Goal: Task Accomplishment & Management: Complete application form

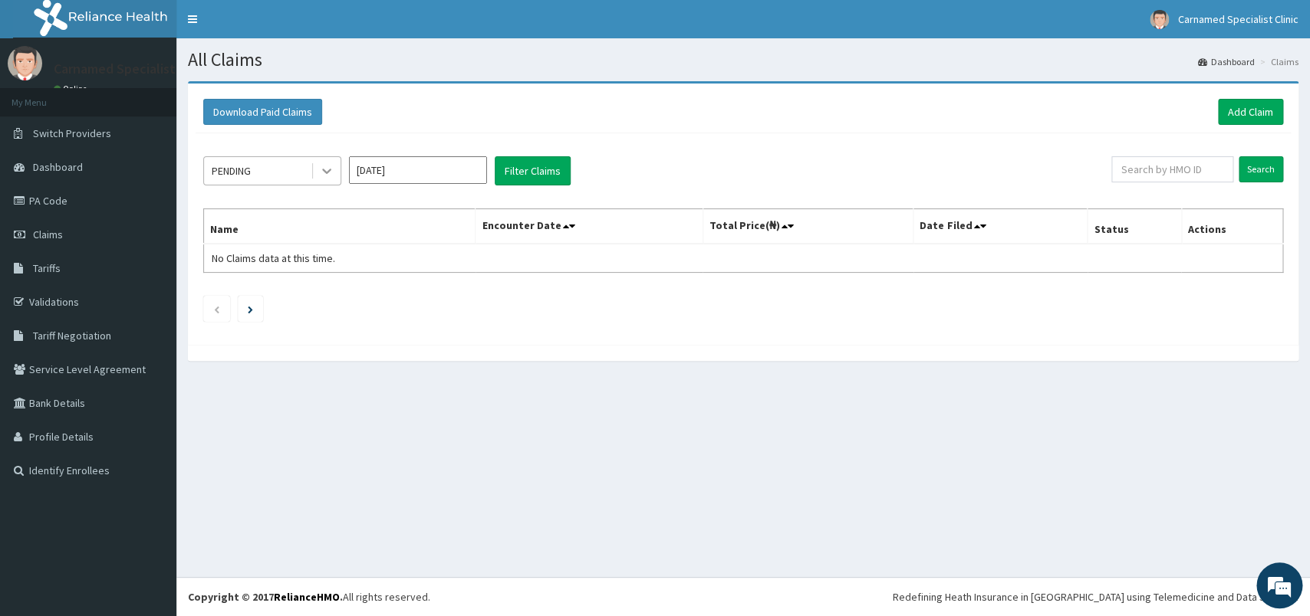
click at [334, 166] on icon at bounding box center [326, 170] width 15 height 15
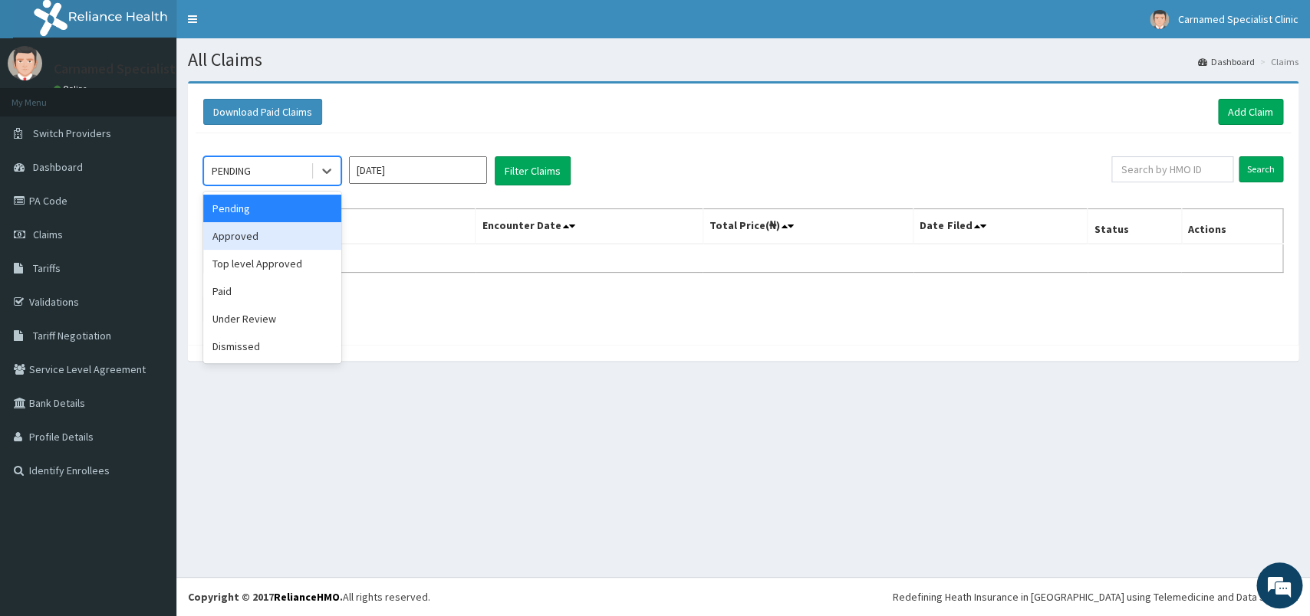
click at [286, 241] on div "Approved" at bounding box center [272, 236] width 138 height 28
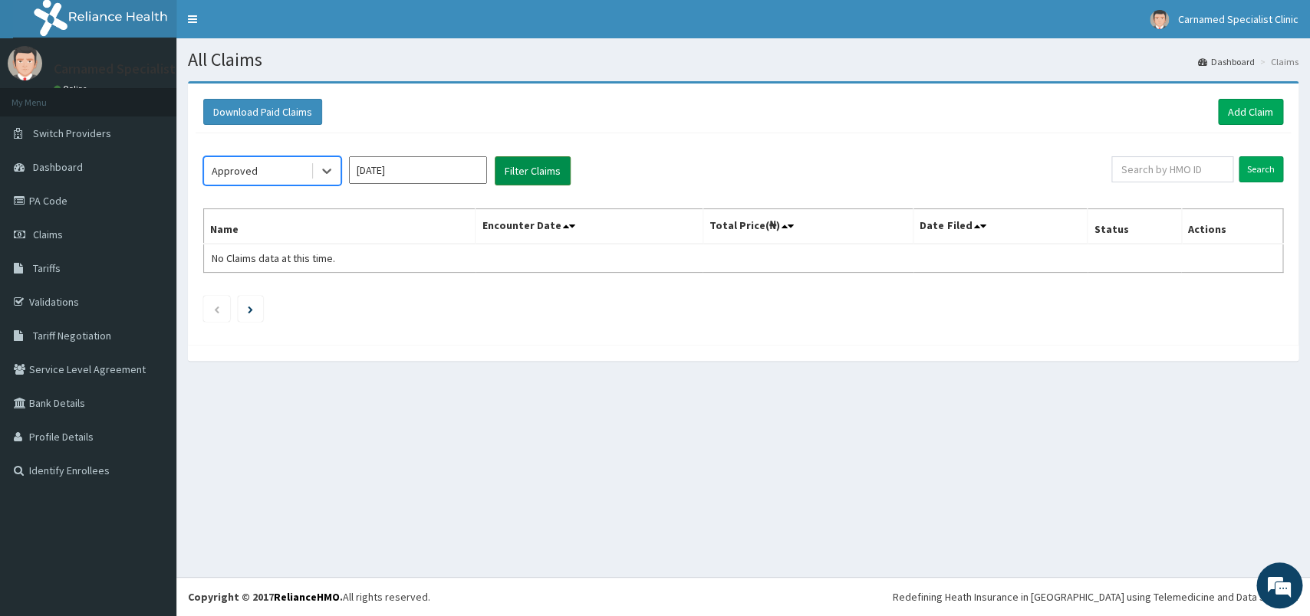
click at [549, 179] on button "Filter Claims" at bounding box center [533, 170] width 76 height 29
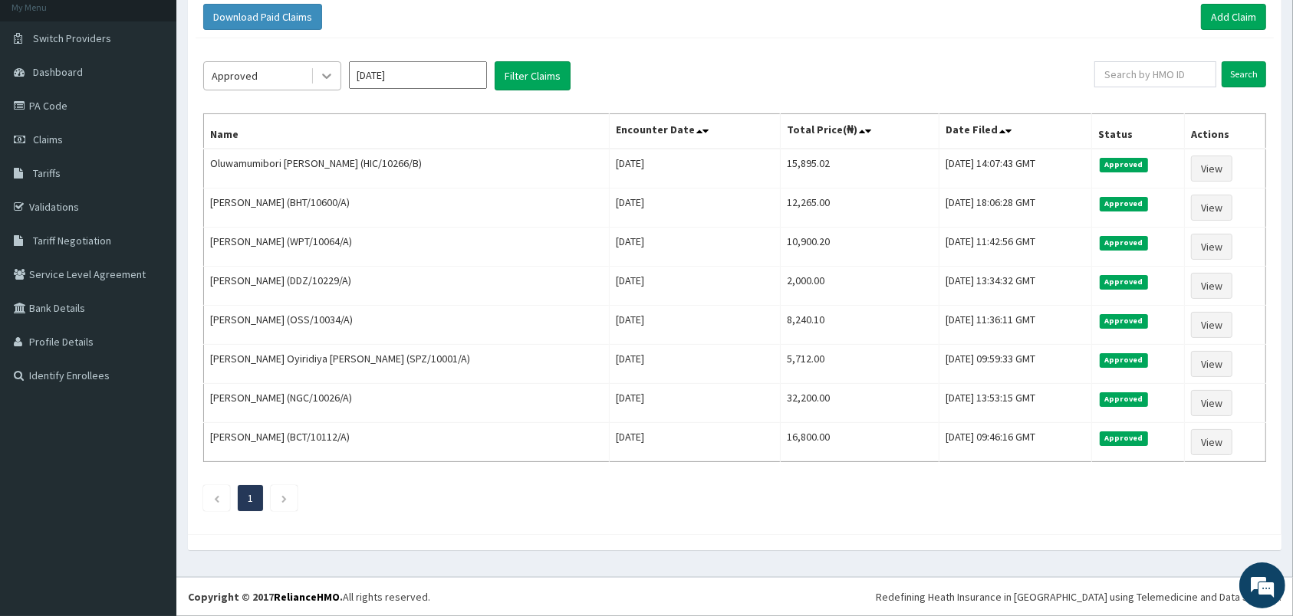
click at [330, 76] on icon at bounding box center [326, 75] width 15 height 15
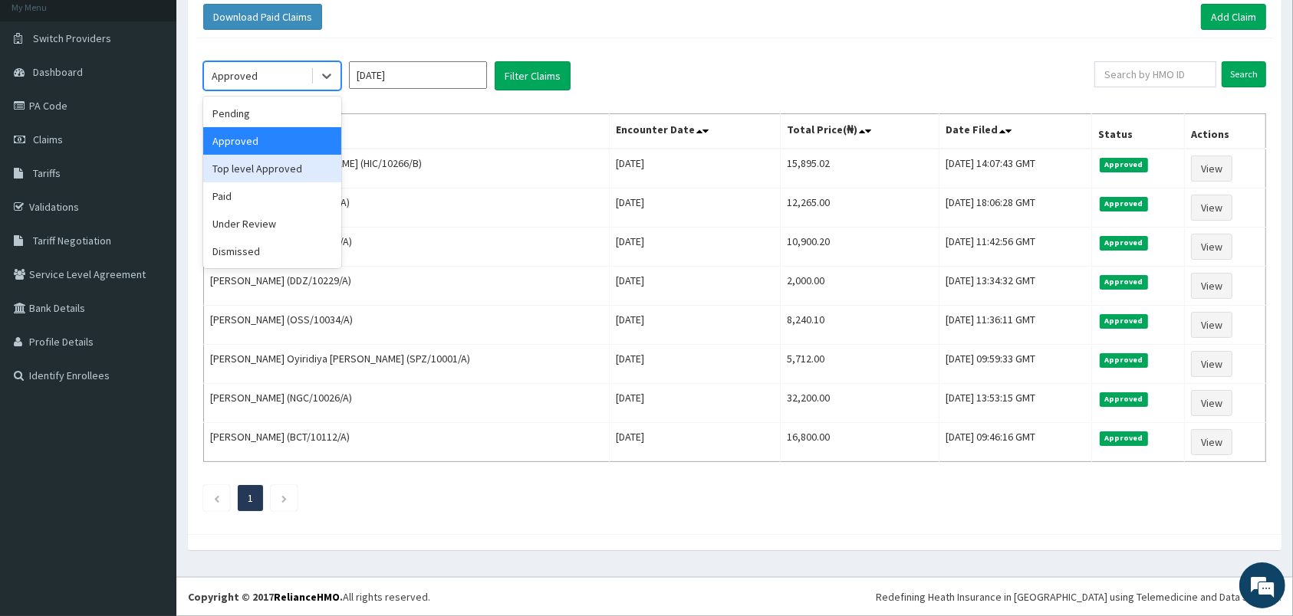
click at [250, 168] on div "Top level Approved" at bounding box center [272, 169] width 138 height 28
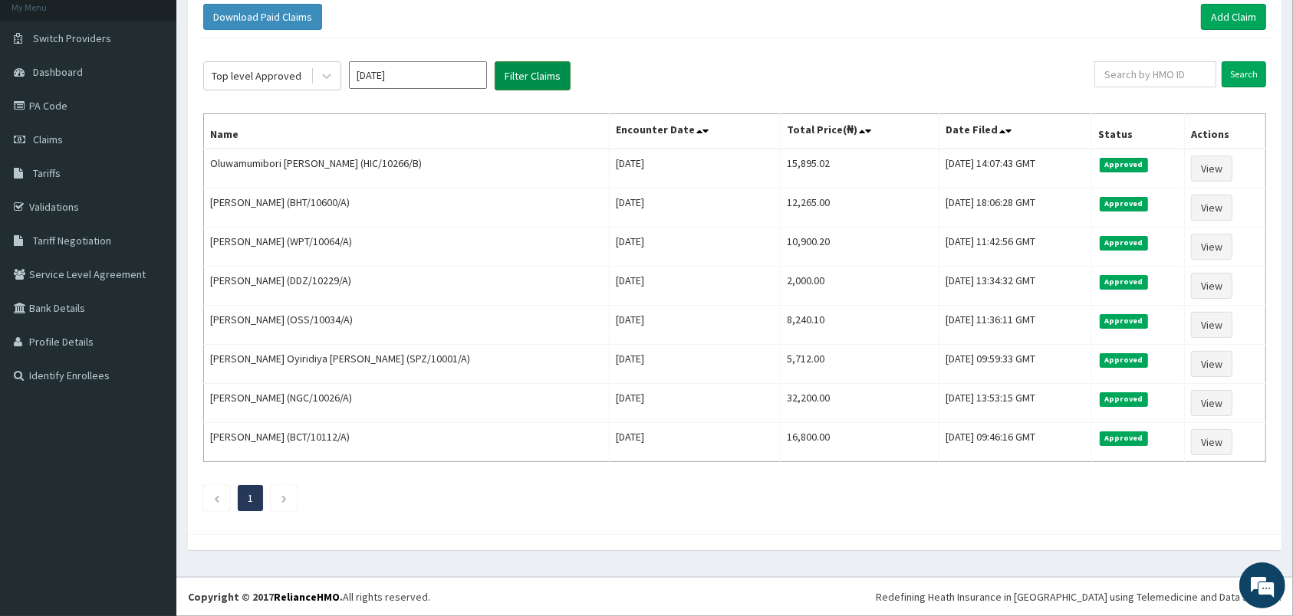
click at [537, 80] on button "Filter Claims" at bounding box center [533, 75] width 76 height 29
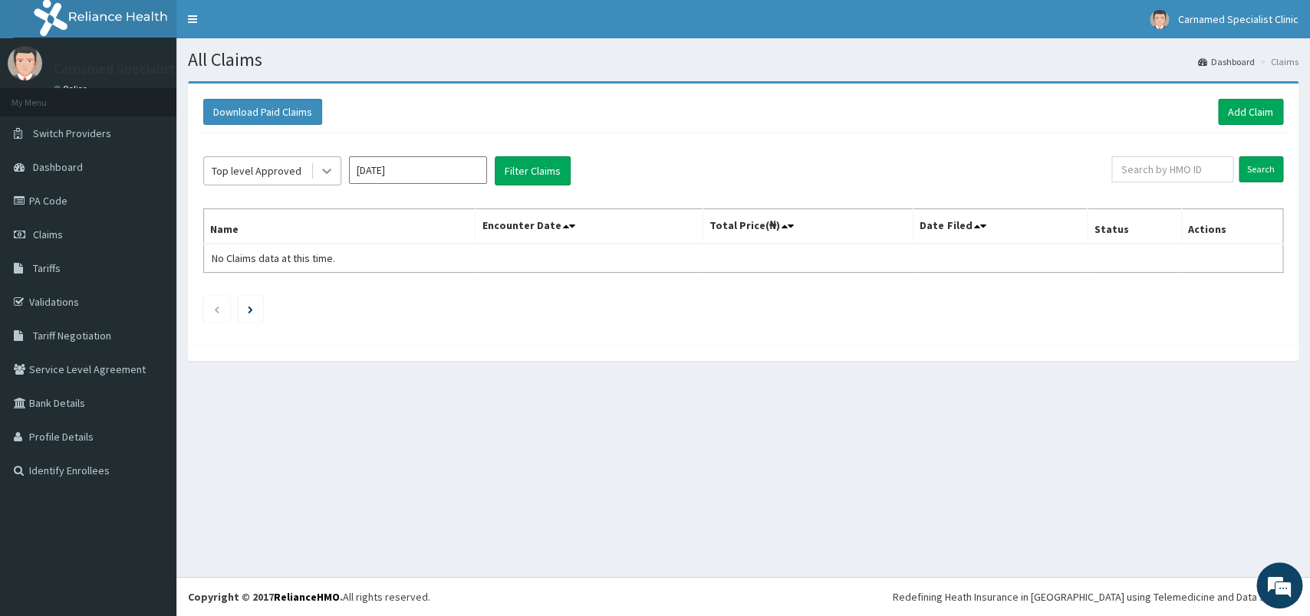
click at [322, 165] on icon at bounding box center [326, 170] width 15 height 15
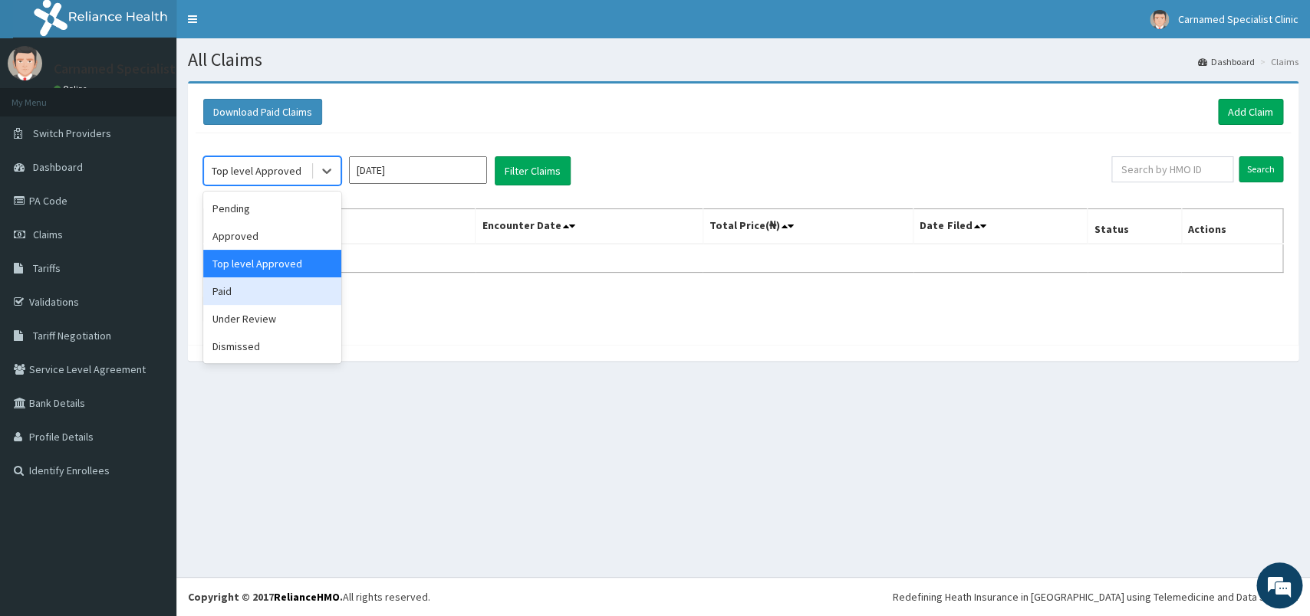
click at [240, 295] on div "Paid" at bounding box center [272, 292] width 138 height 28
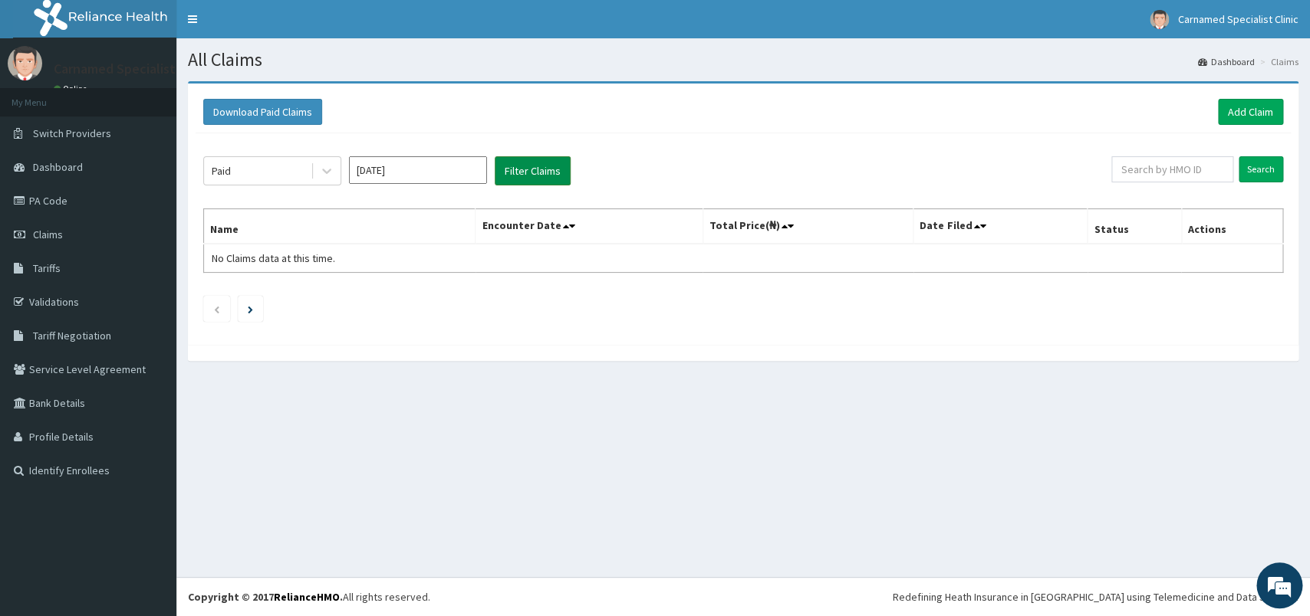
click at [543, 171] on button "Filter Claims" at bounding box center [533, 170] width 76 height 29
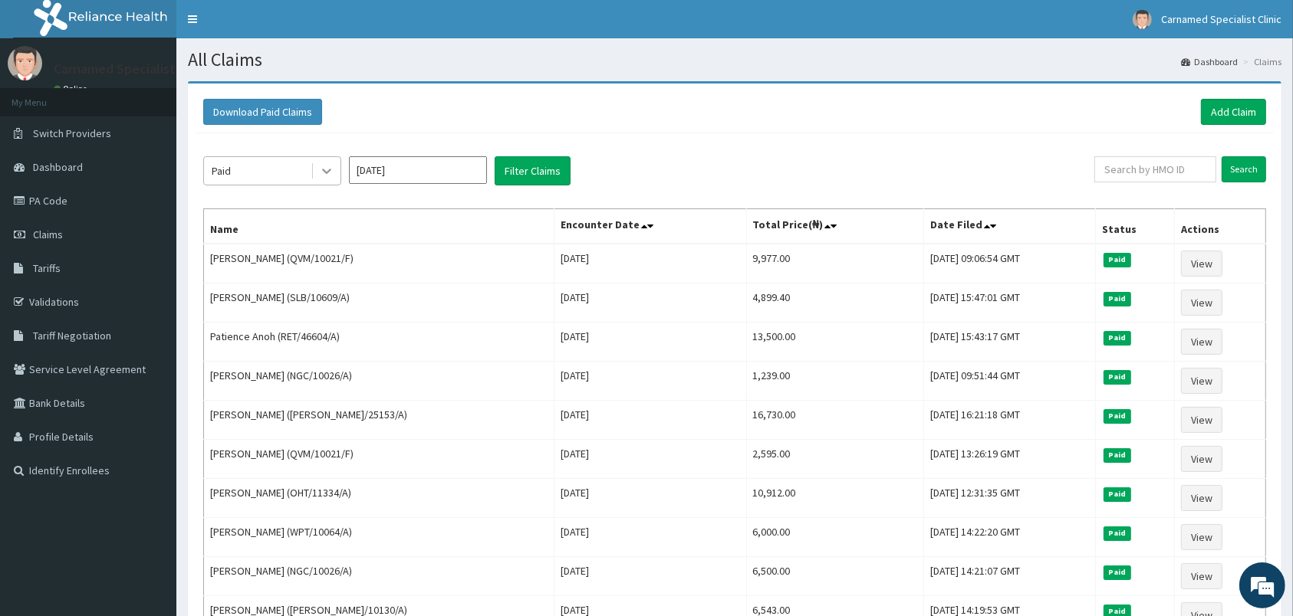
click at [317, 166] on div at bounding box center [327, 171] width 28 height 28
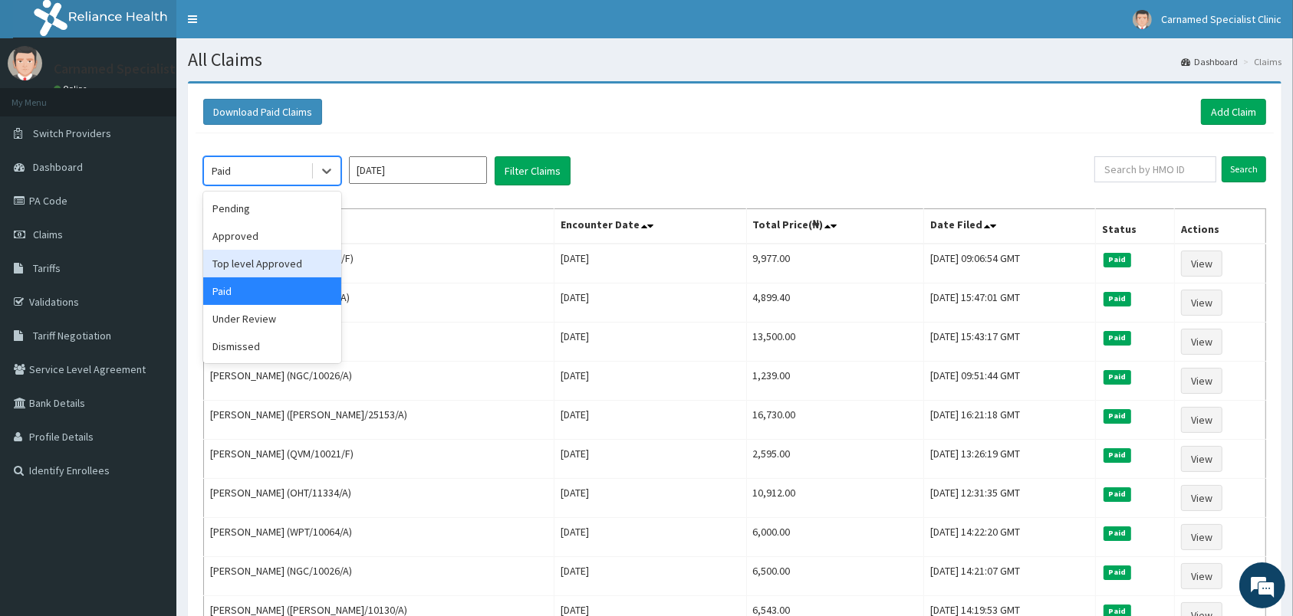
click at [271, 256] on div "Top level Approved" at bounding box center [272, 264] width 138 height 28
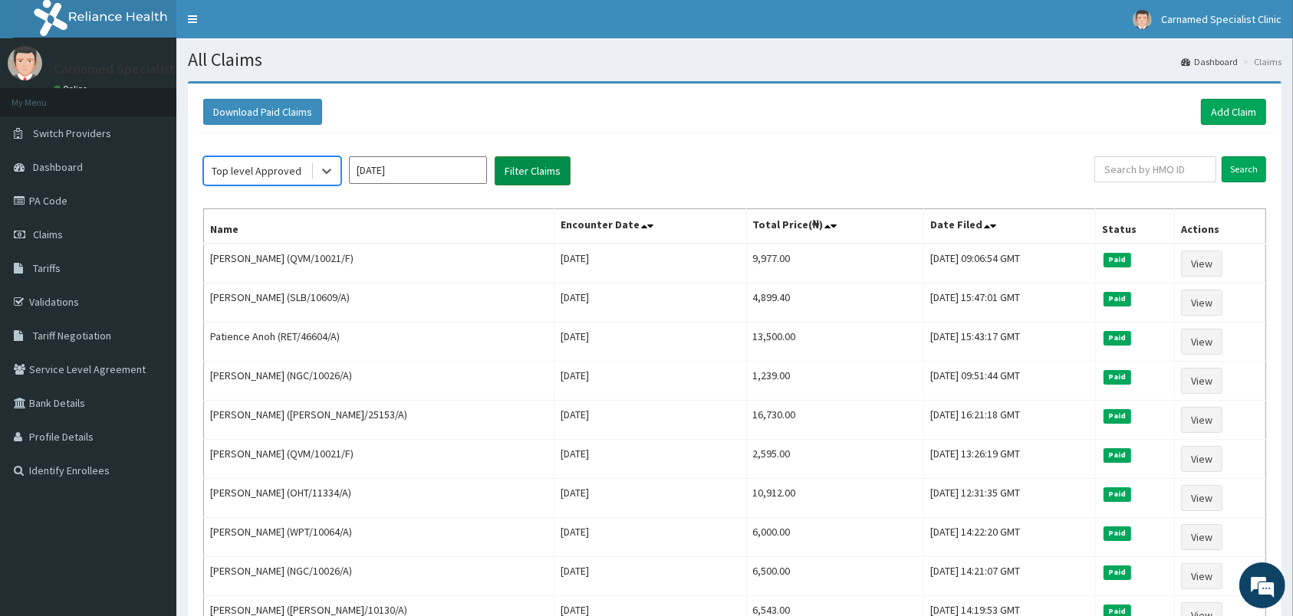
click at [521, 166] on button "Filter Claims" at bounding box center [533, 170] width 76 height 29
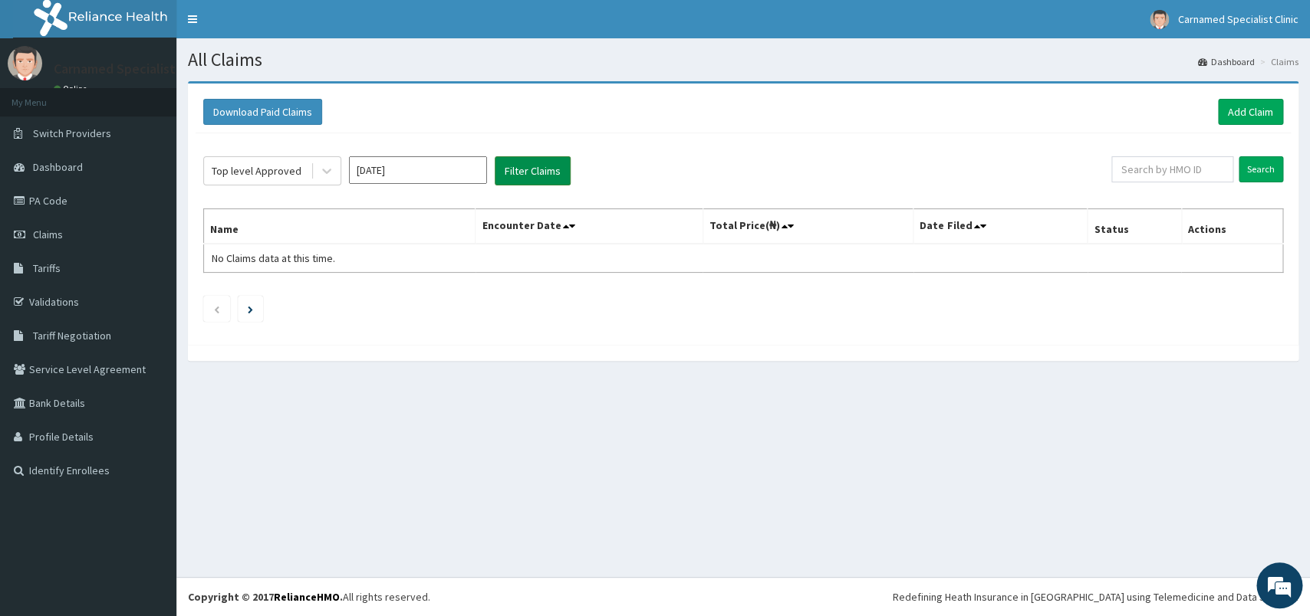
click at [516, 167] on button "Filter Claims" at bounding box center [533, 170] width 76 height 29
click at [330, 177] on icon at bounding box center [326, 170] width 15 height 15
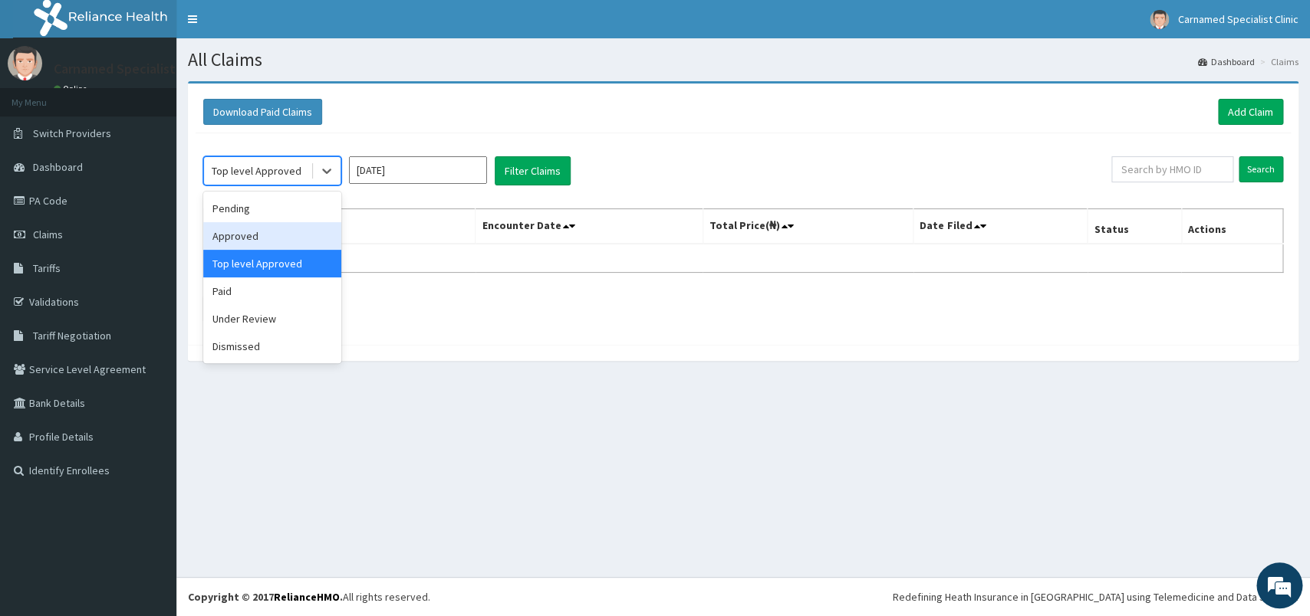
click at [271, 232] on div "Approved" at bounding box center [272, 236] width 138 height 28
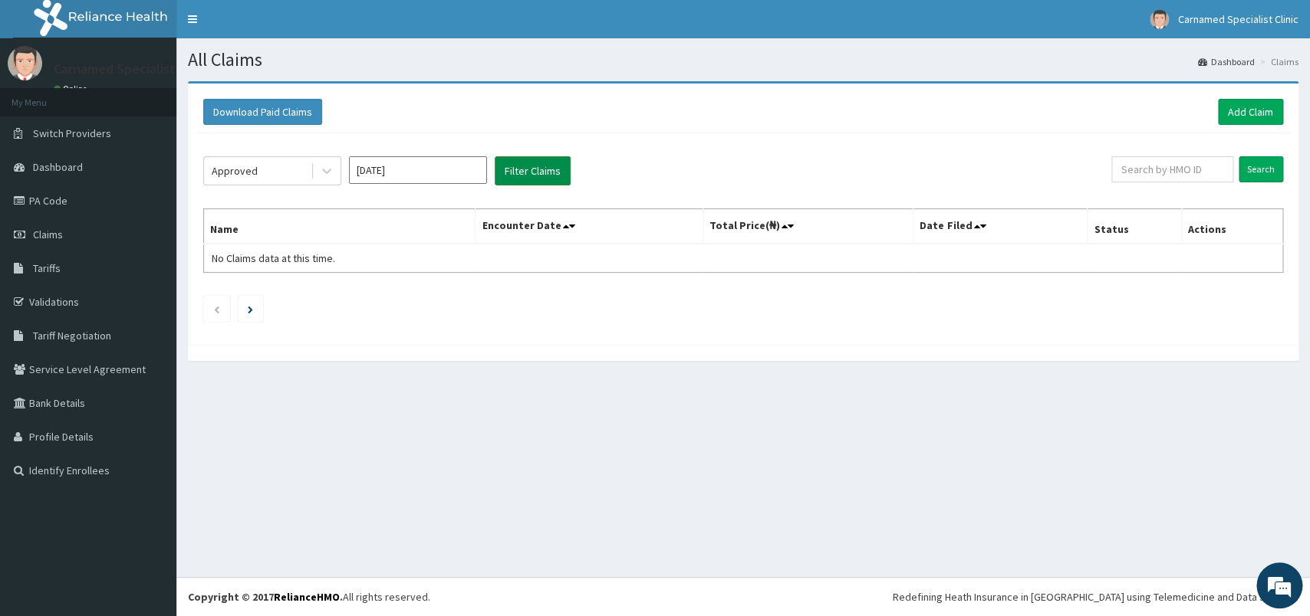
click at [537, 167] on button "Filter Claims" at bounding box center [533, 170] width 76 height 29
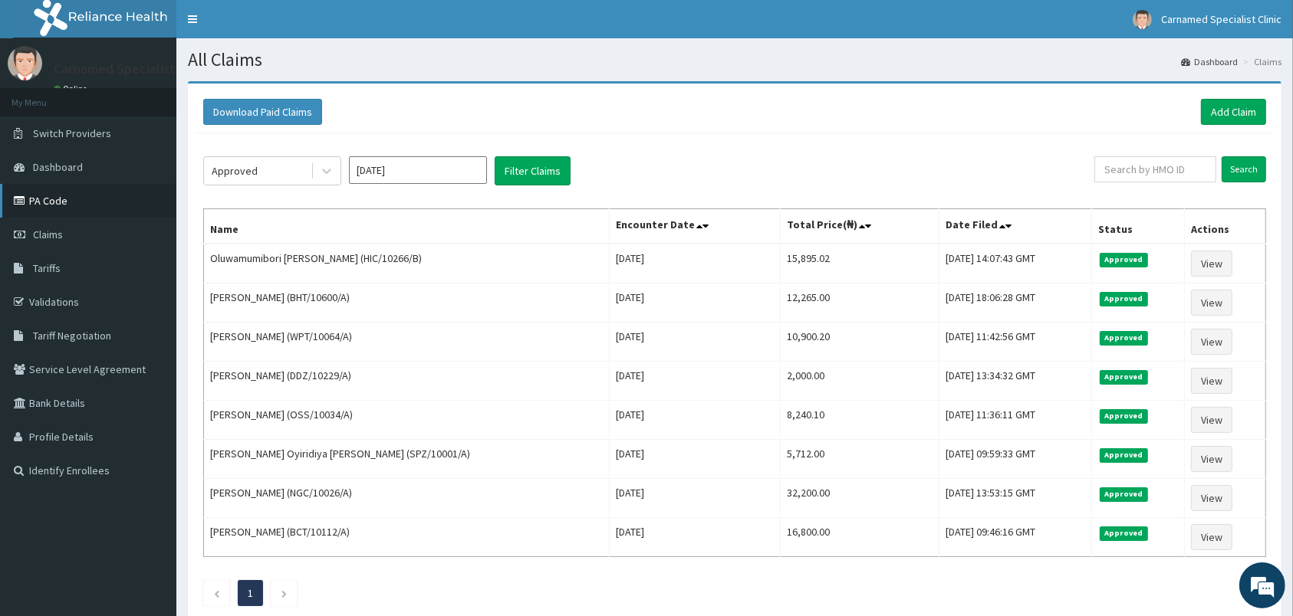
click at [77, 206] on link "PA Code" at bounding box center [88, 201] width 176 height 34
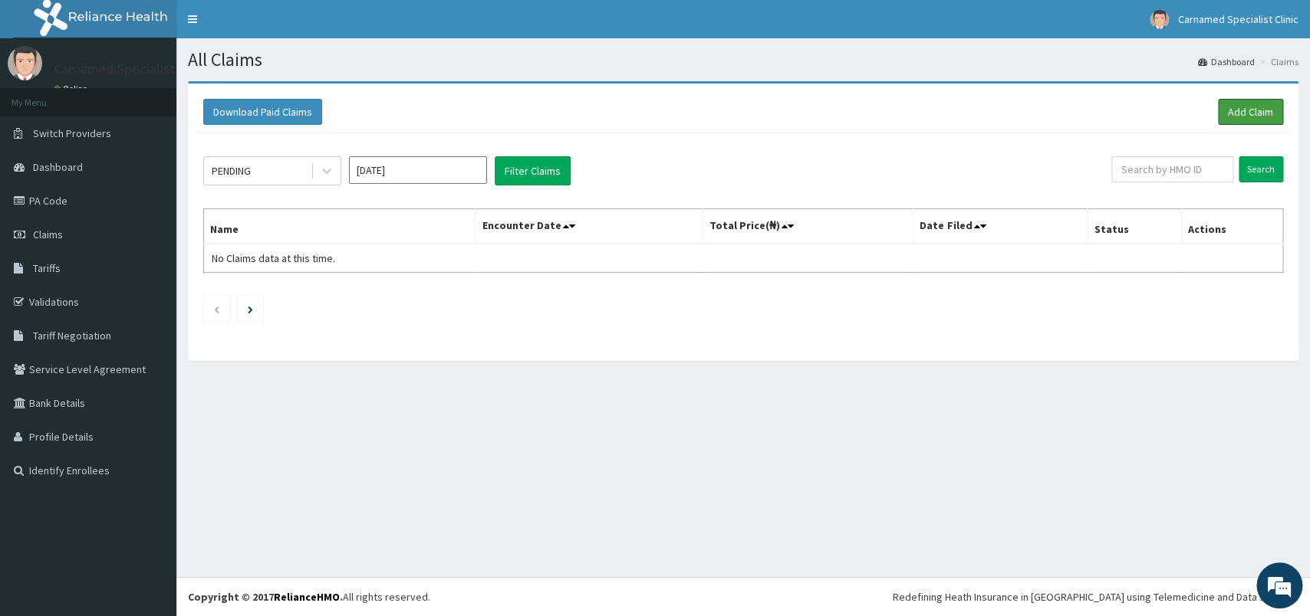
click at [1238, 111] on link "Add Claim" at bounding box center [1250, 112] width 65 height 26
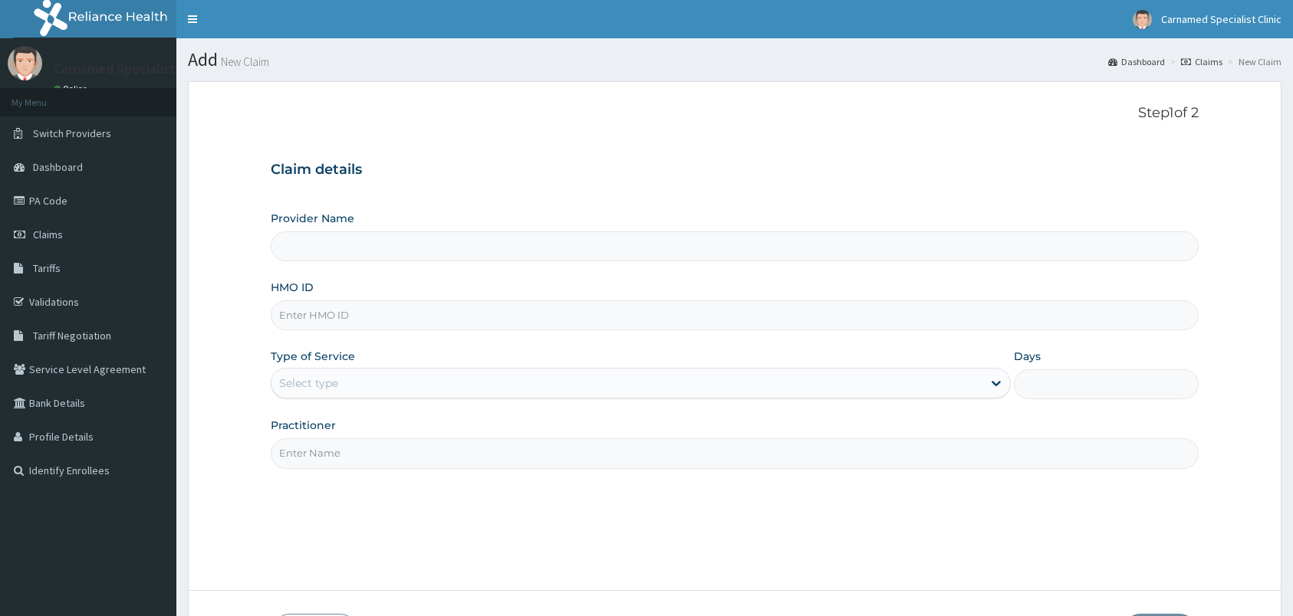
click at [737, 317] on input "HMO ID" at bounding box center [735, 316] width 928 height 30
type input "TVL/"
type input "Carnamed Specialist clinic"
type input "TVL/10088/A"
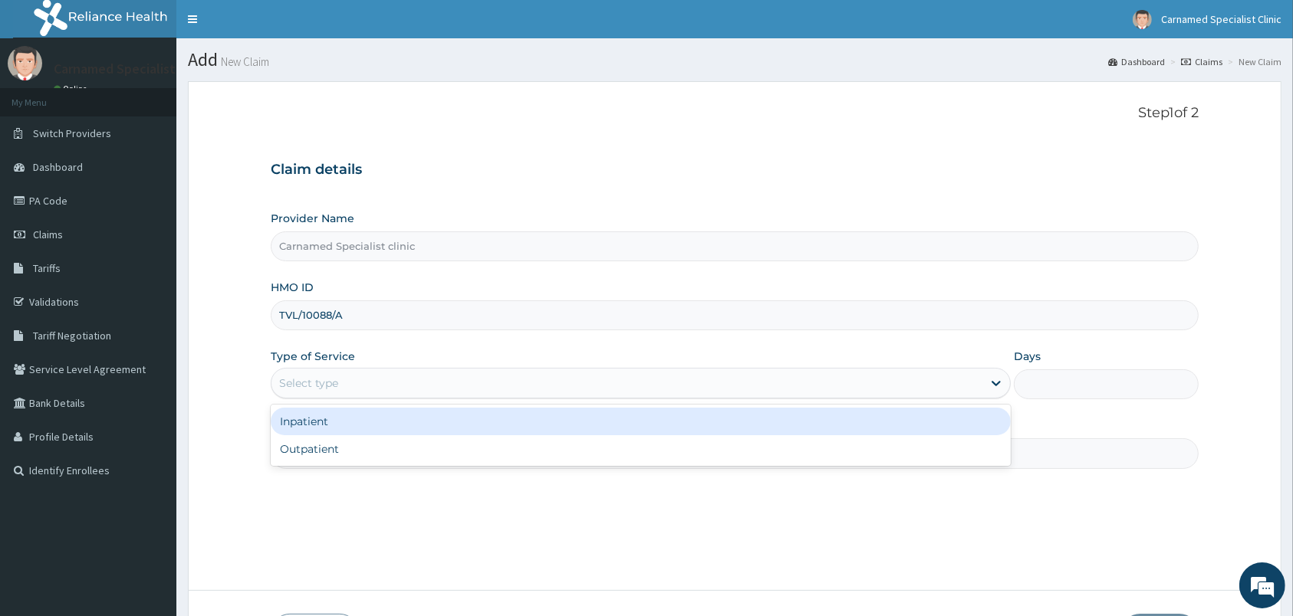
click at [396, 372] on div "Select type" at bounding box center [641, 383] width 740 height 31
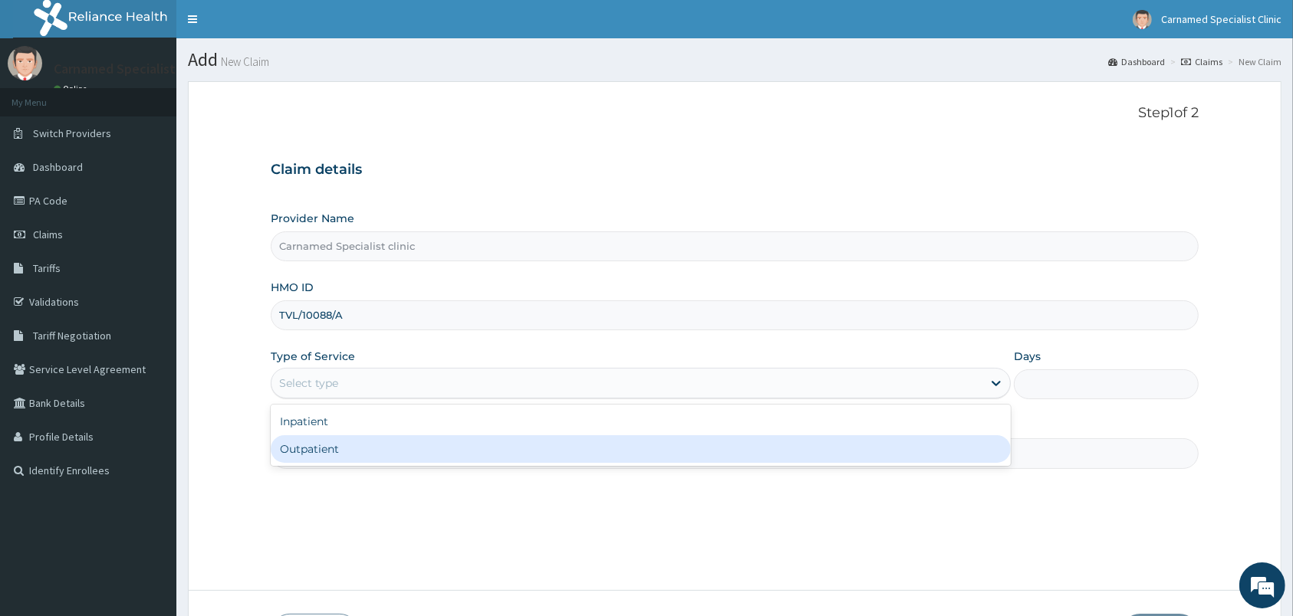
click at [370, 447] on div "Outpatient" at bounding box center [641, 450] width 740 height 28
type input "1"
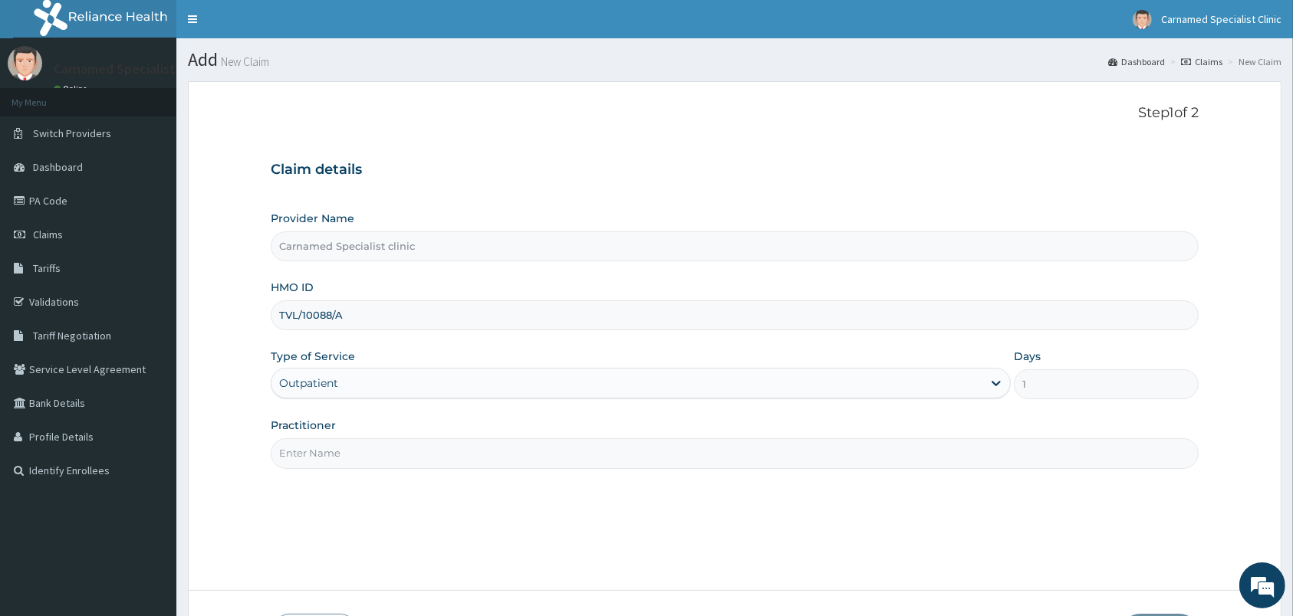
click at [370, 447] on input "Practitioner" at bounding box center [735, 454] width 928 height 30
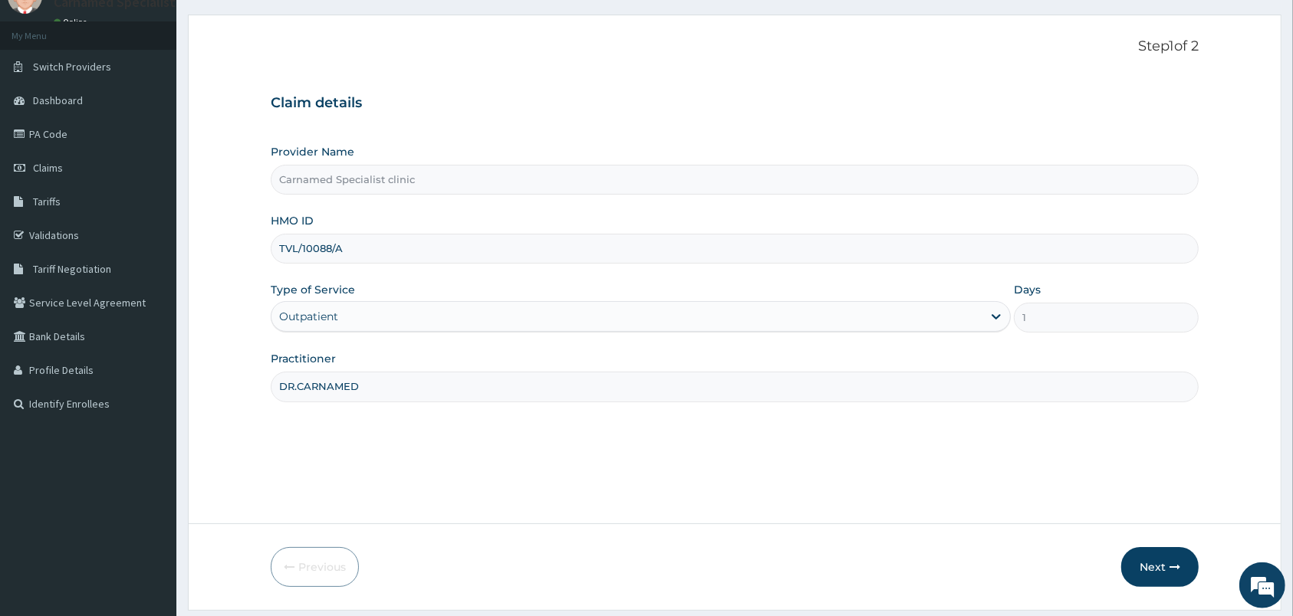
scroll to position [113, 0]
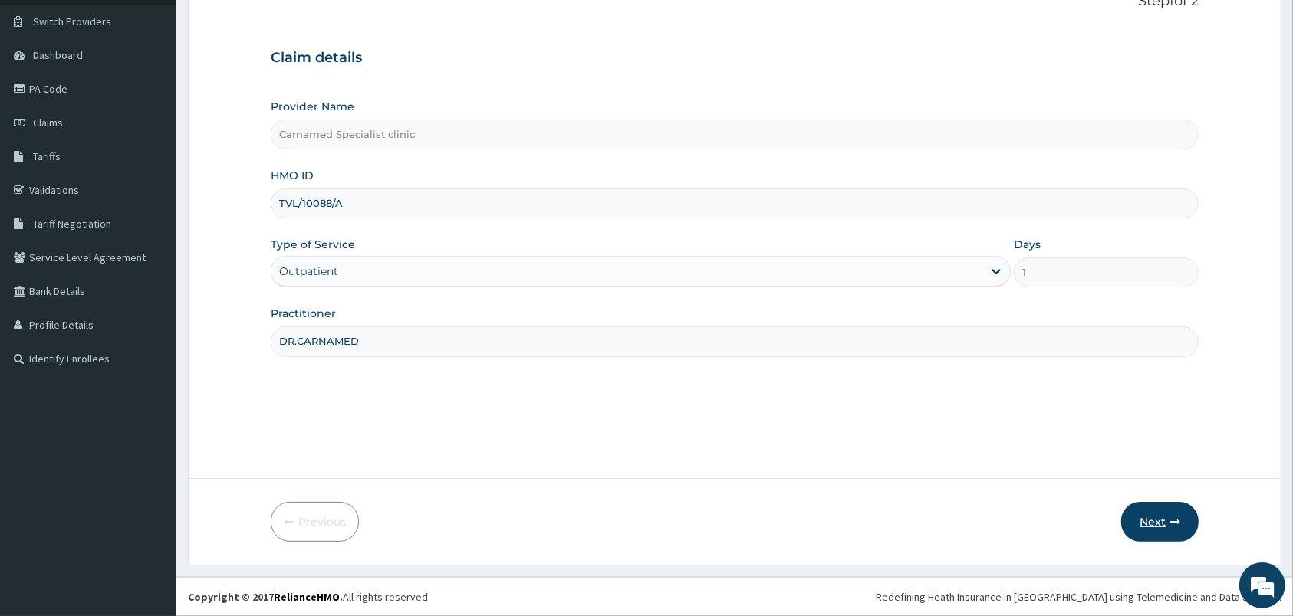
type input "DR.CARNAMED"
click at [1146, 511] on button "Next" at bounding box center [1159, 522] width 77 height 40
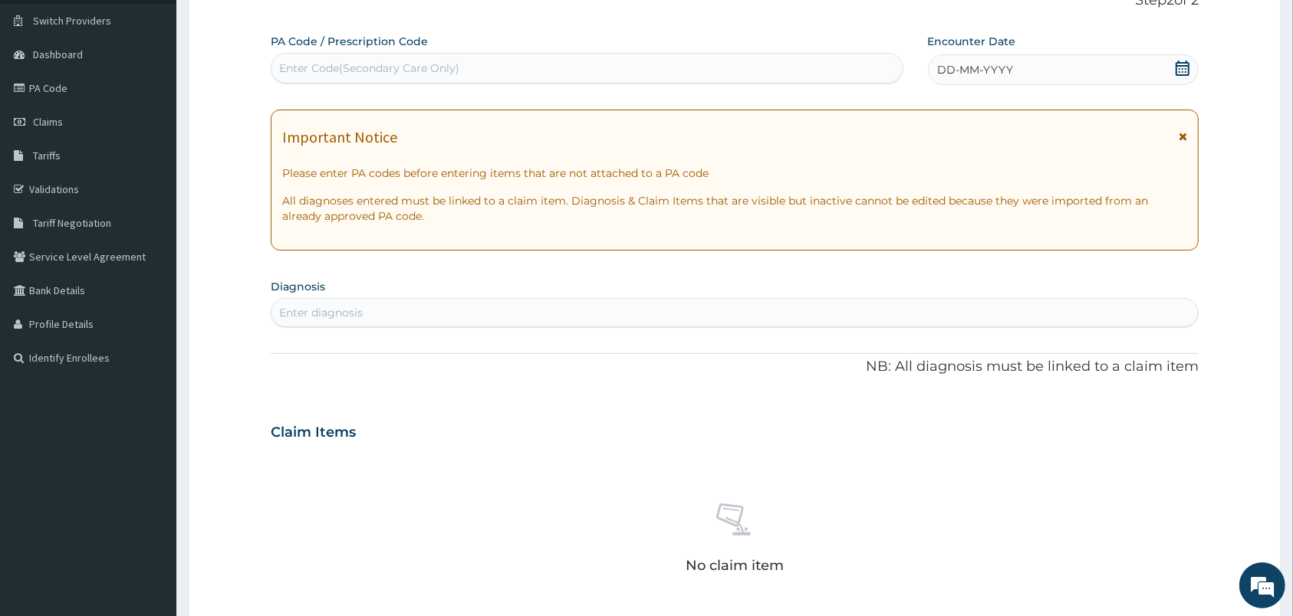
click at [494, 71] on div "Enter Code(Secondary Care Only)" at bounding box center [586, 68] width 631 height 25
paste input "PA/6E8A8F"
type input "PA/6E8A8F"
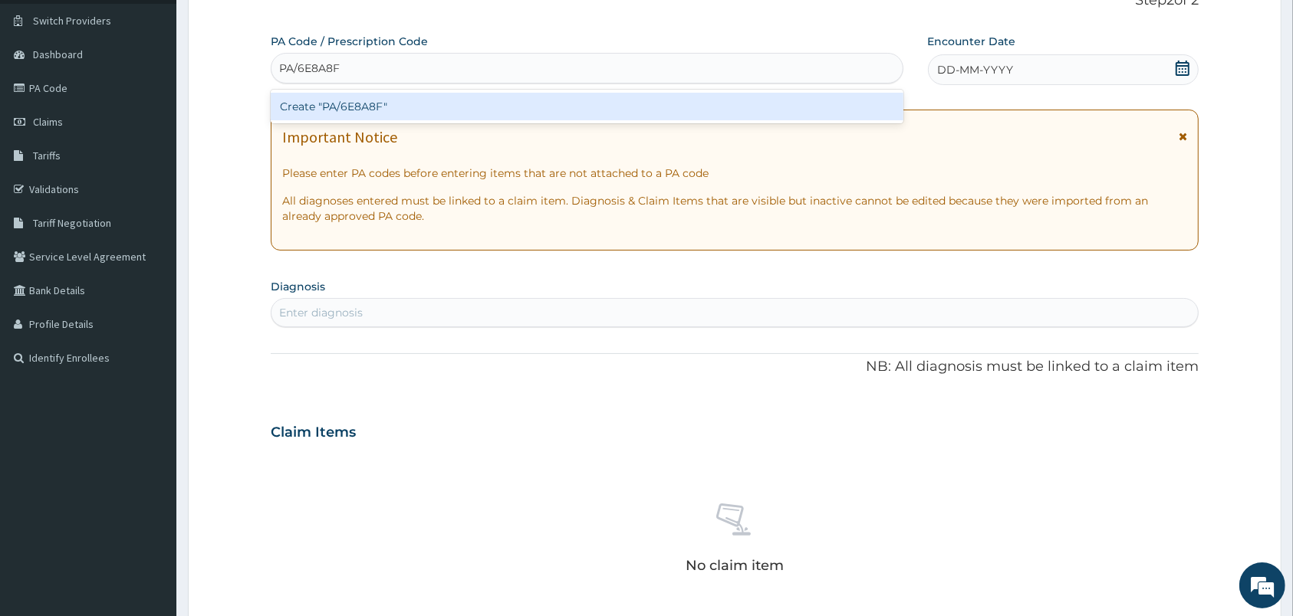
click at [376, 100] on div "Create "PA/6E8A8F"" at bounding box center [587, 107] width 633 height 28
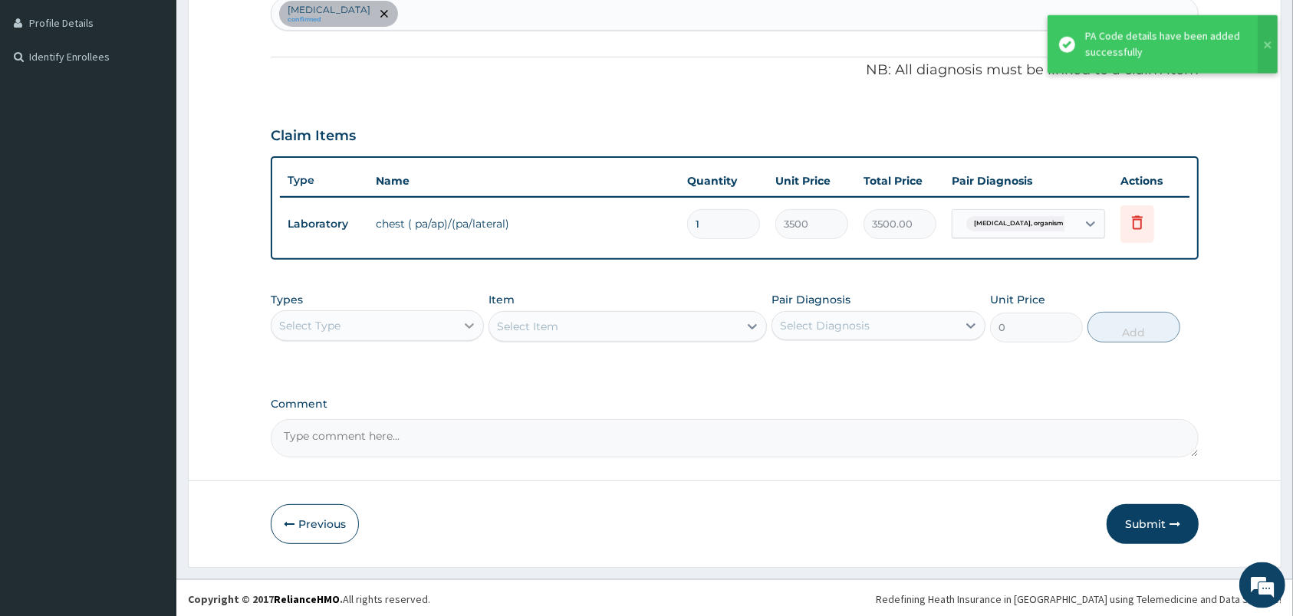
scroll to position [416, 0]
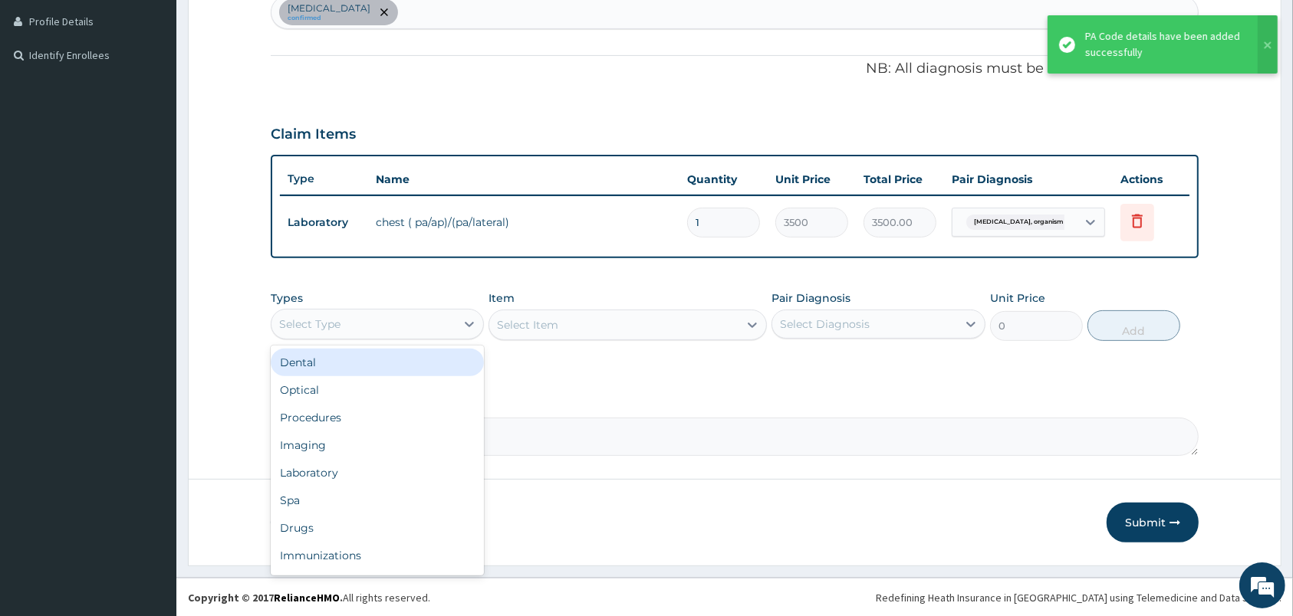
click at [455, 314] on div "Select Type" at bounding box center [363, 324] width 184 height 25
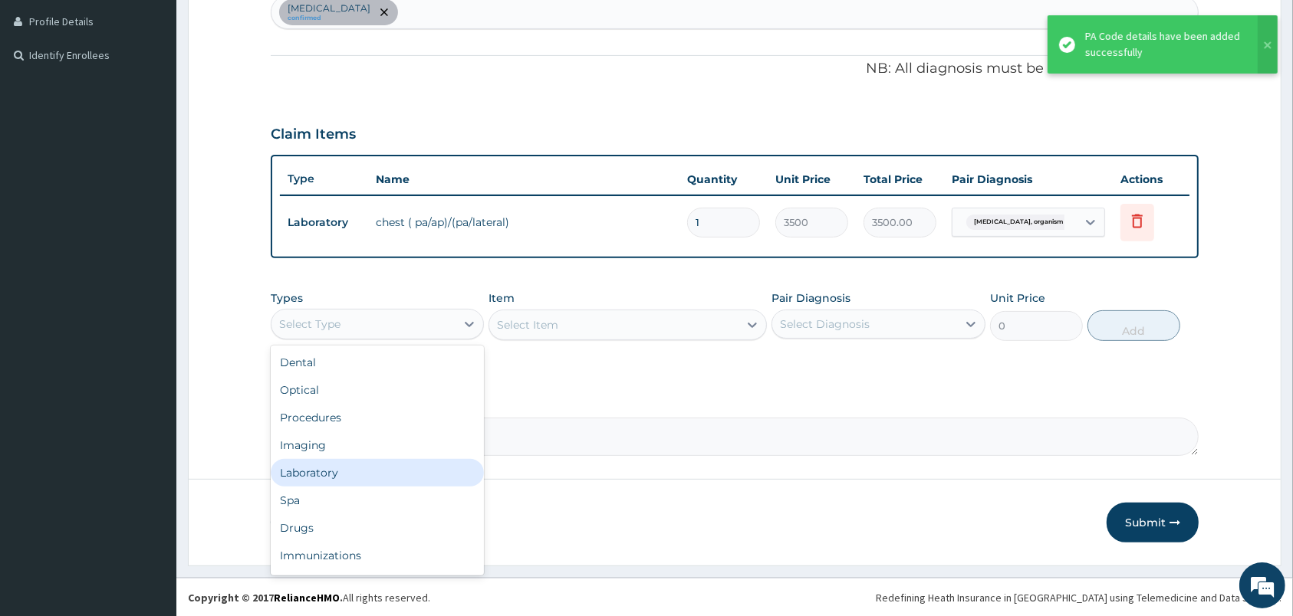
click at [325, 467] on div "Laboratory" at bounding box center [377, 473] width 213 height 28
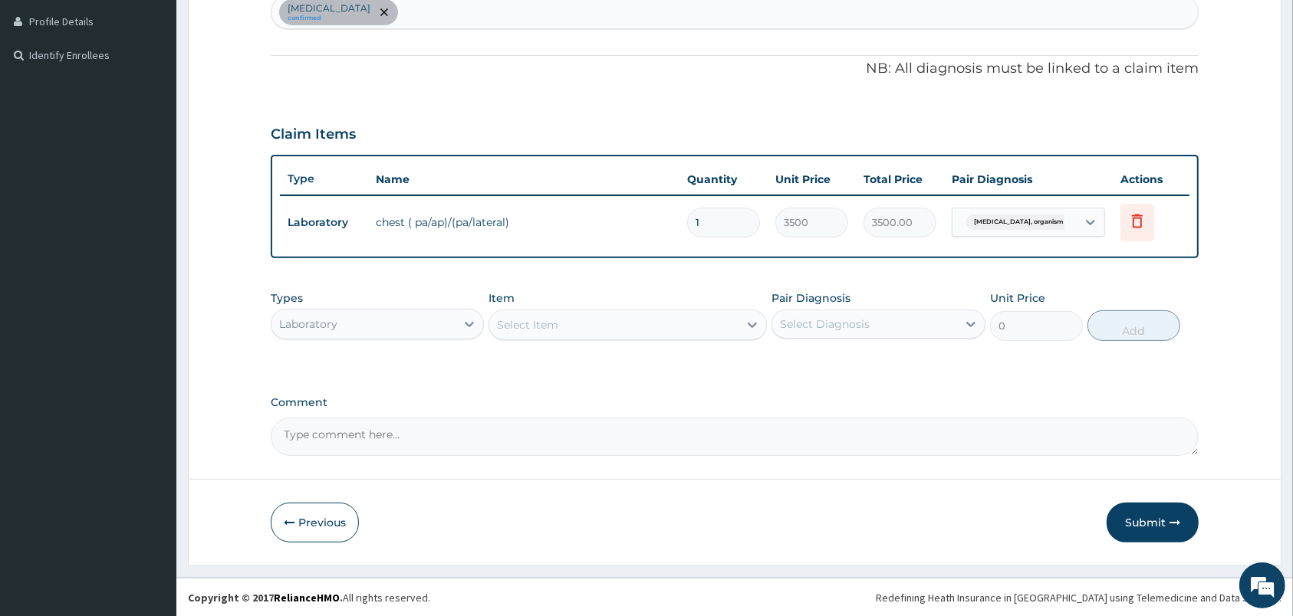
click at [610, 325] on div "Select Item" at bounding box center [613, 325] width 249 height 25
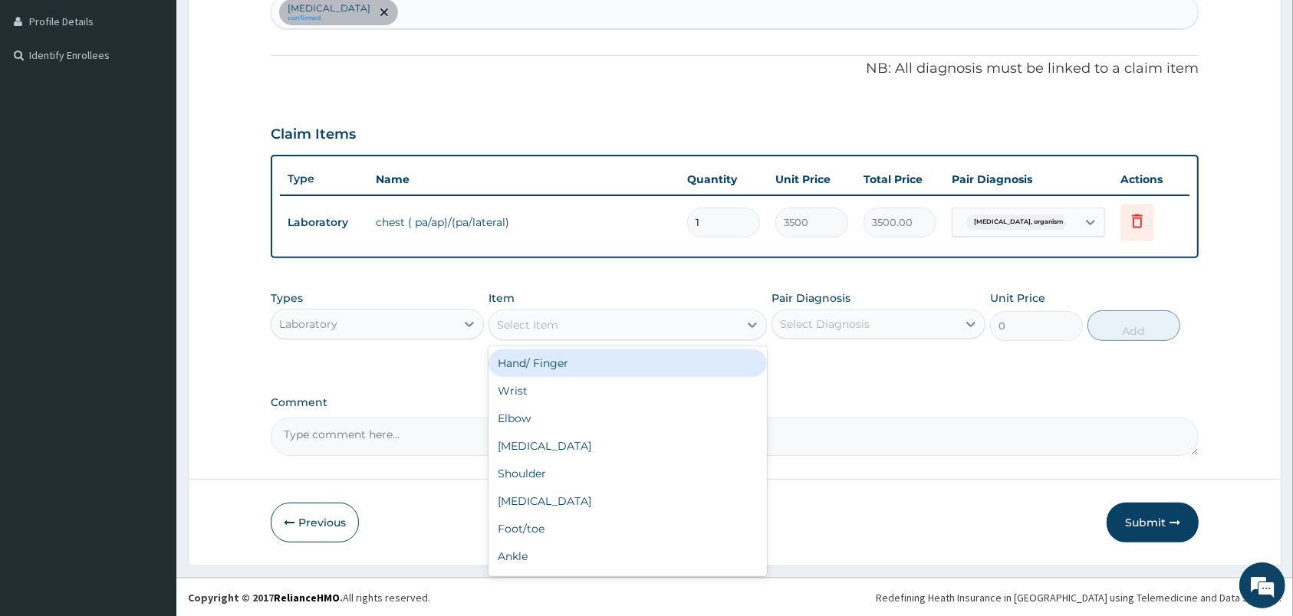
click at [802, 380] on div "PA Code / Prescription Code PA/6E8A8F Encounter Date 13-10-2025 Important Notic…" at bounding box center [735, 93] width 928 height 725
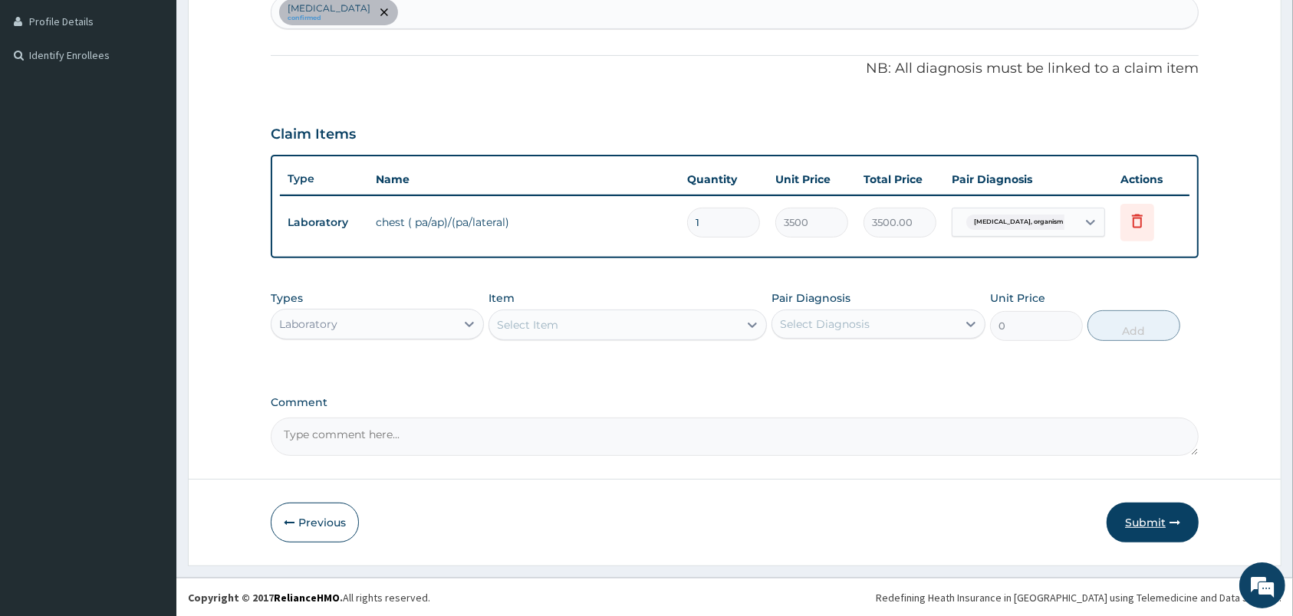
click at [1156, 529] on button "Submit" at bounding box center [1152, 523] width 92 height 40
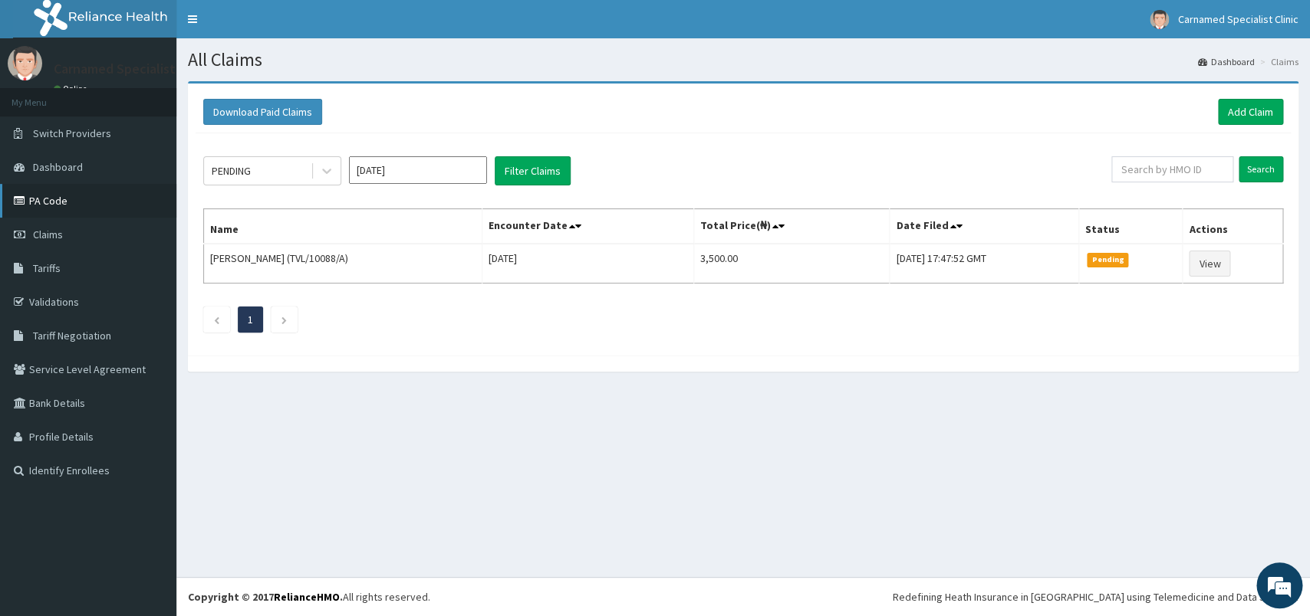
click at [60, 206] on link "PA Code" at bounding box center [88, 201] width 176 height 34
click at [1242, 104] on link "Add Claim" at bounding box center [1250, 112] width 65 height 26
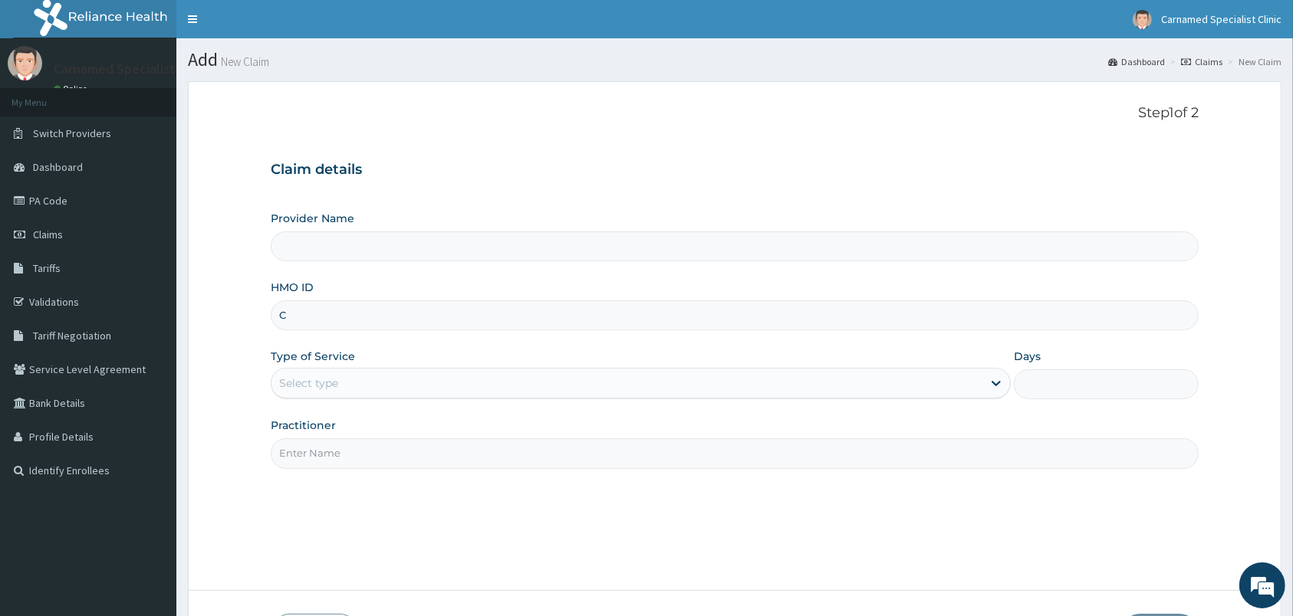
type input "CH"
type input "Carnamed Specialist clinic"
type input "CHL/10291/A"
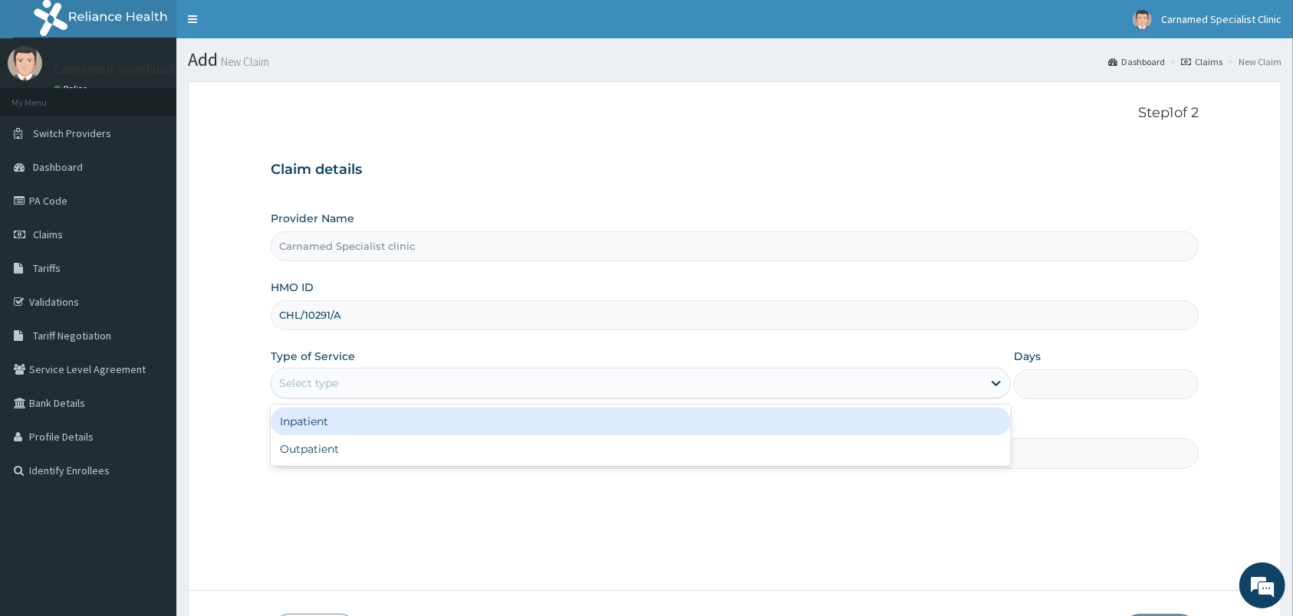
click at [337, 374] on div "Select type" at bounding box center [626, 383] width 711 height 25
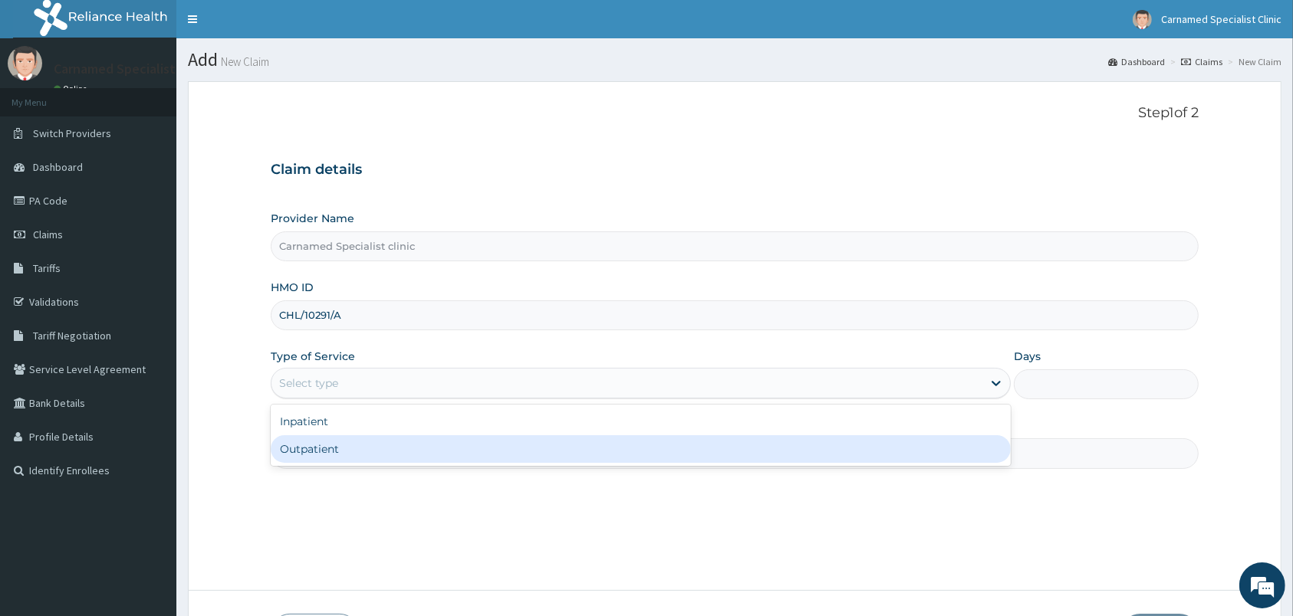
click at [314, 445] on div "Outpatient" at bounding box center [641, 450] width 740 height 28
type input "1"
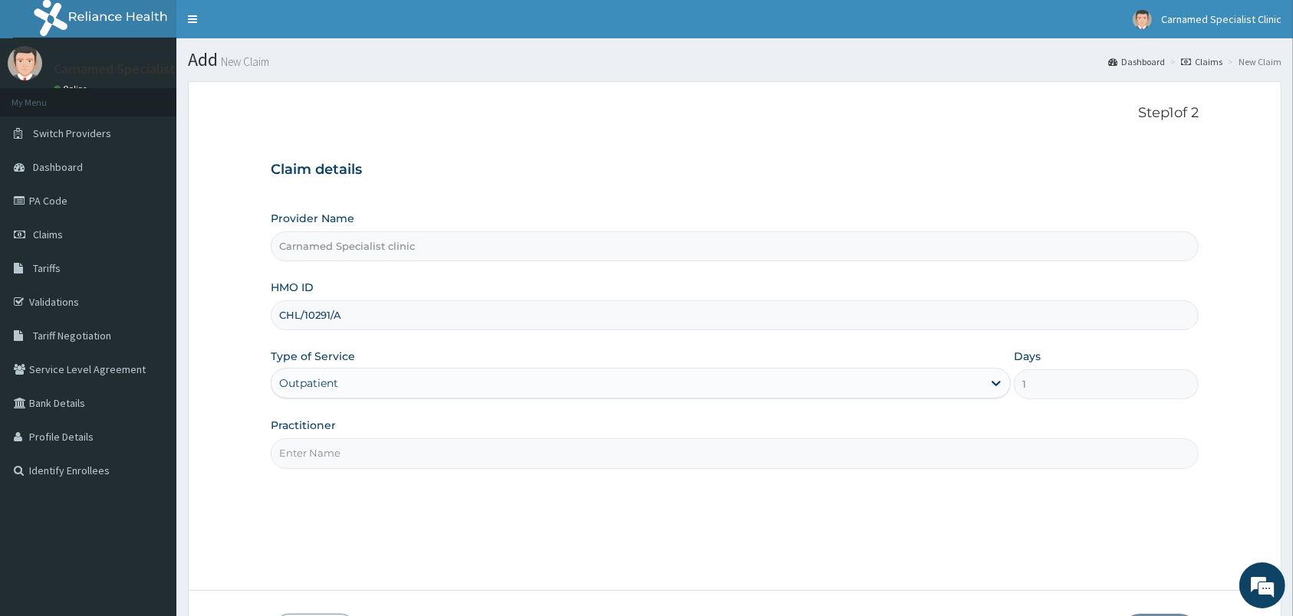
click at [323, 445] on input "Practitioner" at bounding box center [735, 454] width 928 height 30
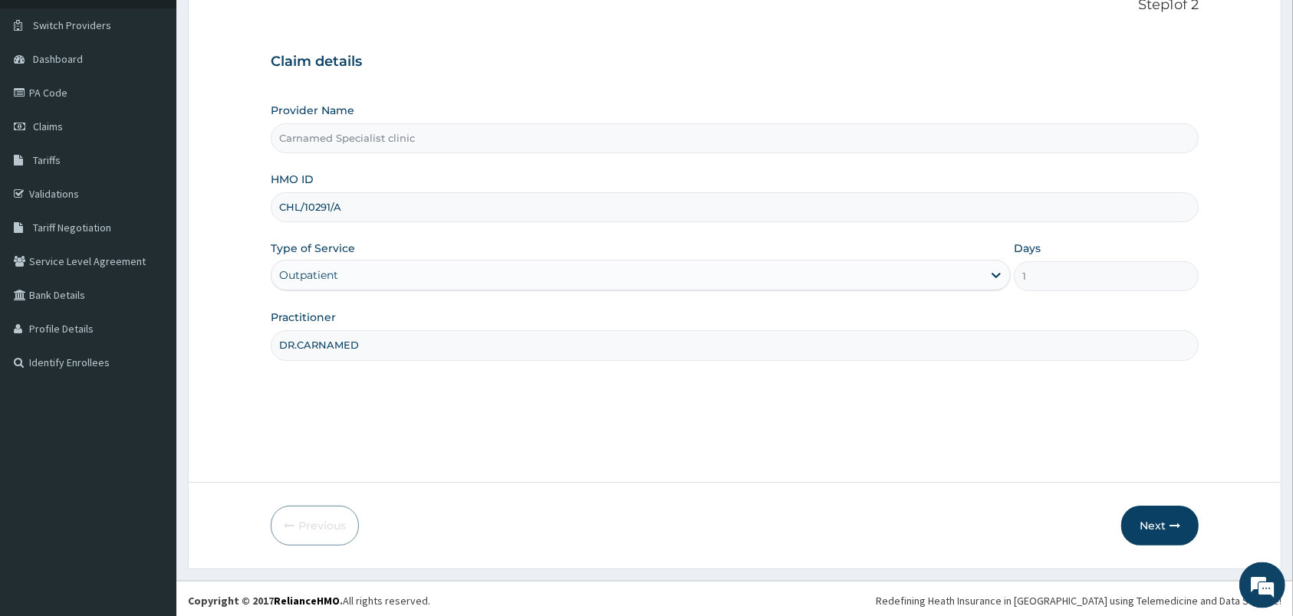
scroll to position [113, 0]
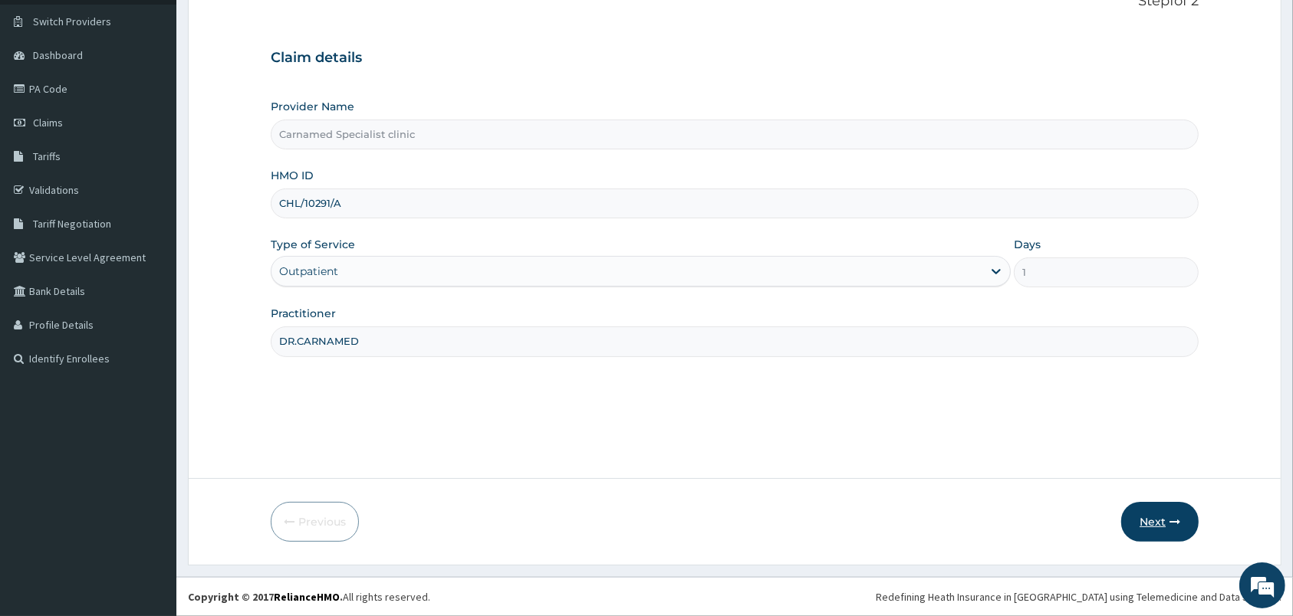
type input "DR.CARNAMED"
click at [1146, 514] on button "Next" at bounding box center [1159, 522] width 77 height 40
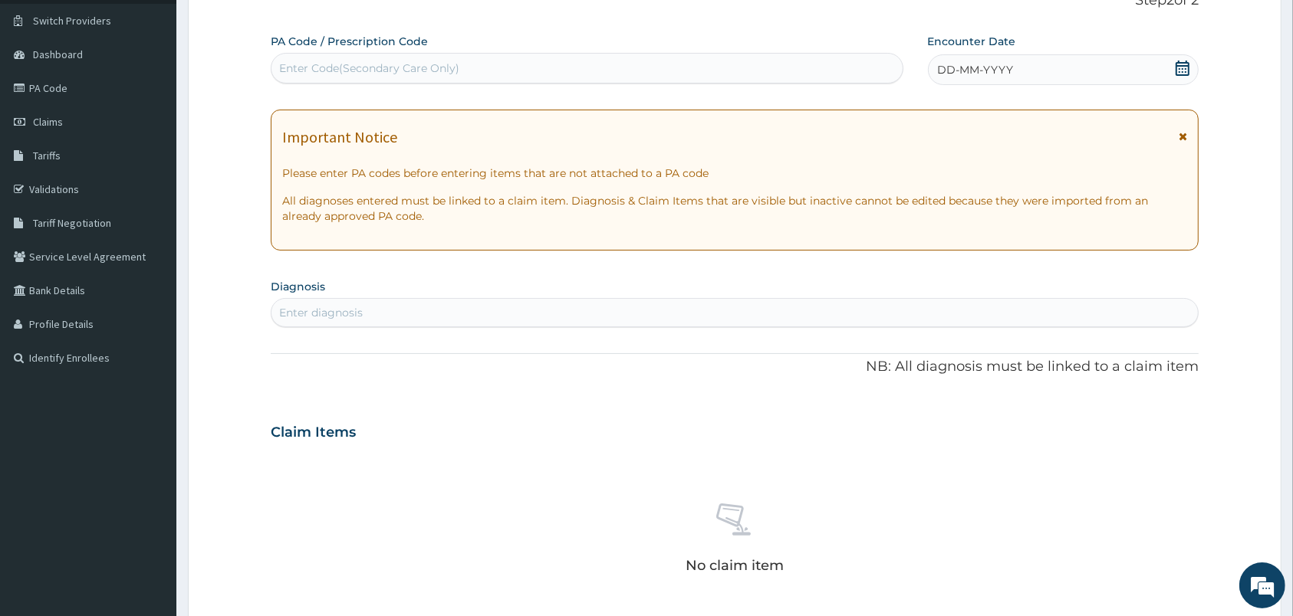
click at [476, 54] on div "Enter Code(Secondary Care Only)" at bounding box center [587, 68] width 633 height 31
paste input "PA/8E3CD1"
type input "PA/8E3CD1"
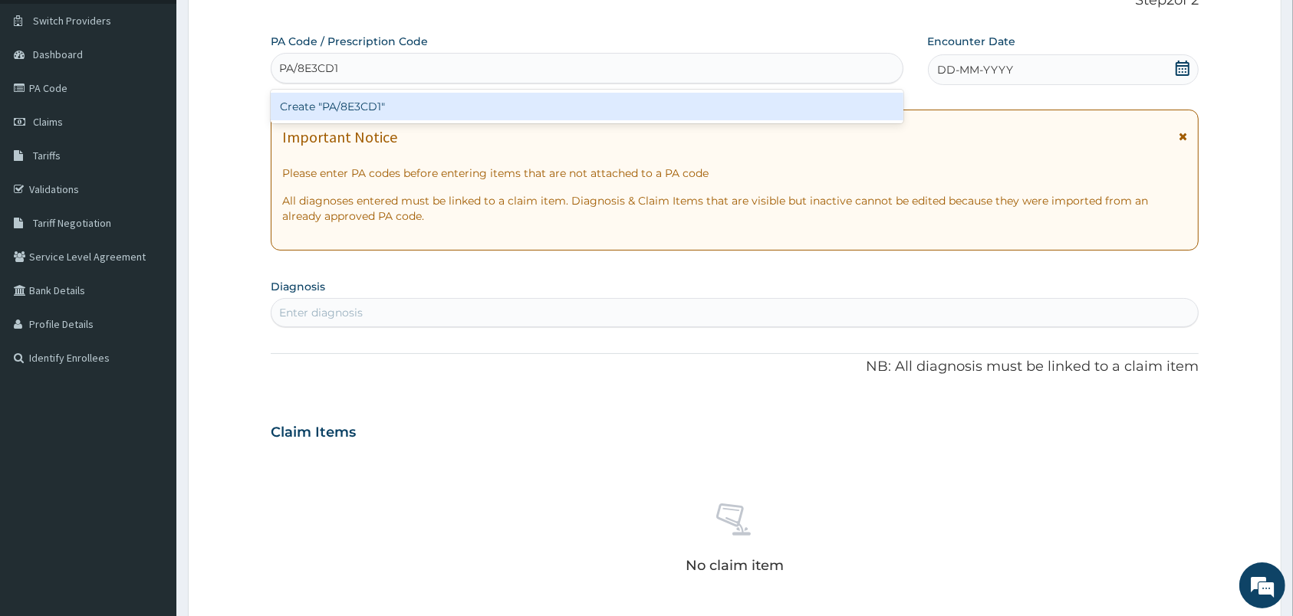
click at [359, 96] on div "Create "PA/8E3CD1"" at bounding box center [587, 107] width 633 height 28
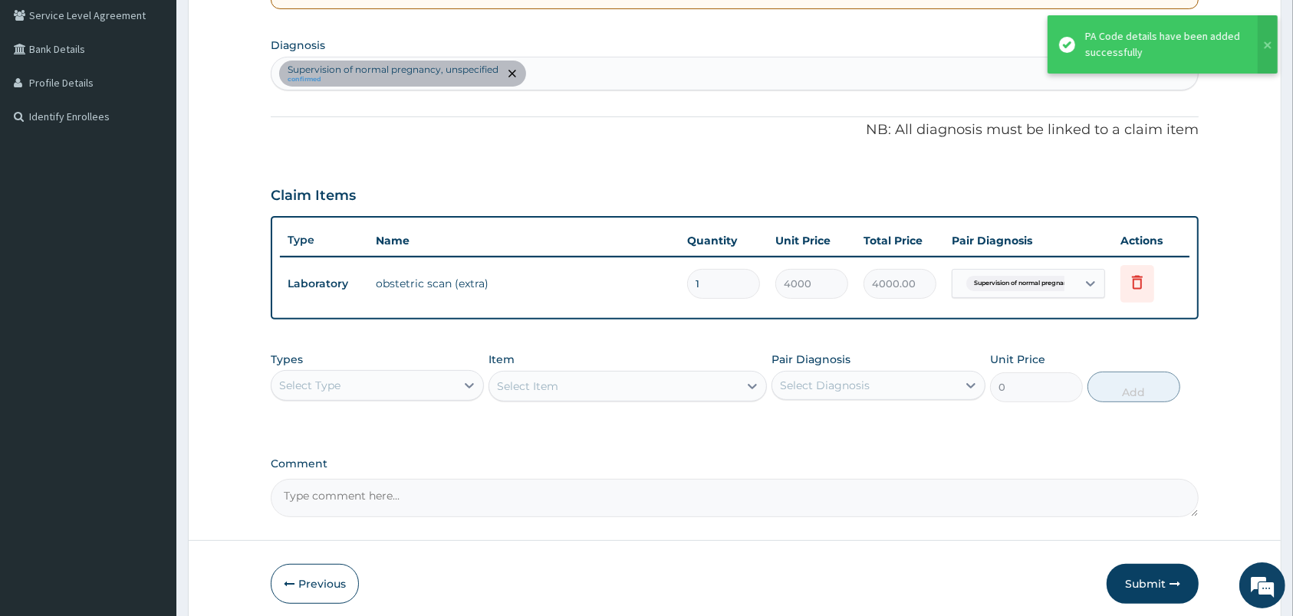
scroll to position [416, 0]
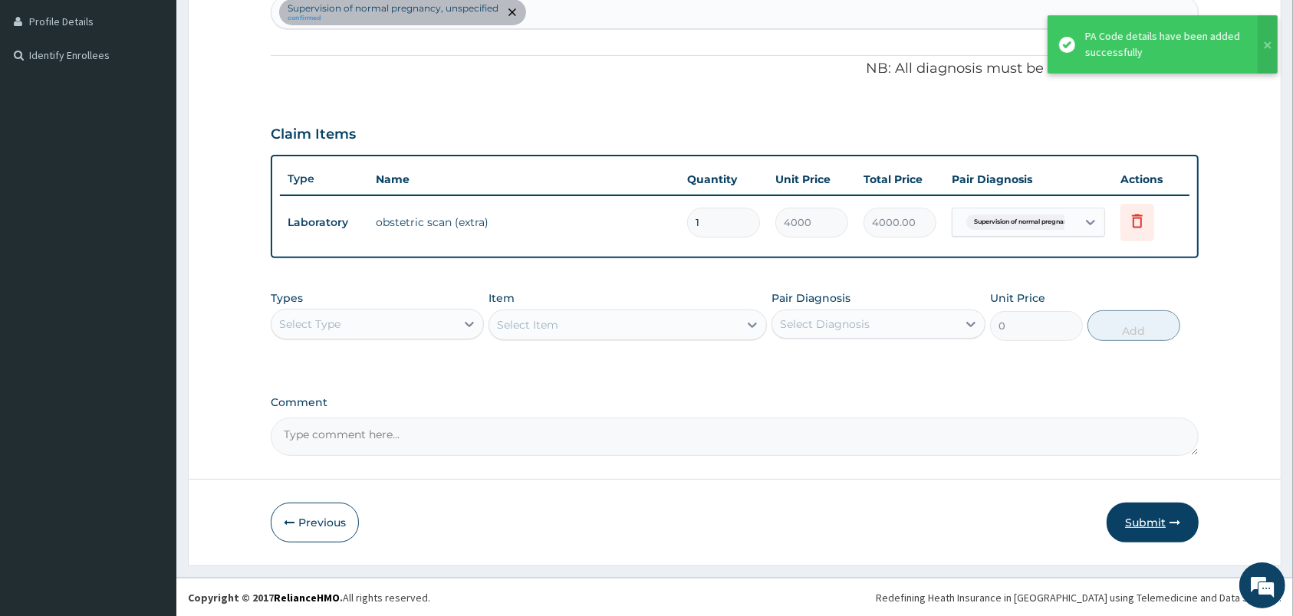
click at [1145, 518] on button "Submit" at bounding box center [1152, 523] width 92 height 40
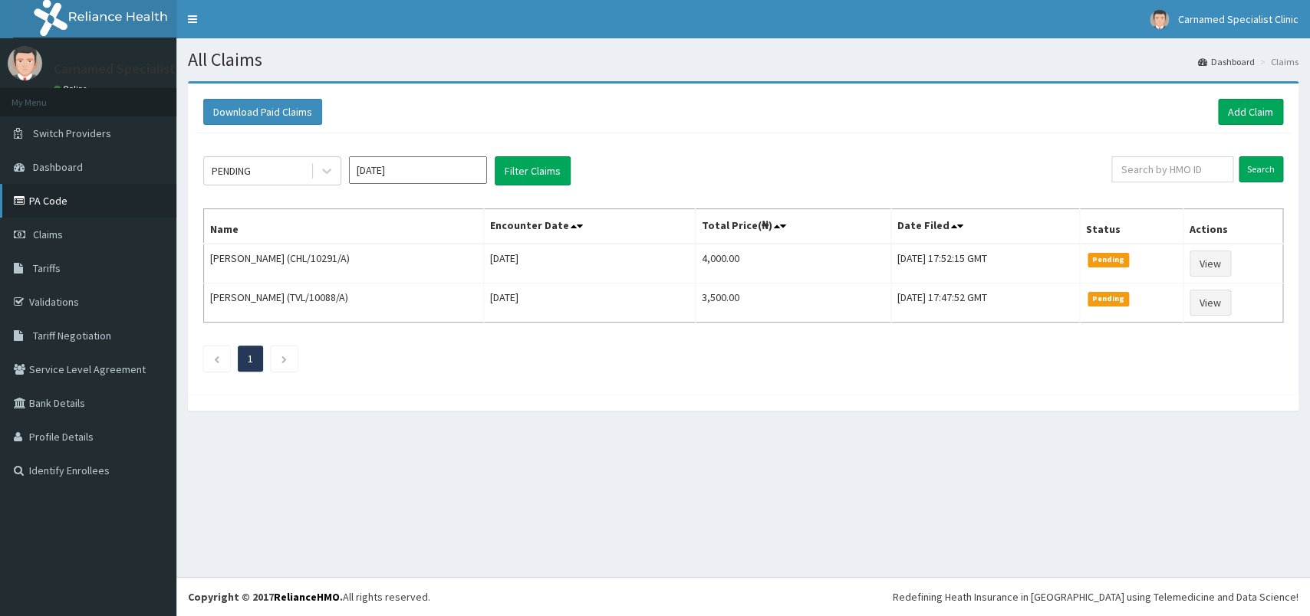
click at [51, 195] on link "PA Code" at bounding box center [88, 201] width 176 height 34
click at [327, 173] on icon at bounding box center [326, 171] width 9 height 5
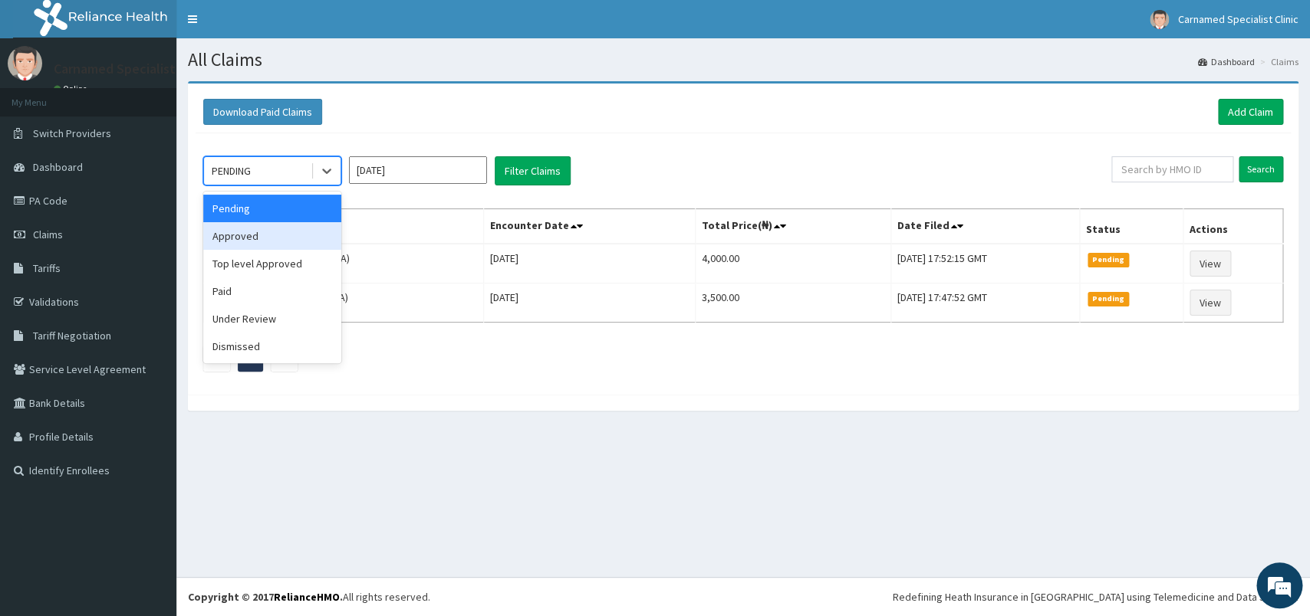
drag, startPoint x: 248, startPoint y: 240, endPoint x: 391, endPoint y: 190, distance: 151.8
click at [253, 238] on div "Approved" at bounding box center [272, 236] width 138 height 28
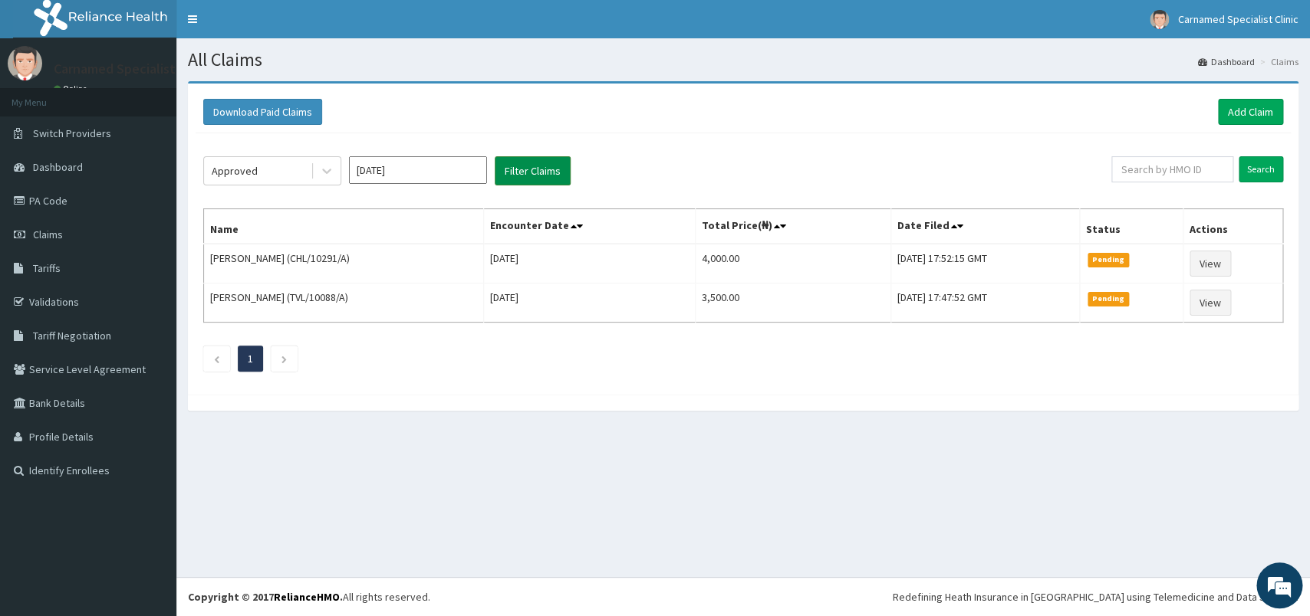
click at [537, 169] on button "Filter Claims" at bounding box center [533, 170] width 76 height 29
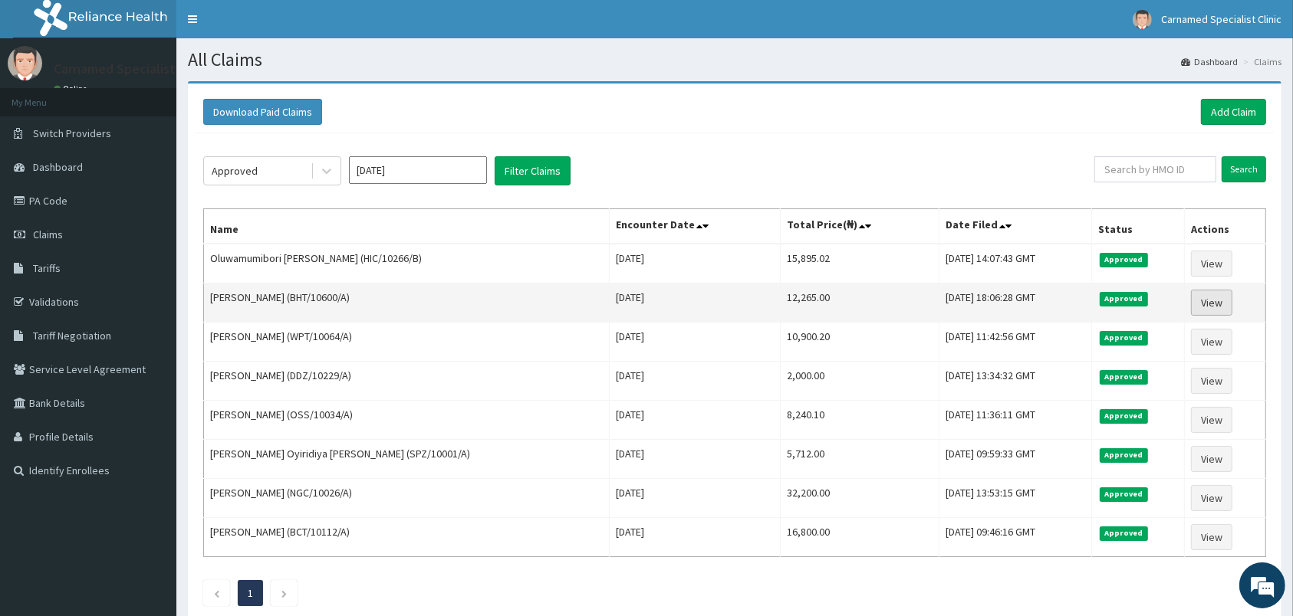
click at [1218, 305] on link "View" at bounding box center [1211, 303] width 41 height 26
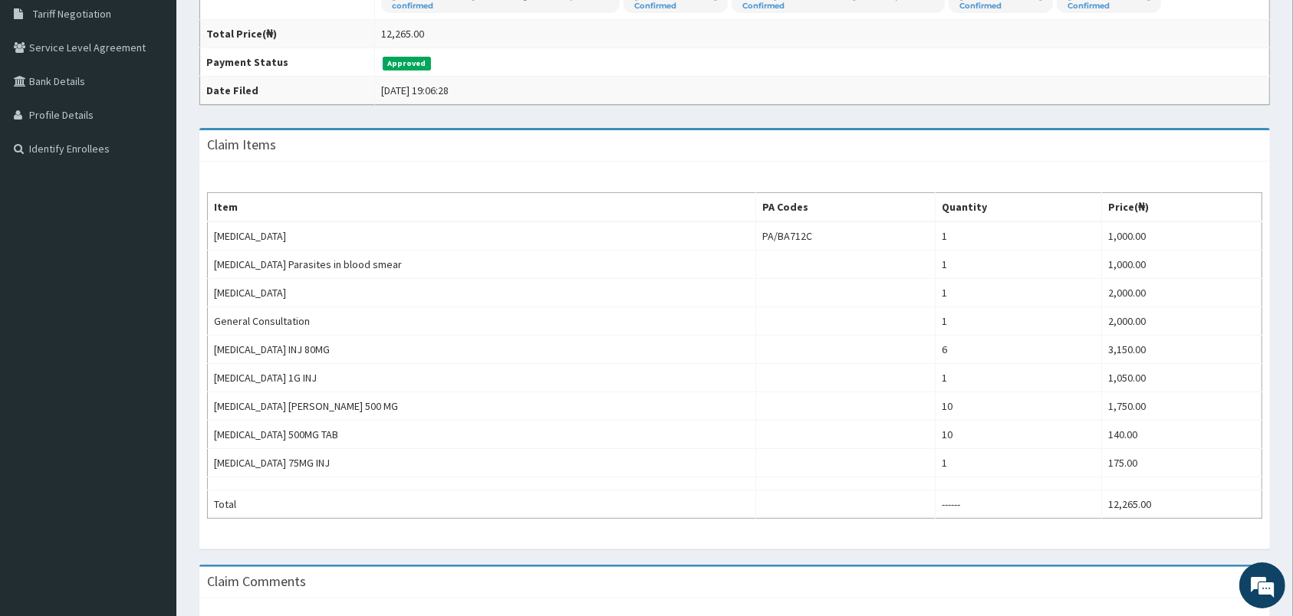
scroll to position [81, 0]
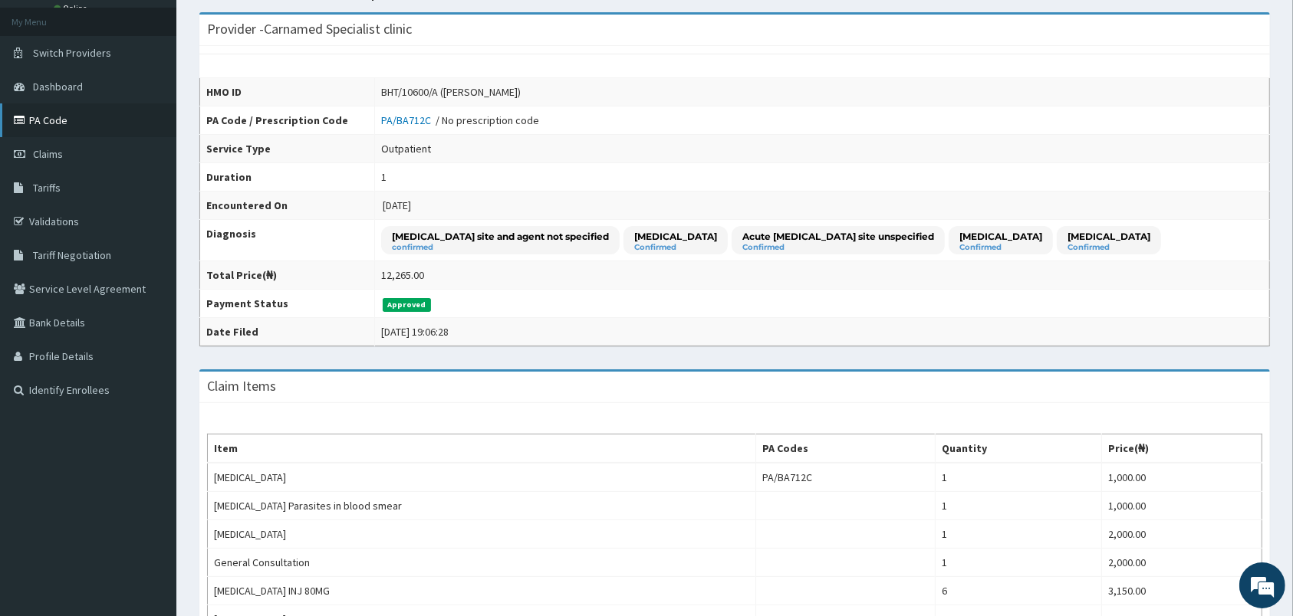
click at [91, 127] on link "PA Code" at bounding box center [88, 121] width 176 height 34
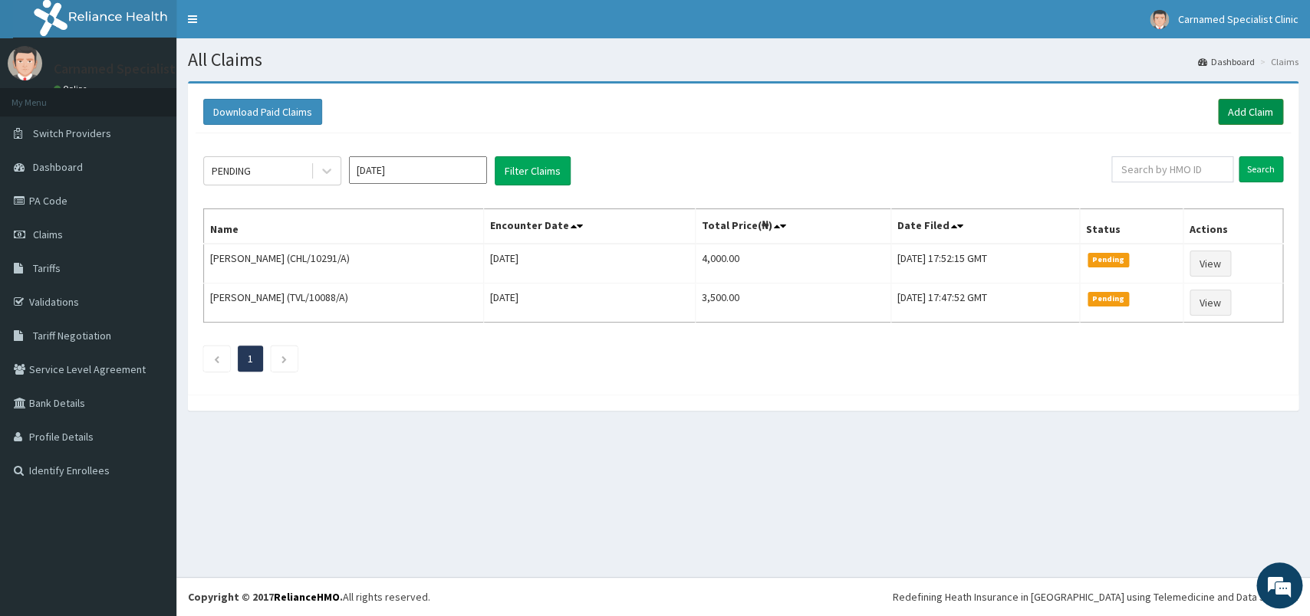
click at [1225, 110] on link "Add Claim" at bounding box center [1250, 112] width 65 height 26
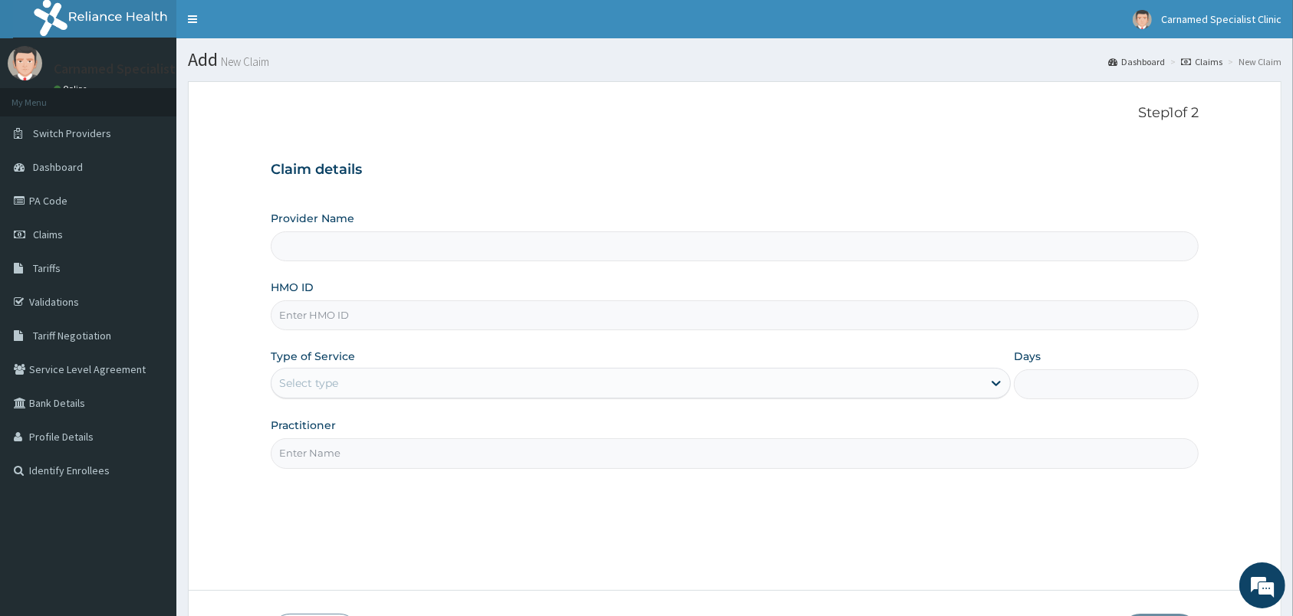
click at [649, 318] on input "HMO ID" at bounding box center [735, 316] width 928 height 30
type input "W"
type input "Carnamed Specialist clinic"
type input "QVM/10021/E"
click at [422, 368] on div "Type of Service Select type" at bounding box center [641, 374] width 740 height 51
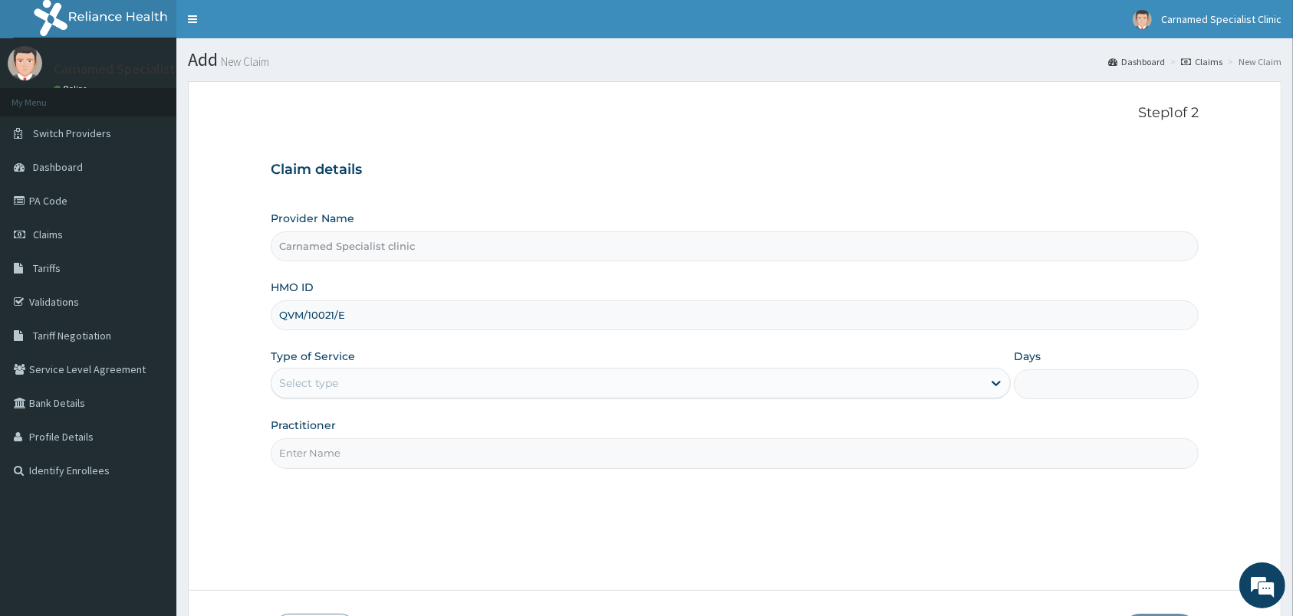
click at [424, 394] on div "Select type" at bounding box center [626, 383] width 711 height 25
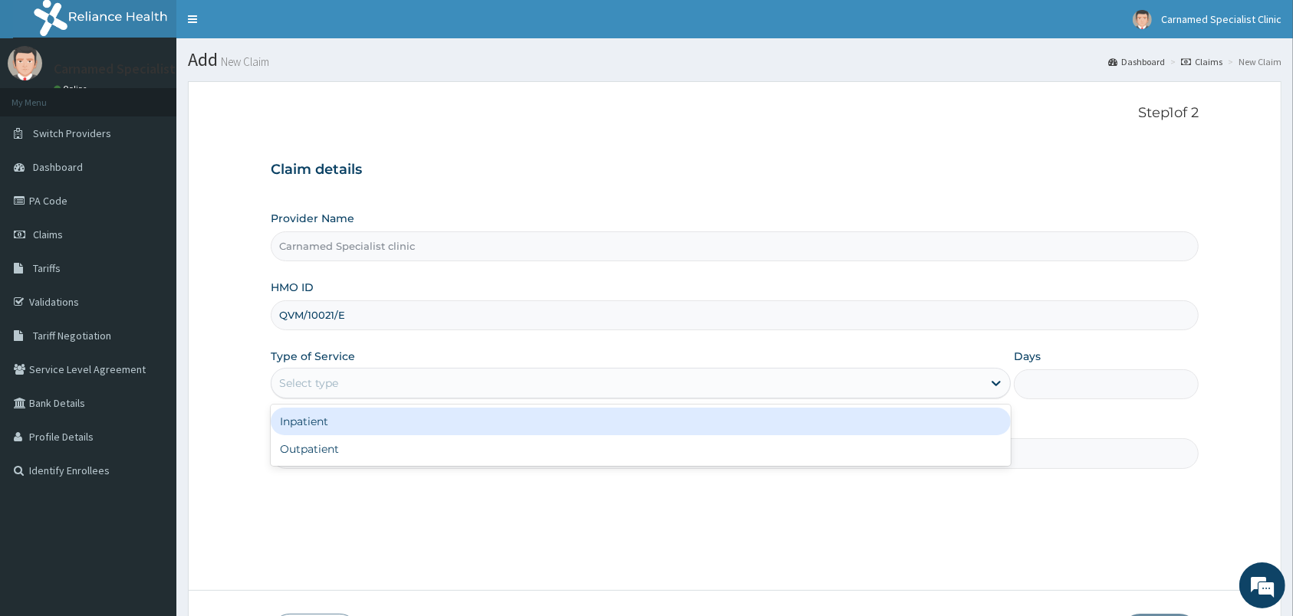
click at [380, 421] on div "Inpatient" at bounding box center [641, 422] width 740 height 28
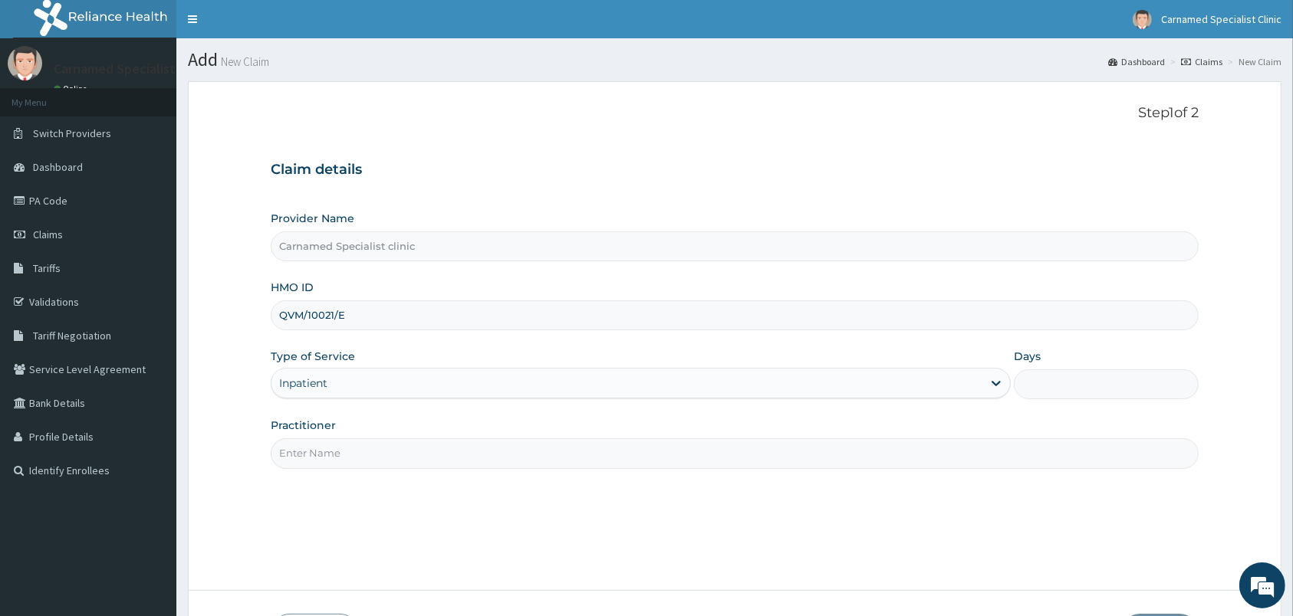
click at [380, 434] on div "Practitioner" at bounding box center [735, 443] width 928 height 51
click at [413, 457] on input "Practitioner" at bounding box center [735, 454] width 928 height 30
type input "DR.CARNAMED"
click at [1076, 390] on input "Days" at bounding box center [1106, 385] width 185 height 30
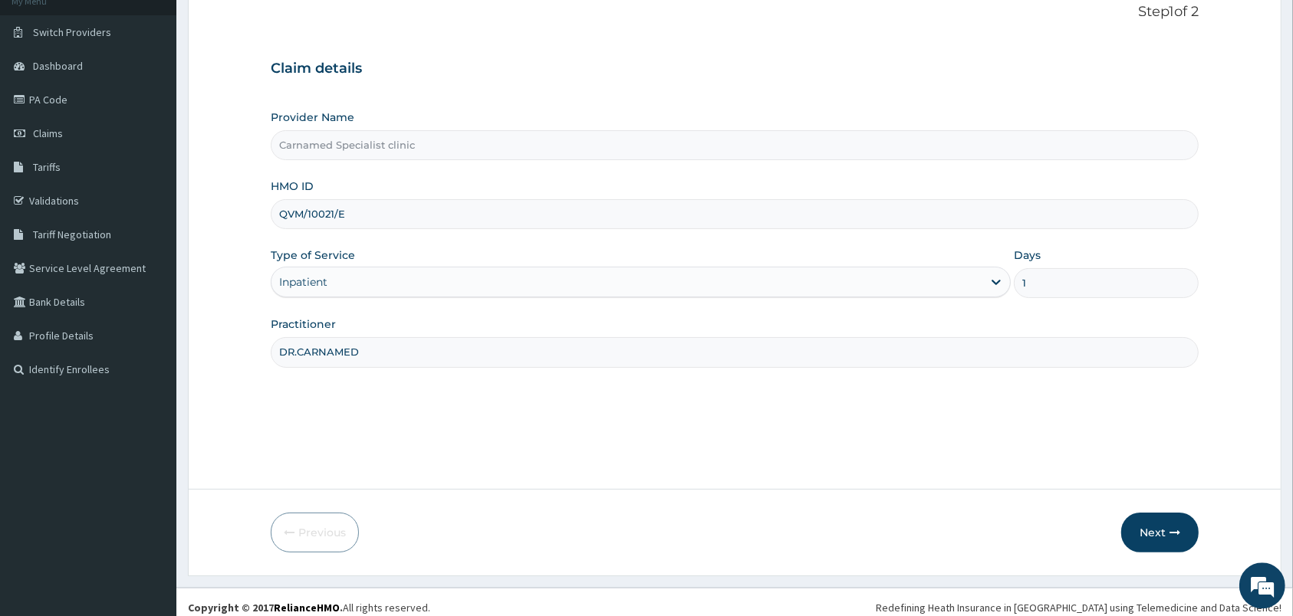
scroll to position [113, 0]
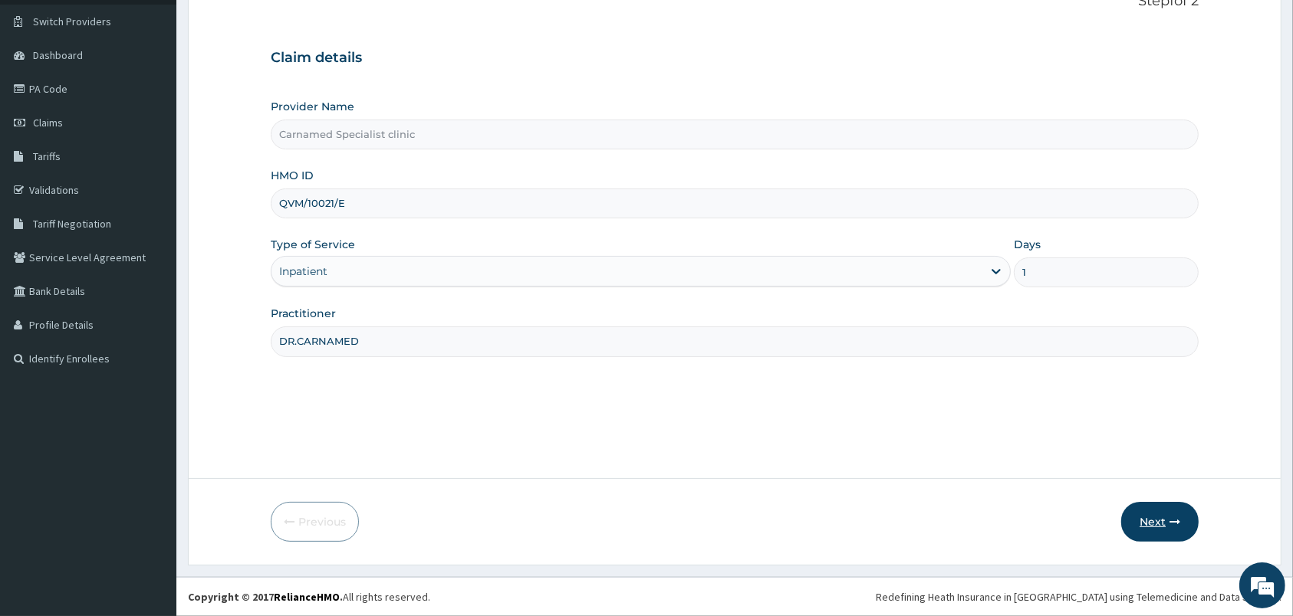
type input "1"
click at [1181, 524] on button "Next" at bounding box center [1159, 522] width 77 height 40
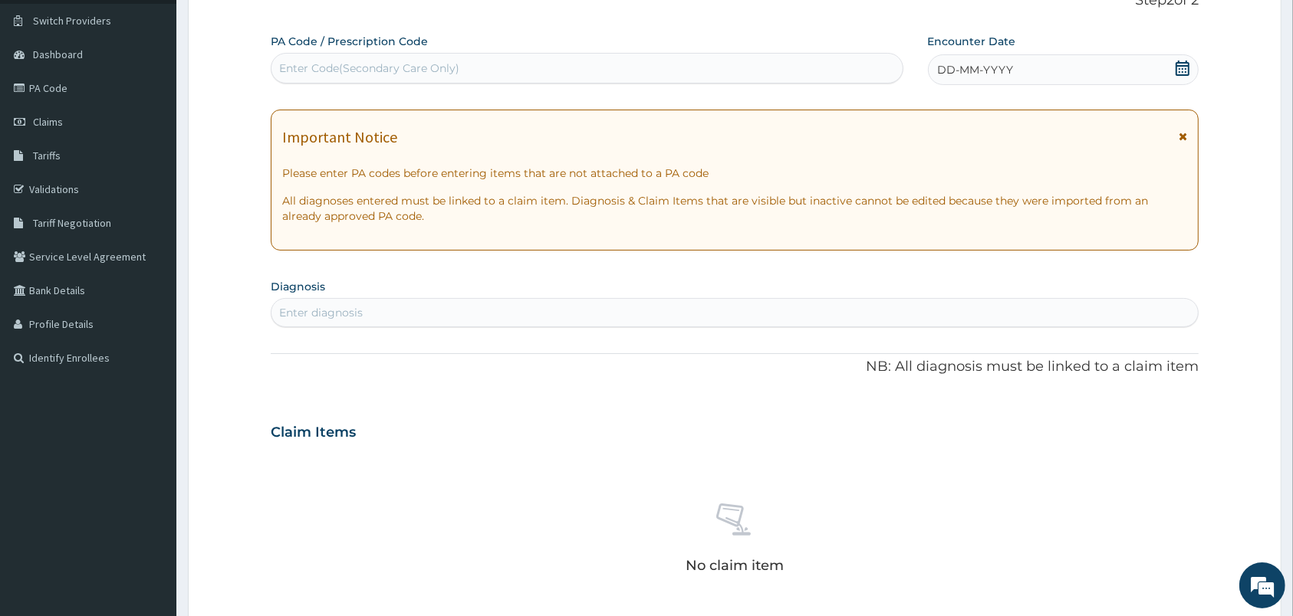
scroll to position [0, 0]
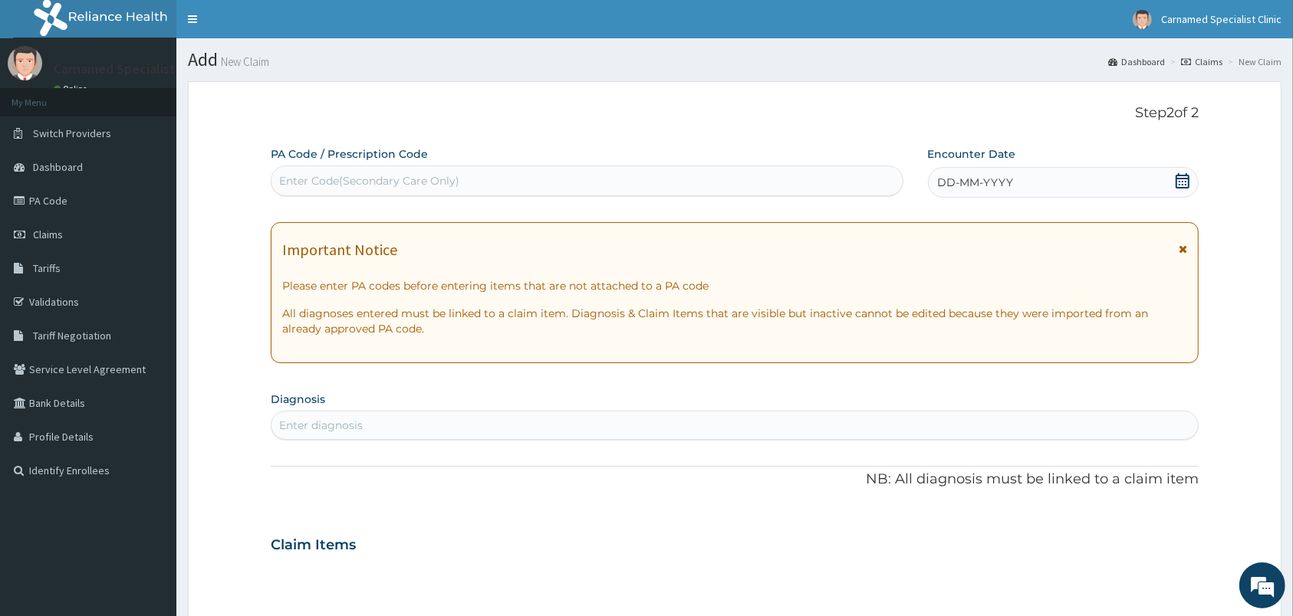
click at [620, 173] on div "Enter Code(Secondary Care Only)" at bounding box center [586, 181] width 631 height 25
paste input "PA/ADA3B8"
type input "PA/ADA3B8"
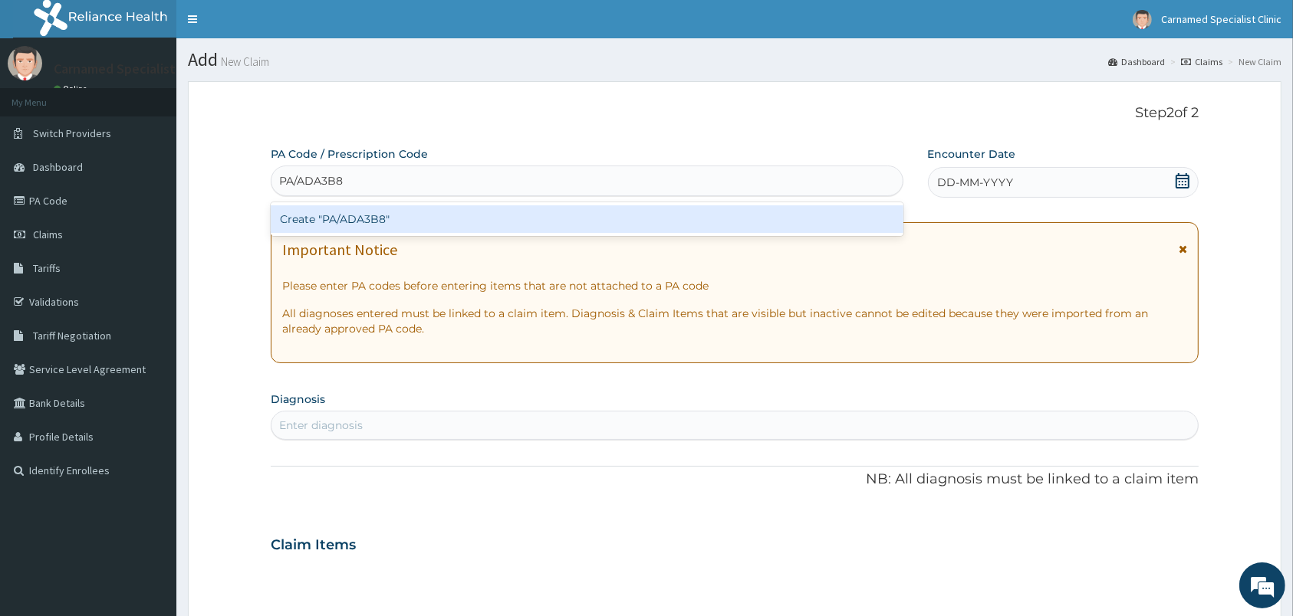
click at [356, 218] on div "Create "PA/ADA3B8"" at bounding box center [587, 219] width 633 height 28
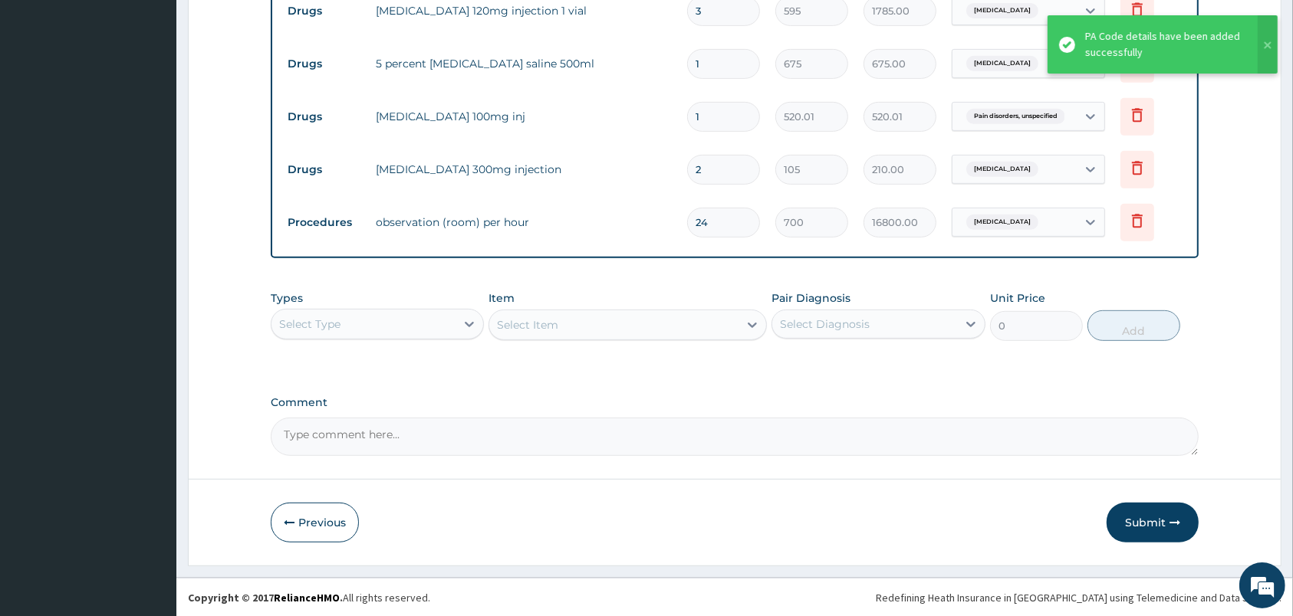
scroll to position [547, 0]
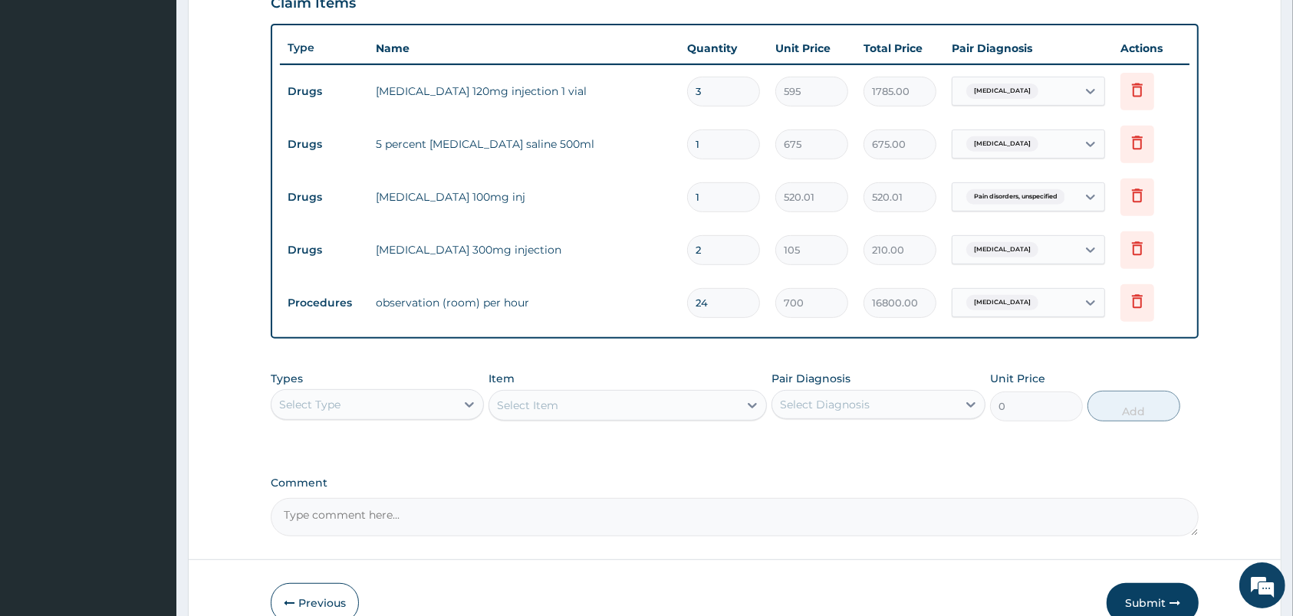
click at [417, 390] on div "Select Type" at bounding box center [377, 405] width 213 height 31
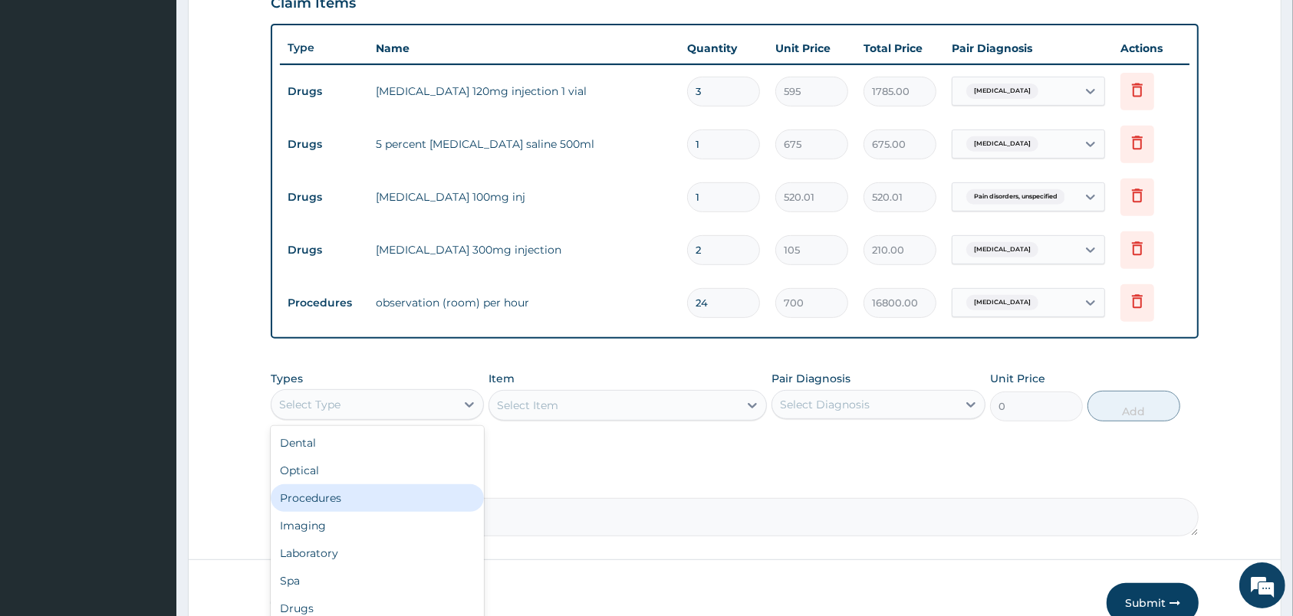
click at [357, 494] on div "Procedures" at bounding box center [377, 499] width 213 height 28
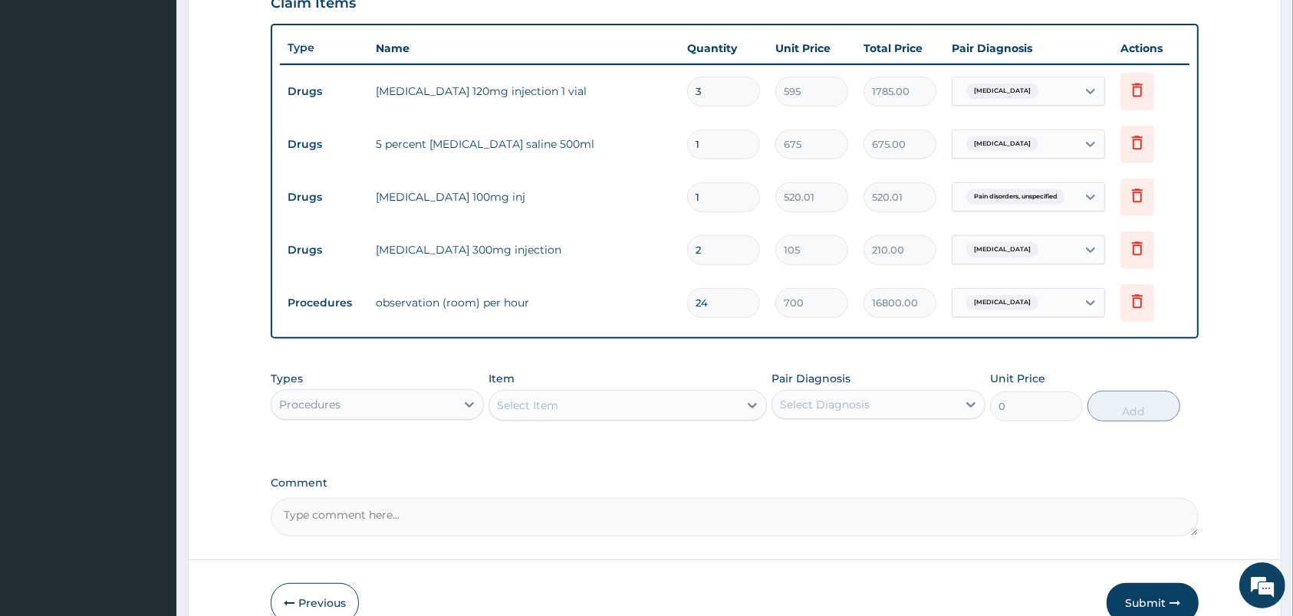
click at [662, 409] on div "Select Item" at bounding box center [613, 405] width 249 height 25
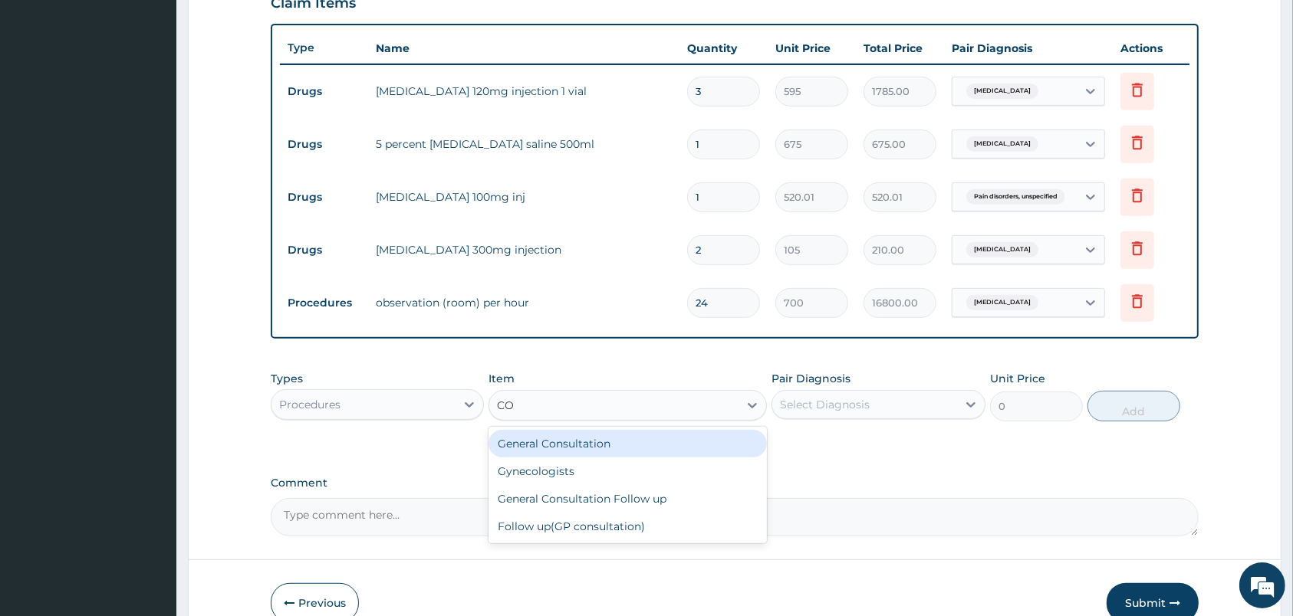
type input "CON"
click at [589, 445] on div "General Consultation" at bounding box center [627, 444] width 278 height 28
type input "2000"
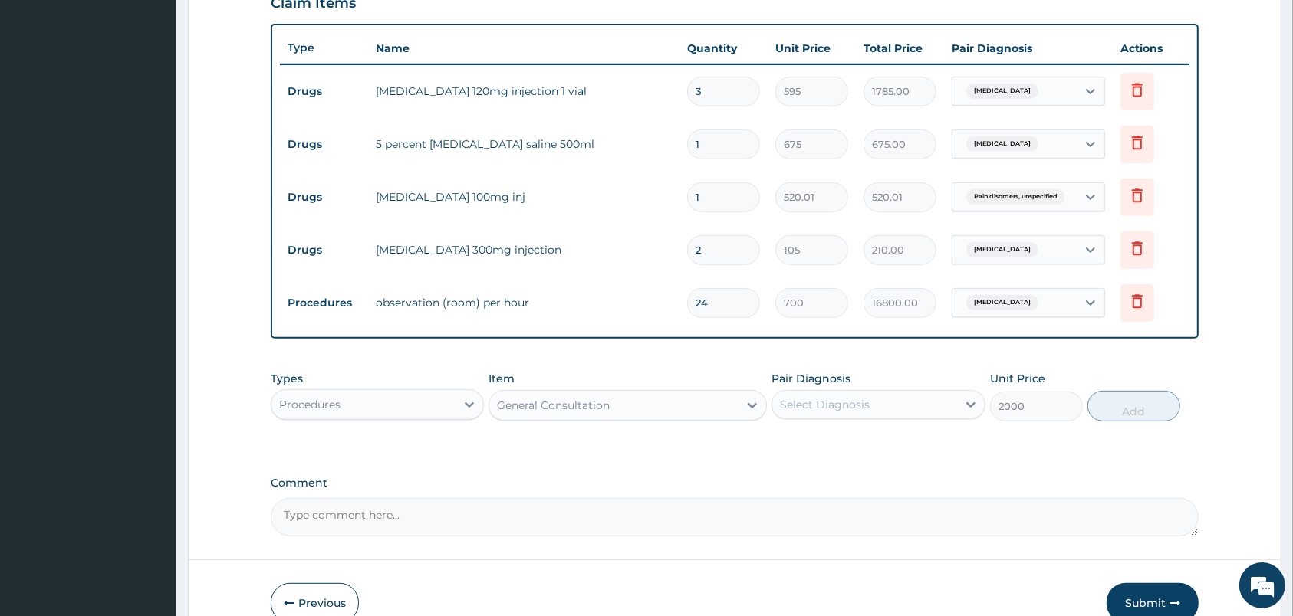
click at [821, 402] on div "Select Diagnosis" at bounding box center [825, 404] width 90 height 15
click at [817, 443] on label "Malaria, unspecified" at bounding box center [844, 442] width 95 height 15
checkbox input "true"
click at [1155, 411] on button "Add" at bounding box center [1133, 406] width 93 height 31
type input "0"
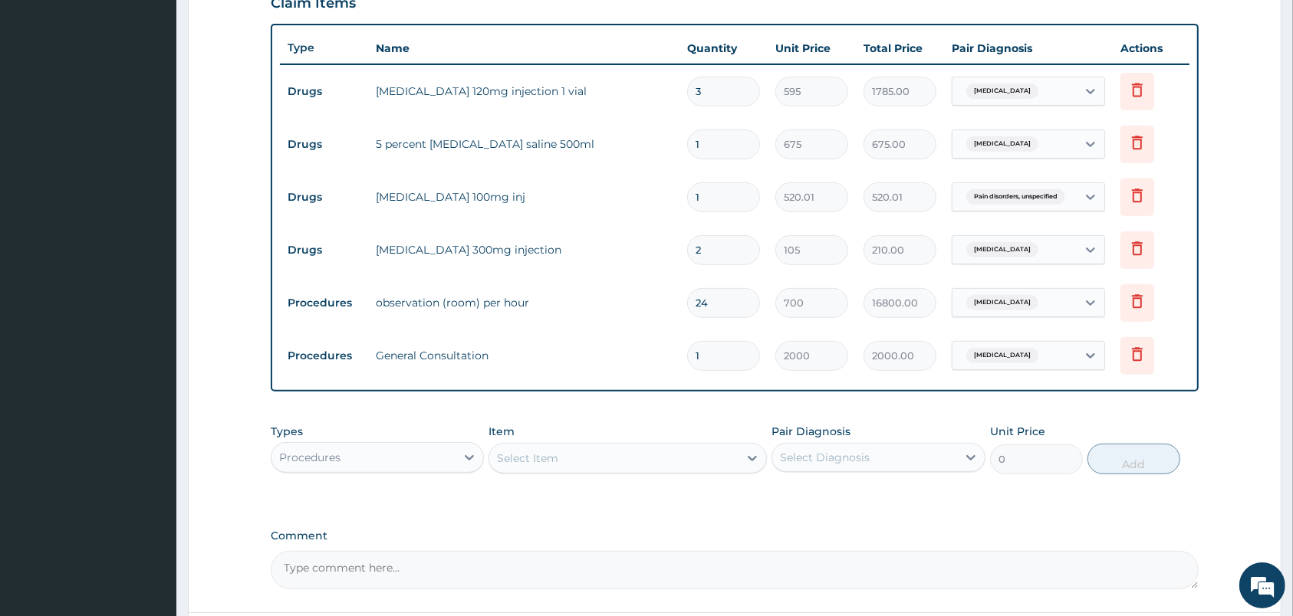
click at [413, 457] on div "Procedures" at bounding box center [363, 457] width 184 height 25
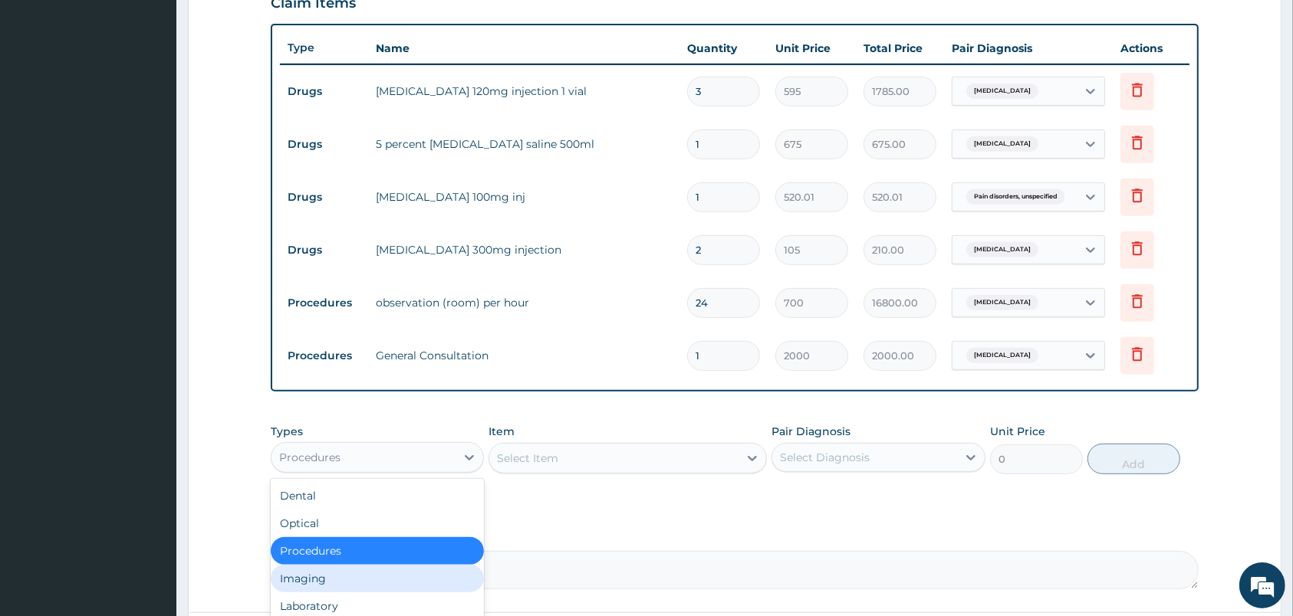
scroll to position [51, 0]
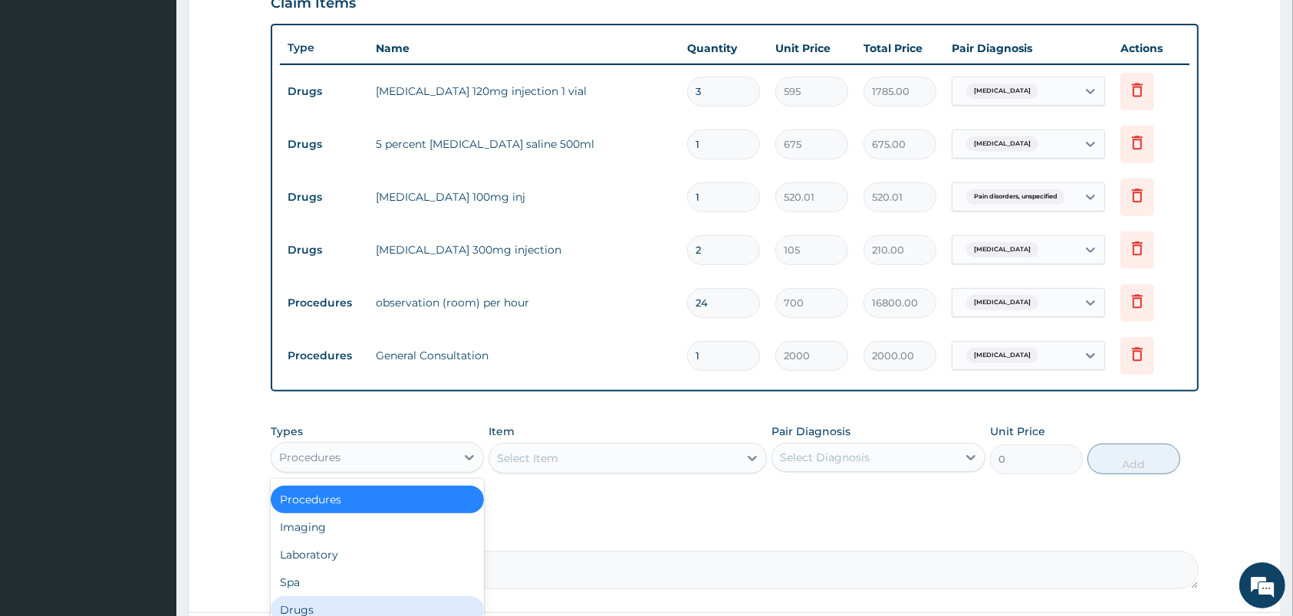
drag, startPoint x: 319, startPoint y: 606, endPoint x: 449, endPoint y: 468, distance: 189.3
click at [320, 606] on div "Drugs" at bounding box center [377, 611] width 213 height 28
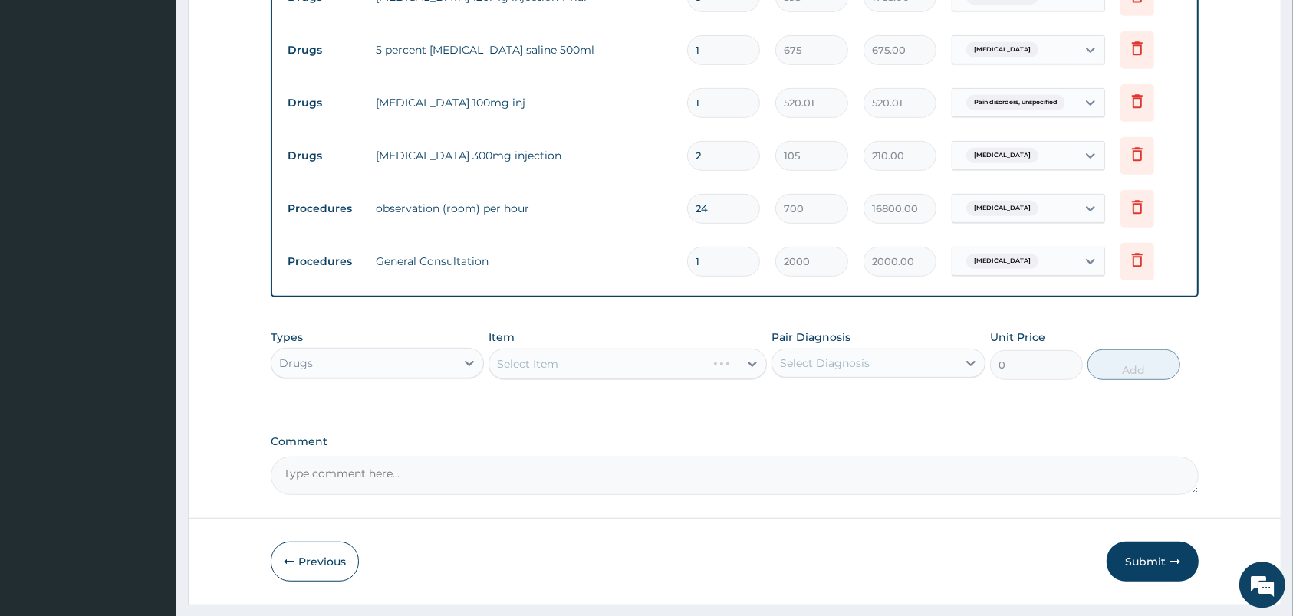
scroll to position [680, 0]
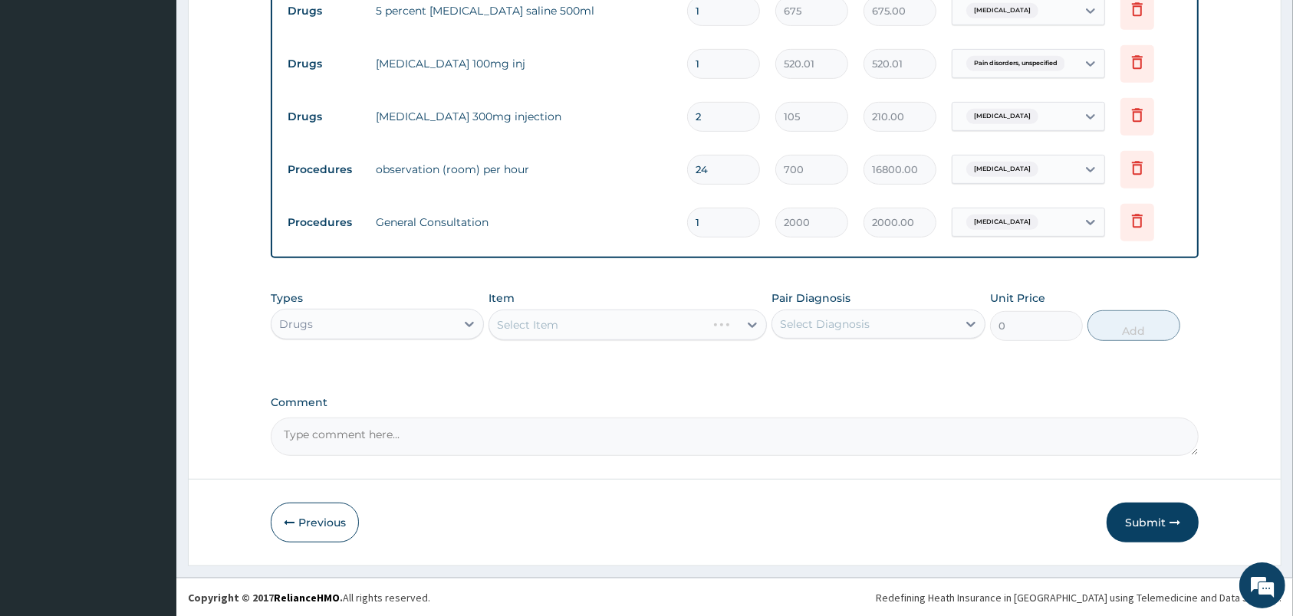
click at [613, 323] on div "Select Item" at bounding box center [627, 325] width 278 height 31
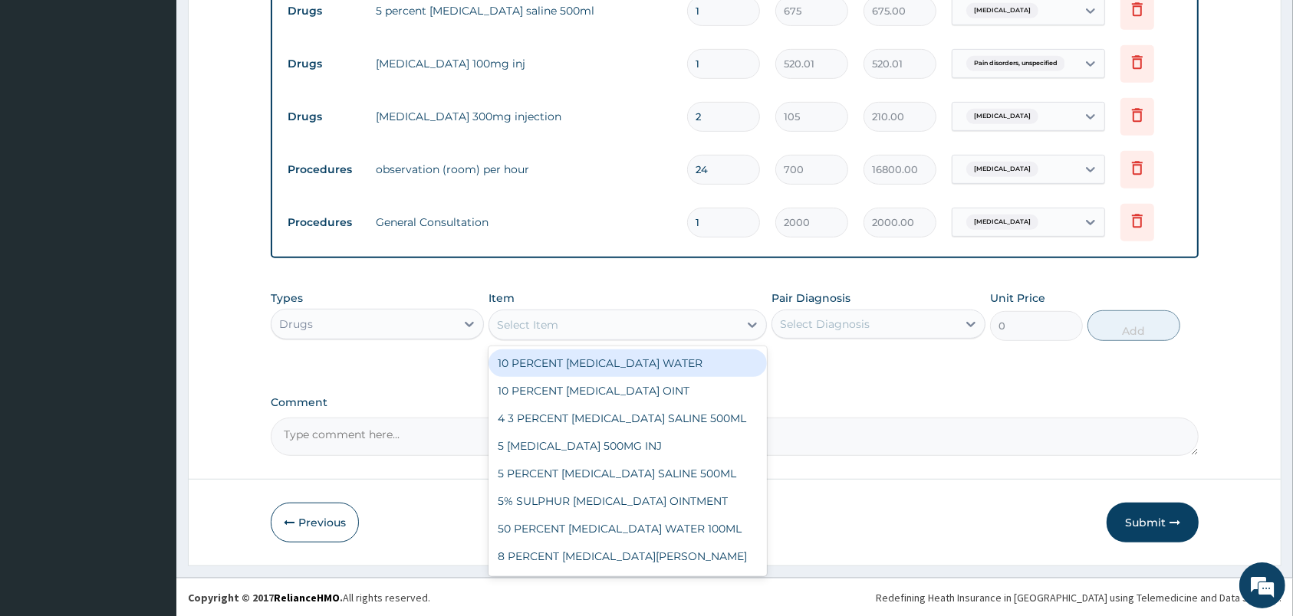
click at [613, 323] on div "Select Item" at bounding box center [613, 325] width 249 height 25
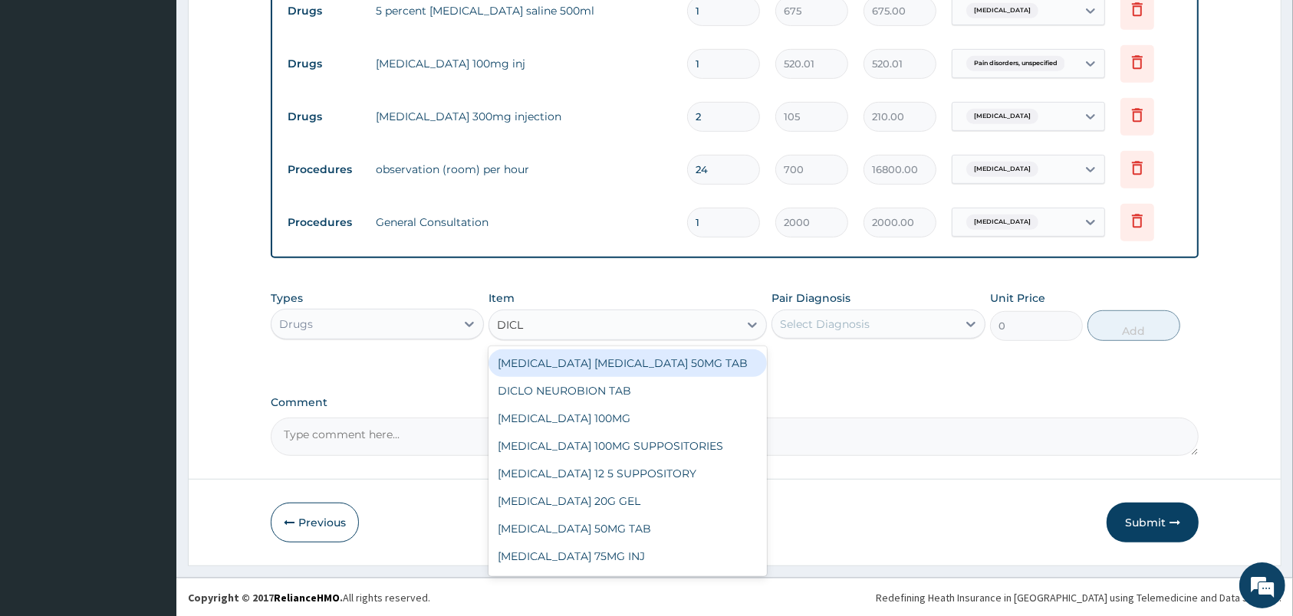
type input "DICLO"
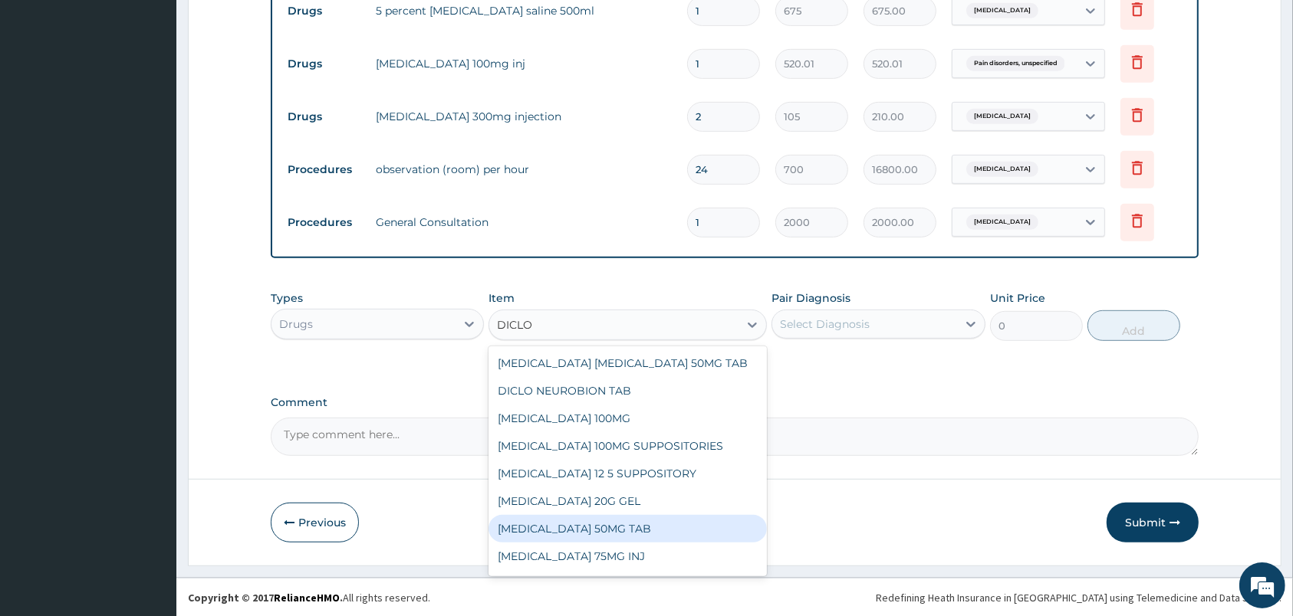
click at [587, 529] on div "DICLOFENAC 50MG TAB" at bounding box center [627, 529] width 278 height 28
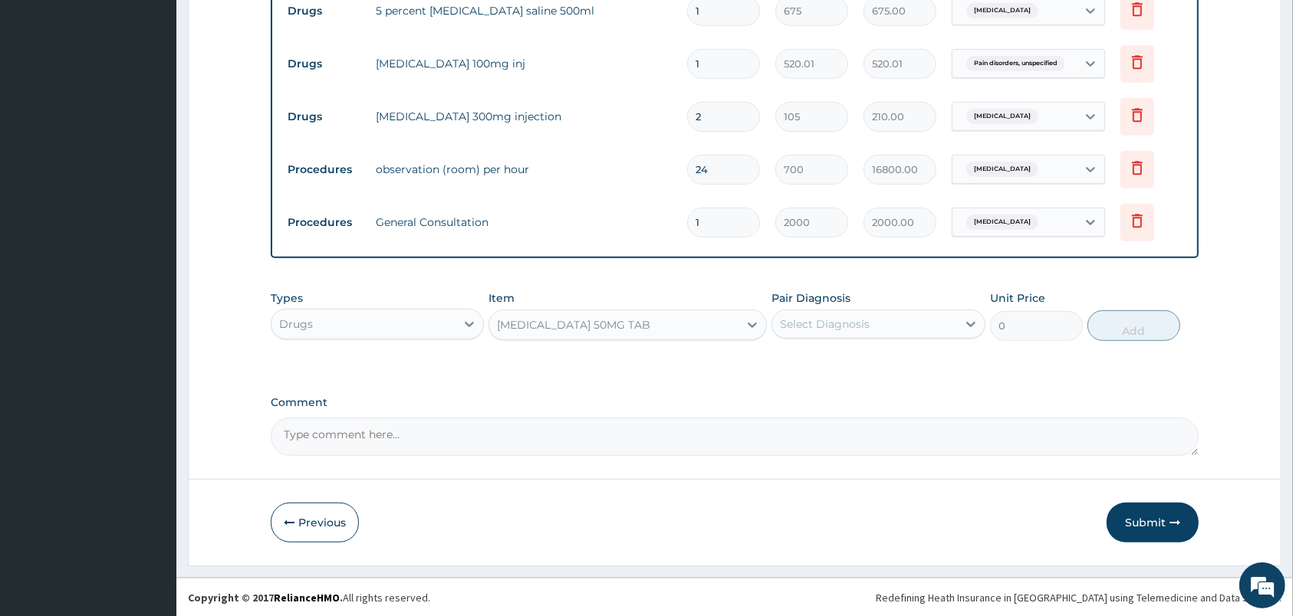
type input "28"
click at [886, 321] on div "Select Diagnosis" at bounding box center [864, 324] width 184 height 25
click at [852, 394] on label "Pain disorders, unspecified" at bounding box center [872, 393] width 150 height 15
checkbox input "true"
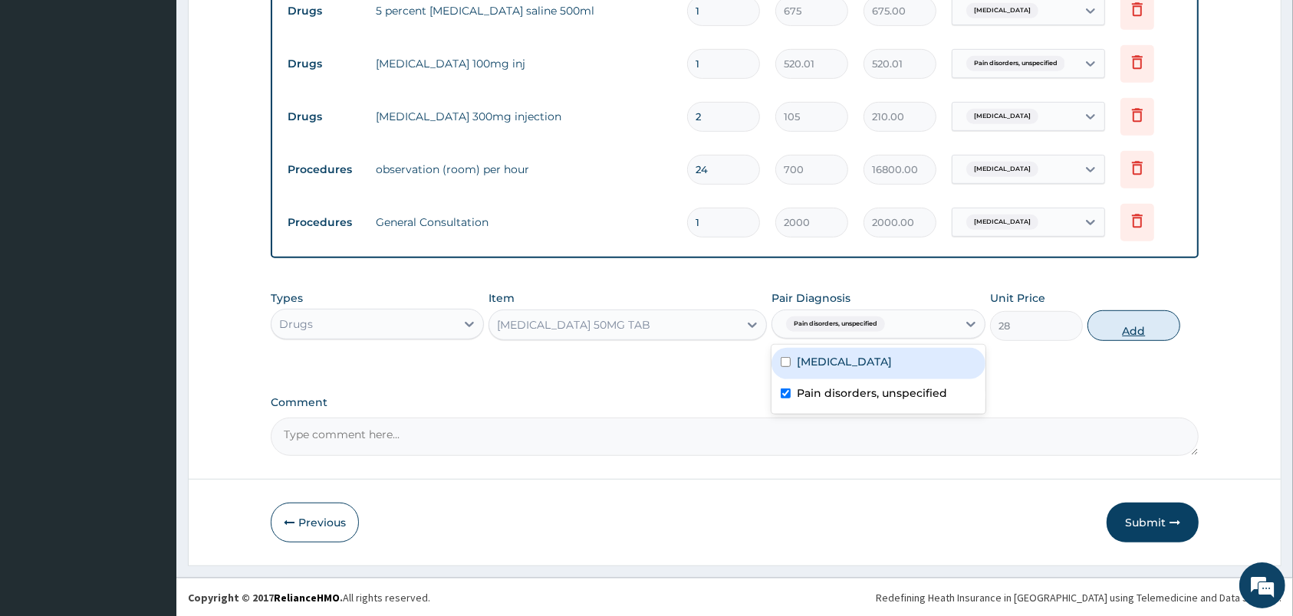
click at [1123, 325] on button "Add" at bounding box center [1133, 326] width 93 height 31
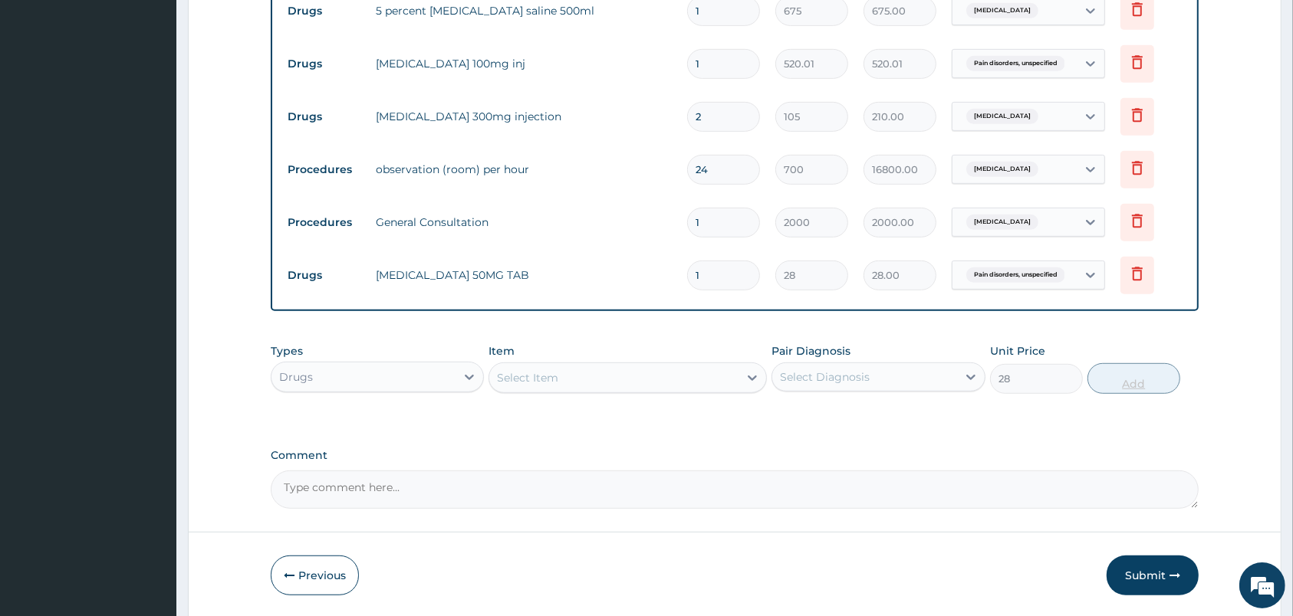
type input "0"
type input "10"
type input "280.00"
type input "1"
type input "28.00"
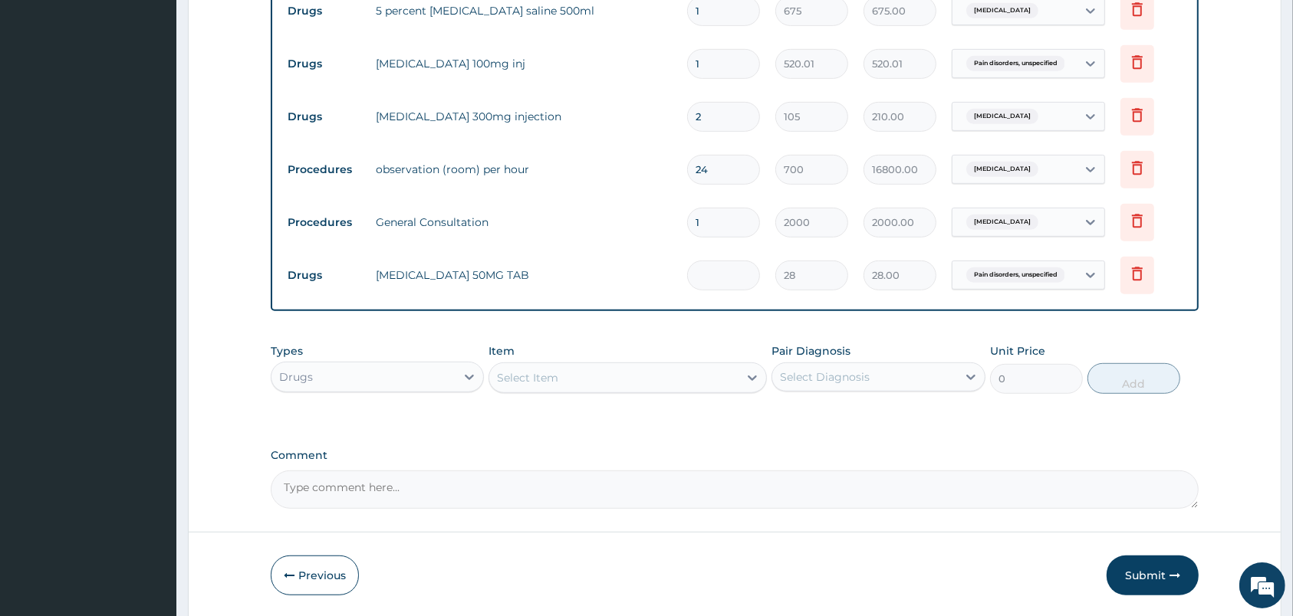
type input "0.00"
type input "8"
type input "224.00"
type input "8"
click at [648, 391] on div "Select Item" at bounding box center [627, 378] width 278 height 31
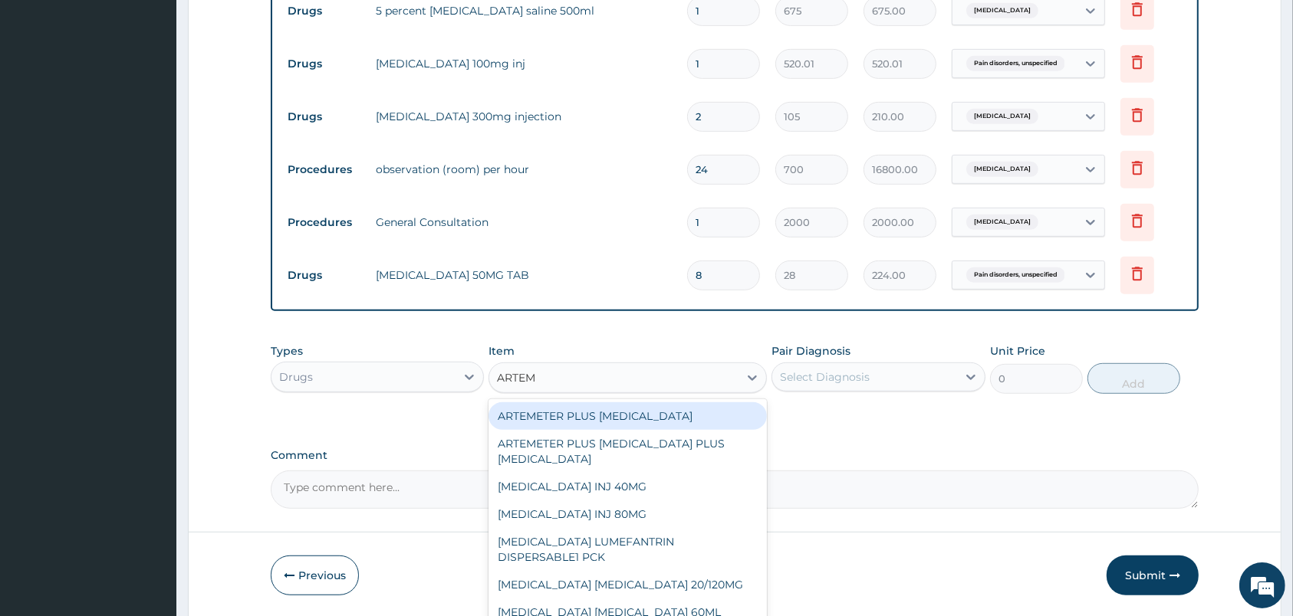
type input "ARTEME"
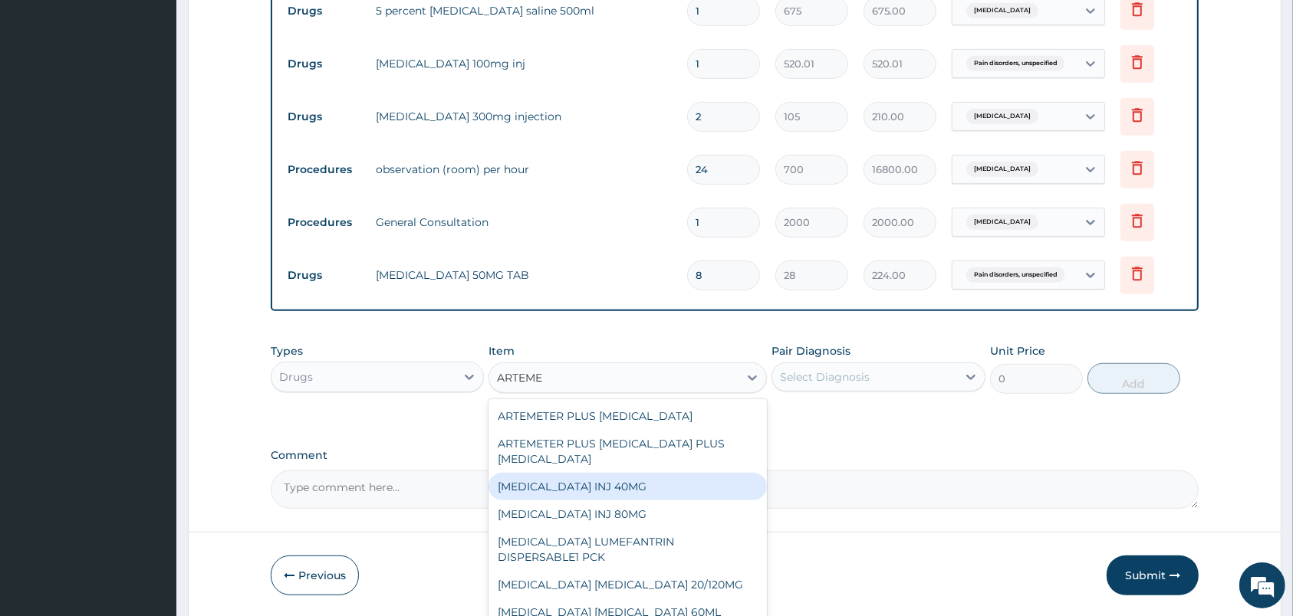
scroll to position [71, 0]
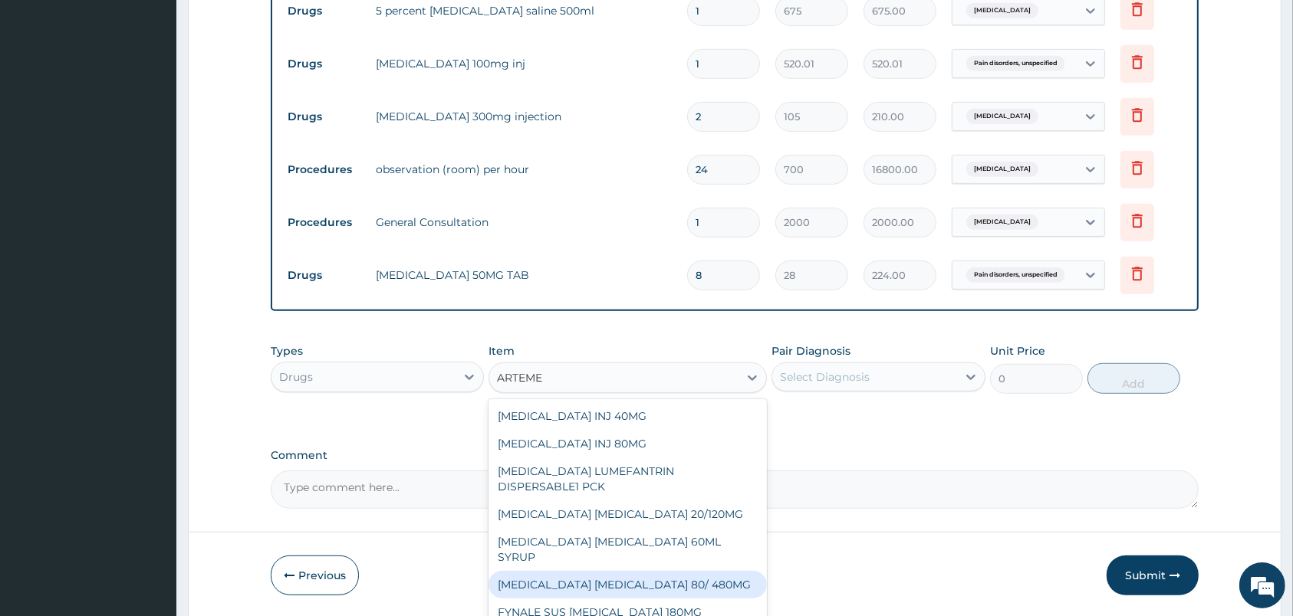
click at [669, 571] on div "ARTEMETHER LUMEFANTRINE 80/ 480MG" at bounding box center [627, 585] width 278 height 28
type input "210"
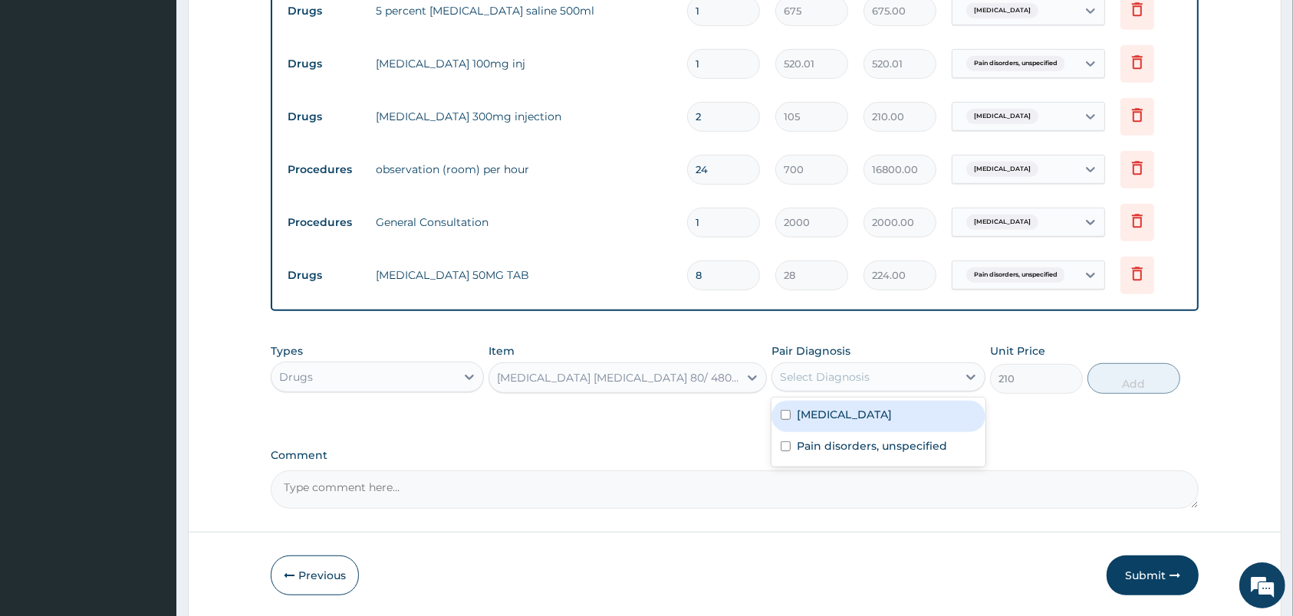
click at [906, 373] on div "Select Diagnosis" at bounding box center [864, 377] width 184 height 25
click at [850, 417] on label "Malaria, unspecified" at bounding box center [844, 414] width 95 height 15
checkbox input "true"
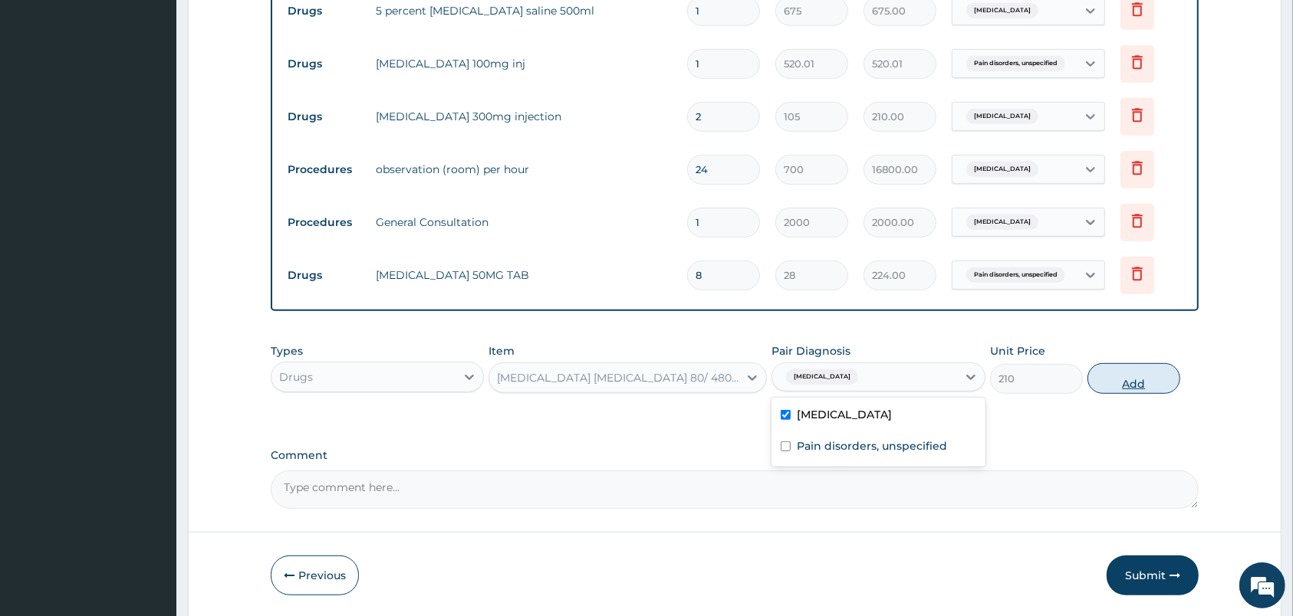
click at [1105, 383] on button "Add" at bounding box center [1133, 378] width 93 height 31
type input "0"
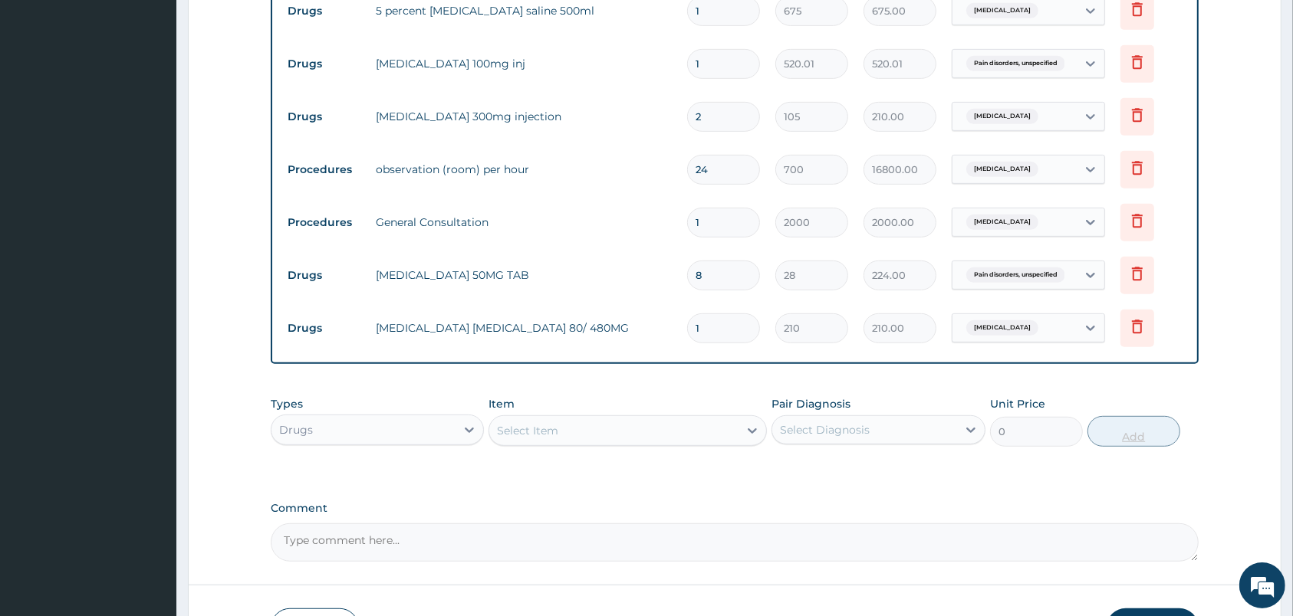
type input "0.00"
type input "6"
type input "1260.00"
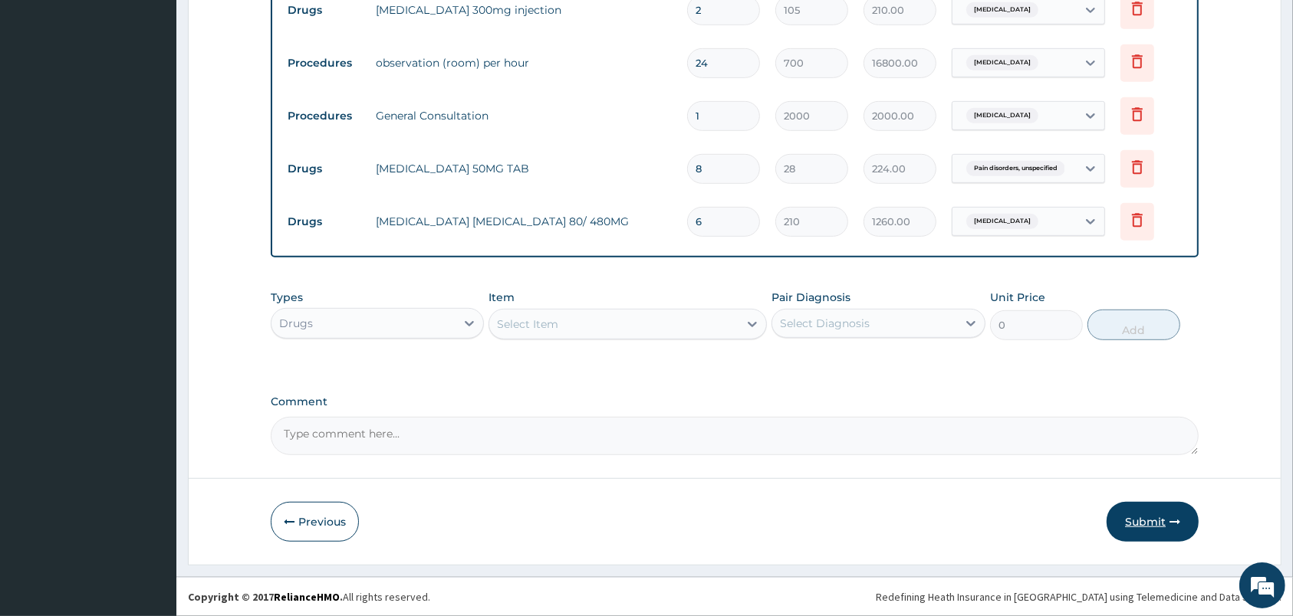
type input "6"
click at [1165, 534] on button "Submit" at bounding box center [1152, 522] width 92 height 40
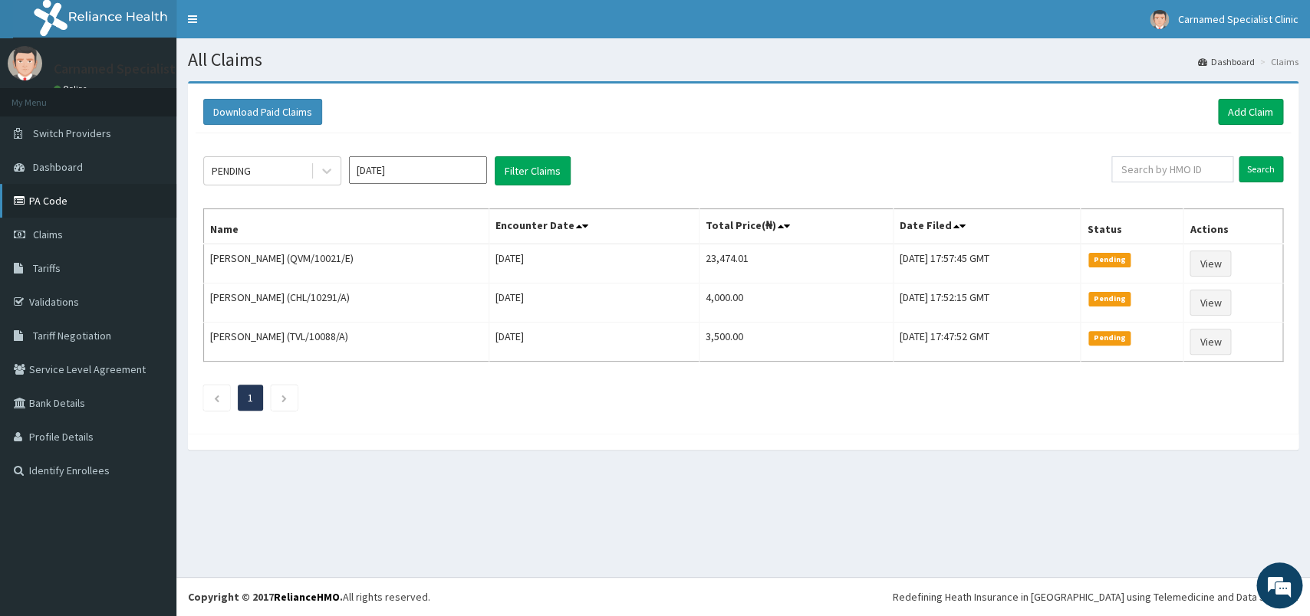
click at [83, 207] on link "PA Code" at bounding box center [88, 201] width 176 height 34
click at [1258, 107] on link "Add Claim" at bounding box center [1250, 112] width 65 height 26
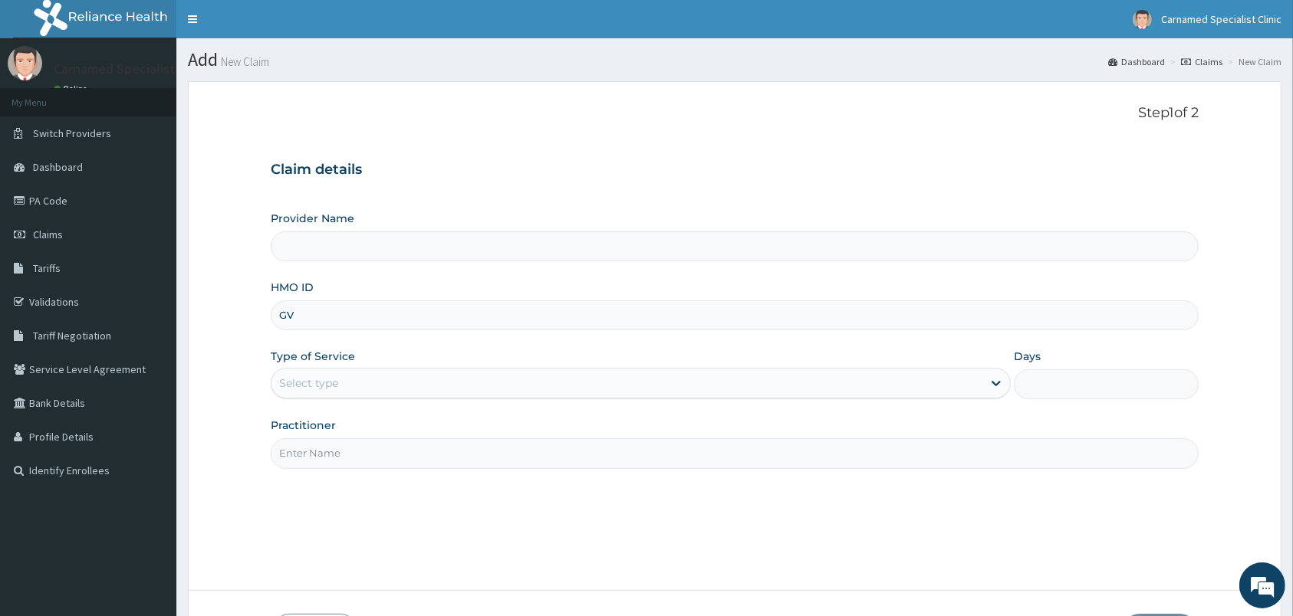
type input "GVP"
type input "Carnamed Specialist clinic"
type input "GVP/10018/B"
click at [347, 383] on div "Select type" at bounding box center [626, 383] width 711 height 25
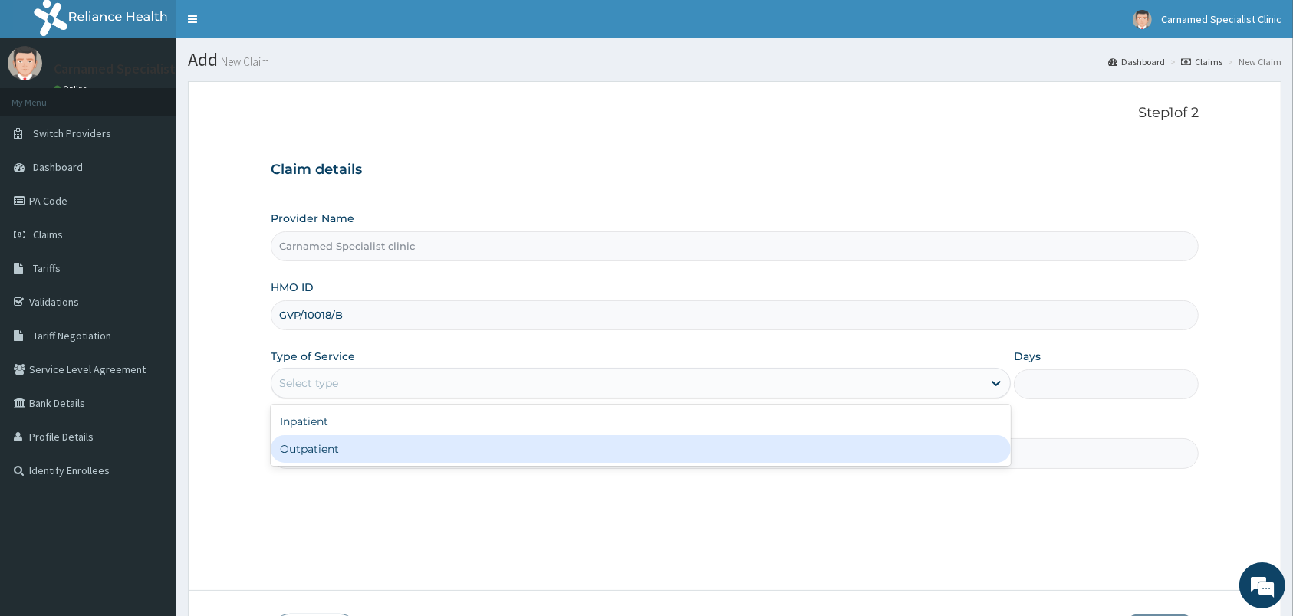
click at [347, 452] on div "Outpatient" at bounding box center [641, 450] width 740 height 28
type input "1"
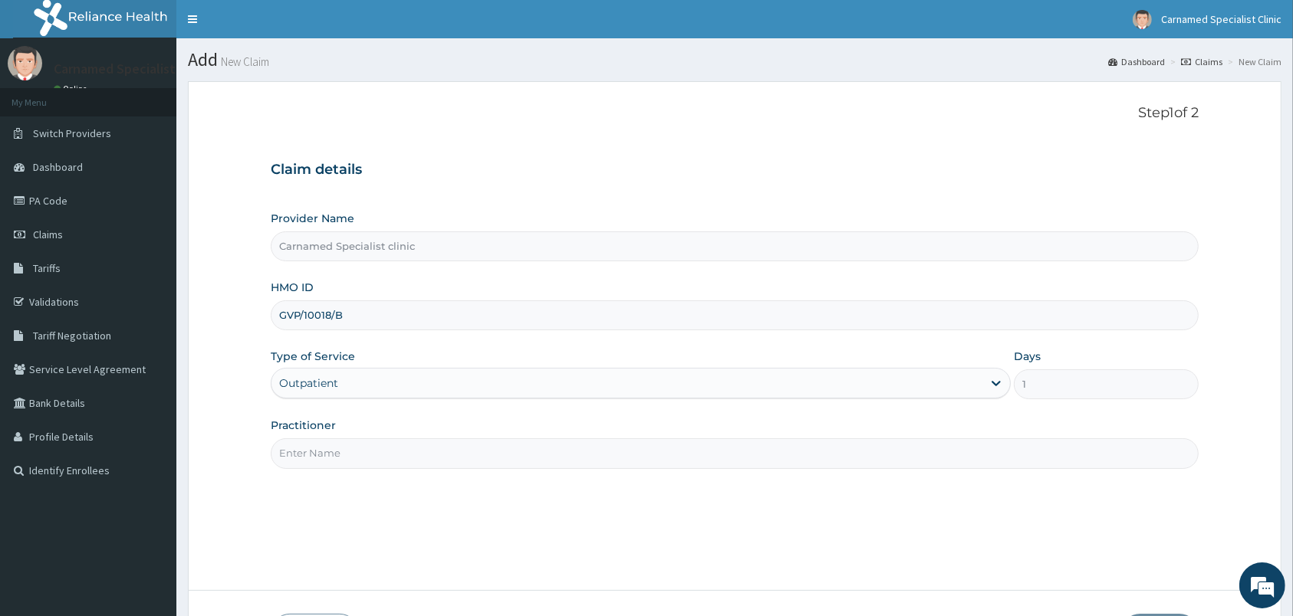
click at [347, 452] on input "Practitioner" at bounding box center [735, 454] width 928 height 30
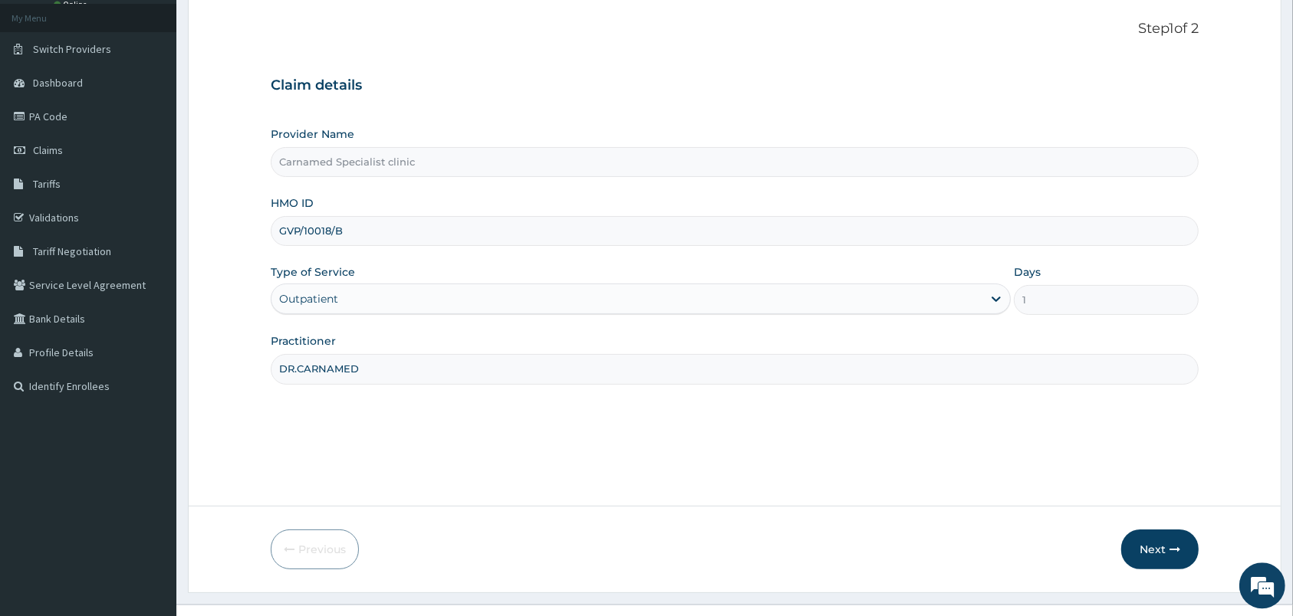
scroll to position [113, 0]
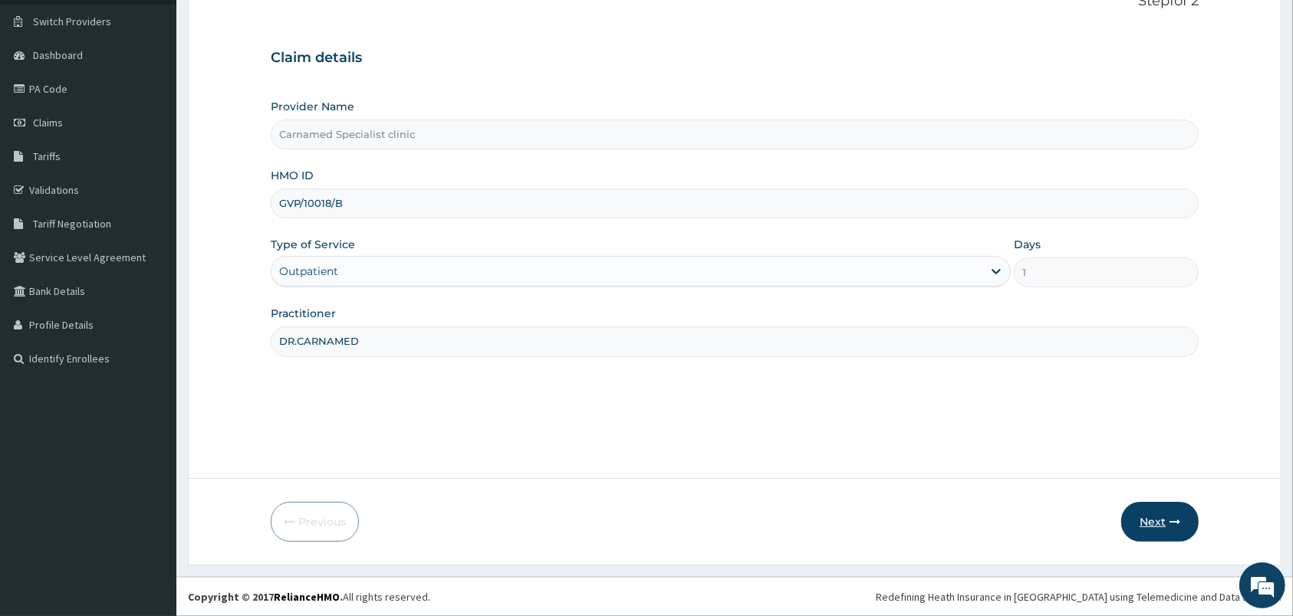
type input "DR.CARNAMED"
click at [1184, 521] on button "Next" at bounding box center [1159, 522] width 77 height 40
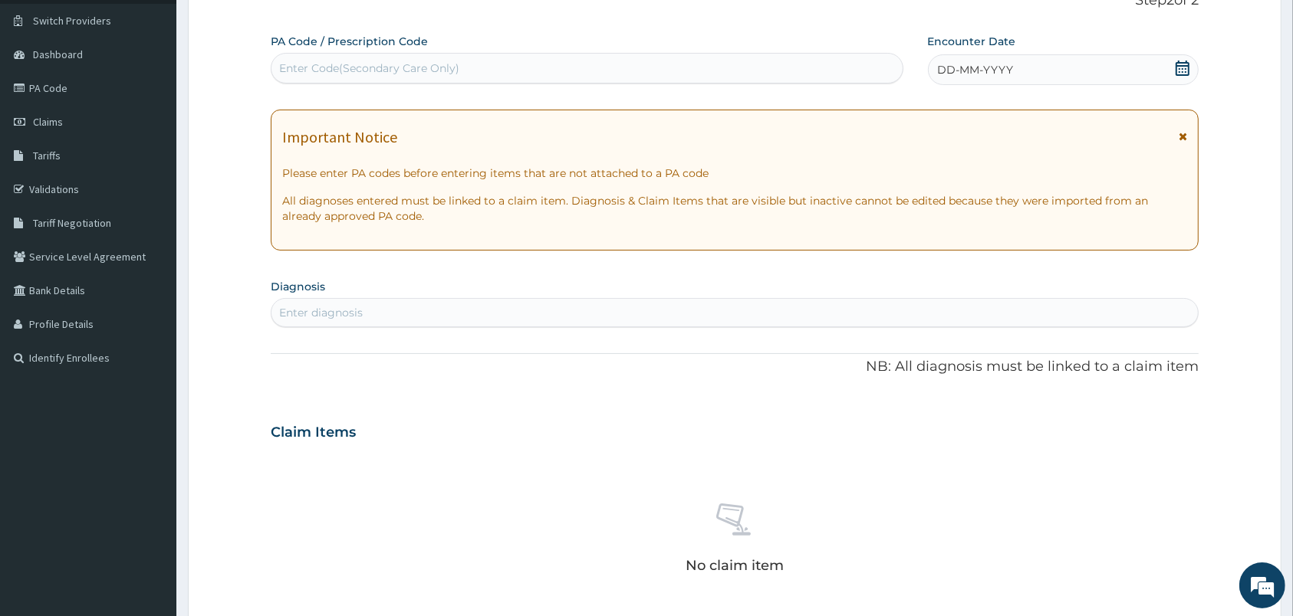
scroll to position [0, 0]
click at [692, 77] on div "Enter Code(Secondary Care Only)" at bounding box center [586, 68] width 631 height 25
paste input "PA/36776A"
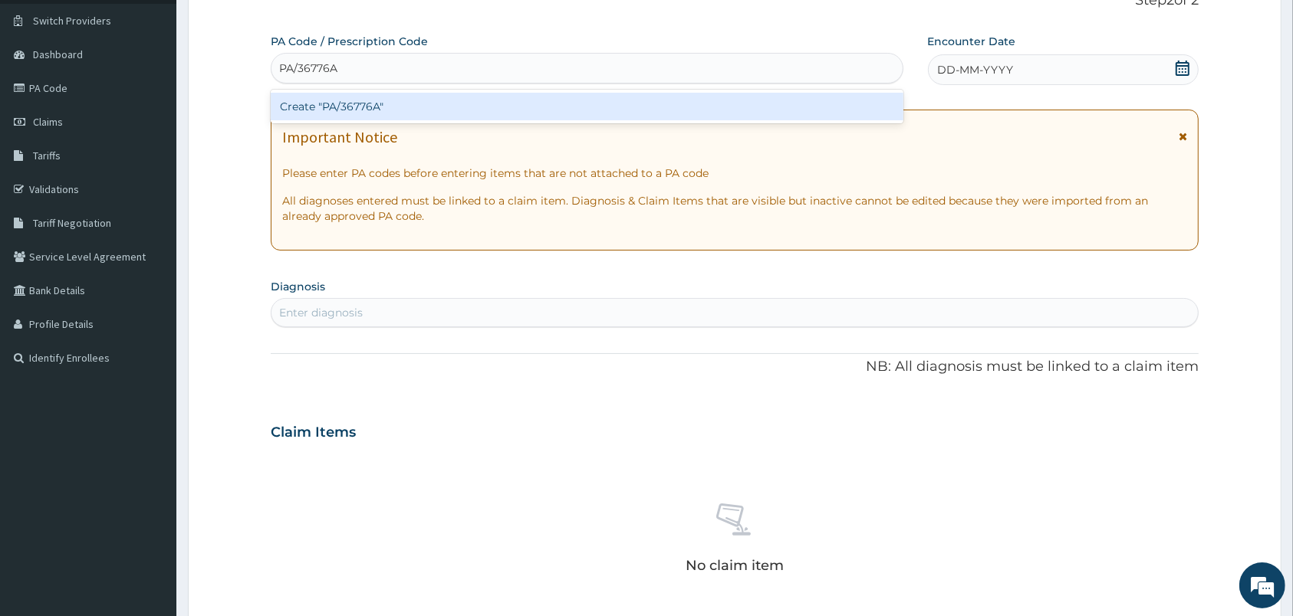
type input "PA/36776A"
click at [365, 106] on div "Create "PA/36776A"" at bounding box center [587, 107] width 633 height 28
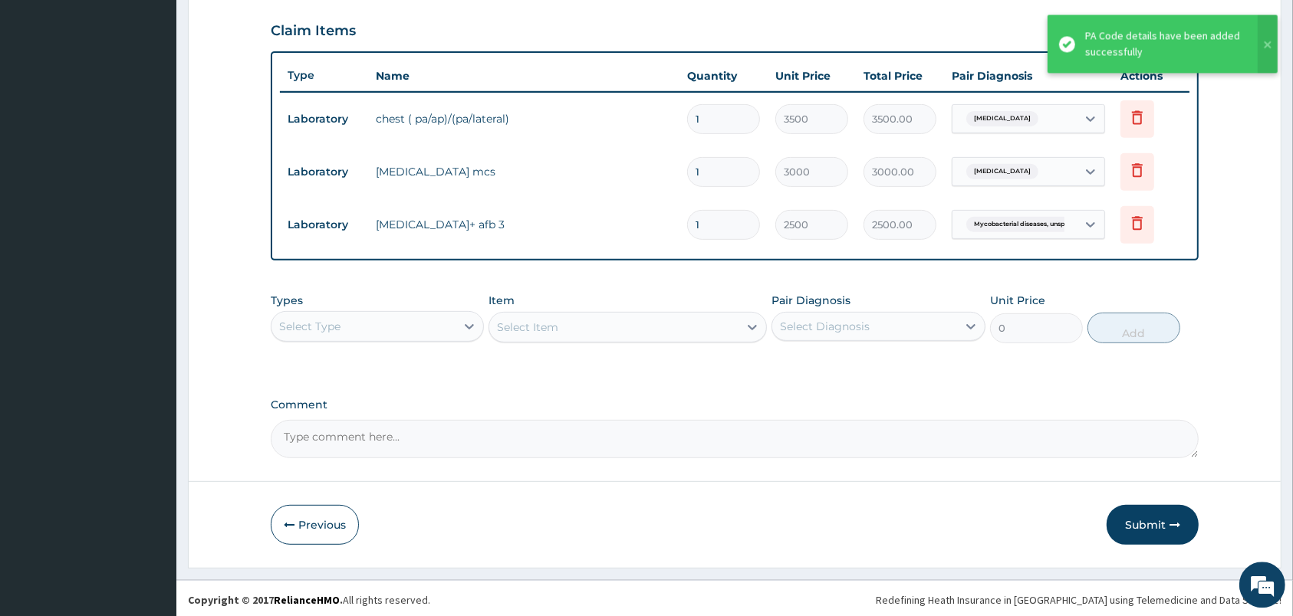
scroll to position [522, 0]
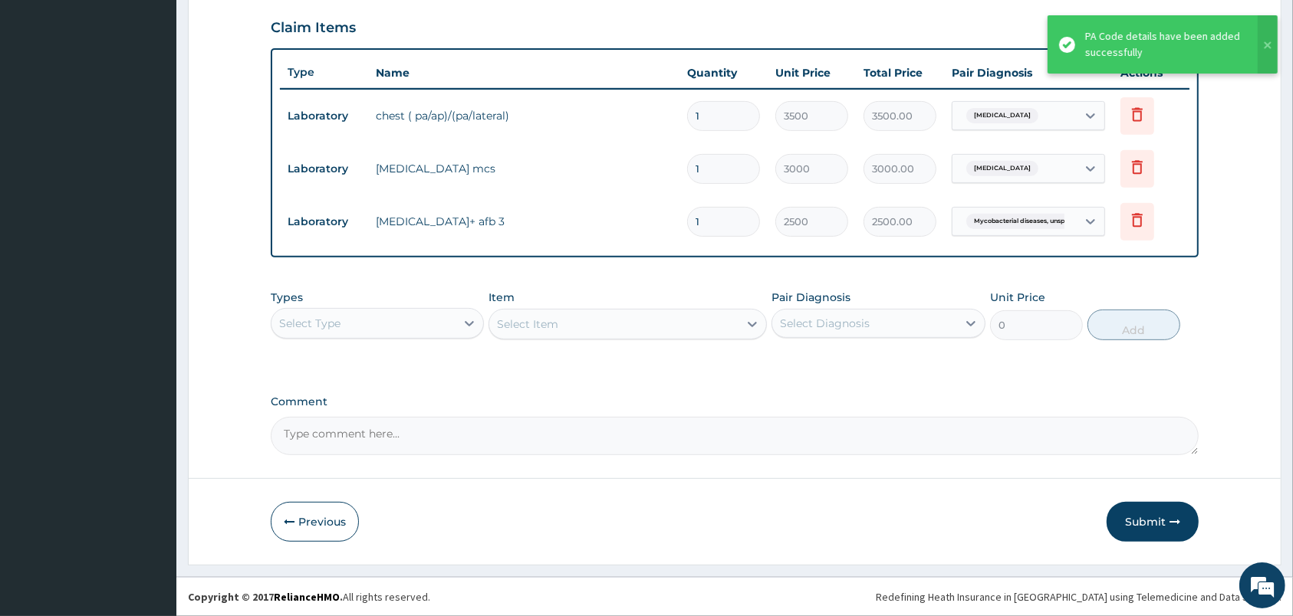
click at [426, 318] on div "Select Type" at bounding box center [363, 323] width 184 height 25
click at [590, 390] on div "PA Code / Prescription Code PA/36776A Encounter Date 15-10-2025 Important Notic…" at bounding box center [735, 39] width 928 height 831
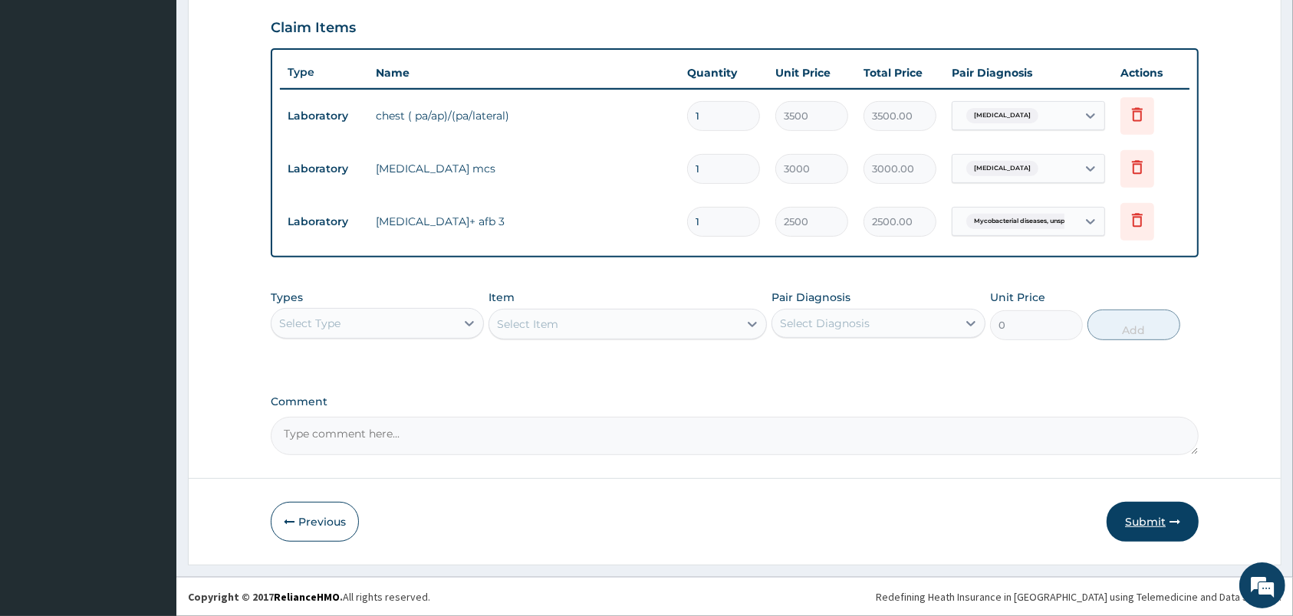
click at [1147, 522] on button "Submit" at bounding box center [1152, 522] width 92 height 40
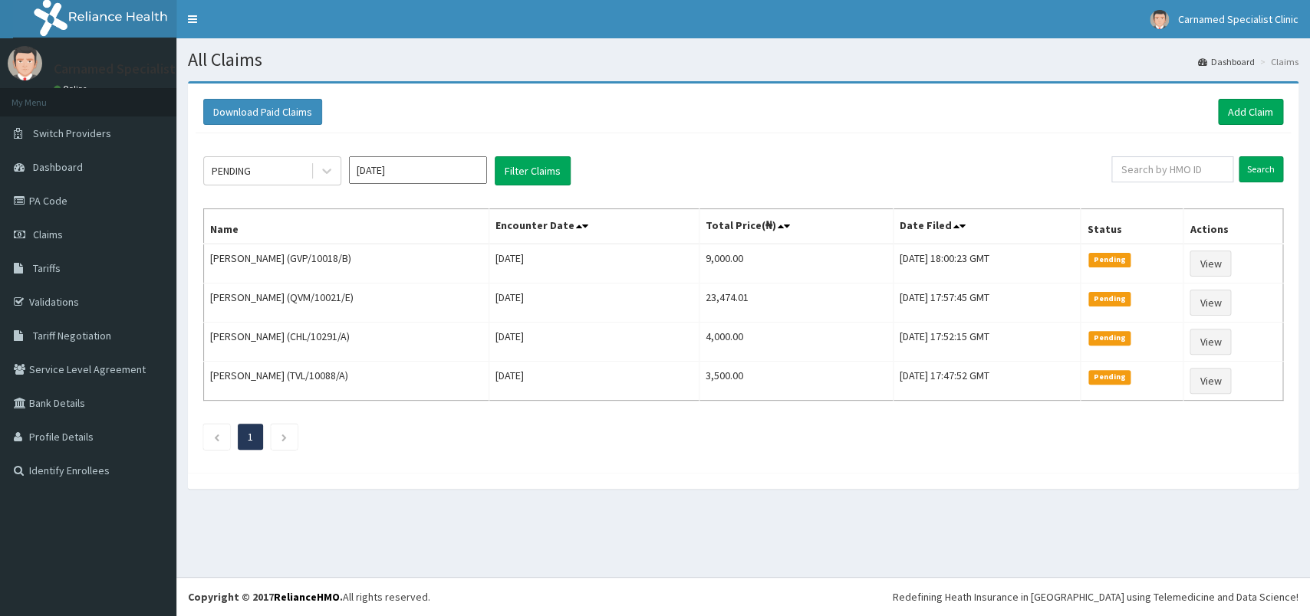
click at [66, 199] on link "PA Code" at bounding box center [88, 201] width 176 height 34
click at [1241, 108] on link "Add Claim" at bounding box center [1250, 112] width 65 height 26
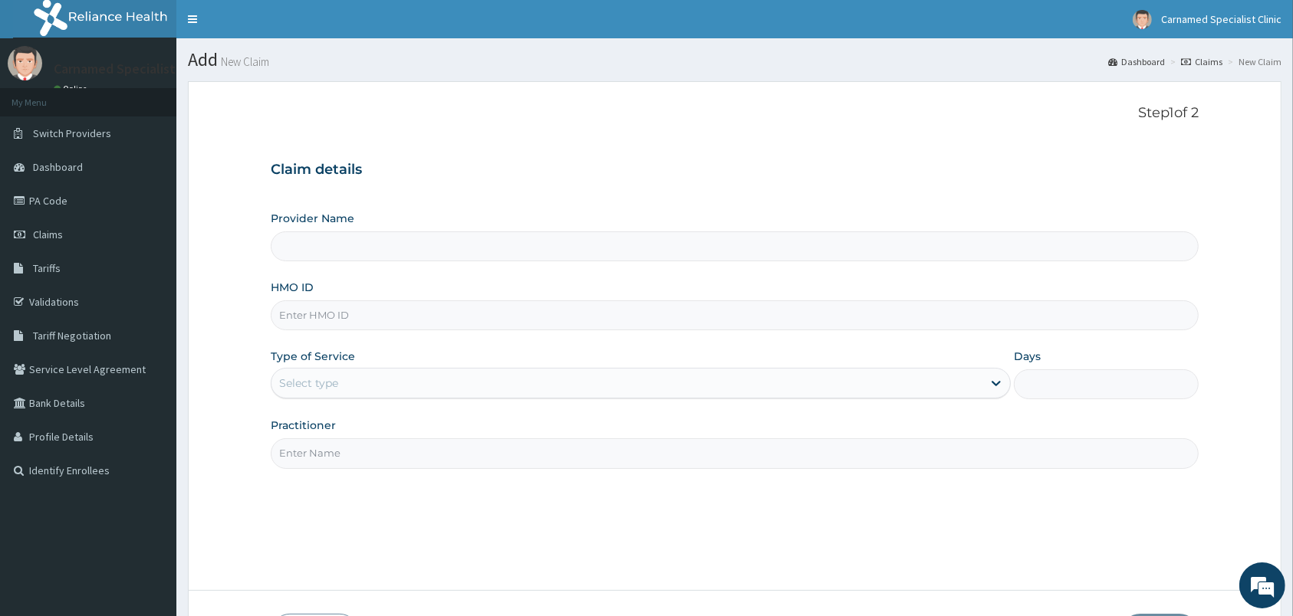
click at [798, 307] on input "HMO ID" at bounding box center [735, 316] width 928 height 30
type input "H"
type input "Carnamed Specialist clinic"
type input "HIC/10266/B"
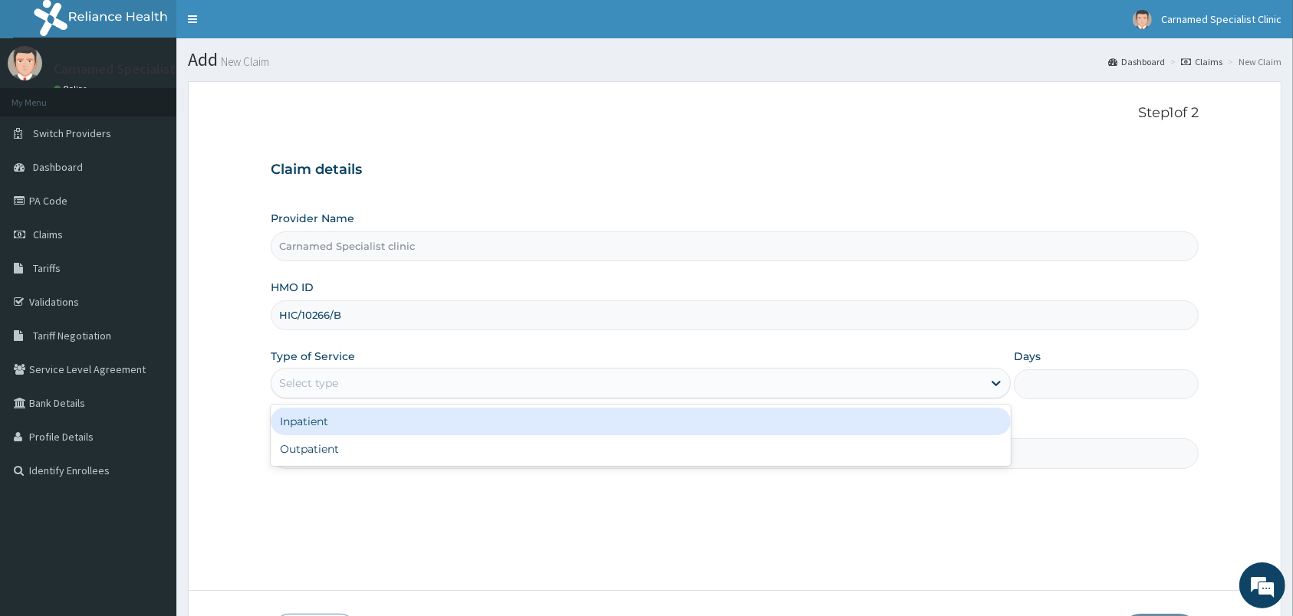
click at [482, 376] on div "Select type" at bounding box center [626, 383] width 711 height 25
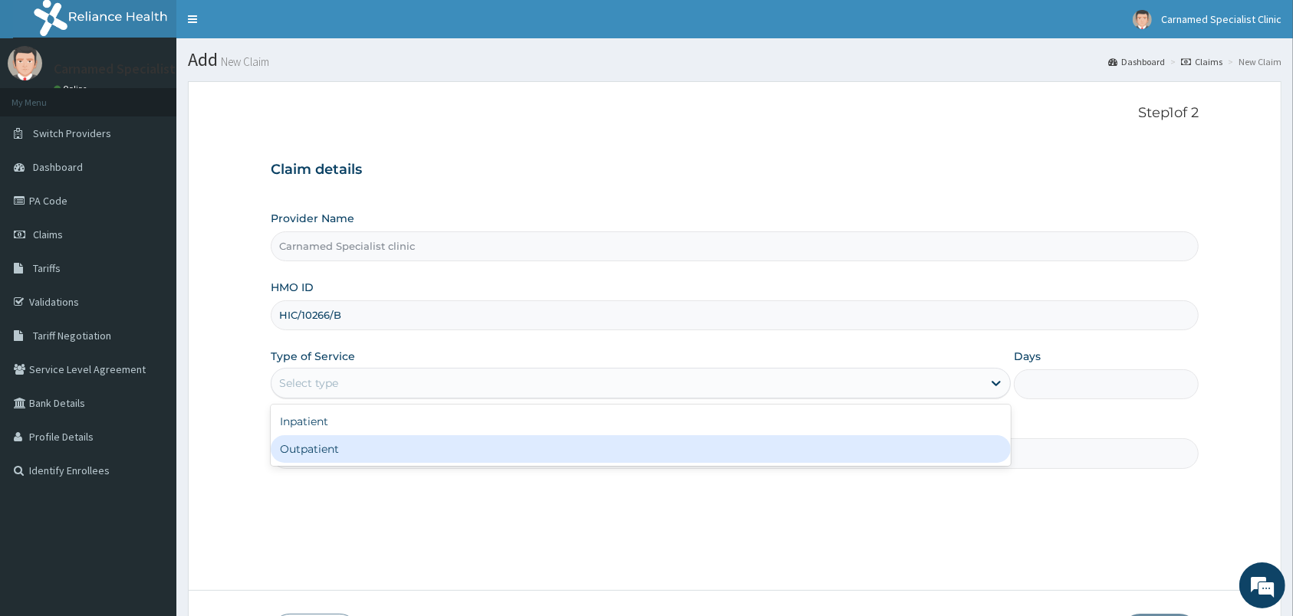
click at [426, 443] on div "Outpatient" at bounding box center [641, 450] width 740 height 28
type input "1"
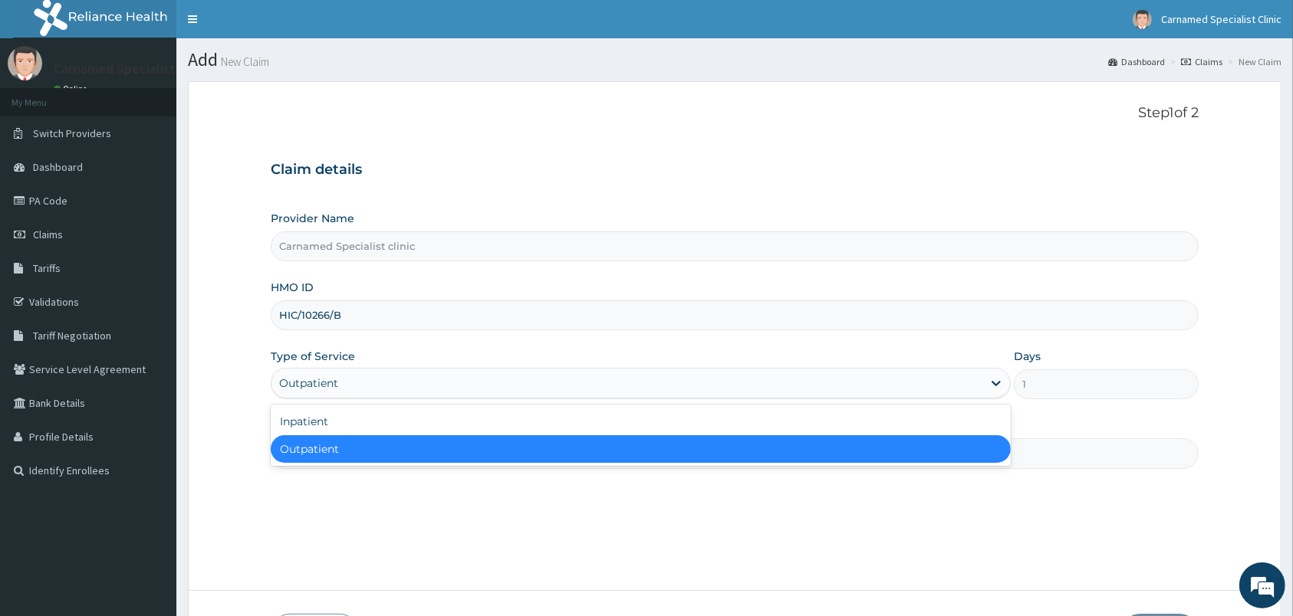
click at [486, 378] on div "Outpatient" at bounding box center [626, 383] width 711 height 25
click at [415, 444] on div "Outpatient" at bounding box center [641, 450] width 740 height 28
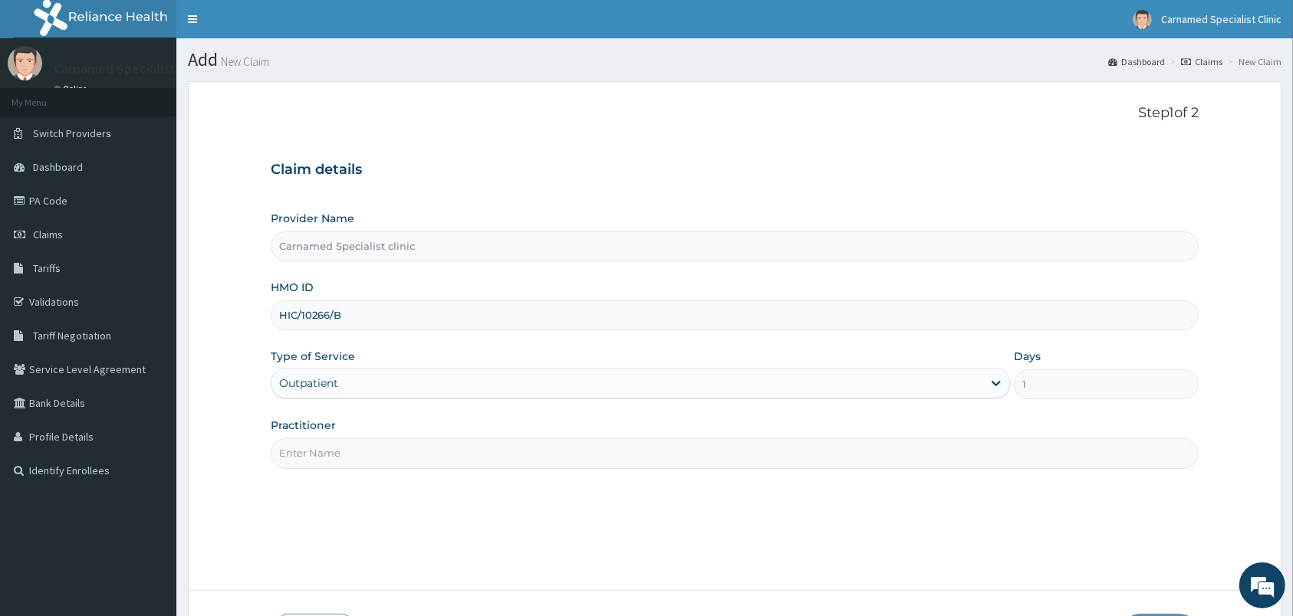
click at [415, 444] on input "Practitioner" at bounding box center [735, 454] width 928 height 30
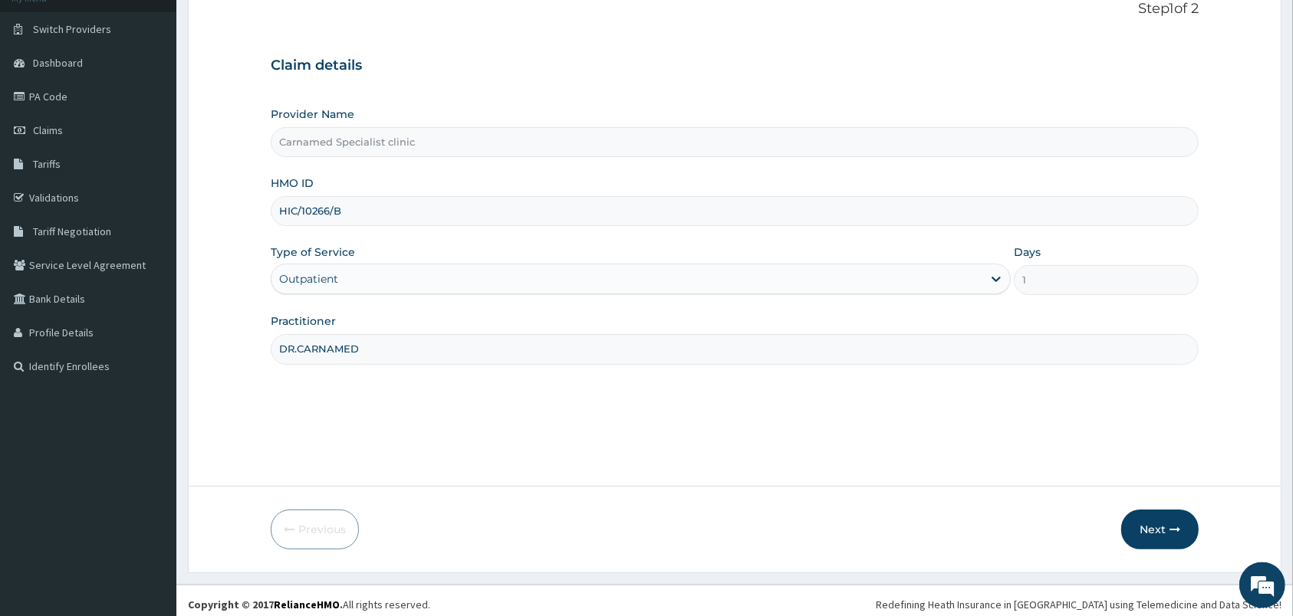
scroll to position [113, 0]
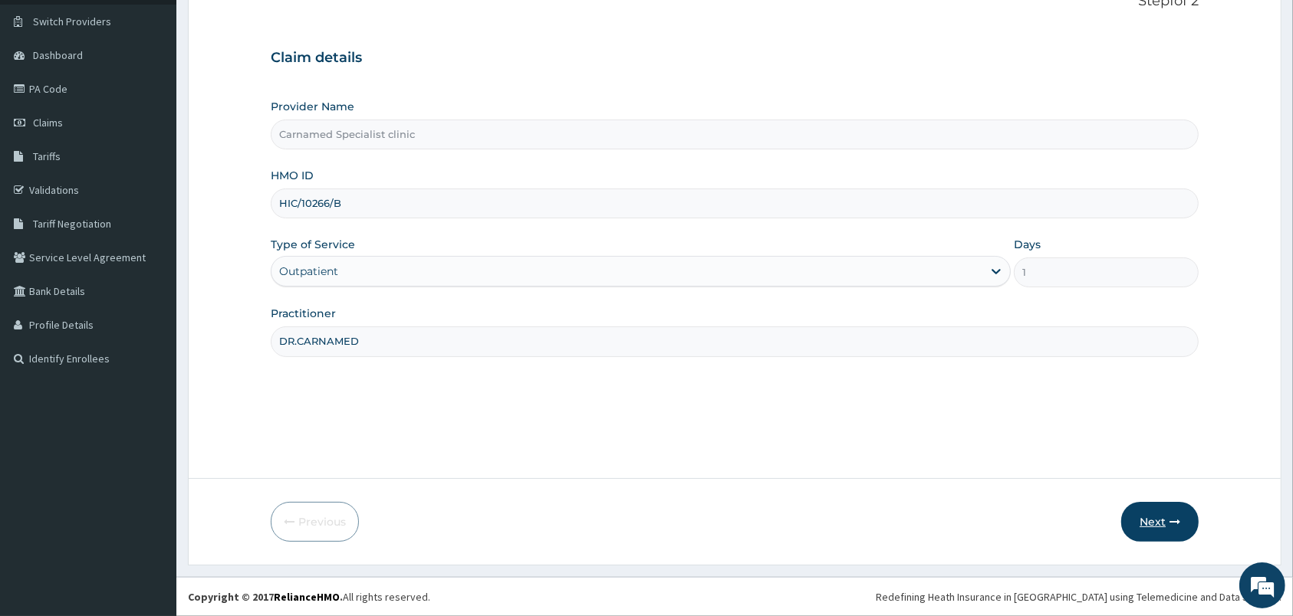
type input "DR.CARNAMED"
click at [1162, 524] on button "Next" at bounding box center [1159, 522] width 77 height 40
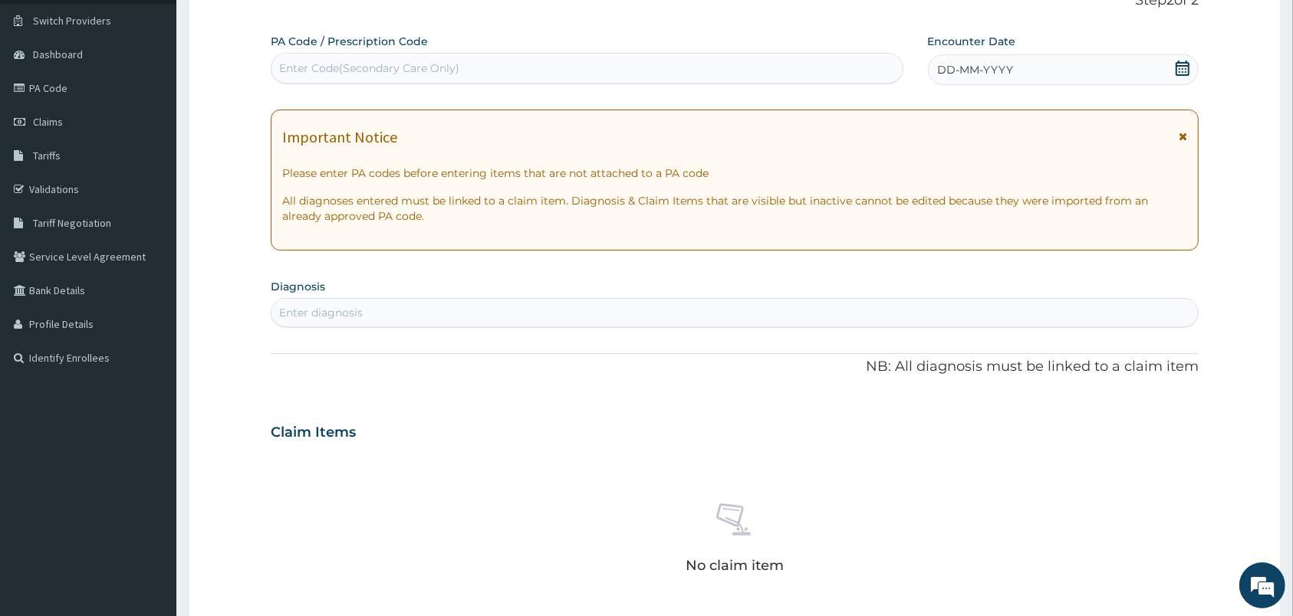
click at [524, 67] on div "Enter Code(Secondary Care Only)" at bounding box center [586, 68] width 631 height 25
paste input "PA/1D9E66"
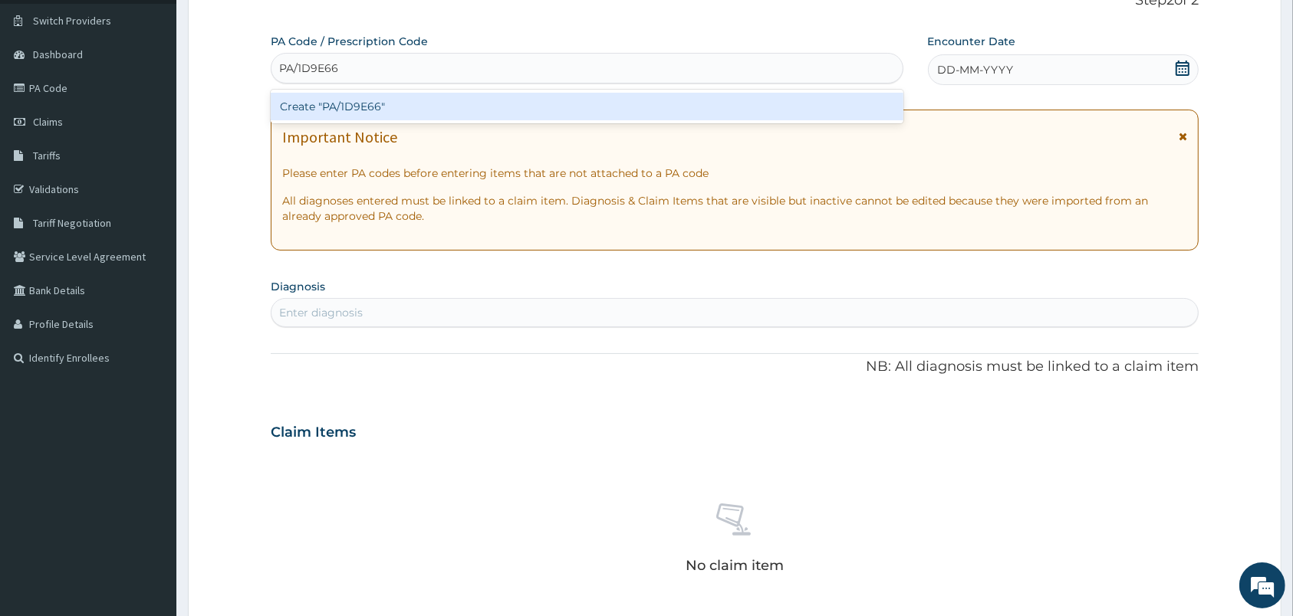
type input "PA/1D9E66"
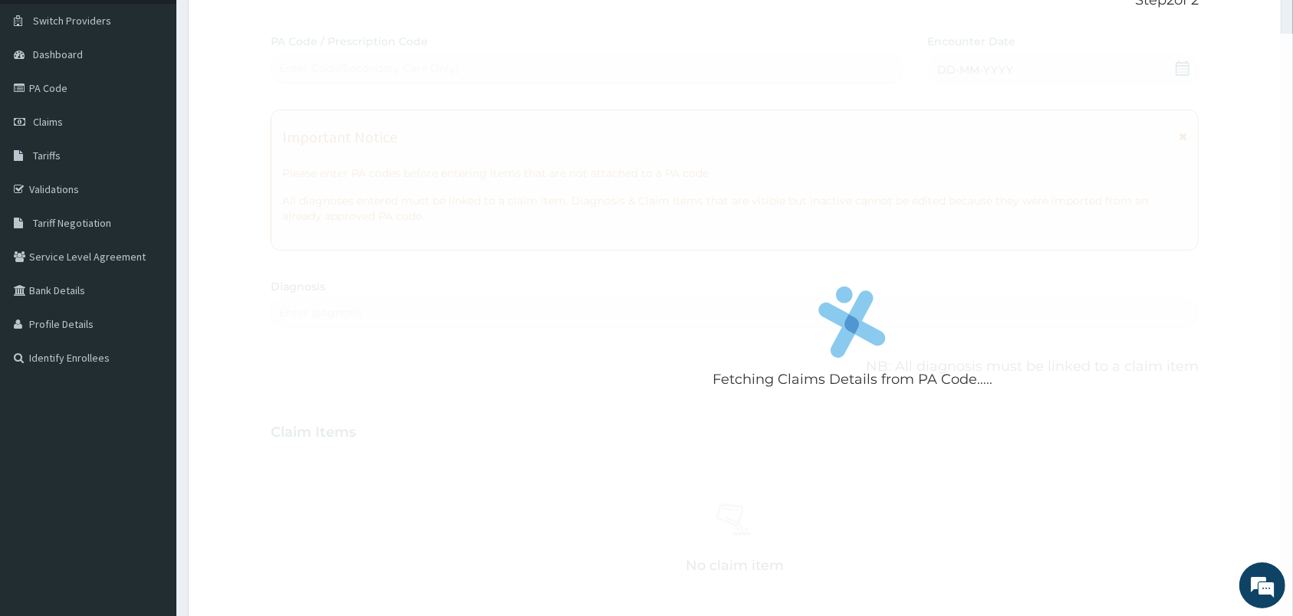
click at [371, 88] on div "Fetching Claims Details from PA Code..... PA Code / Prescription Code Enter Cod…" at bounding box center [735, 431] width 928 height 794
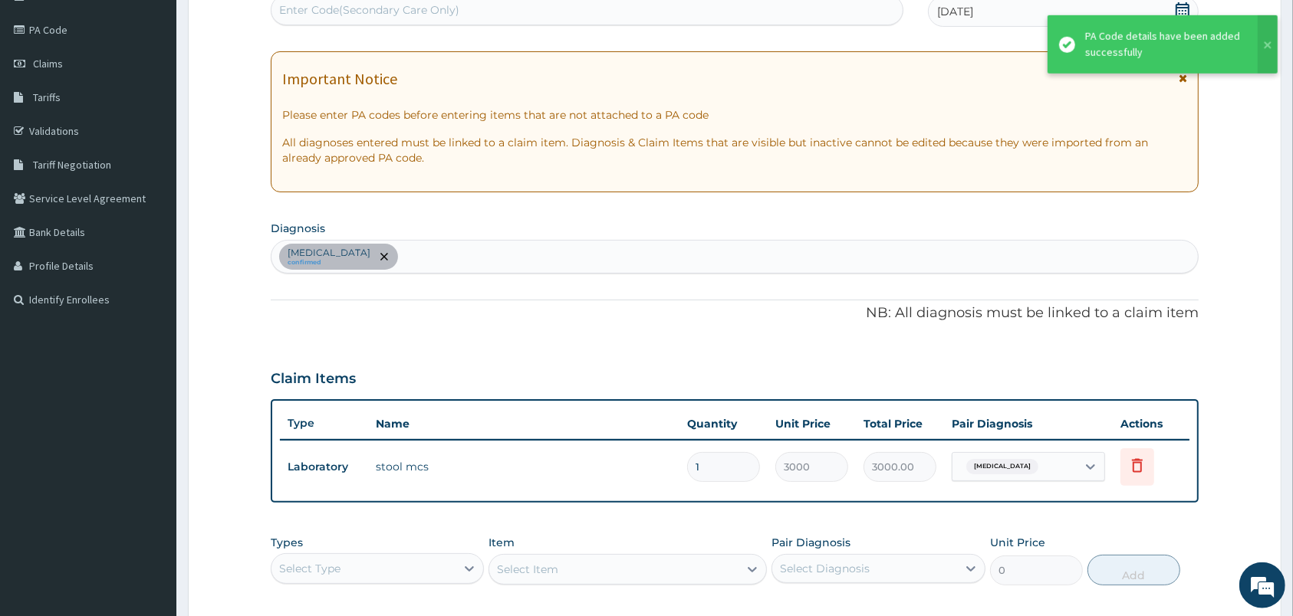
scroll to position [81, 0]
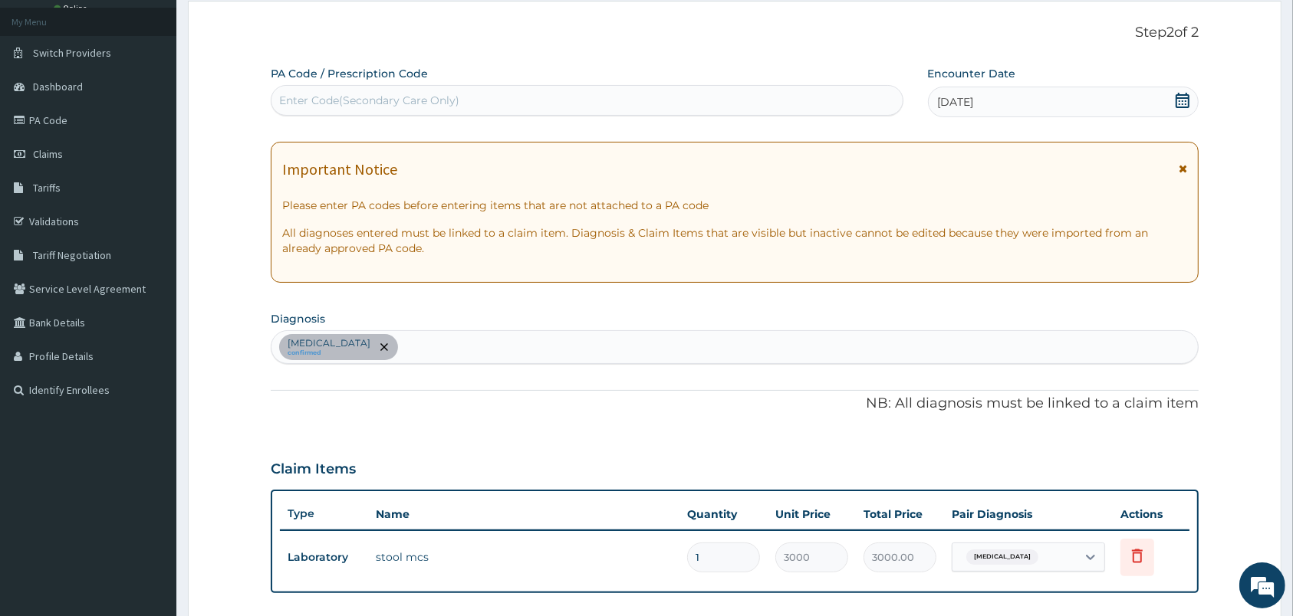
click at [579, 340] on div "[MEDICAL_DATA] confirmed" at bounding box center [734, 347] width 926 height 32
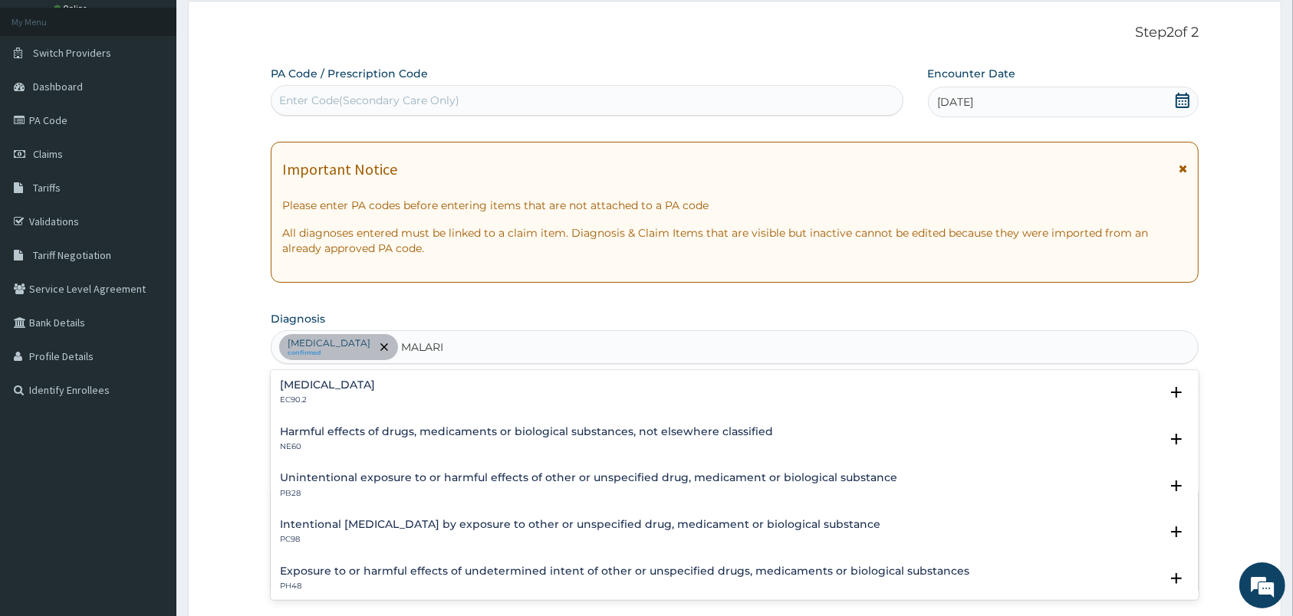
type input "[MEDICAL_DATA]"
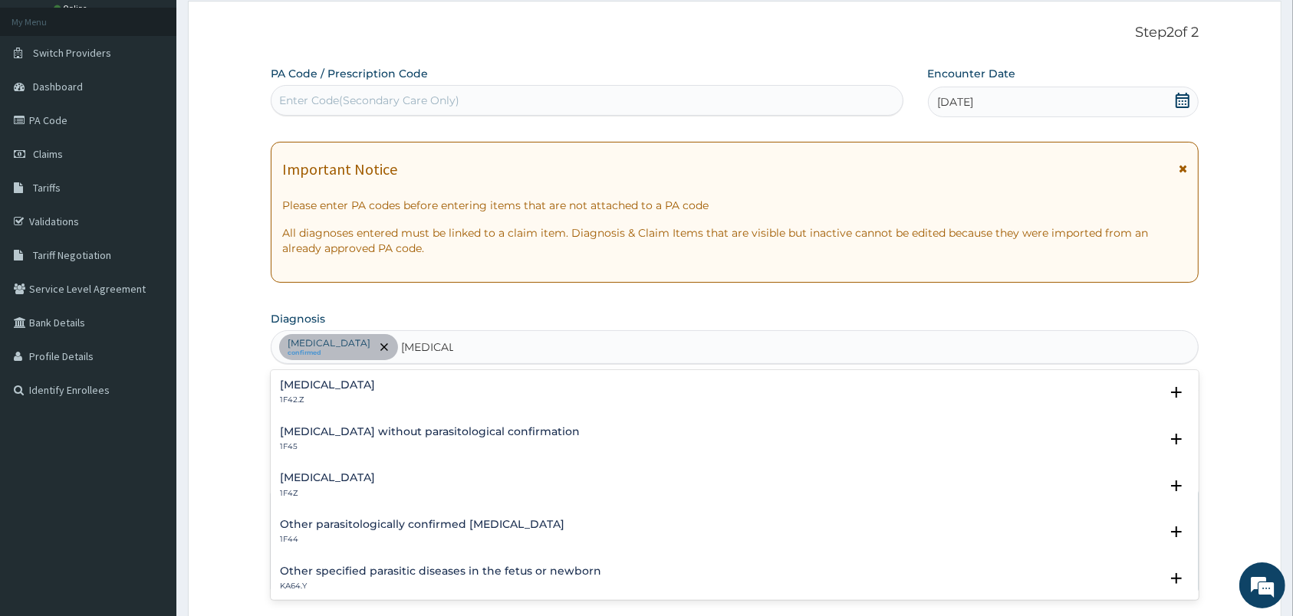
click at [319, 491] on p "1F4Z" at bounding box center [327, 493] width 95 height 11
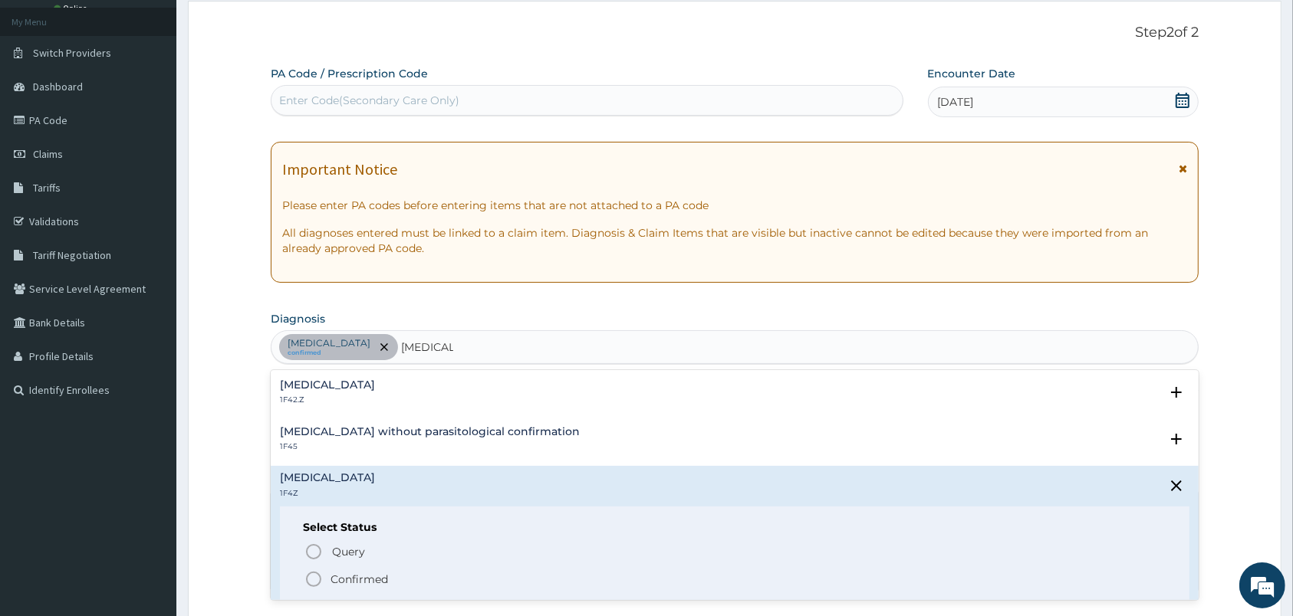
click at [306, 583] on icon "status option filled" at bounding box center [313, 579] width 18 height 18
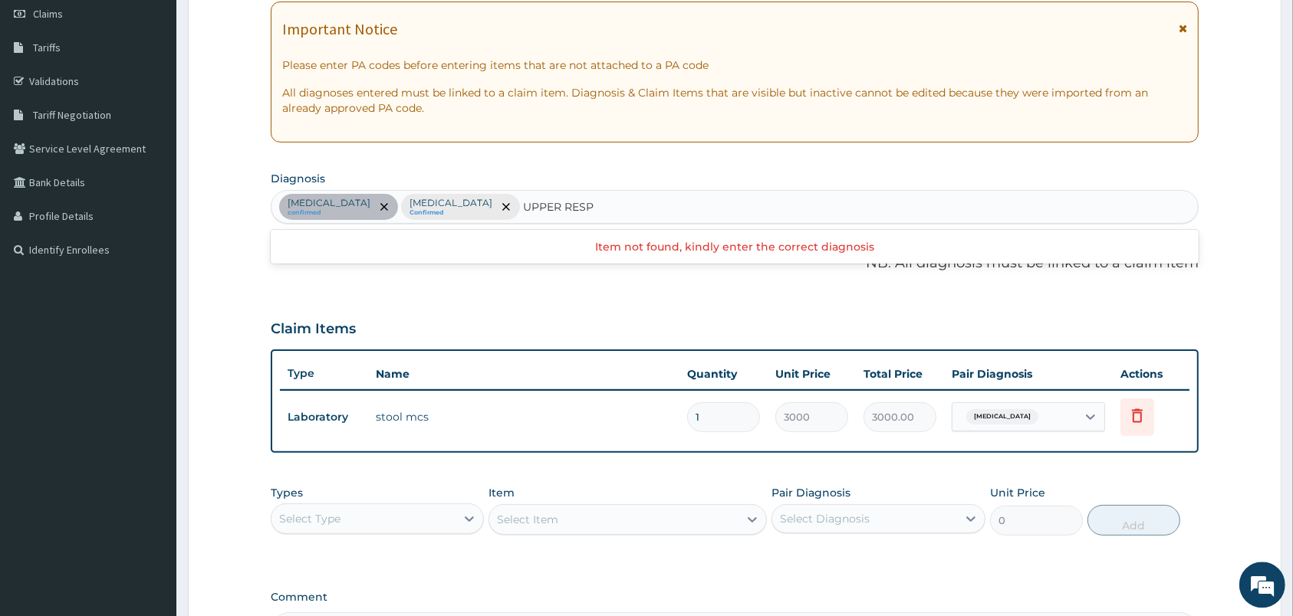
scroll to position [322, 0]
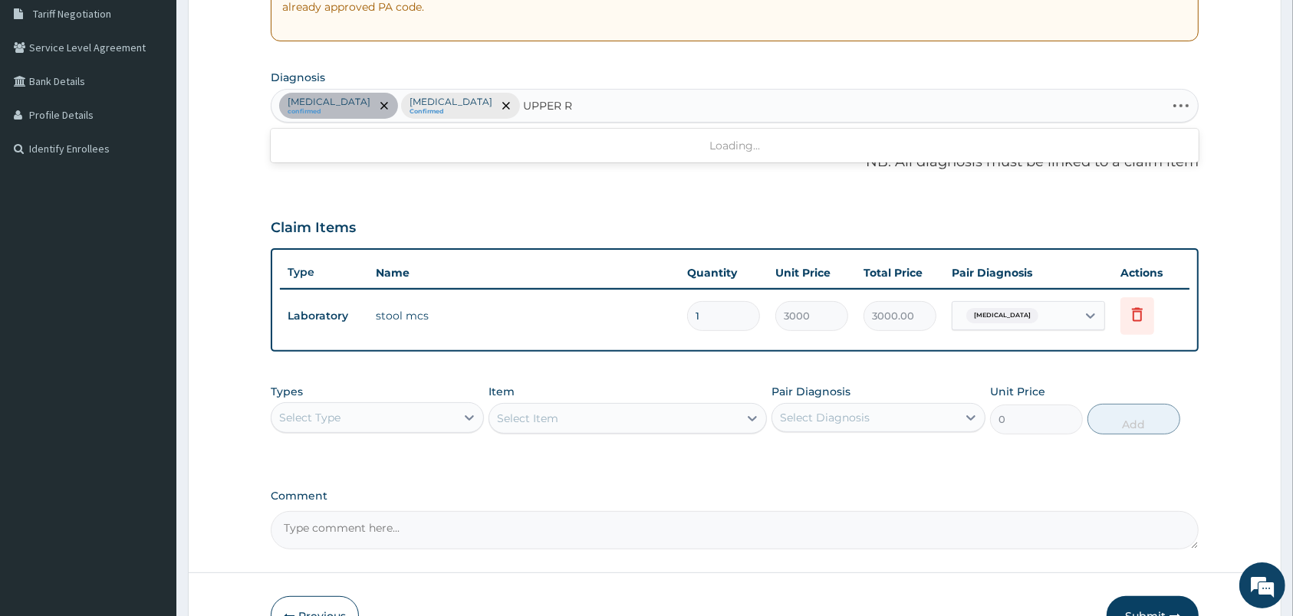
type input "UPPER"
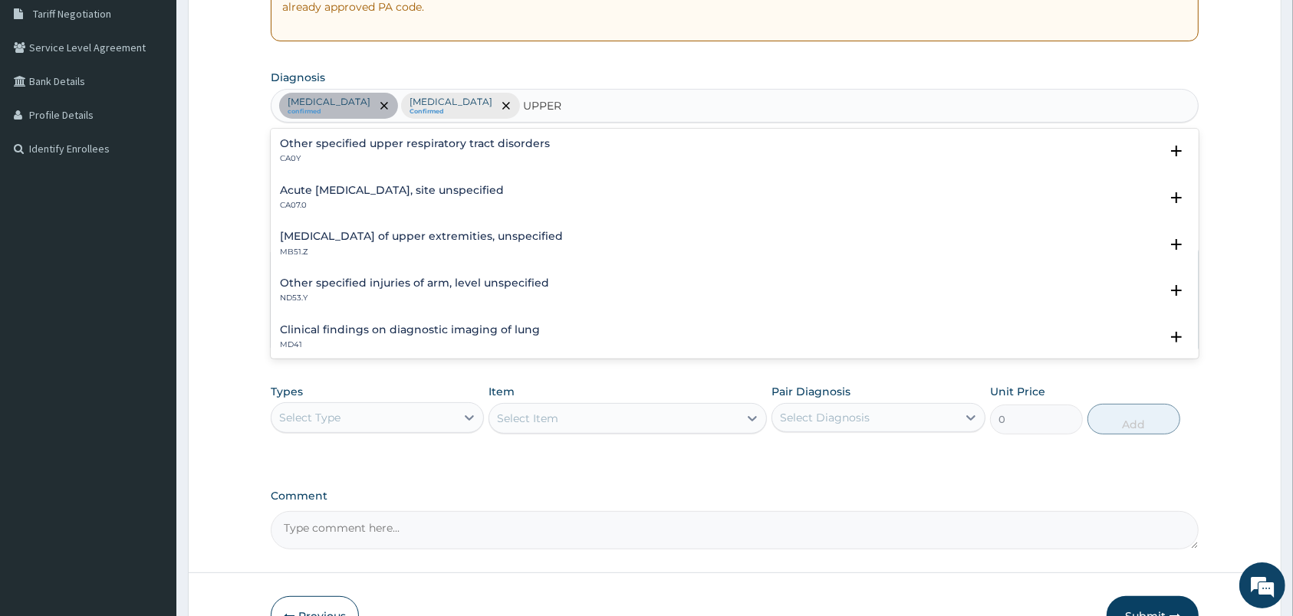
click at [416, 180] on div "Acute [MEDICAL_DATA], site unspecified CA07.0 Select Status Query Query covers …" at bounding box center [735, 202] width 928 height 47
click at [350, 195] on h4 "Acute [MEDICAL_DATA], site unspecified" at bounding box center [392, 191] width 224 height 12
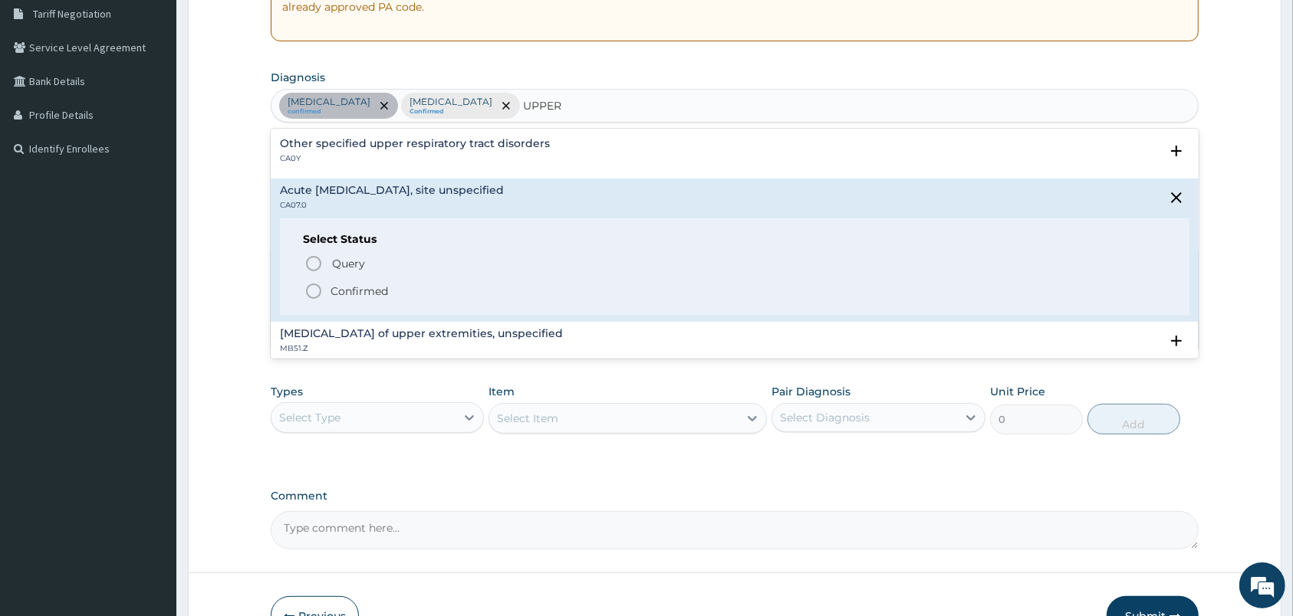
click at [317, 295] on icon "status option filled" at bounding box center [313, 291] width 18 height 18
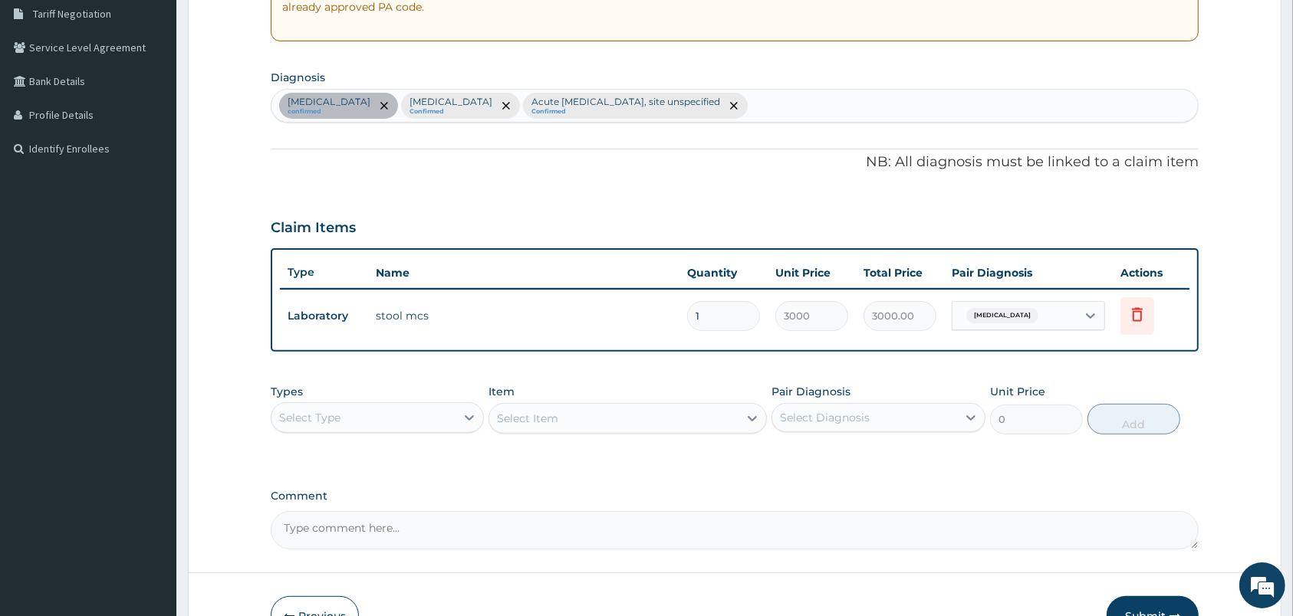
scroll to position [416, 0]
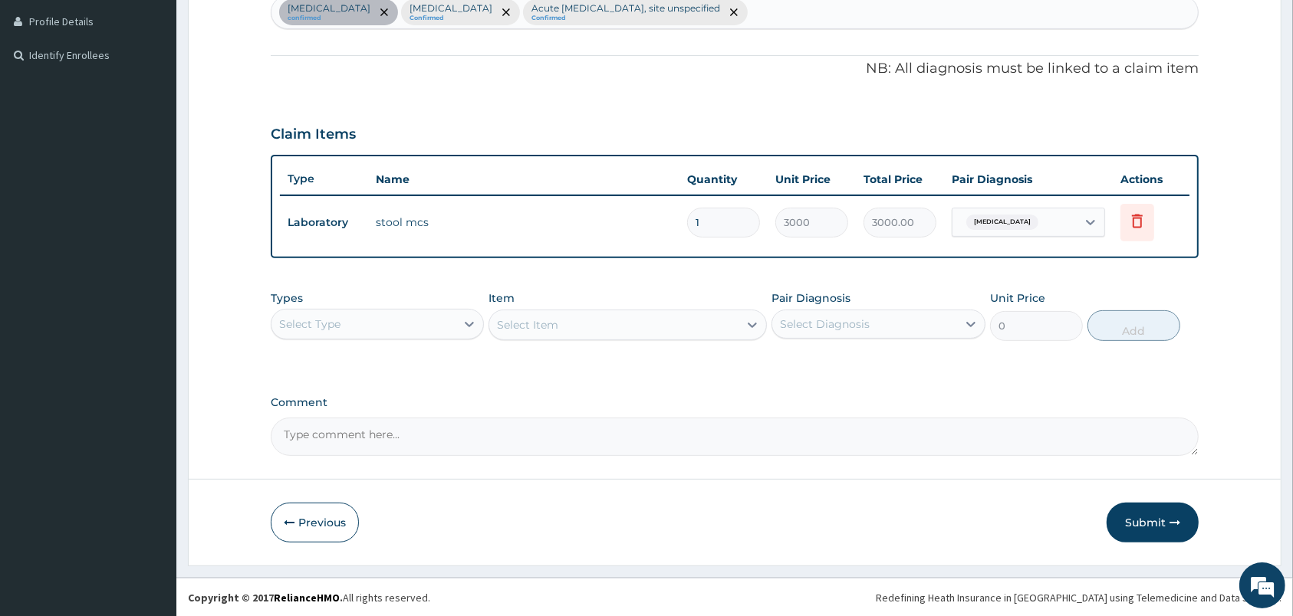
click at [455, 318] on div "Select Type" at bounding box center [363, 324] width 184 height 25
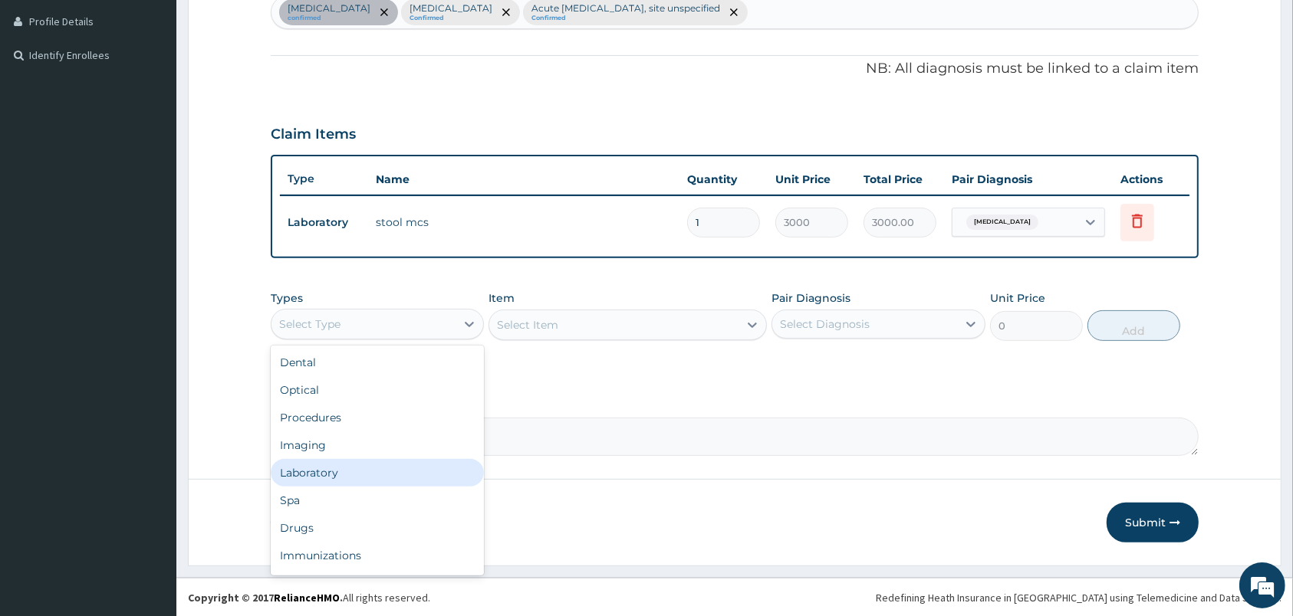
drag, startPoint x: 337, startPoint y: 475, endPoint x: 383, endPoint y: 436, distance: 59.3
click at [343, 475] on div "Laboratory" at bounding box center [377, 473] width 213 height 28
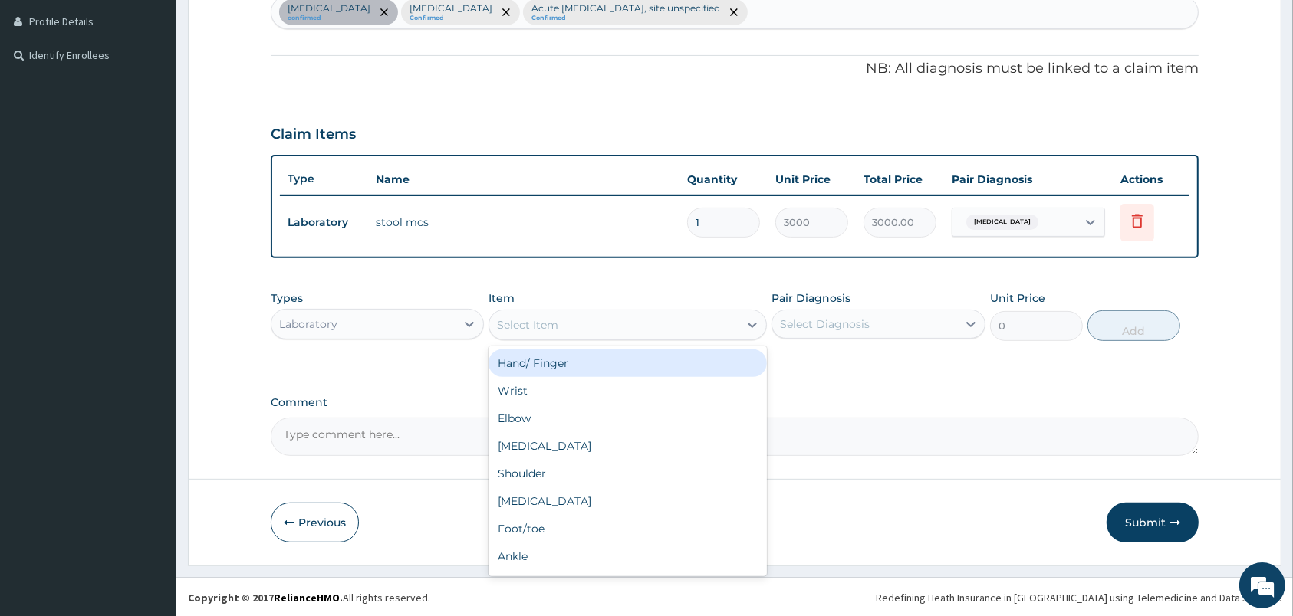
click at [678, 324] on div "Select Item" at bounding box center [613, 325] width 249 height 25
type input "MAL"
click at [629, 360] on div "[MEDICAL_DATA] Parasites in blood smear" at bounding box center [627, 364] width 278 height 28
type input "1000"
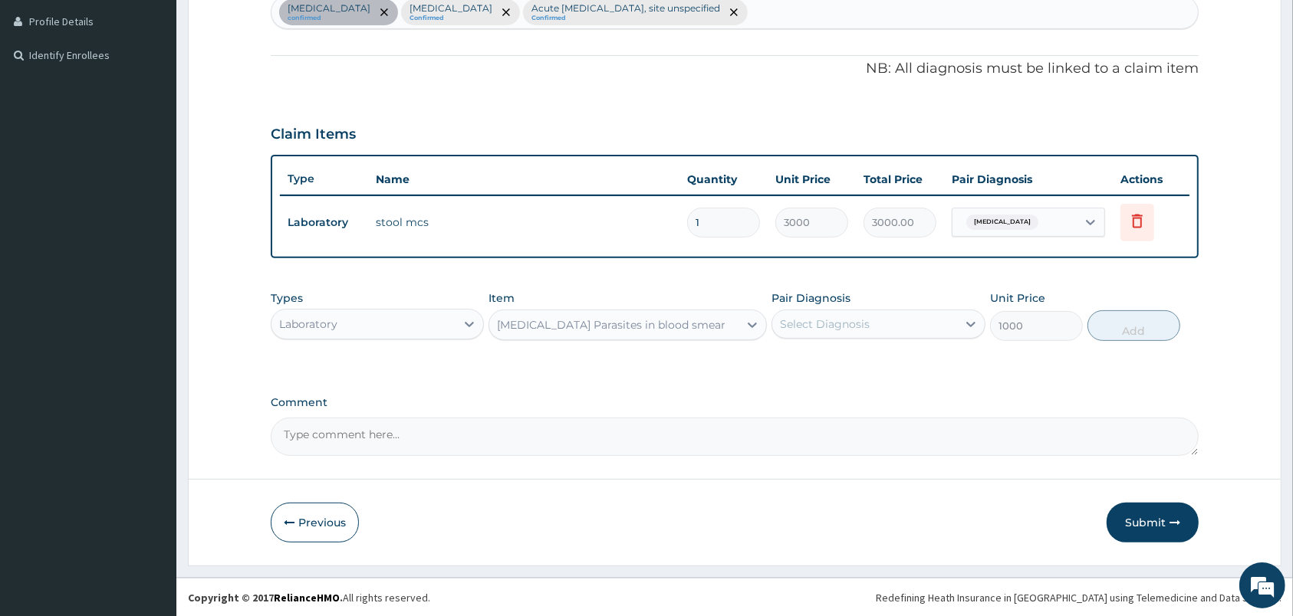
click at [869, 322] on div "Select Diagnosis" at bounding box center [864, 324] width 184 height 25
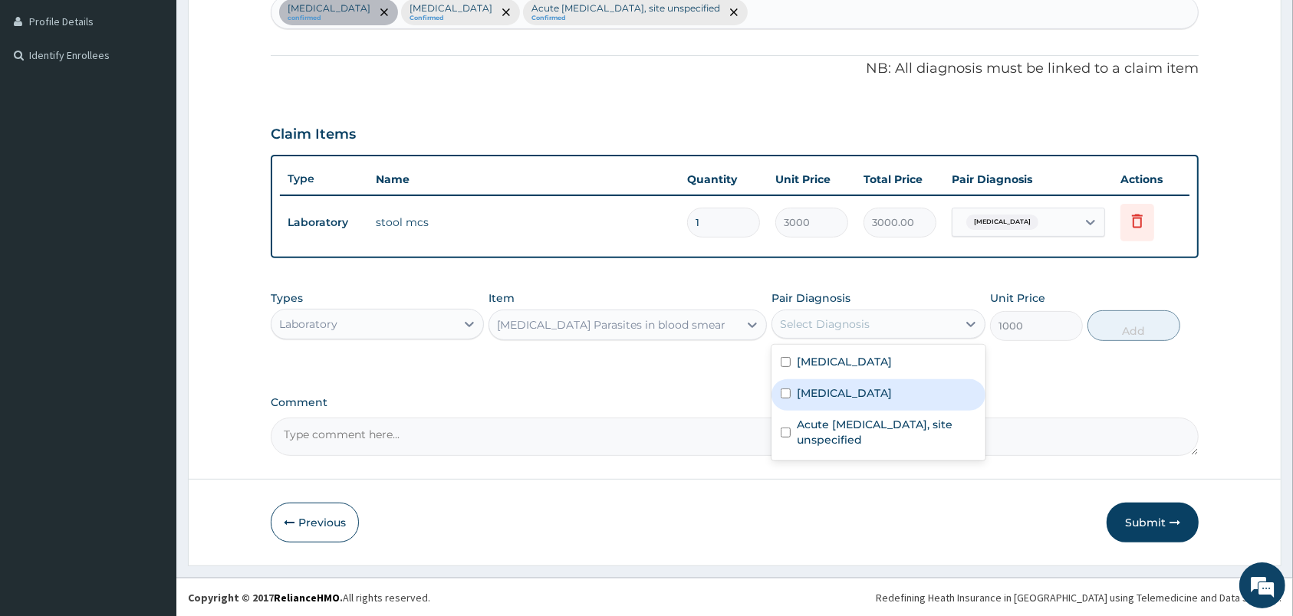
click at [831, 393] on label "[MEDICAL_DATA]" at bounding box center [844, 393] width 95 height 15
checkbox input "true"
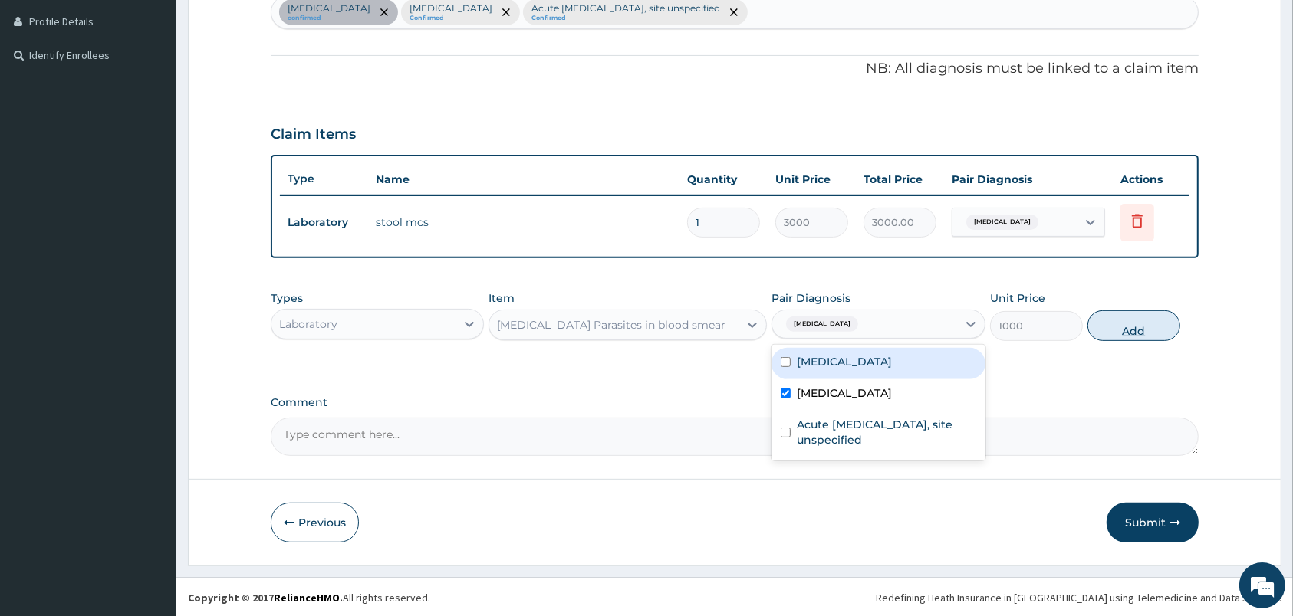
click at [1147, 337] on button "Add" at bounding box center [1133, 326] width 93 height 31
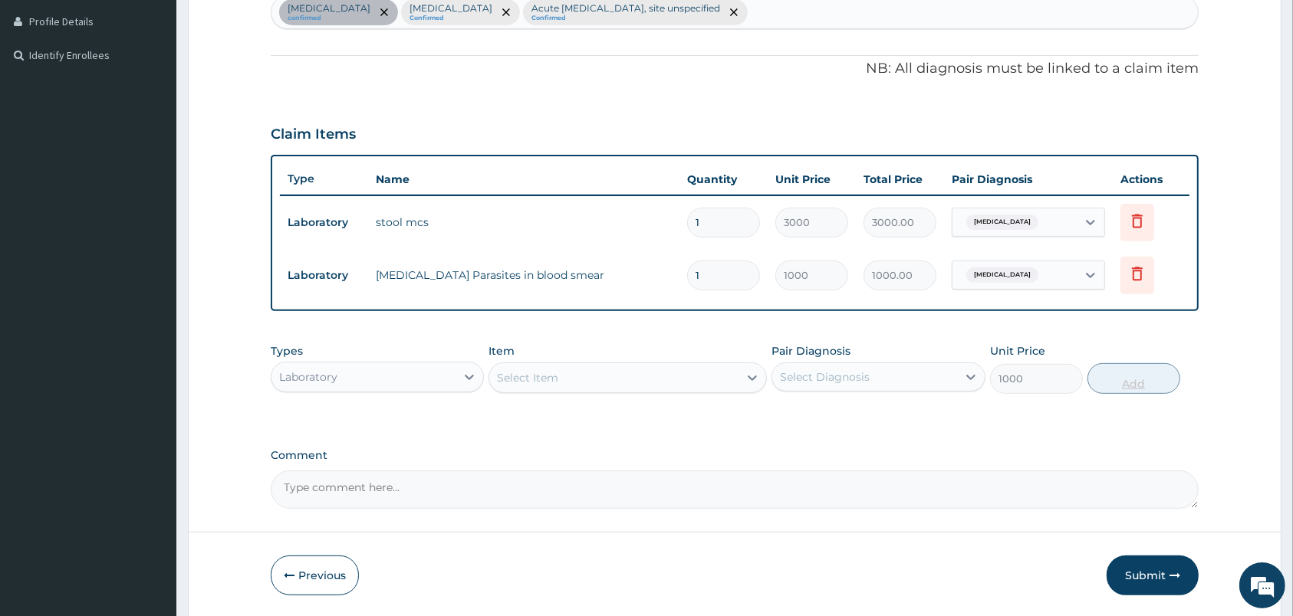
type input "0"
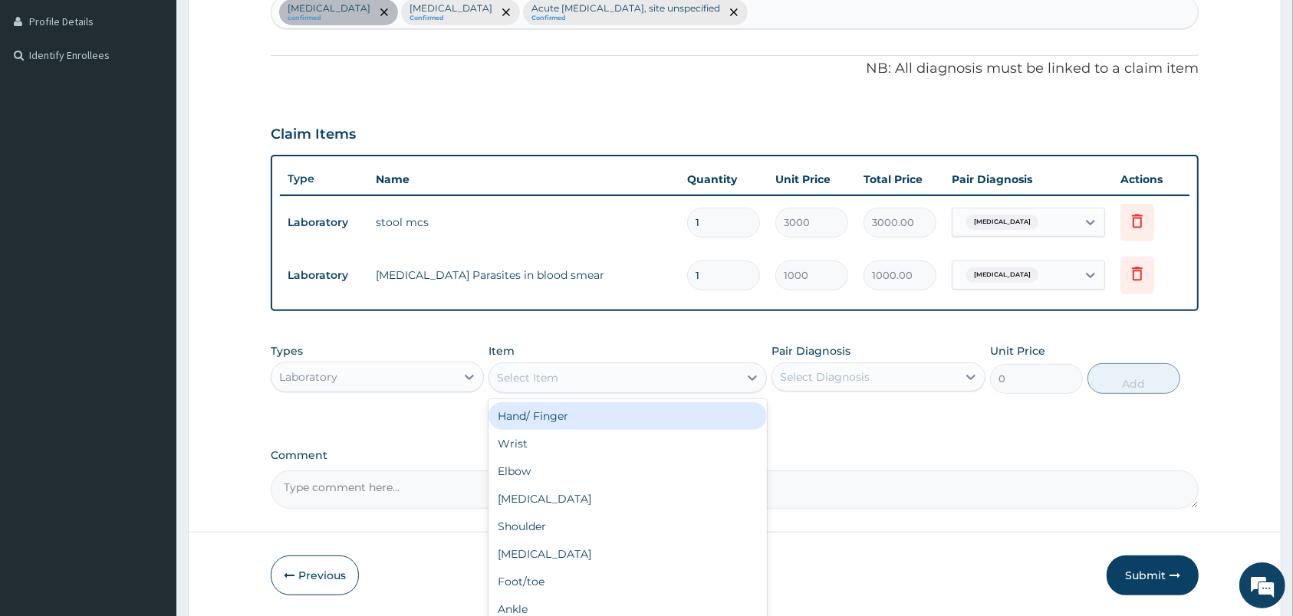
click at [656, 372] on div "Select Item" at bounding box center [613, 378] width 249 height 25
type input "FULL"
click at [595, 425] on div "[MEDICAL_DATA]" at bounding box center [627, 417] width 278 height 28
type input "2000"
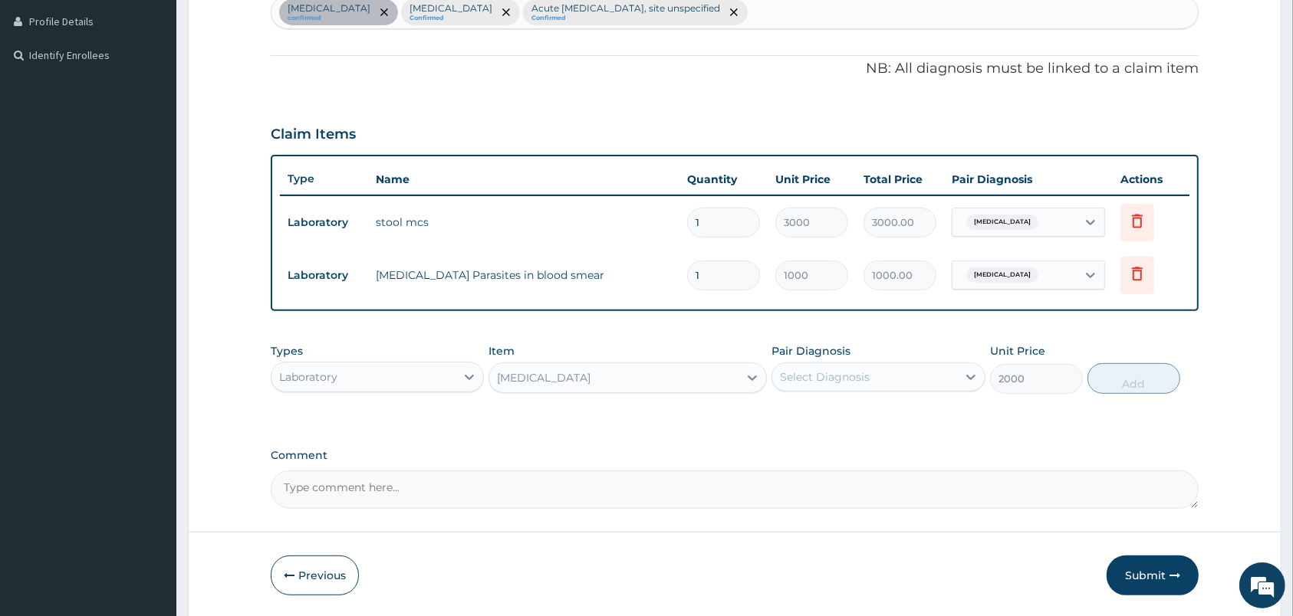
click at [804, 386] on div "Select Diagnosis" at bounding box center [864, 377] width 184 height 25
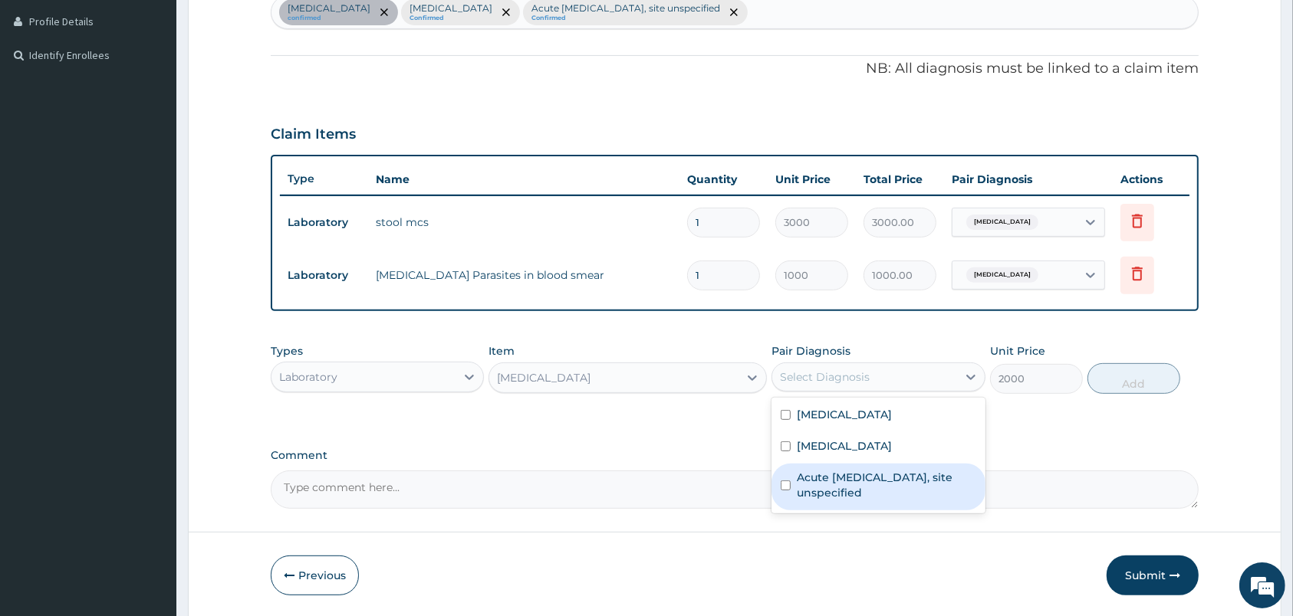
drag, startPoint x: 827, startPoint y: 485, endPoint x: 1127, endPoint y: 418, distance: 308.0
click at [842, 478] on label "Acute [MEDICAL_DATA], site unspecified" at bounding box center [886, 485] width 179 height 31
checkbox input "true"
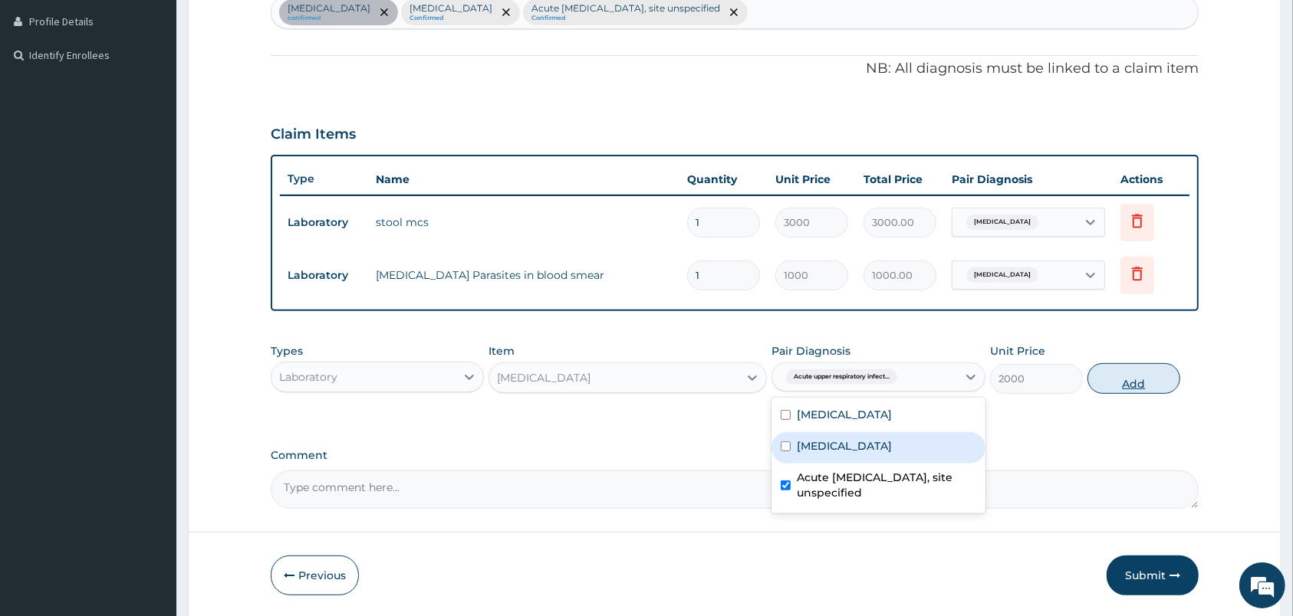
click at [1134, 382] on button "Add" at bounding box center [1133, 378] width 93 height 31
type input "0"
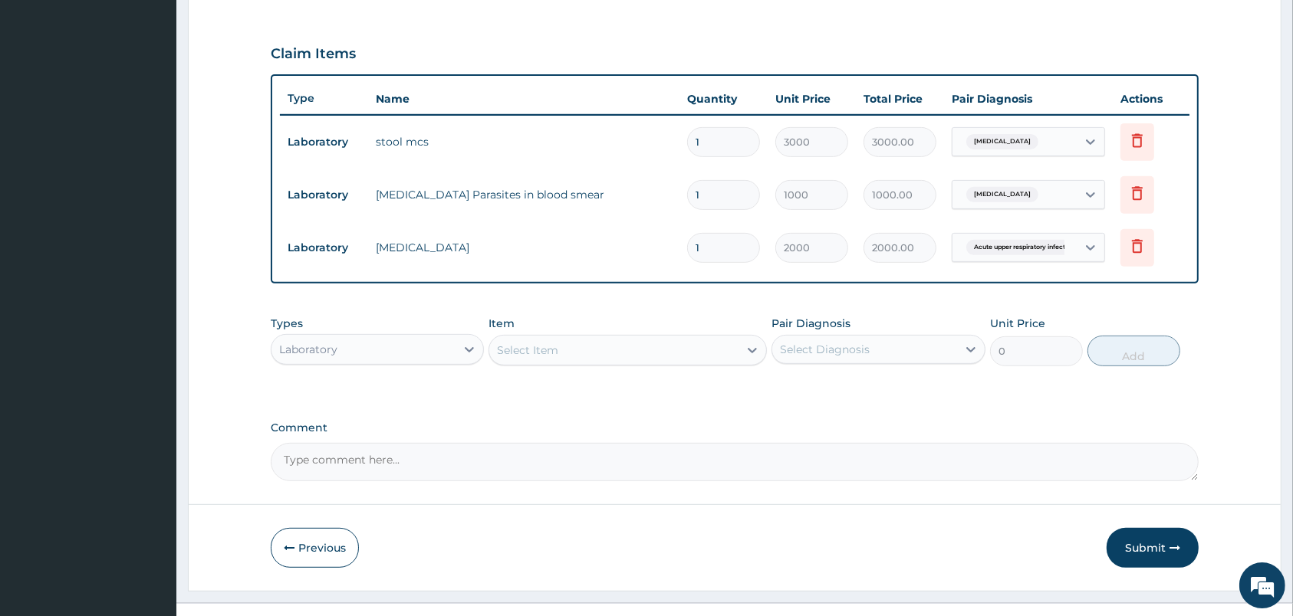
scroll to position [522, 0]
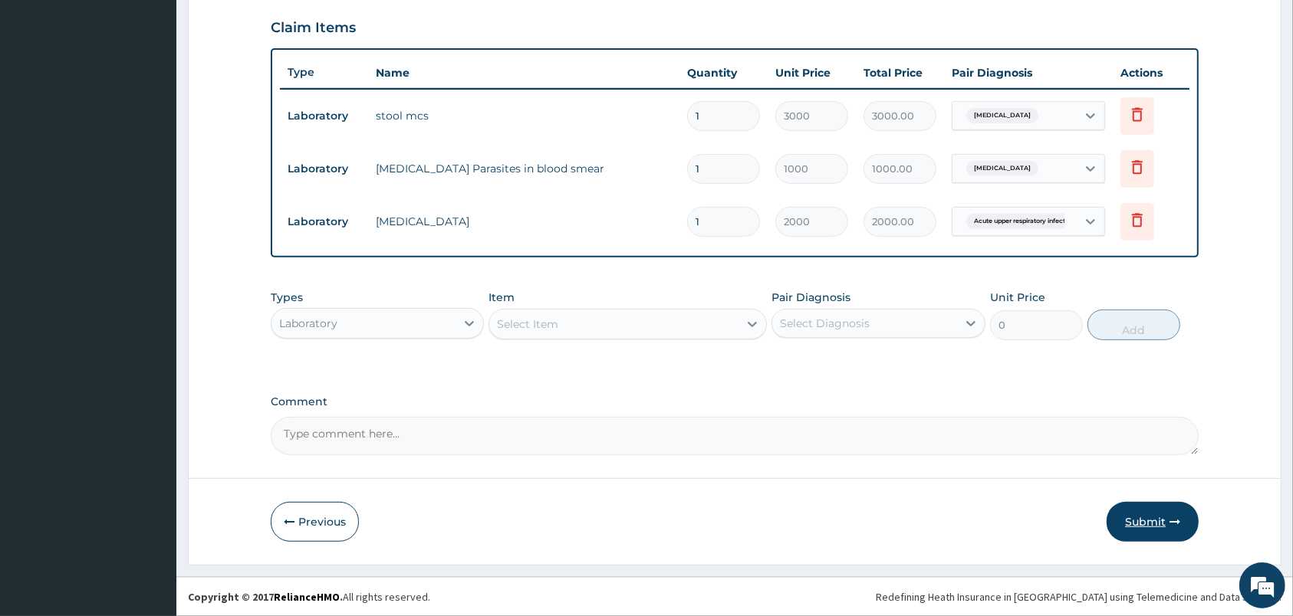
click at [1168, 514] on button "Submit" at bounding box center [1152, 522] width 92 height 40
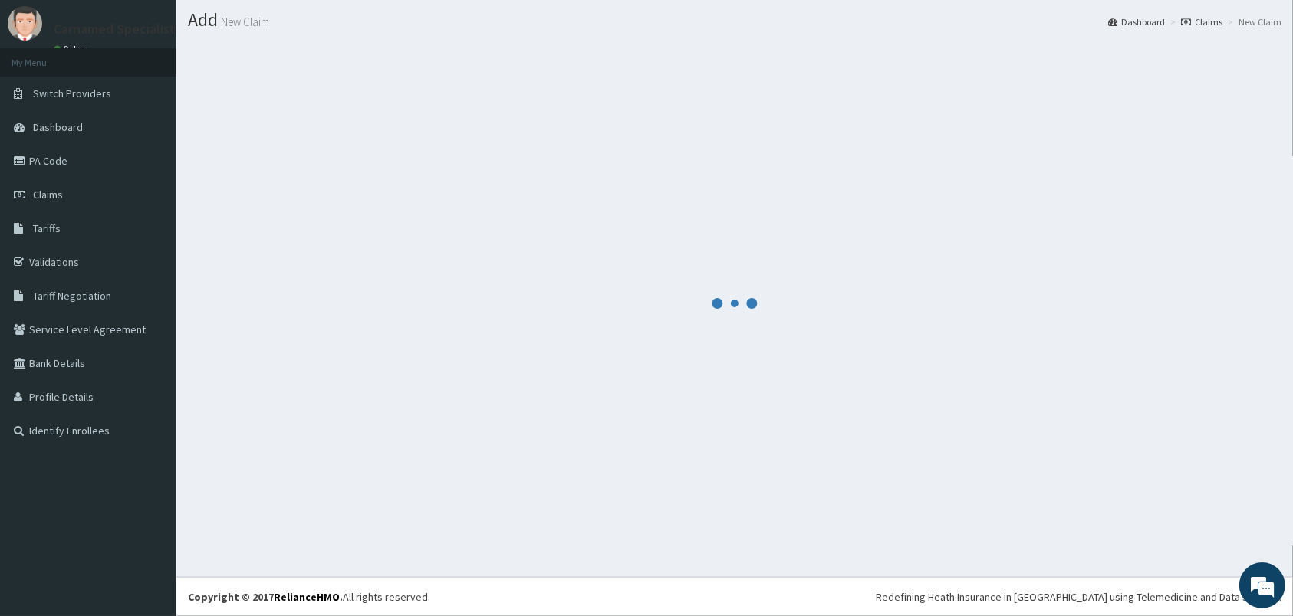
scroll to position [40, 0]
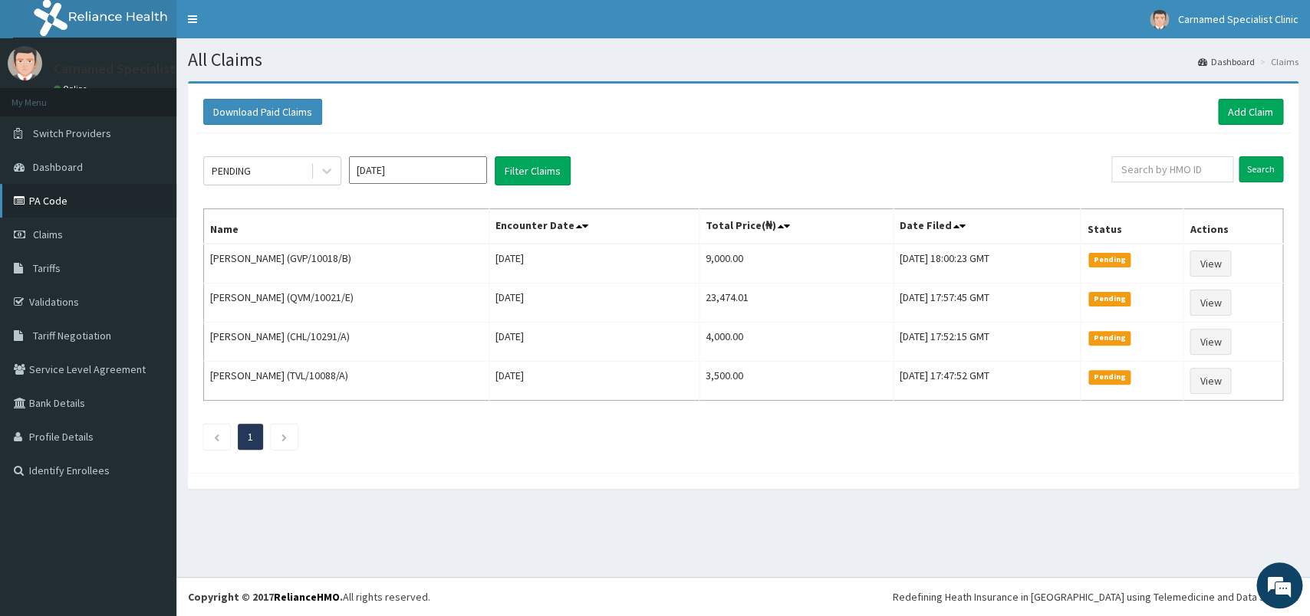
click at [61, 199] on link "PA Code" at bounding box center [88, 201] width 176 height 34
click at [1238, 100] on link "Add Claim" at bounding box center [1250, 112] width 65 height 26
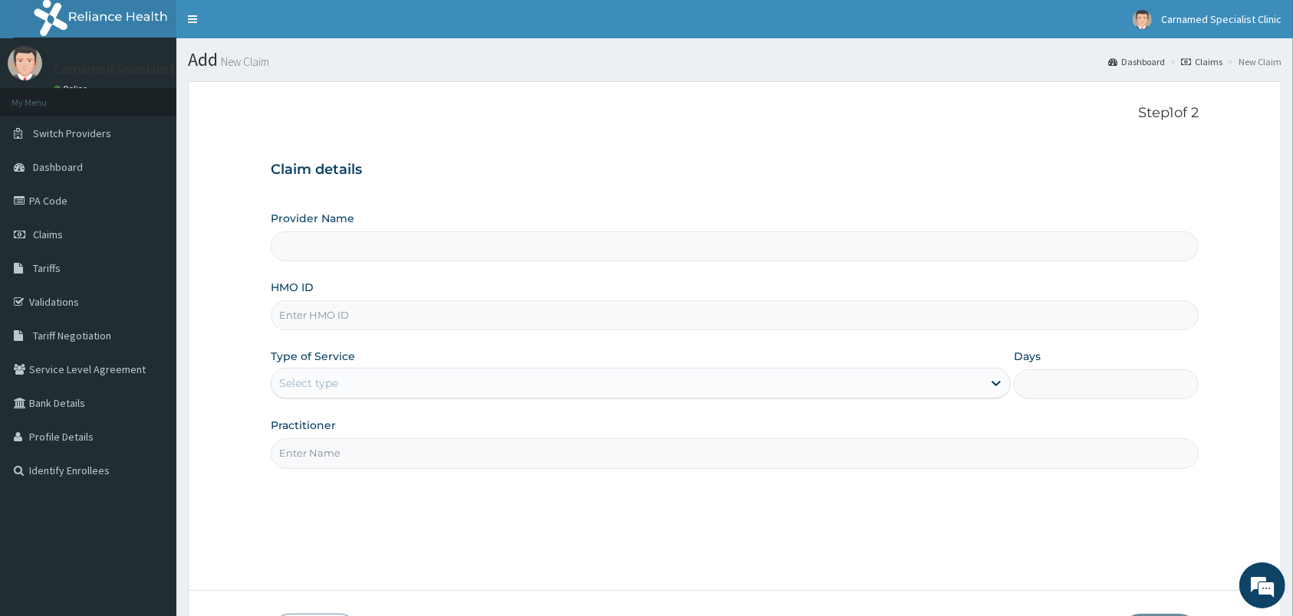
click at [564, 326] on input "HMO ID" at bounding box center [735, 316] width 928 height 30
type input "HIC/"
type input "Carnamed Specialist clinic"
type input "HIC/10266/B"
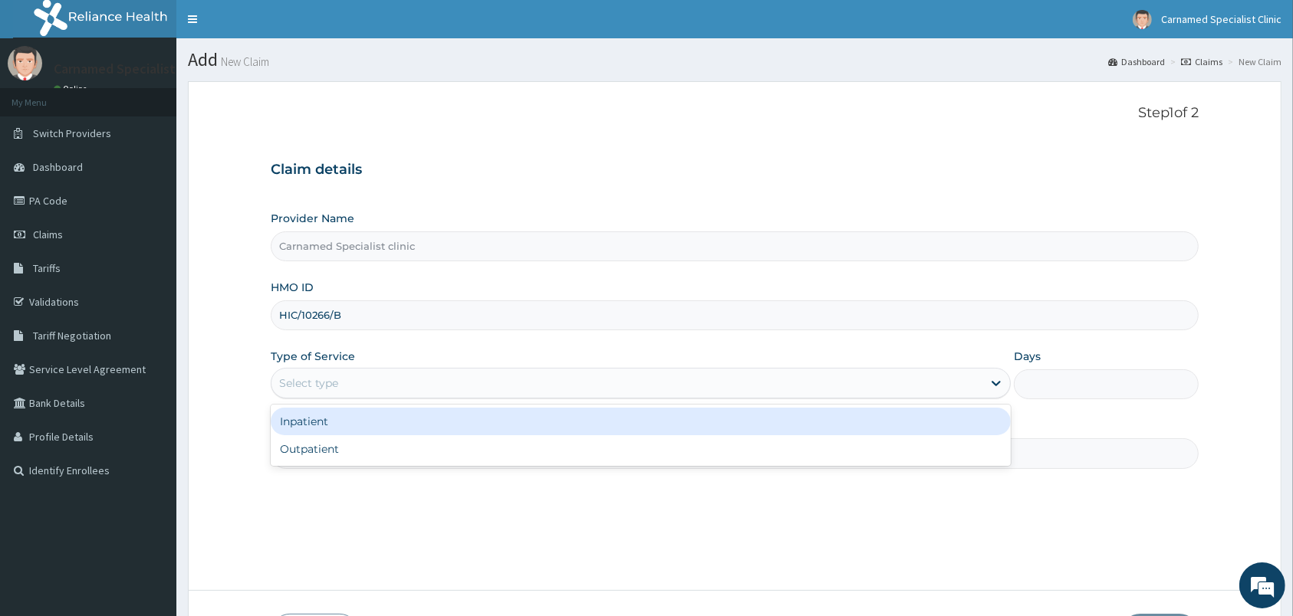
click at [475, 394] on div "Select type" at bounding box center [626, 383] width 711 height 25
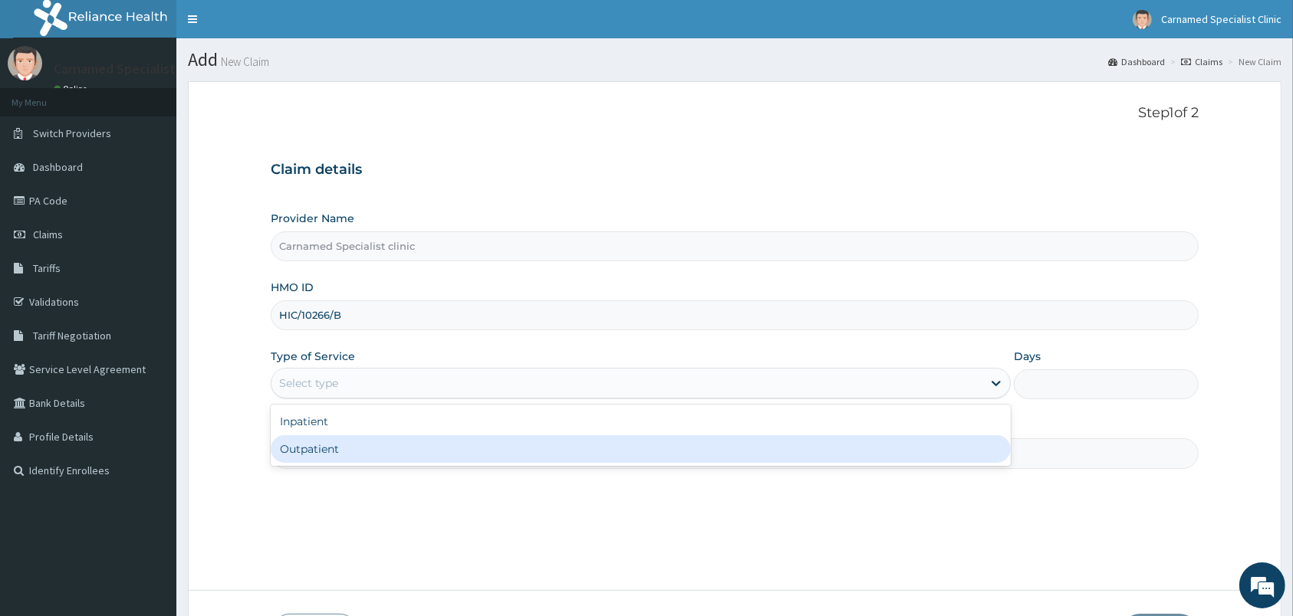
click at [336, 449] on div "Outpatient" at bounding box center [641, 450] width 740 height 28
type input "1"
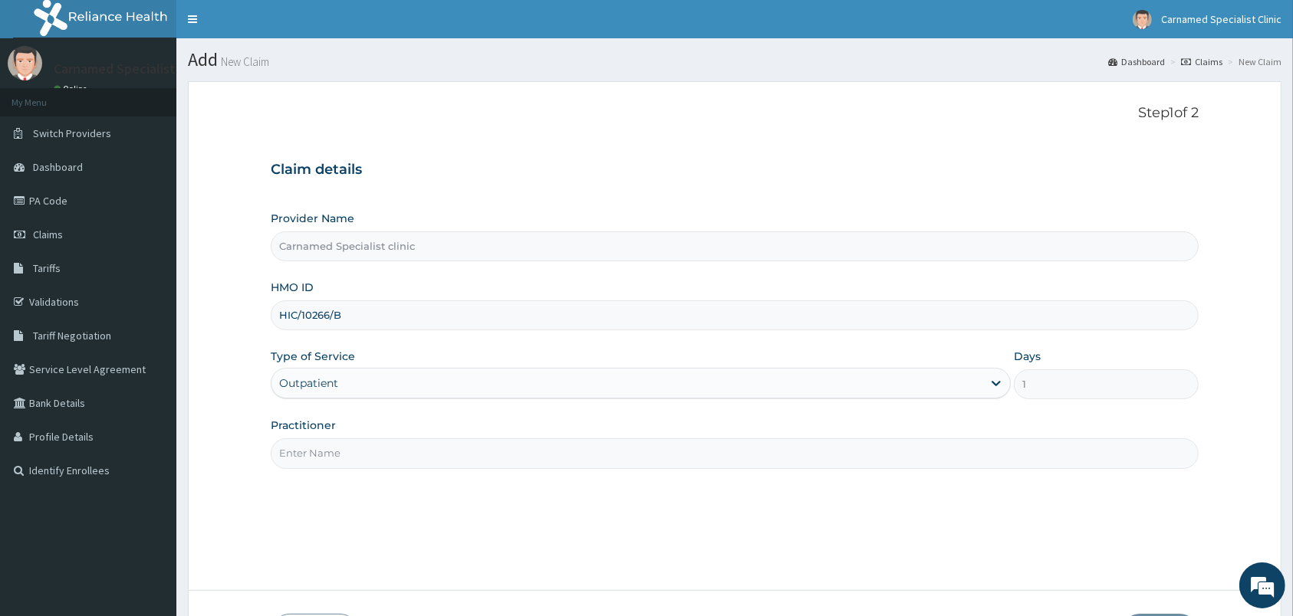
click at [341, 447] on input "Practitioner" at bounding box center [735, 454] width 928 height 30
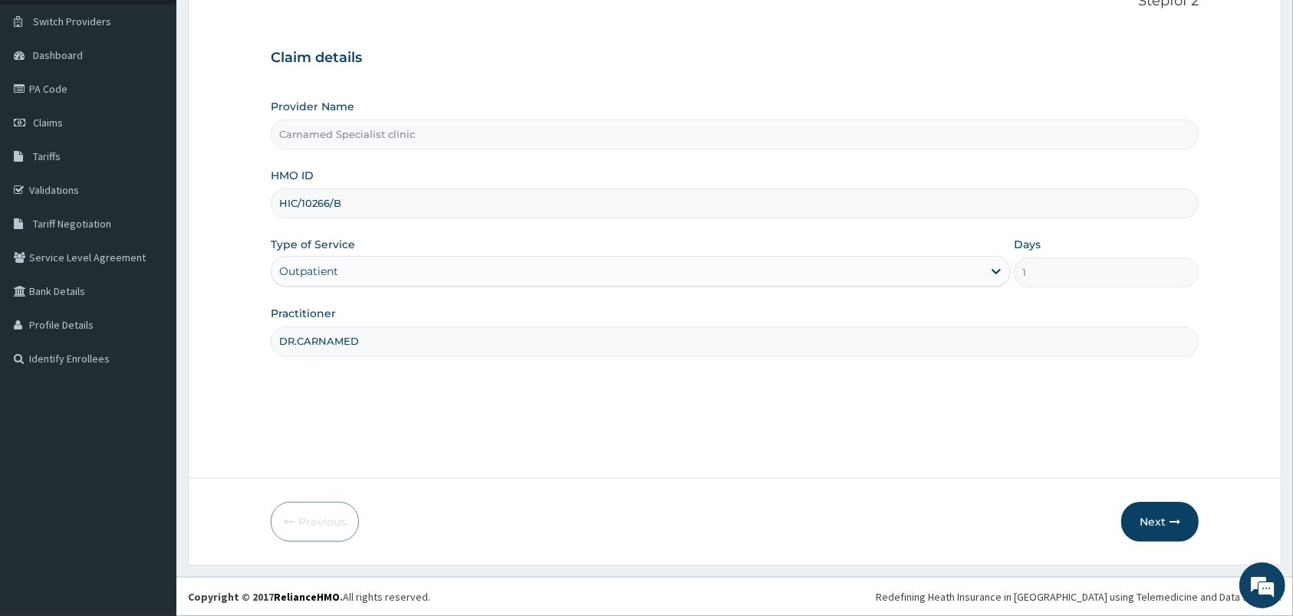
scroll to position [113, 0]
type input "DR.CARNAMED"
click at [1132, 513] on button "Next" at bounding box center [1159, 522] width 77 height 40
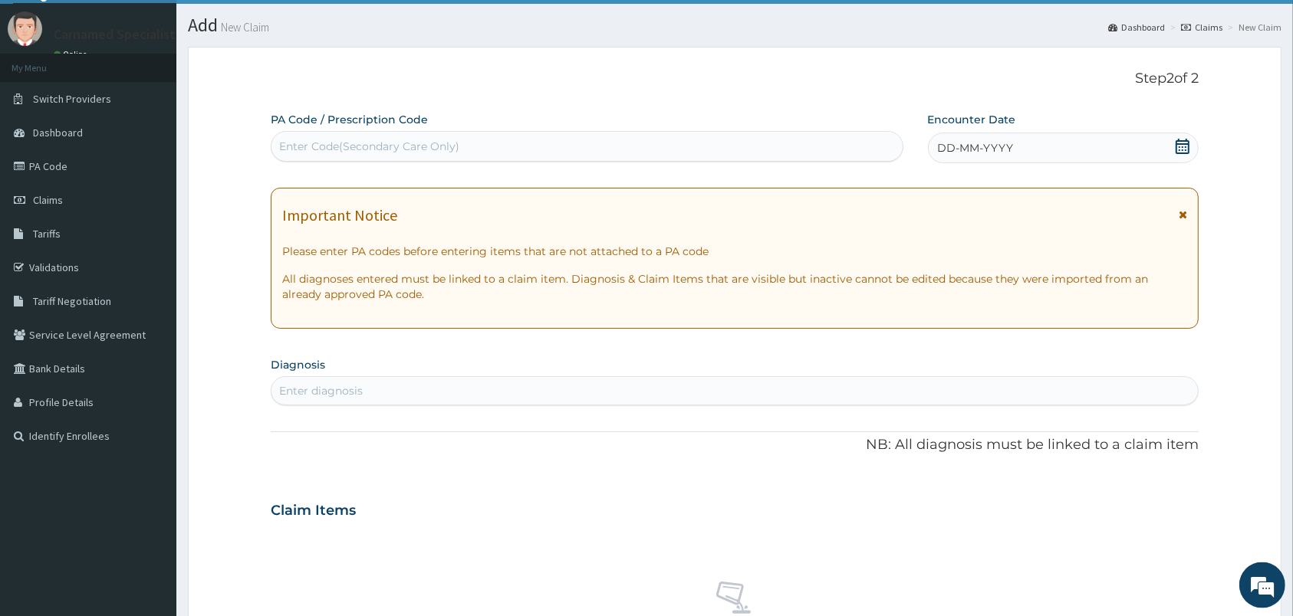
scroll to position [0, 0]
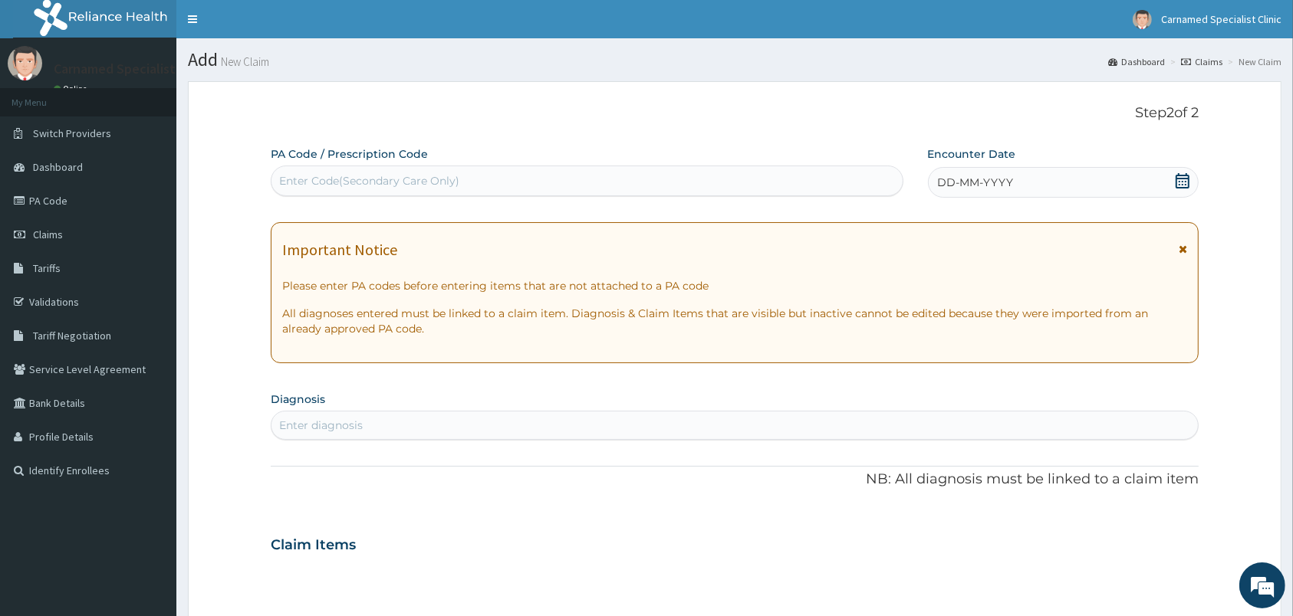
click at [1184, 179] on icon at bounding box center [1182, 180] width 14 height 15
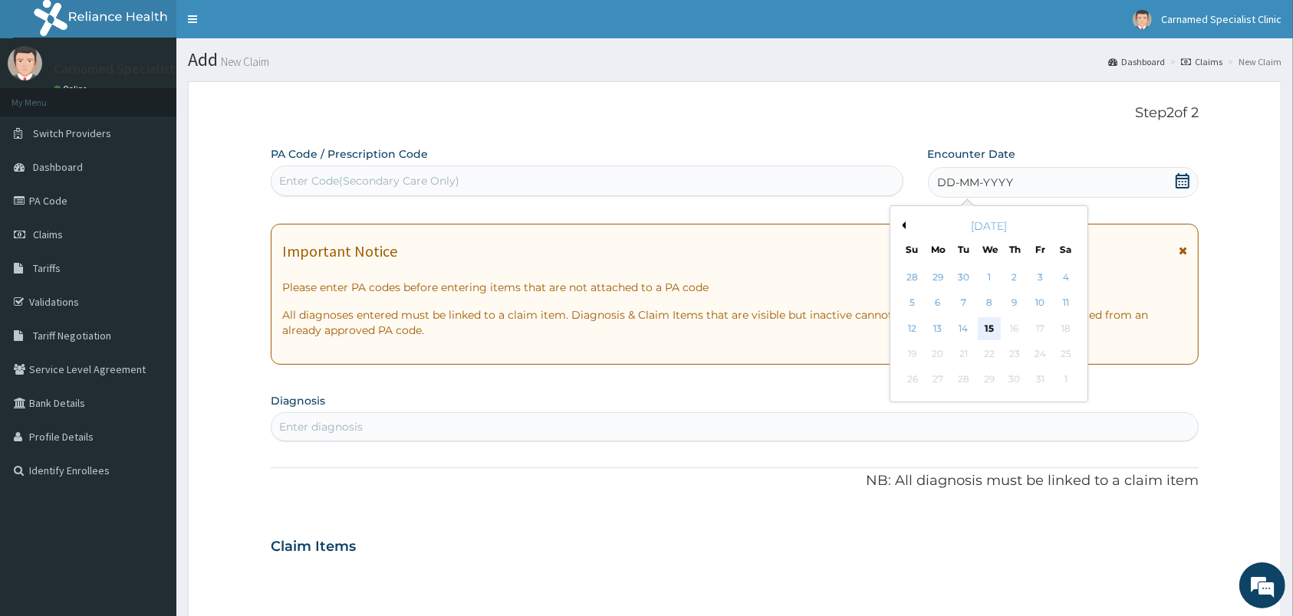
click at [990, 321] on div "15" at bounding box center [988, 328] width 23 height 23
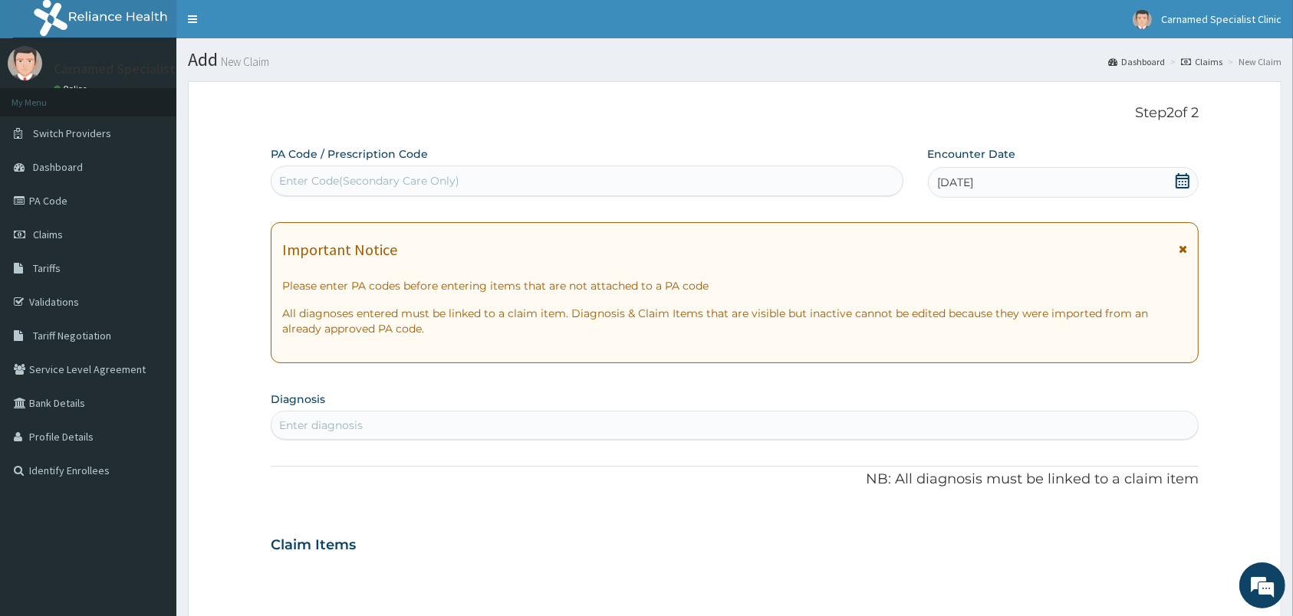
click at [908, 413] on div "Enter diagnosis" at bounding box center [735, 425] width 928 height 29
click at [689, 180] on div "Enter Code(Secondary Care Only)" at bounding box center [586, 181] width 631 height 25
paste input "PA/DED8E3"
type input "PA/DED8E3"
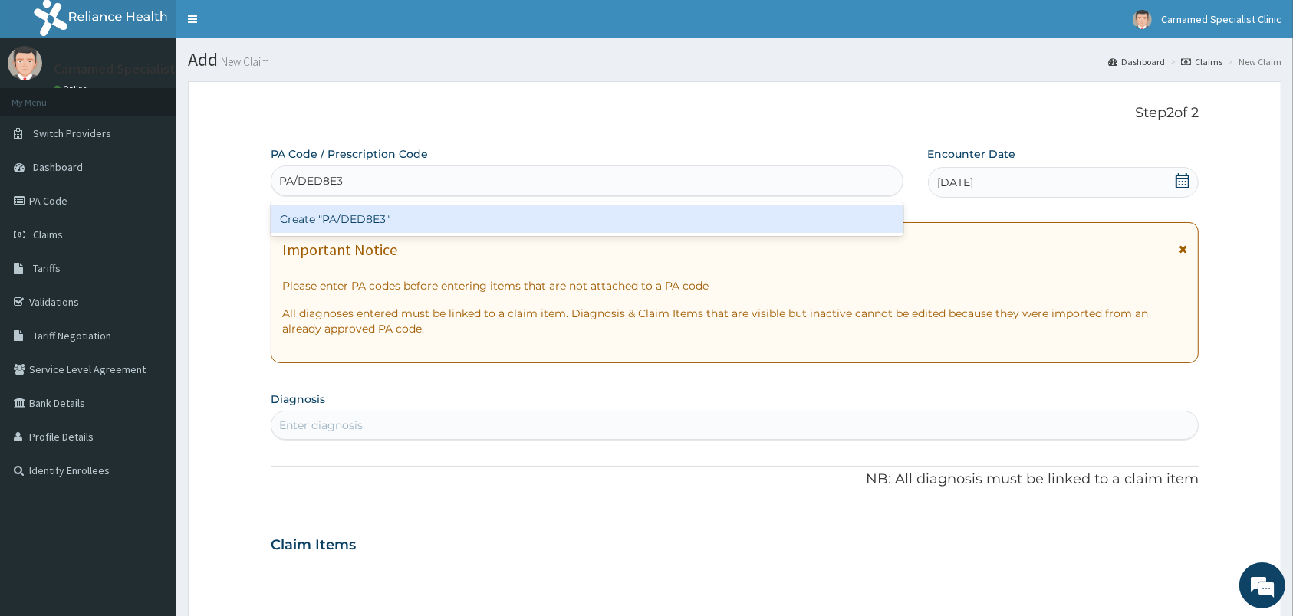
click at [360, 222] on div "Create "PA/DED8E3"" at bounding box center [587, 219] width 633 height 28
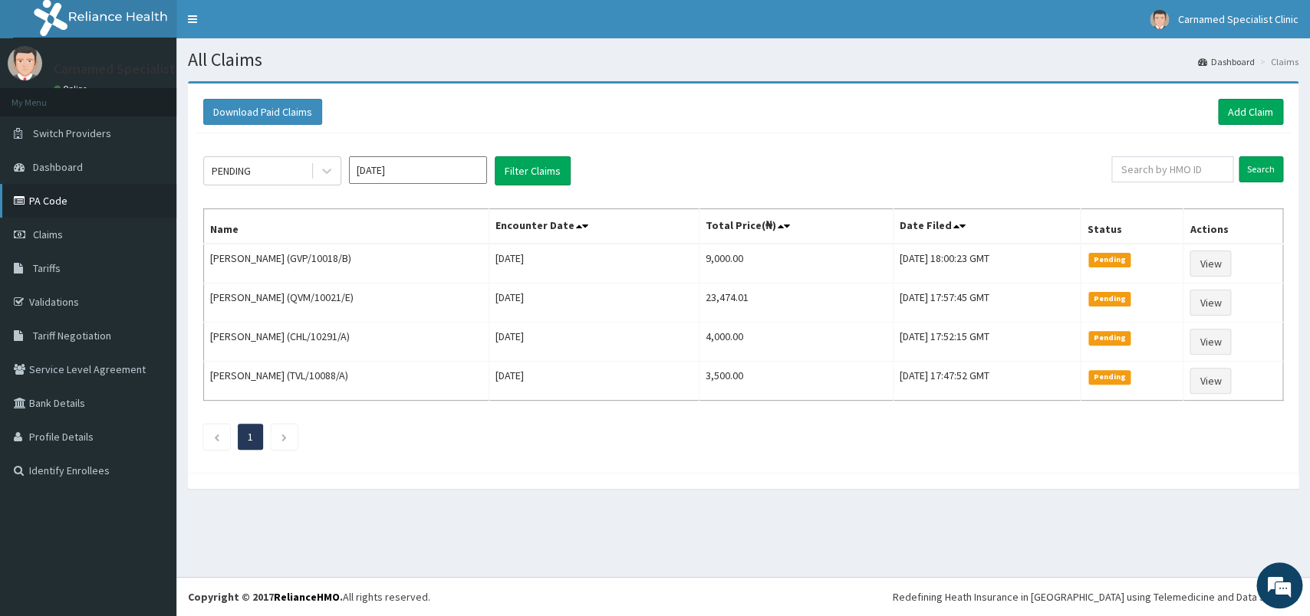
click at [88, 206] on link "PA Code" at bounding box center [88, 201] width 176 height 34
click at [1239, 114] on link "Add Claim" at bounding box center [1250, 112] width 65 height 26
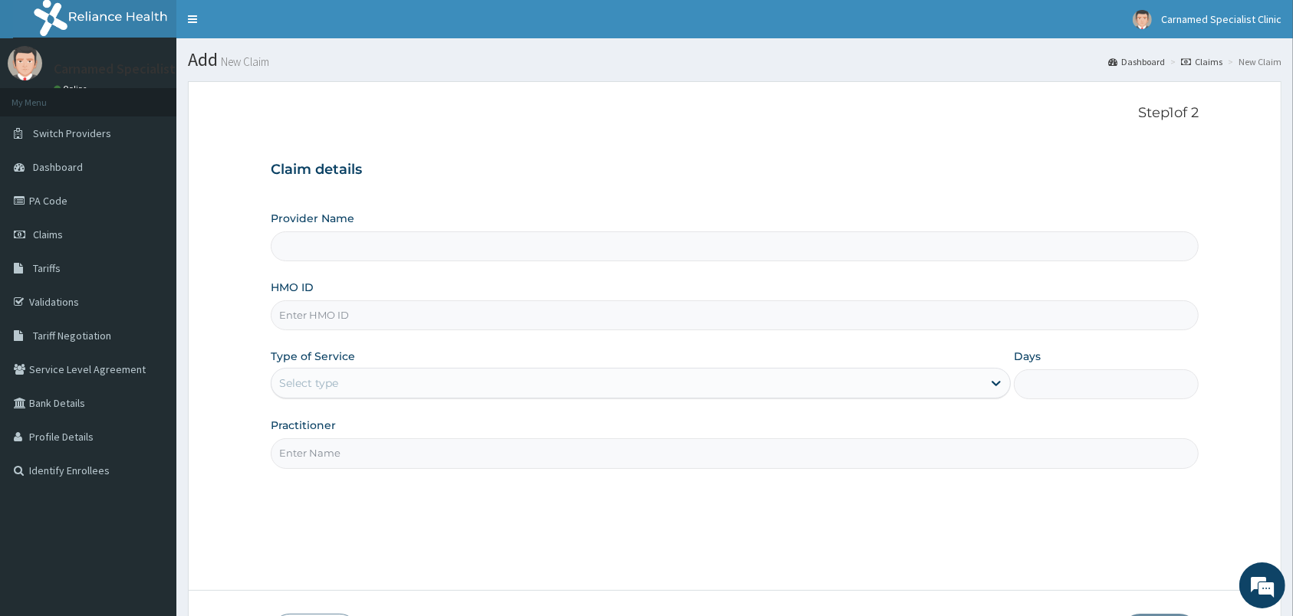
click at [452, 324] on input "HMO ID" at bounding box center [735, 316] width 928 height 30
type input "HIC/1"
type input "Carnamed Specialist clinic"
type input "HIC/10266/B"
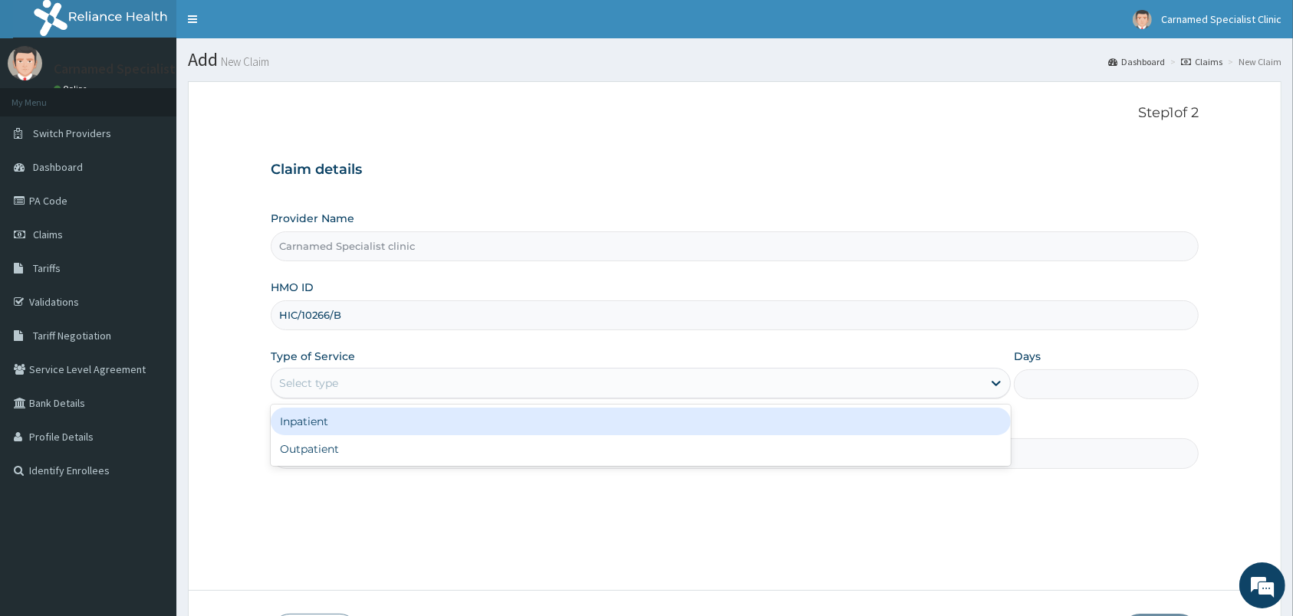
click at [330, 375] on div "Select type" at bounding box center [626, 383] width 711 height 25
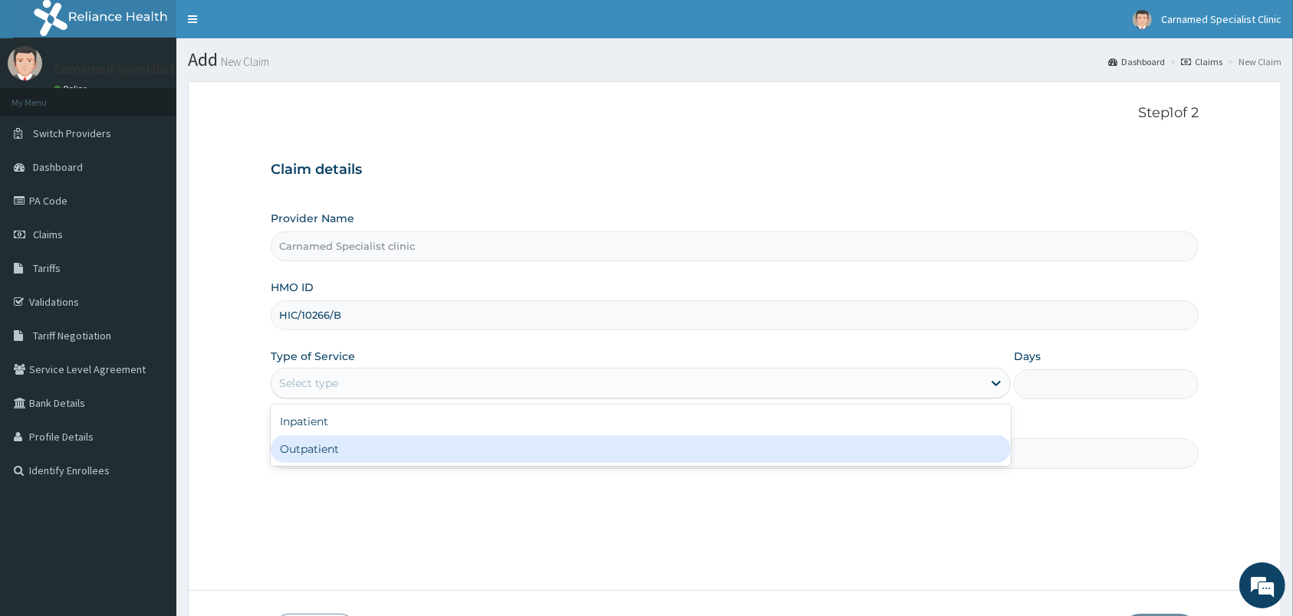
click at [334, 448] on div "Outpatient" at bounding box center [641, 450] width 740 height 28
type input "1"
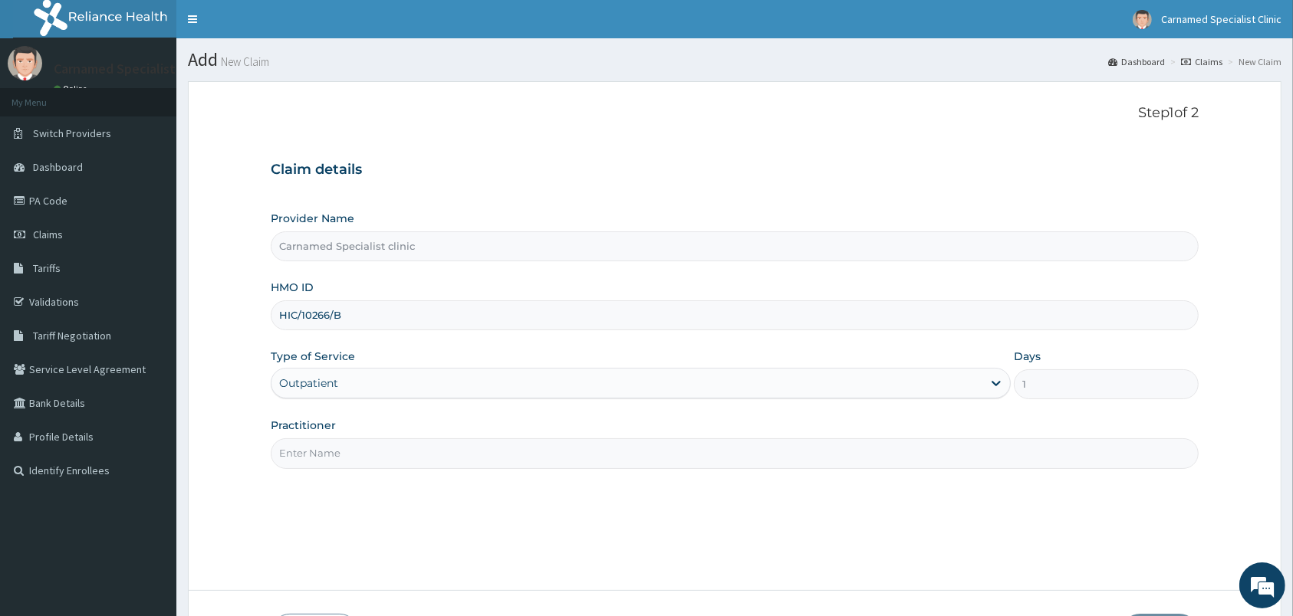
click at [334, 448] on input "Practitioner" at bounding box center [735, 454] width 928 height 30
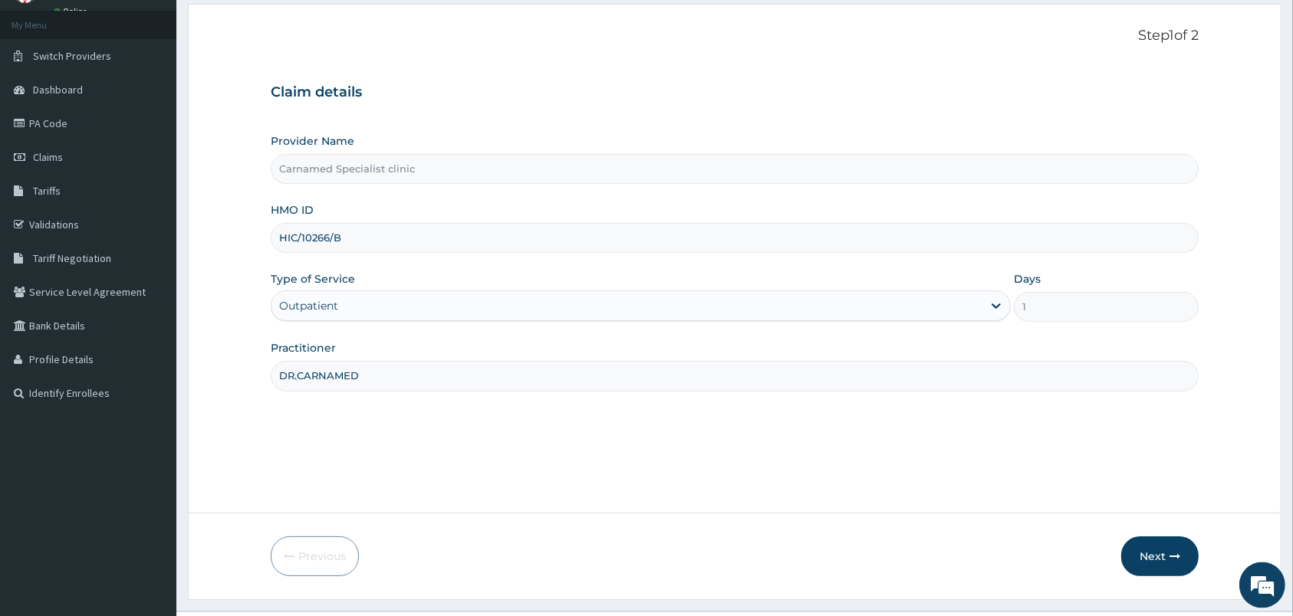
scroll to position [113, 0]
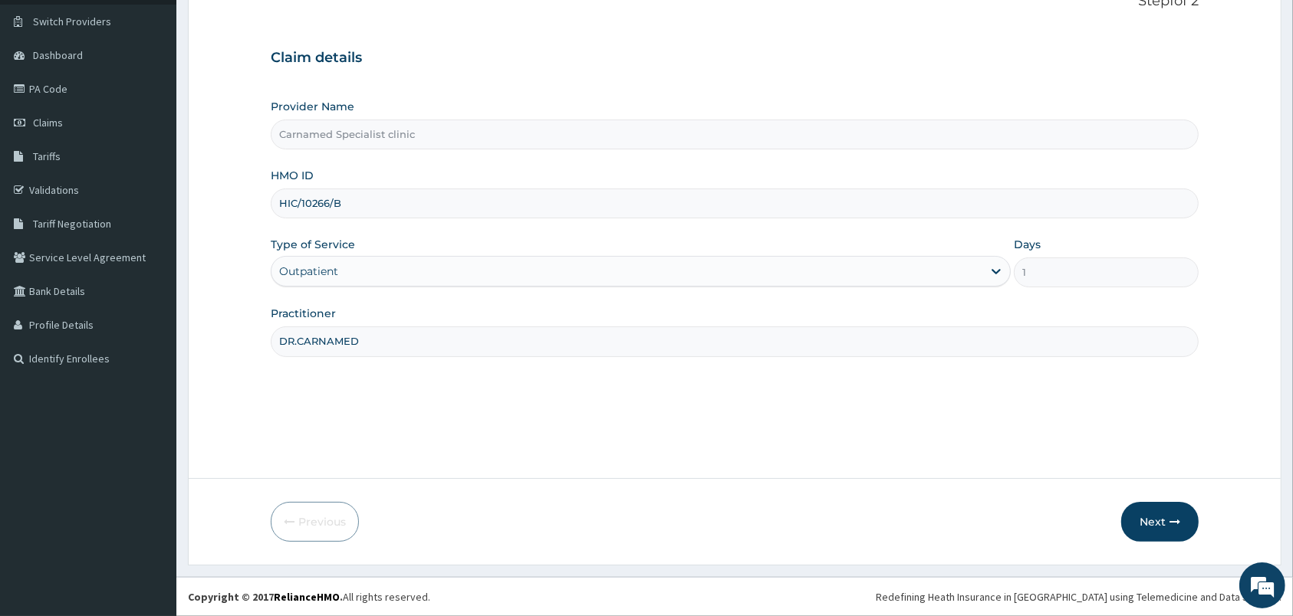
type input "DR.CARNAMED"
click at [1118, 507] on div "Previous Next" at bounding box center [735, 522] width 928 height 40
click at [1136, 512] on button "Next" at bounding box center [1159, 522] width 77 height 40
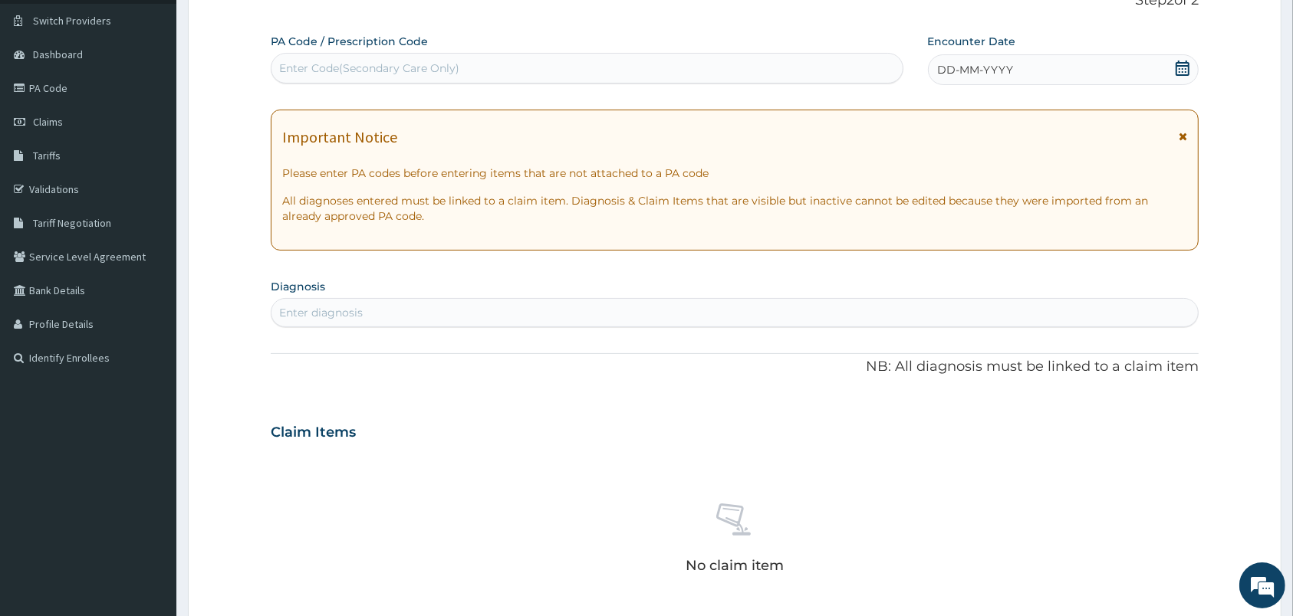
click at [442, 76] on div "Enter Code(Secondary Care Only)" at bounding box center [586, 68] width 631 height 25
paste input "PA/DED8E3"
type input "PA/DED8E3"
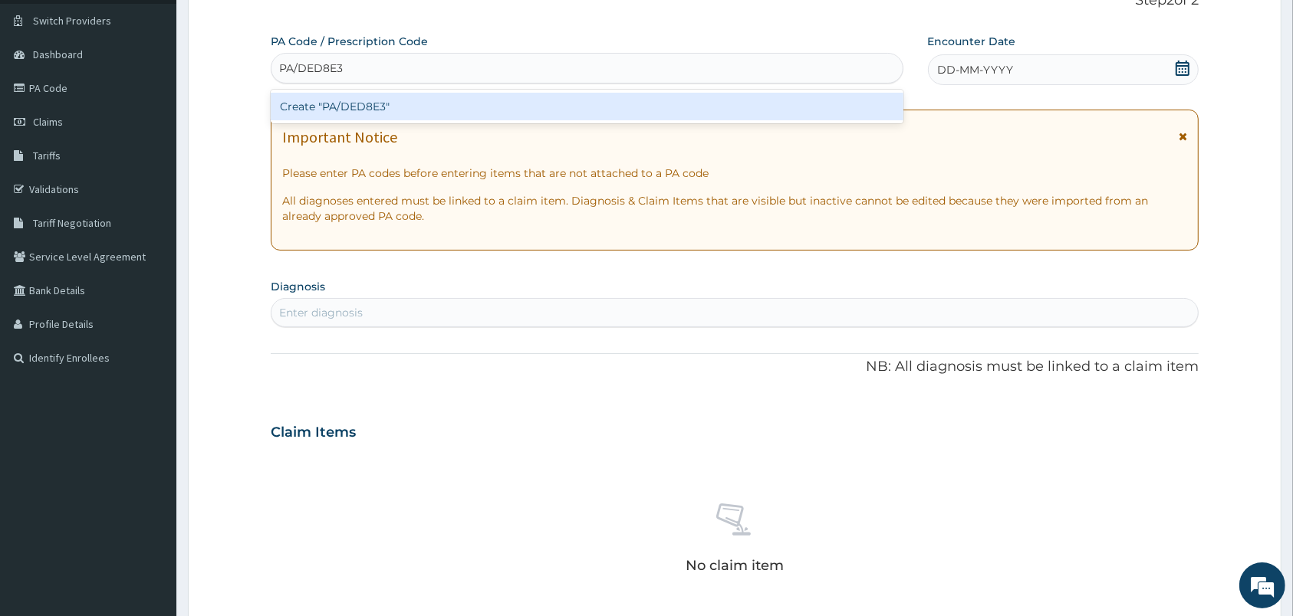
click at [330, 97] on div "Create "PA/DED8E3"" at bounding box center [587, 107] width 633 height 28
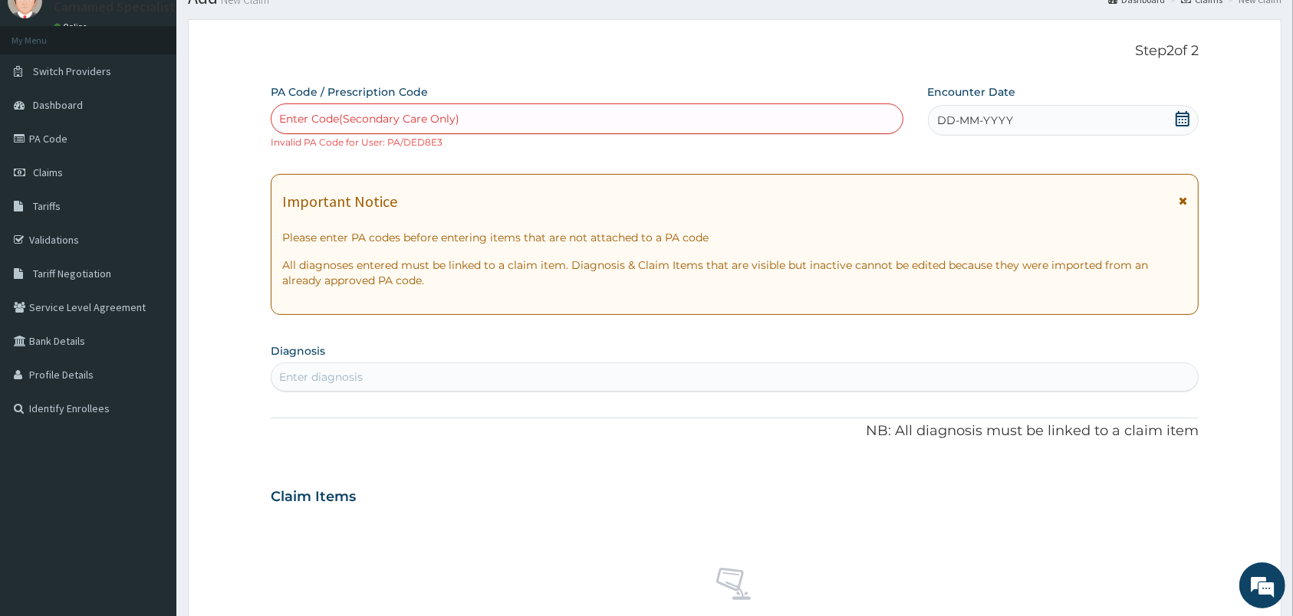
scroll to position [32, 0]
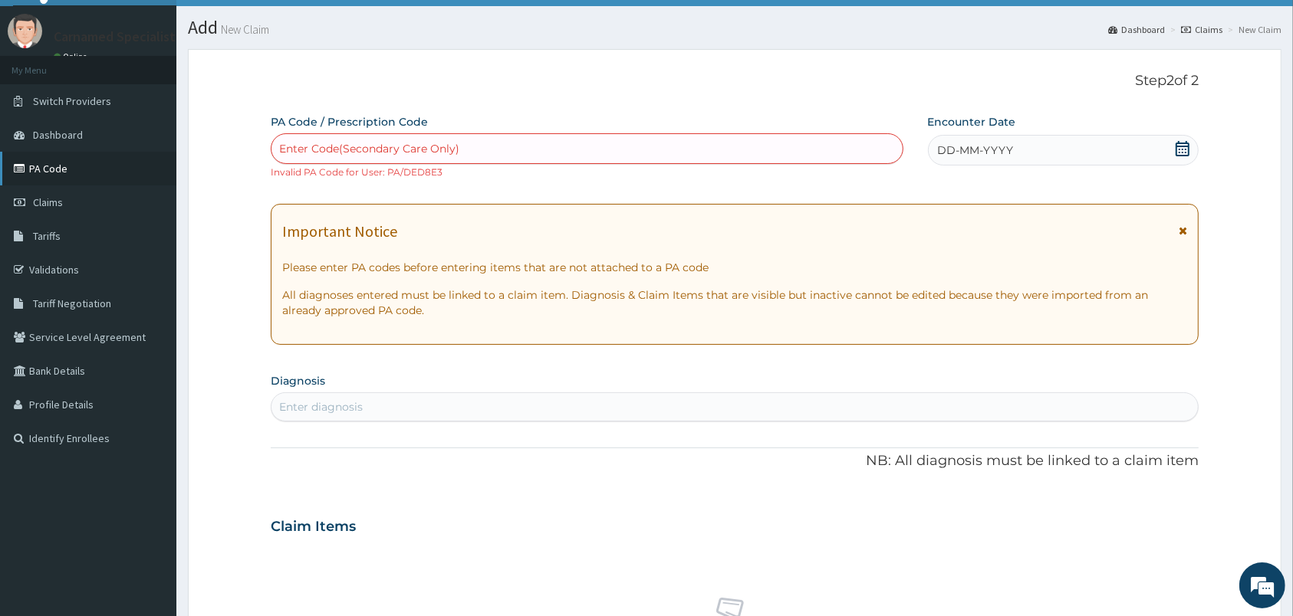
click at [71, 166] on link "PA Code" at bounding box center [88, 169] width 176 height 34
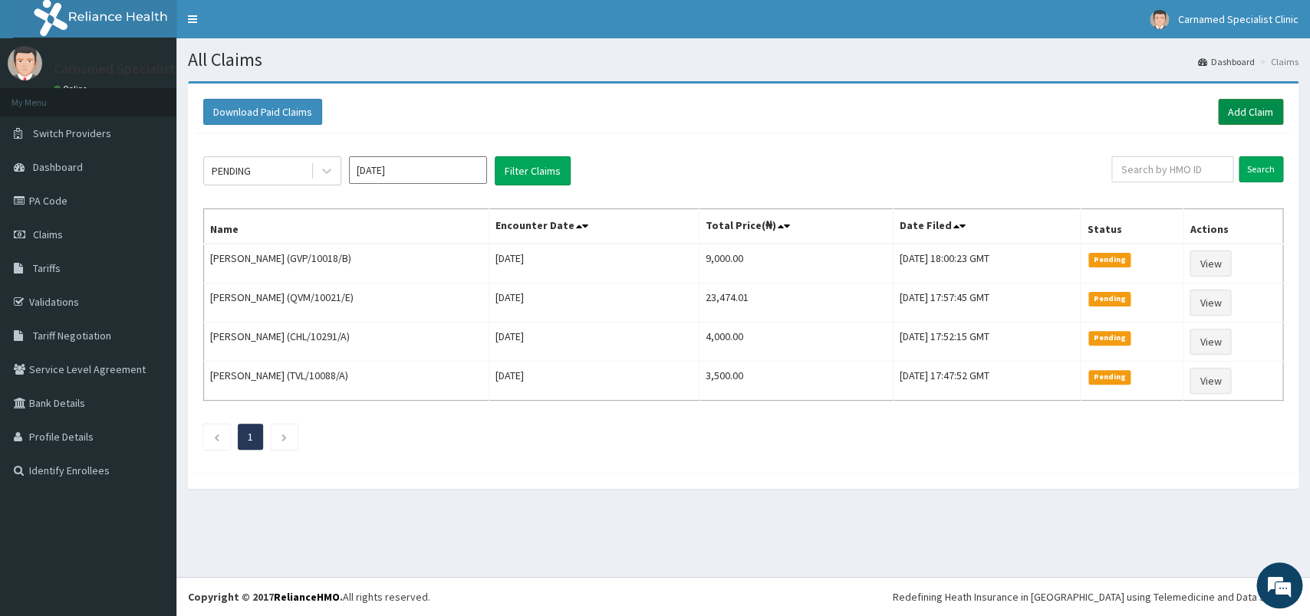
click at [1250, 114] on link "Add Claim" at bounding box center [1250, 112] width 65 height 26
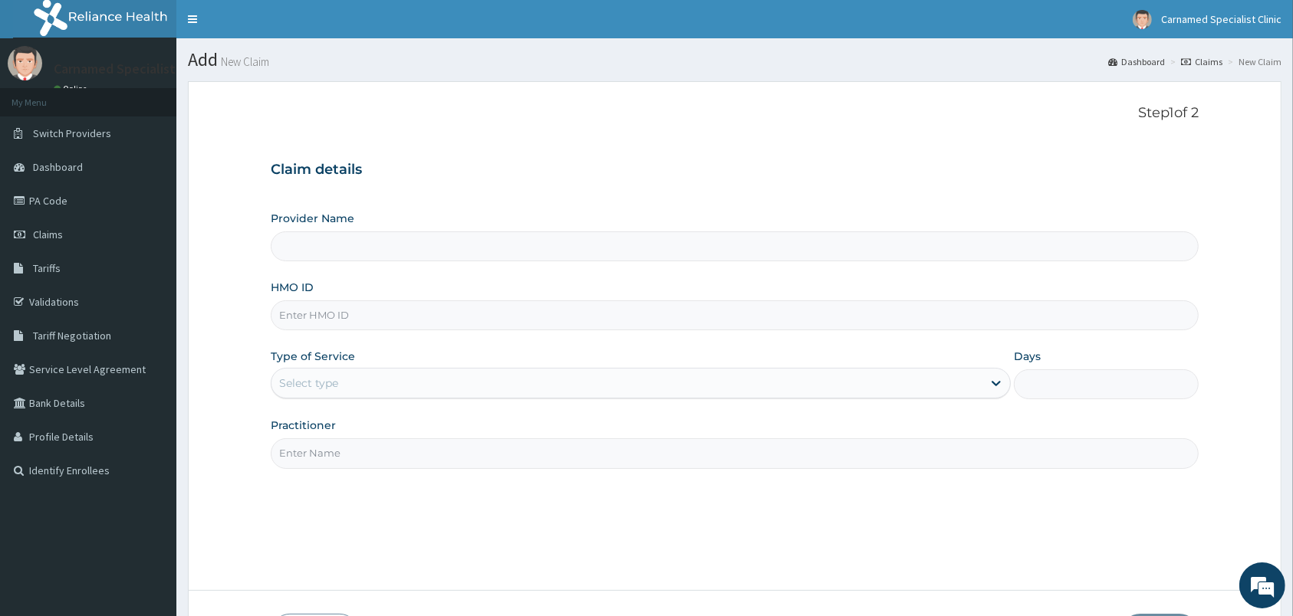
click at [613, 321] on input "HMO ID" at bounding box center [735, 316] width 928 height 30
type input "HIC"
type input "Carnamed Specialist clinic"
type input "HIC/10266/B"
click at [529, 375] on div "Select type" at bounding box center [626, 383] width 711 height 25
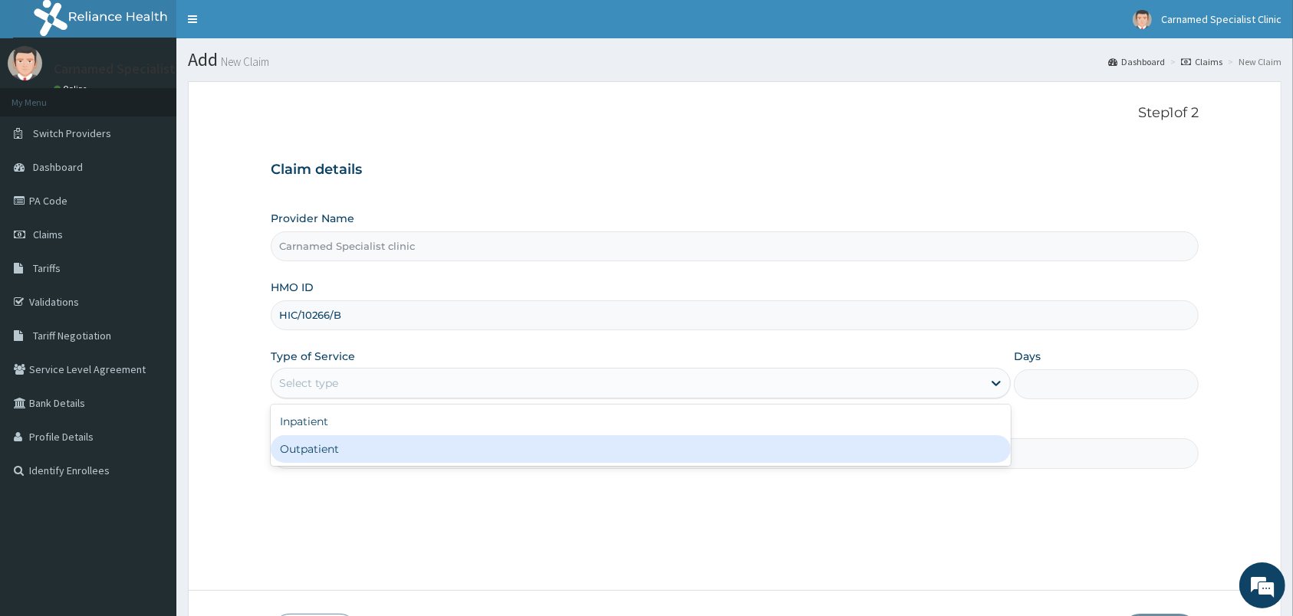
click at [409, 449] on div "Outpatient" at bounding box center [641, 450] width 740 height 28
type input "1"
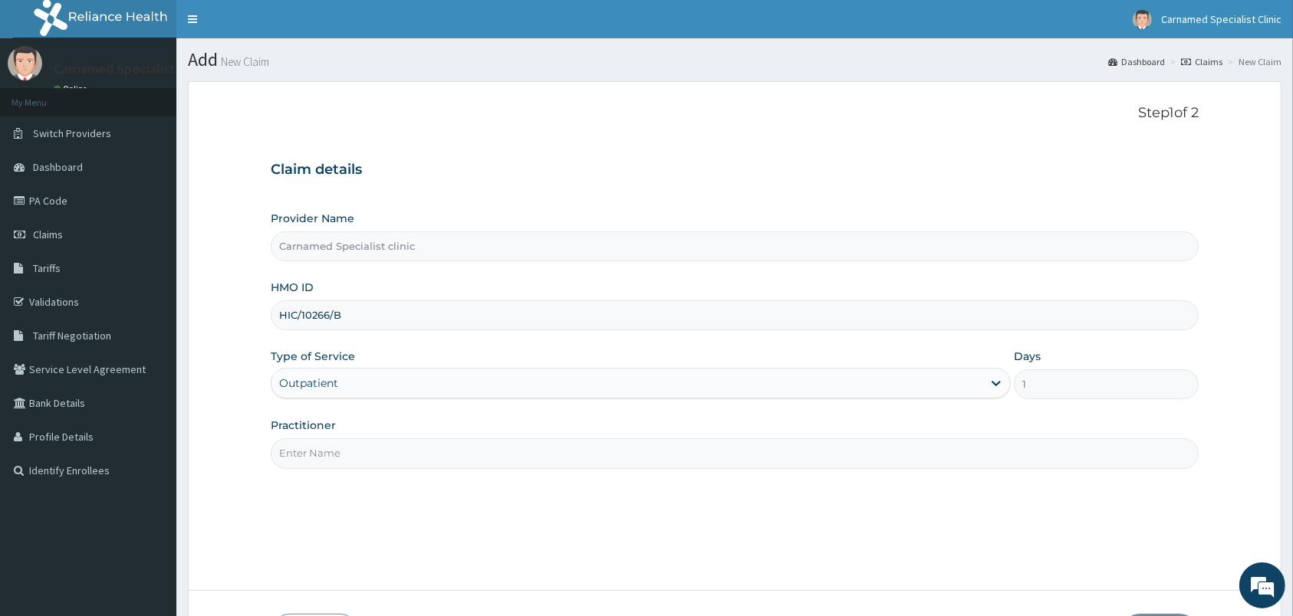
click at [409, 449] on input "Practitioner" at bounding box center [735, 454] width 928 height 30
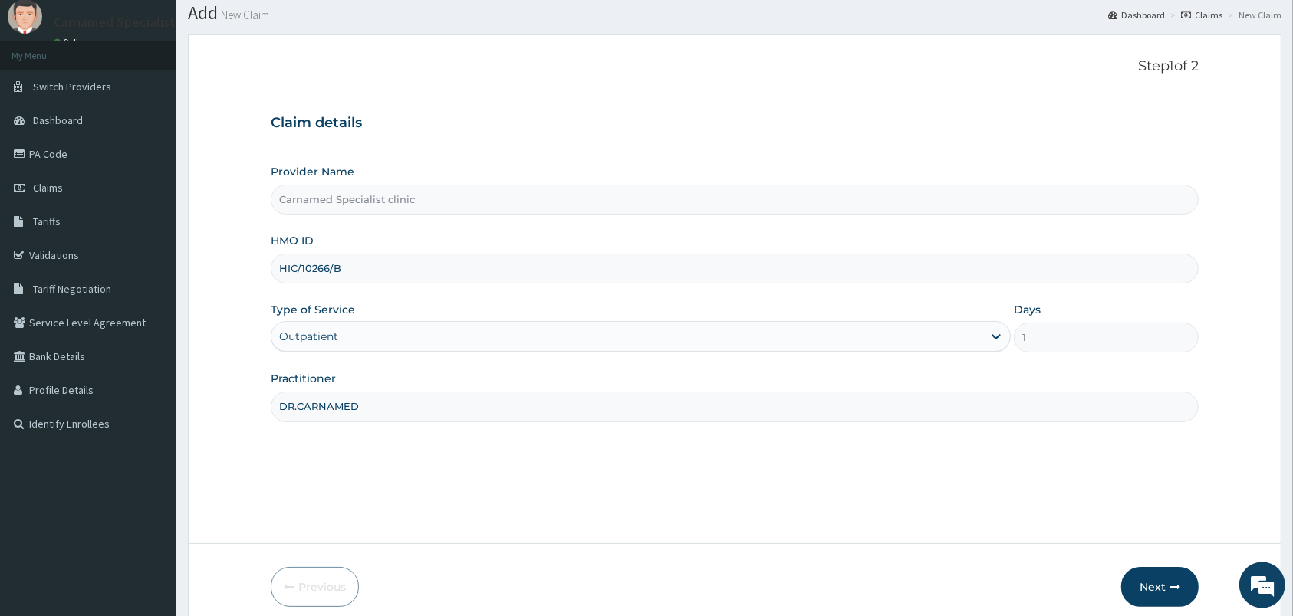
scroll to position [113, 0]
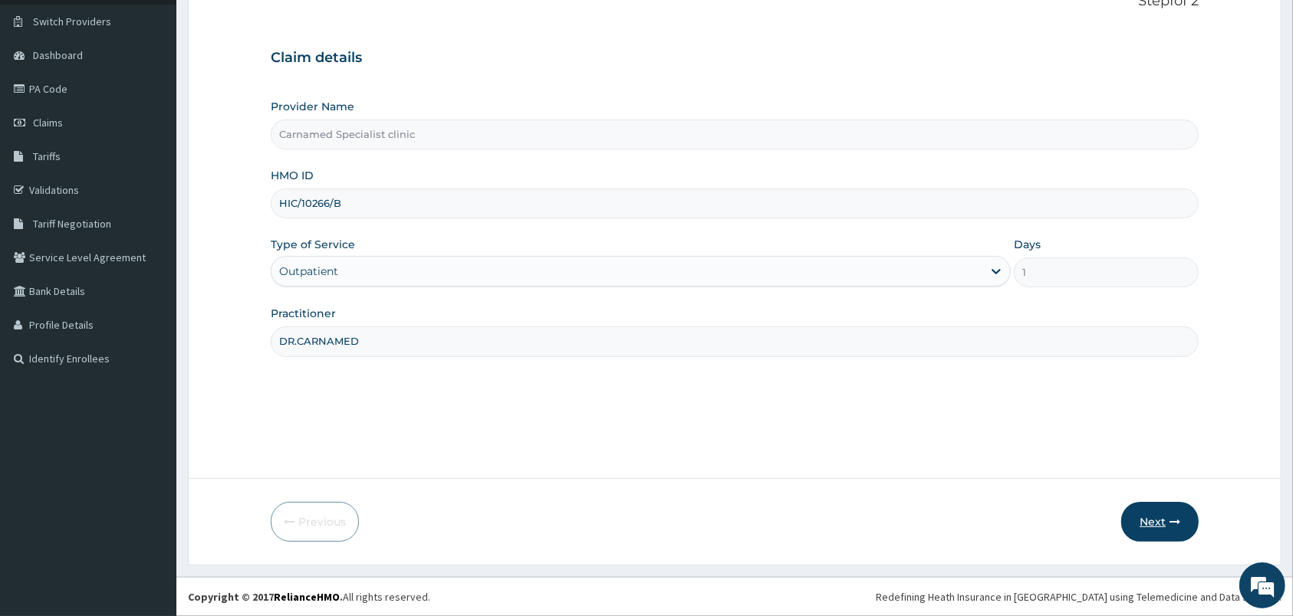
type input "DR.CARNAMED"
click at [1155, 525] on button "Next" at bounding box center [1159, 522] width 77 height 40
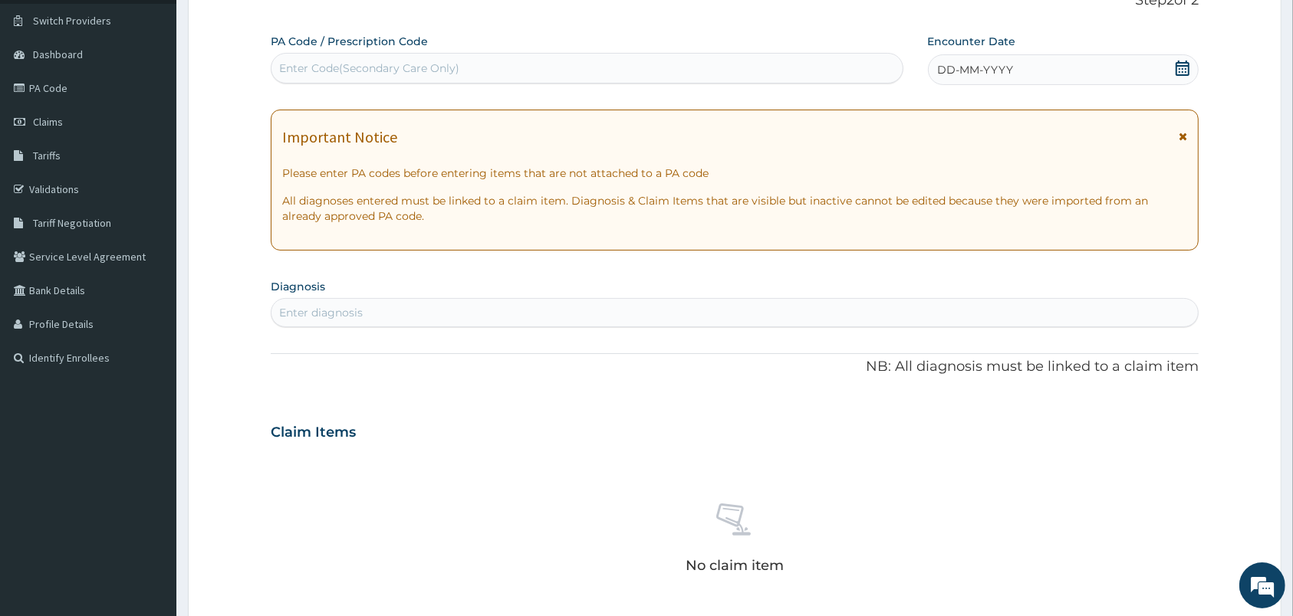
click at [548, 62] on div "Enter Code(Secondary Care Only)" at bounding box center [586, 68] width 631 height 25
paste input "PA/DED8E3"
type input "PA/DED8E3"
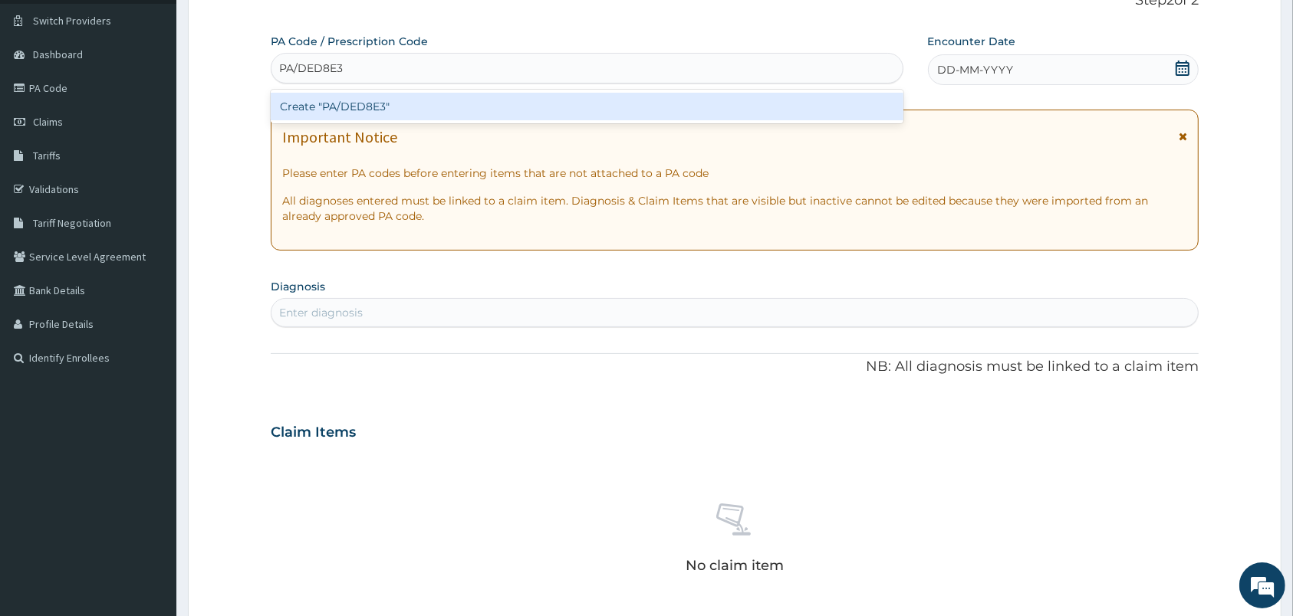
click at [353, 107] on div "Create "PA/DED8E3"" at bounding box center [587, 107] width 633 height 28
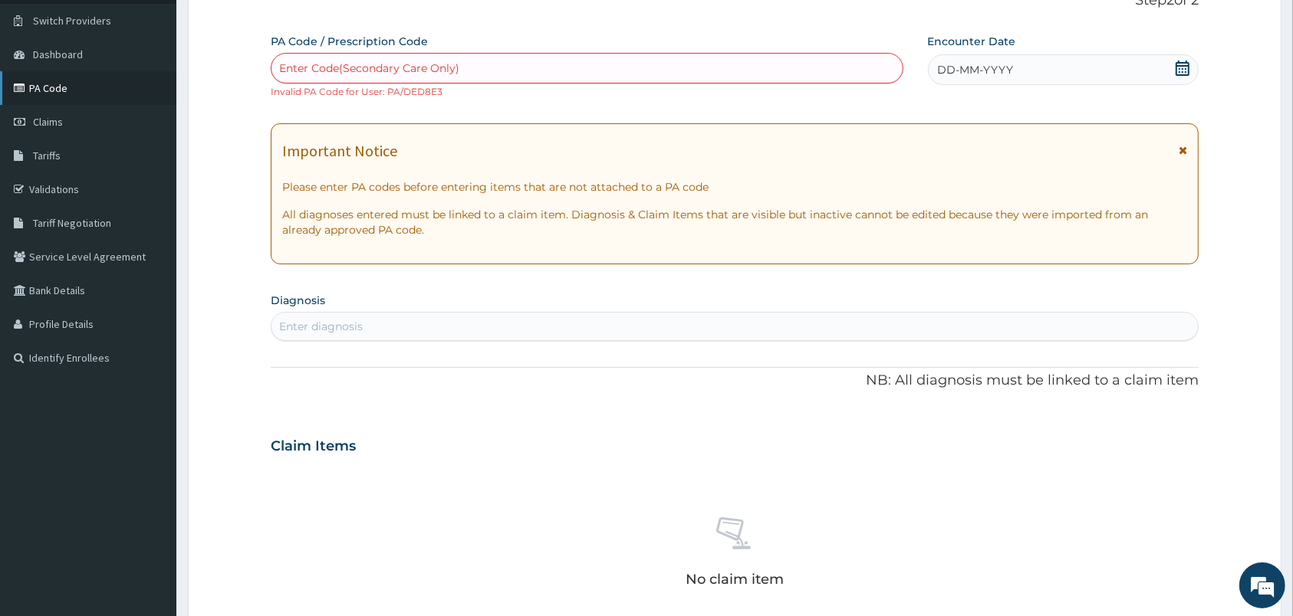
click at [76, 85] on link "PA Code" at bounding box center [88, 88] width 176 height 34
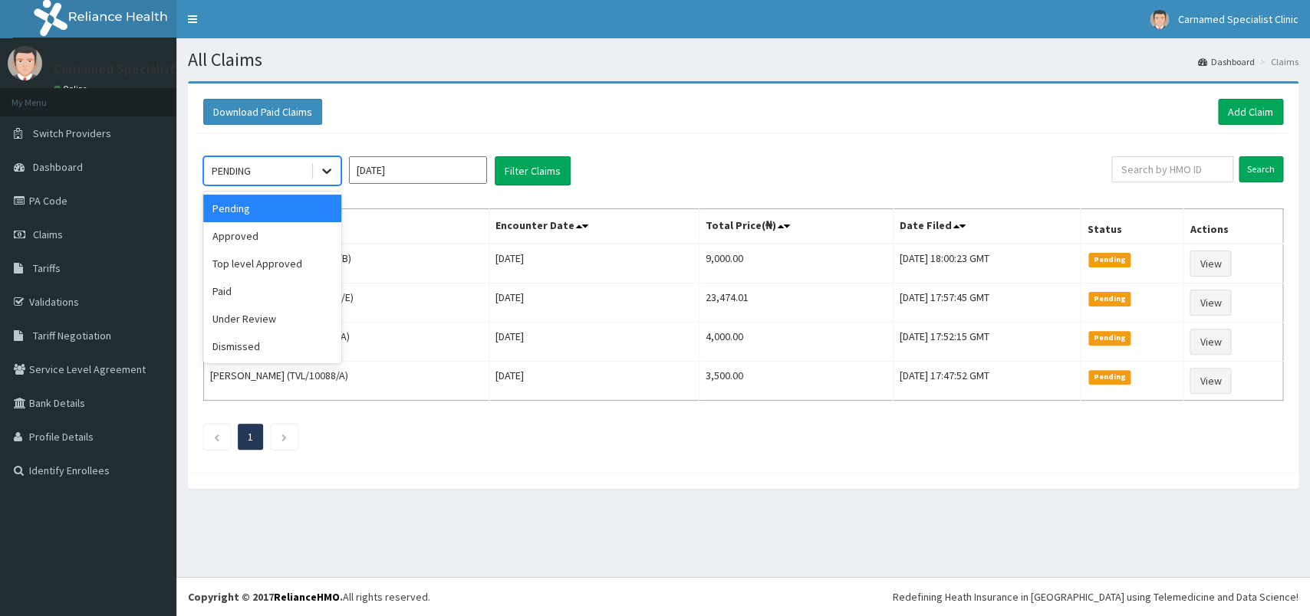
click at [332, 179] on icon at bounding box center [326, 170] width 15 height 15
click at [244, 248] on div "Approved" at bounding box center [272, 236] width 138 height 28
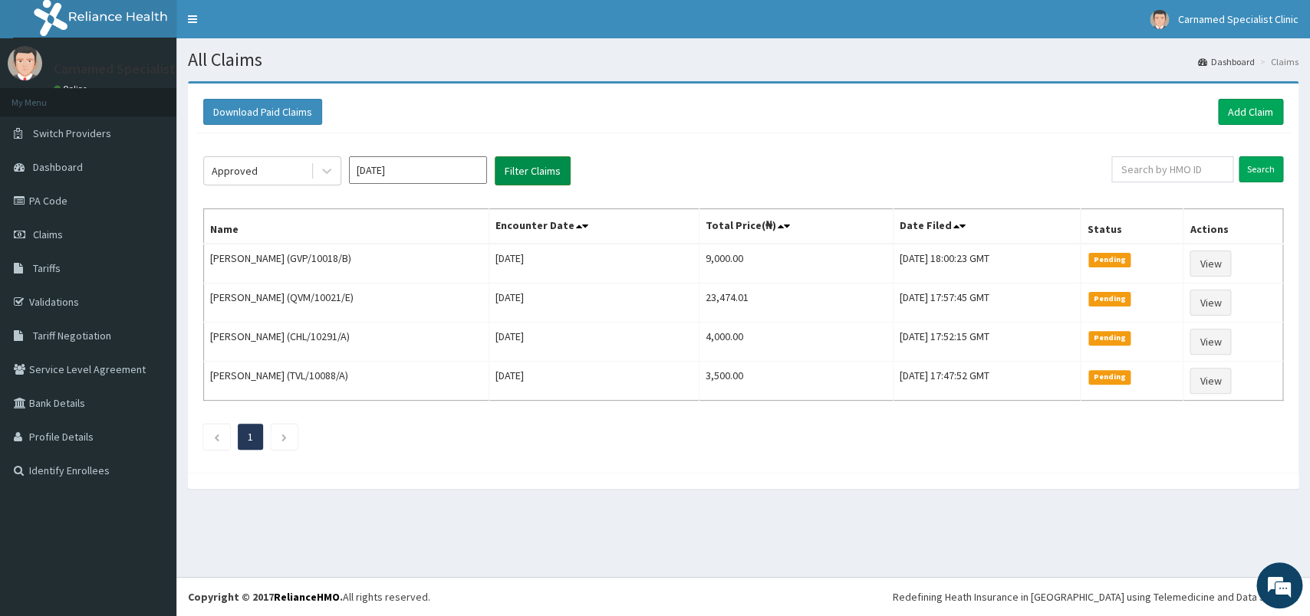
click at [513, 179] on button "Filter Claims" at bounding box center [533, 170] width 76 height 29
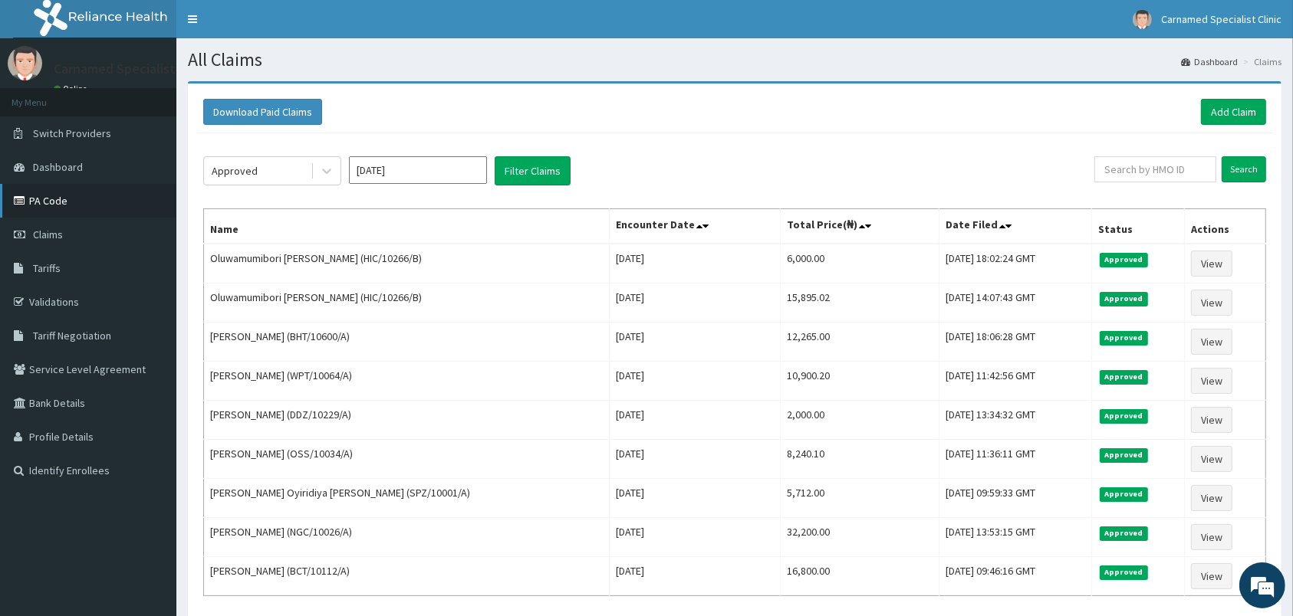
click at [80, 198] on link "PA Code" at bounding box center [88, 201] width 176 height 34
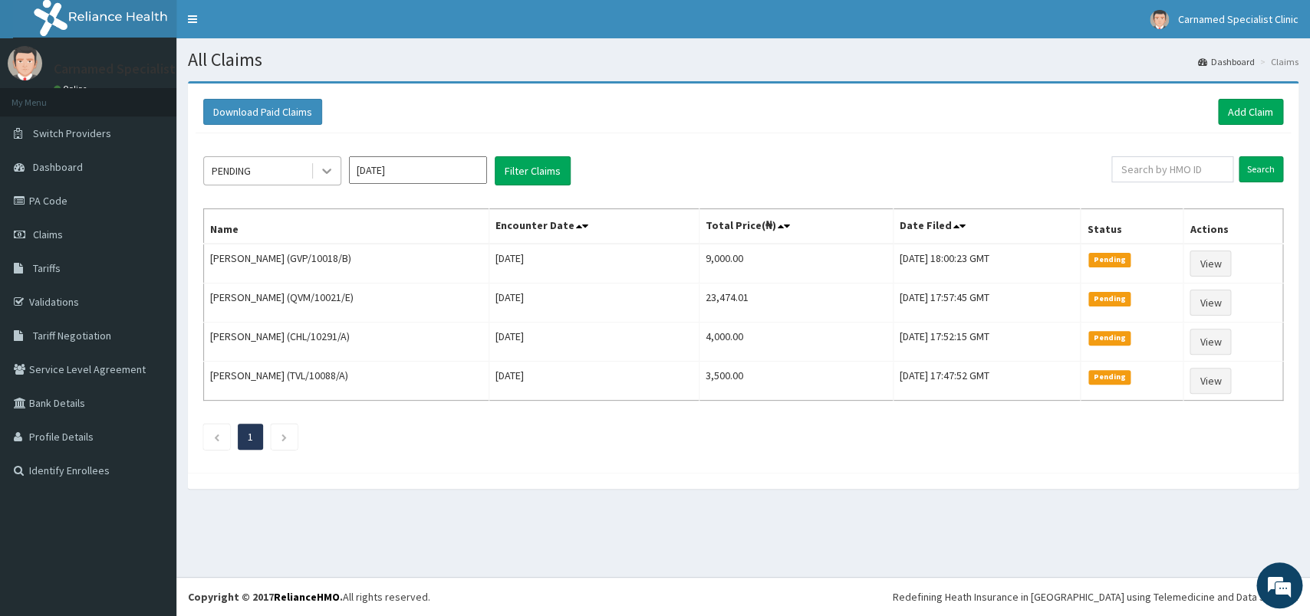
click at [325, 180] on div at bounding box center [327, 171] width 28 height 28
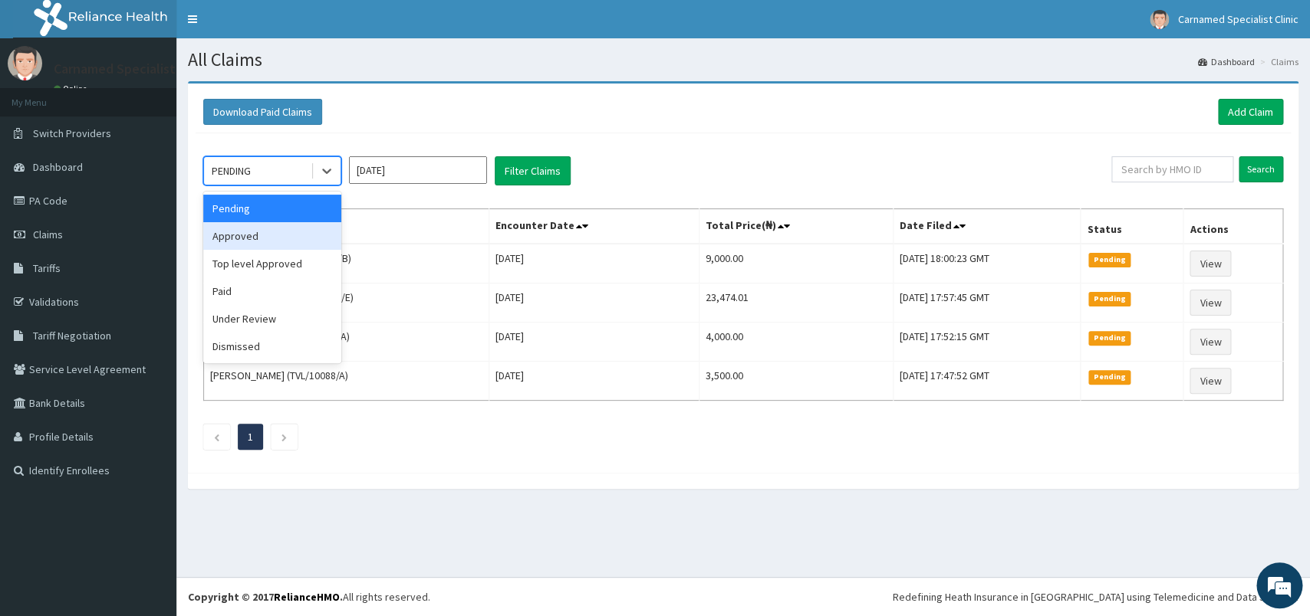
click at [282, 242] on div "Approved" at bounding box center [272, 236] width 138 height 28
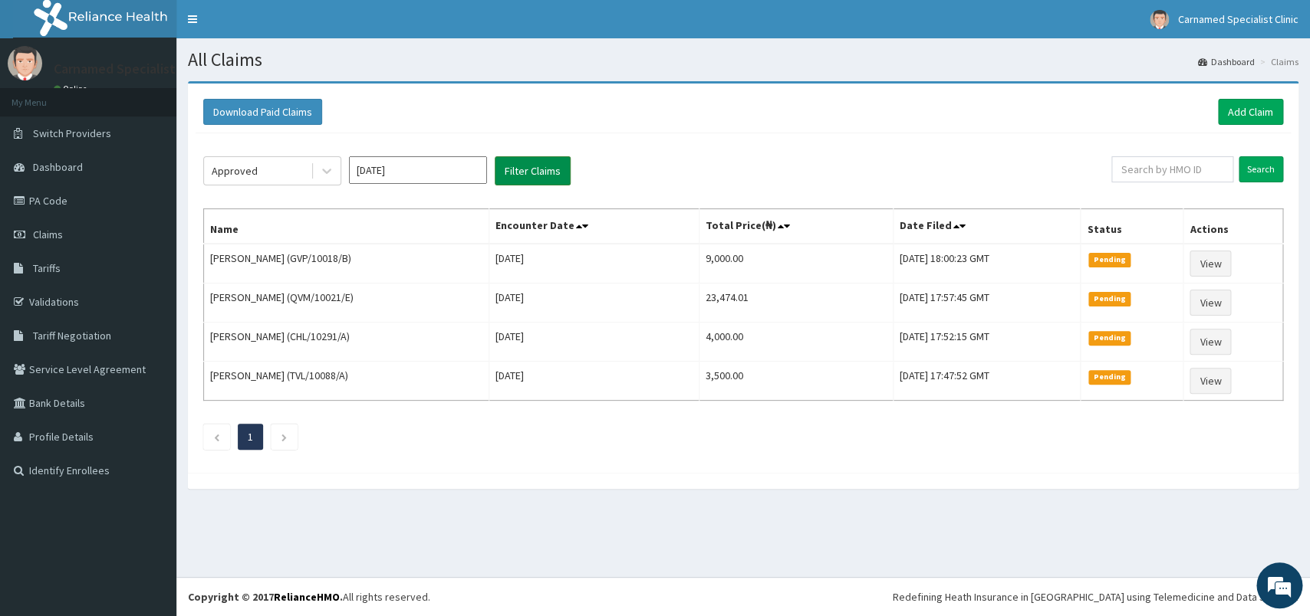
click at [540, 180] on button "Filter Claims" at bounding box center [533, 170] width 76 height 29
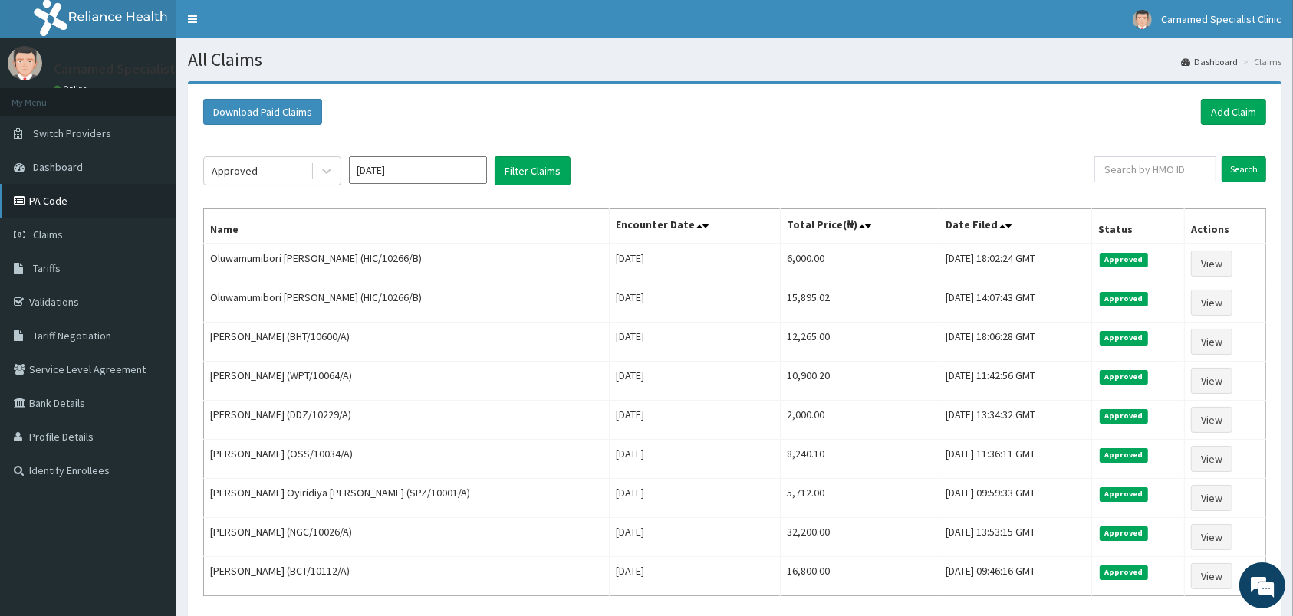
click at [96, 194] on link "PA Code" at bounding box center [88, 201] width 176 height 34
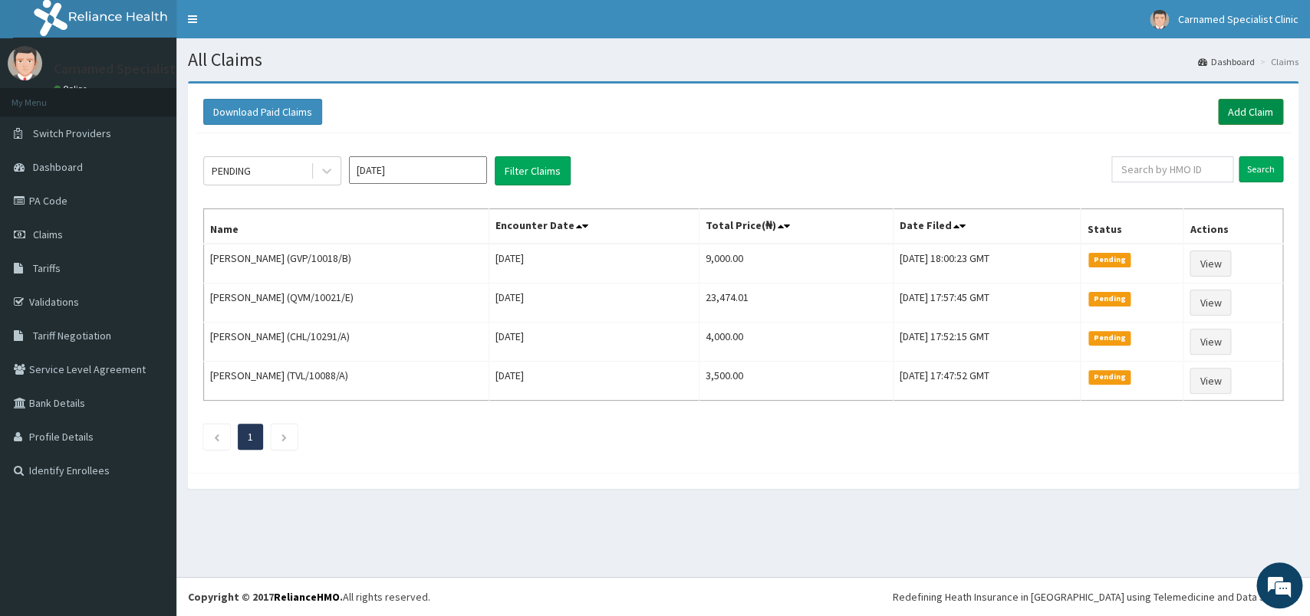
click at [1249, 112] on link "Add Claim" at bounding box center [1250, 112] width 65 height 26
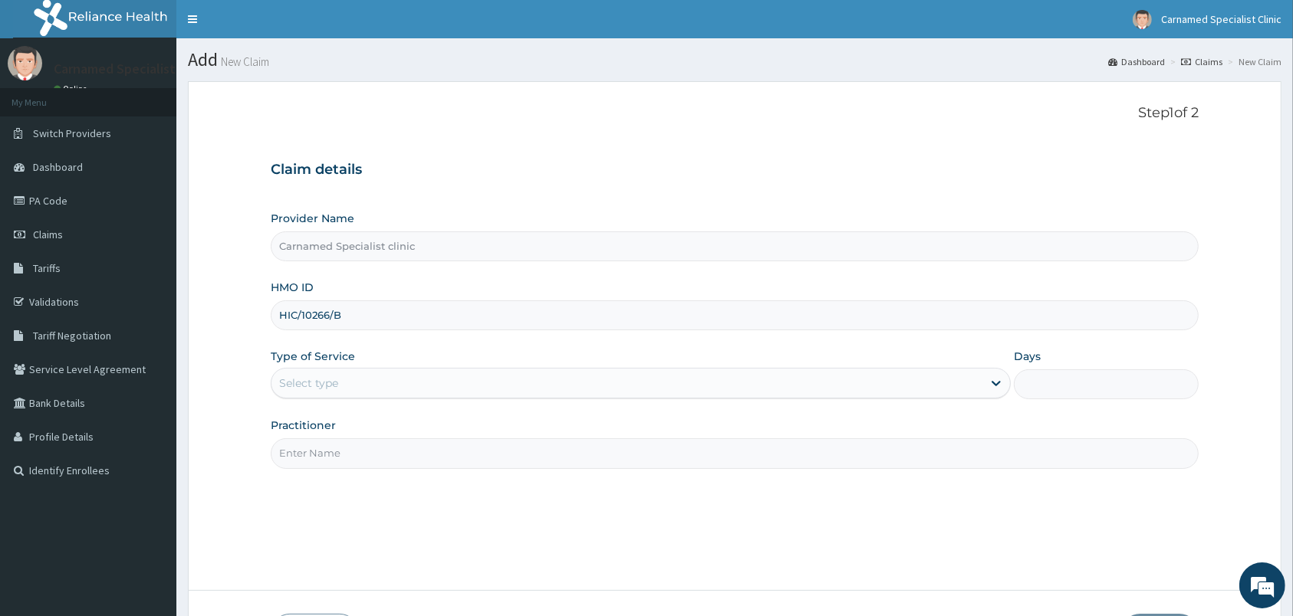
type input "HIC/10266/B"
click at [605, 392] on div "Select type" at bounding box center [626, 383] width 711 height 25
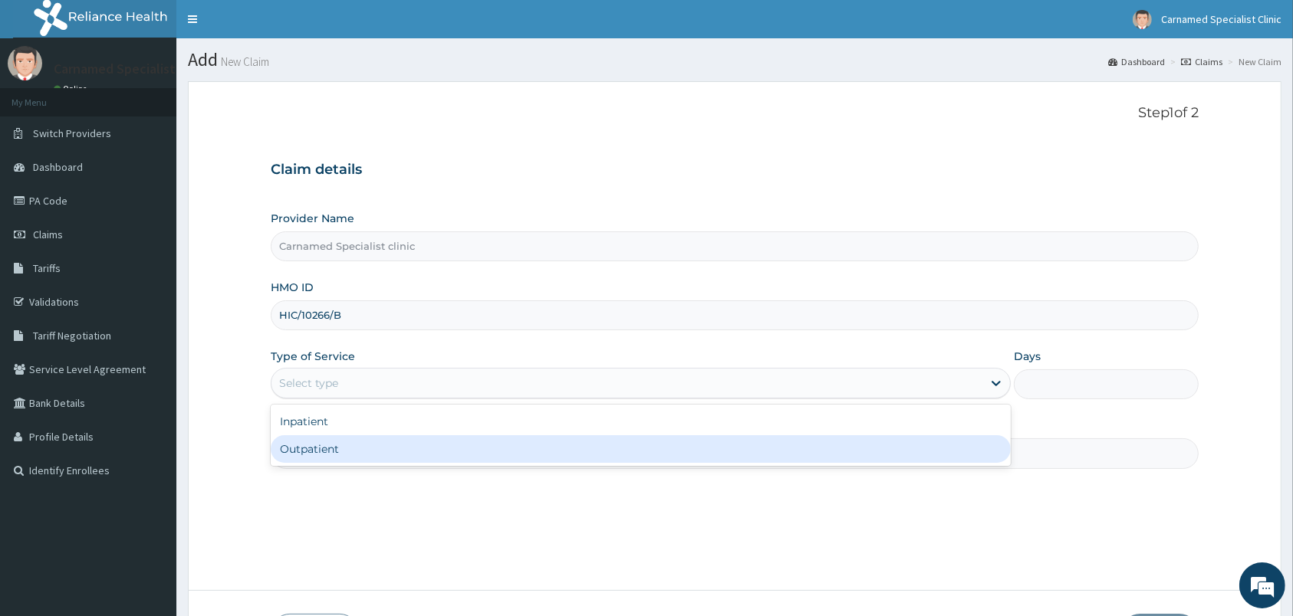
click at [462, 449] on div "Outpatient" at bounding box center [641, 450] width 740 height 28
type input "1"
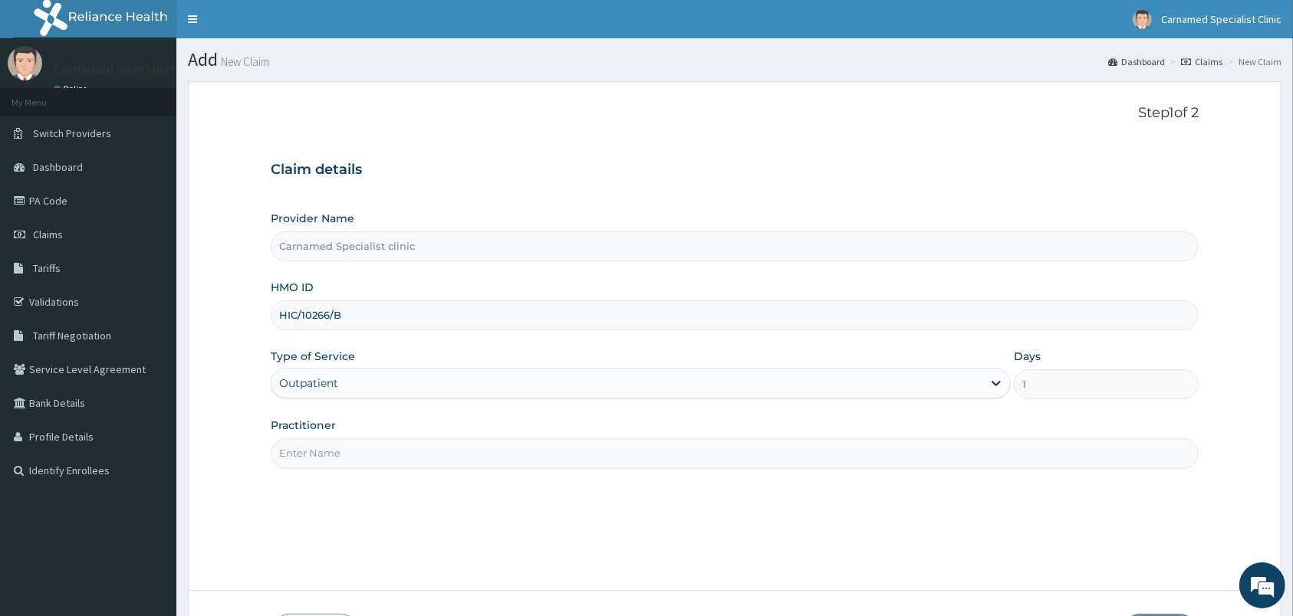
click at [453, 449] on input "Practitioner" at bounding box center [735, 454] width 928 height 30
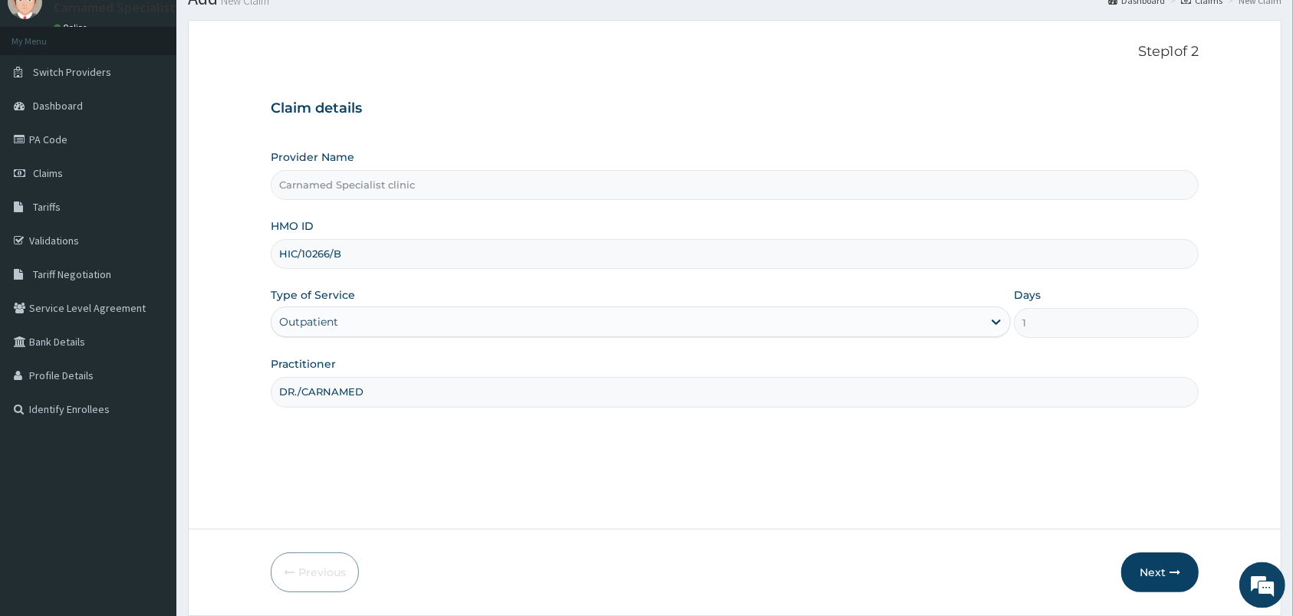
scroll to position [113, 0]
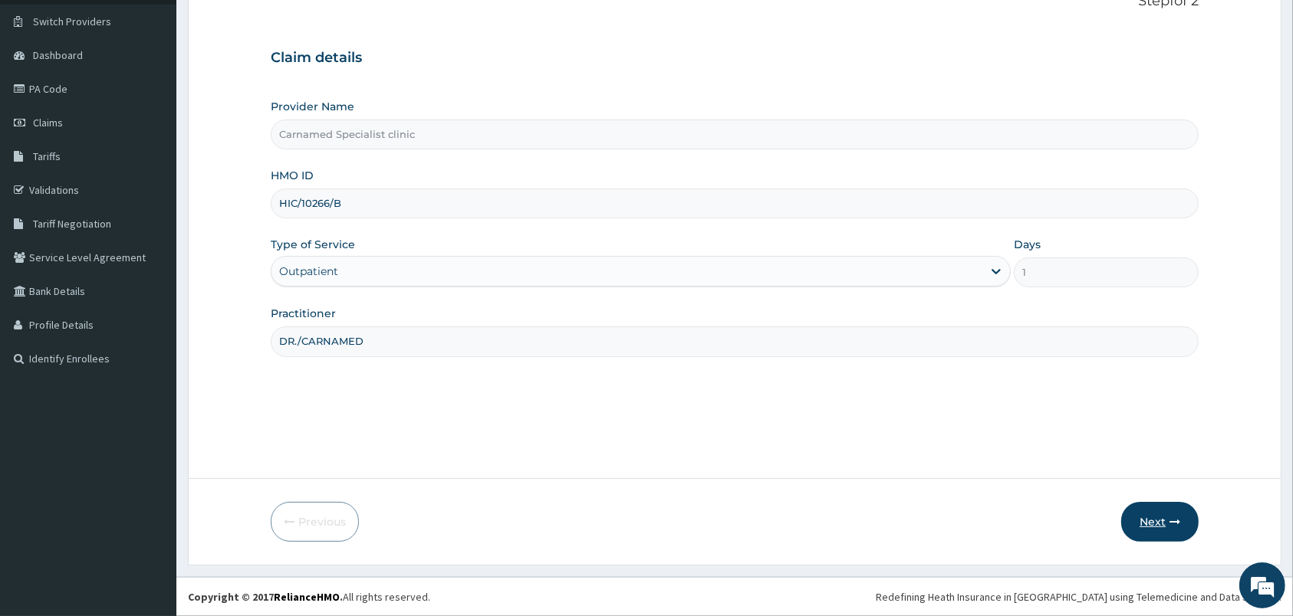
type input "DR./CARNAMED"
click at [1174, 532] on button "Next" at bounding box center [1159, 522] width 77 height 40
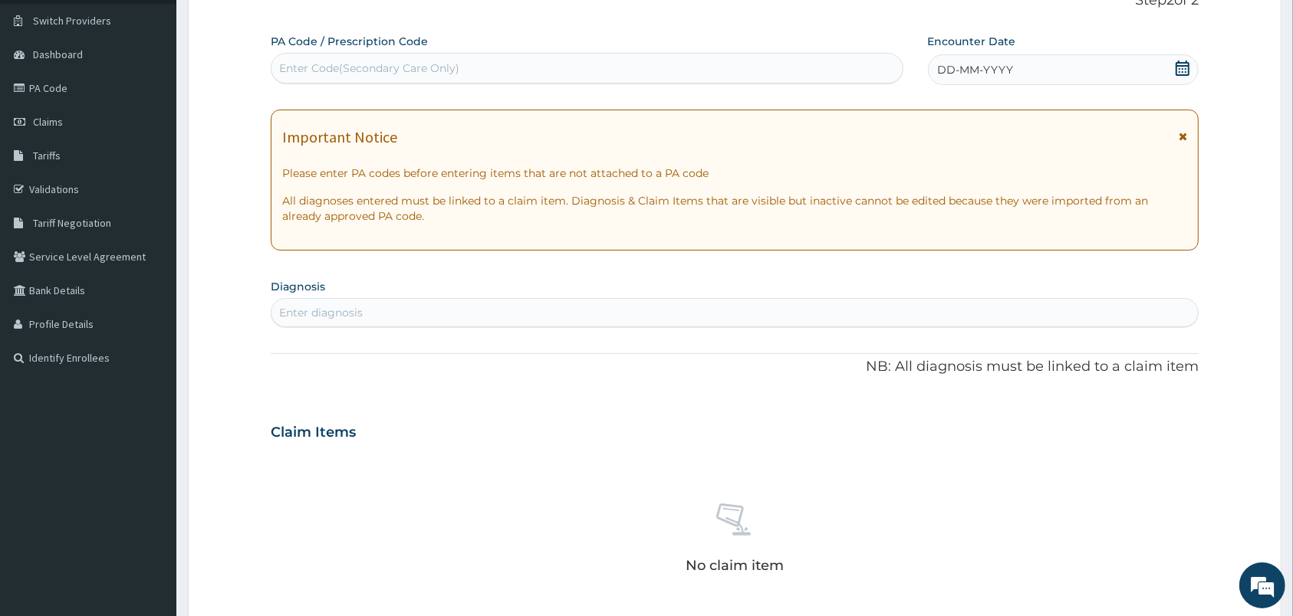
click at [589, 66] on div "Enter Code(Secondary Care Only)" at bounding box center [586, 68] width 631 height 25
paste input "PA/DED8E3"
type input "PA/DED8E3"
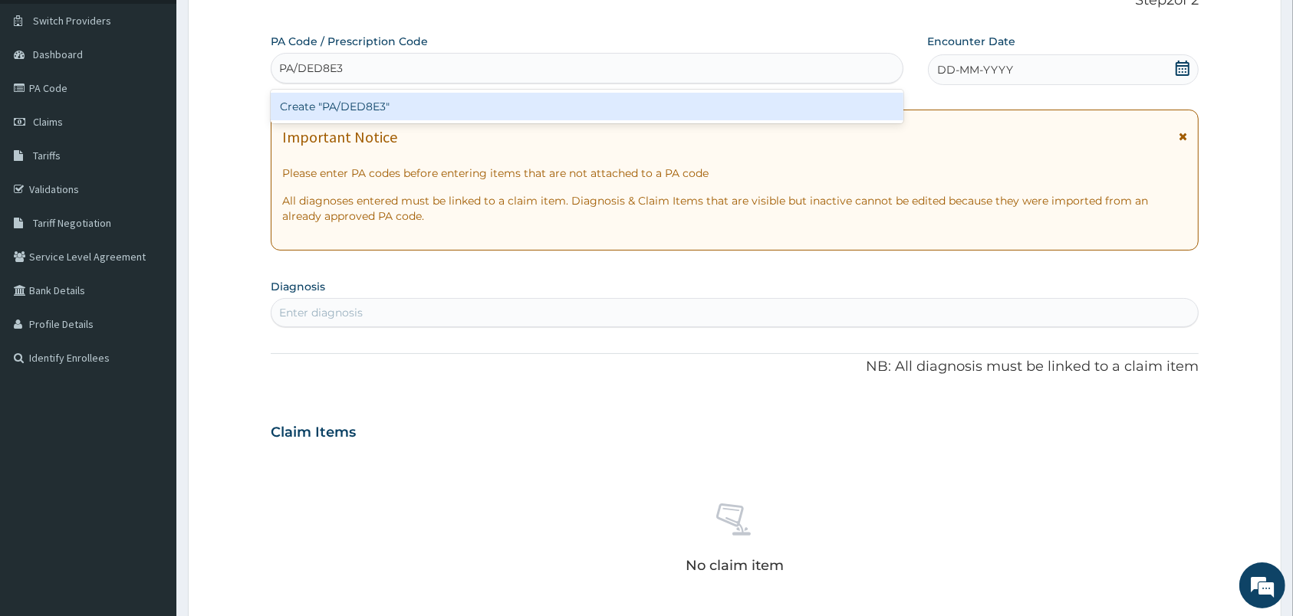
click at [388, 98] on div "Create "PA/DED8E3"" at bounding box center [587, 107] width 633 height 28
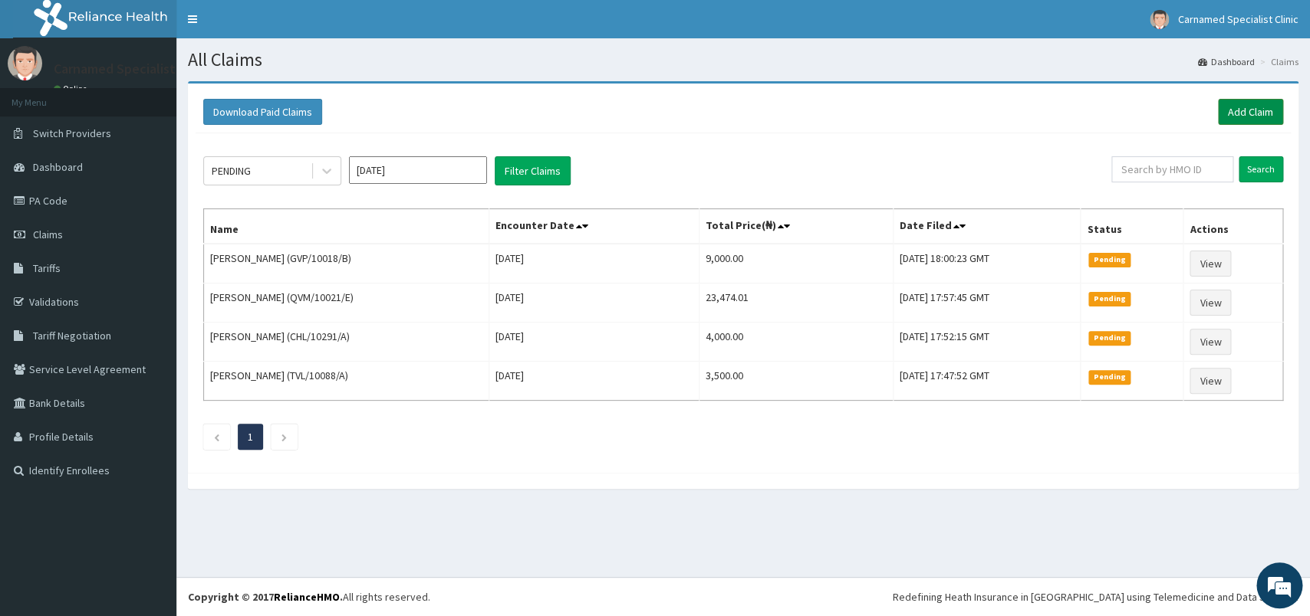
click at [1241, 107] on link "Add Claim" at bounding box center [1250, 112] width 65 height 26
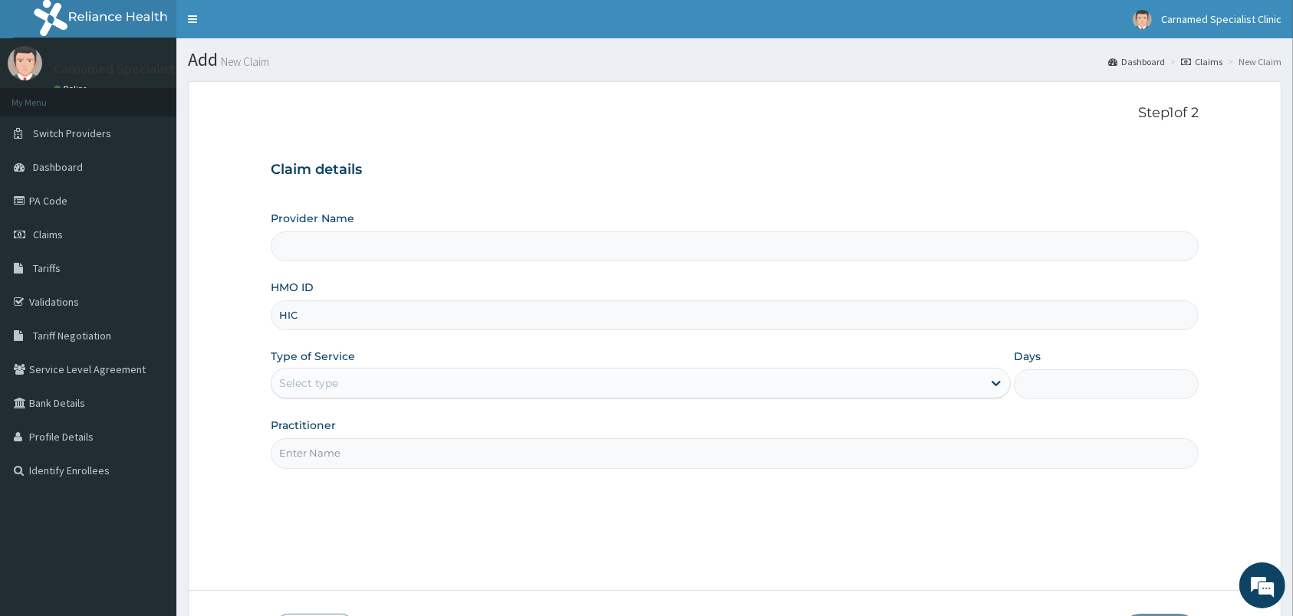
type input "HIC/"
type input "Carnamed Specialist clinic"
type input "HIC/100266/C"
click at [518, 388] on div "Select type" at bounding box center [626, 383] width 711 height 25
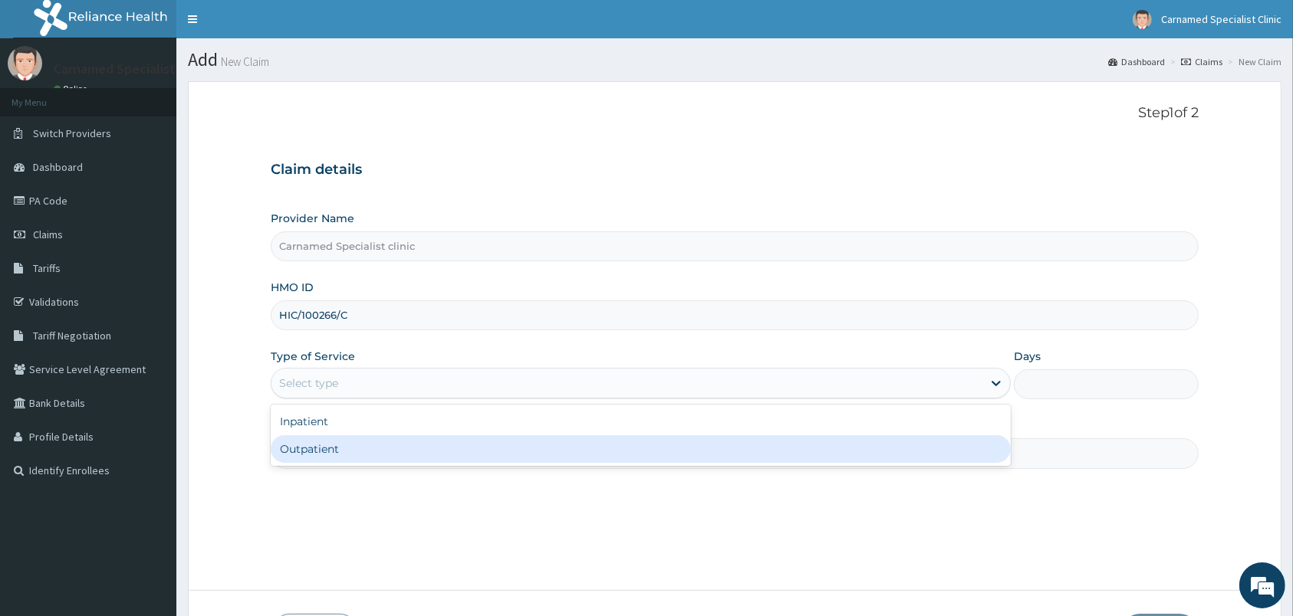
click at [444, 459] on div "Outpatient" at bounding box center [641, 450] width 740 height 28
type input "1"
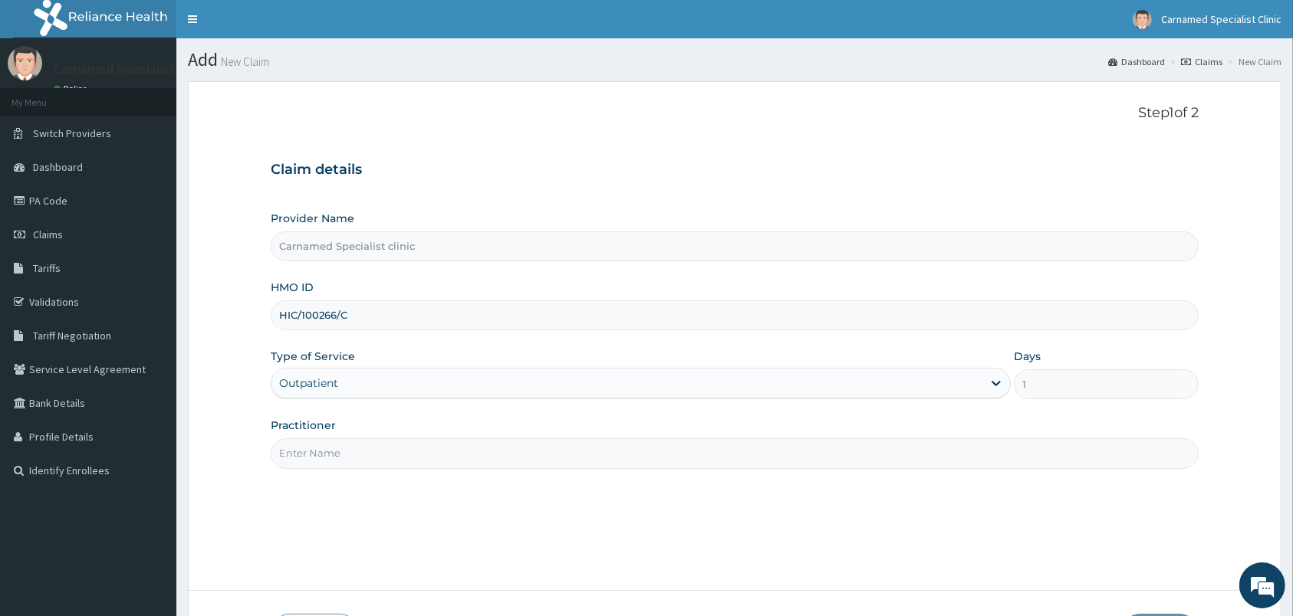
click at [444, 459] on input "Practitioner" at bounding box center [735, 454] width 928 height 30
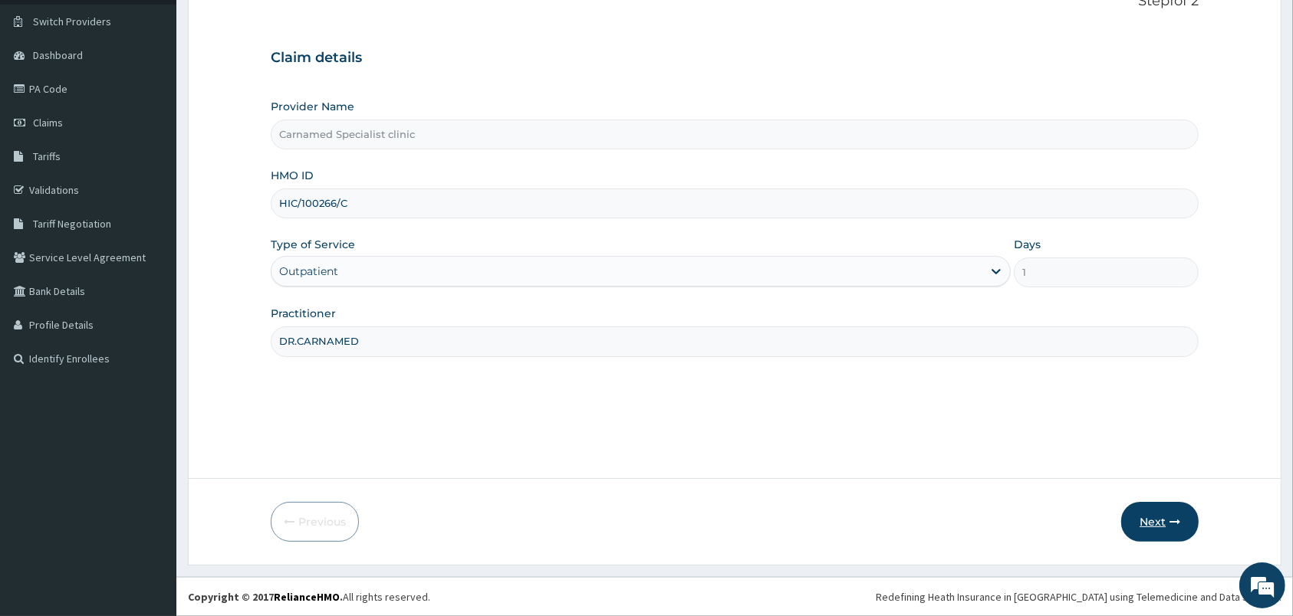
type input "DR.CARNAMED"
click at [1165, 531] on button "Next" at bounding box center [1159, 522] width 77 height 40
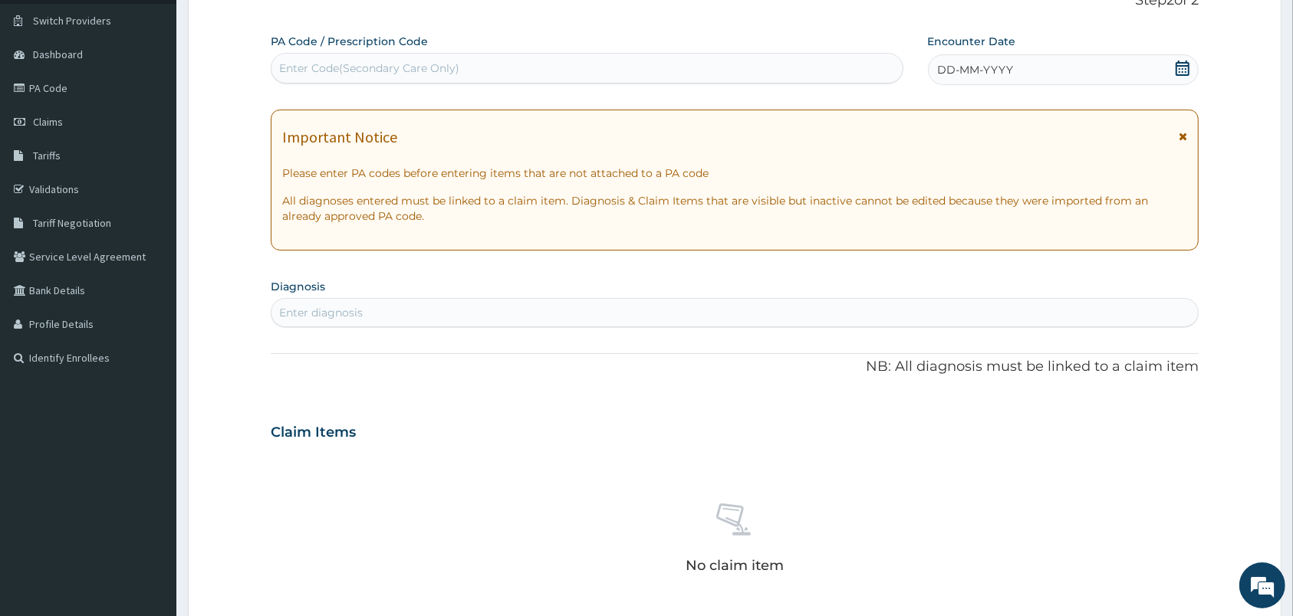
click at [570, 74] on div "Enter Code(Secondary Care Only)" at bounding box center [586, 68] width 631 height 25
paste input "PA/DED8E3"
type input "PA/DED8E3"
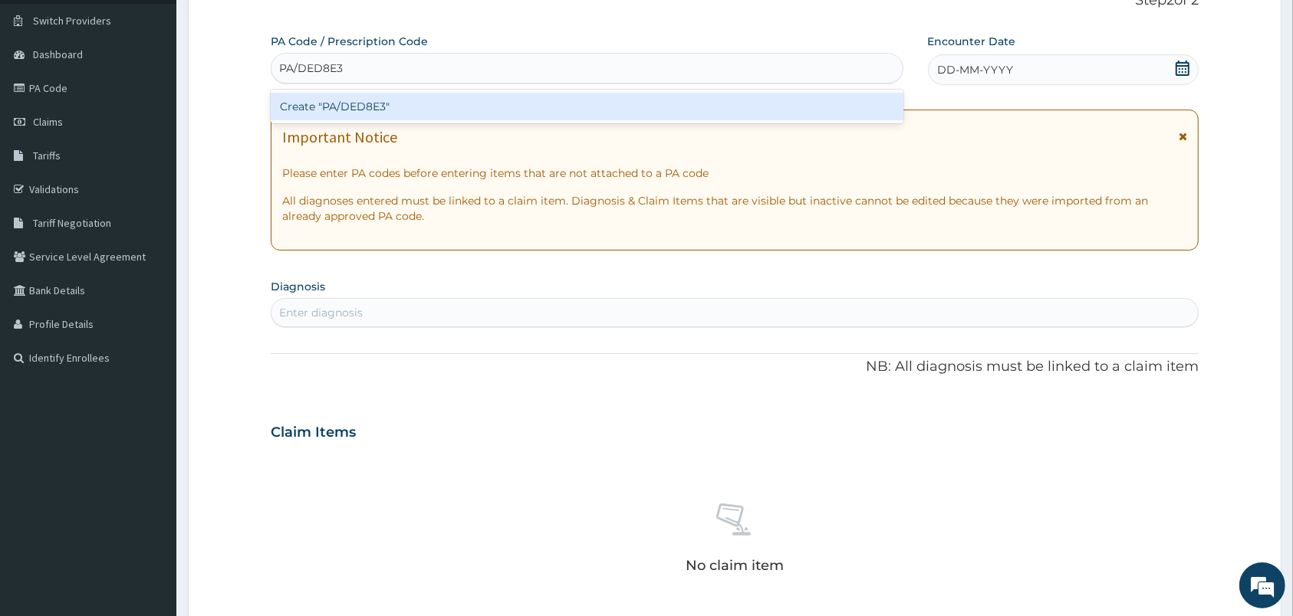
click at [363, 114] on div "Create "PA/DED8E3"" at bounding box center [587, 107] width 633 height 28
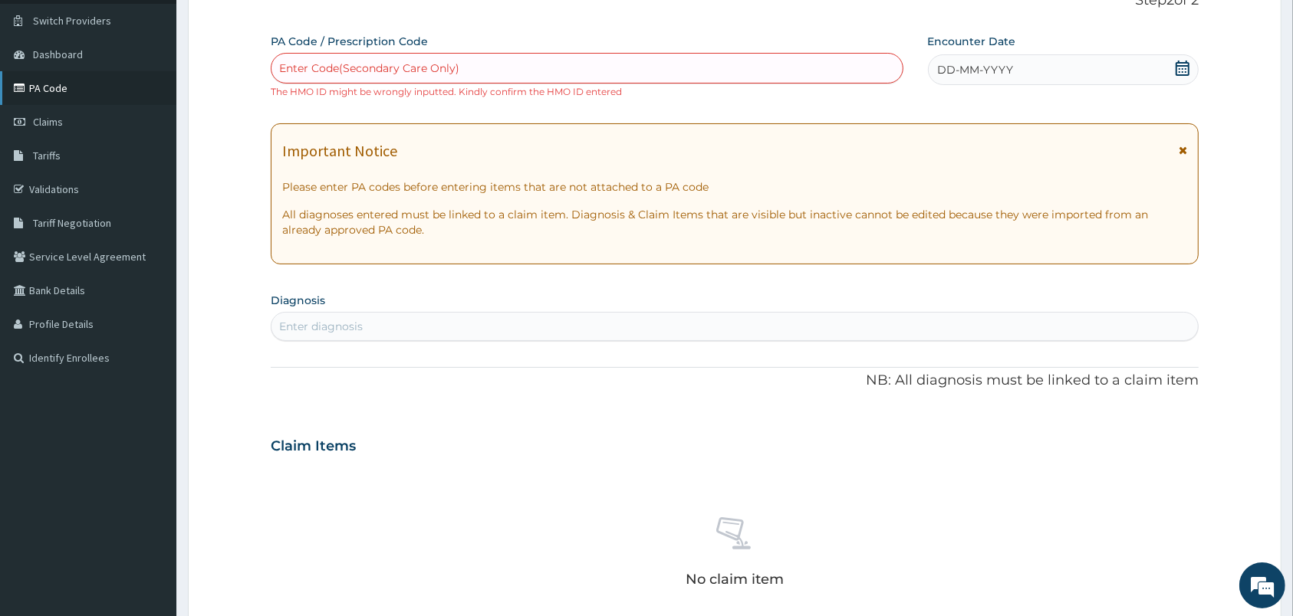
click at [67, 96] on link "PA Code" at bounding box center [88, 88] width 176 height 34
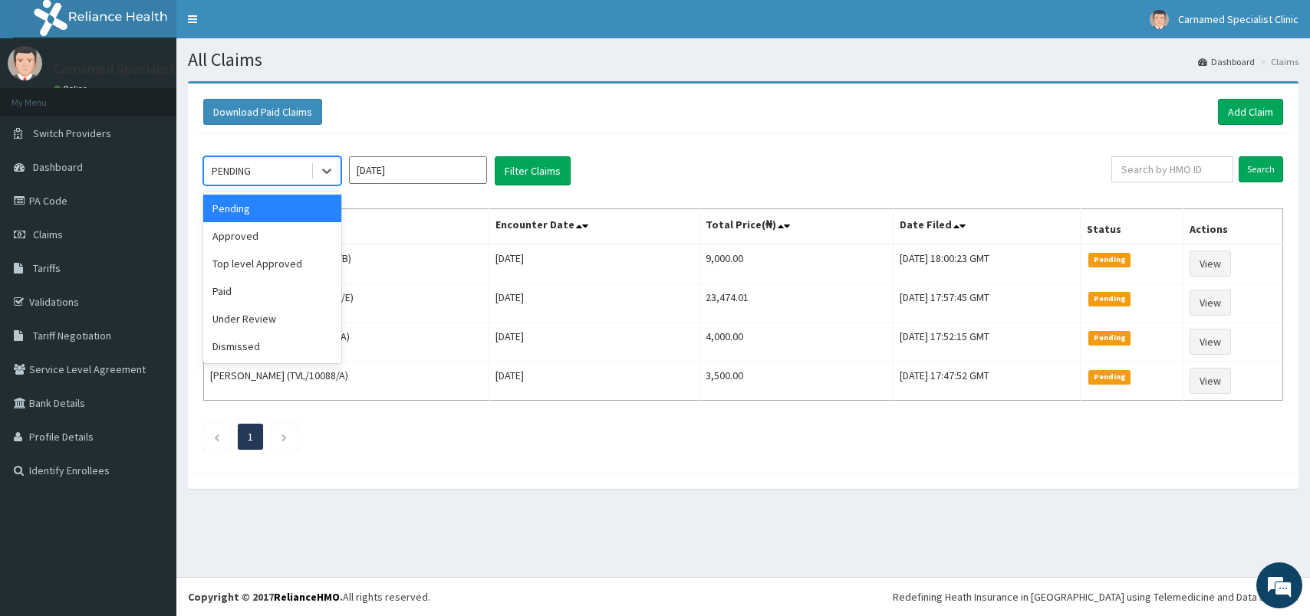
click at [320, 166] on icon at bounding box center [326, 170] width 15 height 15
click at [275, 225] on div "Approved" at bounding box center [272, 236] width 138 height 28
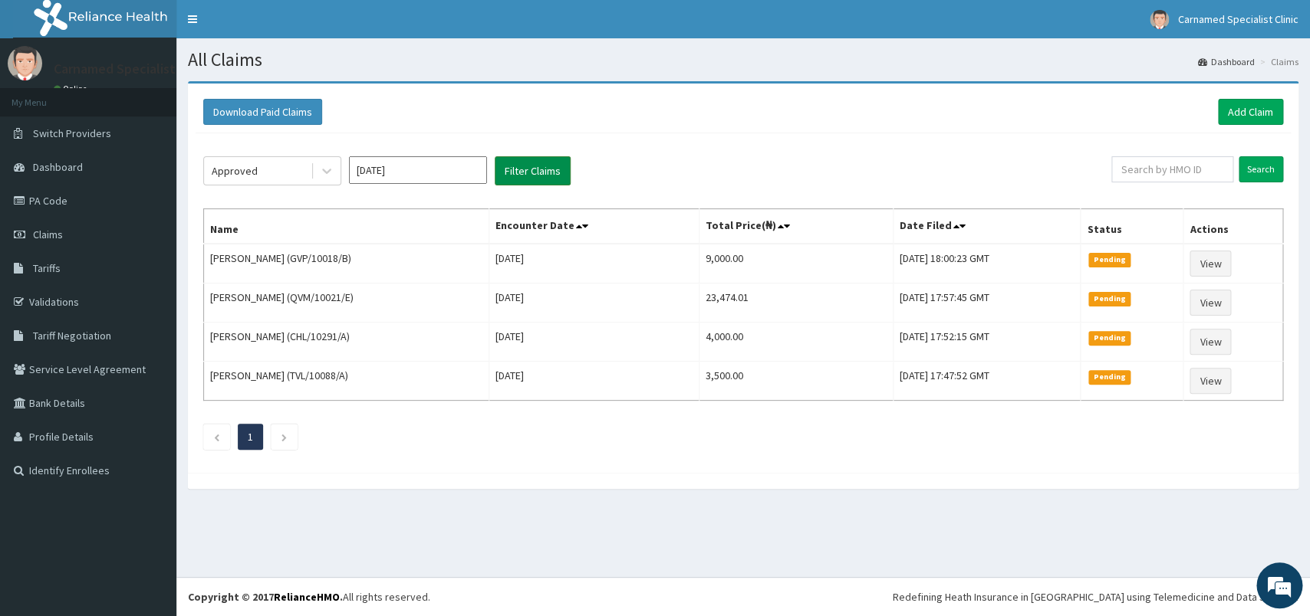
click at [507, 173] on button "Filter Claims" at bounding box center [533, 170] width 76 height 29
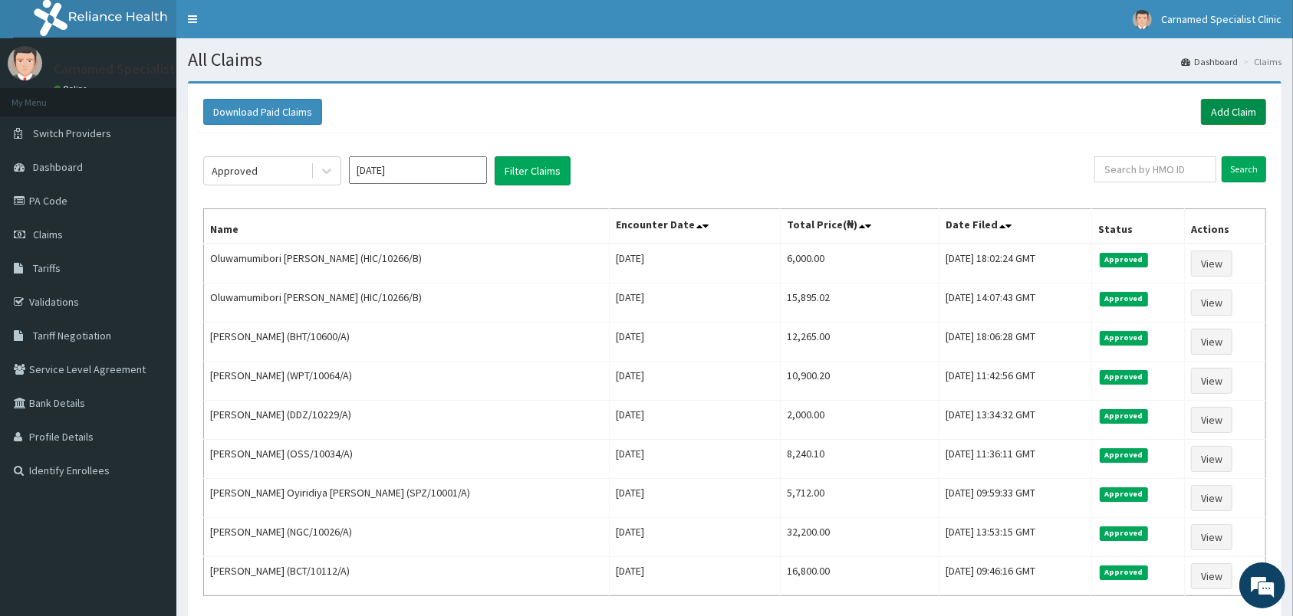
click at [1210, 106] on link "Add Claim" at bounding box center [1233, 112] width 65 height 26
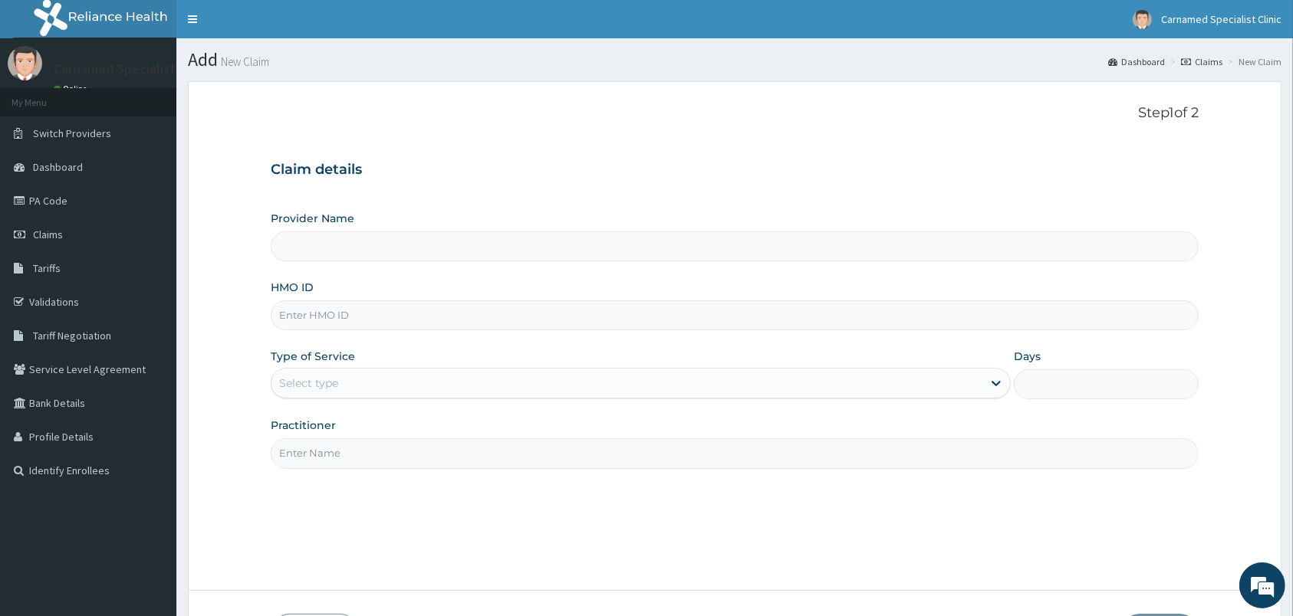
click at [329, 326] on input "HMO ID" at bounding box center [735, 316] width 928 height 30
type input "H"
type input "Carnamed Specialist clinic"
type input "HIC/10266/B"
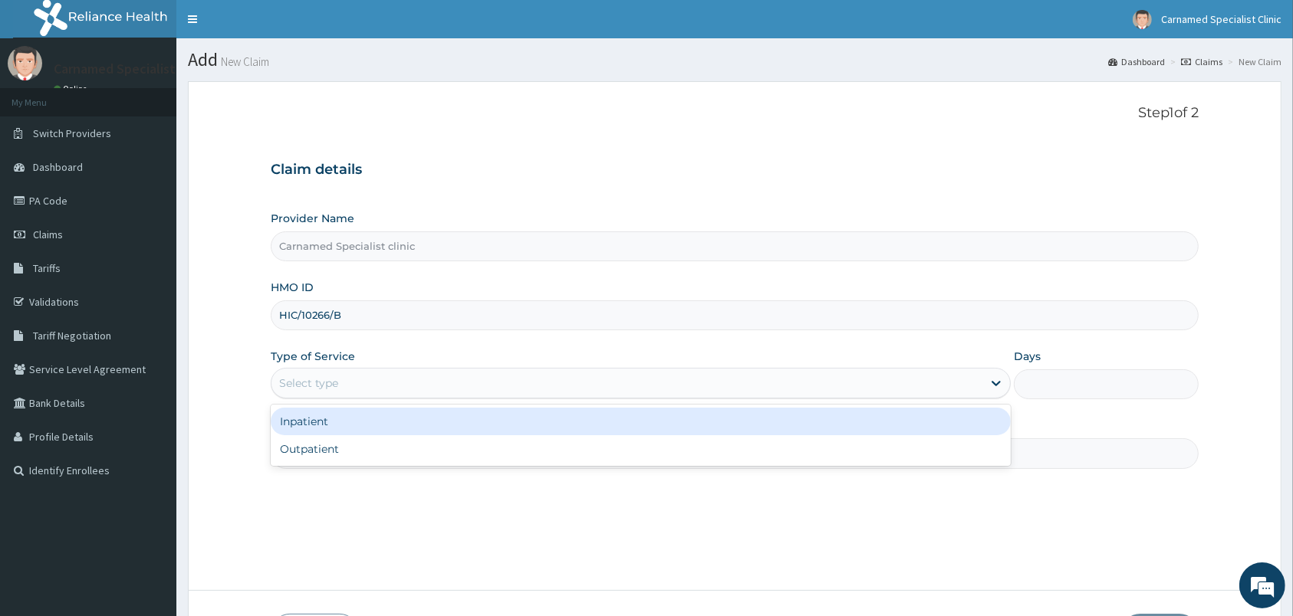
click at [328, 375] on div "Select type" at bounding box center [626, 383] width 711 height 25
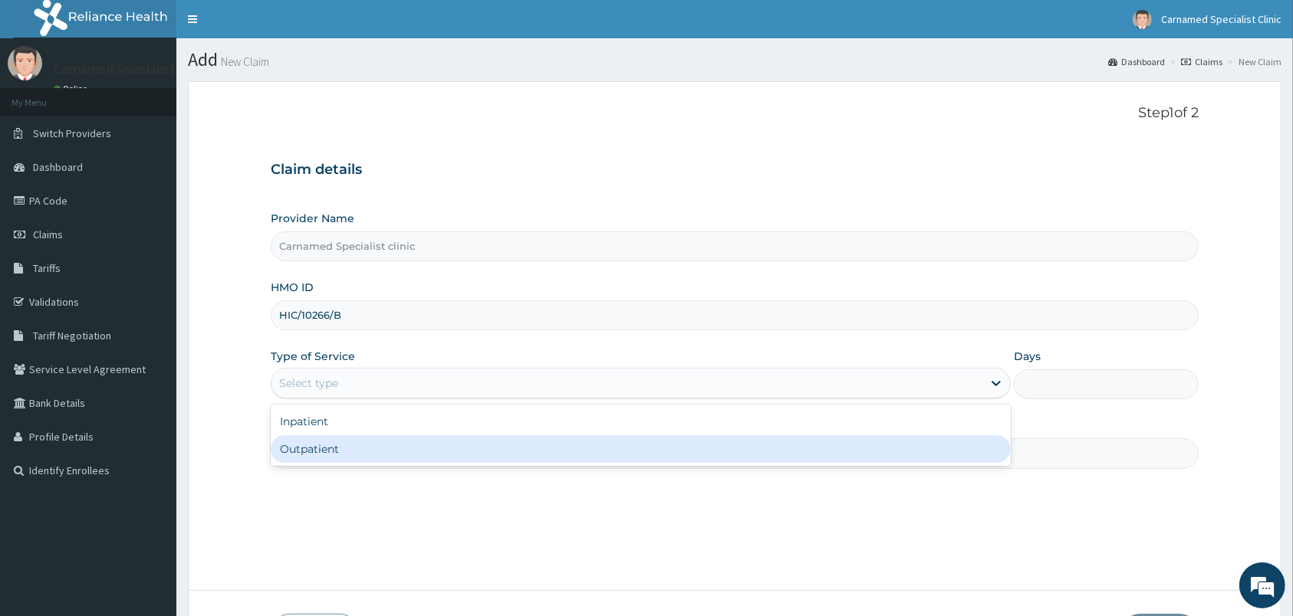
click at [323, 452] on div "Outpatient" at bounding box center [641, 450] width 740 height 28
type input "1"
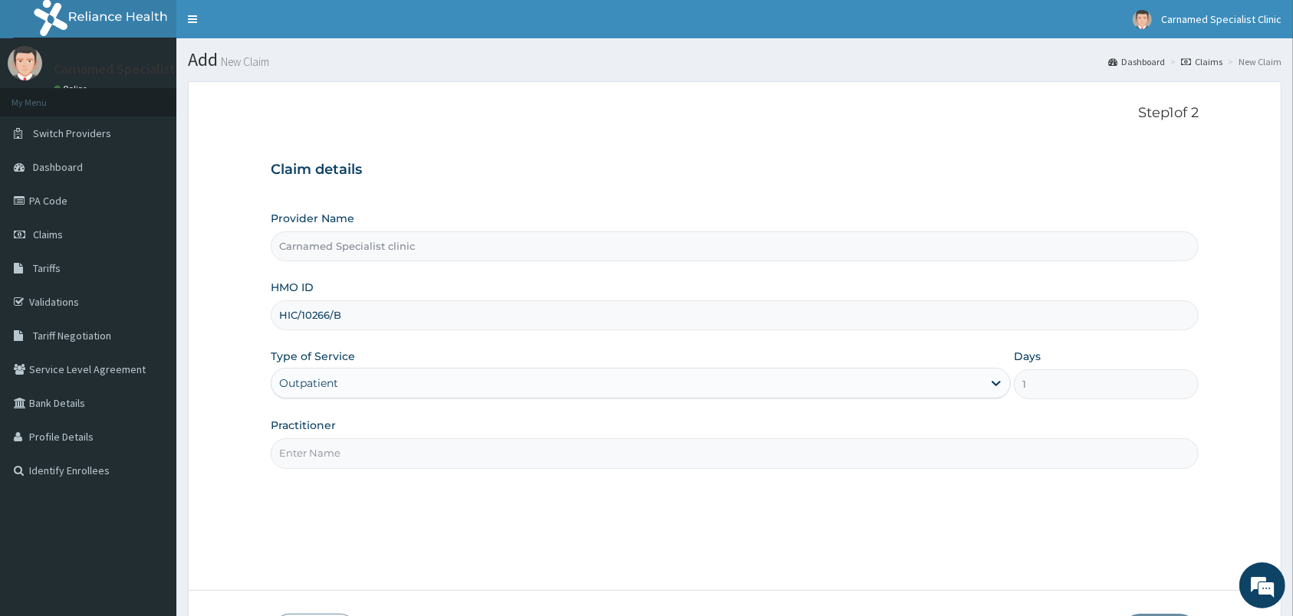
click at [330, 452] on input "Practitioner" at bounding box center [735, 454] width 928 height 30
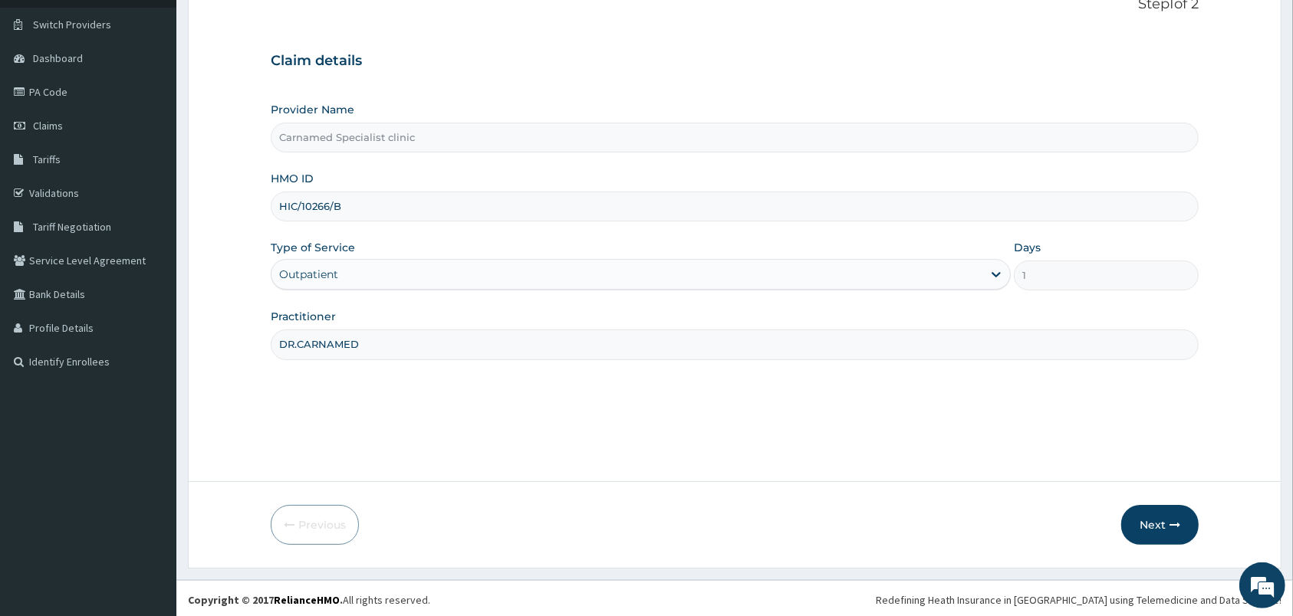
scroll to position [113, 0]
type input "DR.CARNAMED"
click at [1138, 518] on button "Next" at bounding box center [1159, 522] width 77 height 40
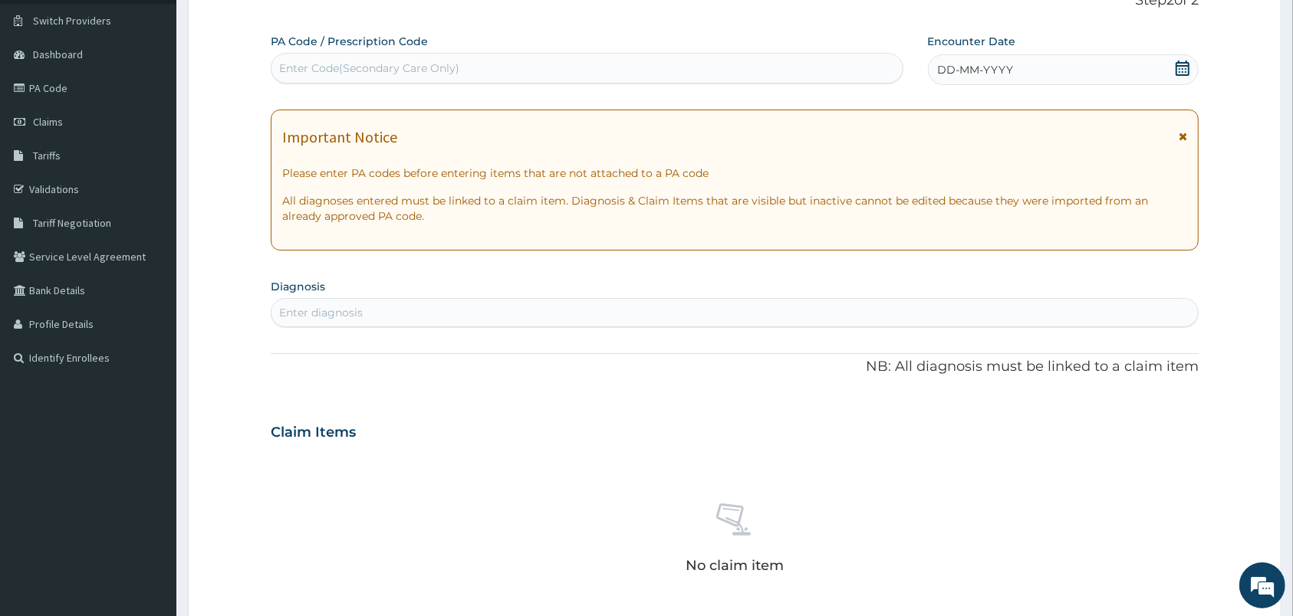
click at [514, 62] on div "Enter Code(Secondary Care Only)" at bounding box center [586, 68] width 631 height 25
paste input "PA/DED8E3"
type input "PA/DED8E3"
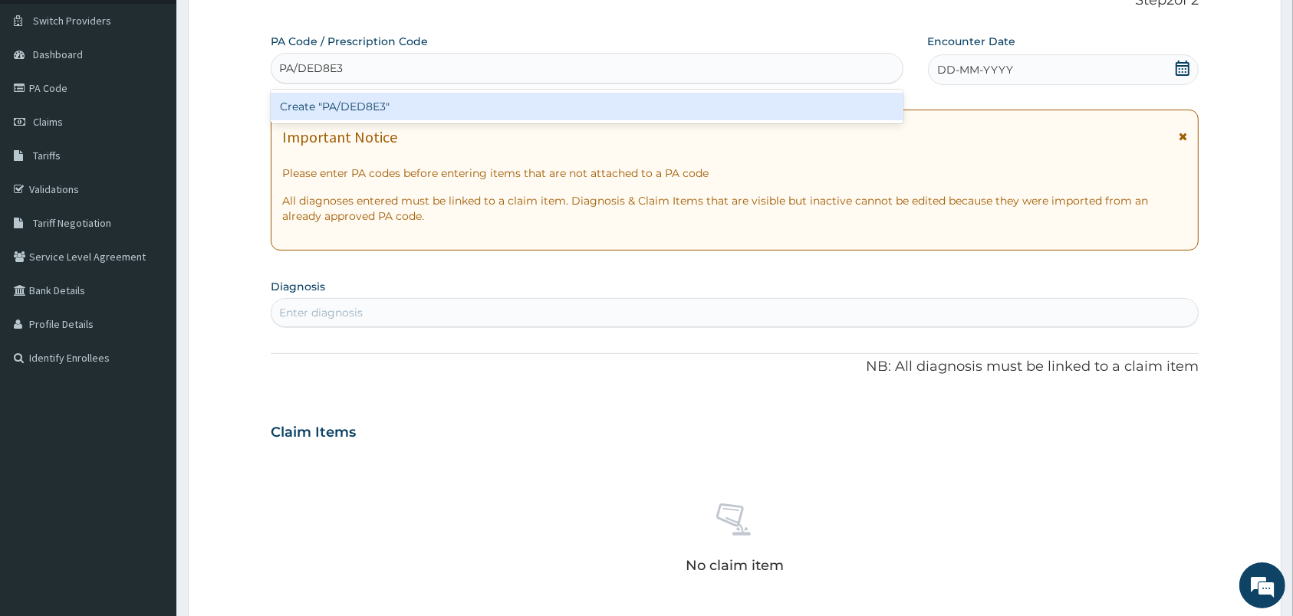
click at [363, 91] on div "Create "PA/DED8E3"" at bounding box center [587, 107] width 633 height 34
click at [360, 104] on div "Create "PA/DED8E3"" at bounding box center [587, 107] width 633 height 28
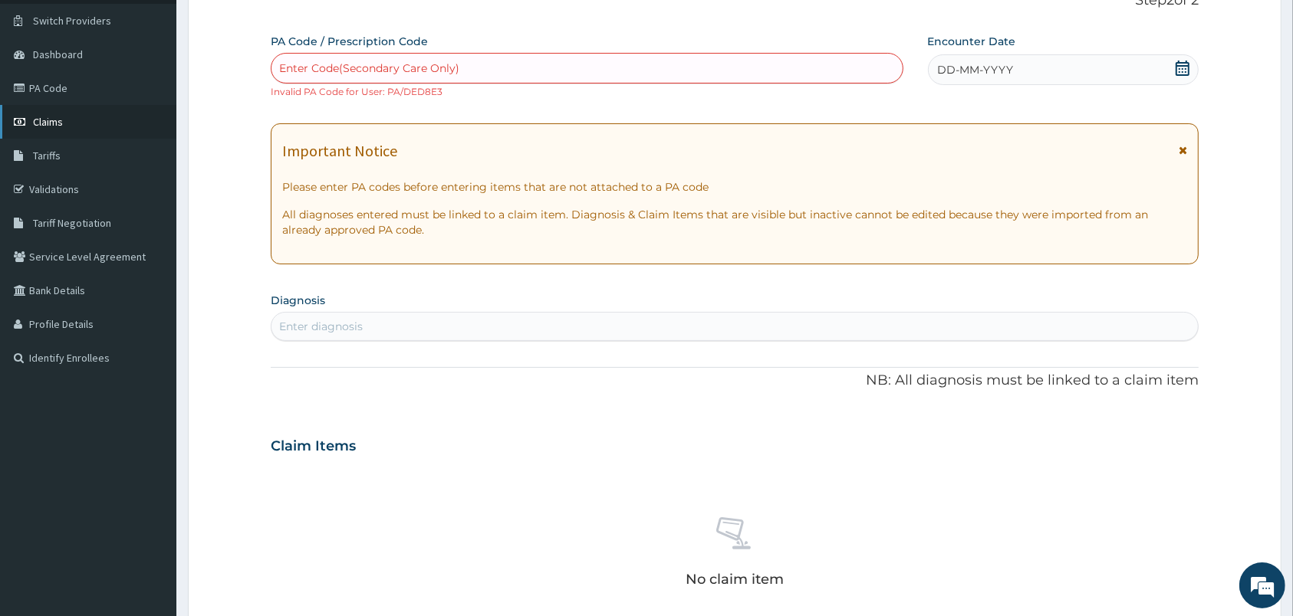
click at [51, 117] on span "Claims" at bounding box center [48, 122] width 30 height 14
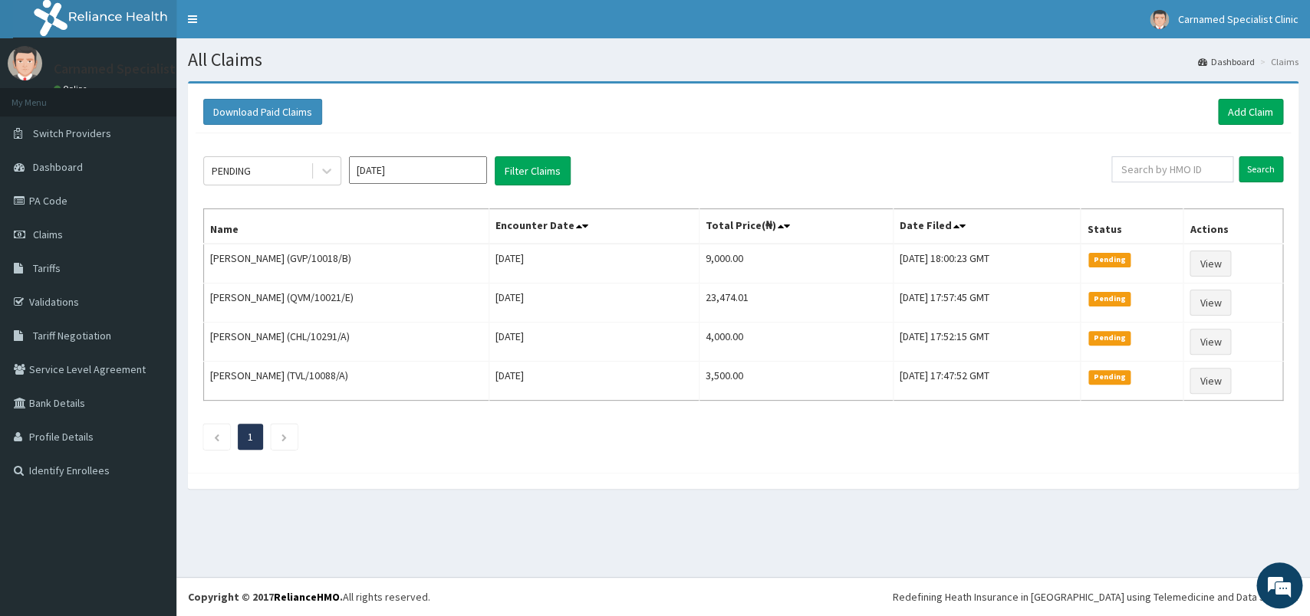
click at [52, 202] on link "PA Code" at bounding box center [88, 201] width 176 height 34
click at [1241, 121] on link "Add Claim" at bounding box center [1250, 112] width 65 height 26
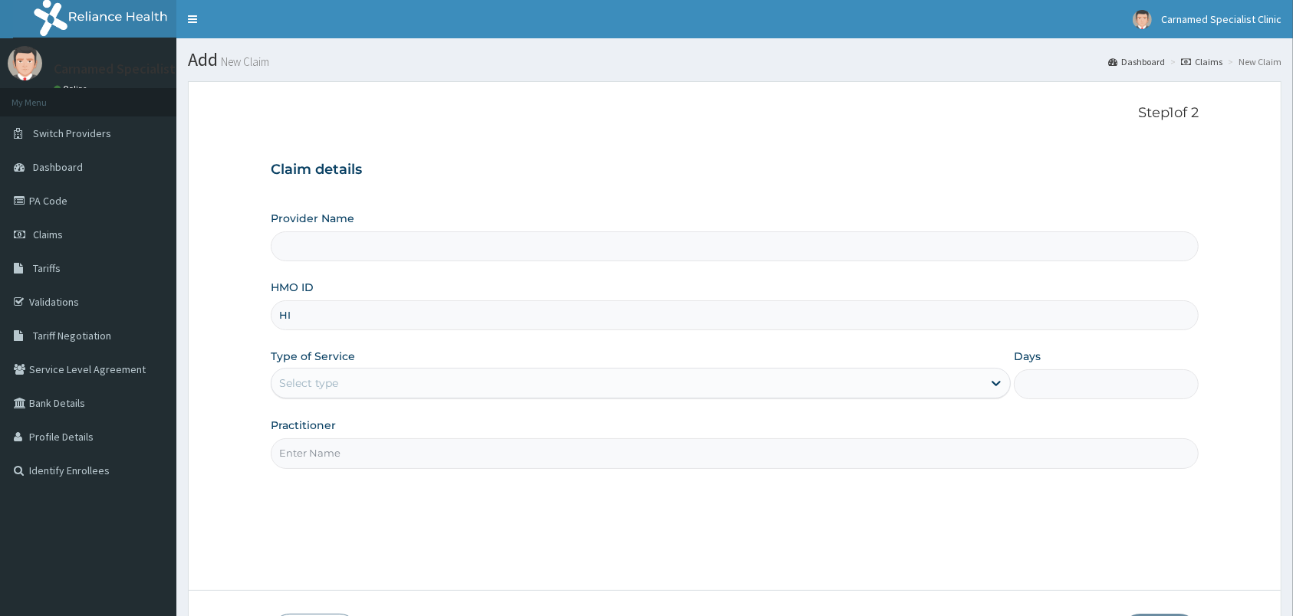
type input "HIC"
type input "Carnamed Specialist clinic"
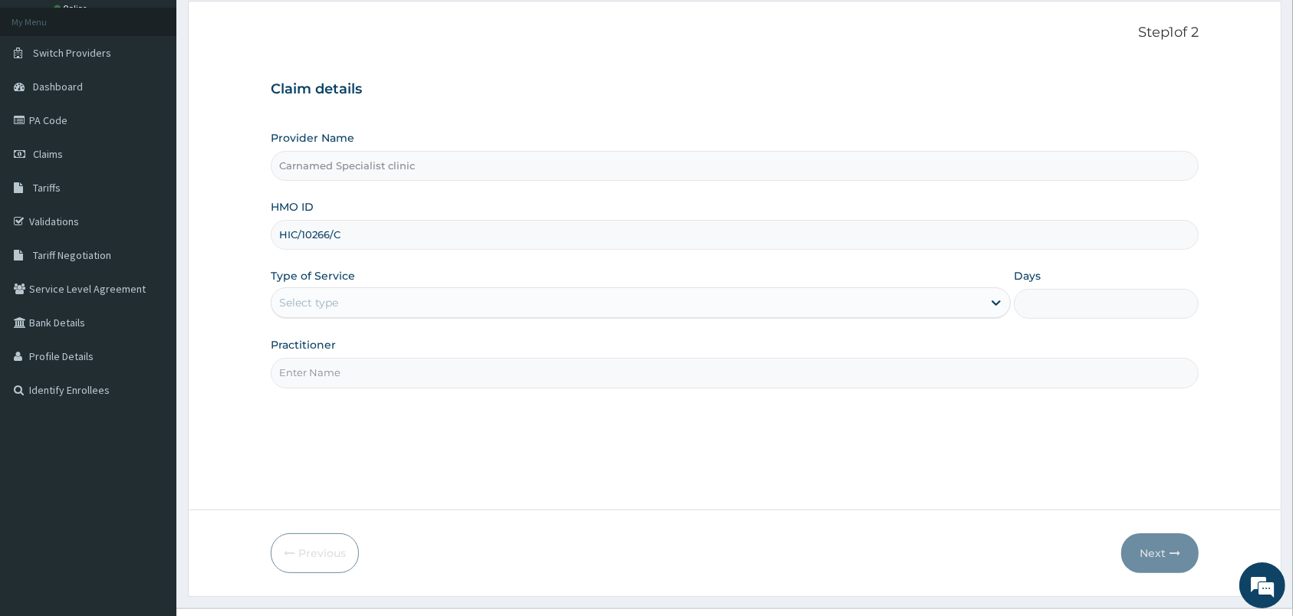
type input "HIC/10266/C"
click at [610, 309] on div "Select type" at bounding box center [626, 303] width 711 height 25
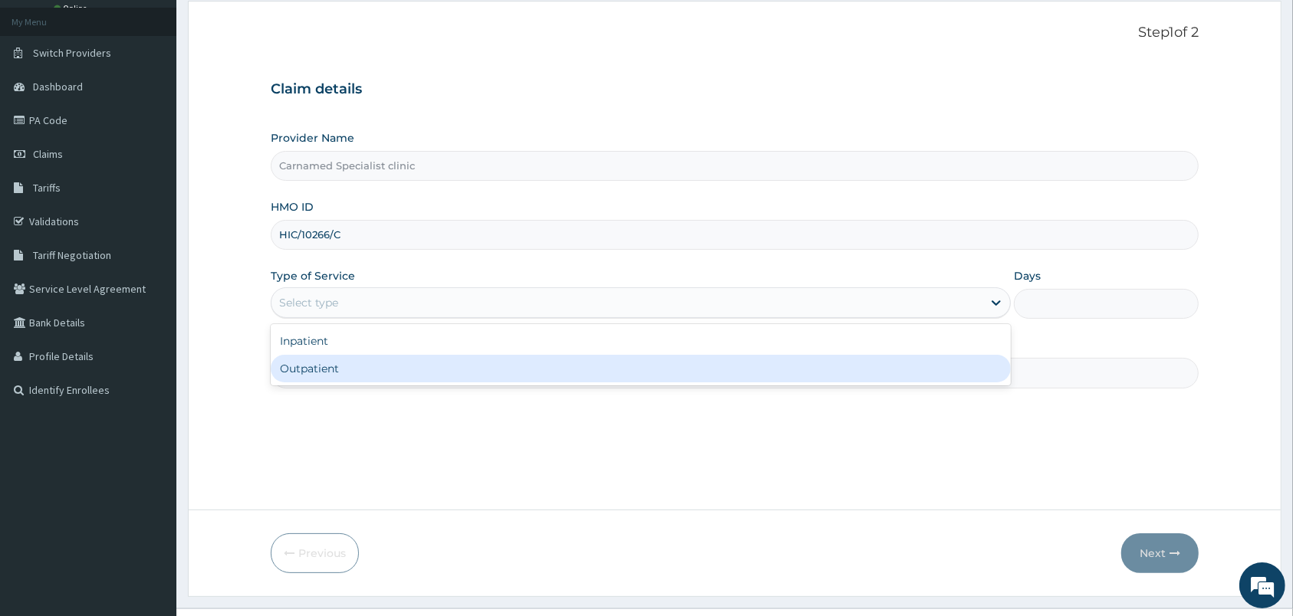
click at [376, 369] on div "Outpatient" at bounding box center [641, 369] width 740 height 28
type input "1"
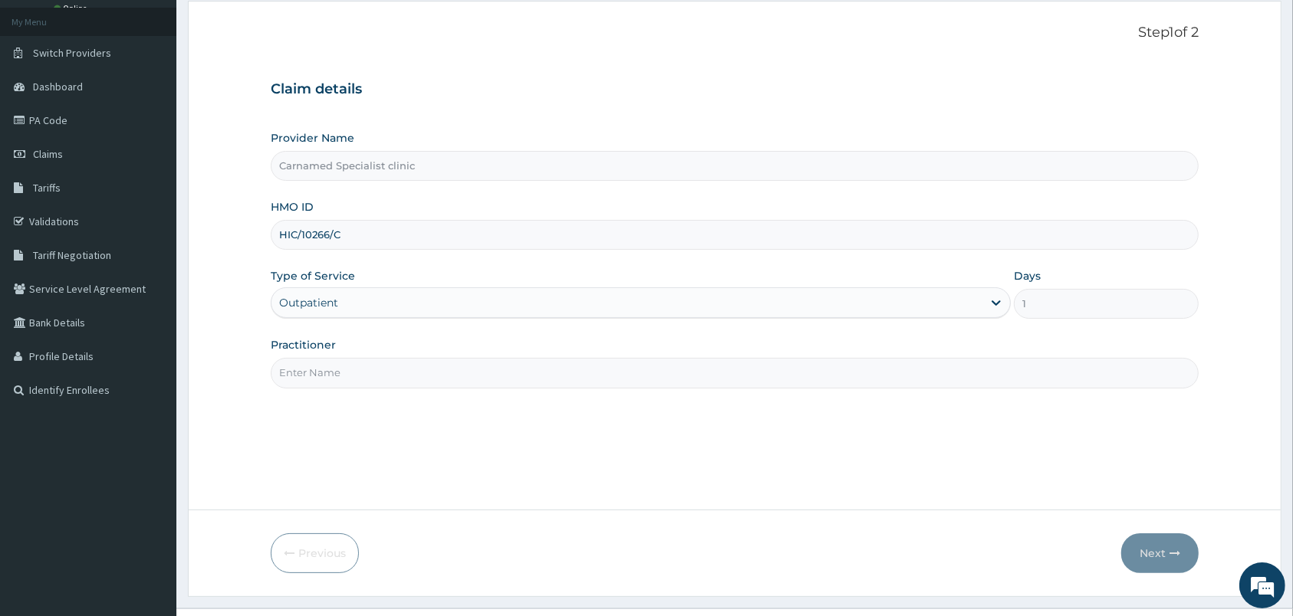
click at [372, 386] on input "Practitioner" at bounding box center [735, 373] width 928 height 30
type input "DR.CARNAMED"
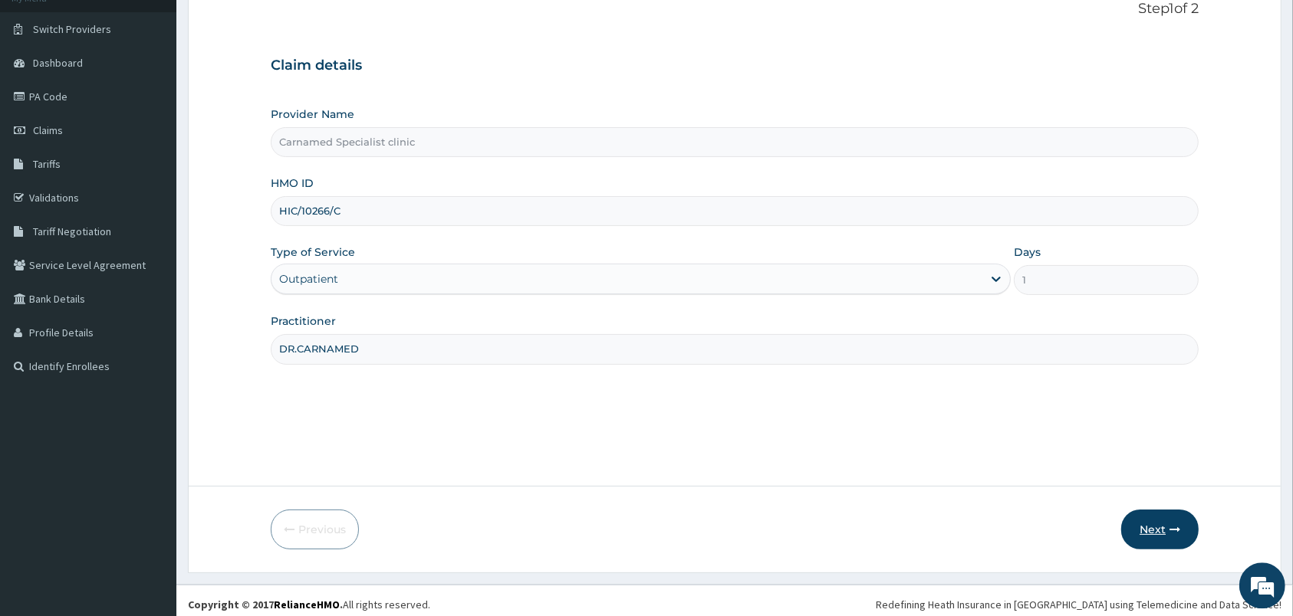
scroll to position [113, 0]
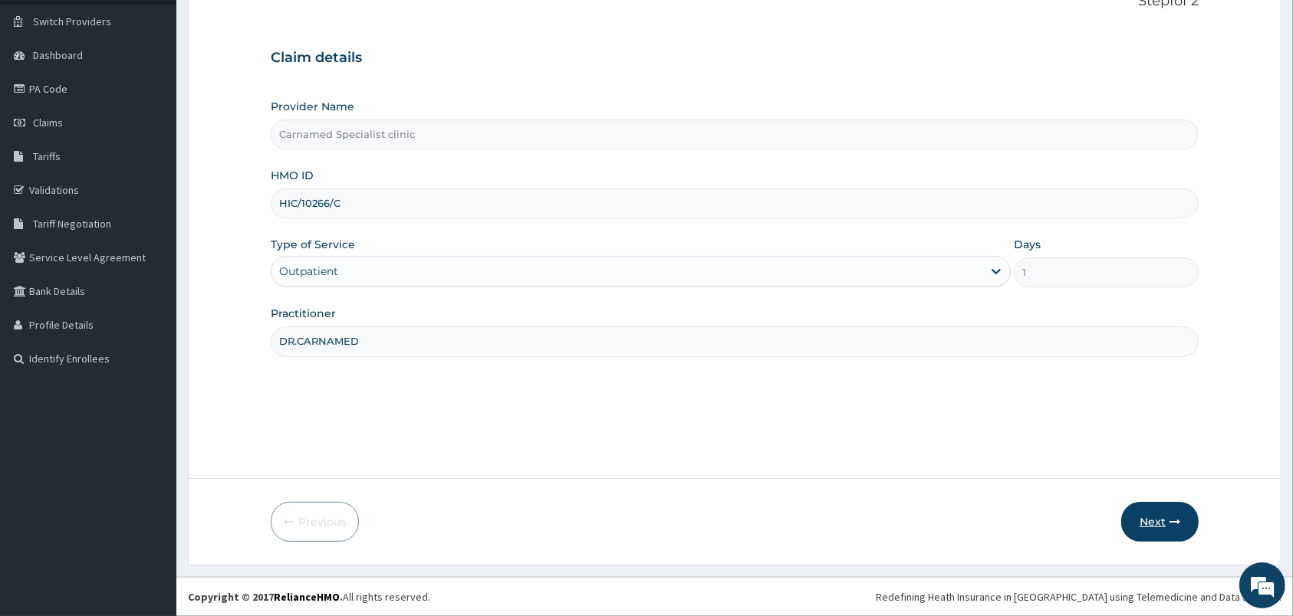
click at [1170, 530] on button "Next" at bounding box center [1159, 522] width 77 height 40
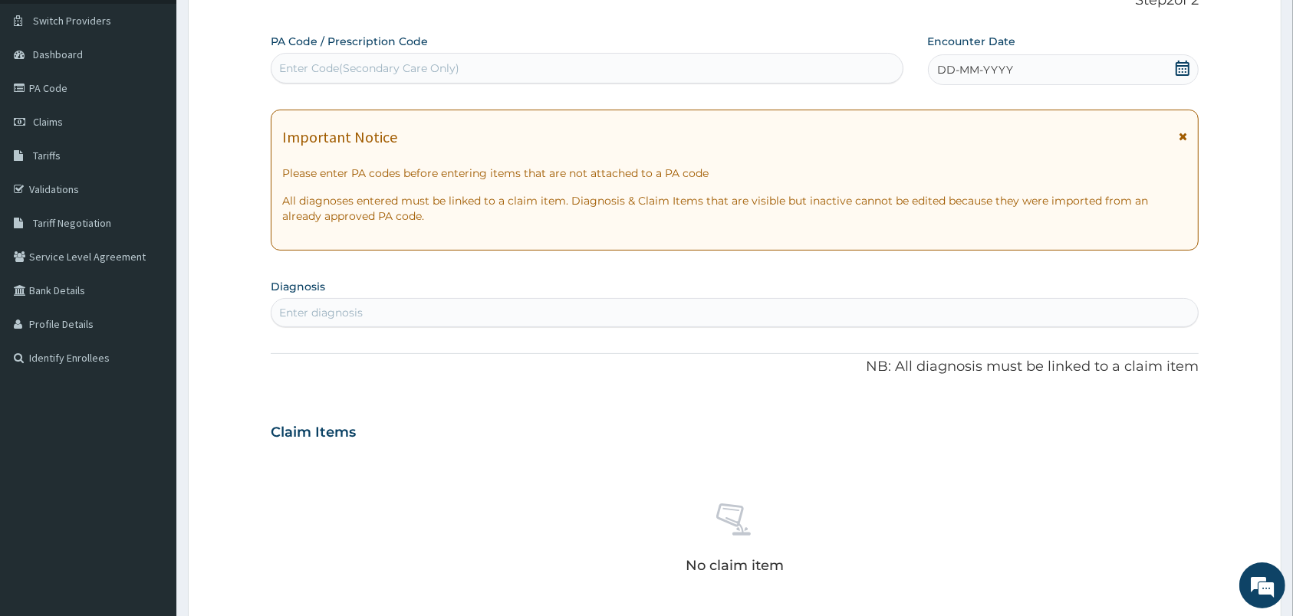
click at [545, 76] on div "Enter Code(Secondary Care Only)" at bounding box center [586, 68] width 631 height 25
paste input "PA/DED8E3"
type input "PA/DED8E3"
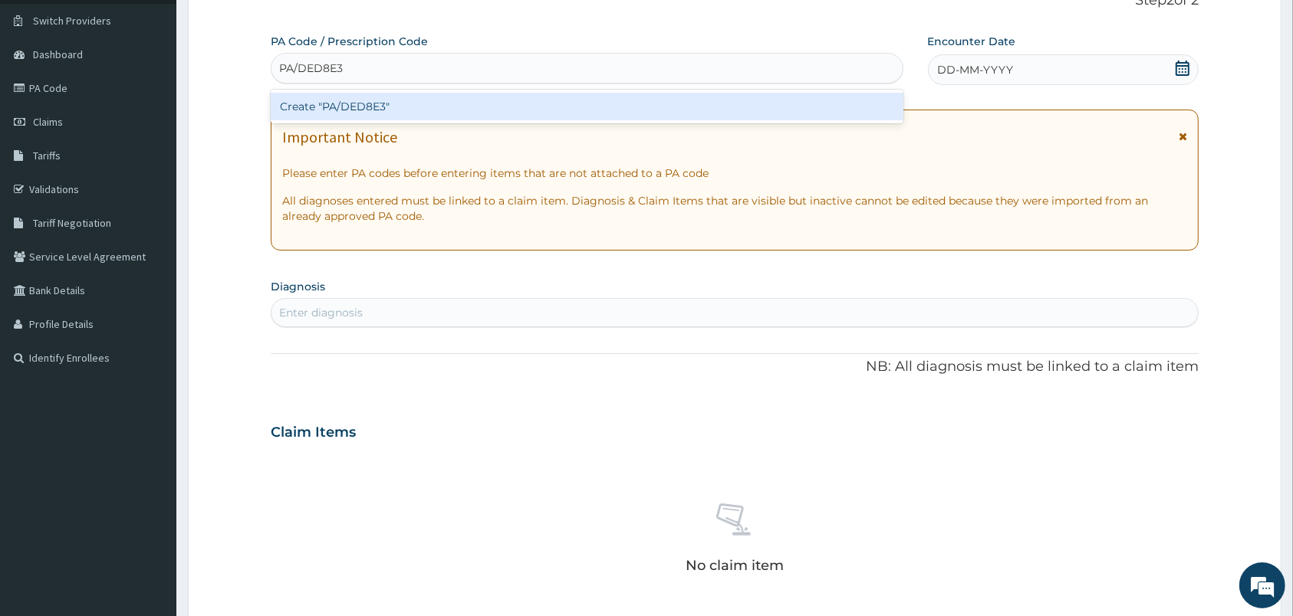
click at [376, 104] on div "Create "PA/DED8E3"" at bounding box center [587, 107] width 633 height 28
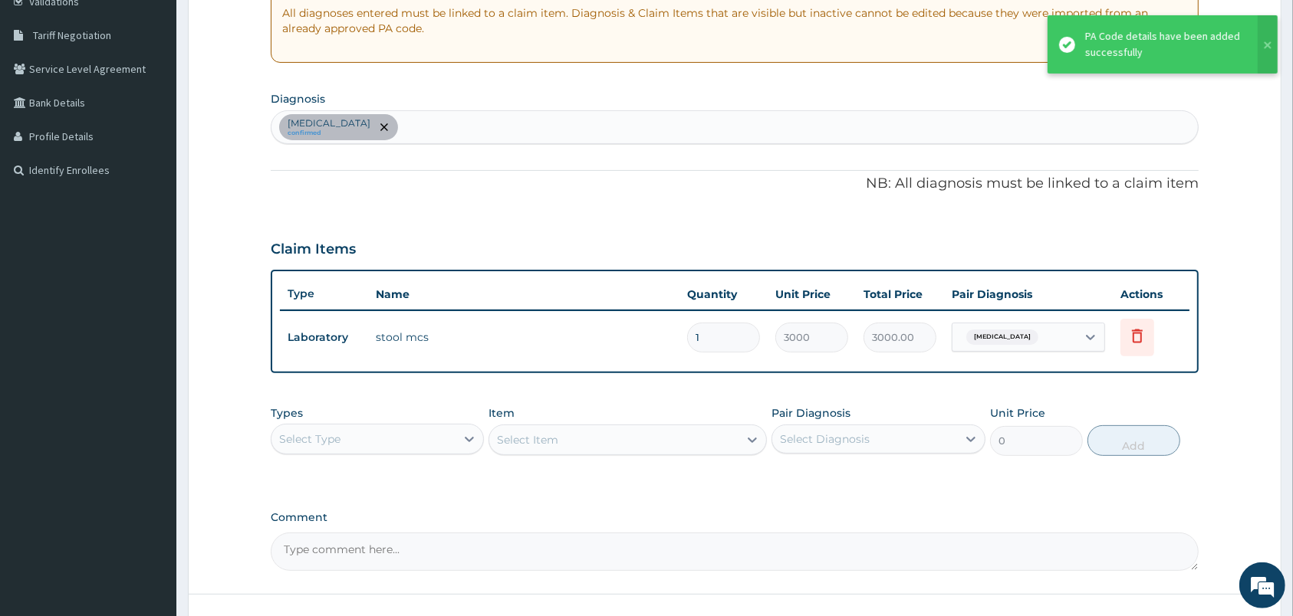
scroll to position [274, 0]
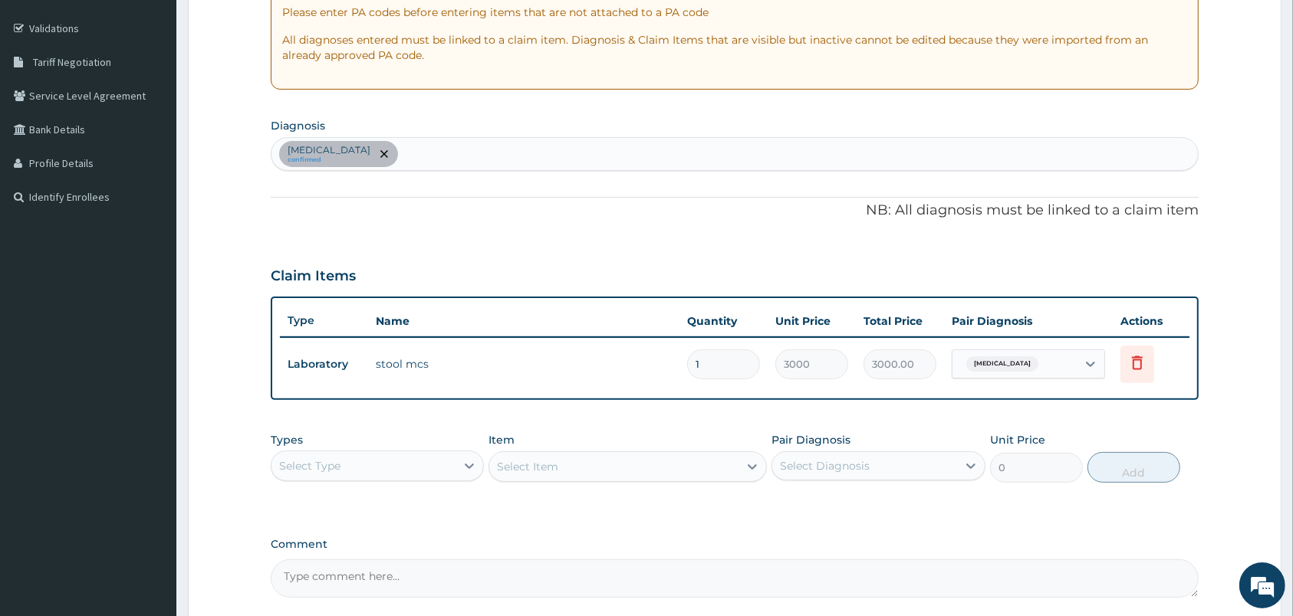
click at [586, 177] on div "PA Code / Prescription Code PA/DED8E3 Encounter Date 15-10-2025 Important Notic…" at bounding box center [735, 235] width 928 height 725
click at [529, 152] on div "Typhoid fever, unspecified confirmed" at bounding box center [734, 154] width 926 height 32
type input "MALARIA"
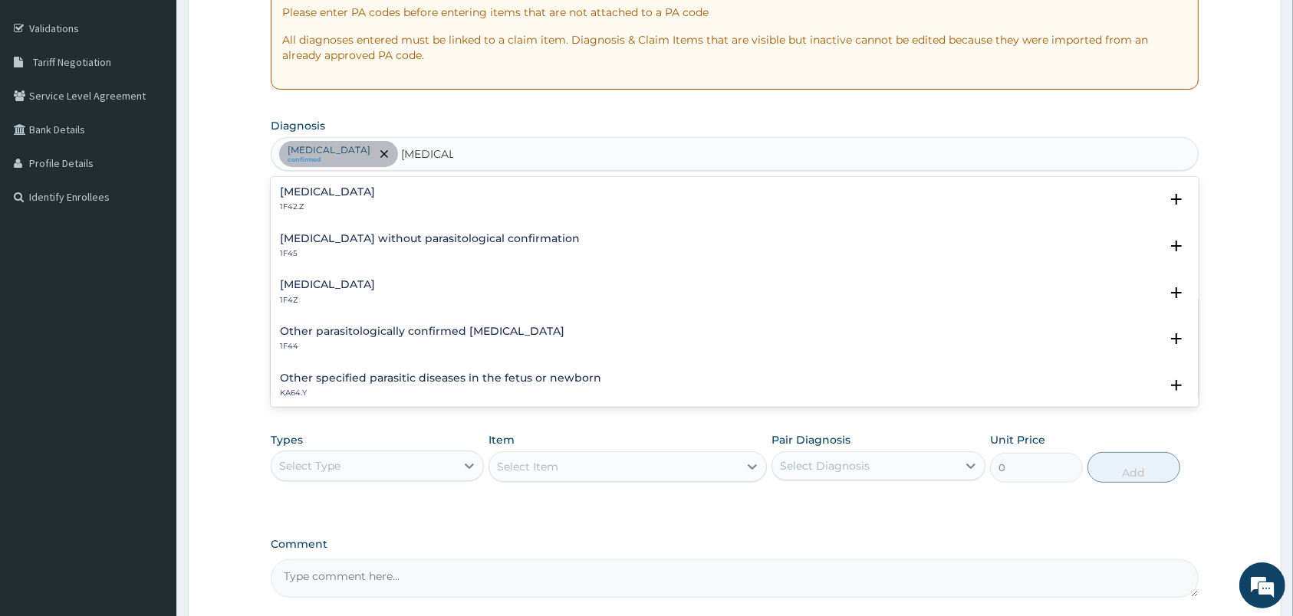
click at [311, 277] on div "Malaria, unspecified 1F4Z Select Status Query Query covers suspected (?), Keep …" at bounding box center [735, 296] width 928 height 47
click at [330, 288] on h4 "Malaria, unspecified" at bounding box center [327, 285] width 95 height 12
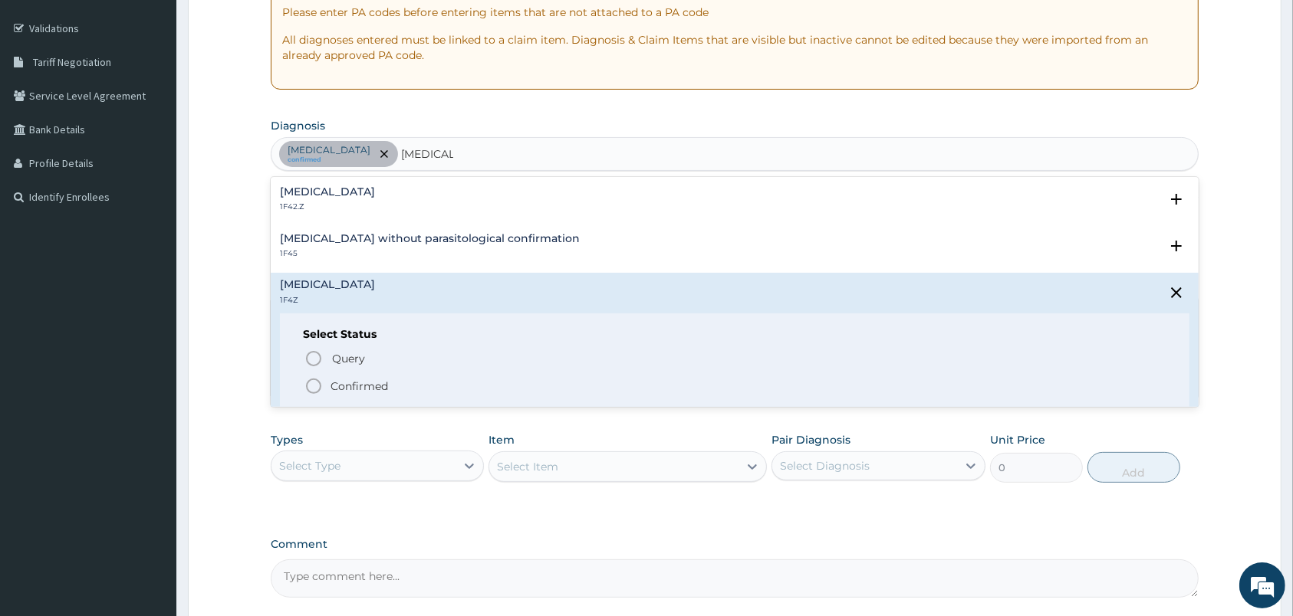
click at [310, 379] on icon "status option filled" at bounding box center [313, 386] width 18 height 18
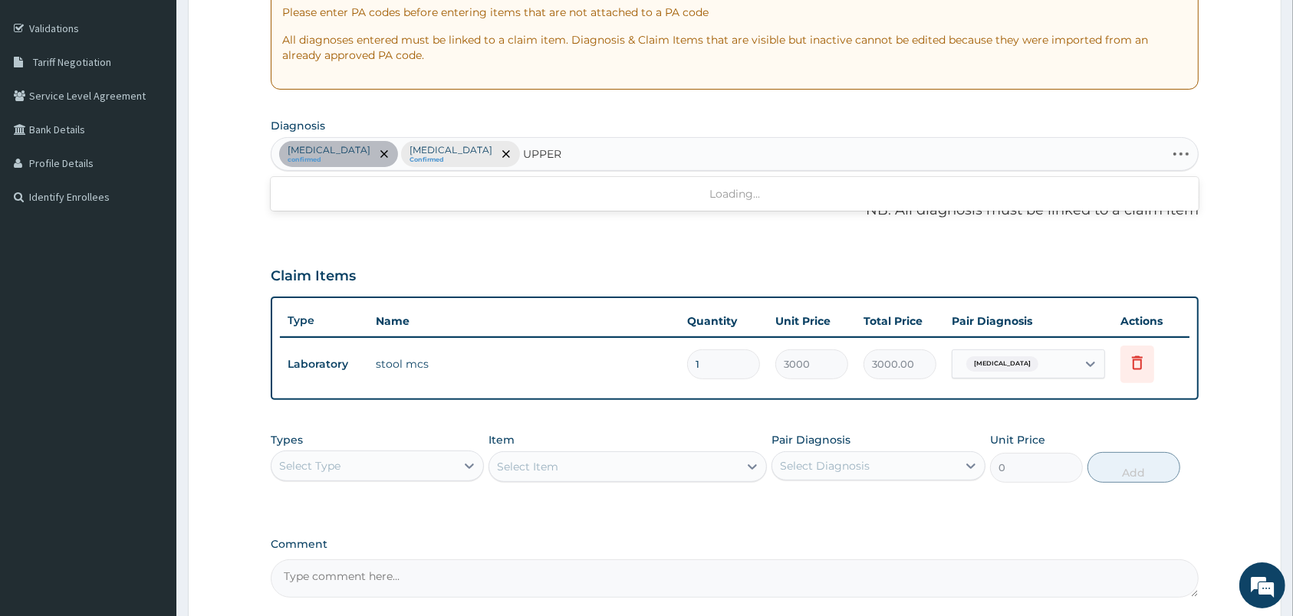
type input "UPPER"
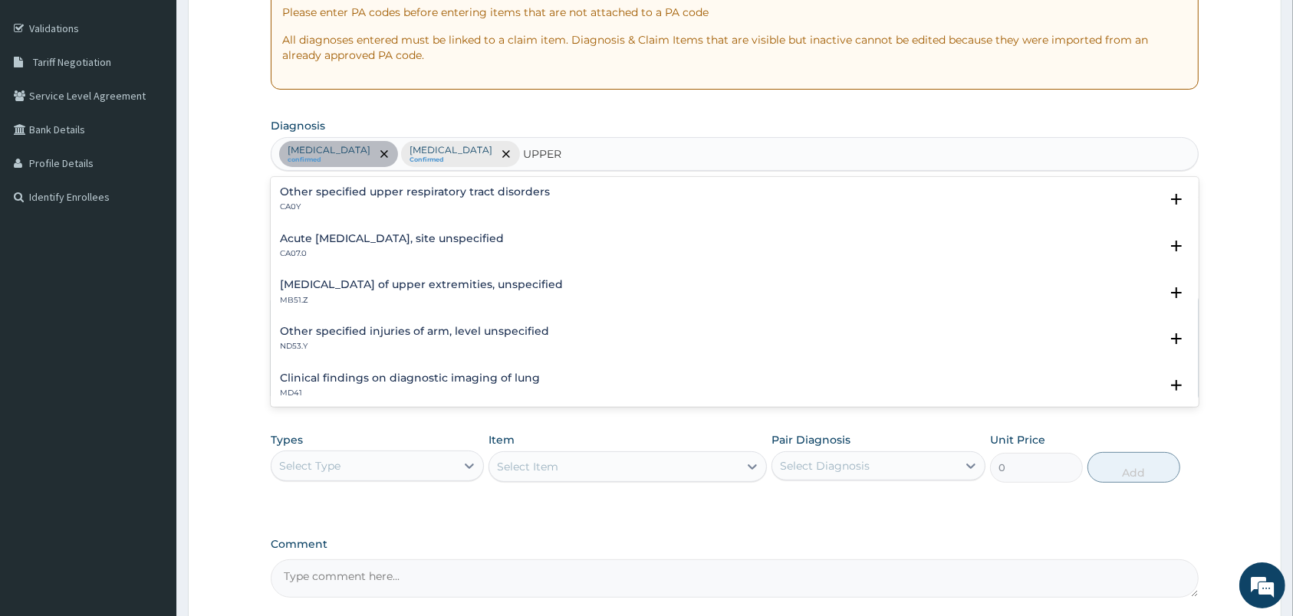
click at [357, 231] on div "Acute upper respiratory infection, site unspecified CA07.0 Select Status Query …" at bounding box center [735, 250] width 928 height 47
click at [338, 244] on h4 "Acute upper respiratory infection, site unspecified" at bounding box center [392, 239] width 224 height 12
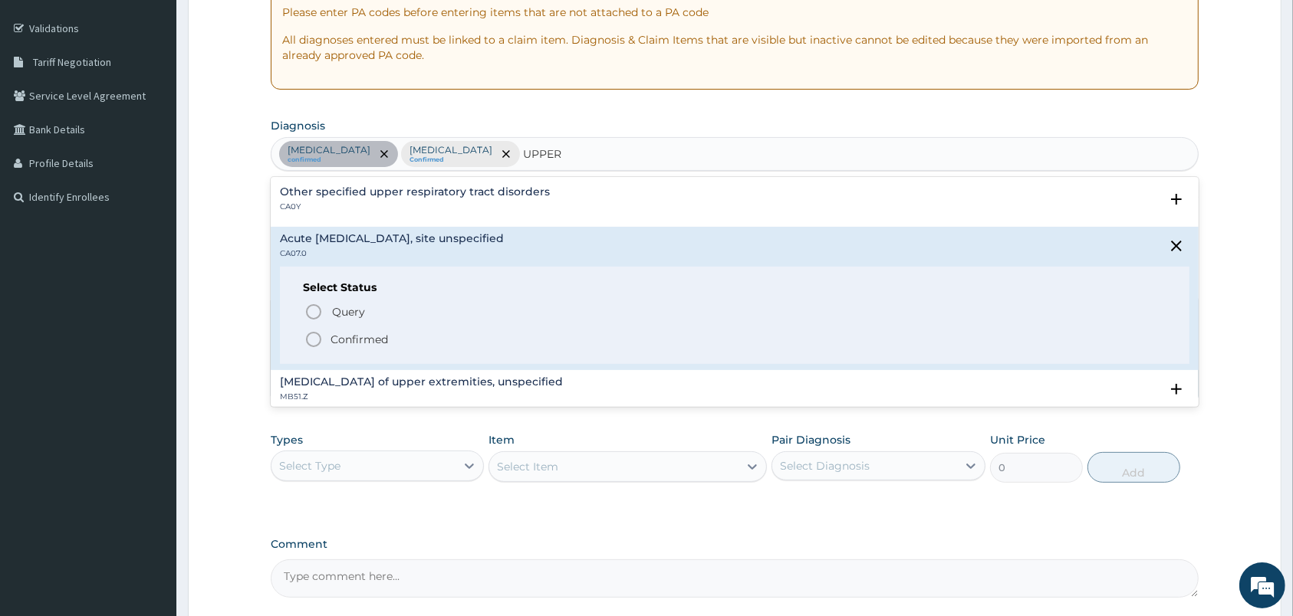
click at [309, 336] on circle "status option filled" at bounding box center [314, 340] width 14 height 14
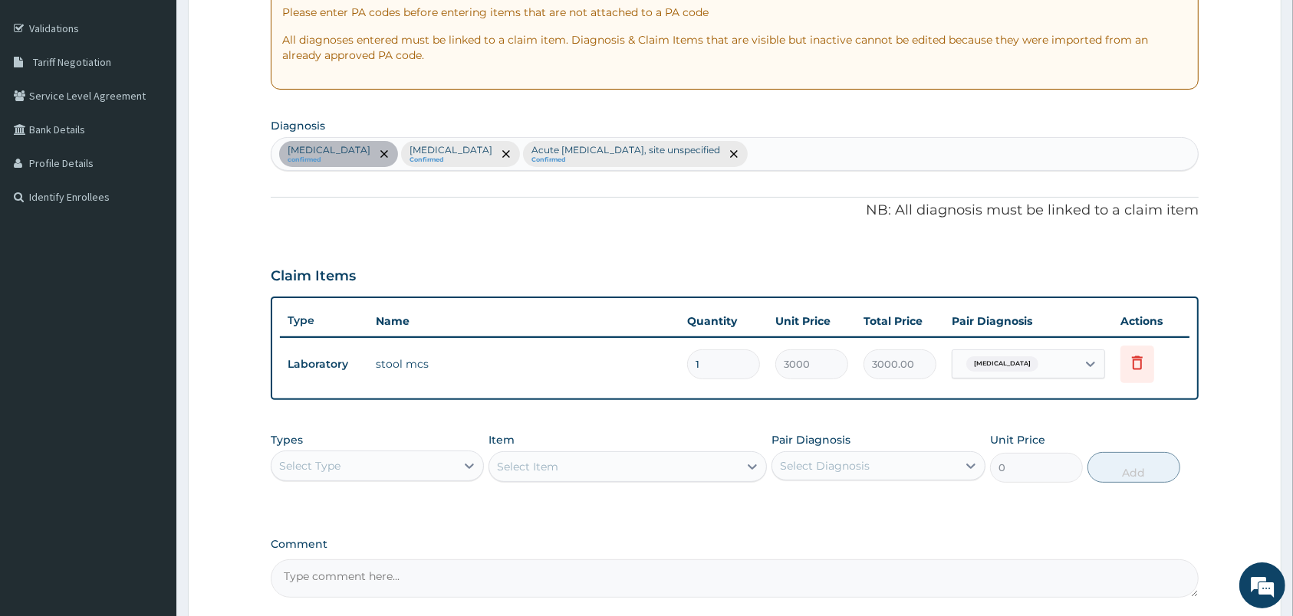
scroll to position [416, 0]
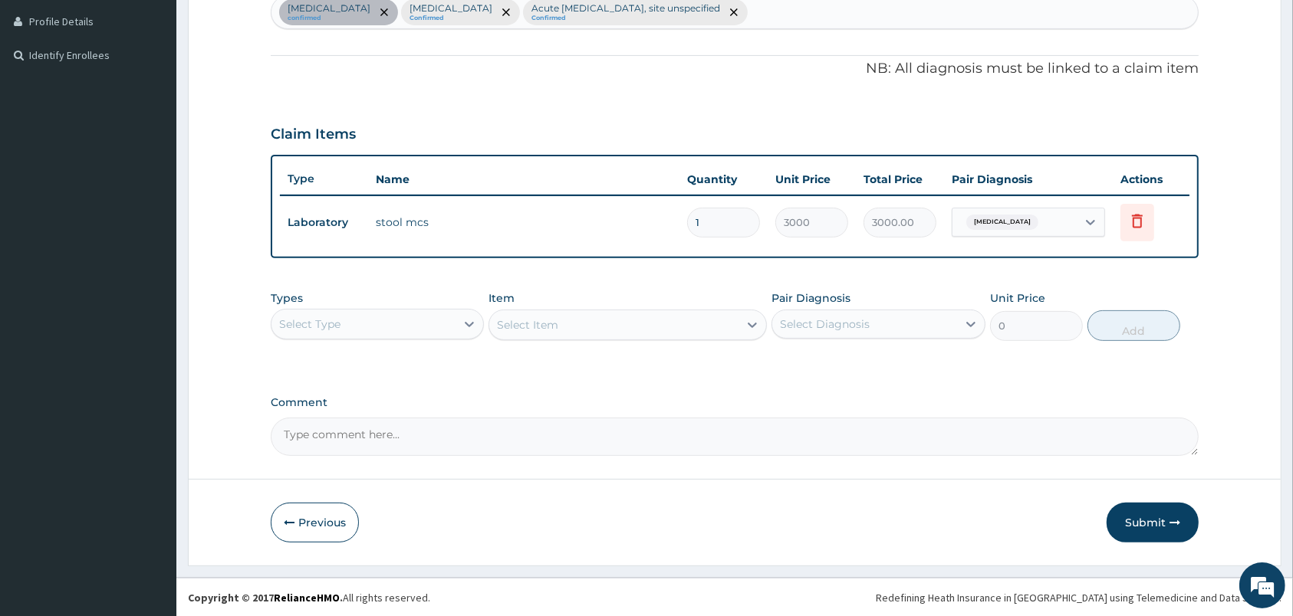
click at [449, 321] on div "Select Type" at bounding box center [363, 324] width 184 height 25
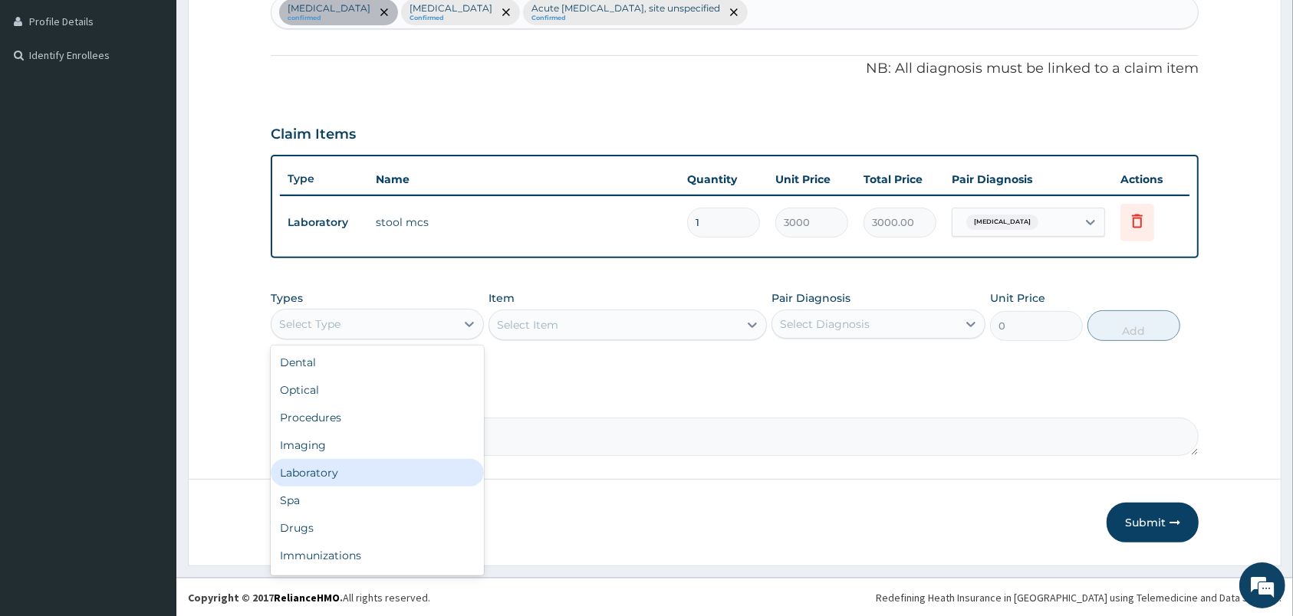
scroll to position [51, 0]
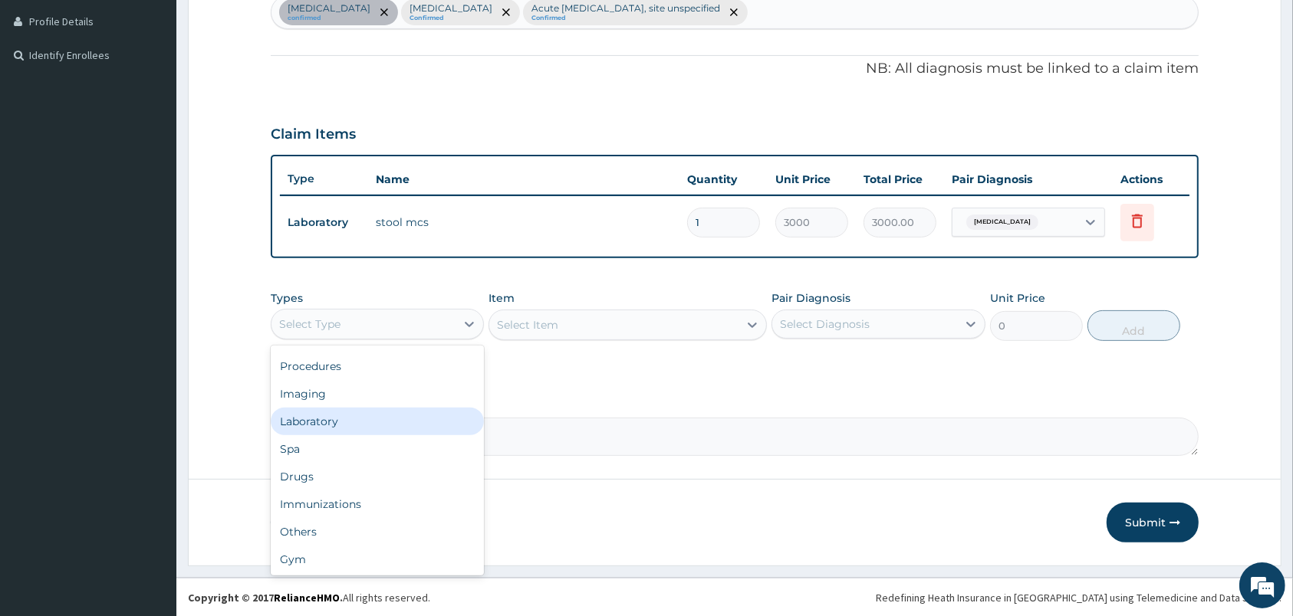
click at [344, 433] on div "Laboratory" at bounding box center [377, 422] width 213 height 28
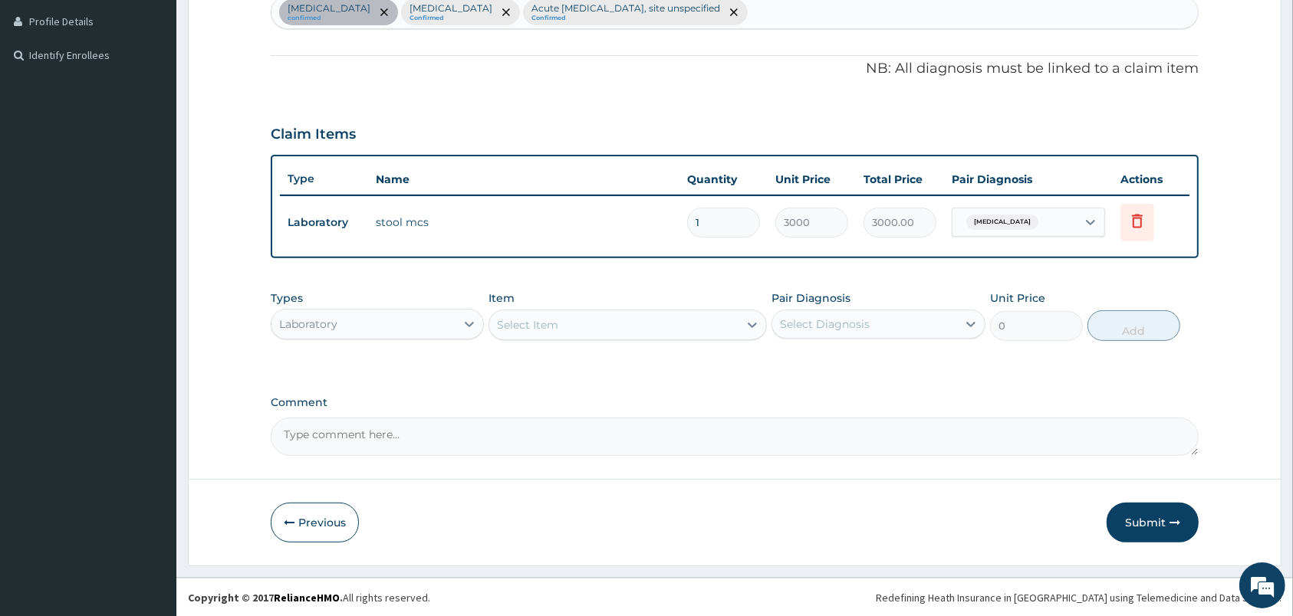
click at [646, 321] on div "Select Item" at bounding box center [613, 325] width 249 height 25
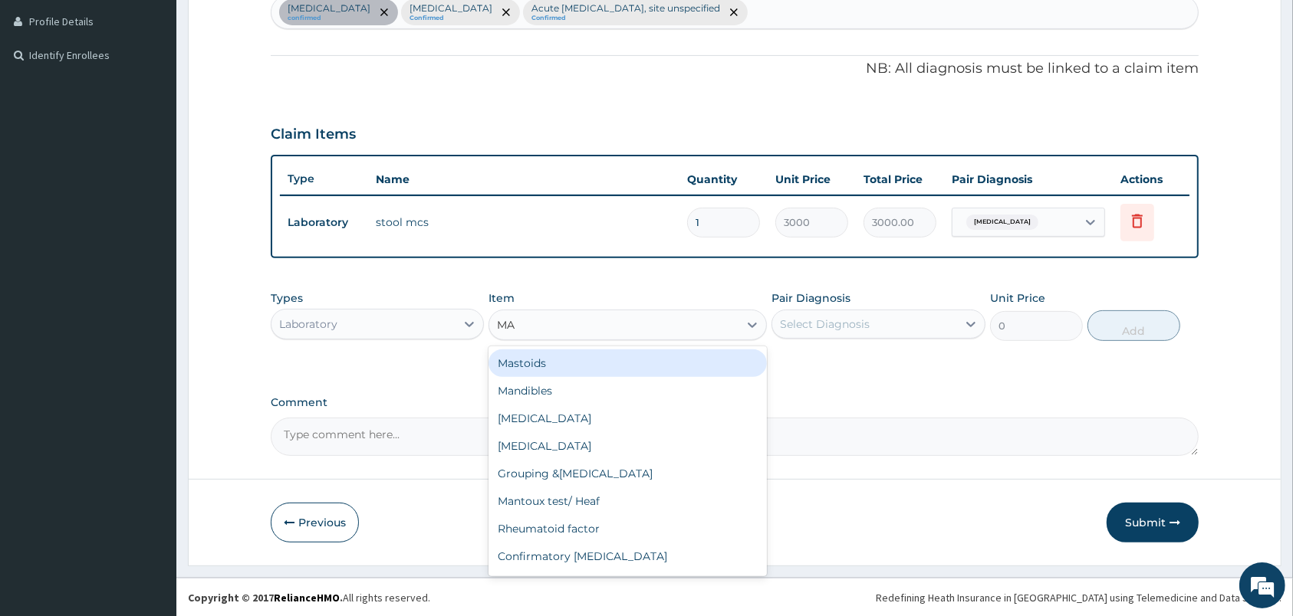
type input "MAL"
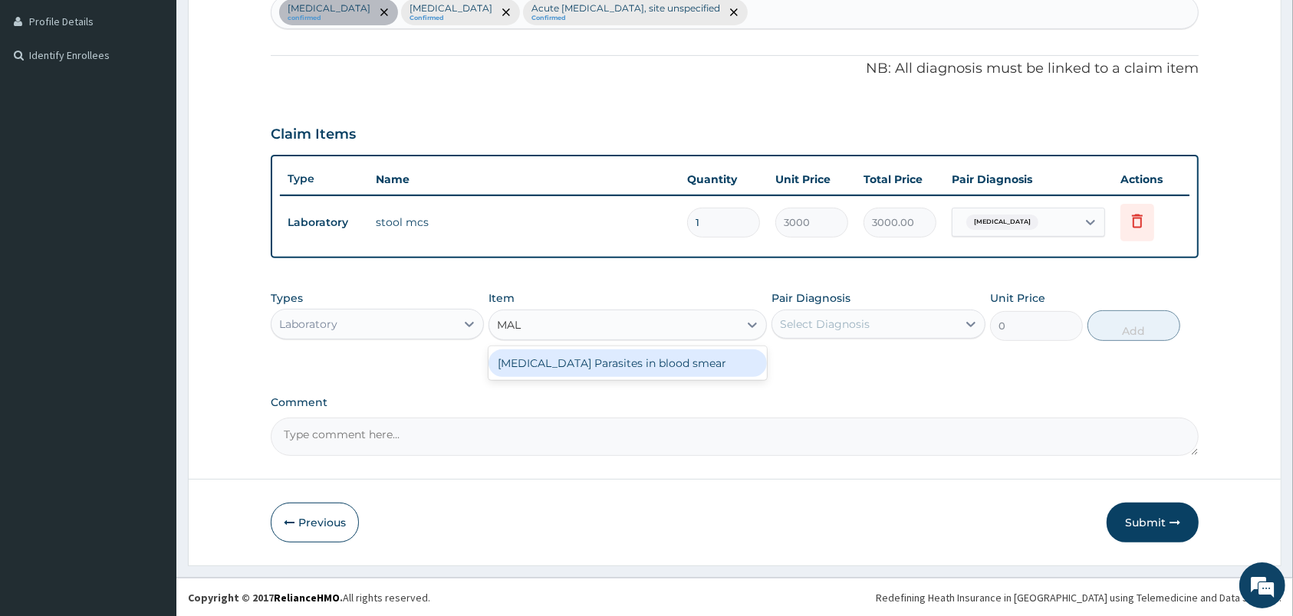
click at [606, 370] on div "Malaria Parasites in blood smear" at bounding box center [627, 364] width 278 height 28
type input "1000"
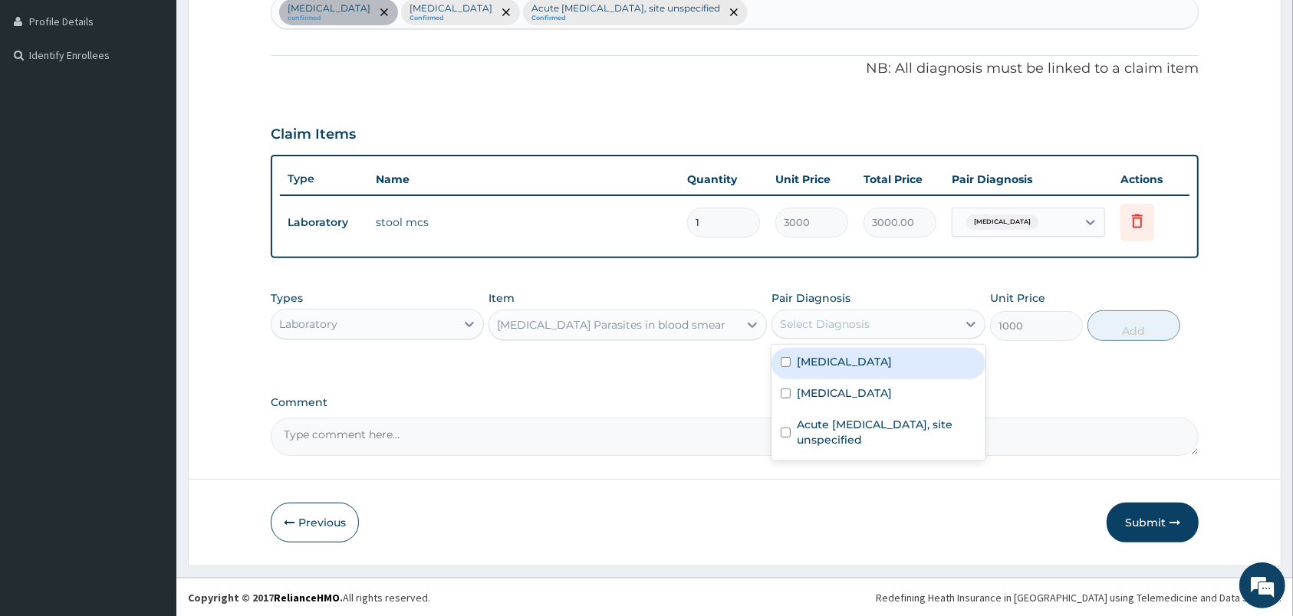
click at [858, 325] on div "Select Diagnosis" at bounding box center [825, 324] width 90 height 15
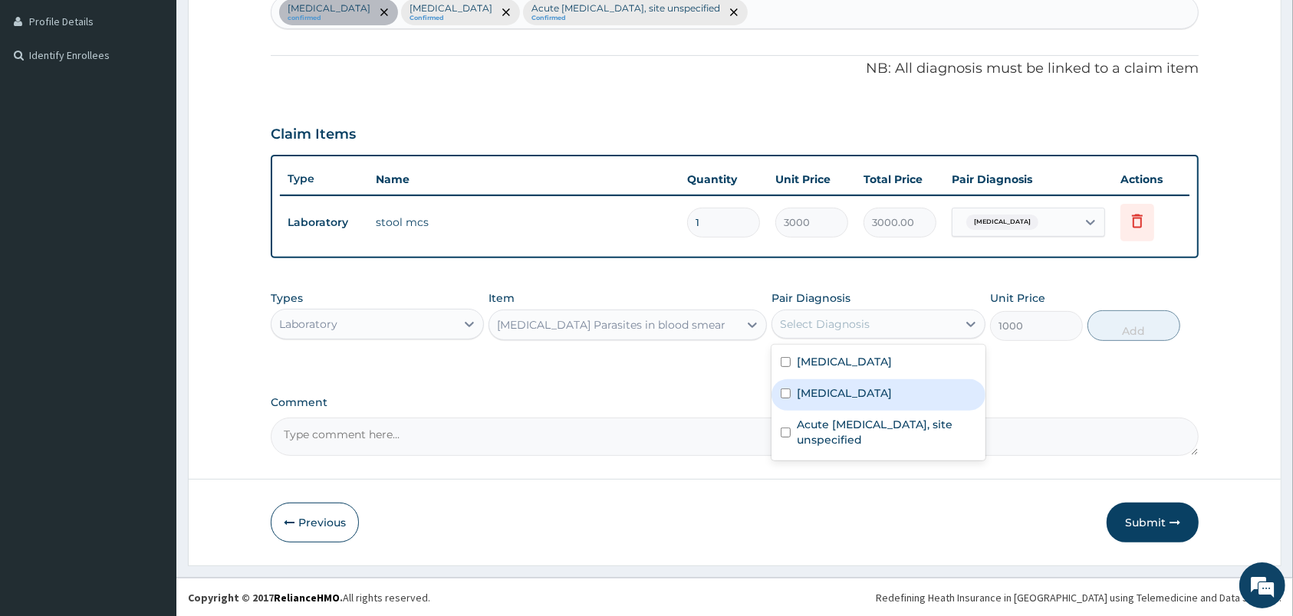
click at [840, 388] on label "Malaria, unspecified" at bounding box center [844, 393] width 95 height 15
checkbox input "true"
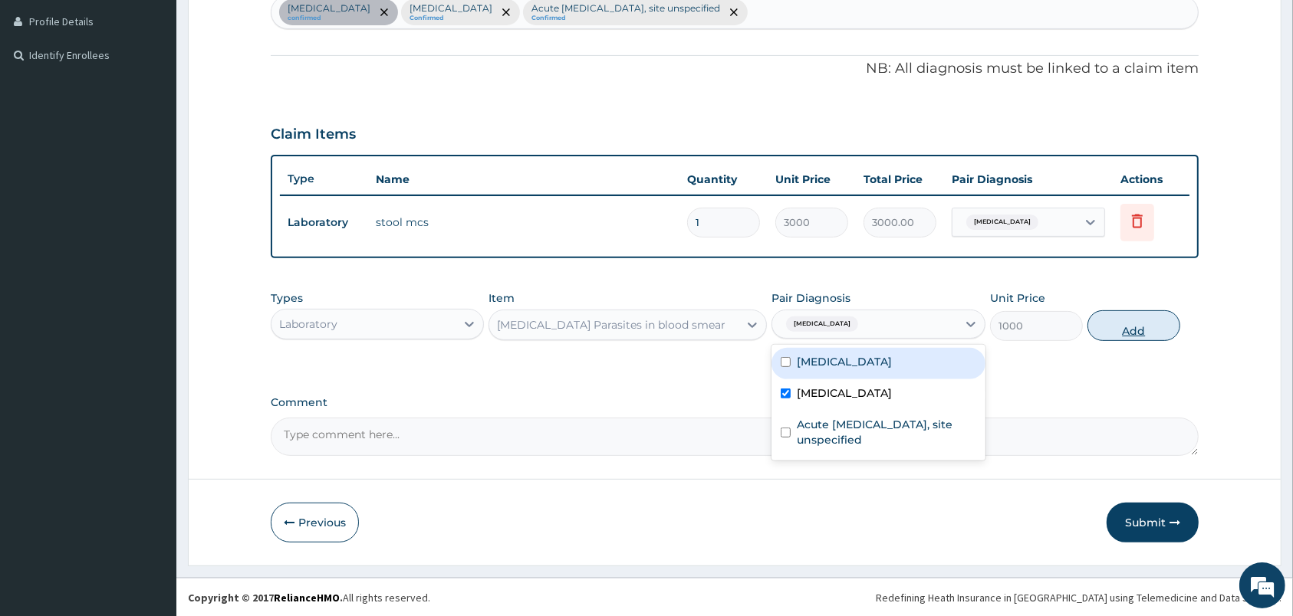
click at [1128, 332] on button "Add" at bounding box center [1133, 326] width 93 height 31
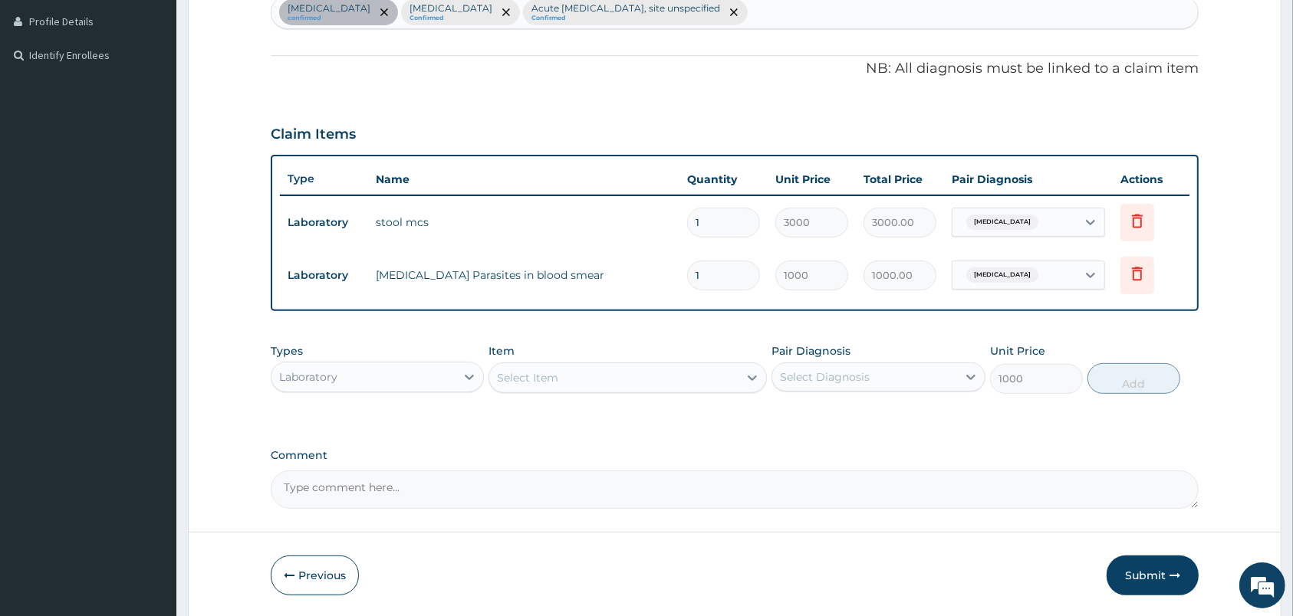
type input "0"
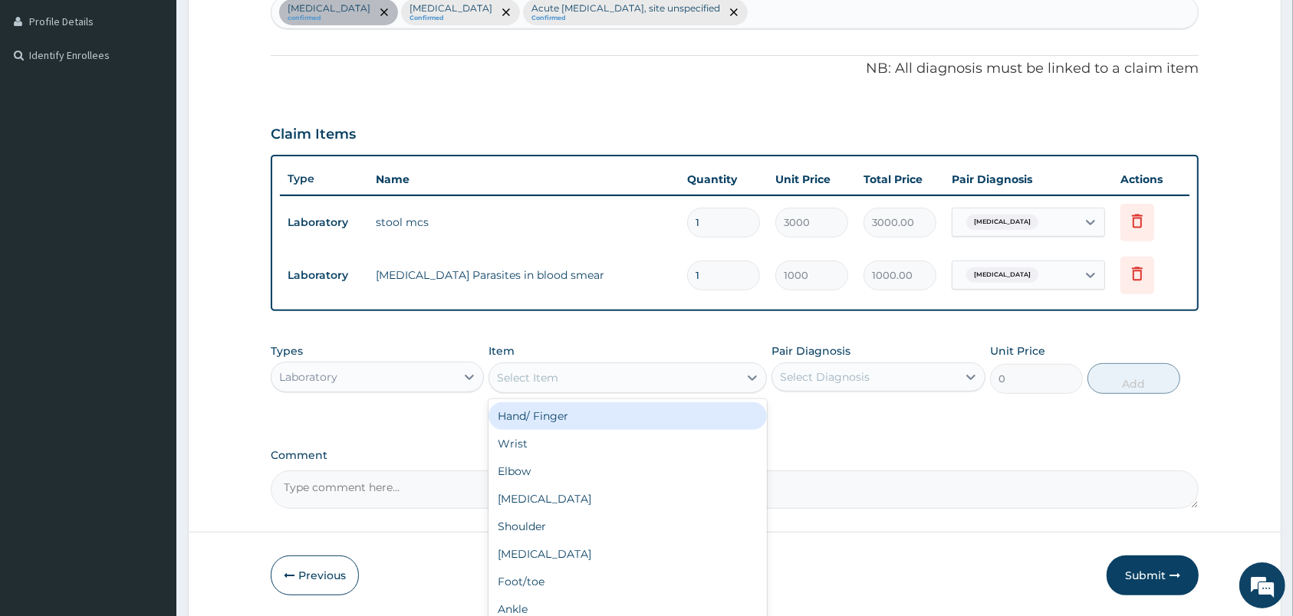
click at [613, 366] on div "Select Item" at bounding box center [613, 378] width 249 height 25
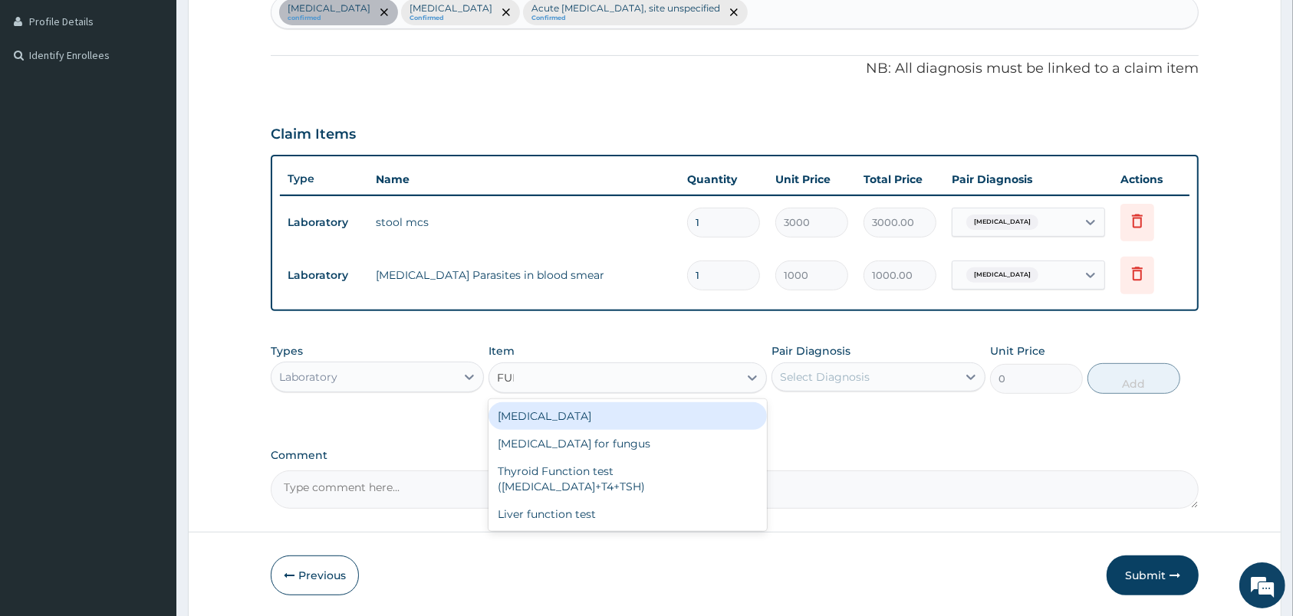
type input "FULL"
click at [566, 403] on div "Full Blood Count" at bounding box center [627, 417] width 278 height 28
type input "2000"
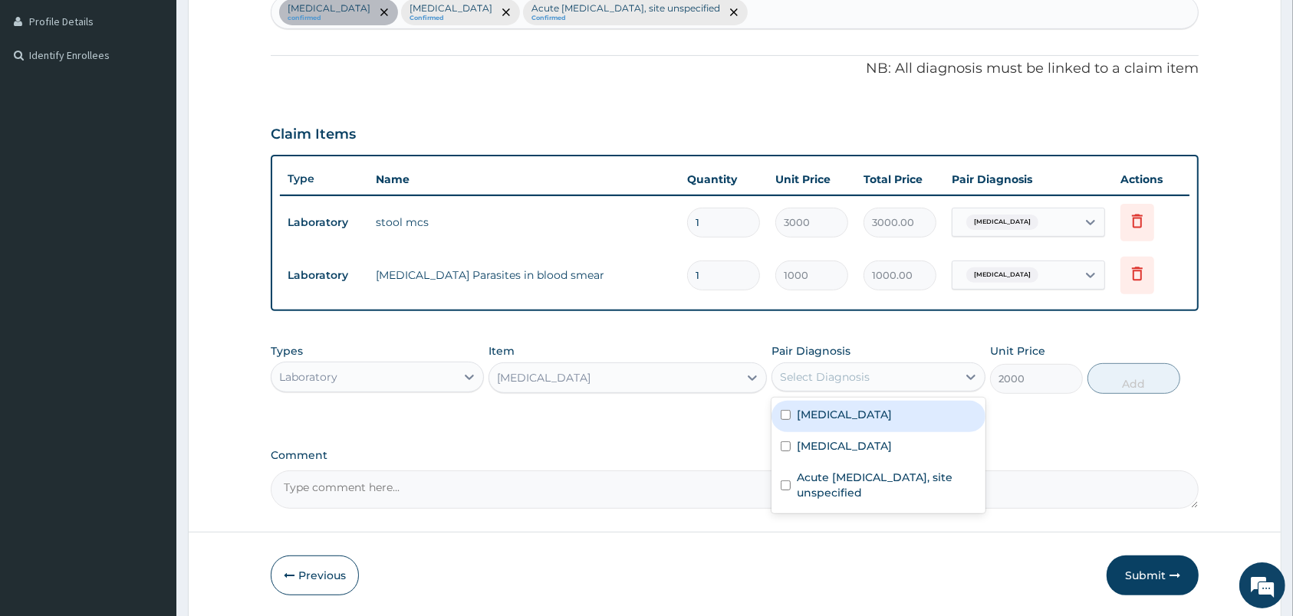
click at [830, 376] on div "Select Diagnosis" at bounding box center [825, 377] width 90 height 15
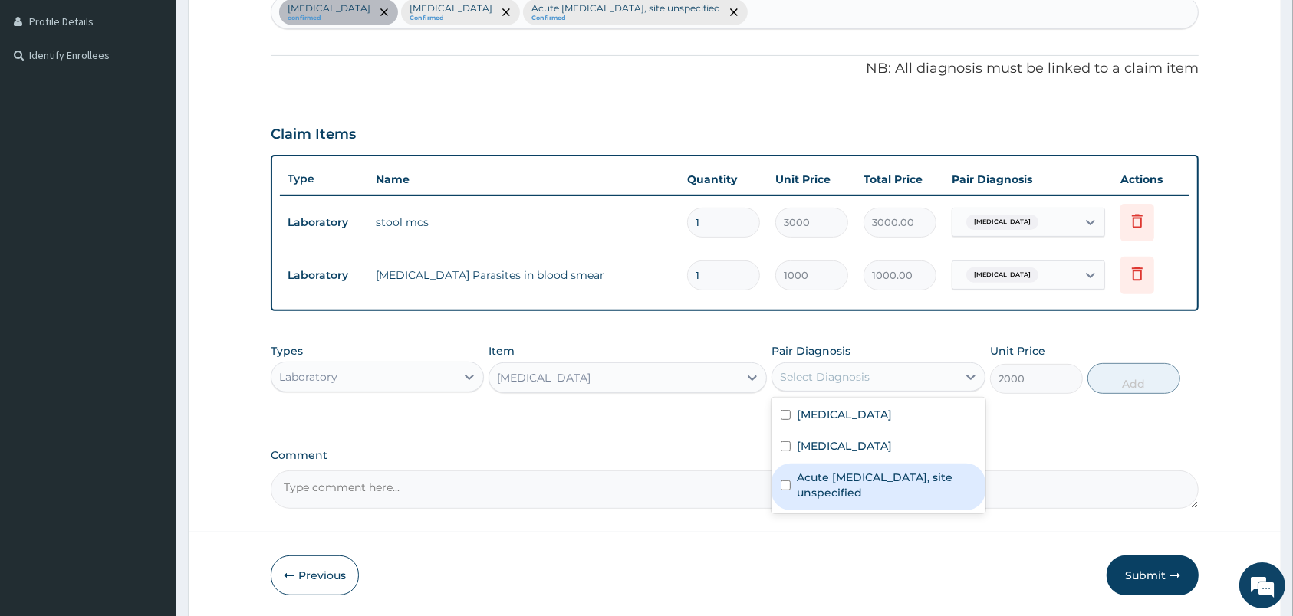
click at [862, 485] on label "Acute upper respiratory infection, site unspecified" at bounding box center [886, 485] width 179 height 31
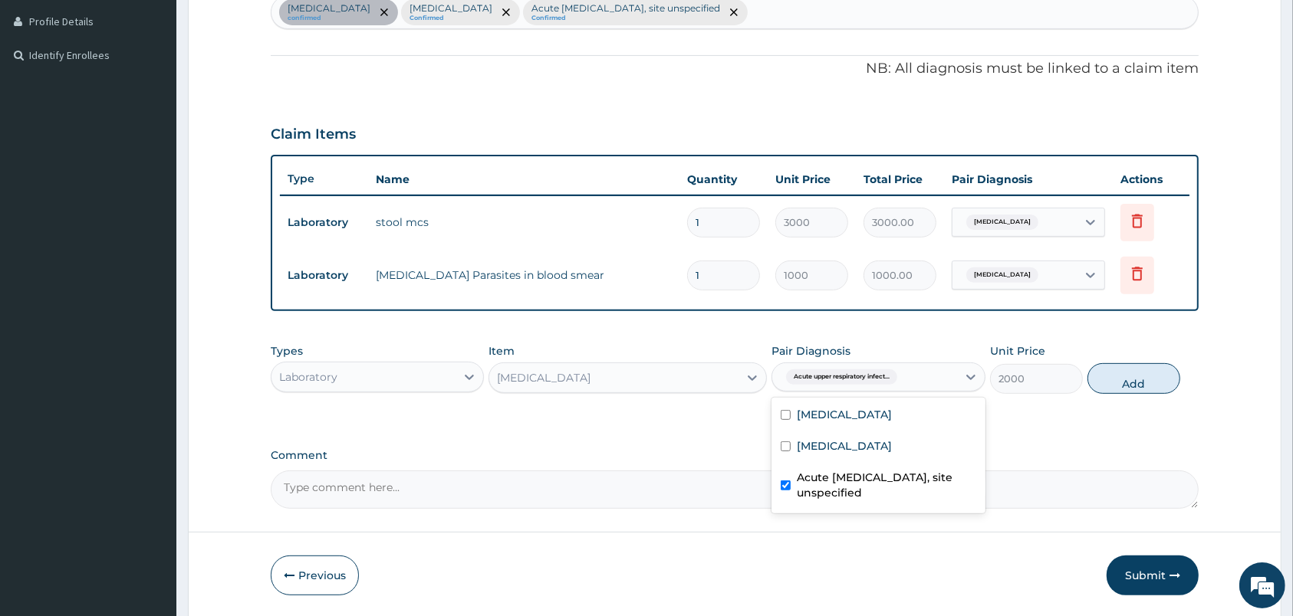
checkbox input "true"
click at [1127, 386] on button "Add" at bounding box center [1133, 378] width 93 height 31
type input "0"
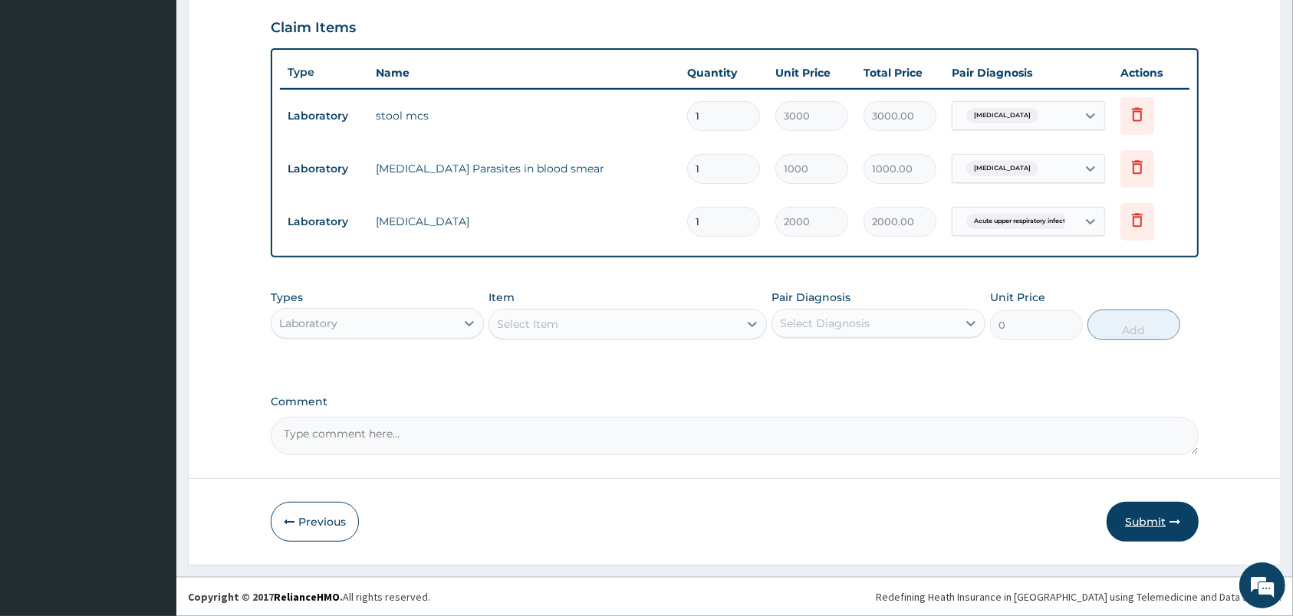
click at [1139, 517] on button "Submit" at bounding box center [1152, 522] width 92 height 40
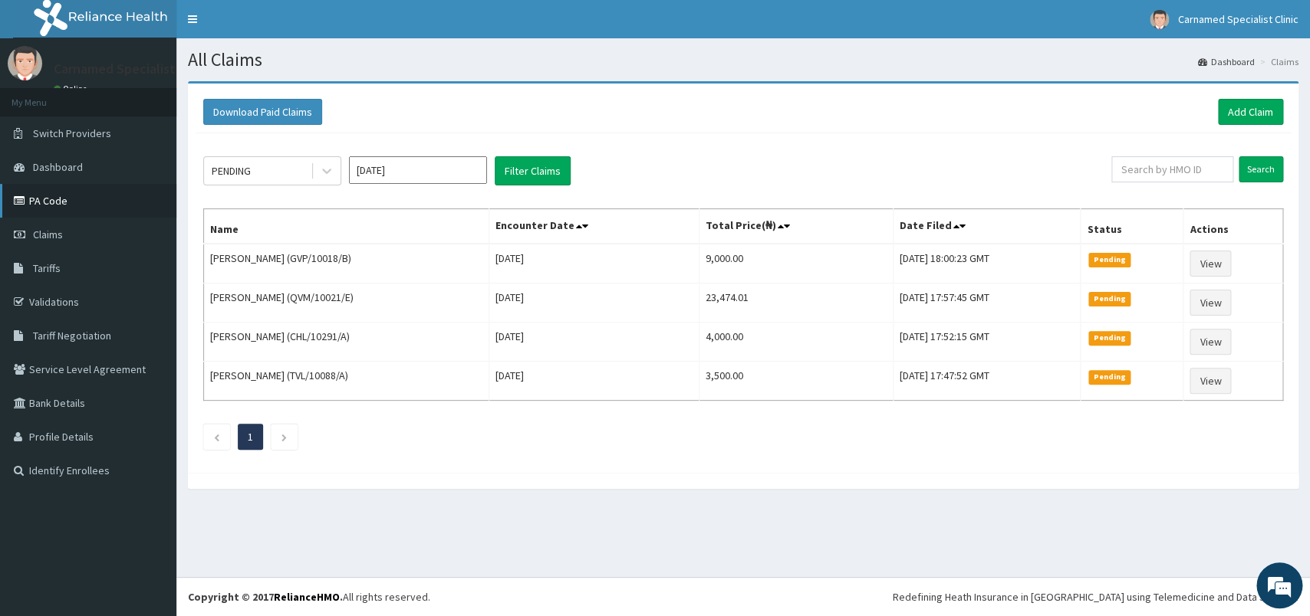
click at [89, 199] on link "PA Code" at bounding box center [88, 201] width 176 height 34
click at [1234, 118] on link "Add Claim" at bounding box center [1250, 112] width 65 height 26
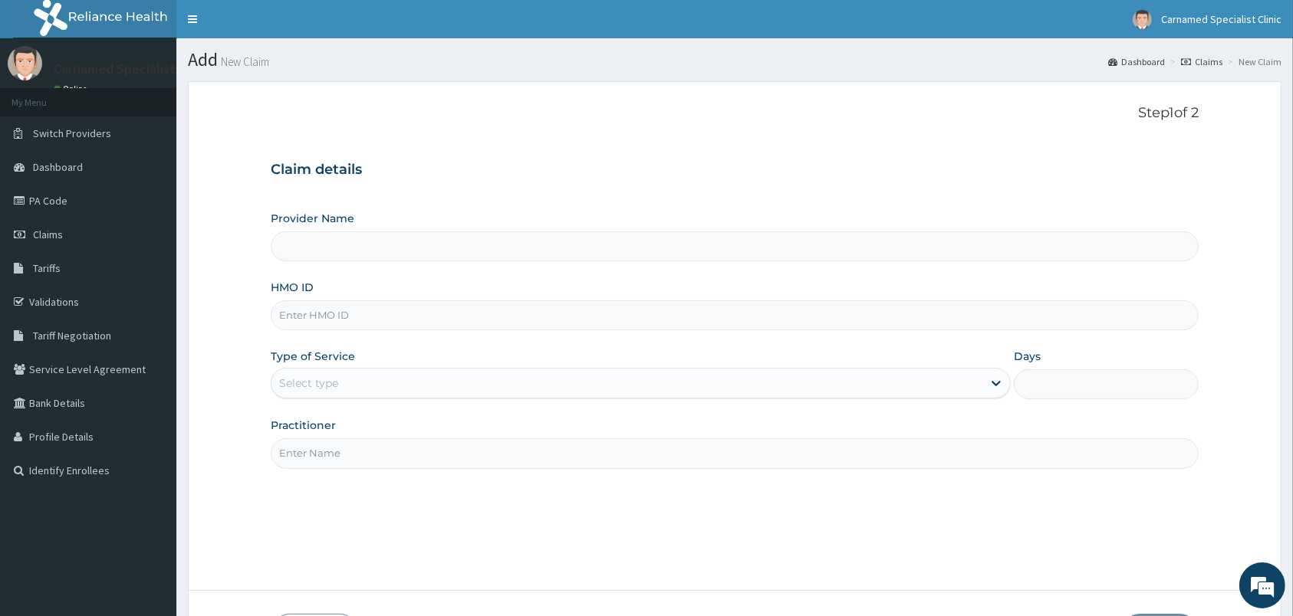
click at [622, 388] on div "Select type" at bounding box center [626, 383] width 711 height 25
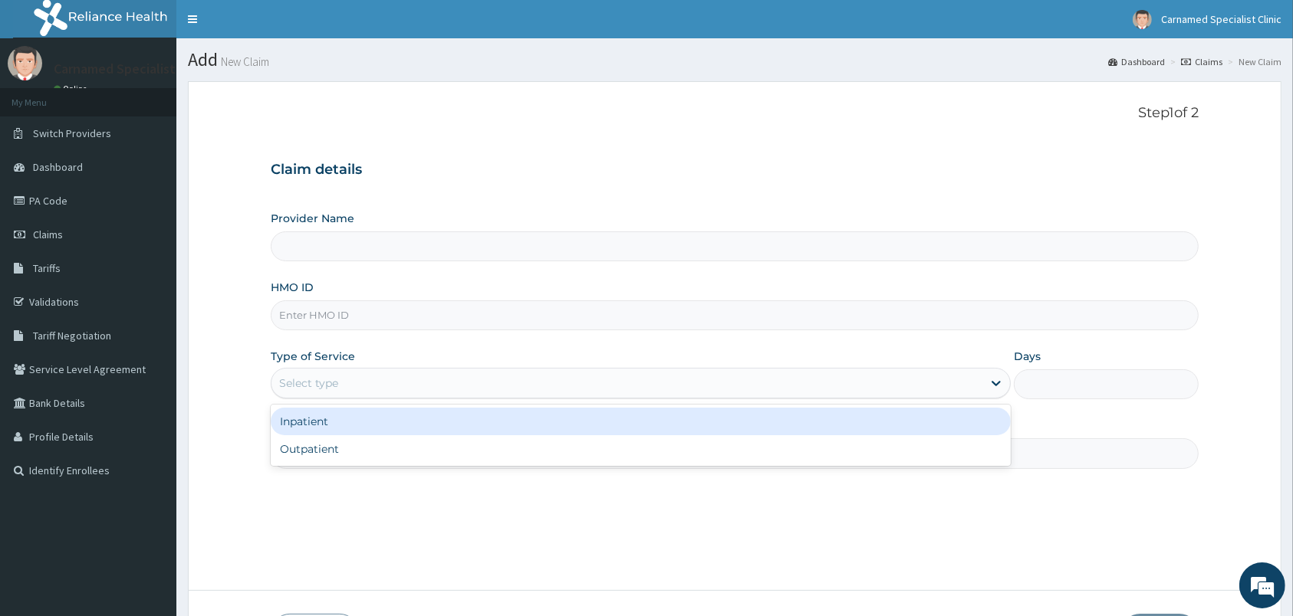
click at [499, 414] on div "Inpatient" at bounding box center [641, 422] width 740 height 28
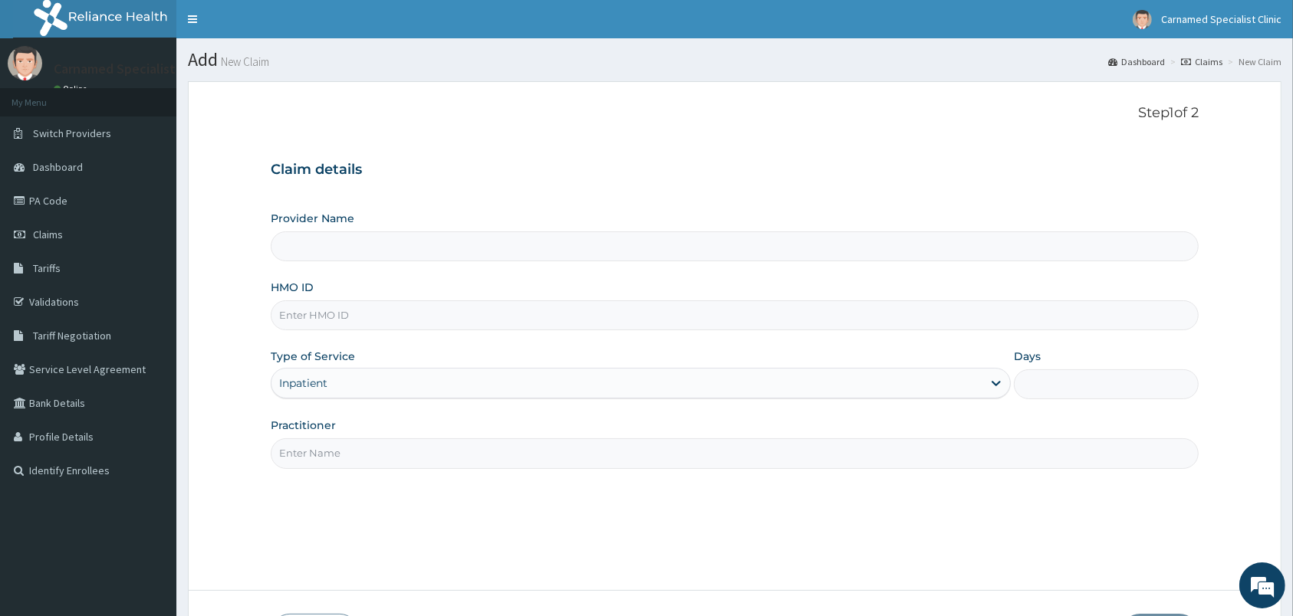
click at [502, 328] on input "HMO ID" at bounding box center [735, 316] width 928 height 30
type input "Carnamed Specialist clinic"
type input "HIC/10266/B"
click at [349, 453] on input "Practitioner" at bounding box center [735, 454] width 928 height 30
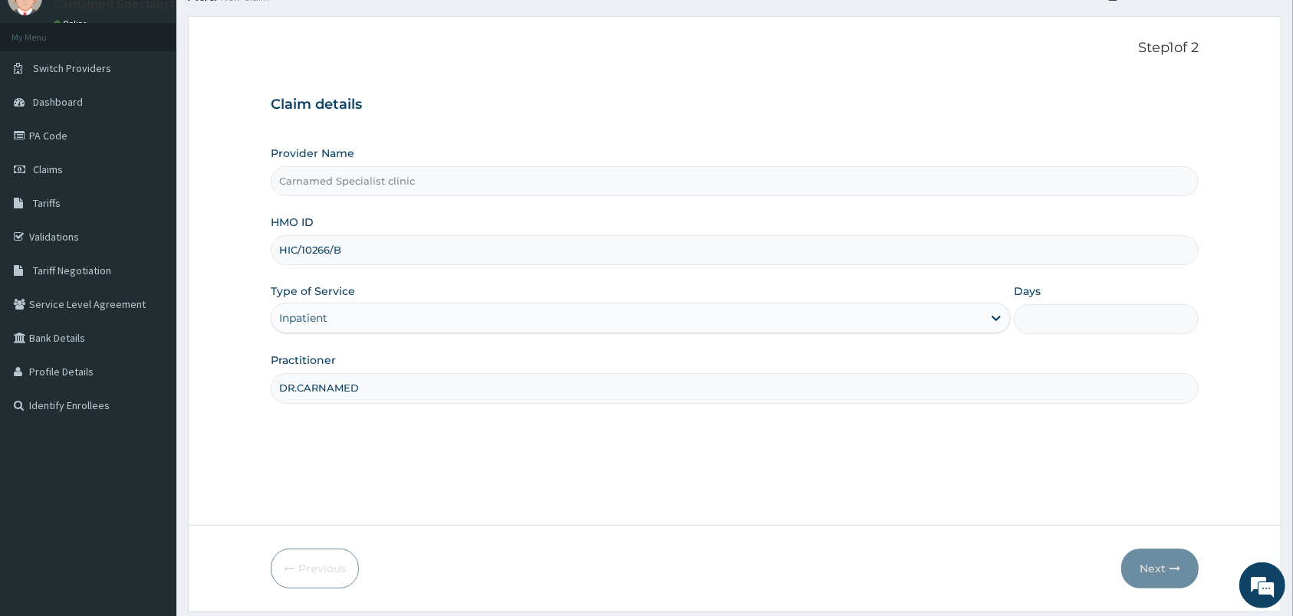
scroll to position [113, 0]
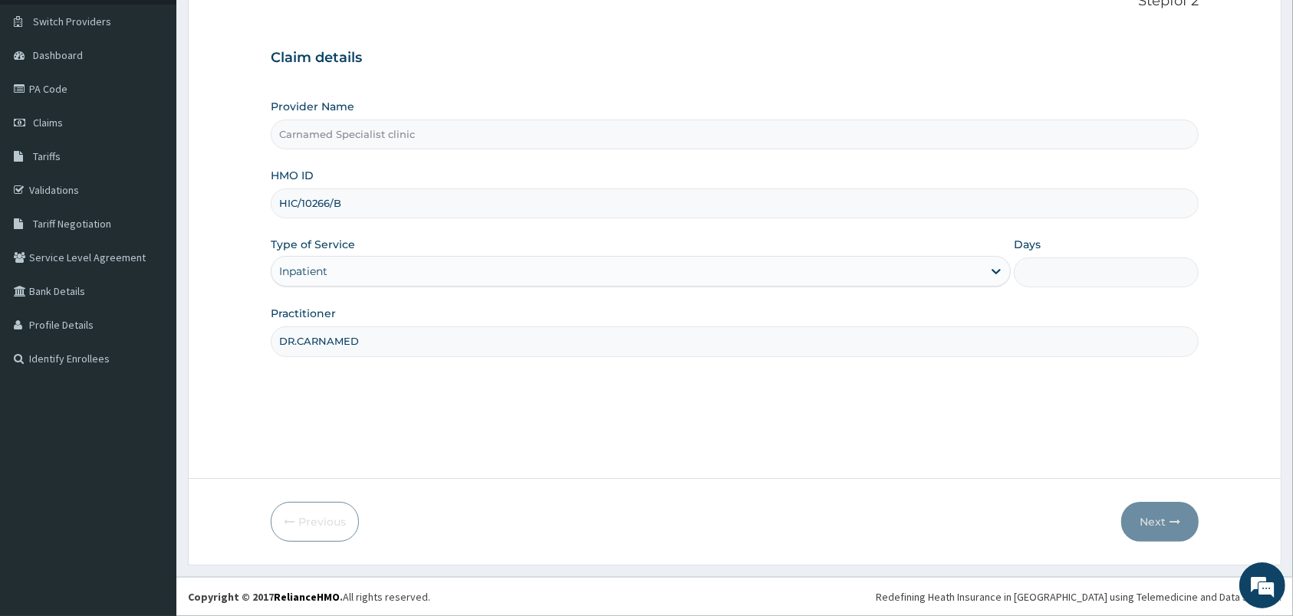
type input "DR.CARNAMED"
click at [1072, 278] on input "Days" at bounding box center [1106, 273] width 185 height 30
type input "3"
click at [1147, 521] on button "Next" at bounding box center [1159, 522] width 77 height 40
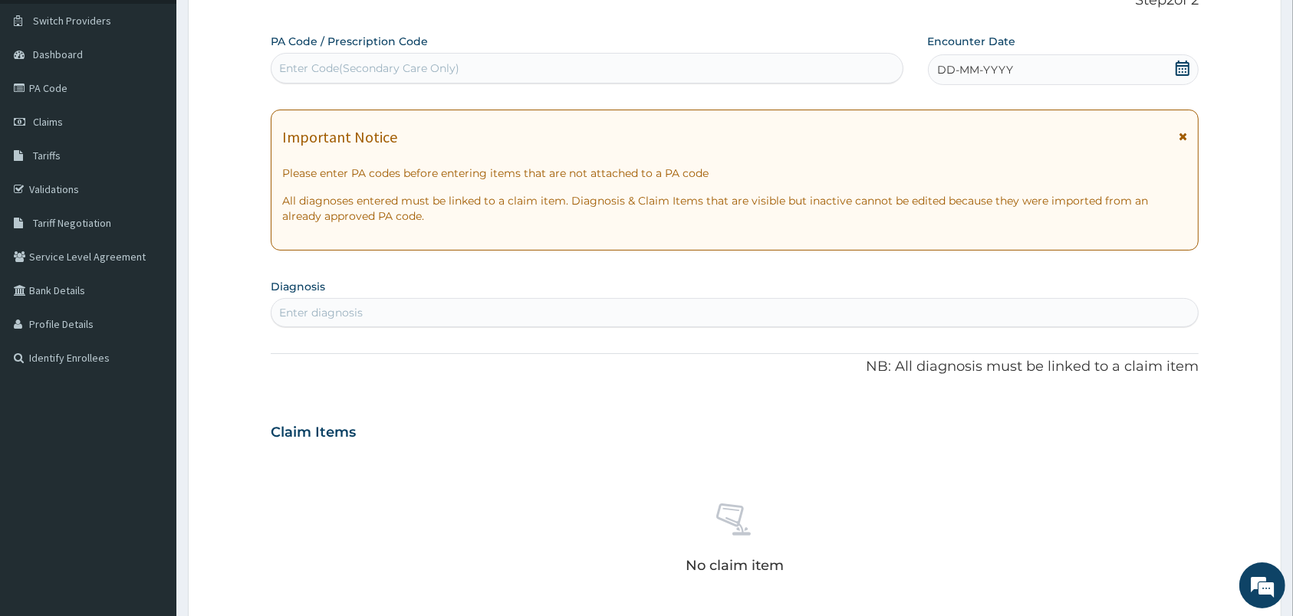
click at [472, 66] on div "Enter Code(Secondary Care Only)" at bounding box center [586, 68] width 631 height 25
paste input "PA/E36920"
type input "PA/E36920"
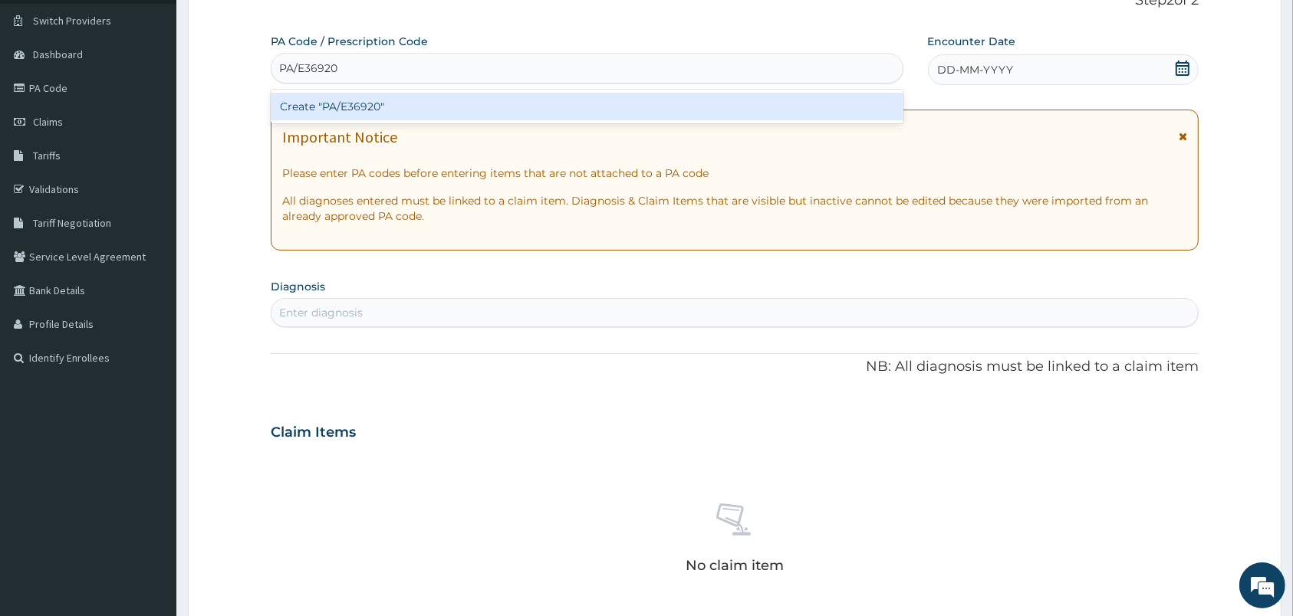
click at [368, 107] on div "Create "PA/E36920"" at bounding box center [587, 107] width 633 height 28
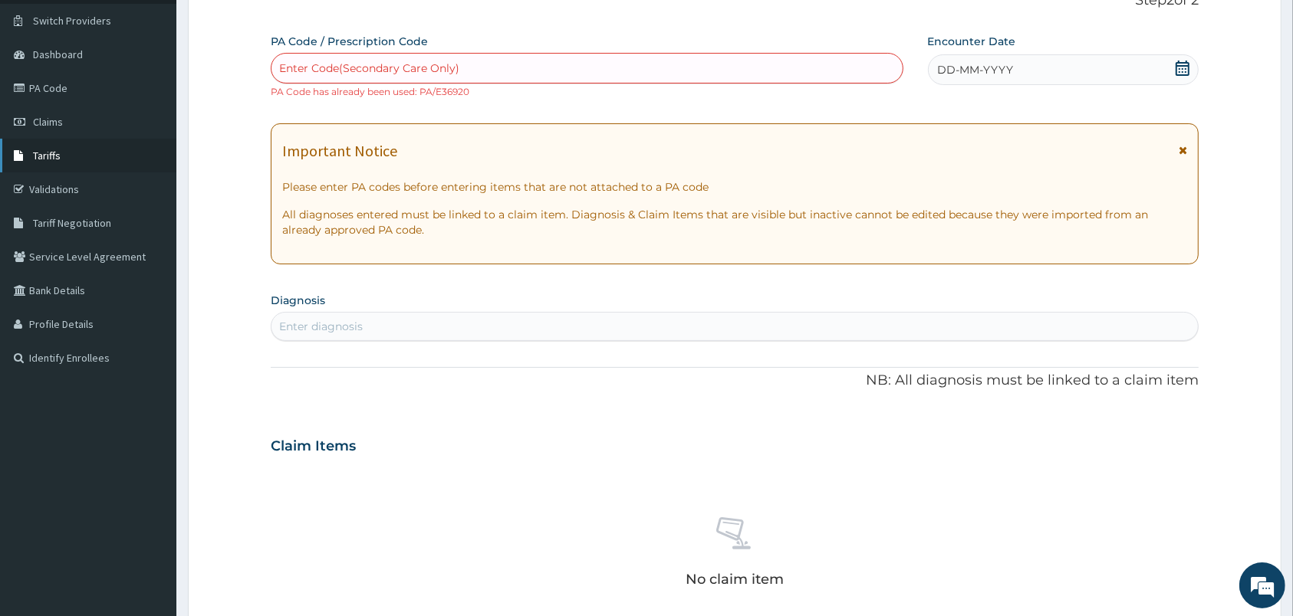
scroll to position [0, 0]
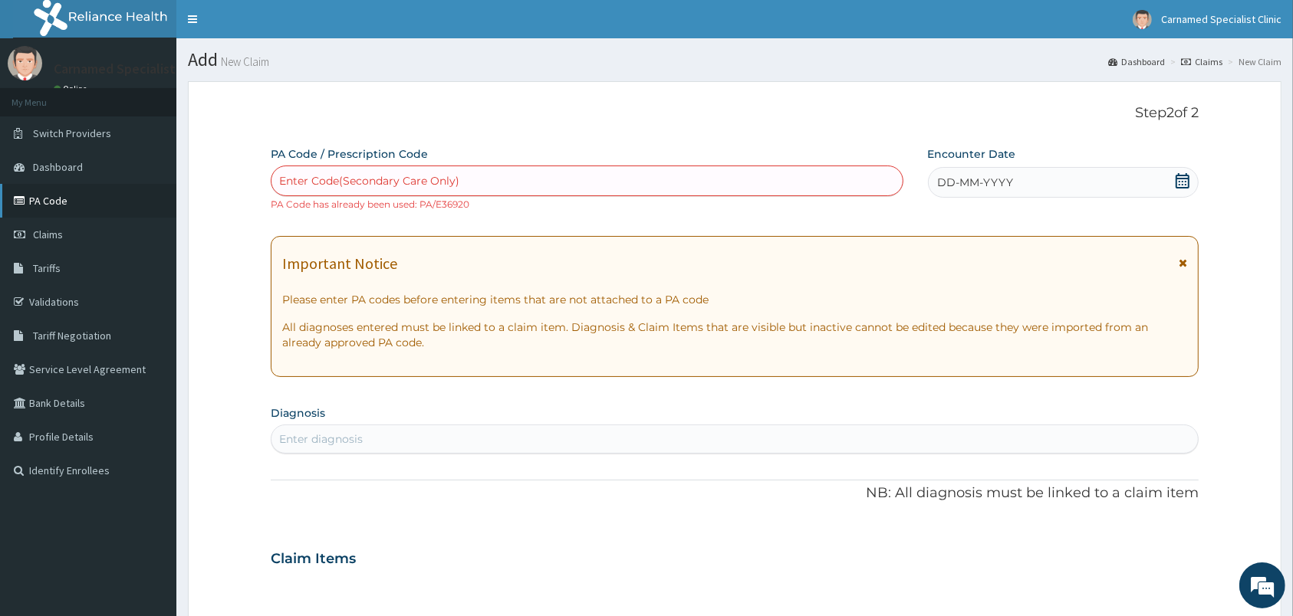
click at [84, 202] on link "PA Code" at bounding box center [88, 201] width 176 height 34
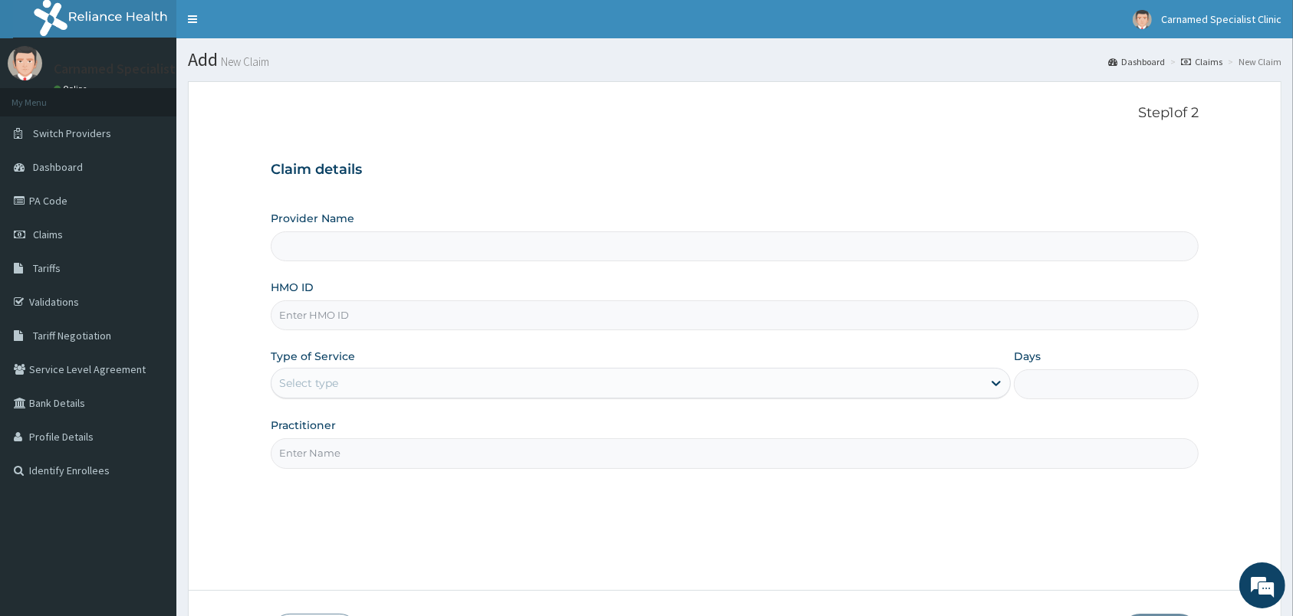
click at [539, 311] on input "HMO ID" at bounding box center [735, 316] width 928 height 30
type input "HIC/1"
type input "Carnamed Specialist clinic"
type input "HIC/10266/B"
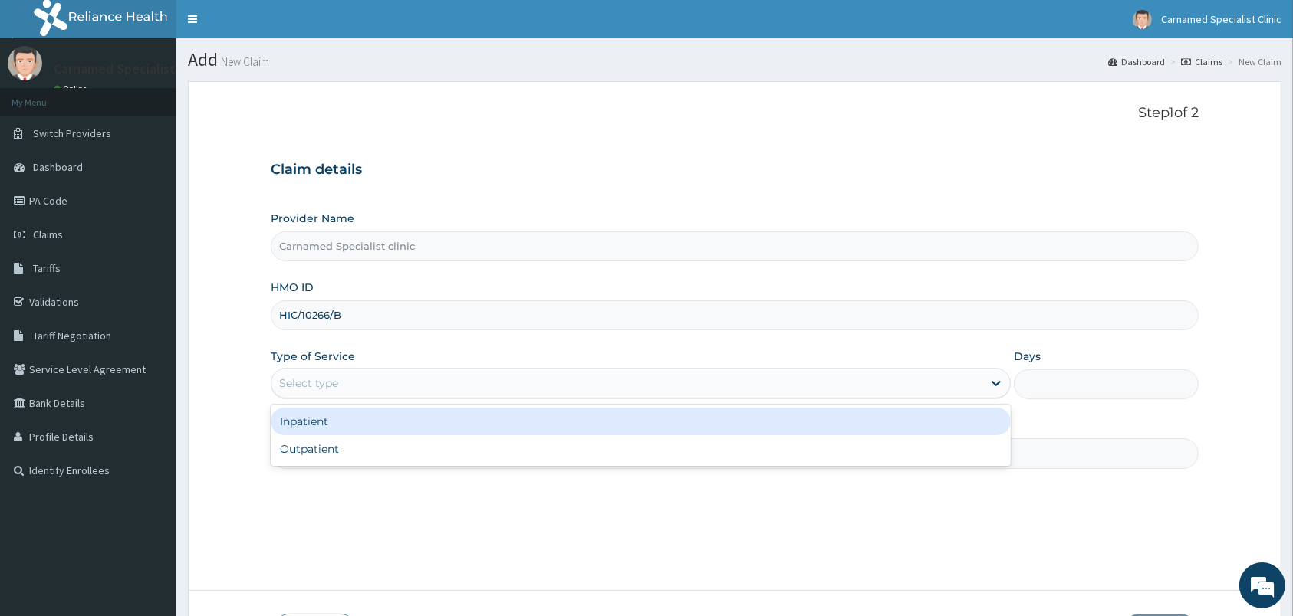
click at [436, 392] on div "Select type" at bounding box center [626, 383] width 711 height 25
click at [421, 407] on div "Inpatient Outpatient" at bounding box center [641, 435] width 740 height 61
click at [416, 430] on div "Inpatient" at bounding box center [641, 422] width 740 height 28
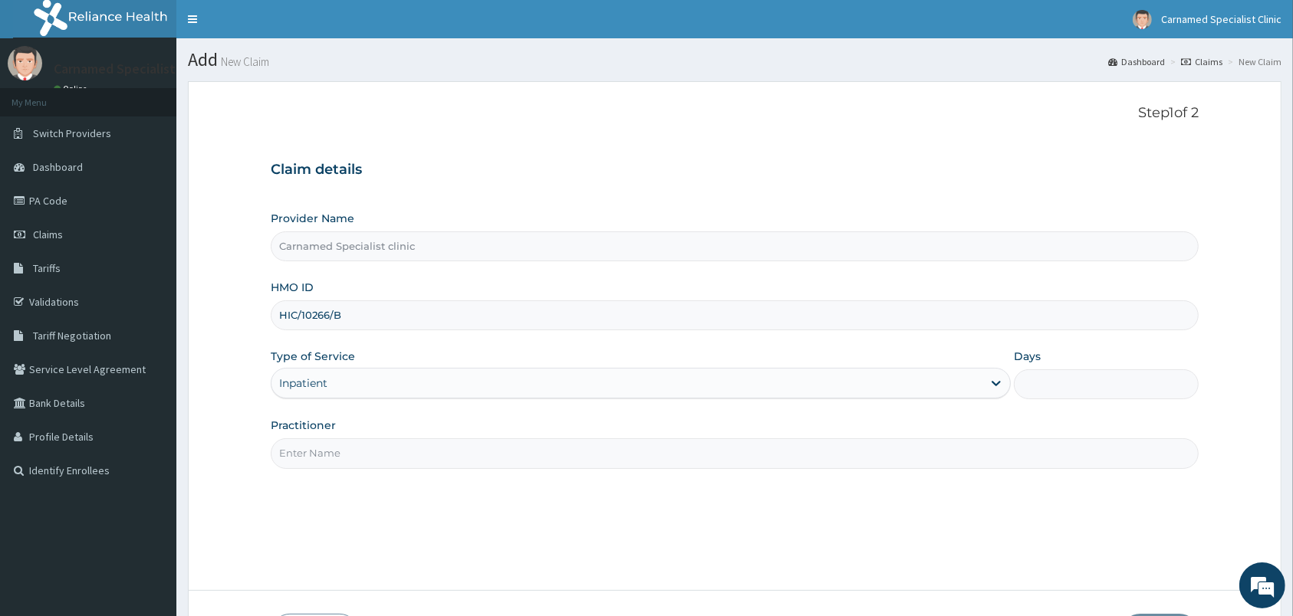
click at [418, 429] on div "Practitioner" at bounding box center [735, 443] width 928 height 51
click at [391, 447] on input "Practitioner" at bounding box center [735, 454] width 928 height 30
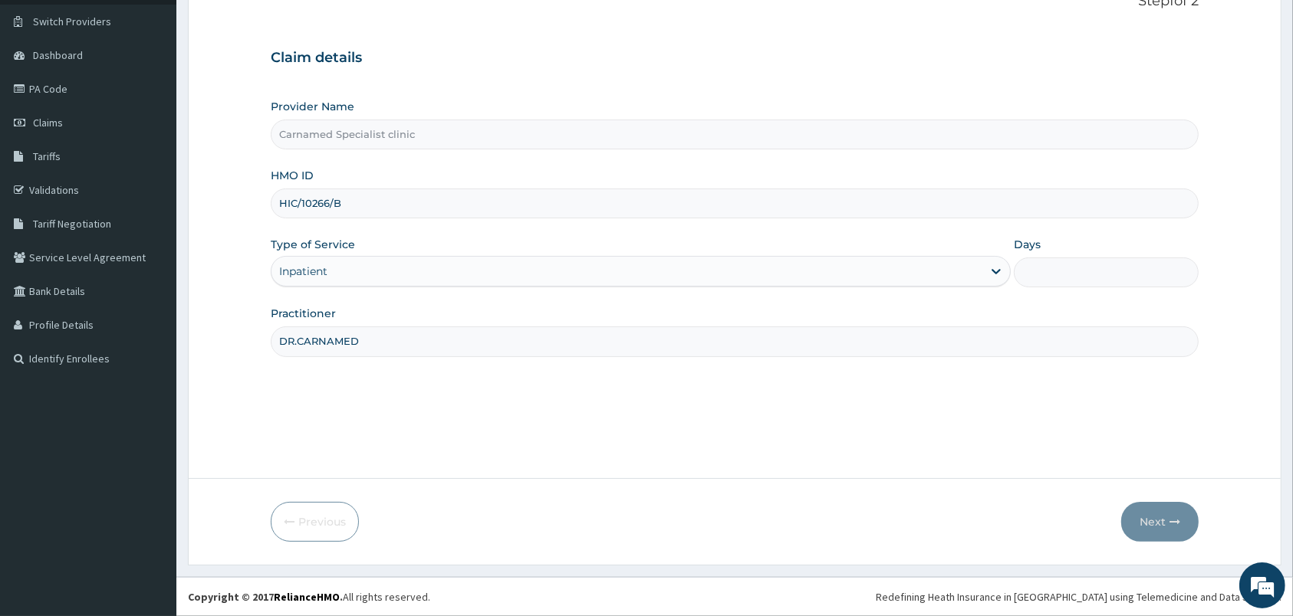
type input "DR.CARNAMED"
click at [1090, 278] on input "Days" at bounding box center [1106, 273] width 185 height 30
type input "3"
click at [1147, 528] on button "Next" at bounding box center [1159, 522] width 77 height 40
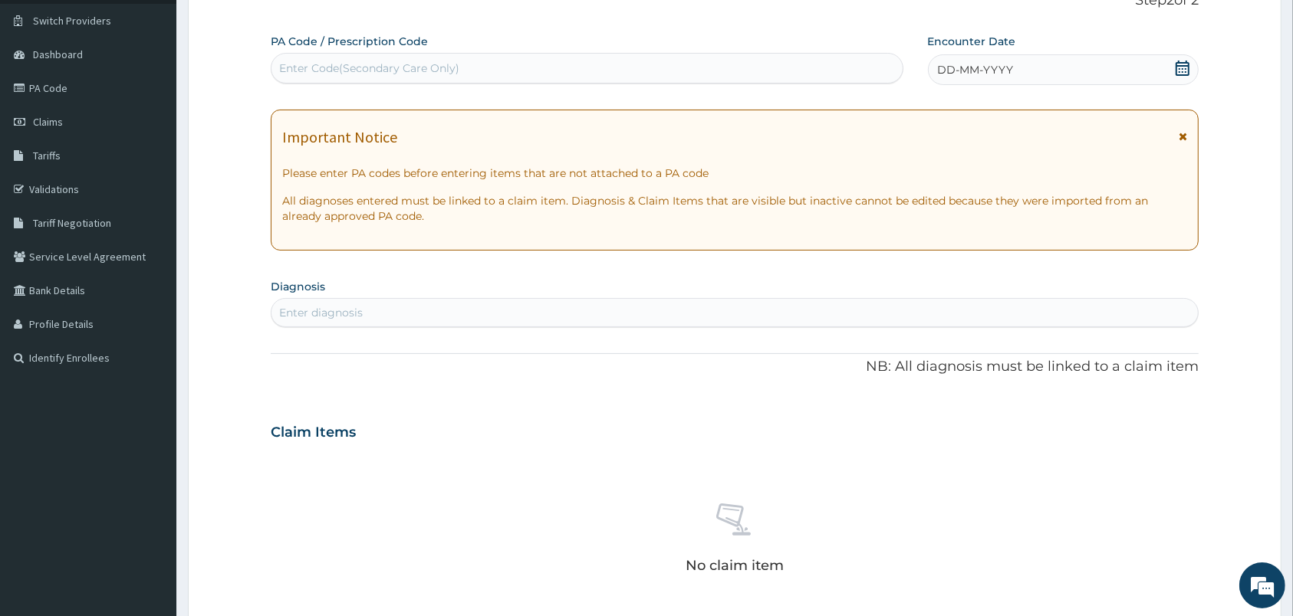
click at [537, 69] on div "Enter Code(Secondary Care Only)" at bounding box center [586, 68] width 631 height 25
paste input "PA/6C092A"
type input "PA/6C092A"
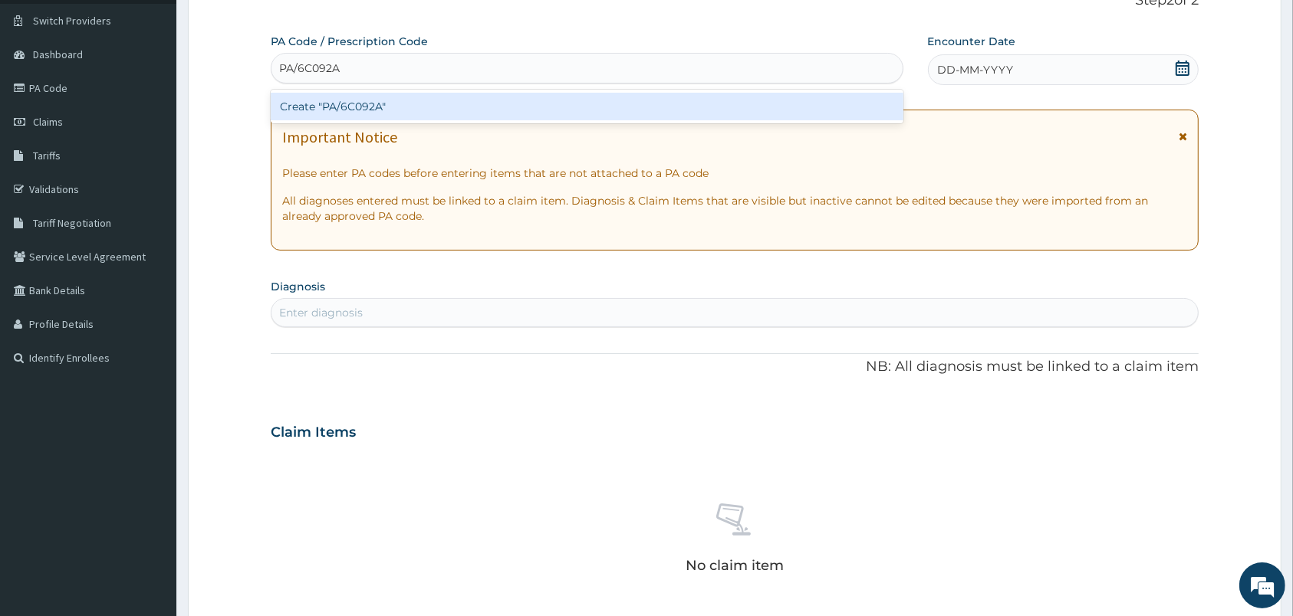
click at [383, 107] on div "Create "PA/6C092A"" at bounding box center [587, 107] width 633 height 28
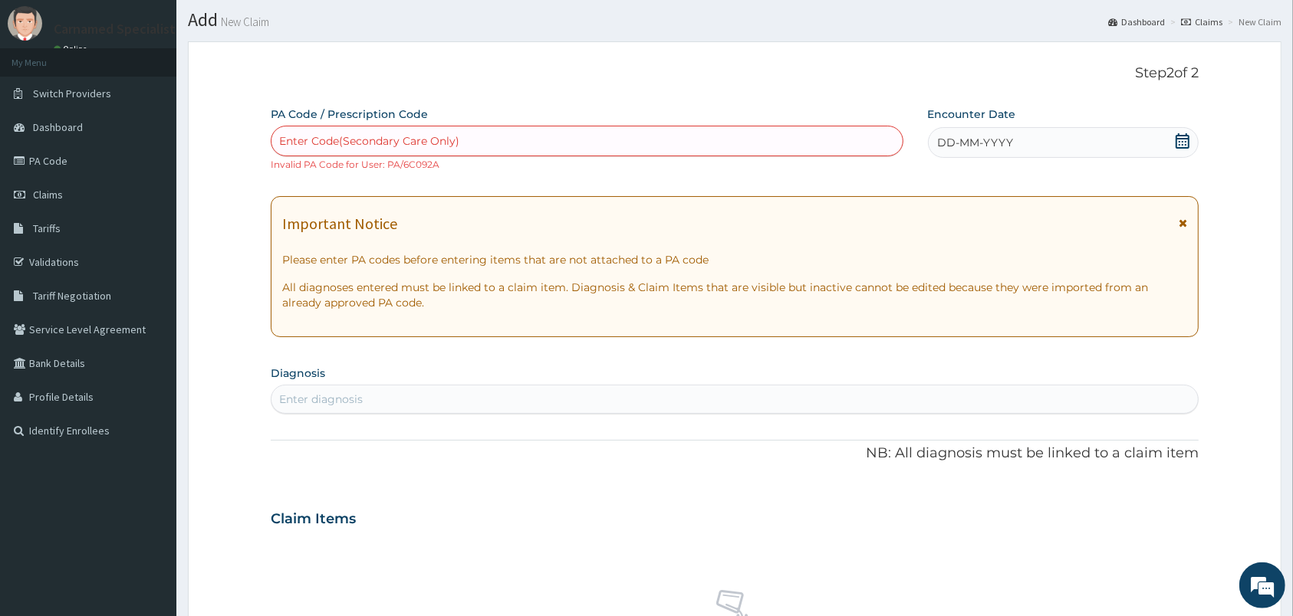
scroll to position [0, 0]
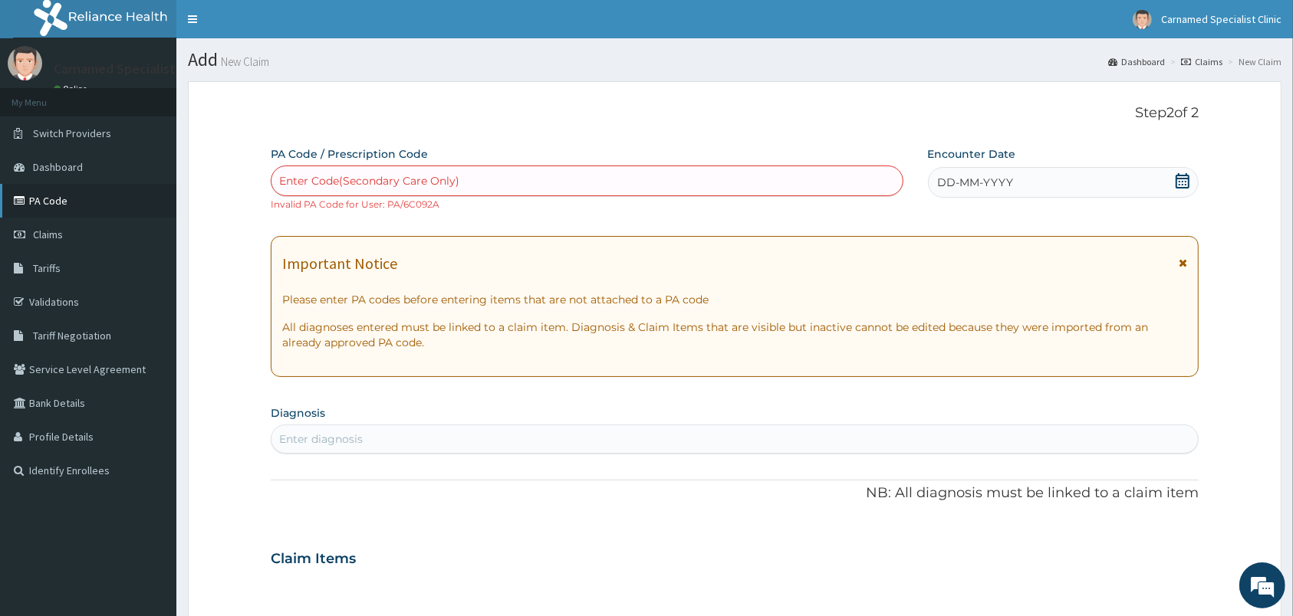
click at [70, 202] on link "PA Code" at bounding box center [88, 201] width 176 height 34
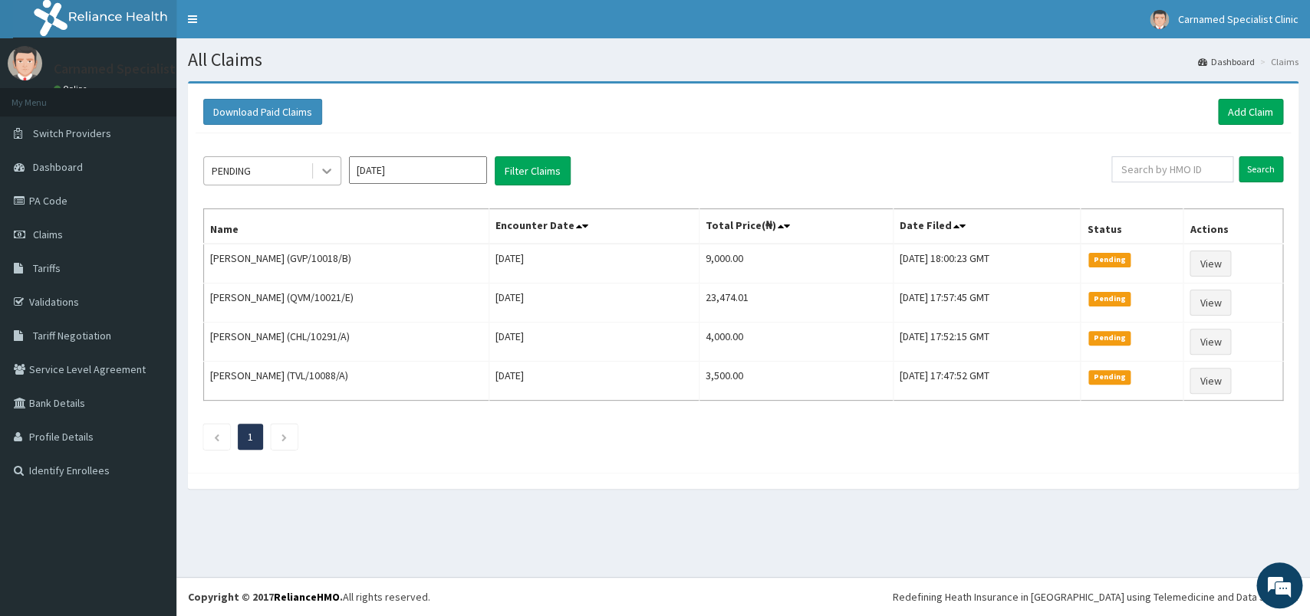
click at [324, 177] on icon at bounding box center [326, 170] width 15 height 15
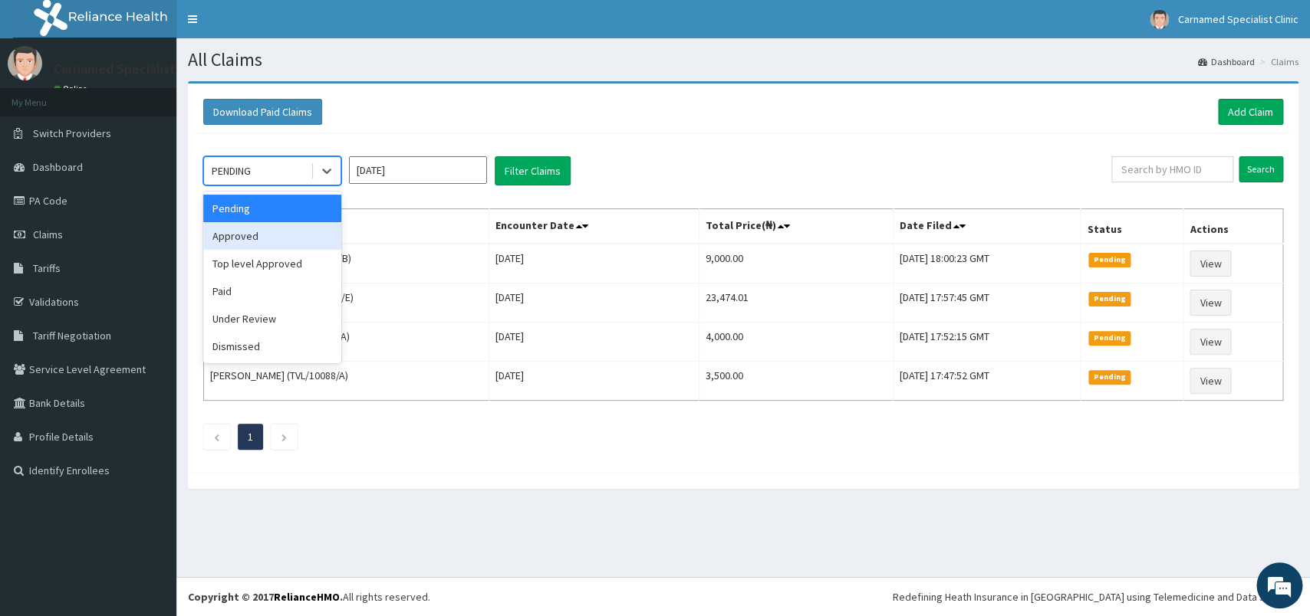
click at [263, 245] on div "Approved" at bounding box center [272, 236] width 138 height 28
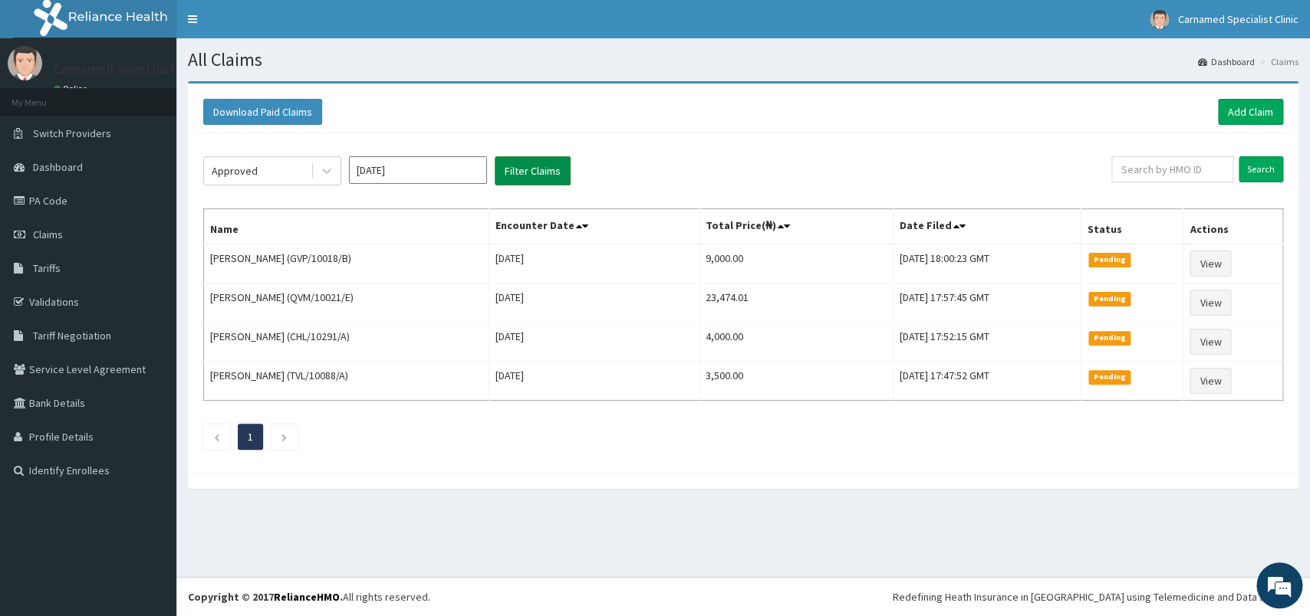
click at [524, 173] on button "Filter Claims" at bounding box center [533, 170] width 76 height 29
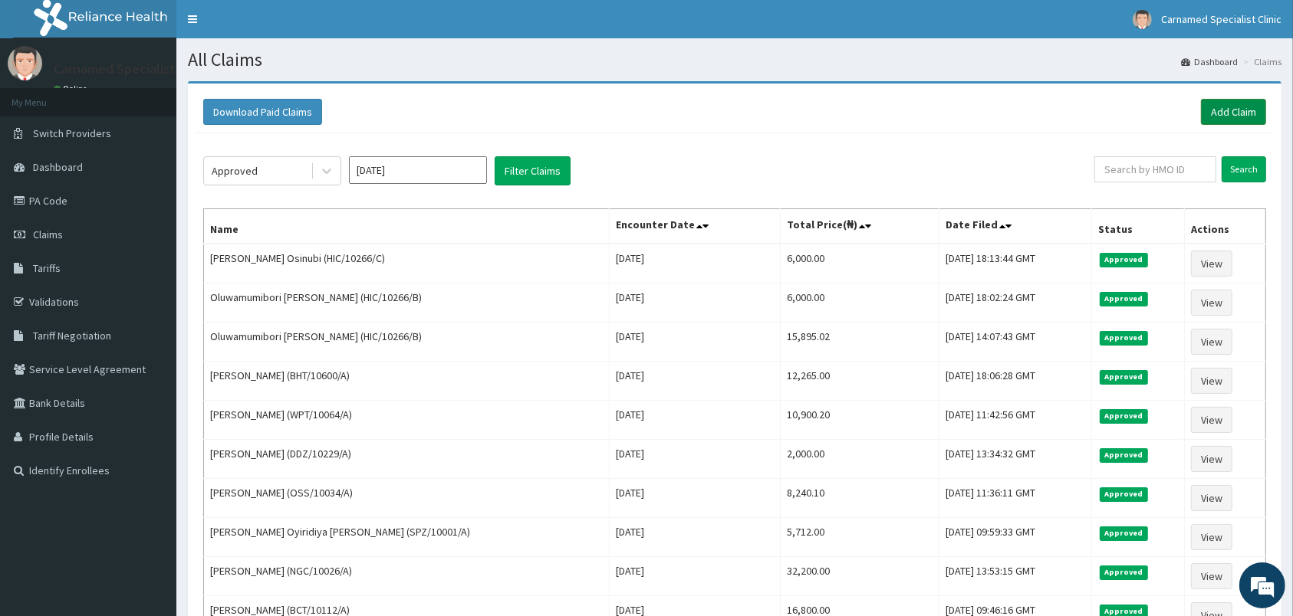
click at [1241, 114] on link "Add Claim" at bounding box center [1233, 112] width 65 height 26
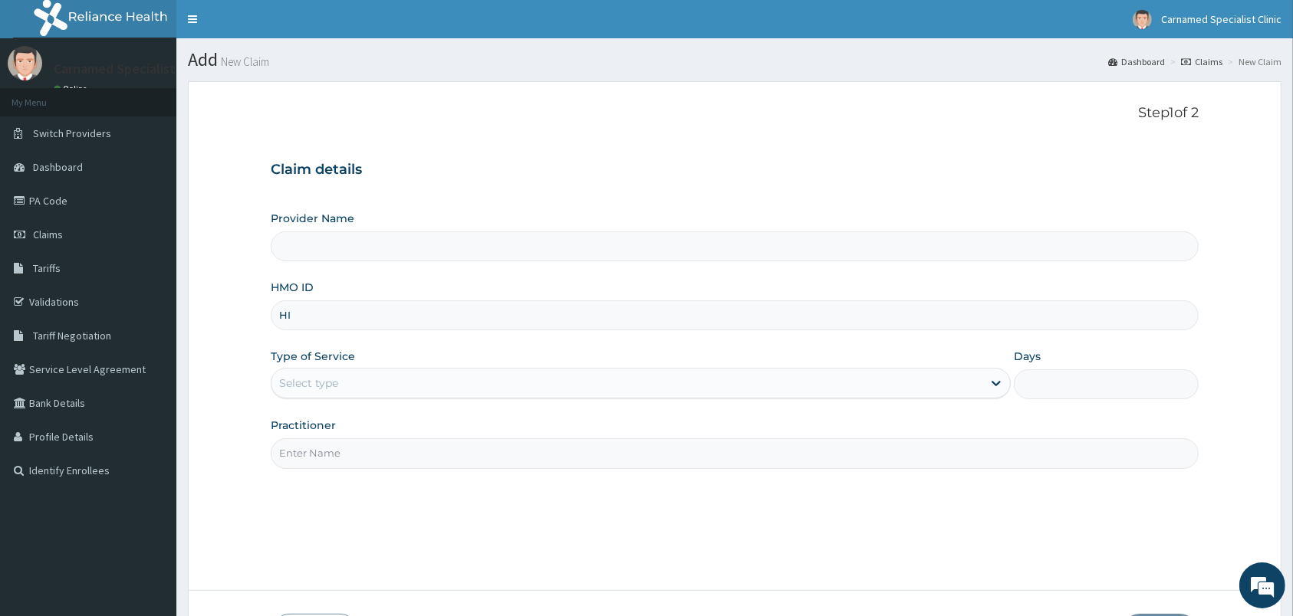
type input "HIC"
type input "Carnamed Specialist clinic"
type input "HIC/10266/B"
click at [643, 379] on div "Select type" at bounding box center [626, 383] width 711 height 25
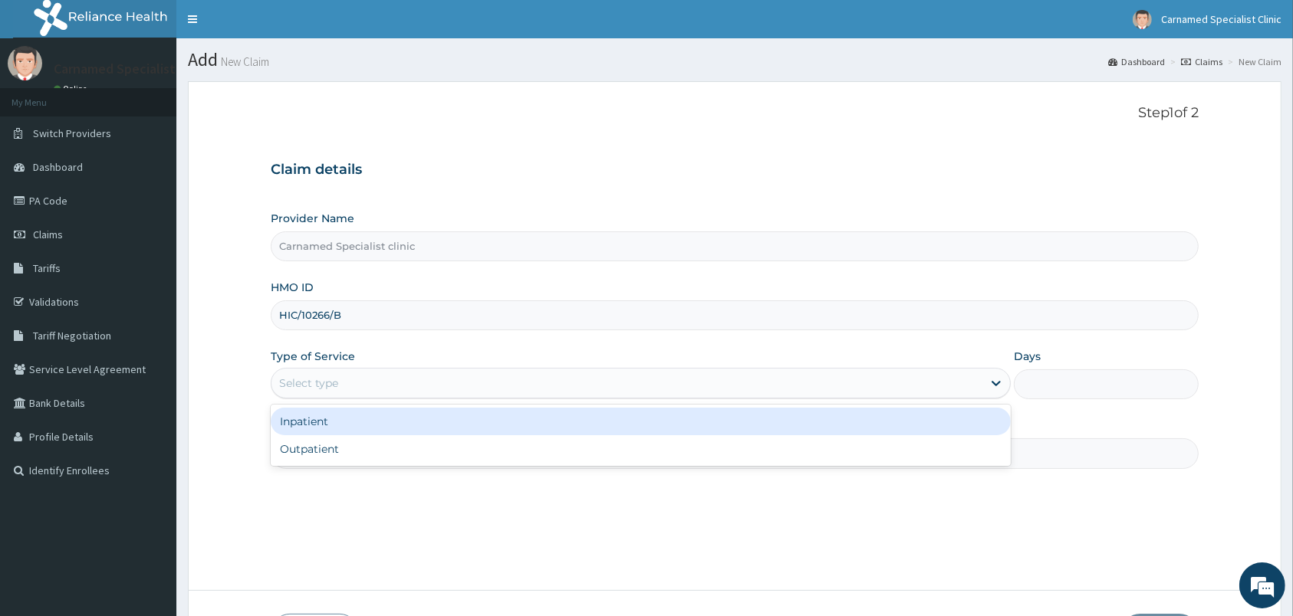
click at [480, 425] on div "Inpatient" at bounding box center [641, 422] width 740 height 28
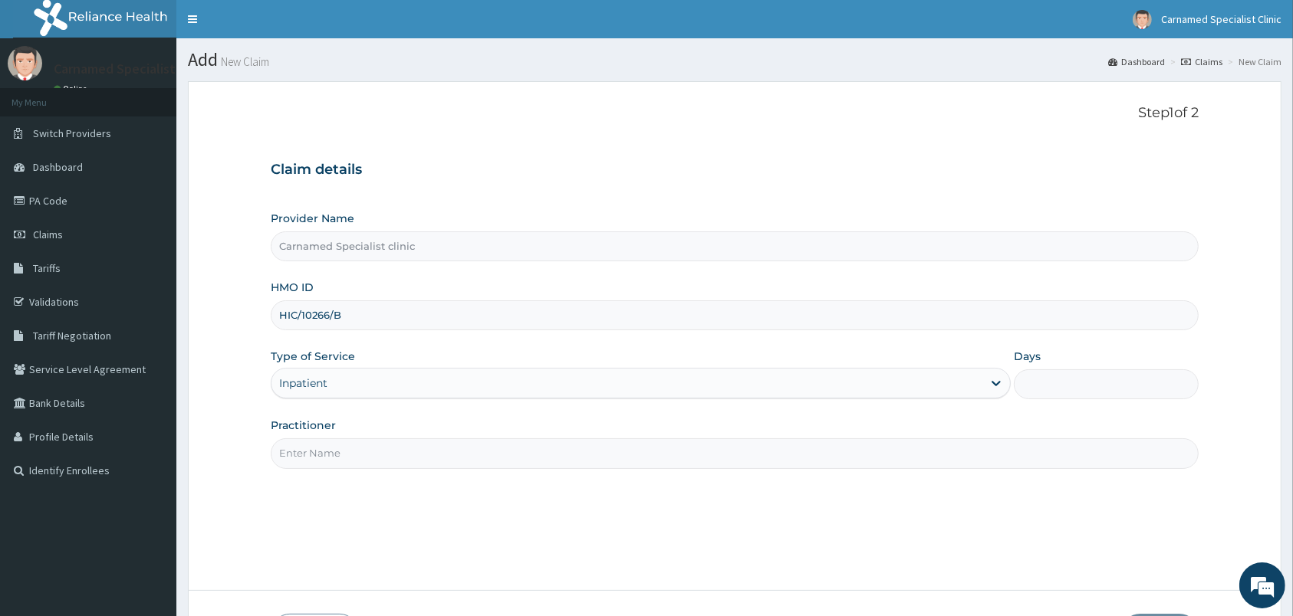
click at [1066, 380] on input "Days" at bounding box center [1106, 385] width 185 height 30
type input "3"
click at [885, 467] on input "Practitioner" at bounding box center [735, 454] width 928 height 30
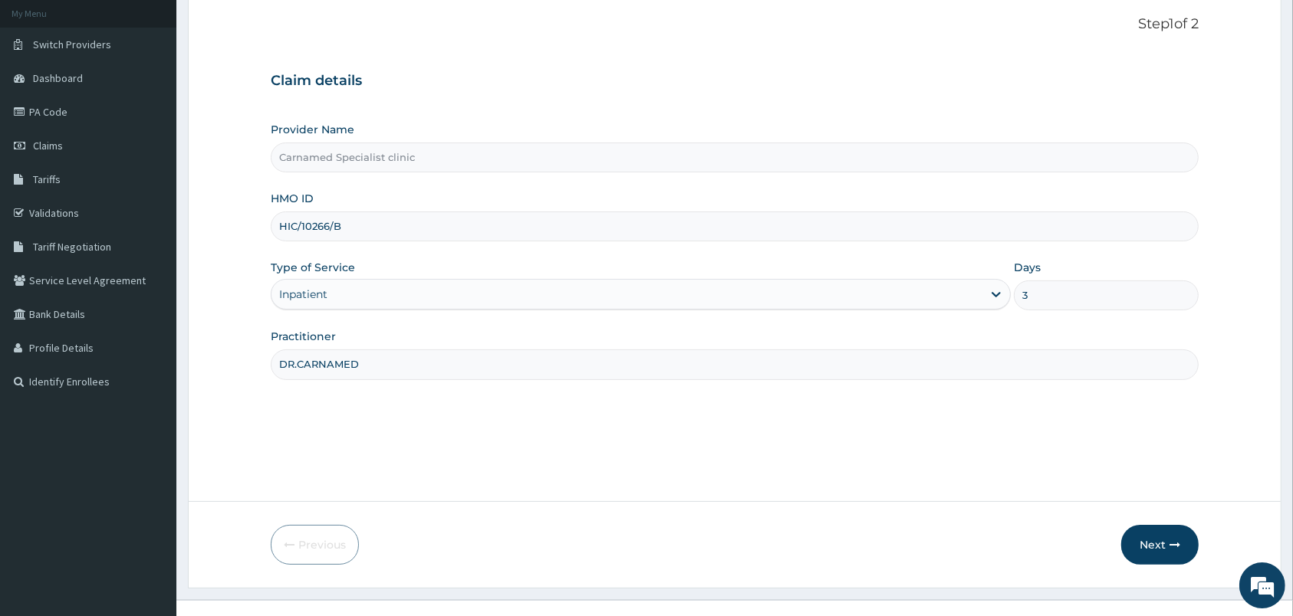
scroll to position [113, 0]
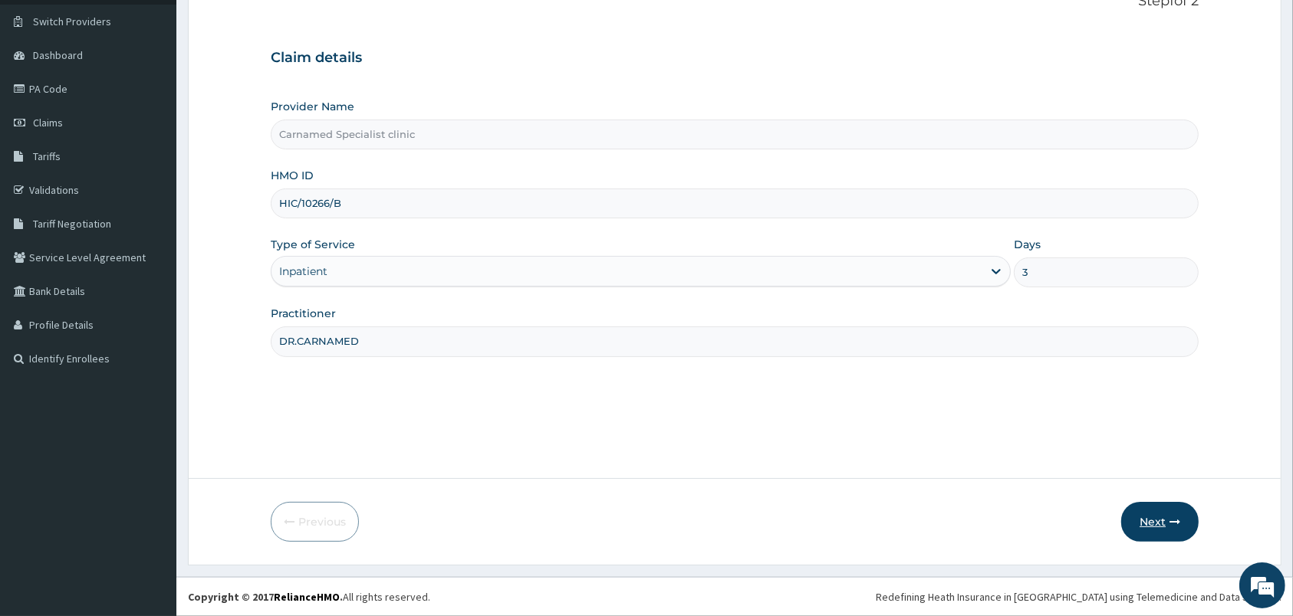
type input "DR.CARNAMED"
click at [1154, 507] on button "Next" at bounding box center [1159, 522] width 77 height 40
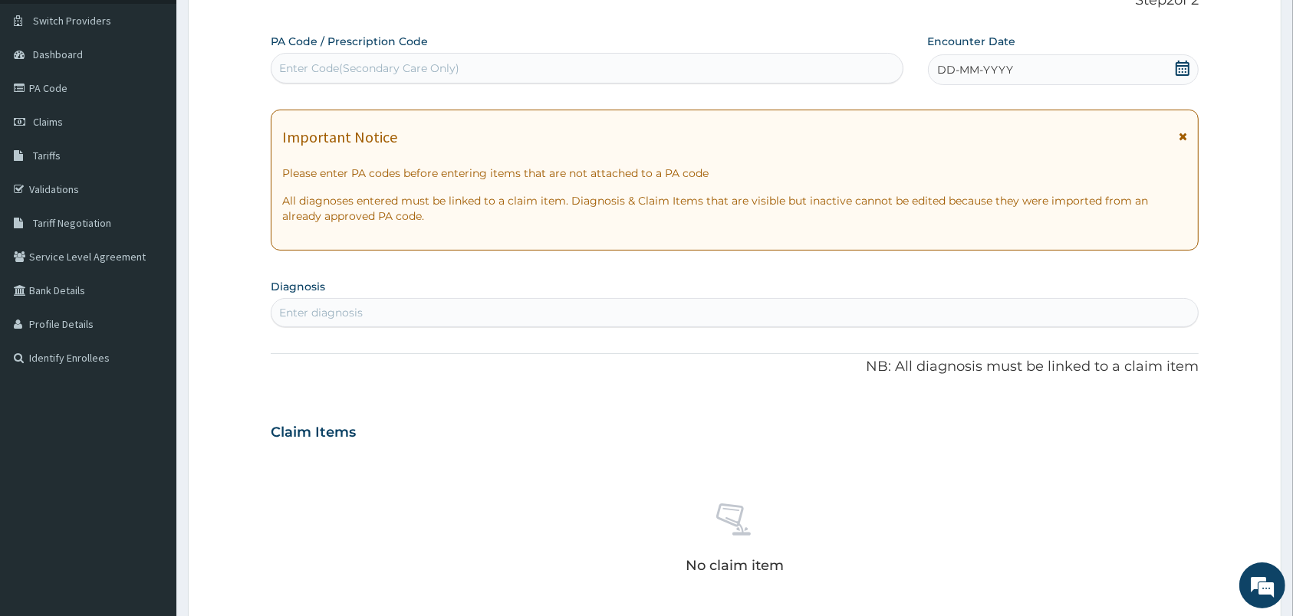
click at [514, 61] on div "Enter Code(Secondary Care Only)" at bounding box center [586, 68] width 631 height 25
paste input "PA/6C092A"
type input "PA/6C092A"
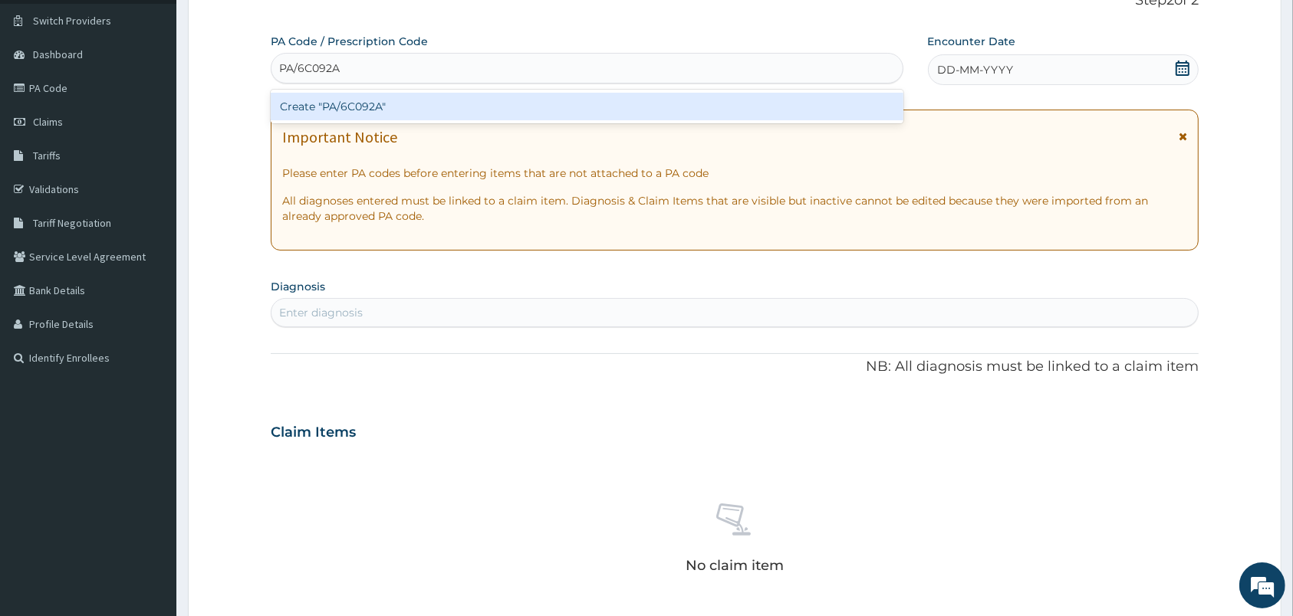
click at [363, 107] on div "Create "PA/6C092A"" at bounding box center [587, 107] width 633 height 28
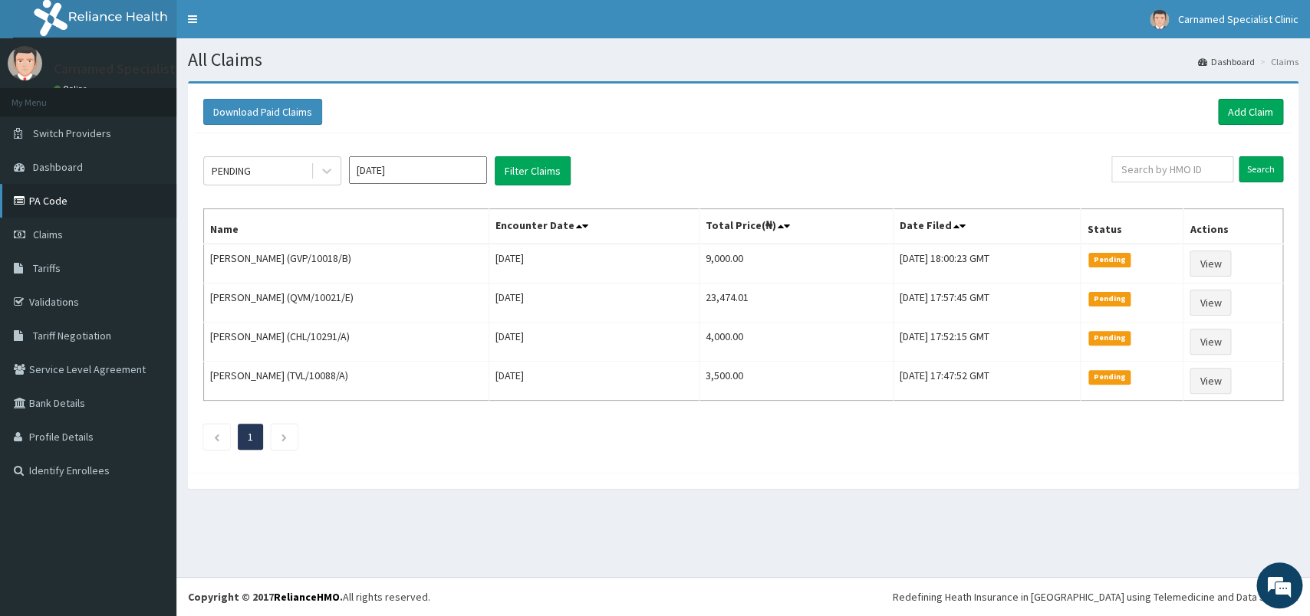
click at [75, 206] on link "PA Code" at bounding box center [88, 201] width 176 height 34
click at [1237, 112] on link "Add Claim" at bounding box center [1250, 112] width 65 height 26
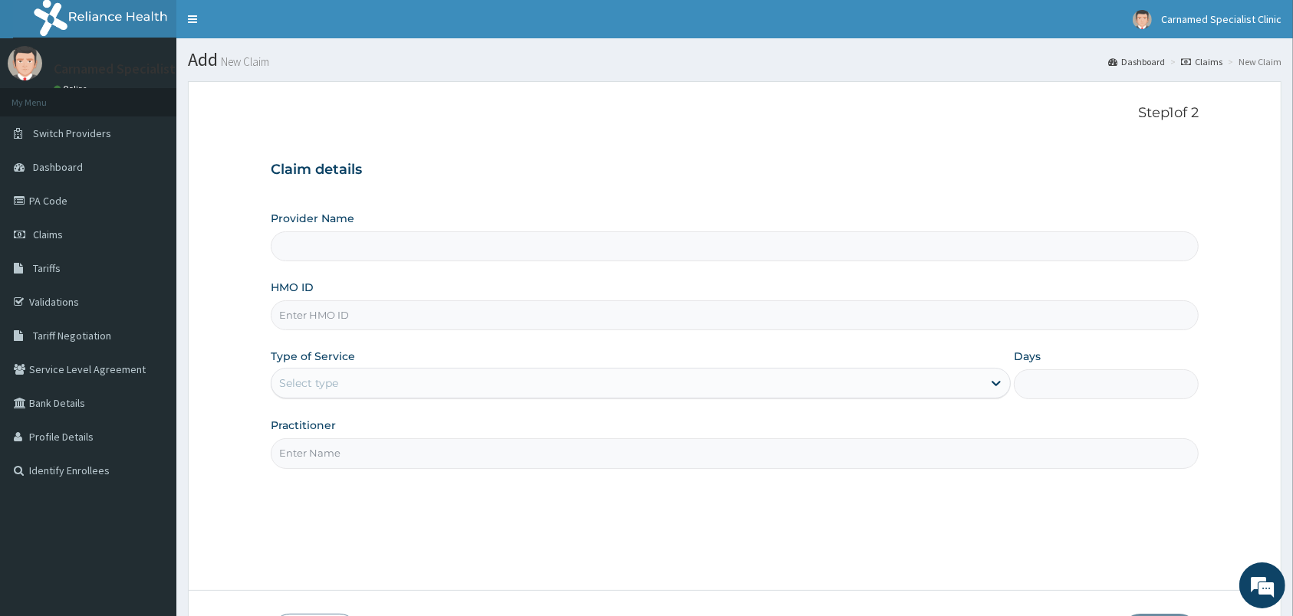
click at [660, 307] on input "HMO ID" at bounding box center [735, 316] width 928 height 30
type input "HIC"
type input "Carnamed Specialist clinic"
type input "HIC/10266/C"
click at [428, 382] on div "Select type" at bounding box center [626, 383] width 711 height 25
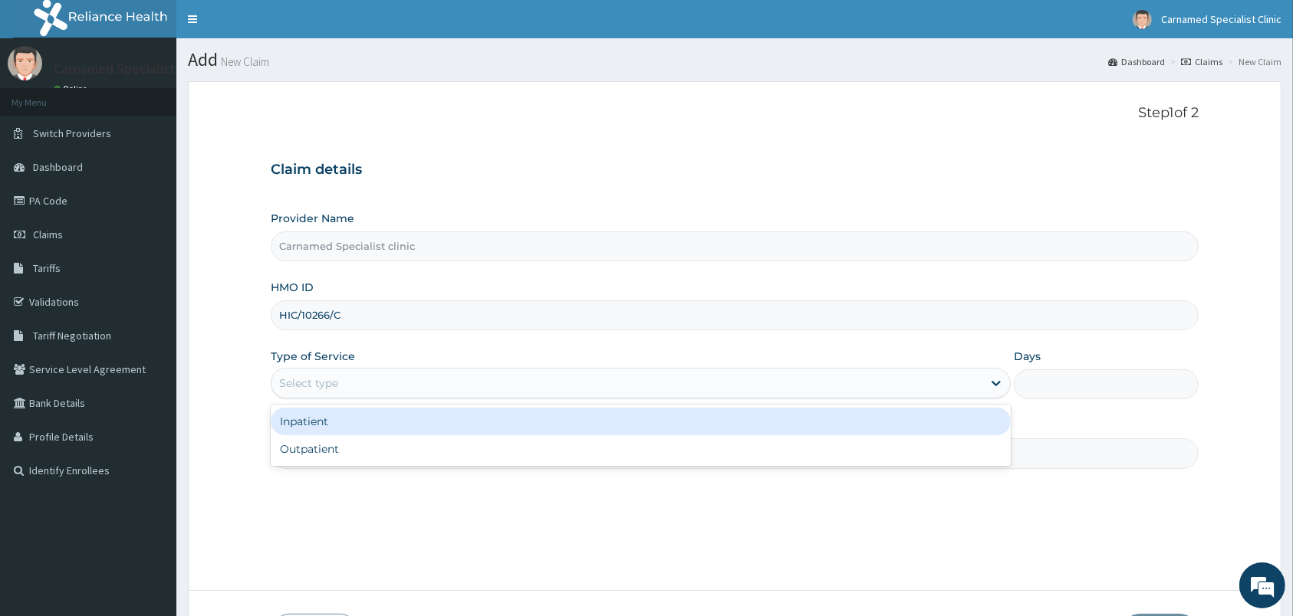
click at [375, 413] on div "Inpatient" at bounding box center [641, 422] width 740 height 28
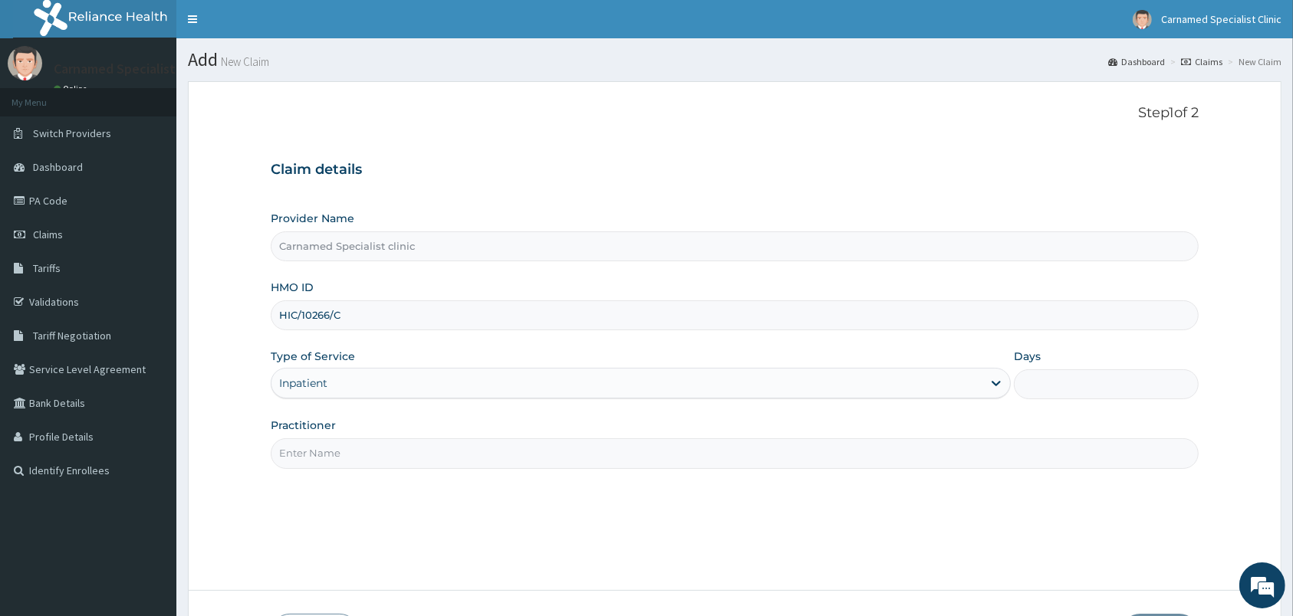
click at [1054, 386] on input "Days" at bounding box center [1106, 385] width 185 height 30
type input "3"
click at [682, 461] on input "Practitioner" at bounding box center [735, 454] width 928 height 30
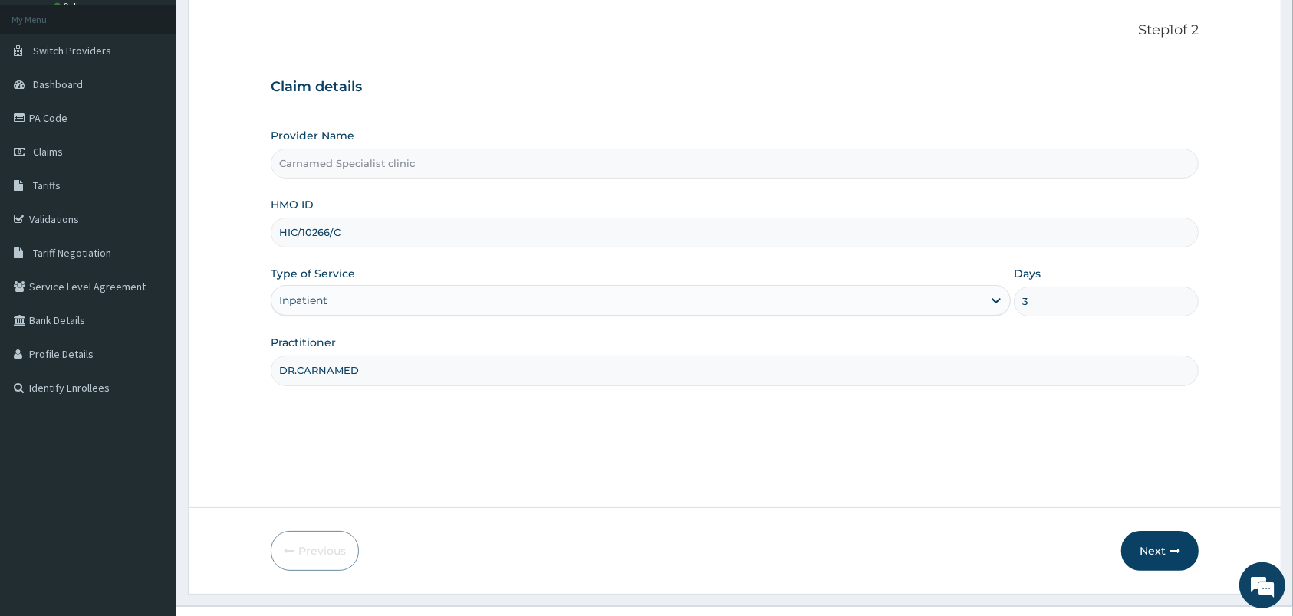
scroll to position [113, 0]
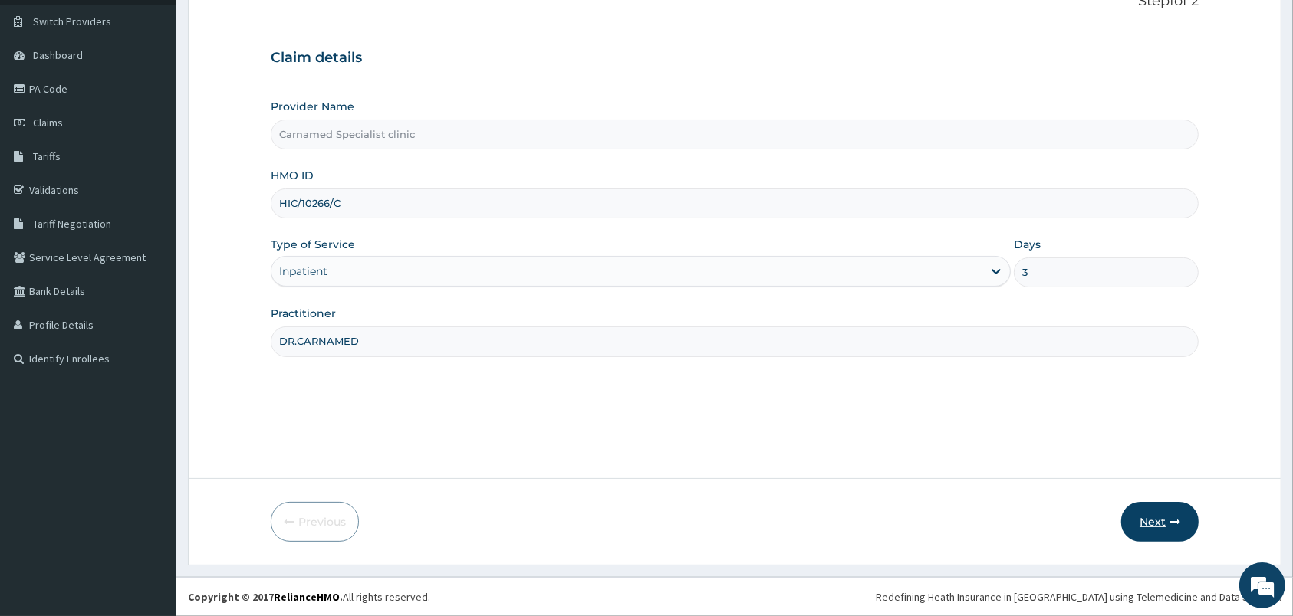
type input "DR.CARNAMED"
click at [1151, 511] on button "Next" at bounding box center [1159, 522] width 77 height 40
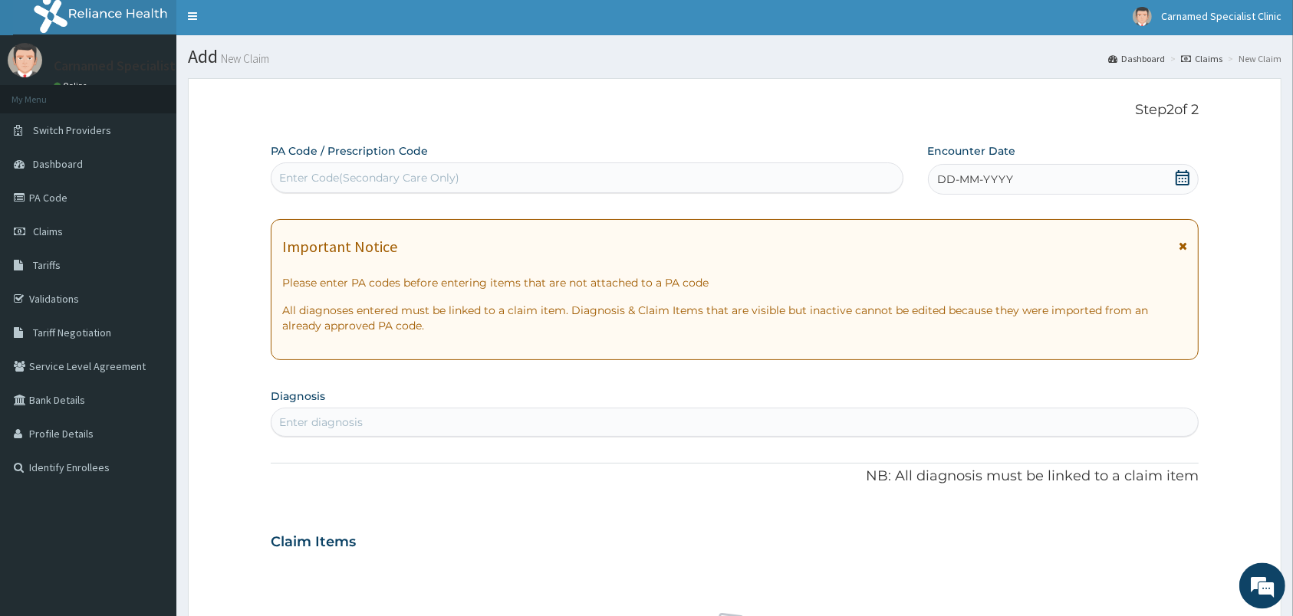
scroll to position [0, 0]
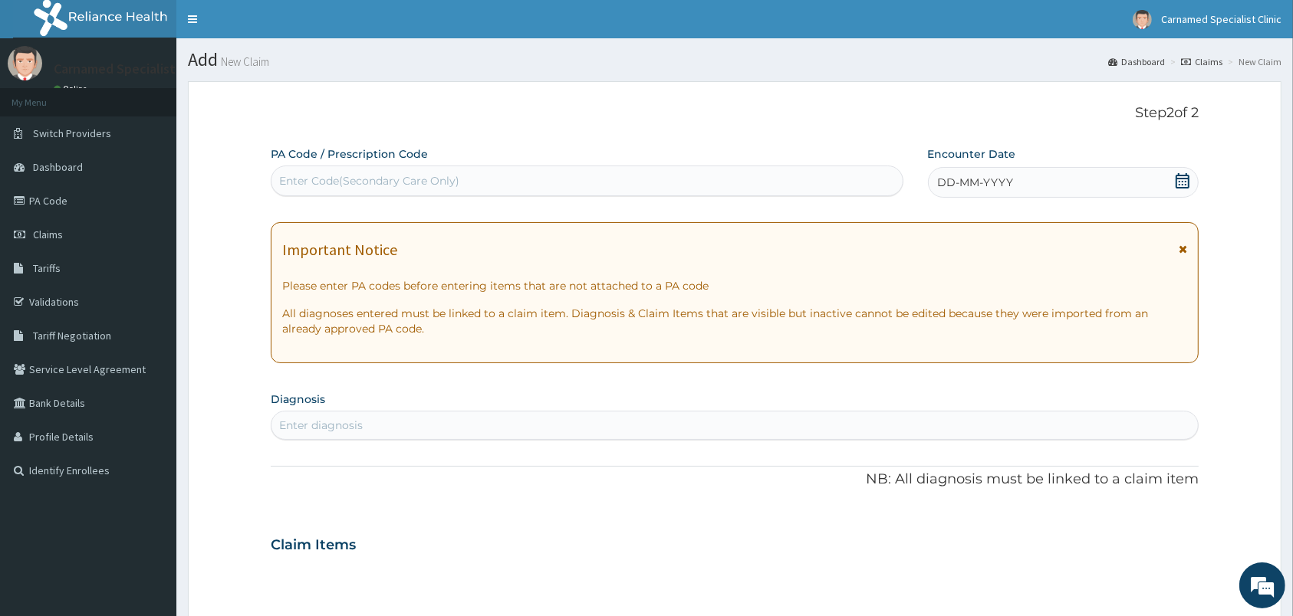
click at [677, 184] on div "Enter Code(Secondary Care Only)" at bounding box center [586, 181] width 631 height 25
paste input "PA/6C092A"
type input "PA/6C092A"
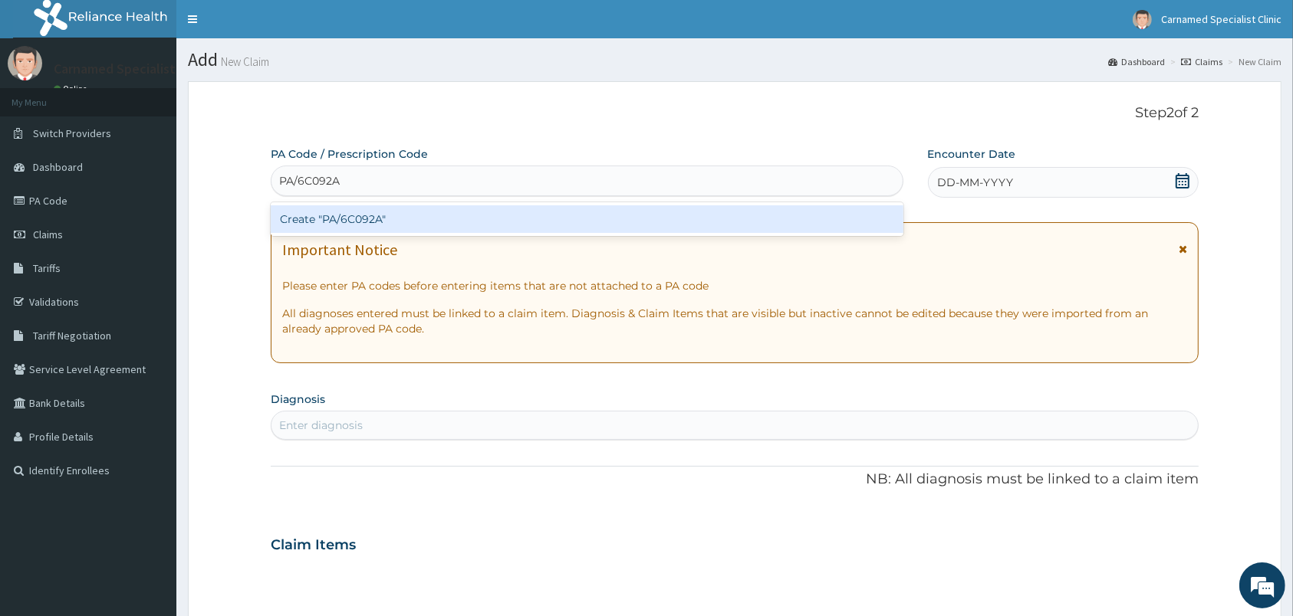
click at [391, 222] on div "Create "PA/6C092A"" at bounding box center [587, 219] width 633 height 28
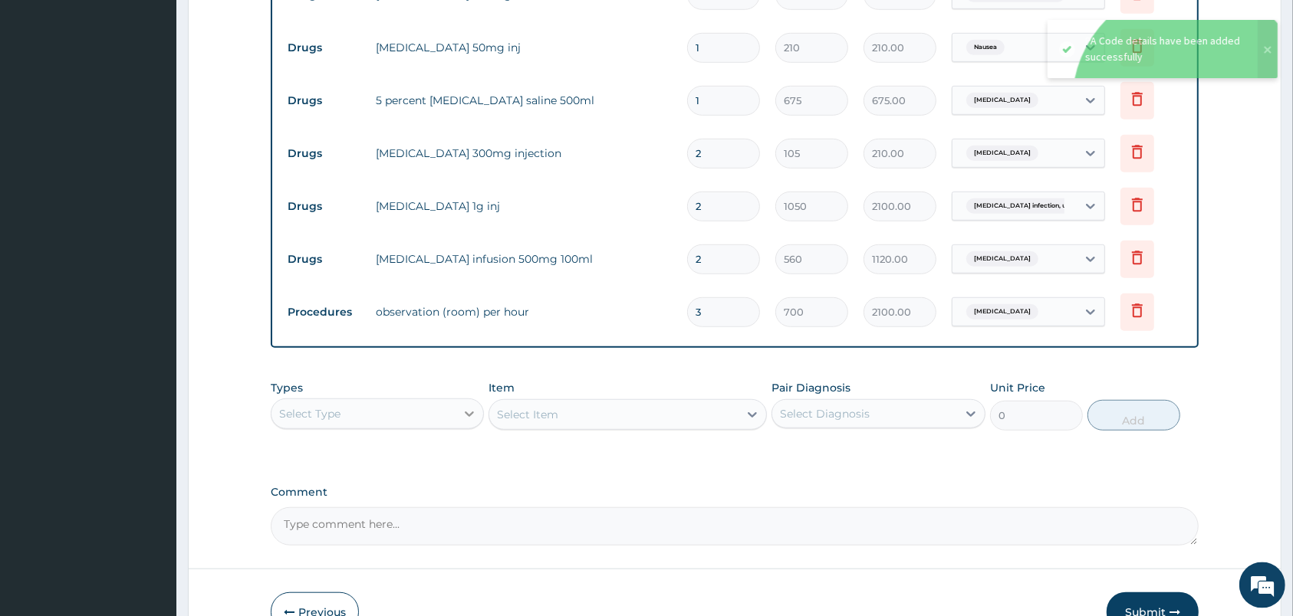
scroll to position [1074, 0]
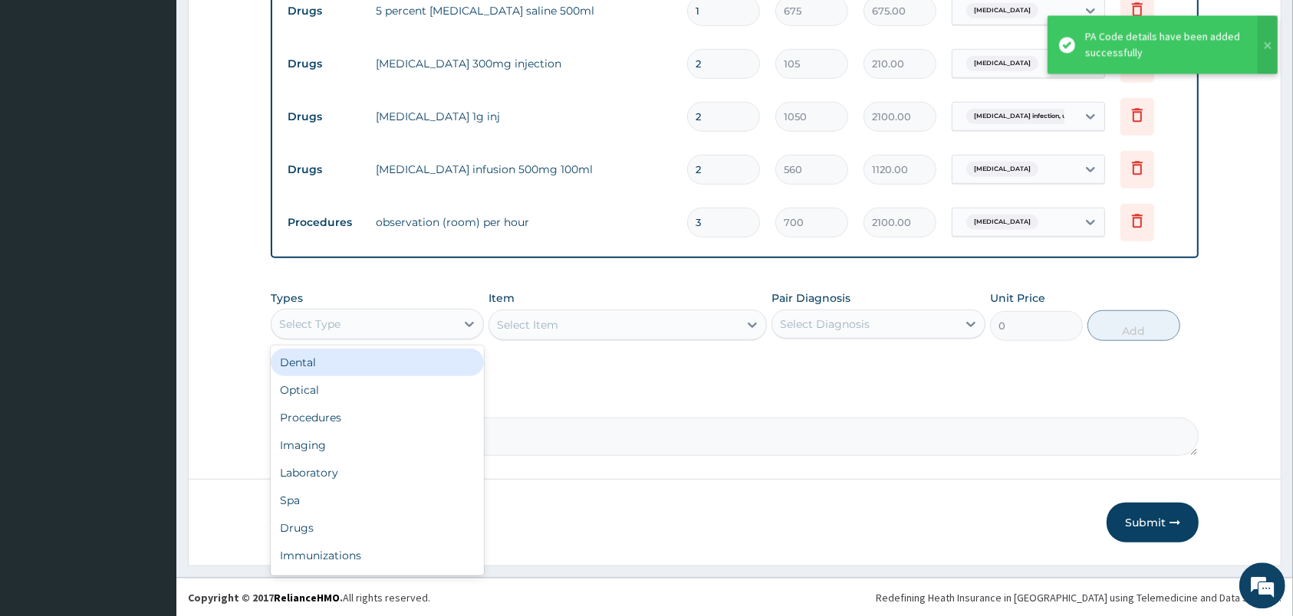
click at [436, 331] on div "Select Type" at bounding box center [363, 323] width 184 height 25
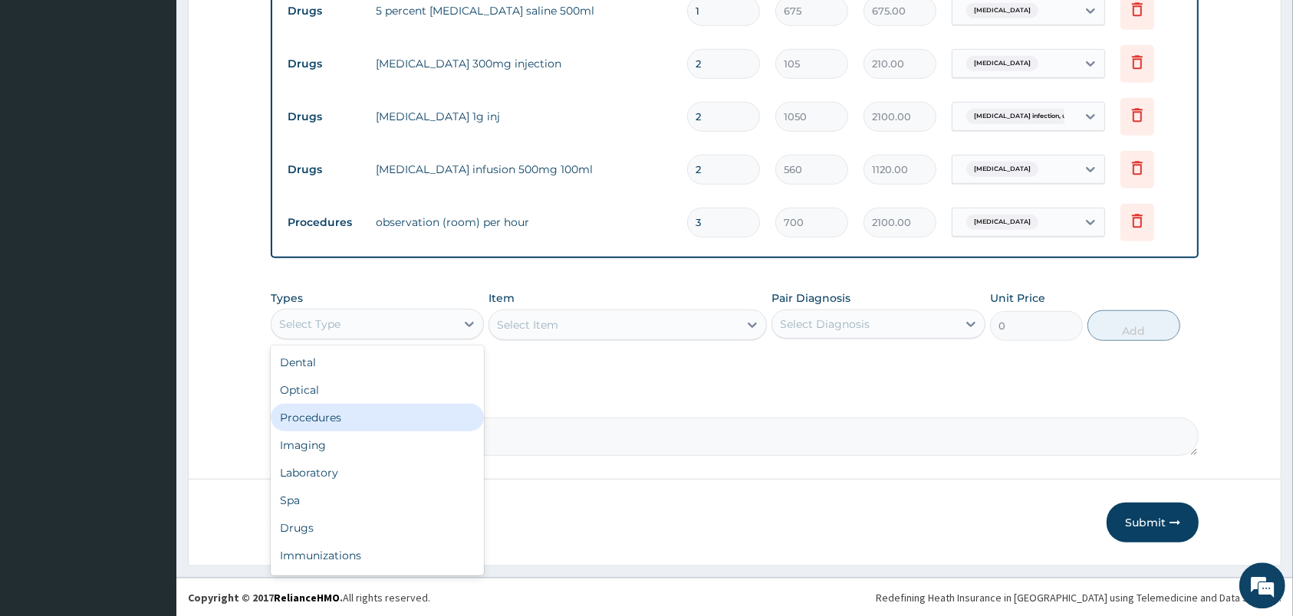
click at [347, 416] on div "Procedures" at bounding box center [377, 417] width 213 height 28
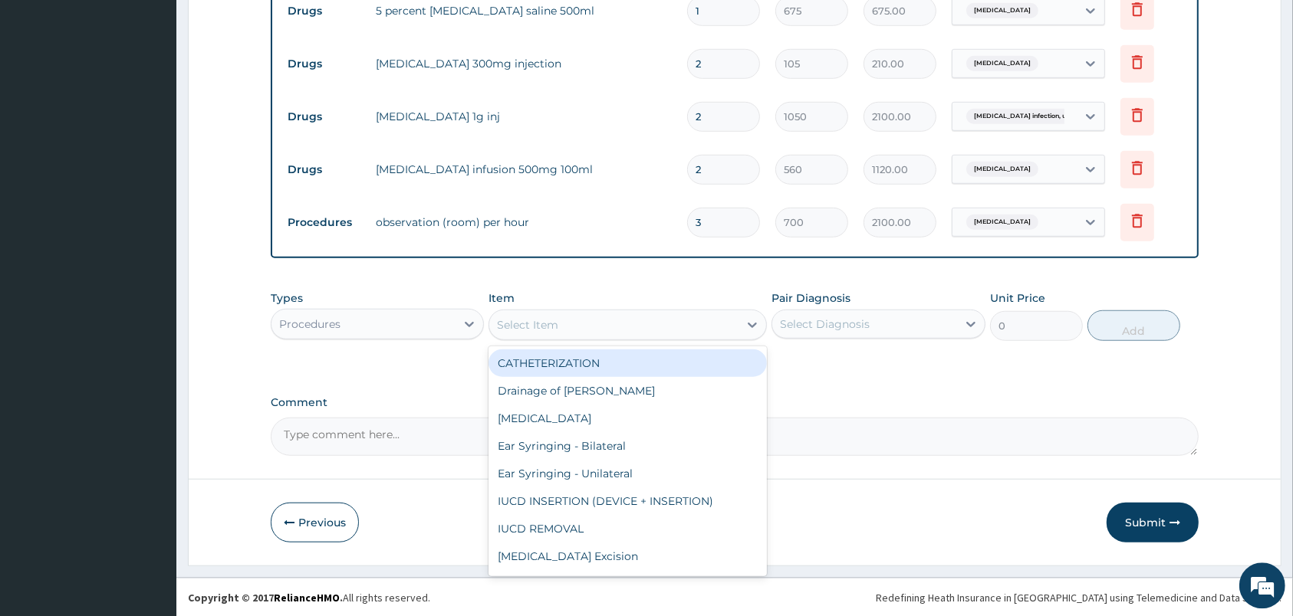
click at [552, 331] on div "Select Item" at bounding box center [527, 324] width 61 height 15
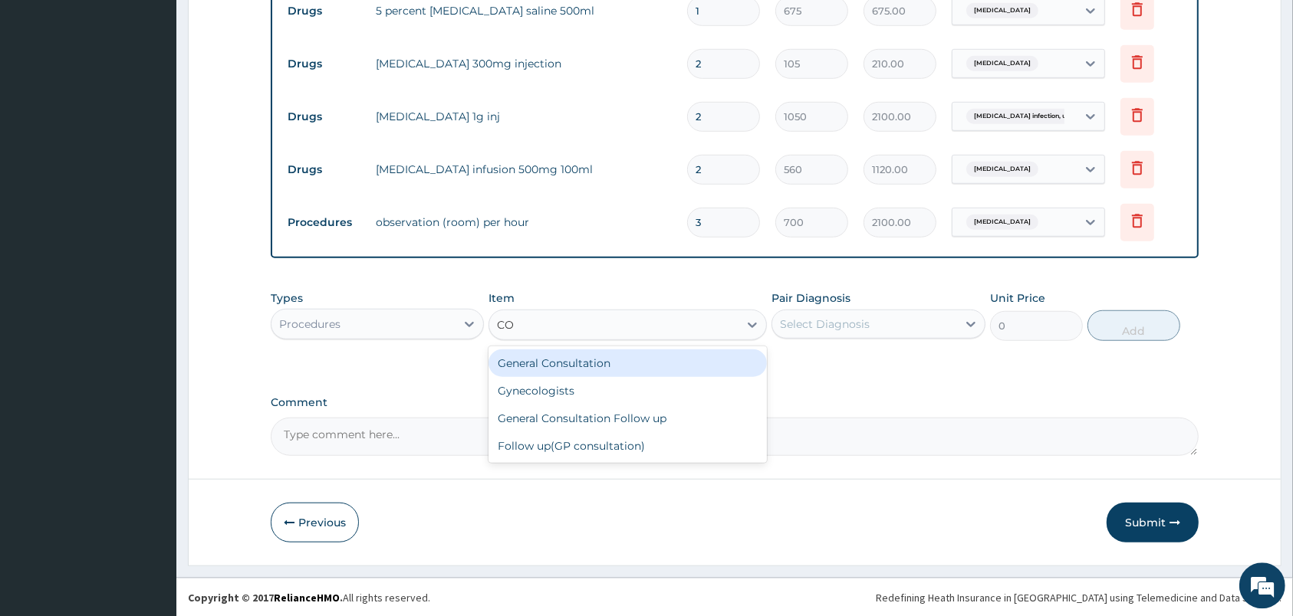
type input "CON"
click at [602, 366] on div "General Consultation" at bounding box center [627, 363] width 278 height 28
type input "2000"
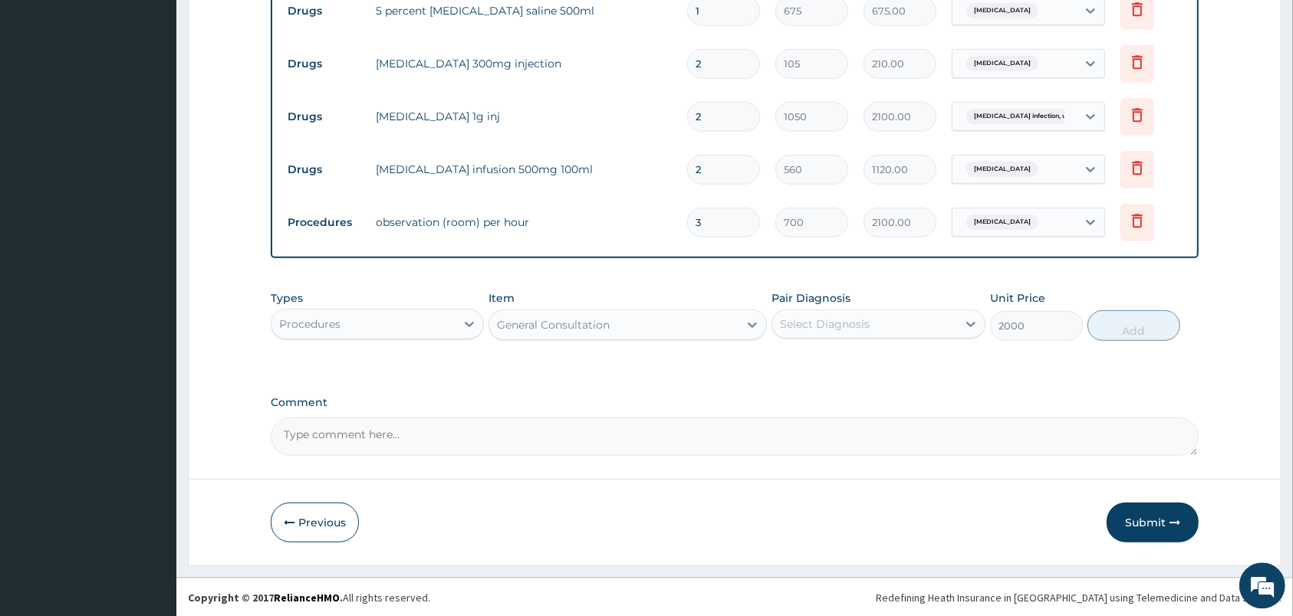
click at [883, 328] on div "Select Diagnosis" at bounding box center [864, 323] width 184 height 25
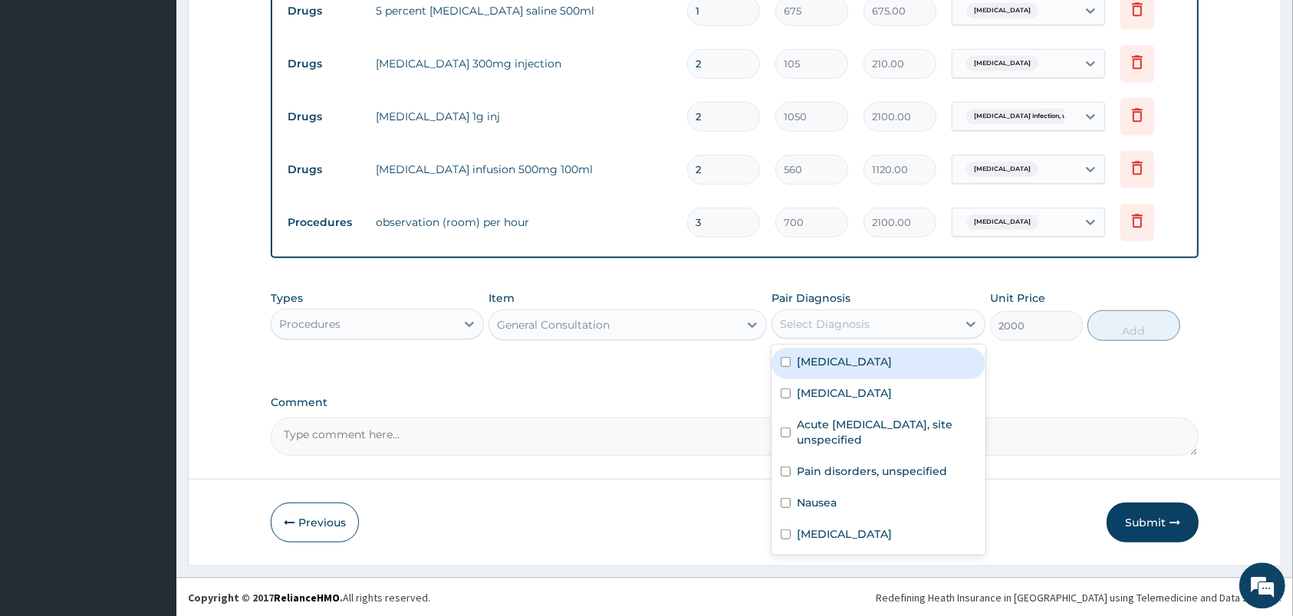
click at [854, 364] on label "[MEDICAL_DATA]" at bounding box center [844, 360] width 95 height 15
checkbox input "true"
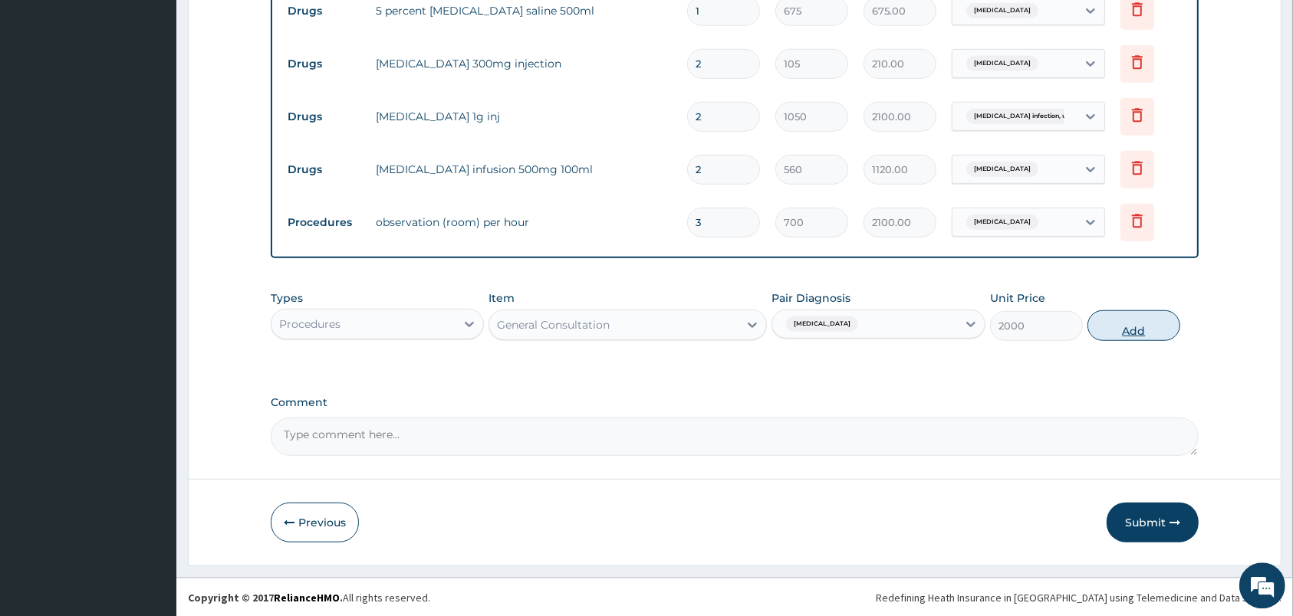
click at [1128, 334] on button "Add" at bounding box center [1133, 325] width 93 height 31
type input "0"
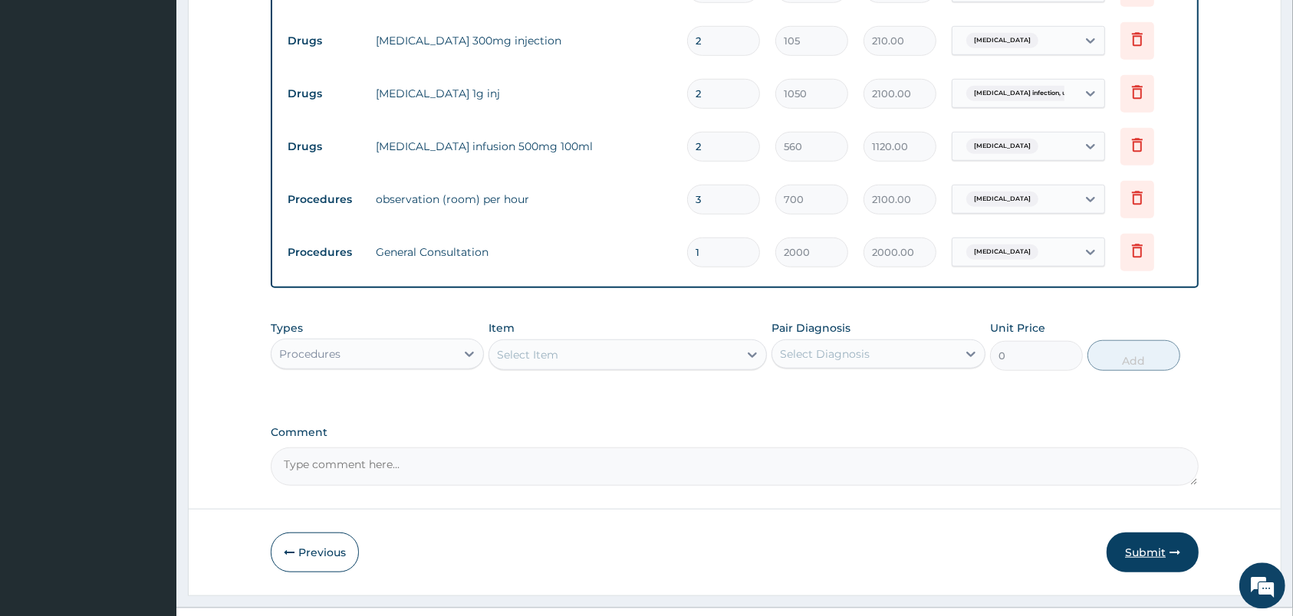
click at [1149, 572] on button "Submit" at bounding box center [1152, 552] width 92 height 40
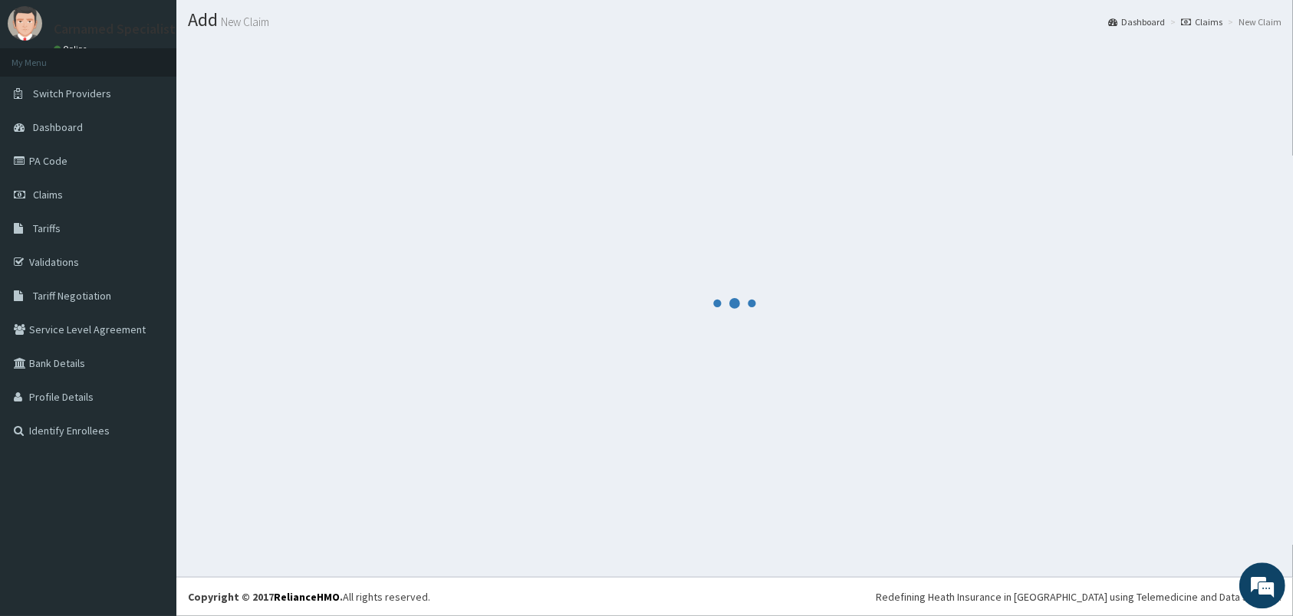
scroll to position [40, 0]
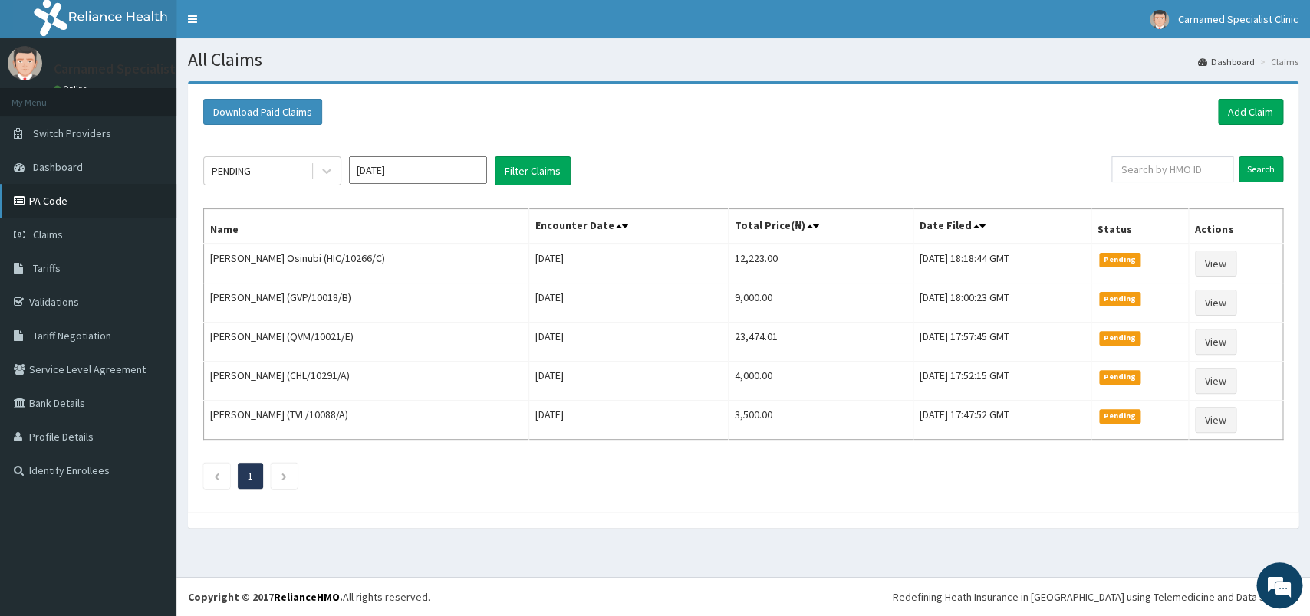
click at [87, 204] on link "PA Code" at bounding box center [88, 201] width 176 height 34
click at [1260, 103] on link "Add Claim" at bounding box center [1250, 112] width 65 height 26
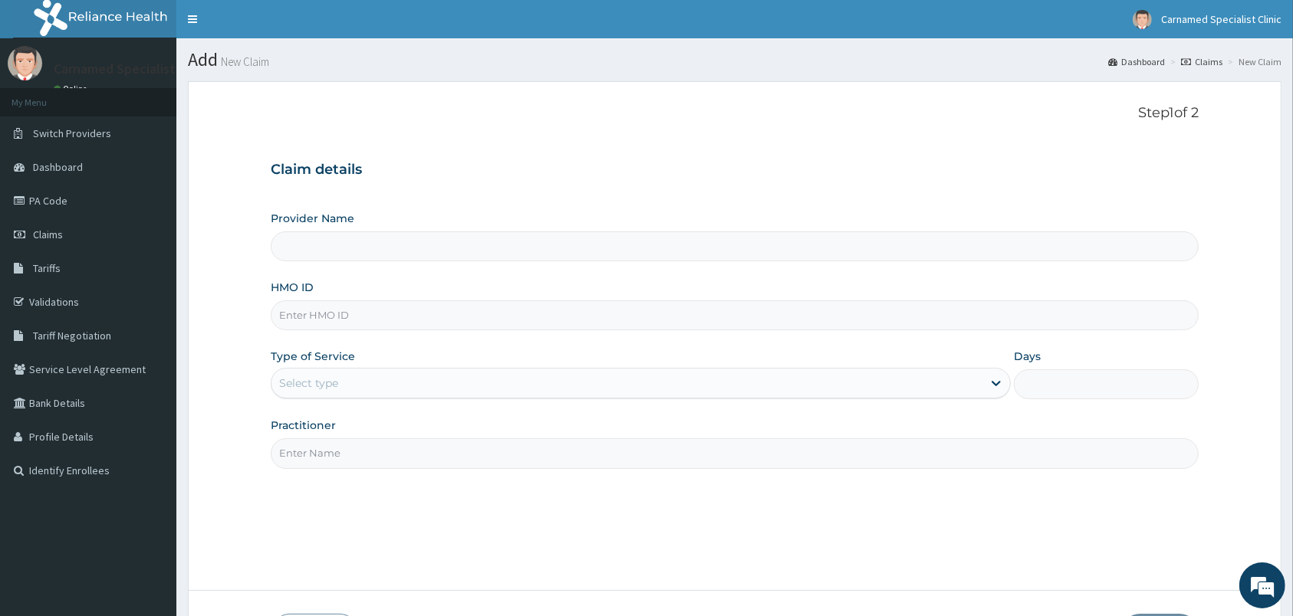
click at [744, 307] on input "HMO ID" at bounding box center [735, 316] width 928 height 30
type input "Carnamed Specialist clinic"
type input "BHT/10560/A"
click at [337, 384] on div "Select type" at bounding box center [308, 383] width 59 height 15
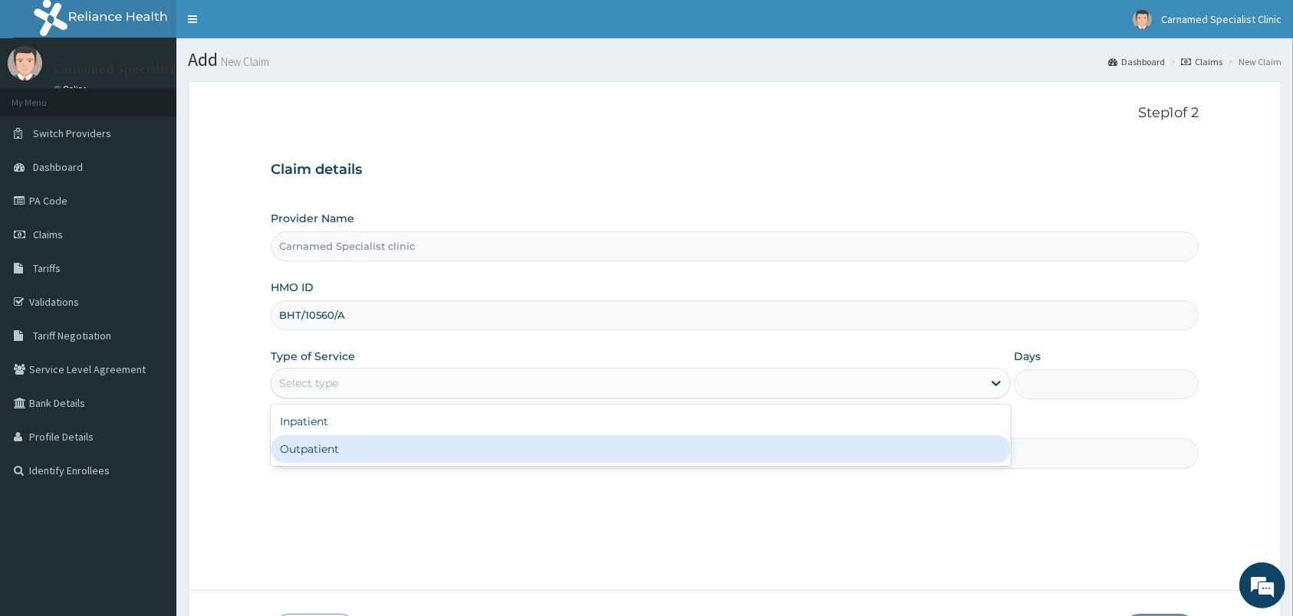
click at [322, 443] on div "Outpatient" at bounding box center [641, 450] width 740 height 28
type input "1"
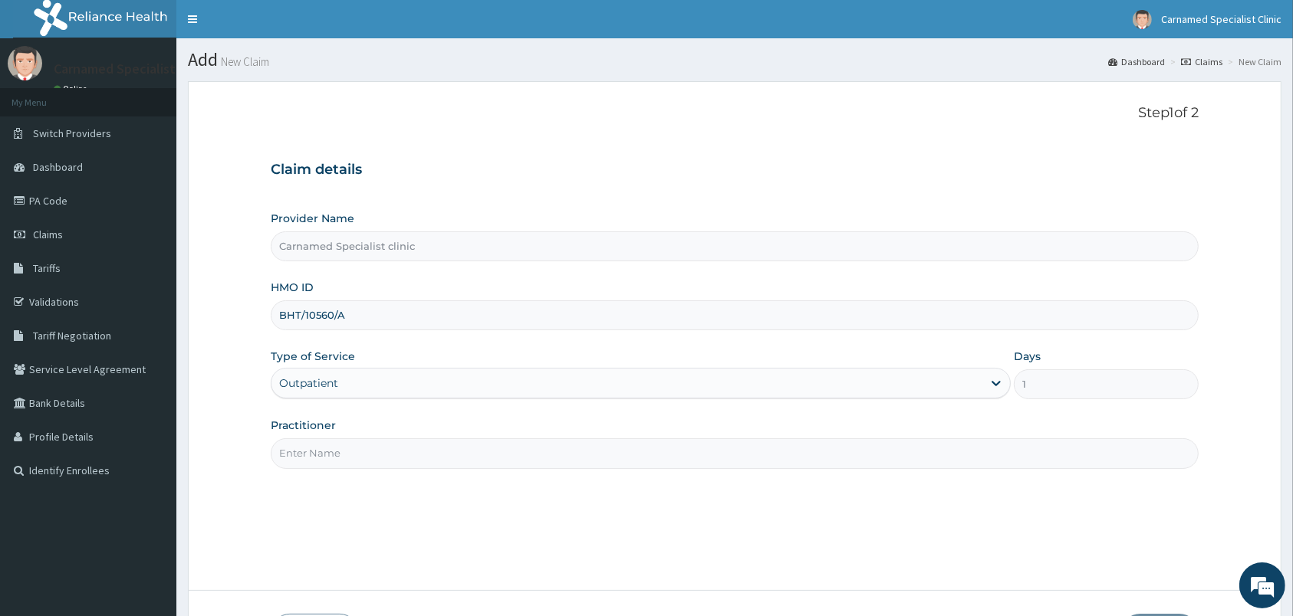
click at [346, 439] on div "Practitioner" at bounding box center [735, 443] width 928 height 51
click at [353, 455] on input "Practitioner" at bounding box center [735, 454] width 928 height 30
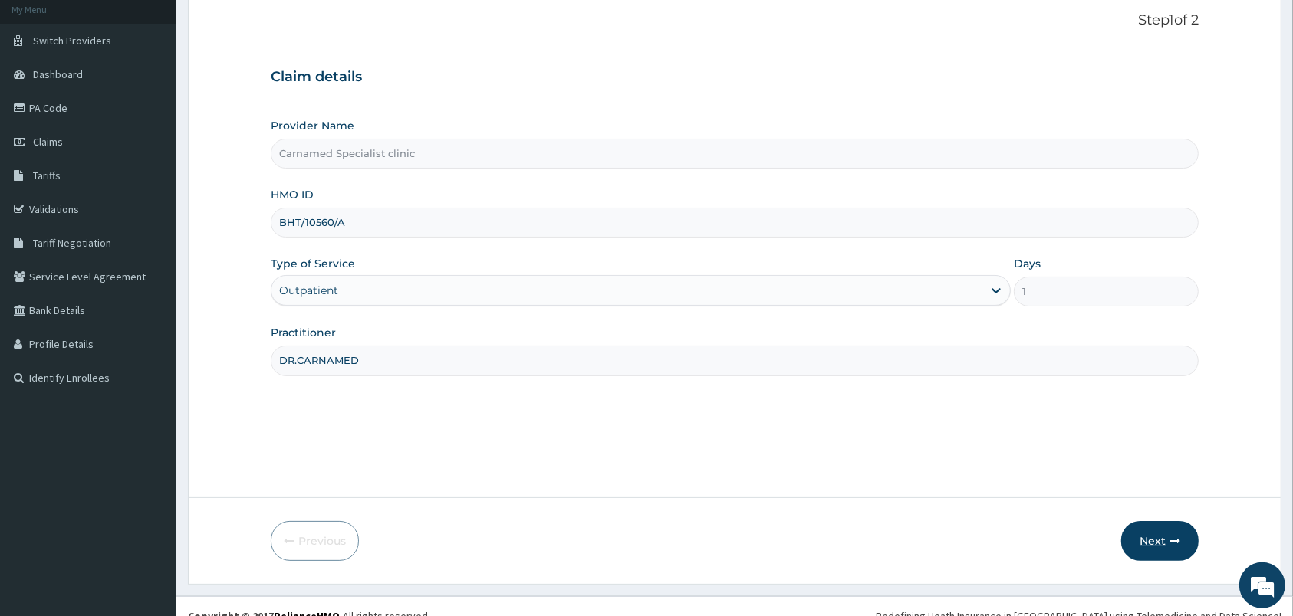
scroll to position [113, 0]
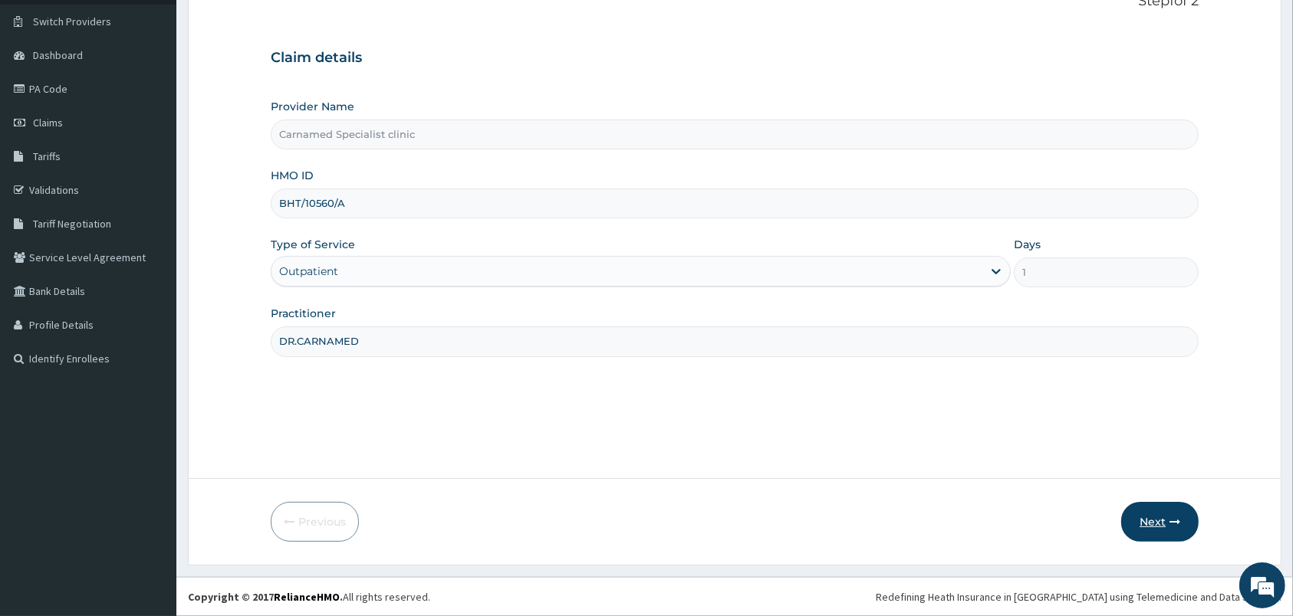
type input "DR.CARNAMED"
click at [1141, 517] on button "Next" at bounding box center [1159, 522] width 77 height 40
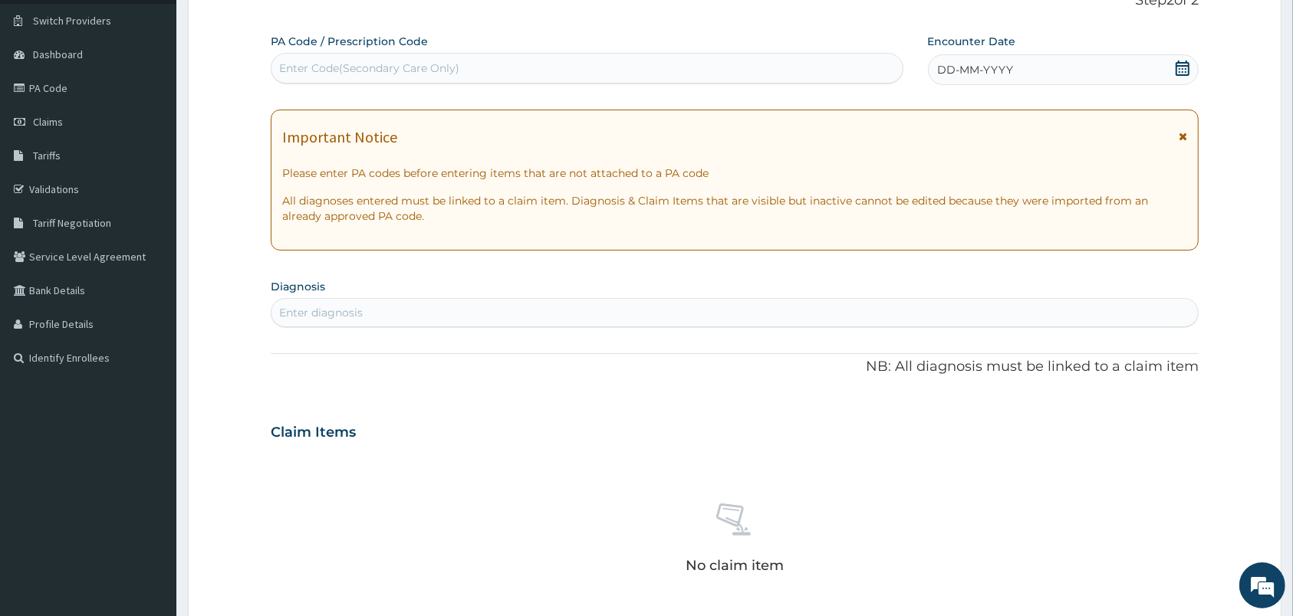
click at [552, 56] on div "Enter Code(Secondary Care Only)" at bounding box center [587, 68] width 633 height 31
paste input "PA/C6EB01"
type input "PA/C6EB01"
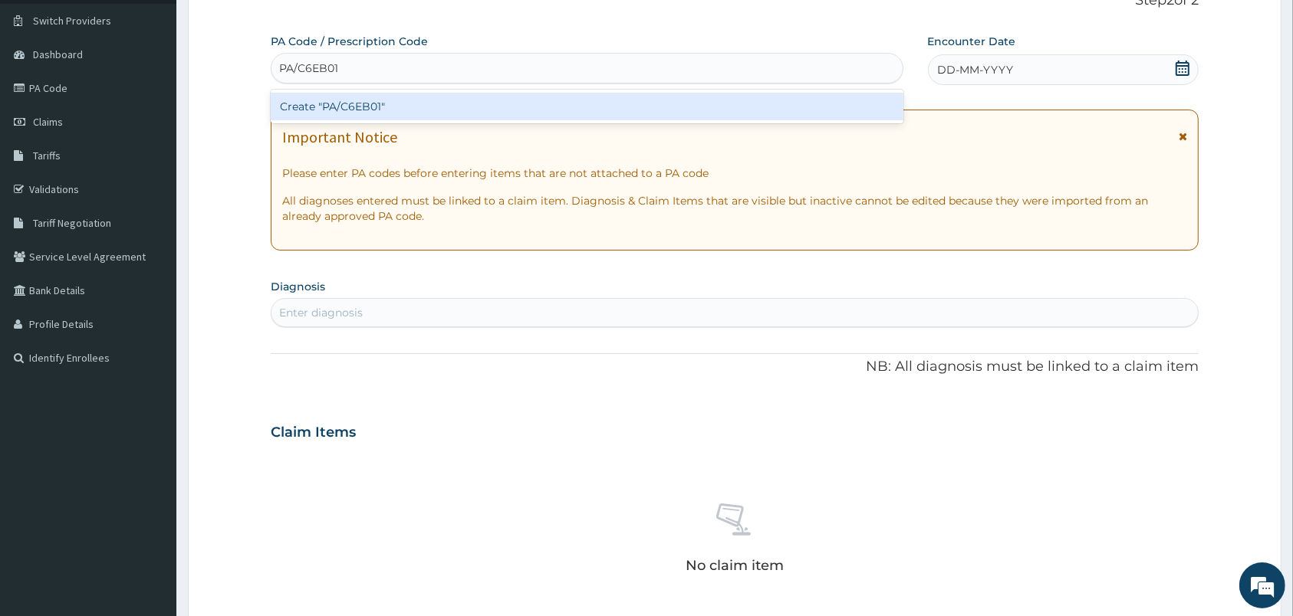
click at [352, 96] on div "Create "PA/C6EB01"" at bounding box center [587, 107] width 633 height 28
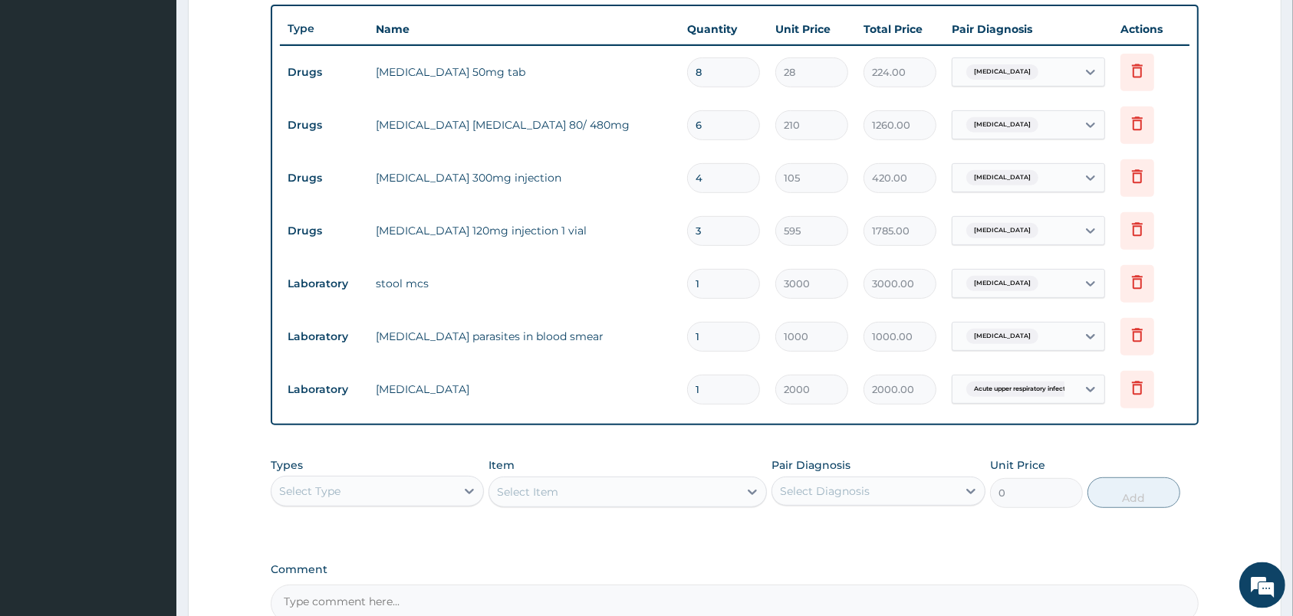
scroll to position [734, 0]
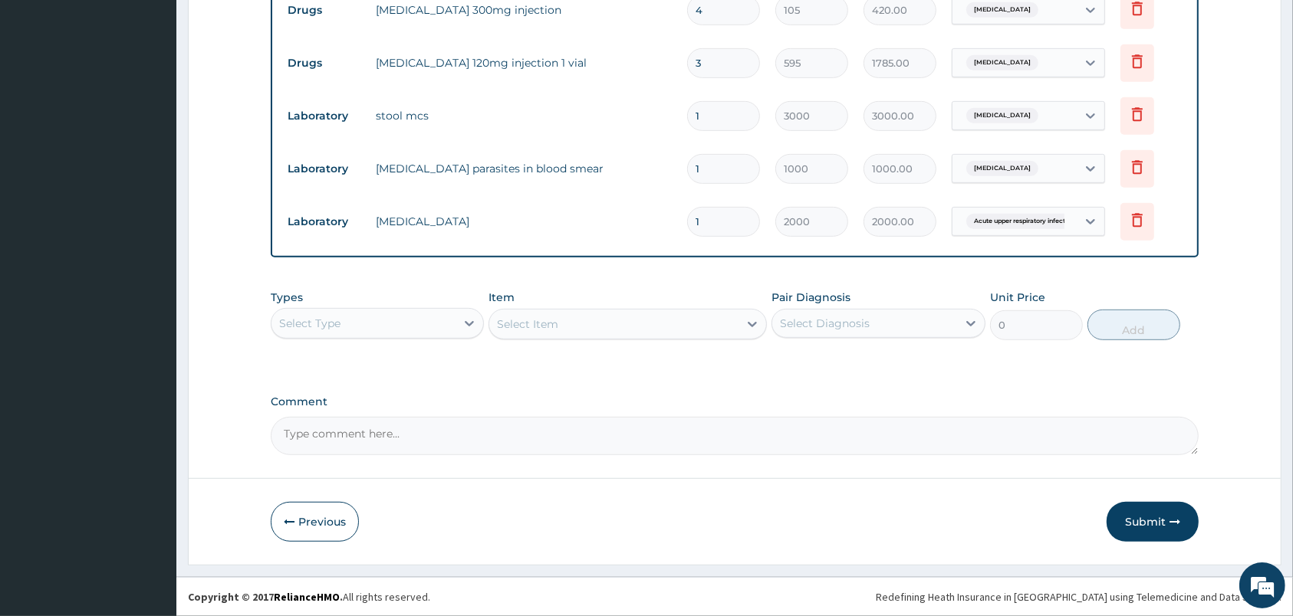
click at [376, 317] on div "Select Type" at bounding box center [363, 323] width 184 height 25
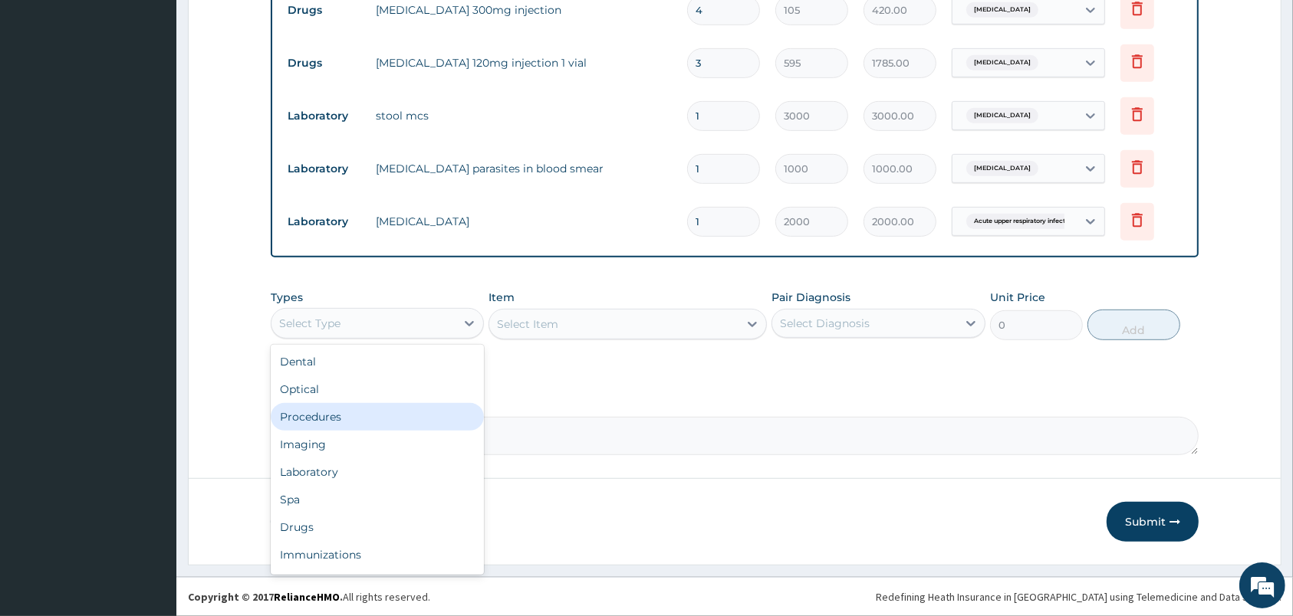
click at [336, 411] on div "Procedures" at bounding box center [377, 417] width 213 height 28
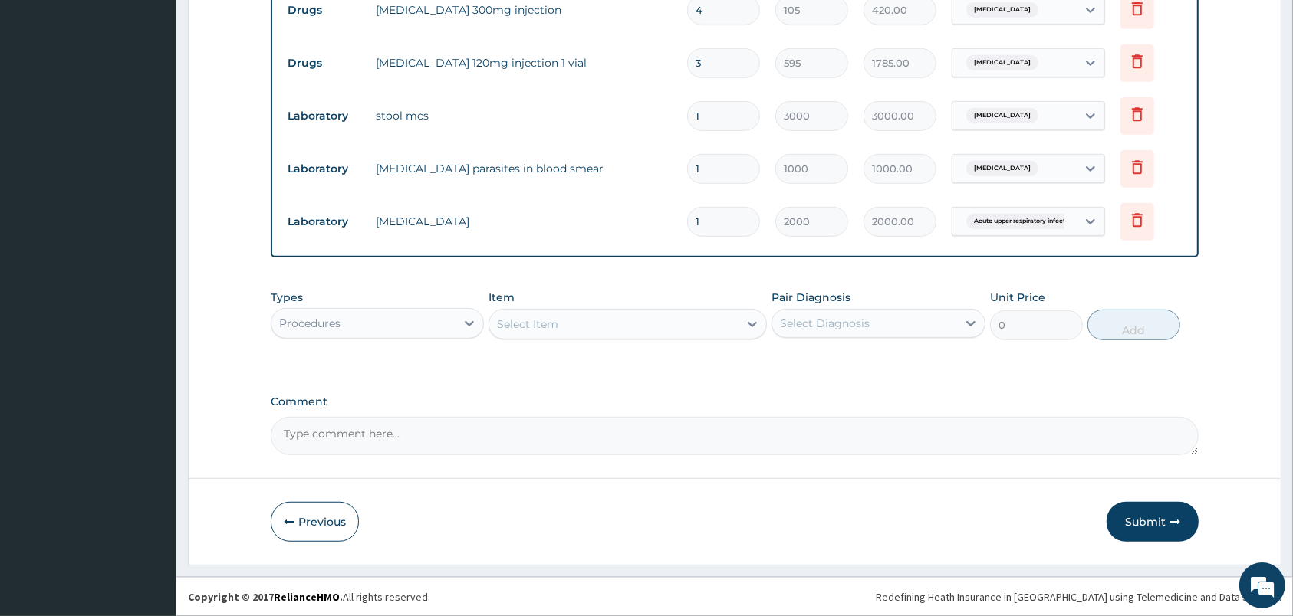
click at [639, 322] on div "Select Item" at bounding box center [613, 324] width 249 height 25
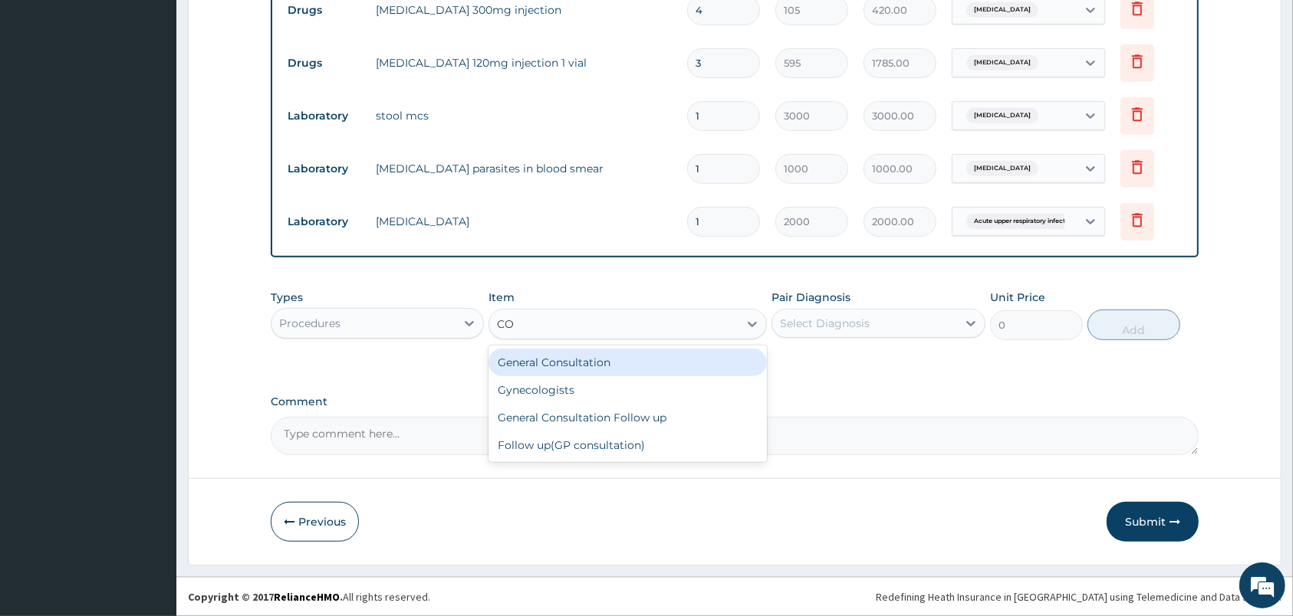
type input "CON"
click at [631, 360] on div "General Consultation" at bounding box center [627, 363] width 278 height 28
type input "2000"
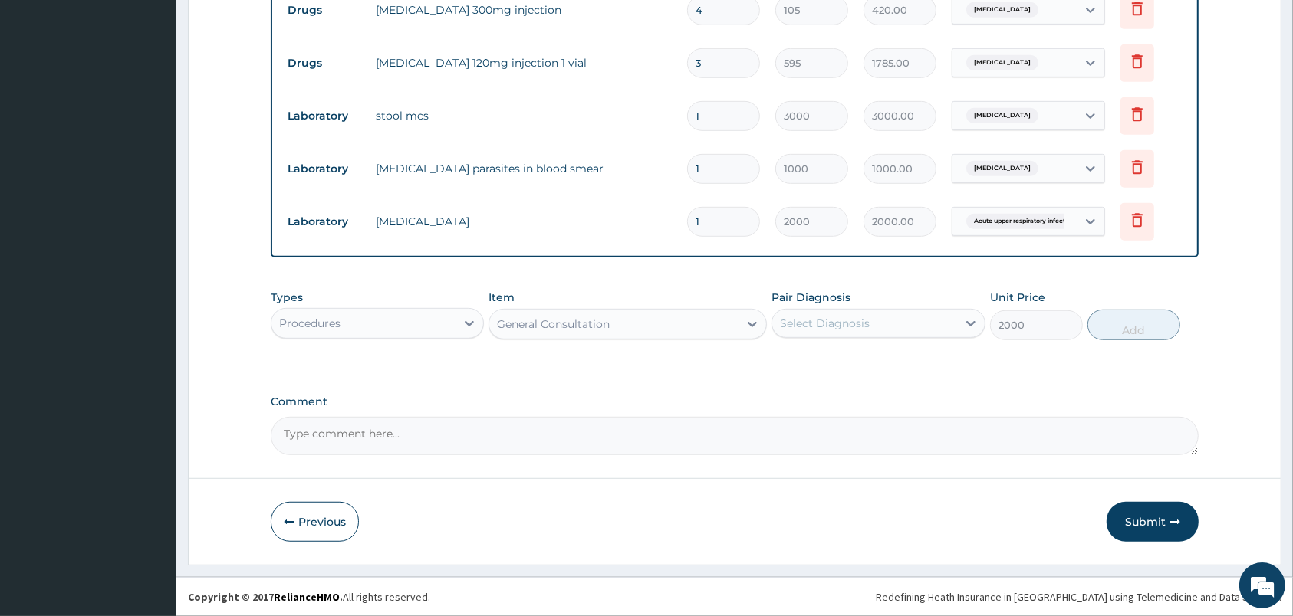
click at [838, 330] on div "Select Diagnosis" at bounding box center [864, 323] width 184 height 25
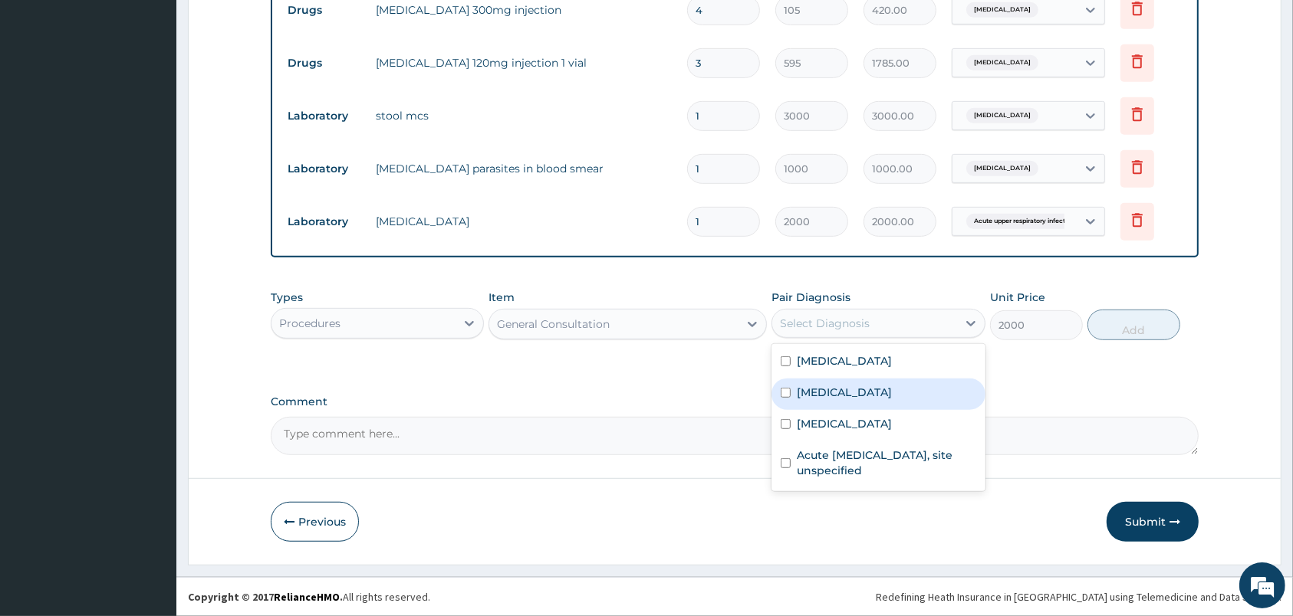
click at [834, 388] on label "Malaria, unspecified" at bounding box center [844, 392] width 95 height 15
checkbox input "true"
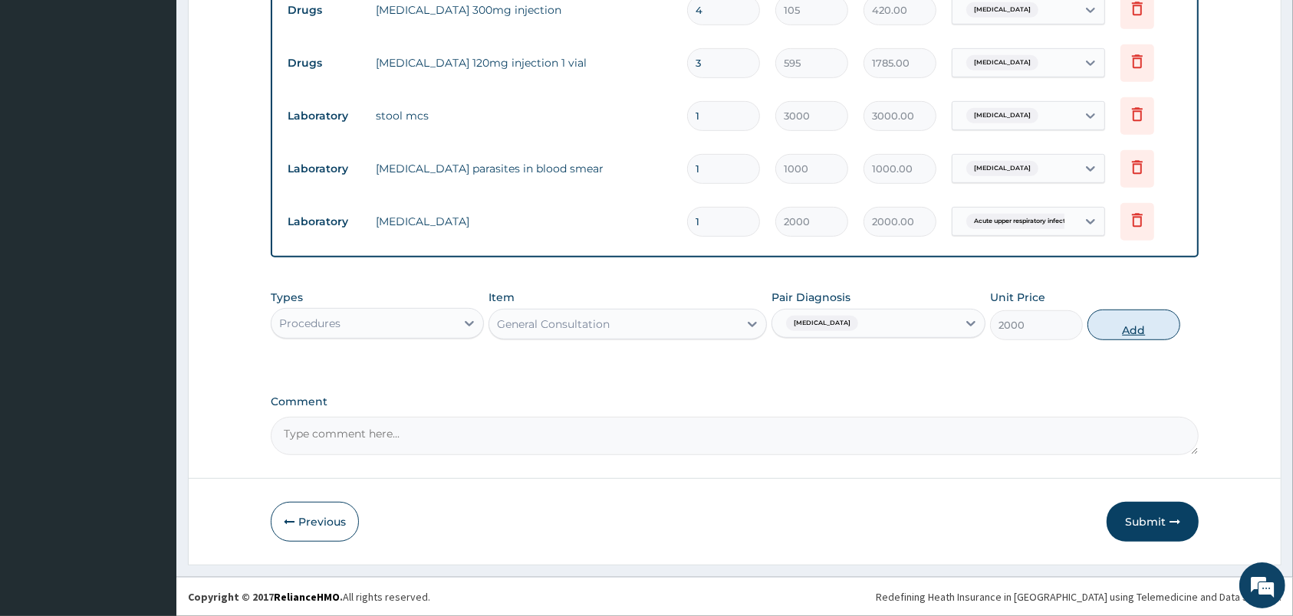
click at [1122, 320] on button "Add" at bounding box center [1133, 325] width 93 height 31
type input "0"
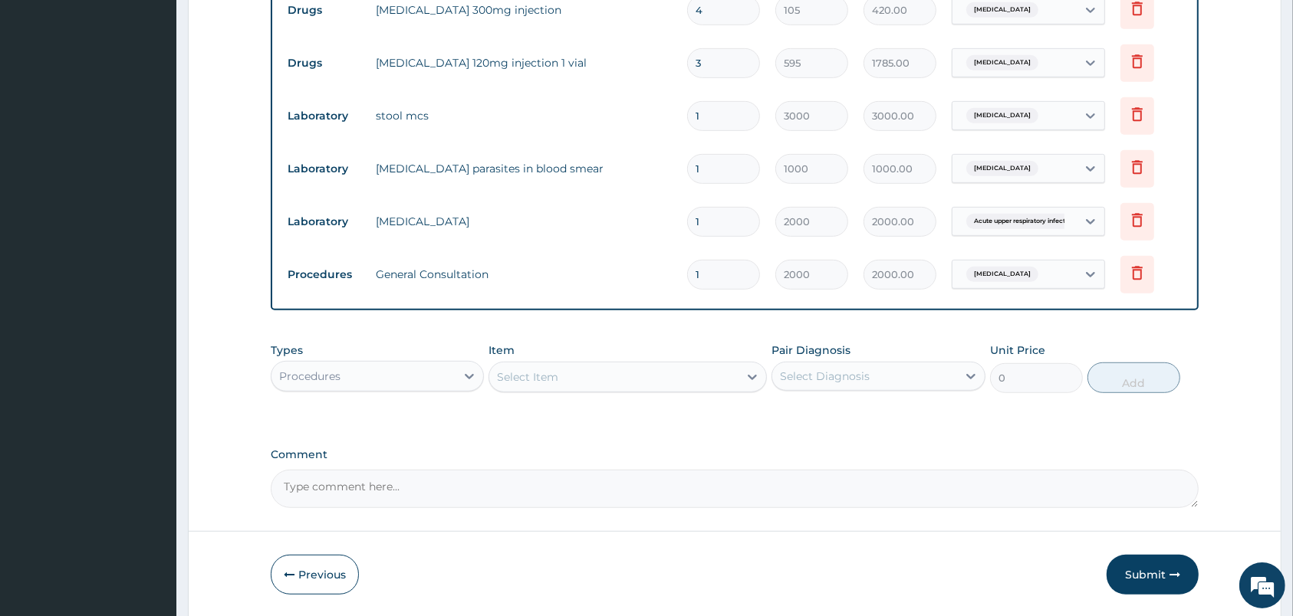
click at [1145, 580] on button "Submit" at bounding box center [1152, 575] width 92 height 40
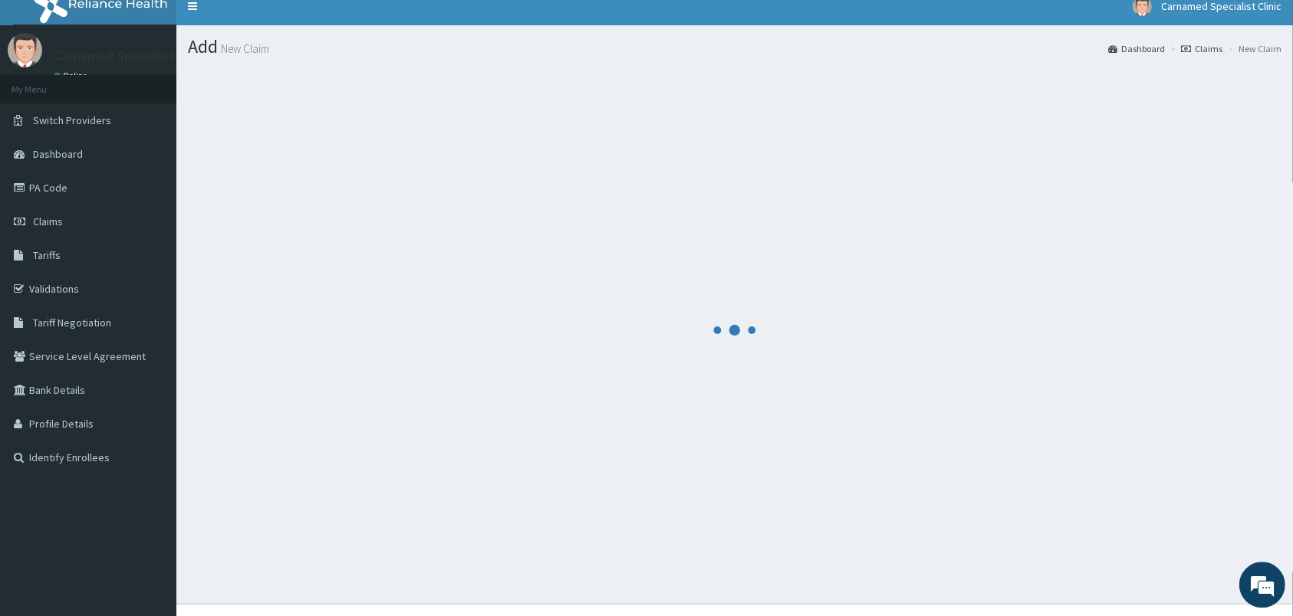
scroll to position [0, 0]
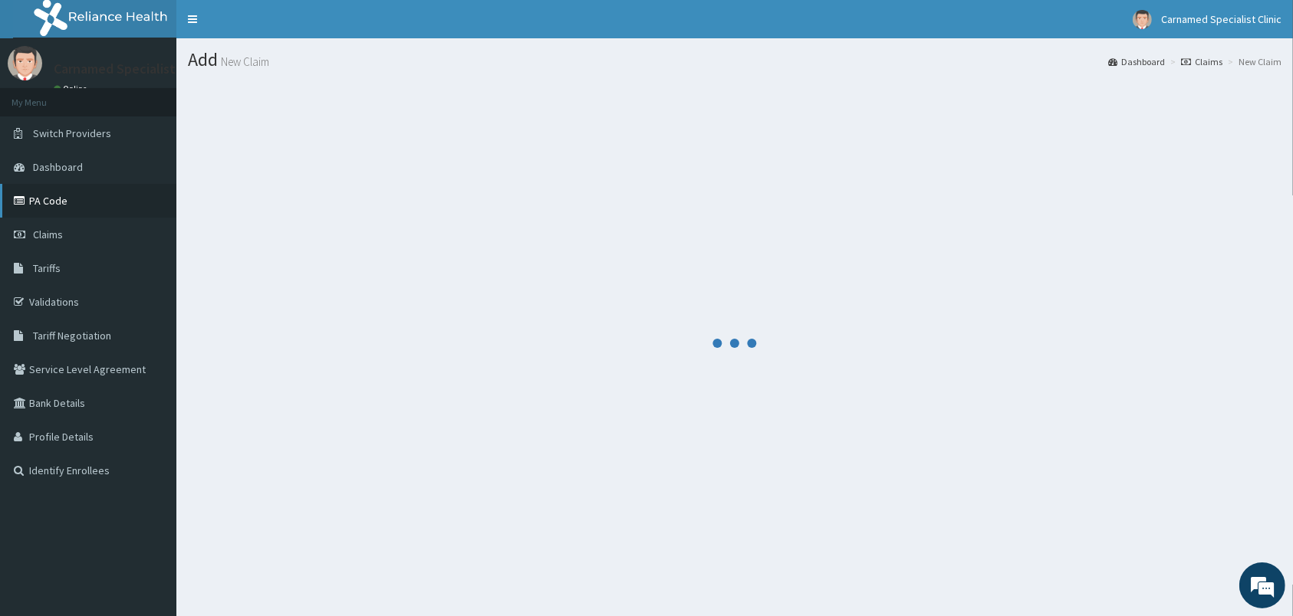
click at [68, 192] on link "PA Code" at bounding box center [88, 201] width 176 height 34
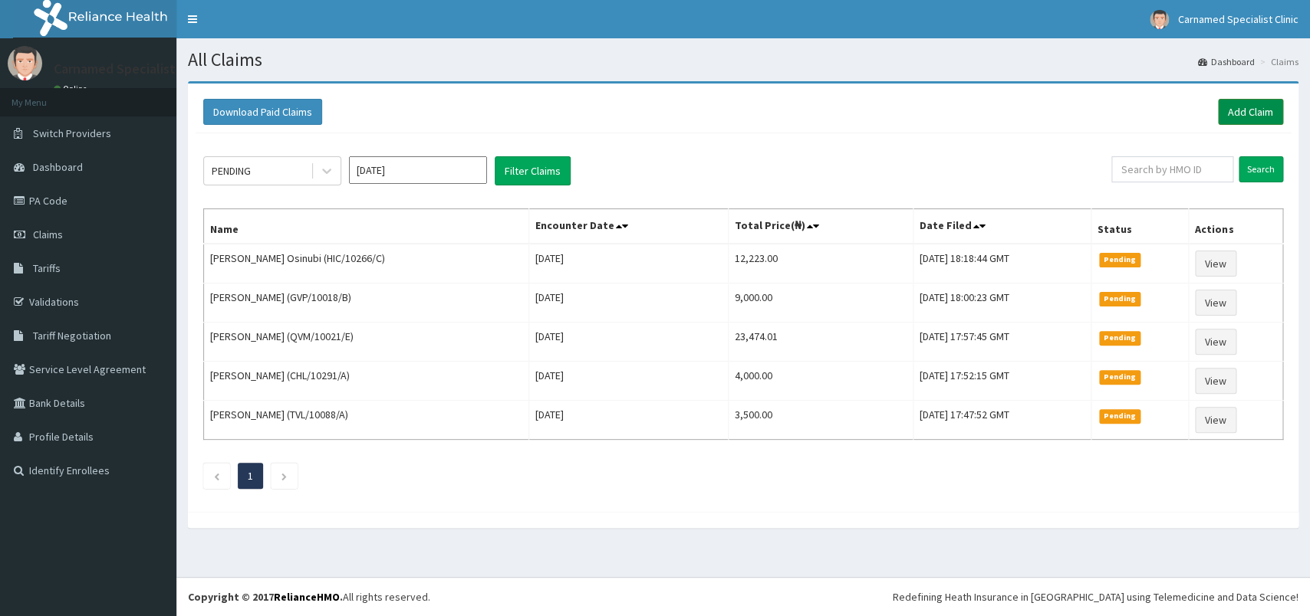
click at [1245, 115] on link "Add Claim" at bounding box center [1250, 112] width 65 height 26
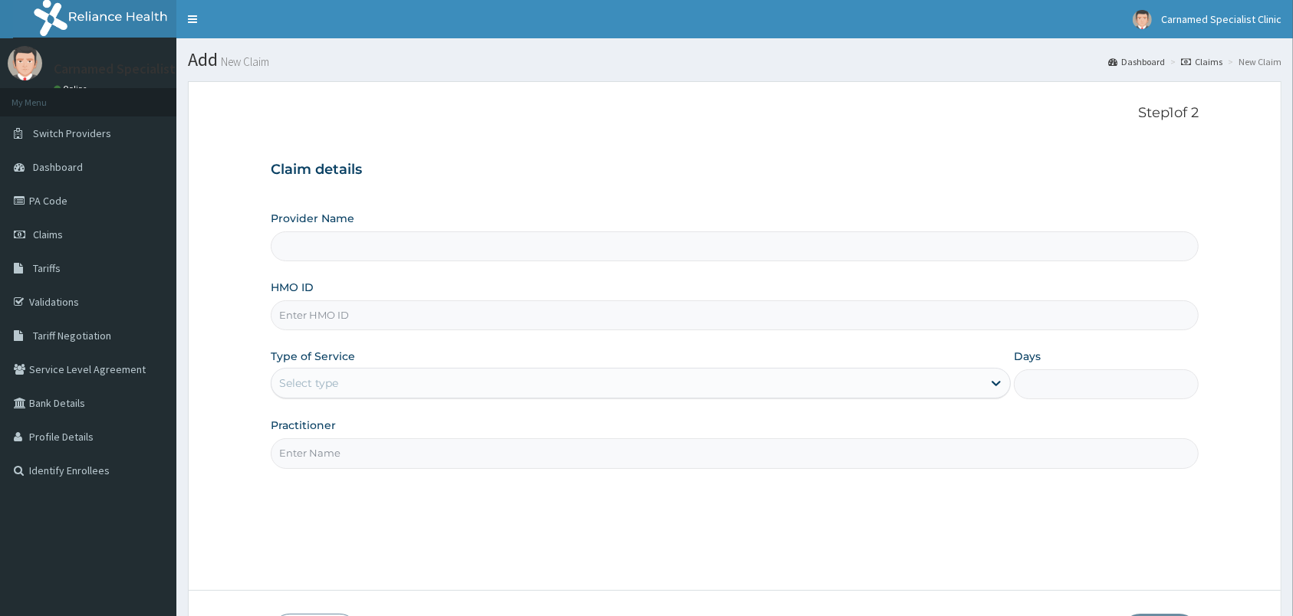
click at [342, 322] on input "HMO ID" at bounding box center [735, 316] width 928 height 30
type input "ENP"
type input "Carnamed Specialist clinic"
type input "ENP/11979/A"
click at [346, 391] on div "Select type" at bounding box center [626, 383] width 711 height 25
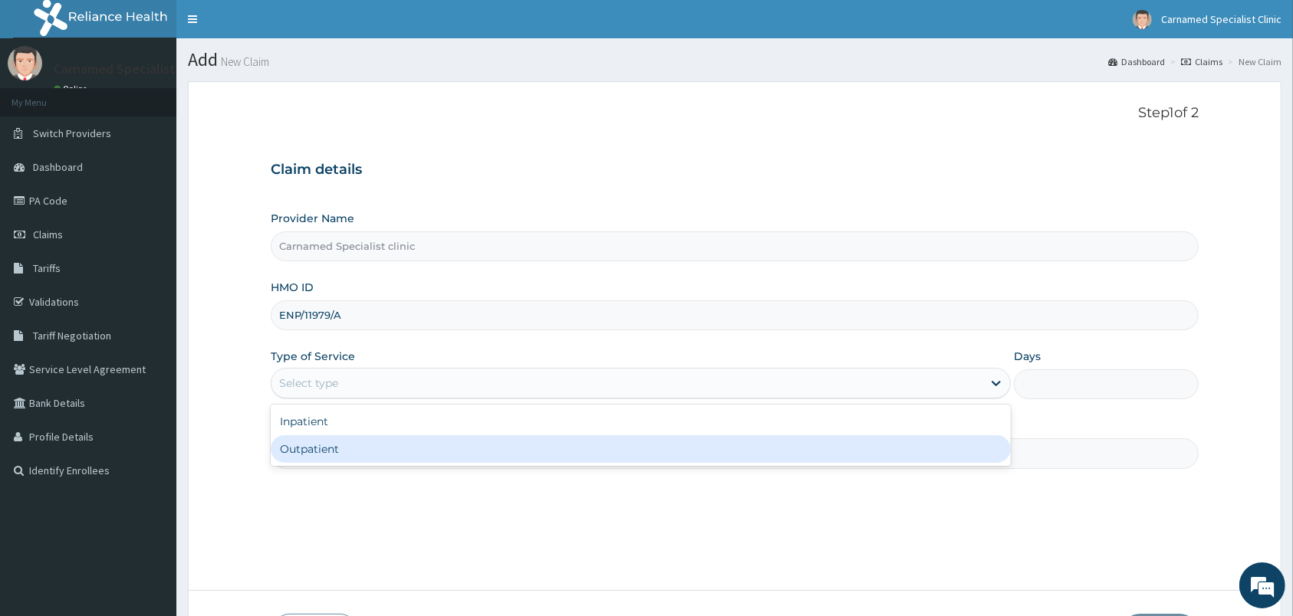
click at [341, 444] on div "Outpatient" at bounding box center [641, 450] width 740 height 28
type input "1"
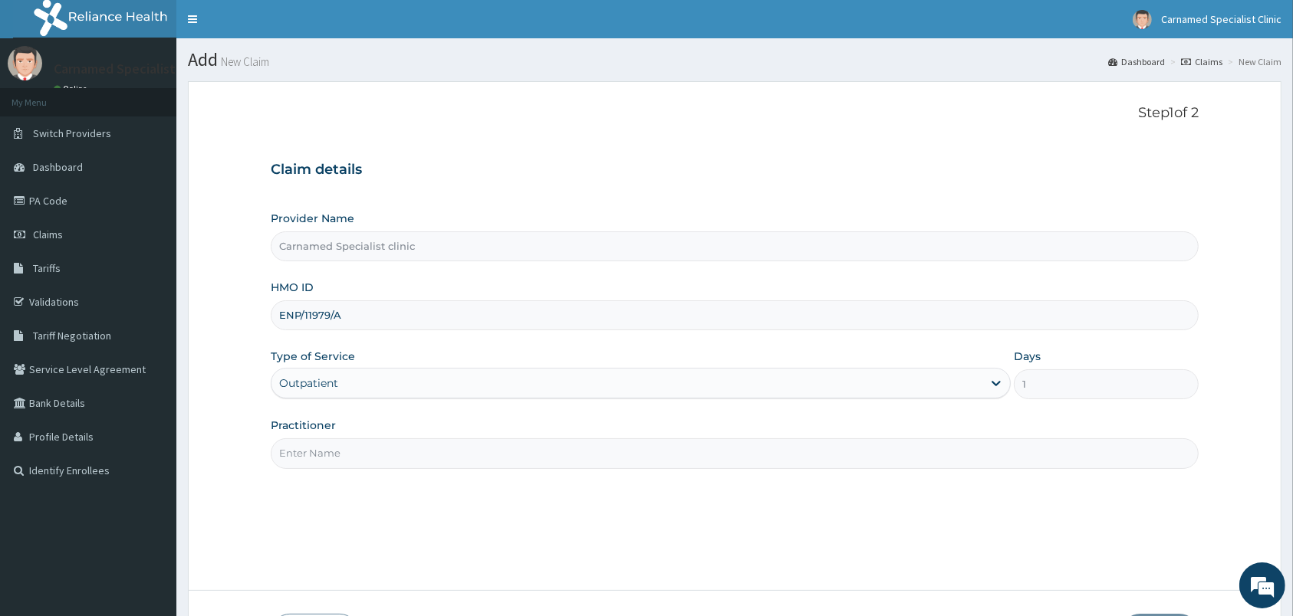
click at [353, 453] on input "Practitioner" at bounding box center [735, 454] width 928 height 30
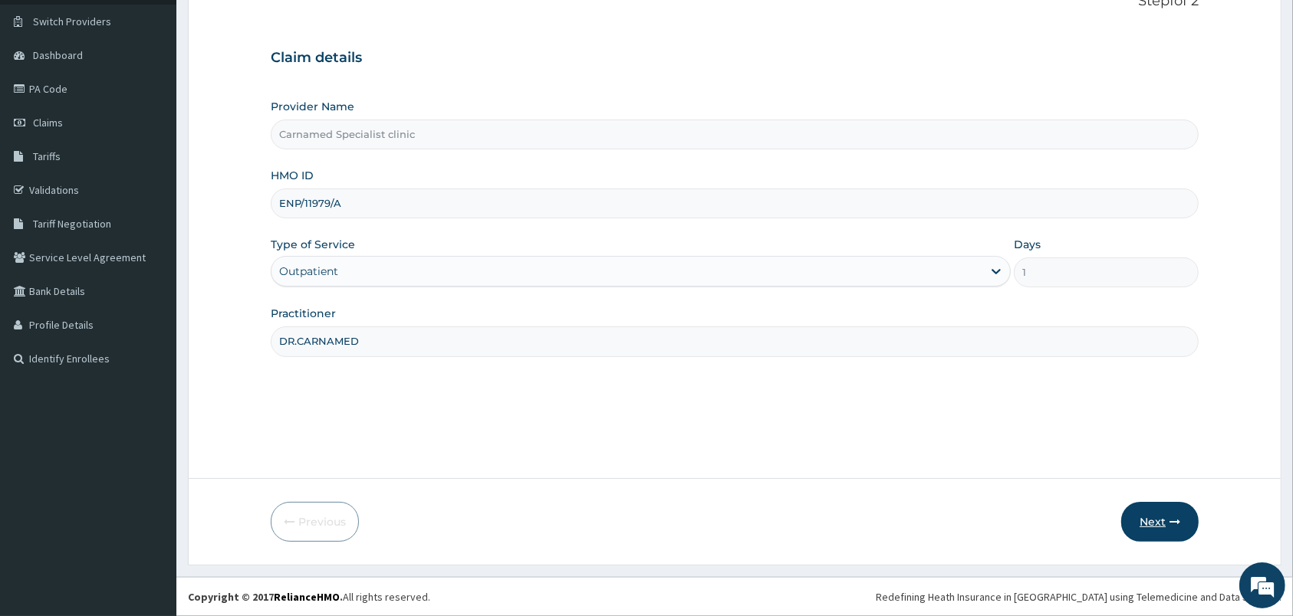
type input "DR.CARNAMED"
click at [1147, 528] on button "Next" at bounding box center [1159, 522] width 77 height 40
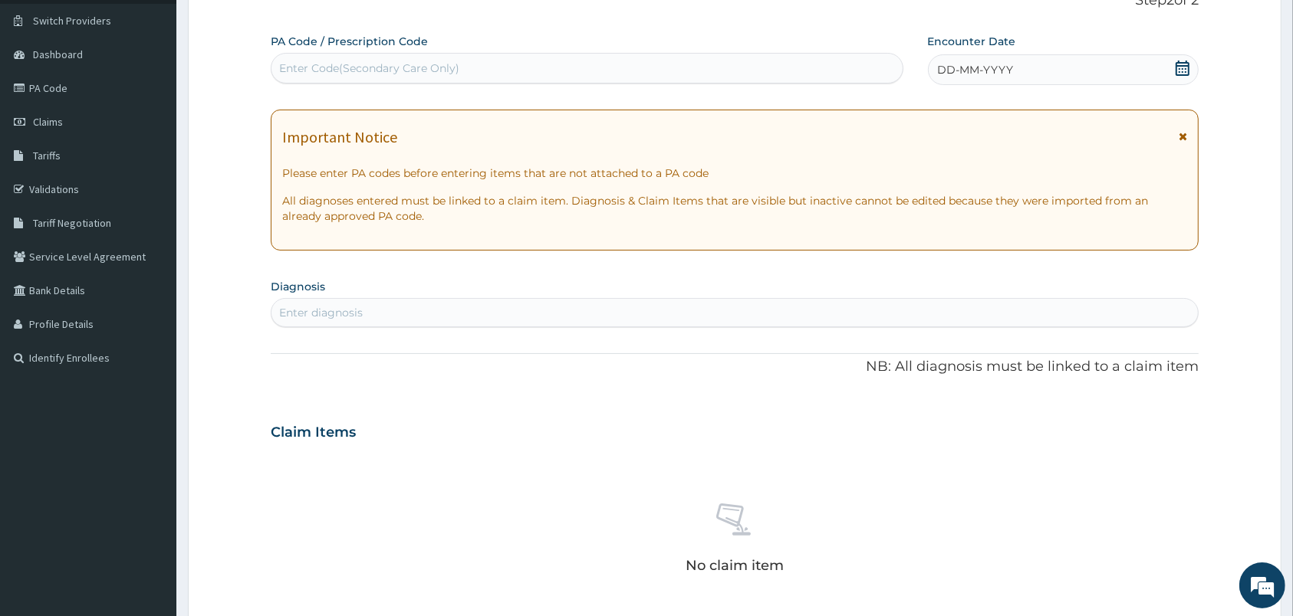
scroll to position [0, 0]
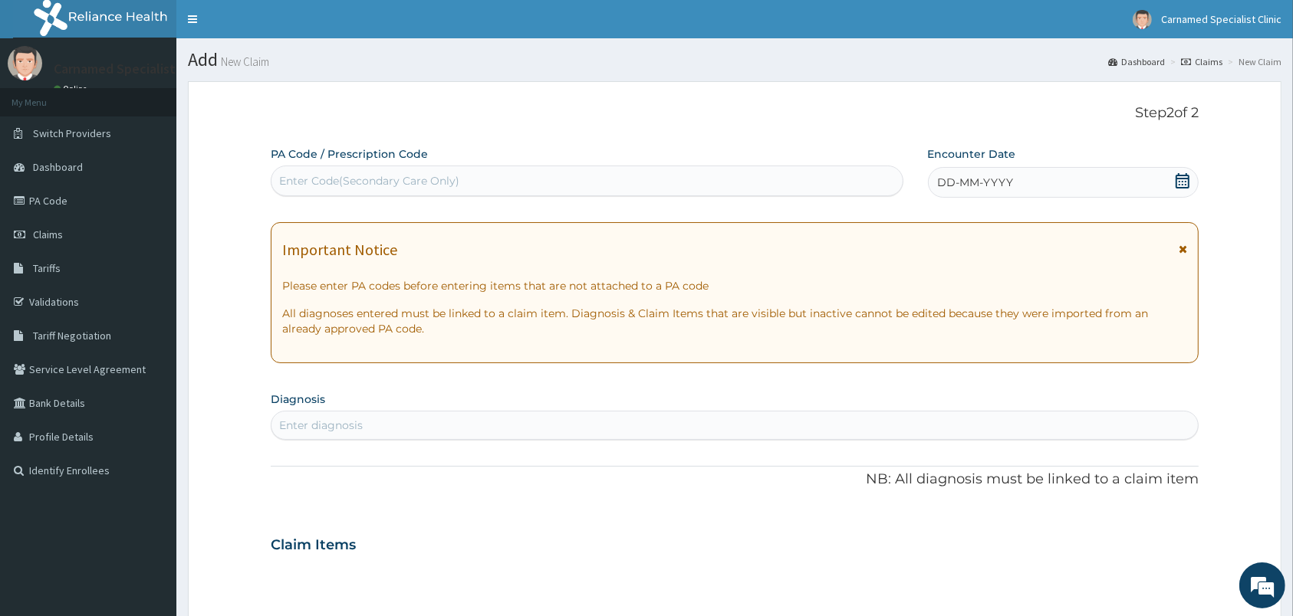
click at [556, 179] on div "Enter Code(Secondary Care Only)" at bounding box center [586, 181] width 631 height 25
paste input "PA/389153"
type input "PA/389153"
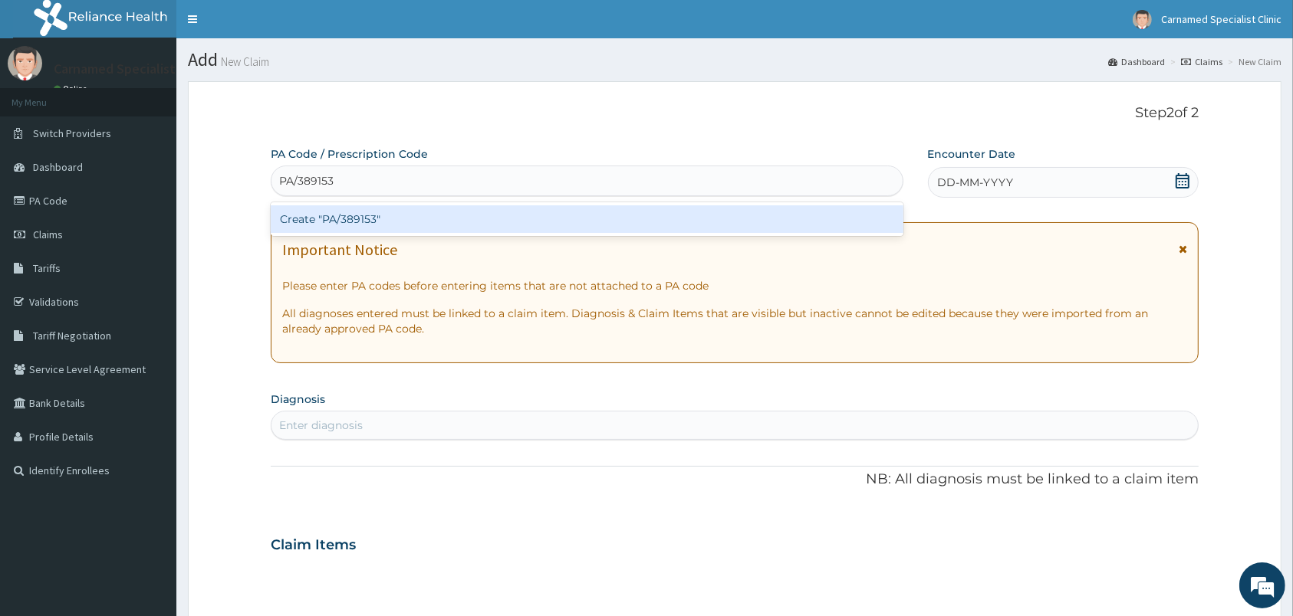
click at [383, 227] on div "Create "PA/389153"" at bounding box center [587, 219] width 633 height 28
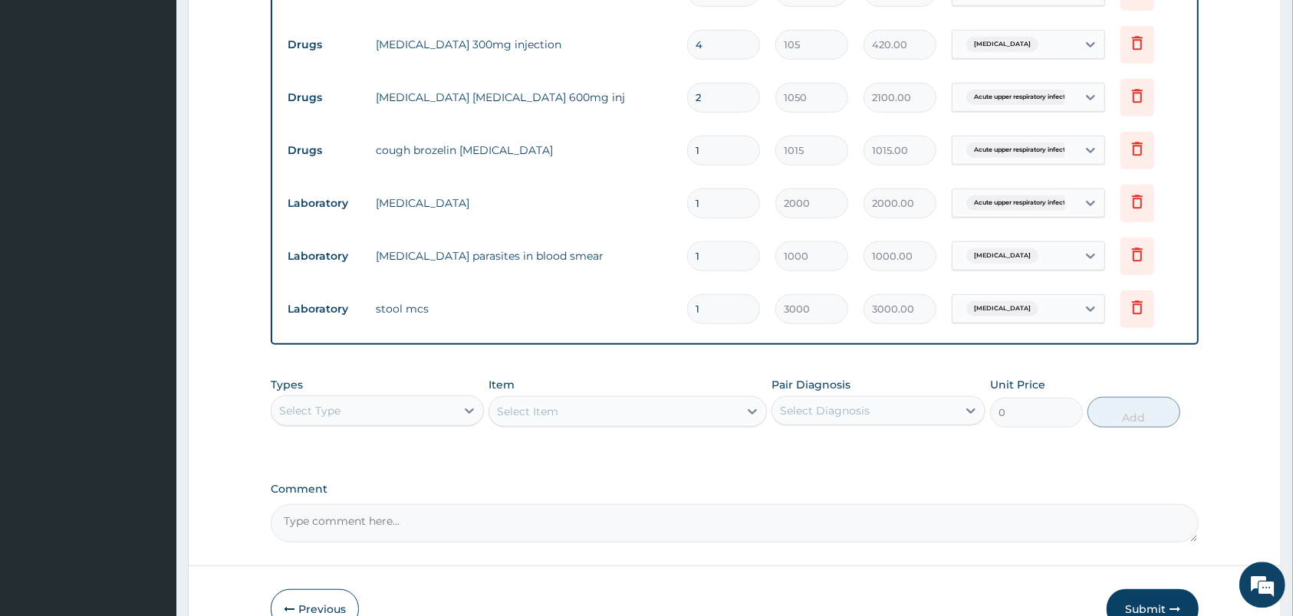
scroll to position [1044, 0]
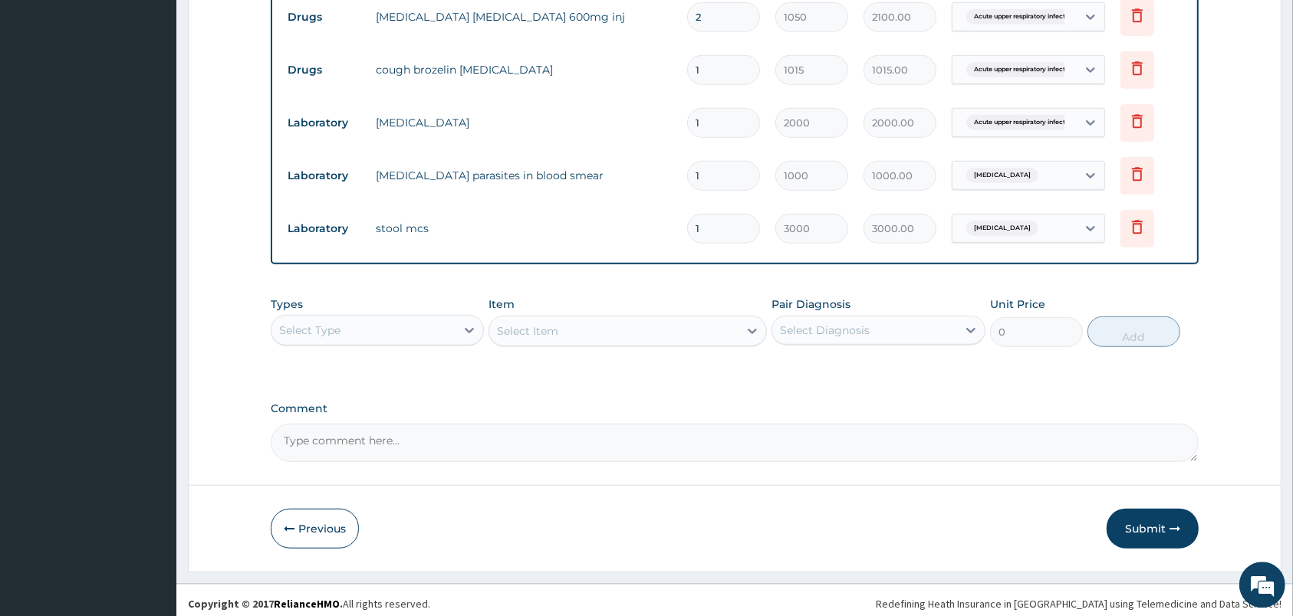
click at [444, 336] on div "Select Type" at bounding box center [363, 330] width 184 height 25
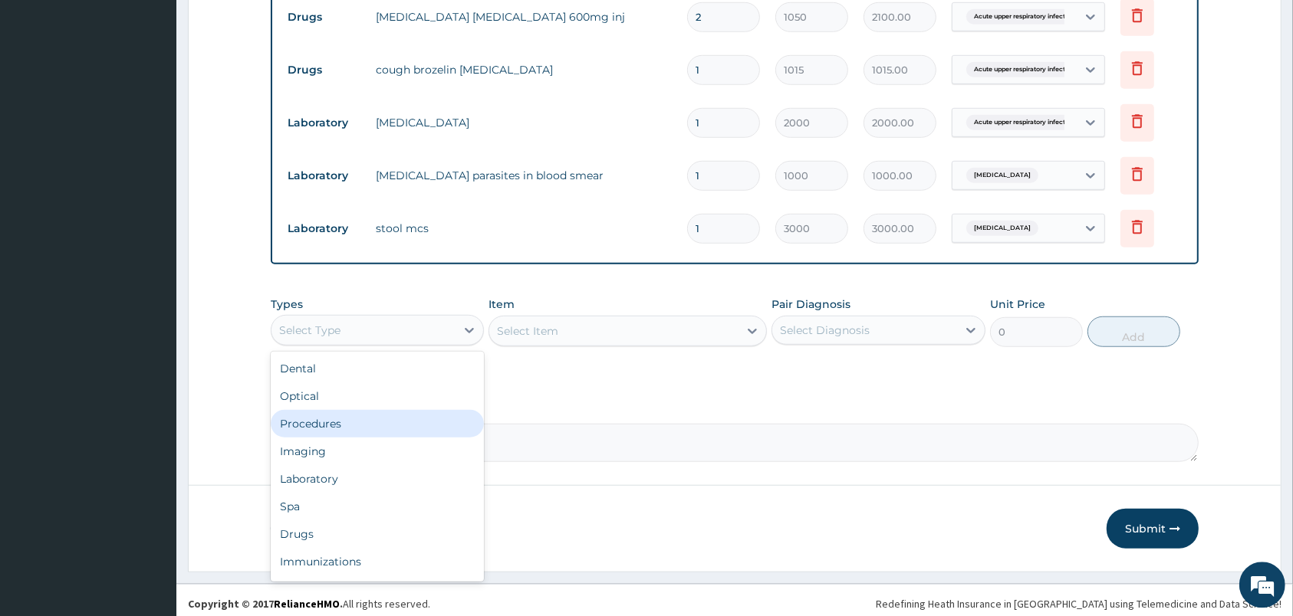
click at [340, 420] on div "Procedures" at bounding box center [377, 424] width 213 height 28
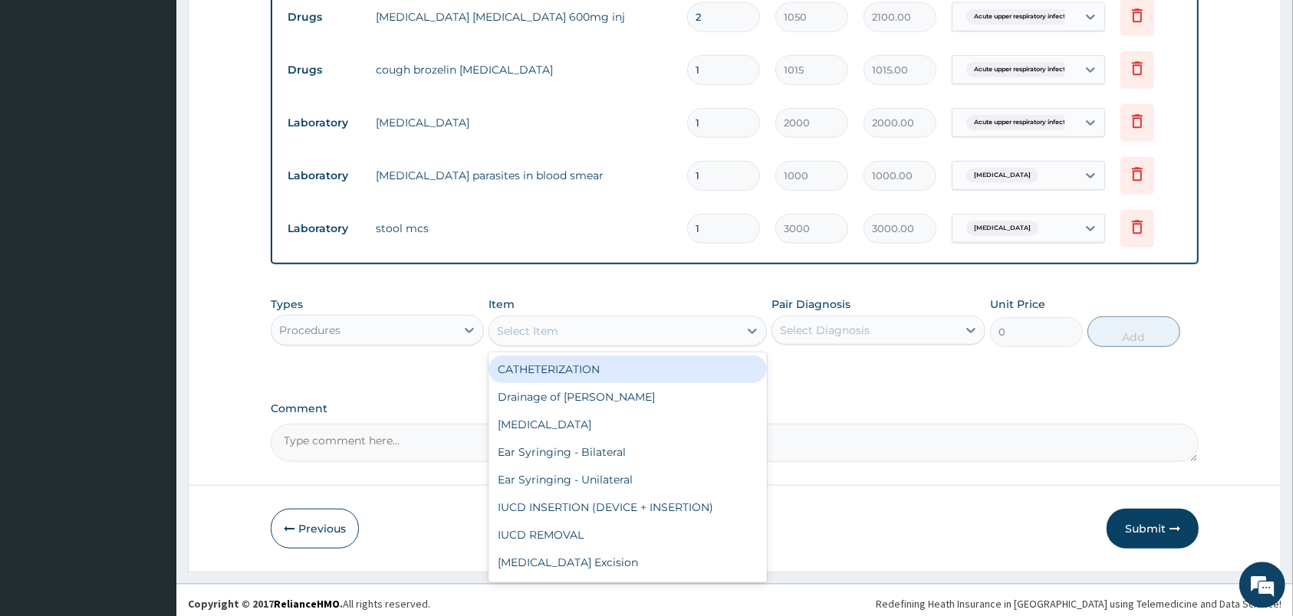
click at [647, 333] on div "Select Item" at bounding box center [613, 331] width 249 height 25
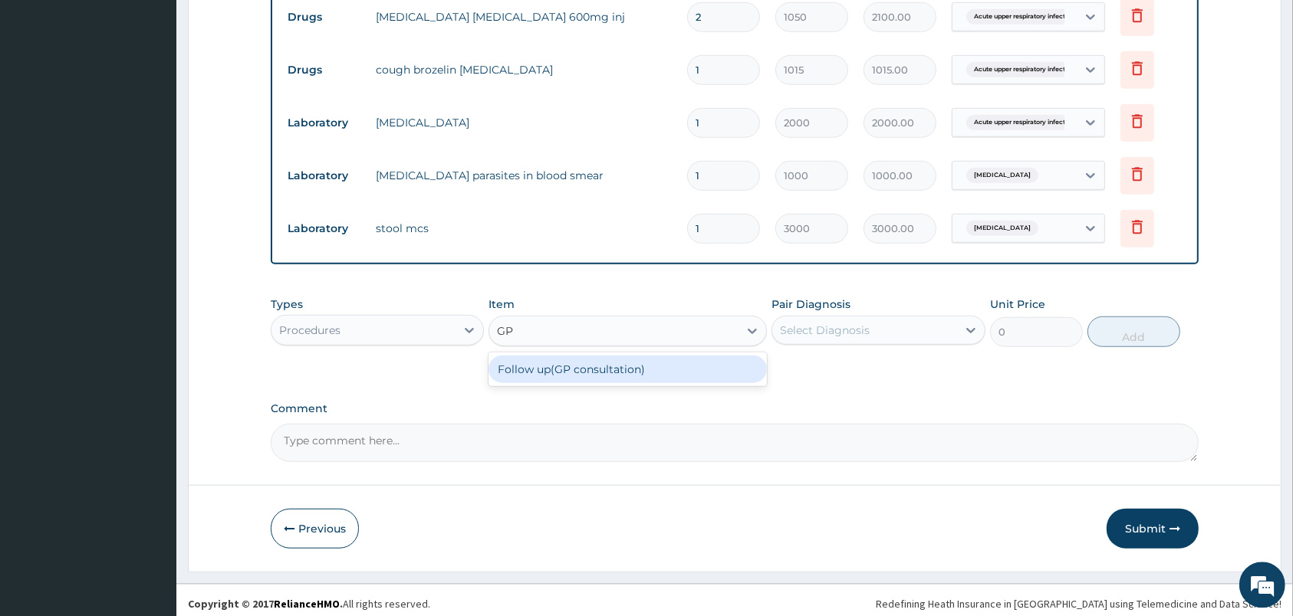
type input "G"
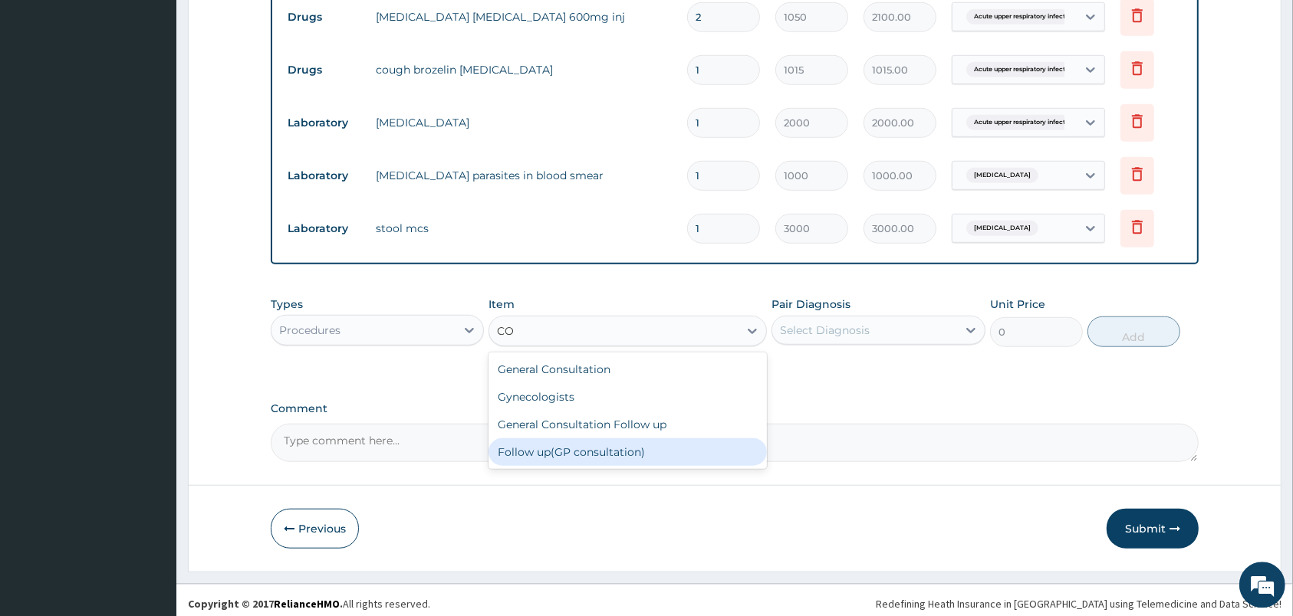
type input "CON"
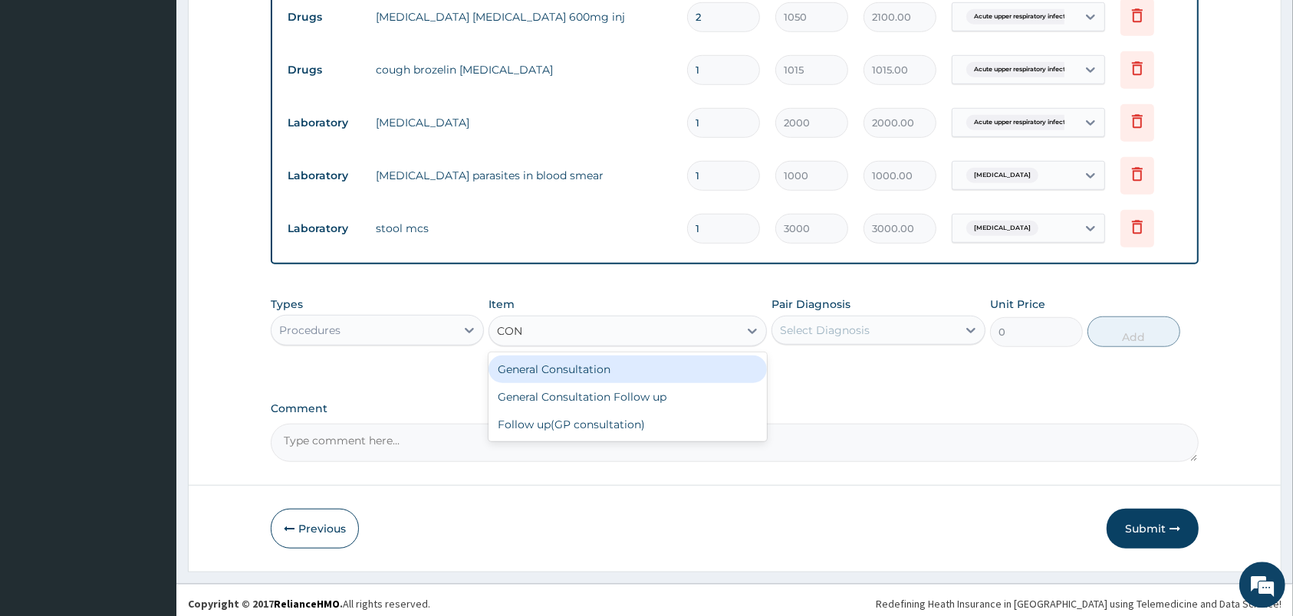
click at [583, 378] on div "General Consultation" at bounding box center [627, 370] width 278 height 28
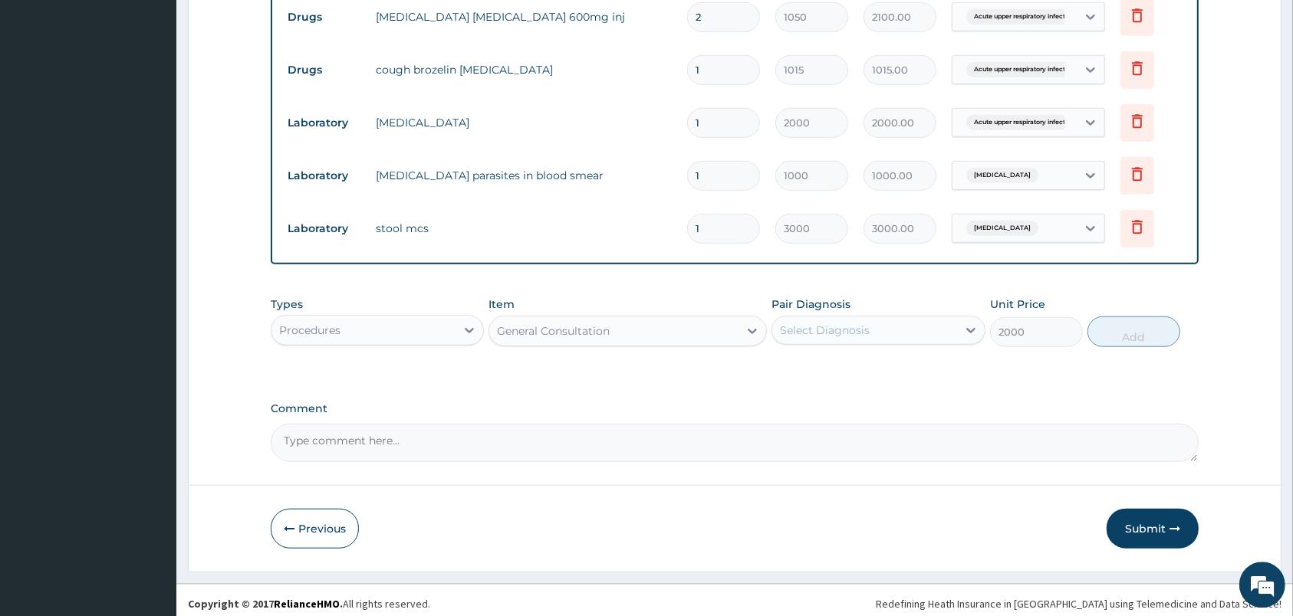
type input "2000"
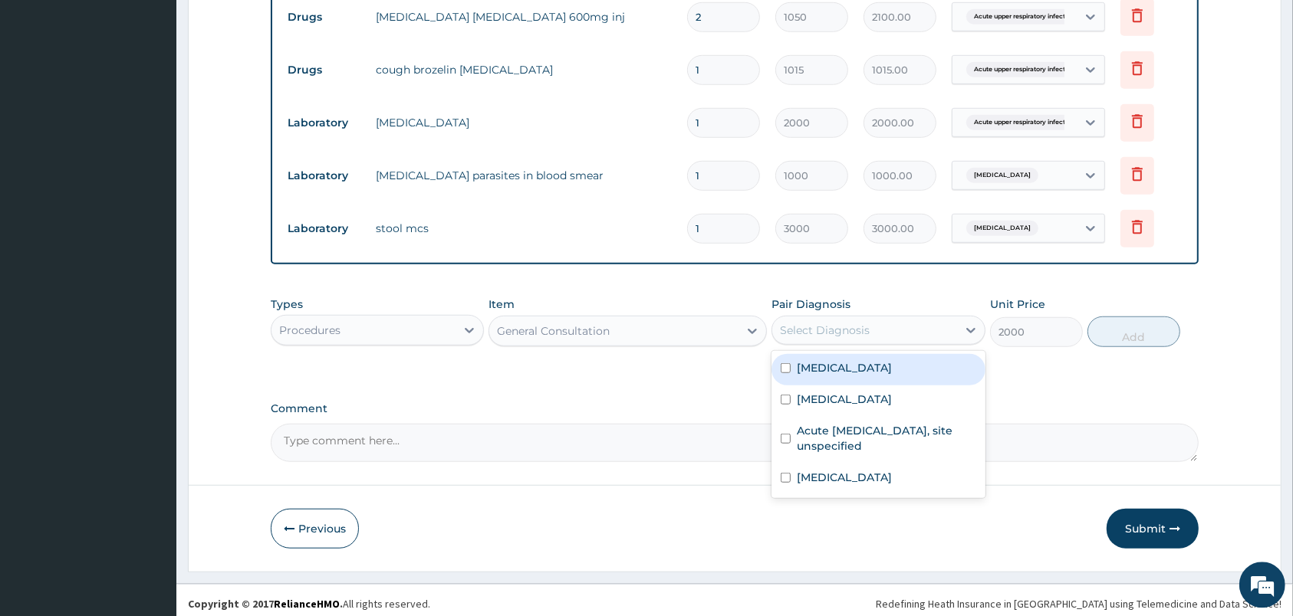
click at [873, 342] on div "Select Diagnosis" at bounding box center [877, 330] width 213 height 29
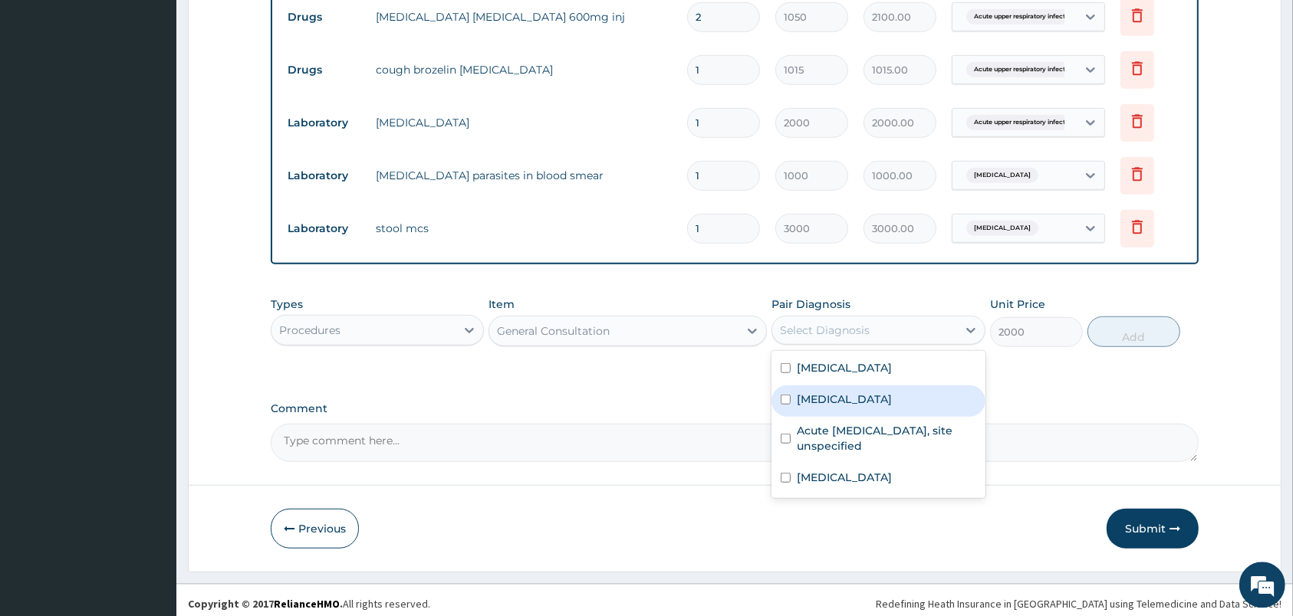
click at [850, 404] on label "Malaria, unspecified" at bounding box center [844, 399] width 95 height 15
checkbox input "true"
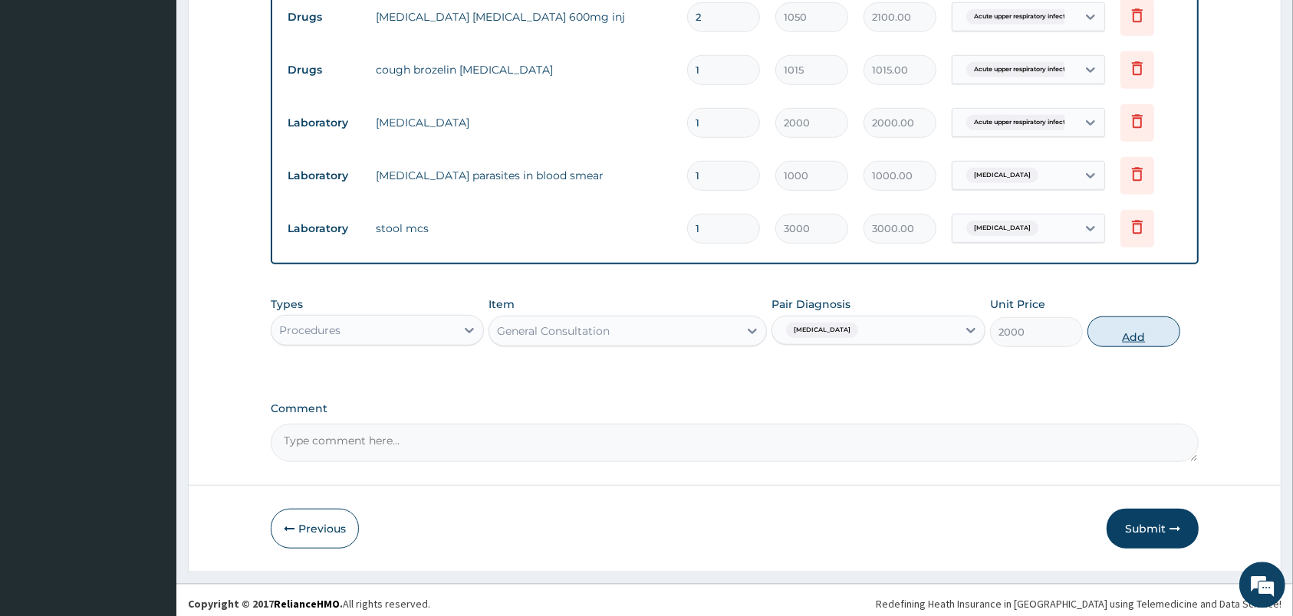
click at [1126, 338] on button "Add" at bounding box center [1133, 332] width 93 height 31
type input "0"
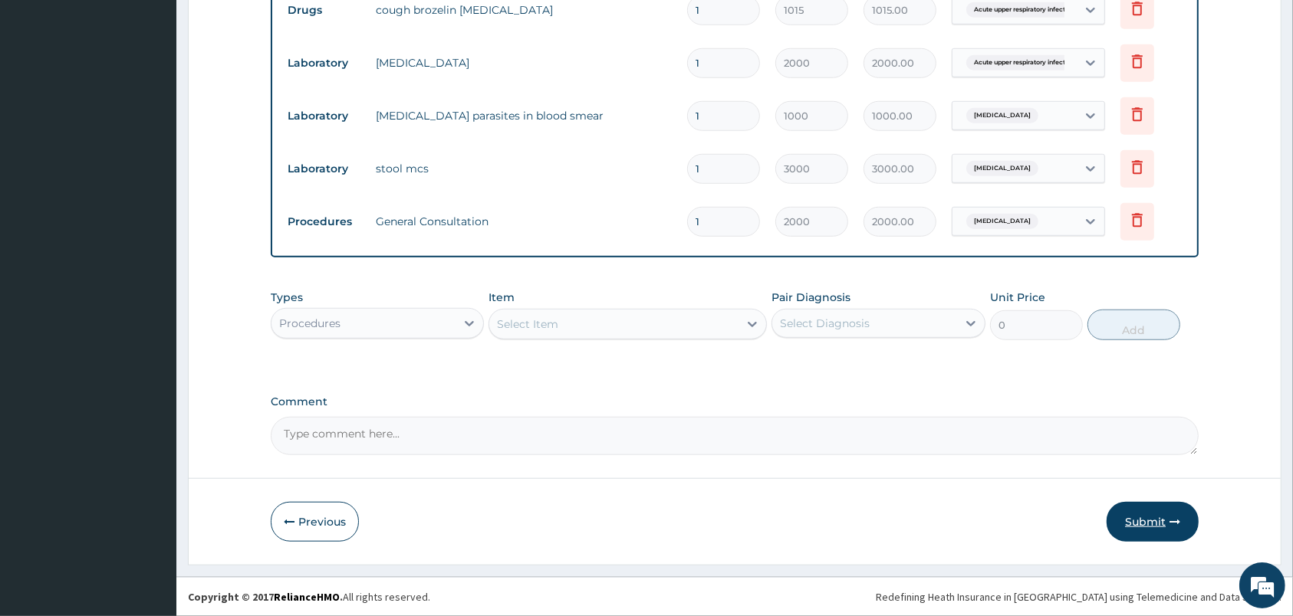
click at [1178, 528] on icon "button" at bounding box center [1174, 522] width 11 height 11
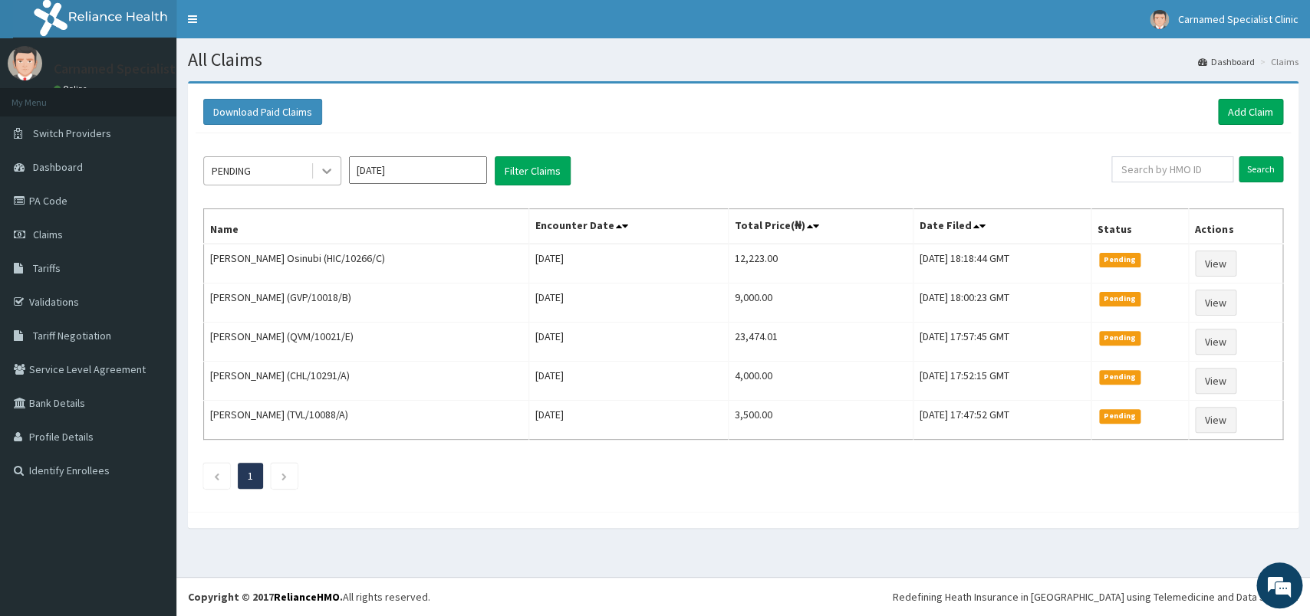
click at [323, 173] on icon at bounding box center [326, 170] width 15 height 15
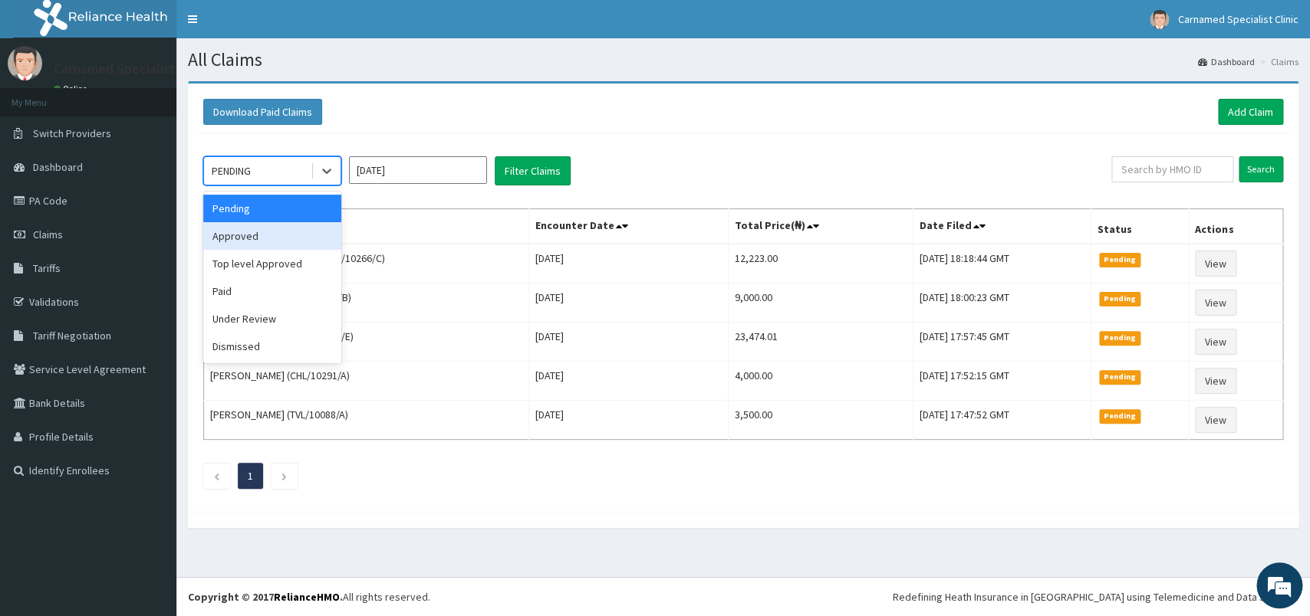
click at [276, 228] on div "Approved" at bounding box center [272, 236] width 138 height 28
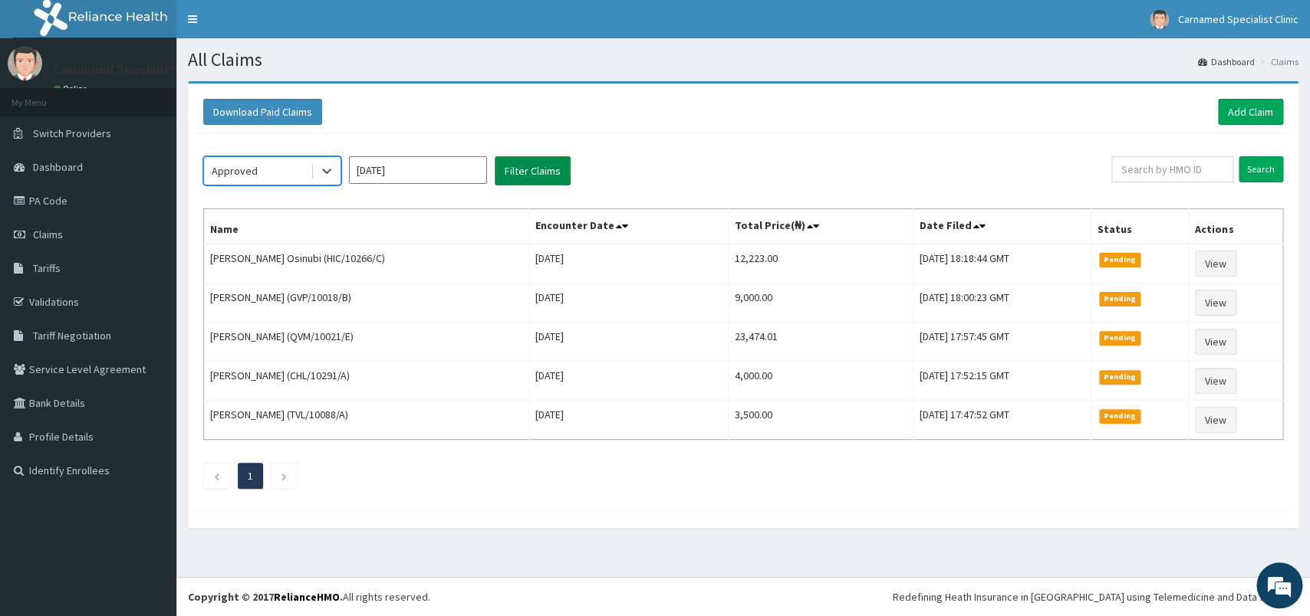
click at [535, 169] on button "Filter Claims" at bounding box center [533, 170] width 76 height 29
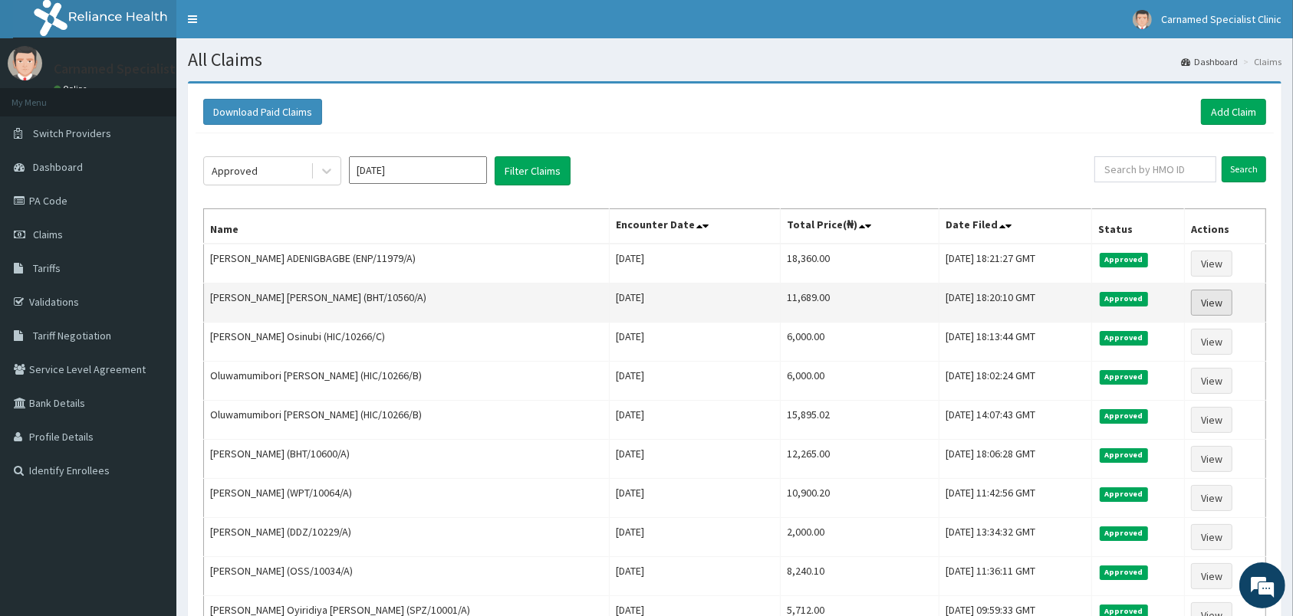
click at [1215, 302] on link "View" at bounding box center [1211, 303] width 41 height 26
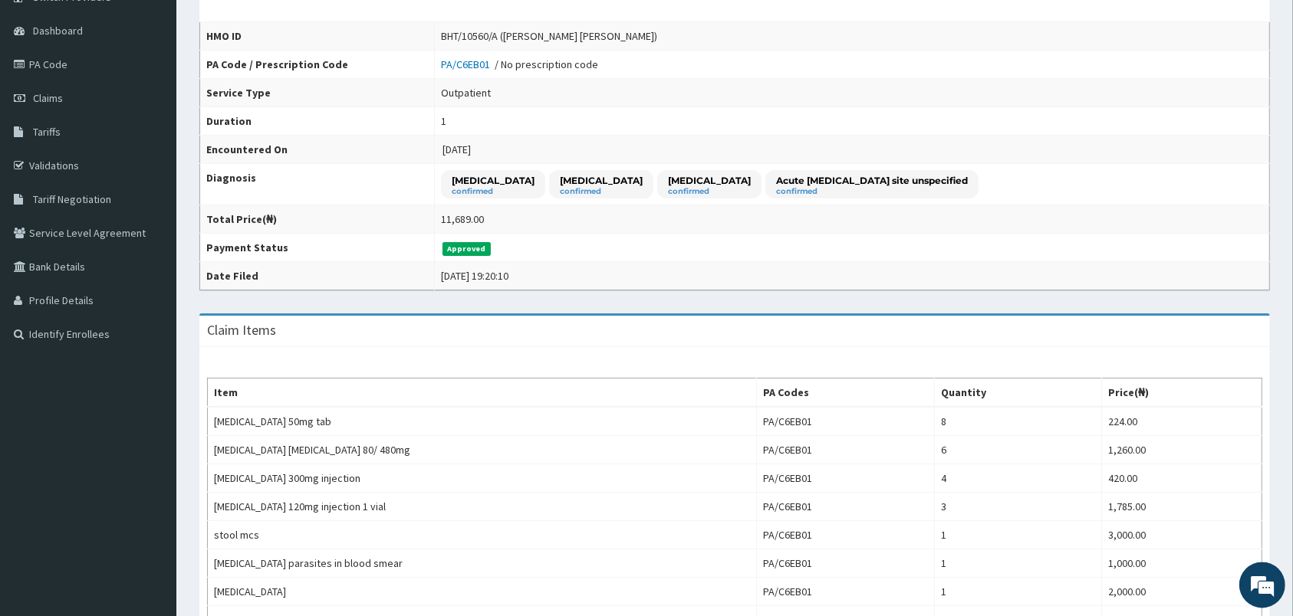
scroll to position [81, 0]
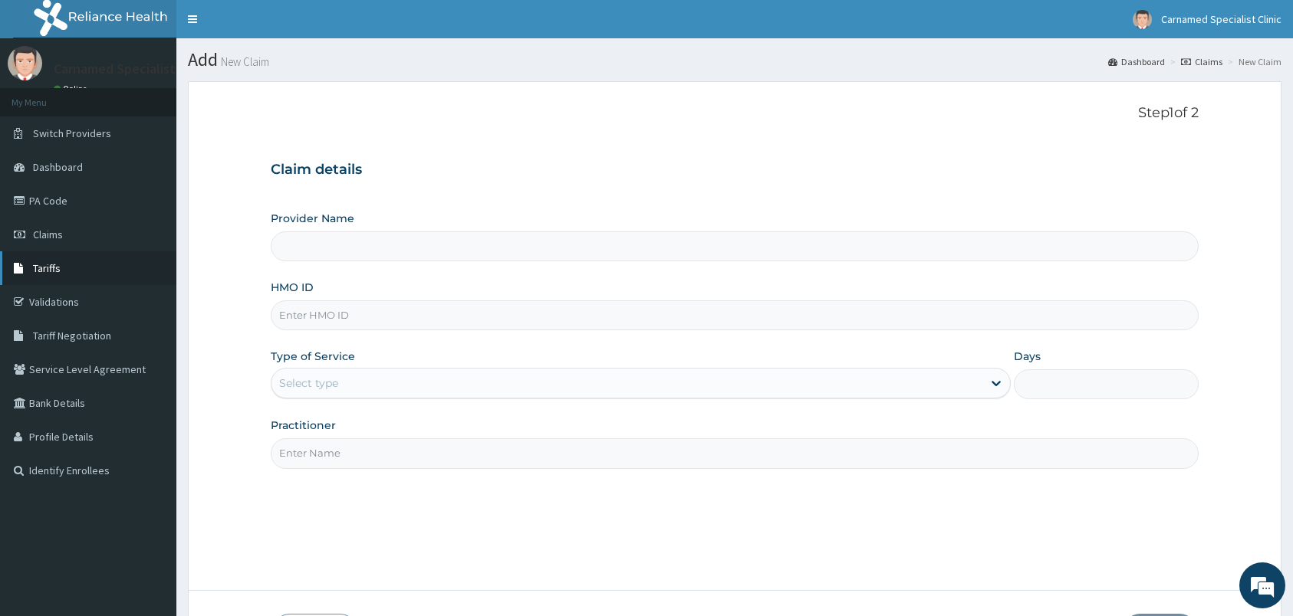
scroll to position [40, 0]
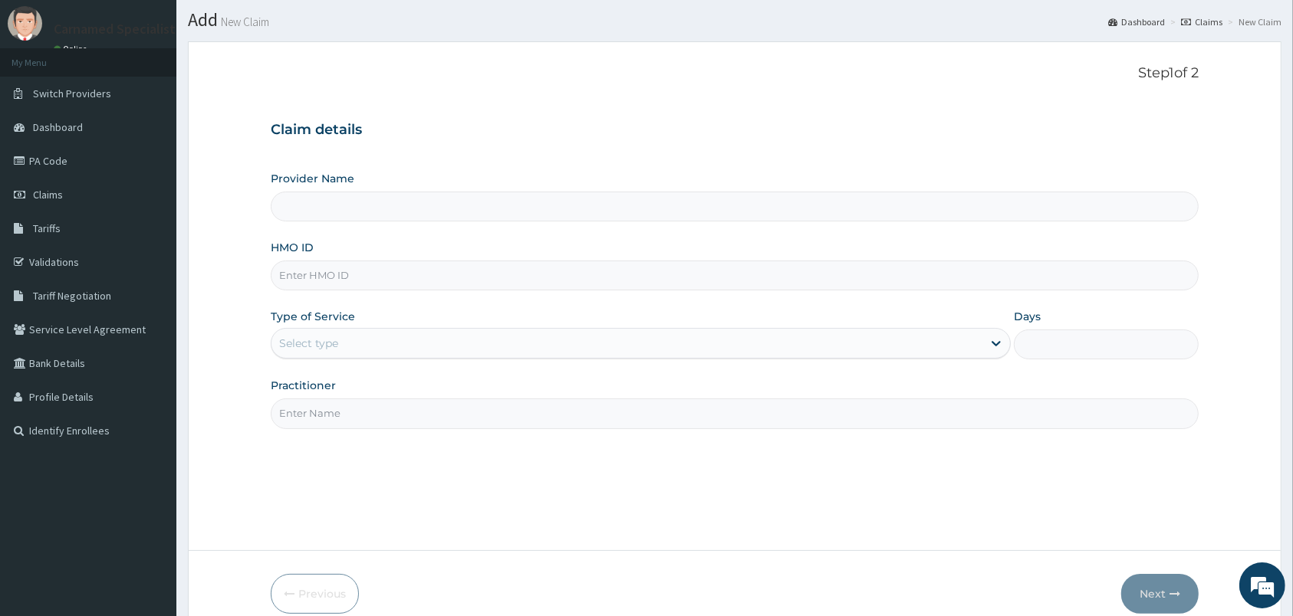
click at [416, 277] on input "HMO ID" at bounding box center [735, 276] width 928 height 30
type input "Carnamed Specialist clinic"
type input "BHT/10545/A"
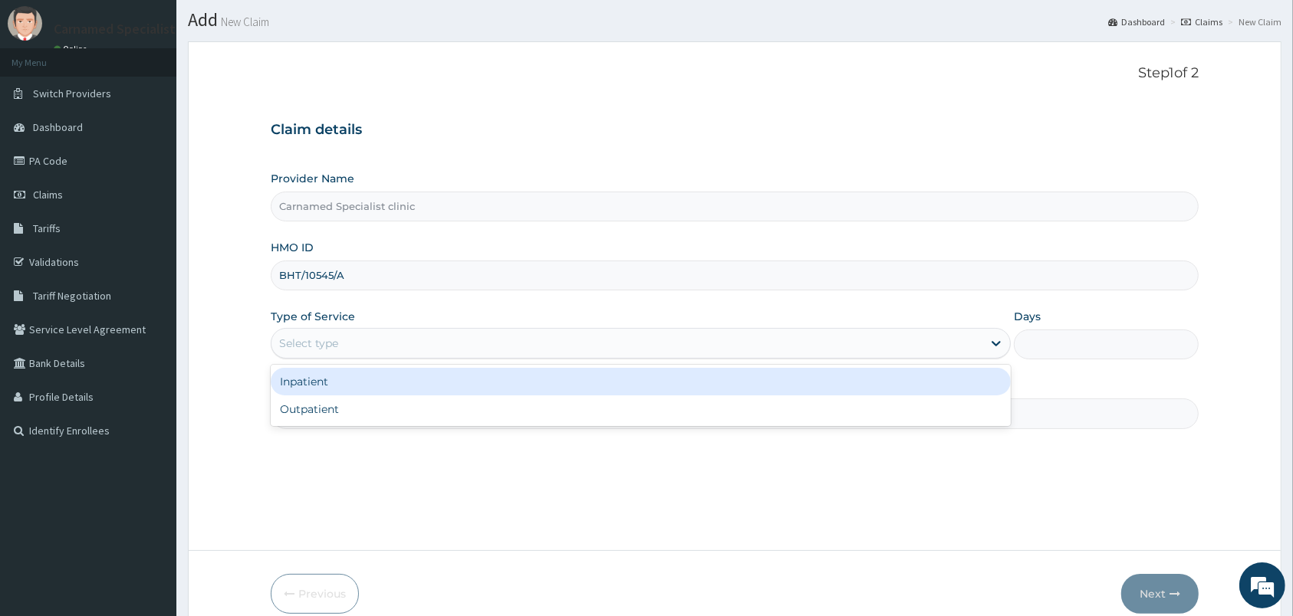
click at [495, 341] on div "Select type" at bounding box center [626, 343] width 711 height 25
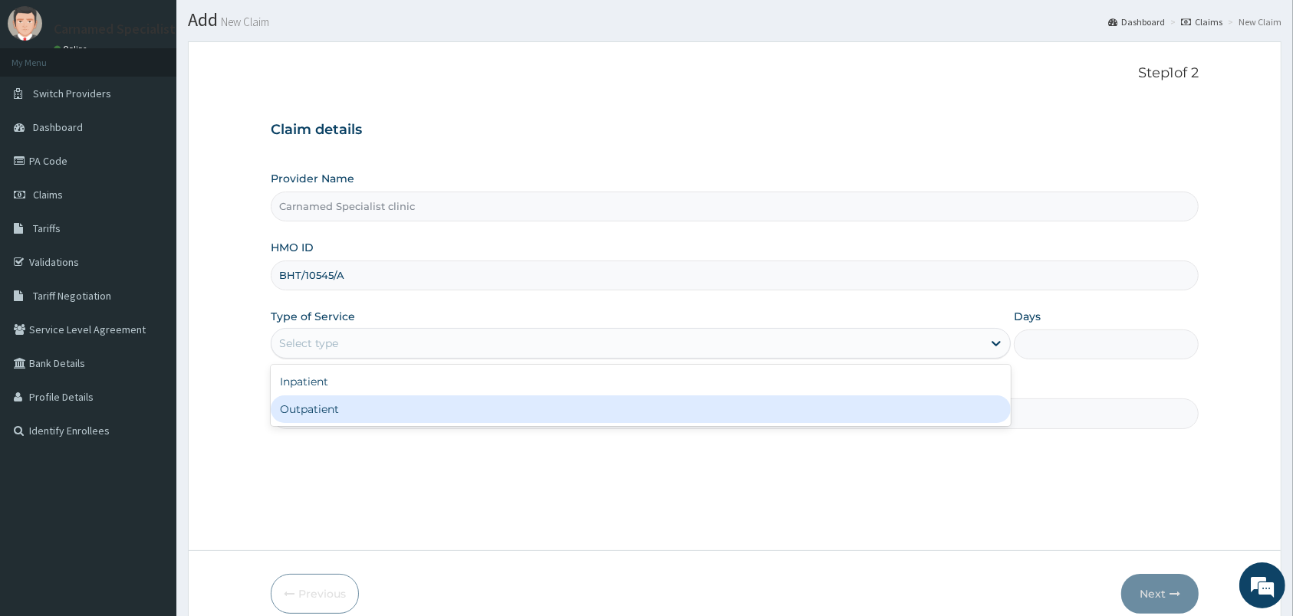
click at [401, 414] on div "Outpatient" at bounding box center [641, 410] width 740 height 28
type input "1"
click at [401, 414] on input "Practitioner" at bounding box center [735, 414] width 928 height 30
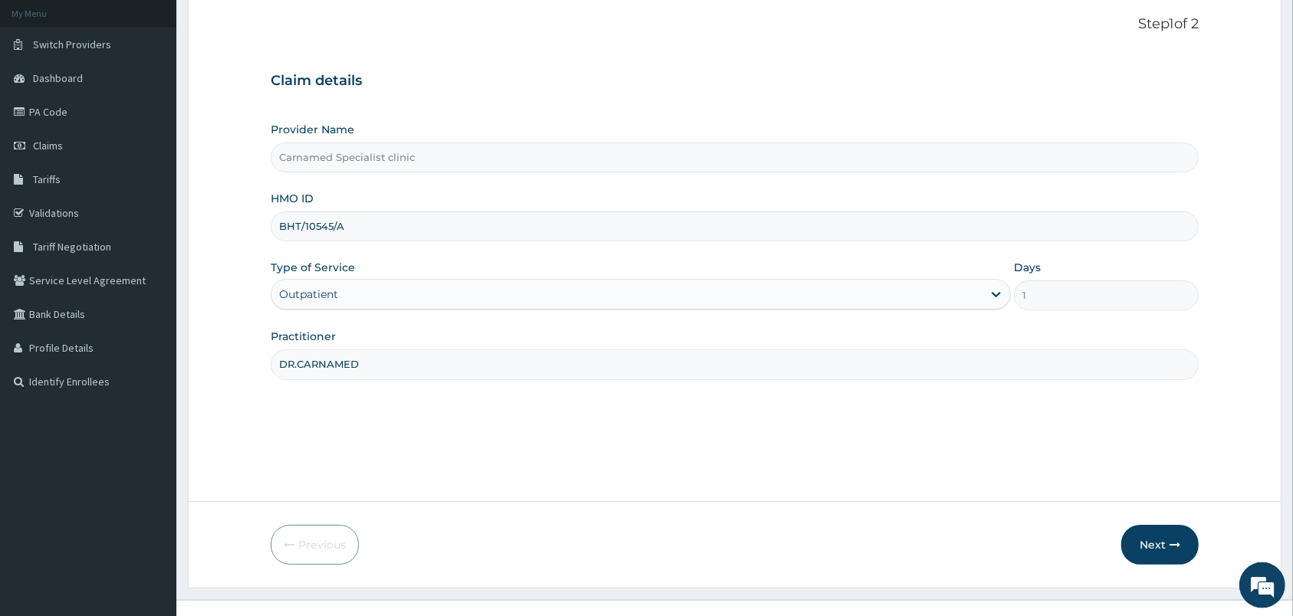
scroll to position [113, 0]
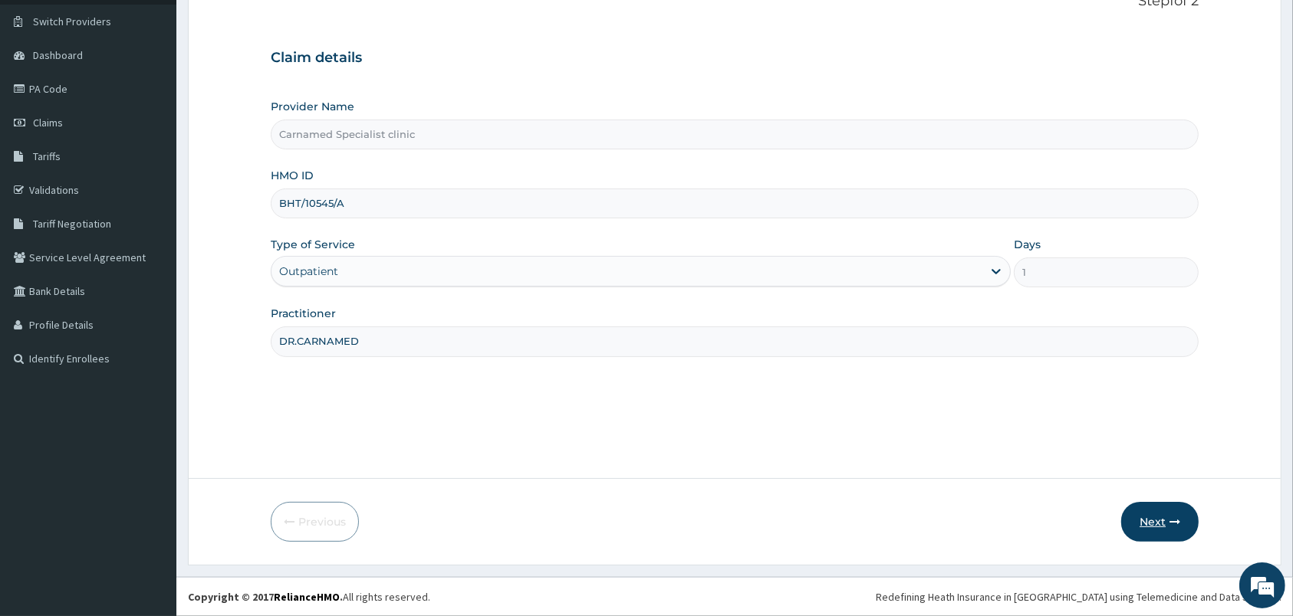
type input "DR.CARNAMED"
click at [1146, 516] on button "Next" at bounding box center [1159, 522] width 77 height 40
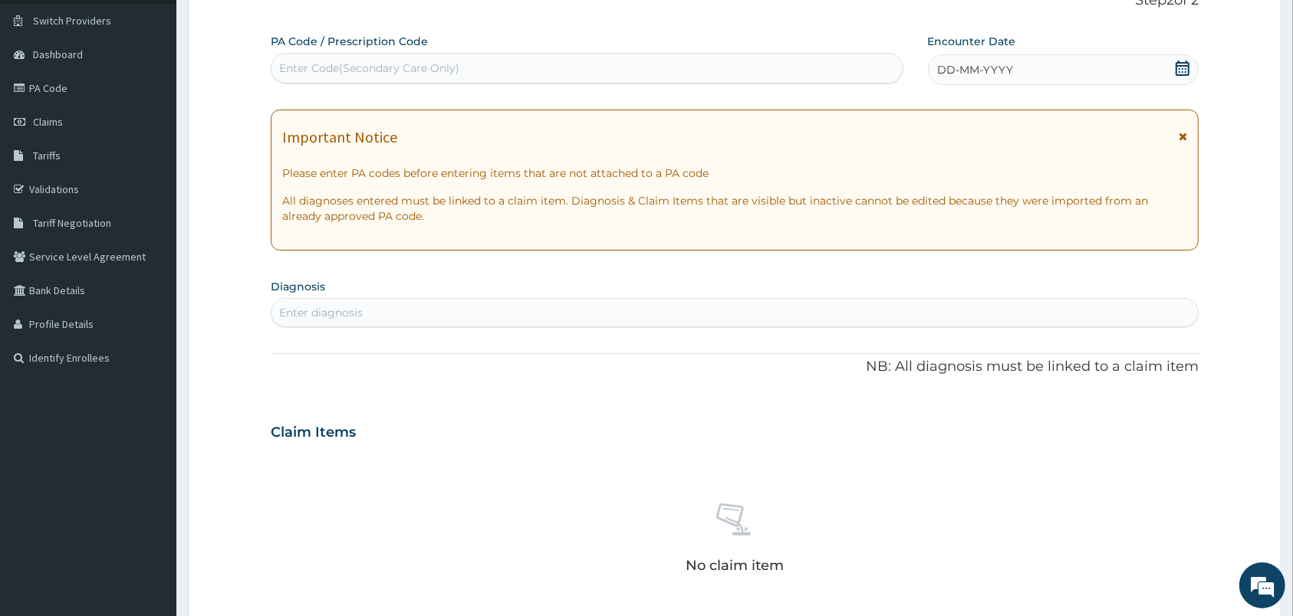
click at [438, 300] on div "Enter diagnosis" at bounding box center [735, 312] width 928 height 29
click at [1178, 71] on icon at bounding box center [1182, 68] width 15 height 15
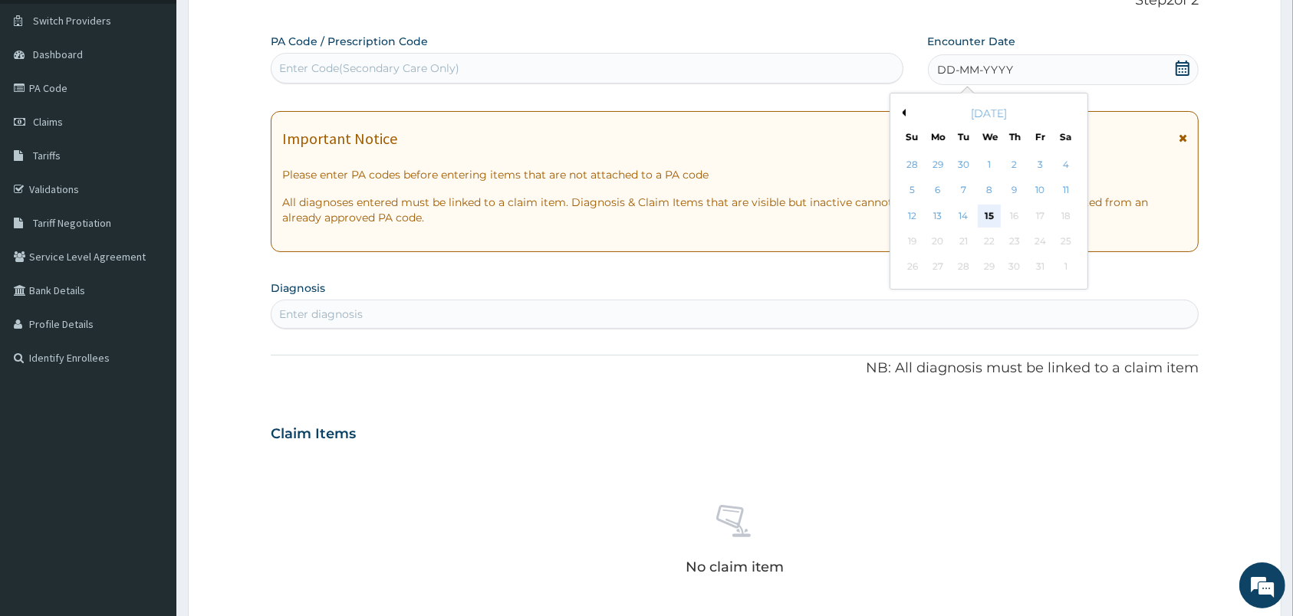
click at [990, 217] on div "15" at bounding box center [988, 216] width 23 height 23
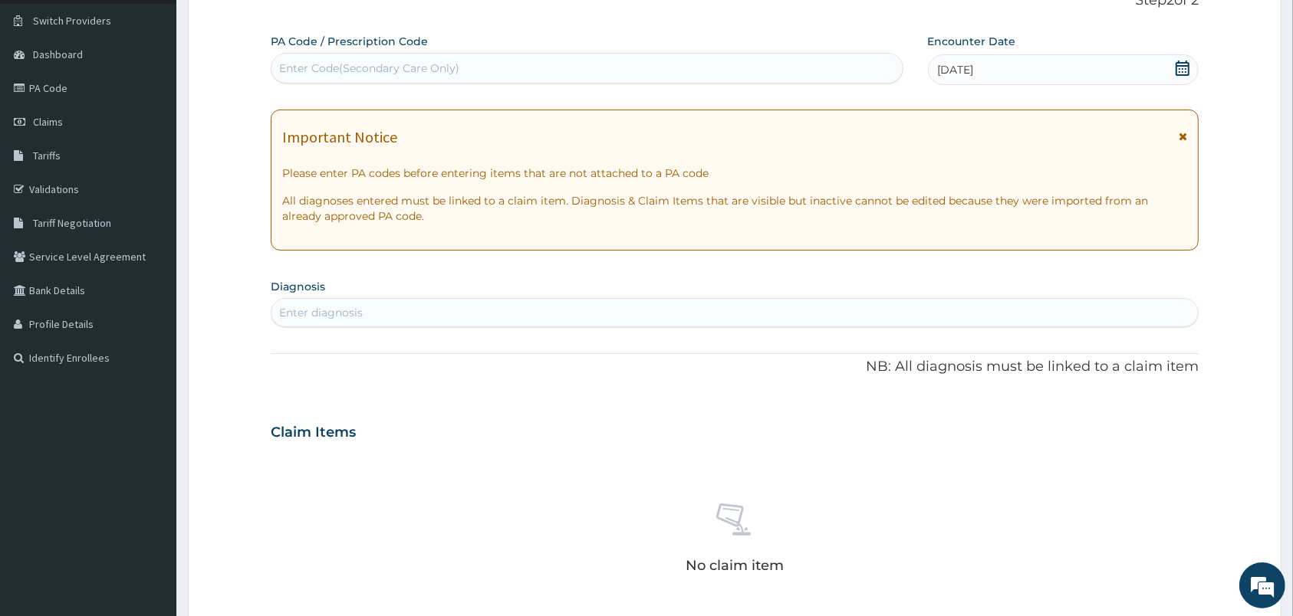
click at [856, 314] on div "Enter diagnosis" at bounding box center [734, 313] width 926 height 25
type input "MALARIA"
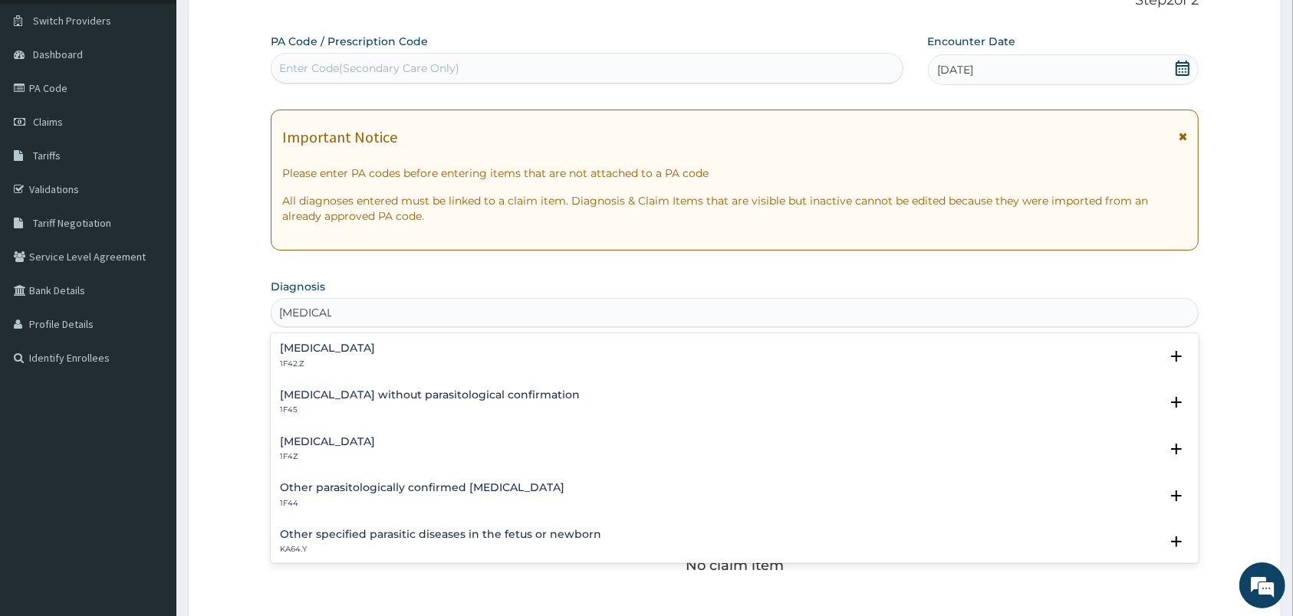
click at [374, 442] on h4 "Malaria, unspecified" at bounding box center [327, 442] width 95 height 12
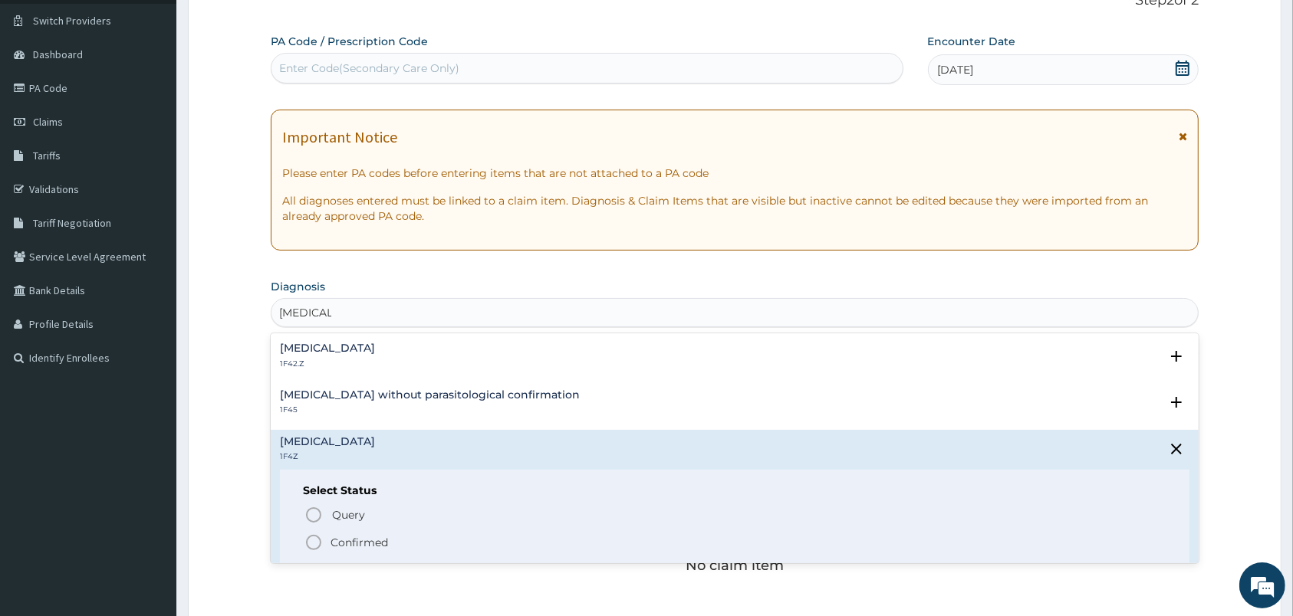
click at [314, 539] on icon "status option filled" at bounding box center [313, 543] width 18 height 18
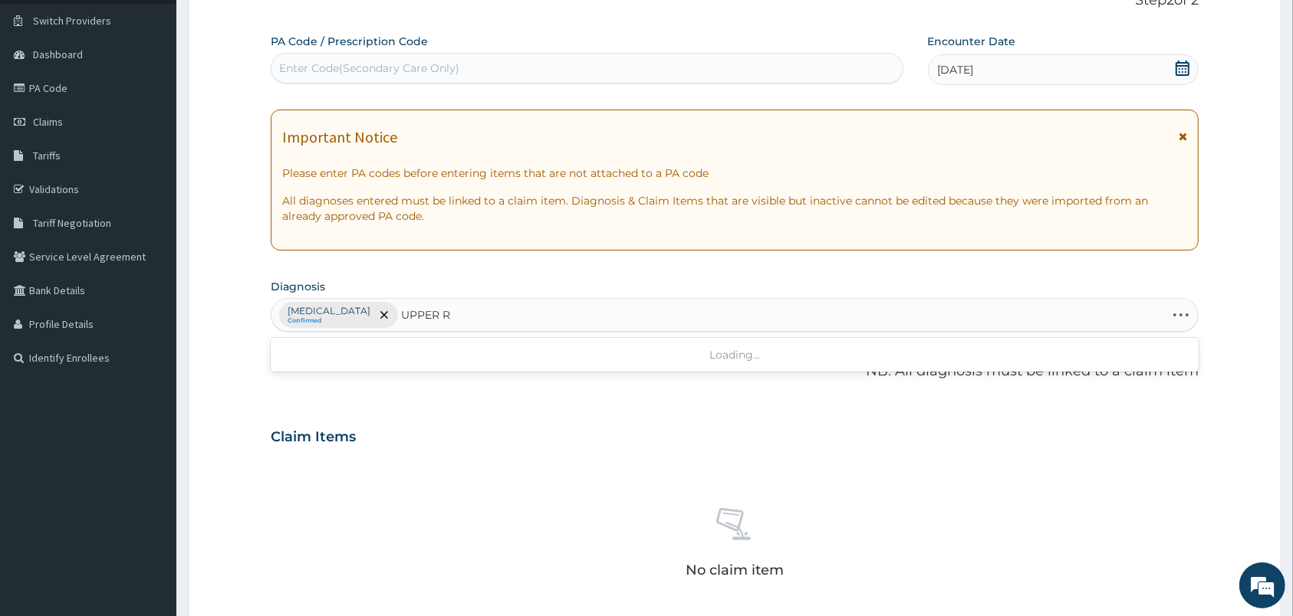
type input "UPPER"
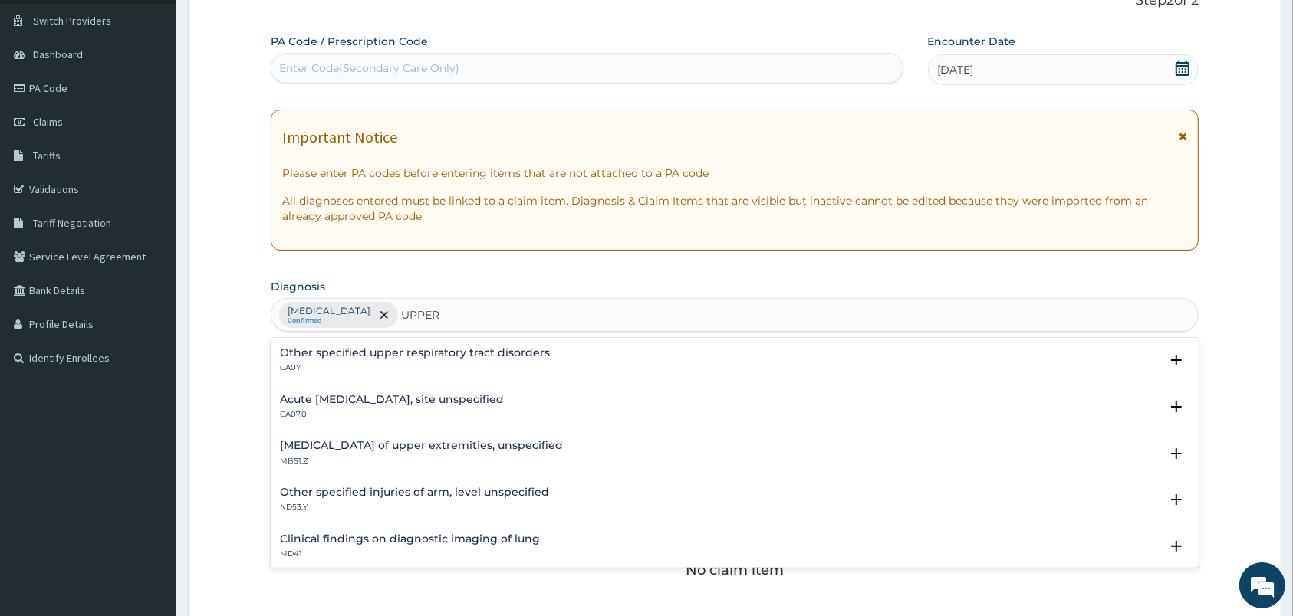
click at [399, 407] on div "Acute upper respiratory infection, site unspecified CA07.0" at bounding box center [392, 407] width 224 height 27
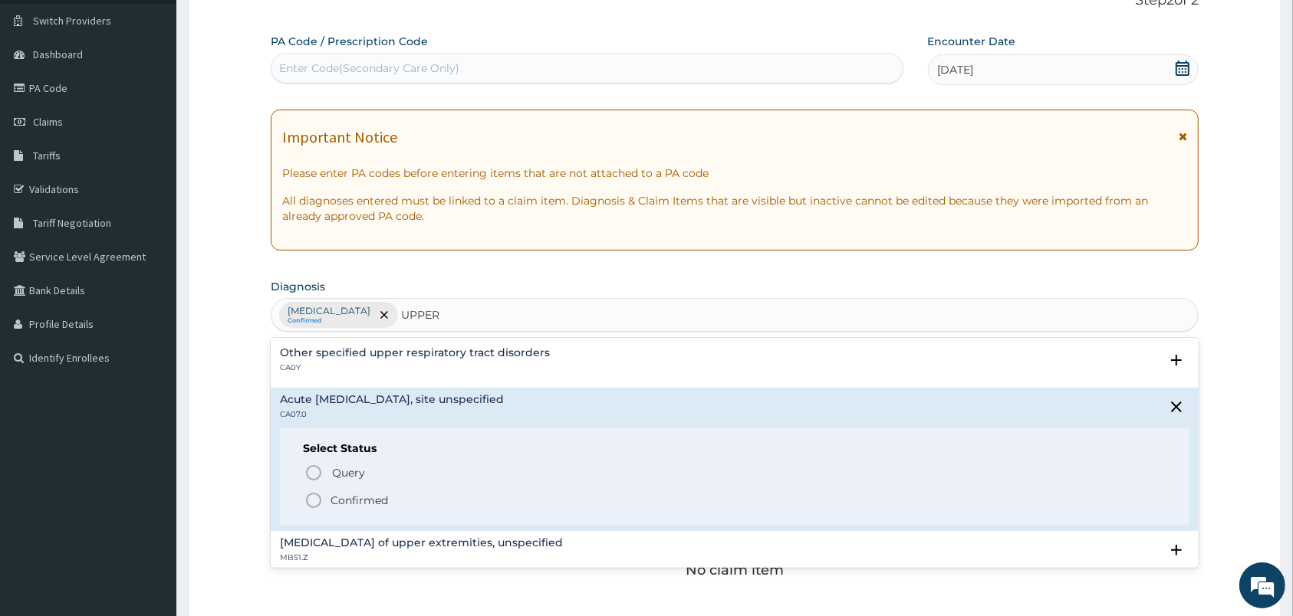
click at [307, 495] on icon "status option filled" at bounding box center [313, 500] width 18 height 18
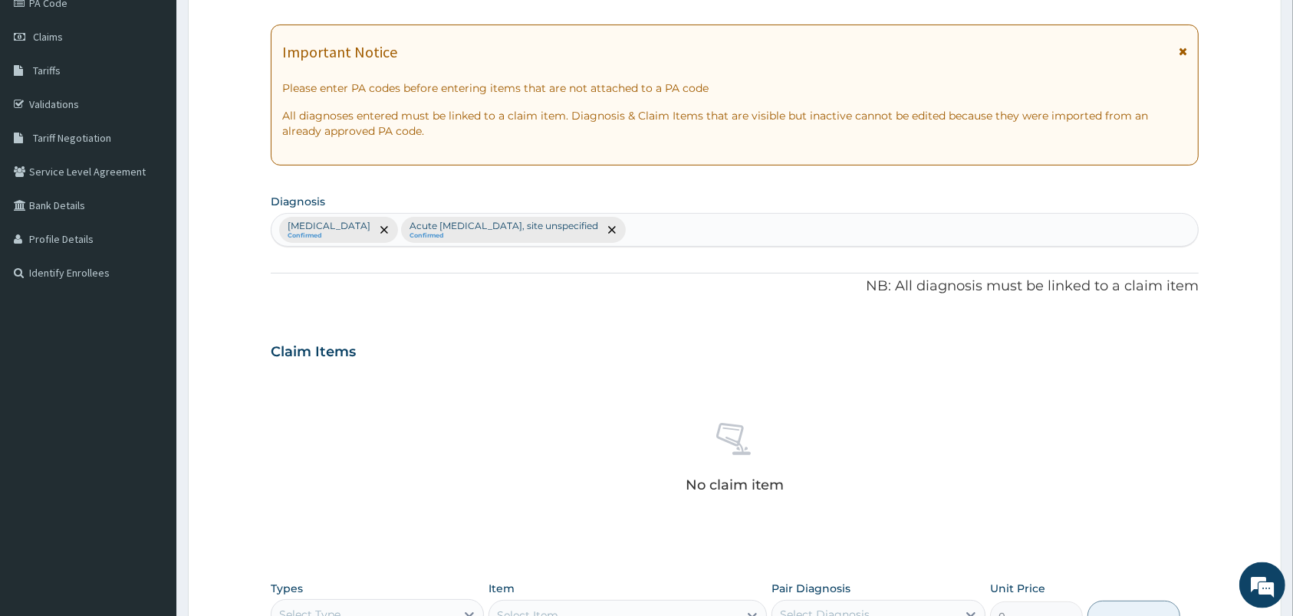
scroll to position [435, 0]
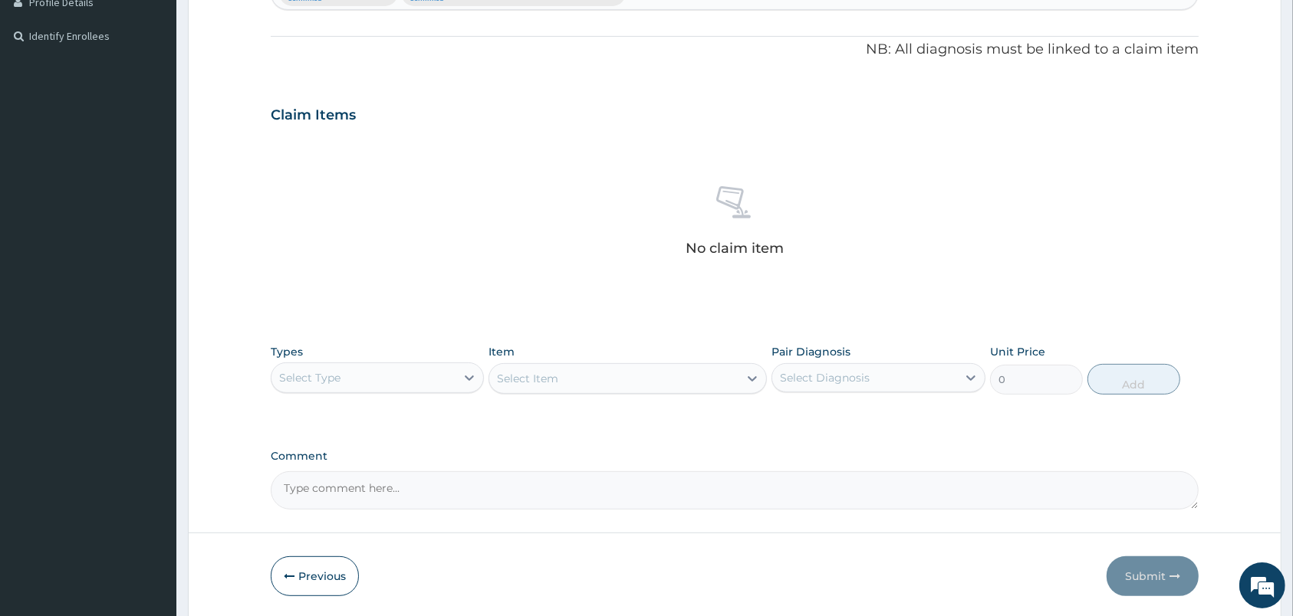
click at [426, 375] on div "Select Type" at bounding box center [363, 378] width 184 height 25
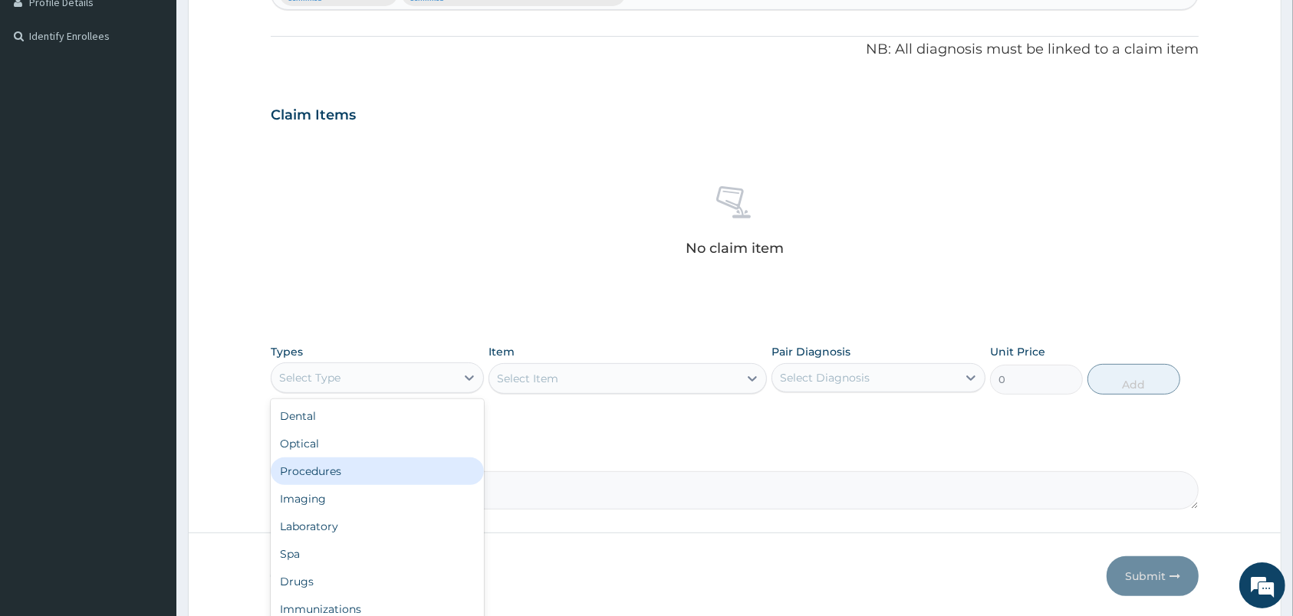
click at [332, 471] on div "Procedures" at bounding box center [377, 472] width 213 height 28
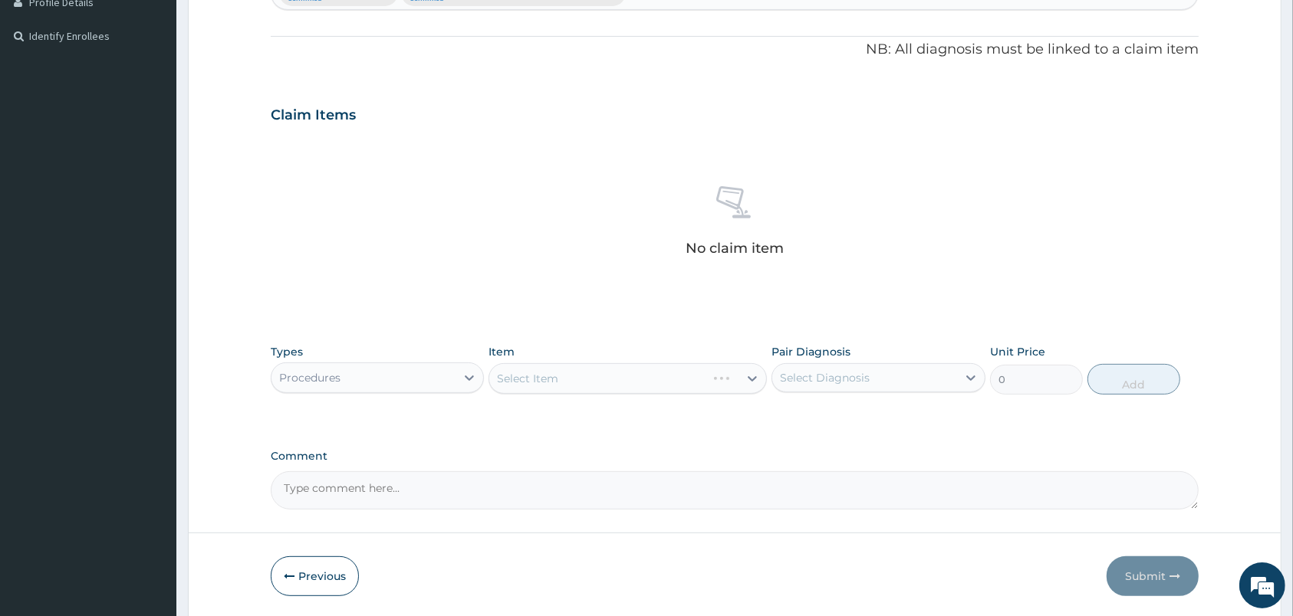
click at [575, 382] on div "Select Item" at bounding box center [627, 378] width 278 height 31
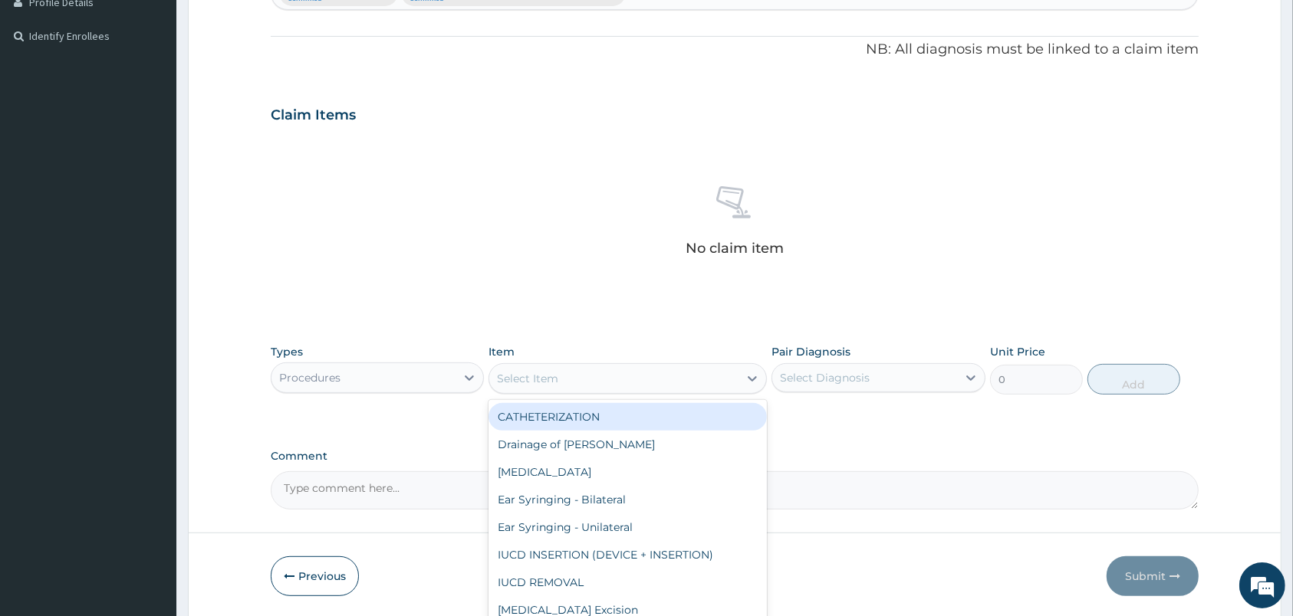
click at [575, 382] on div "Select Item" at bounding box center [613, 378] width 249 height 25
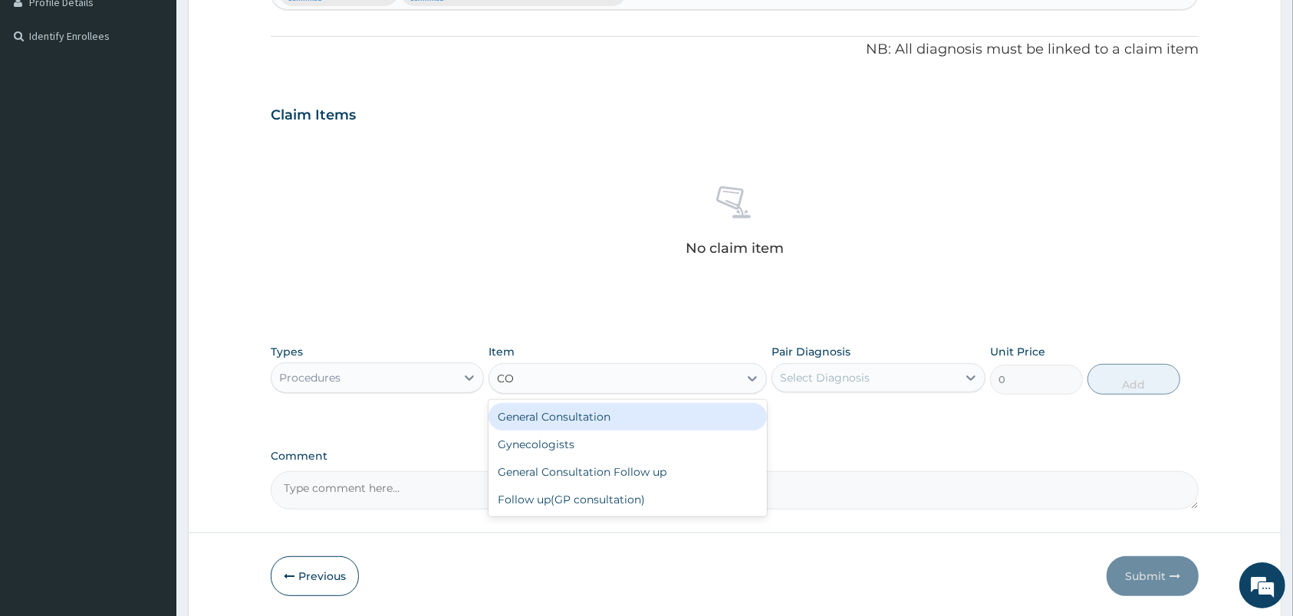
type input "CON"
click at [551, 410] on div "General Consultation" at bounding box center [627, 417] width 278 height 28
type input "2000"
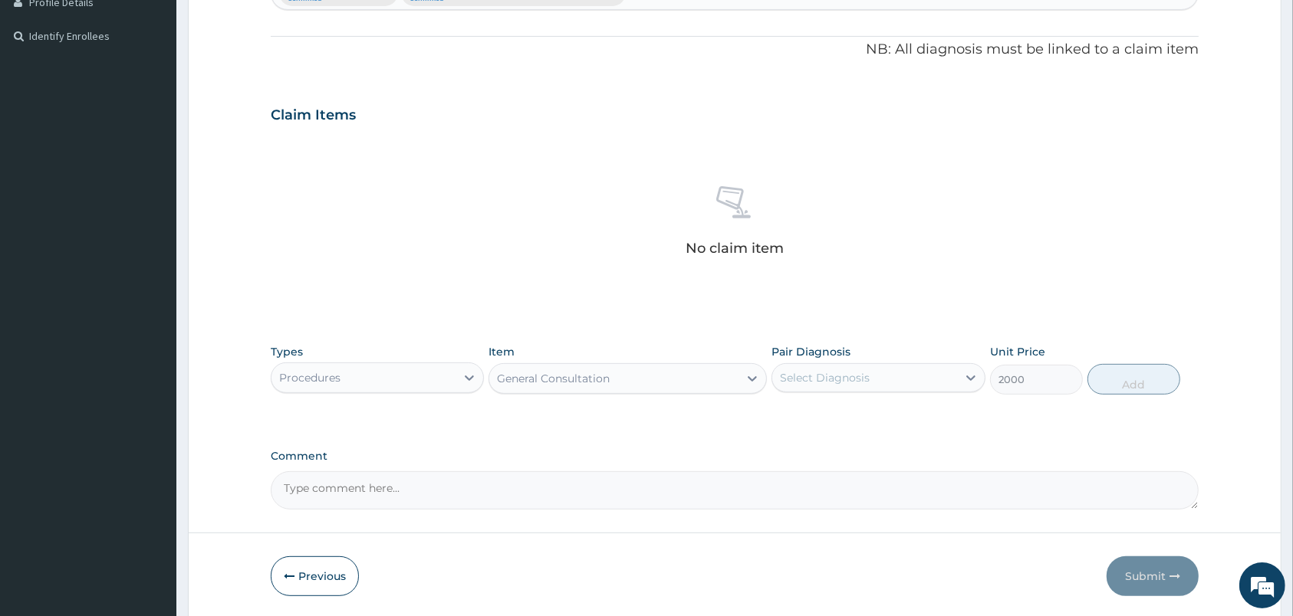
click at [915, 379] on div "Select Diagnosis" at bounding box center [864, 378] width 184 height 25
click at [866, 426] on div "Malaria, unspecified" at bounding box center [877, 417] width 213 height 31
checkbox input "true"
click at [1095, 383] on button "Add" at bounding box center [1133, 379] width 93 height 31
type input "0"
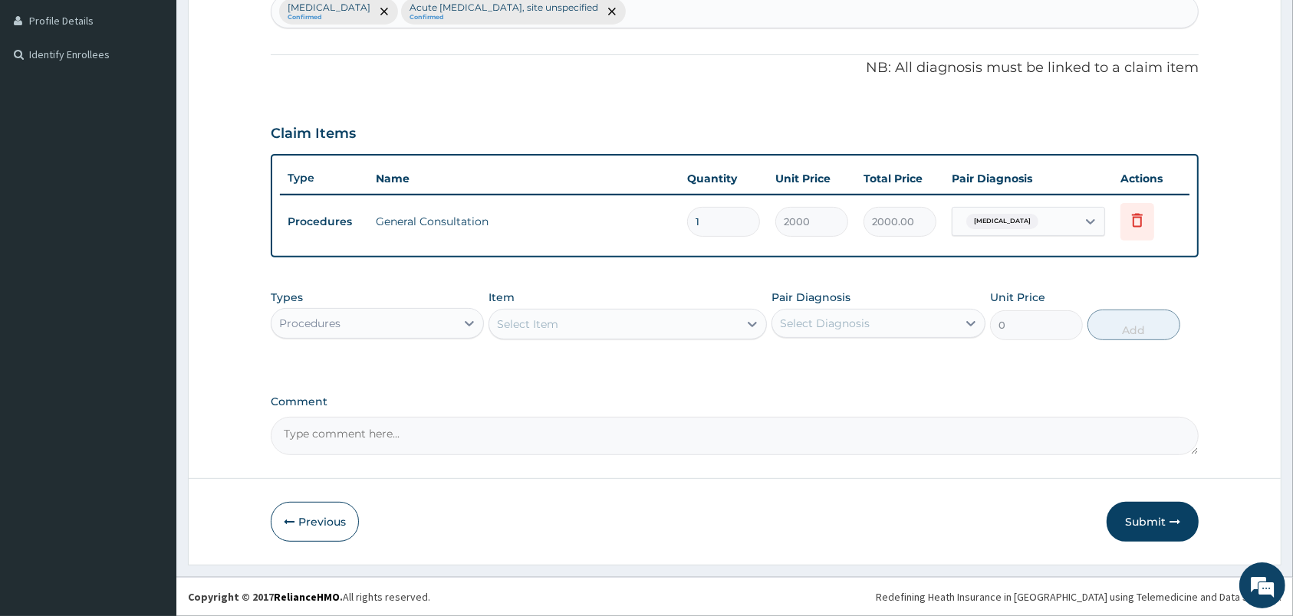
scroll to position [416, 0]
click at [440, 320] on div "Procedures" at bounding box center [363, 324] width 184 height 25
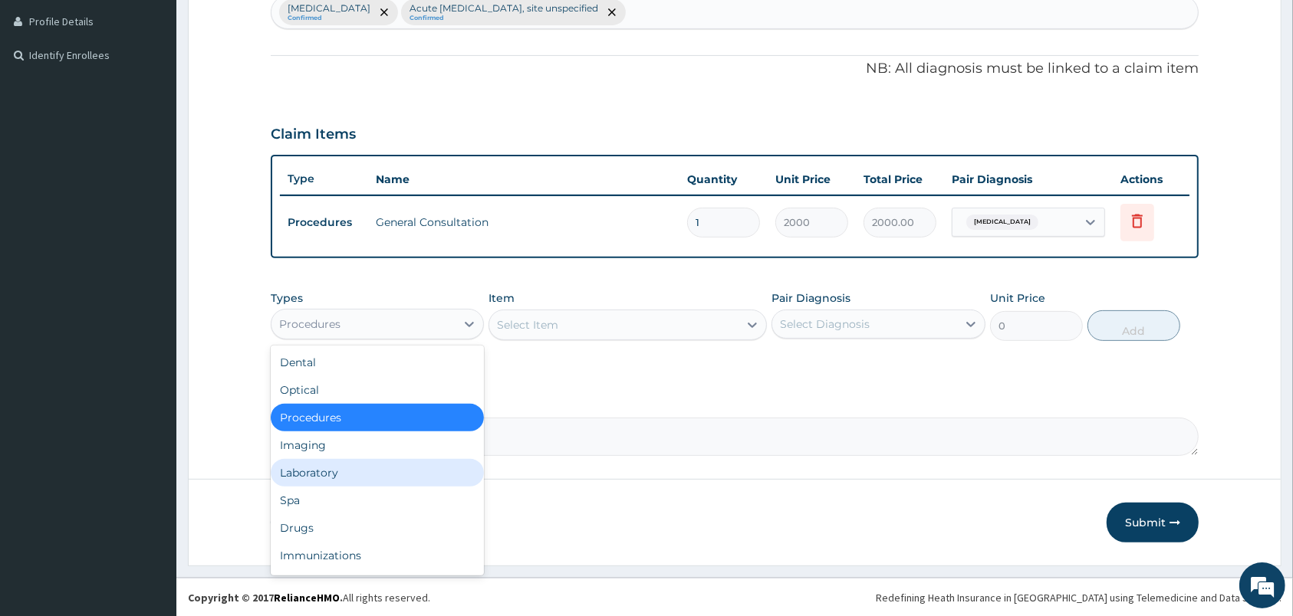
click at [319, 472] on div "Laboratory" at bounding box center [377, 473] width 213 height 28
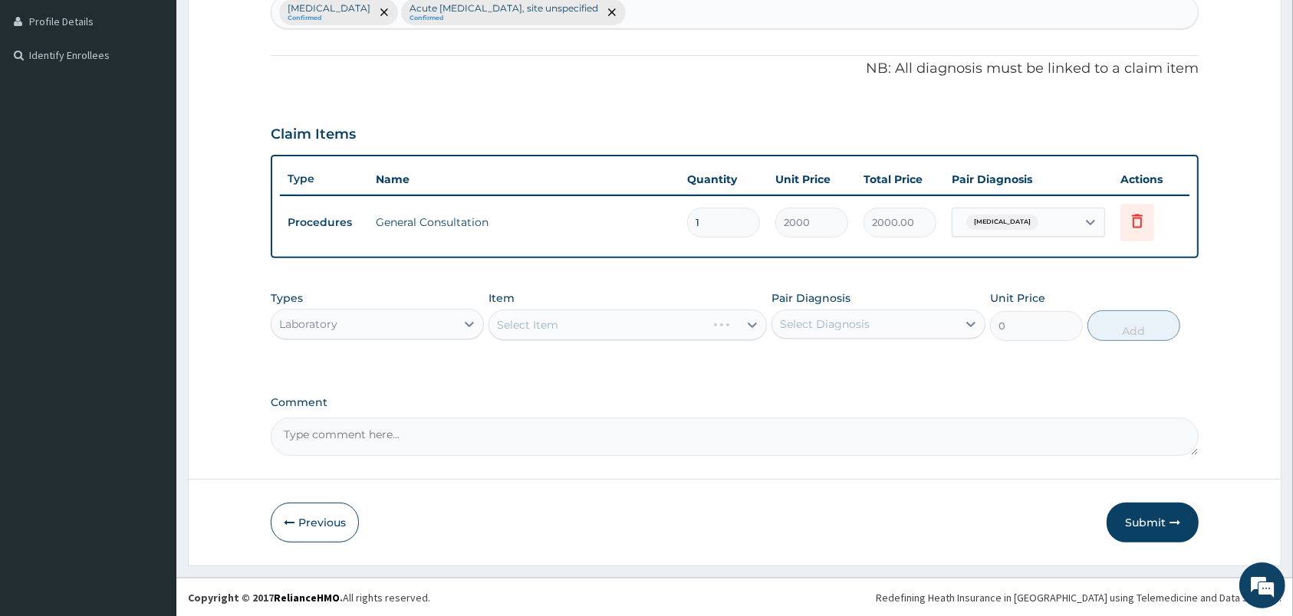
click at [679, 330] on div "Select Item" at bounding box center [627, 325] width 278 height 31
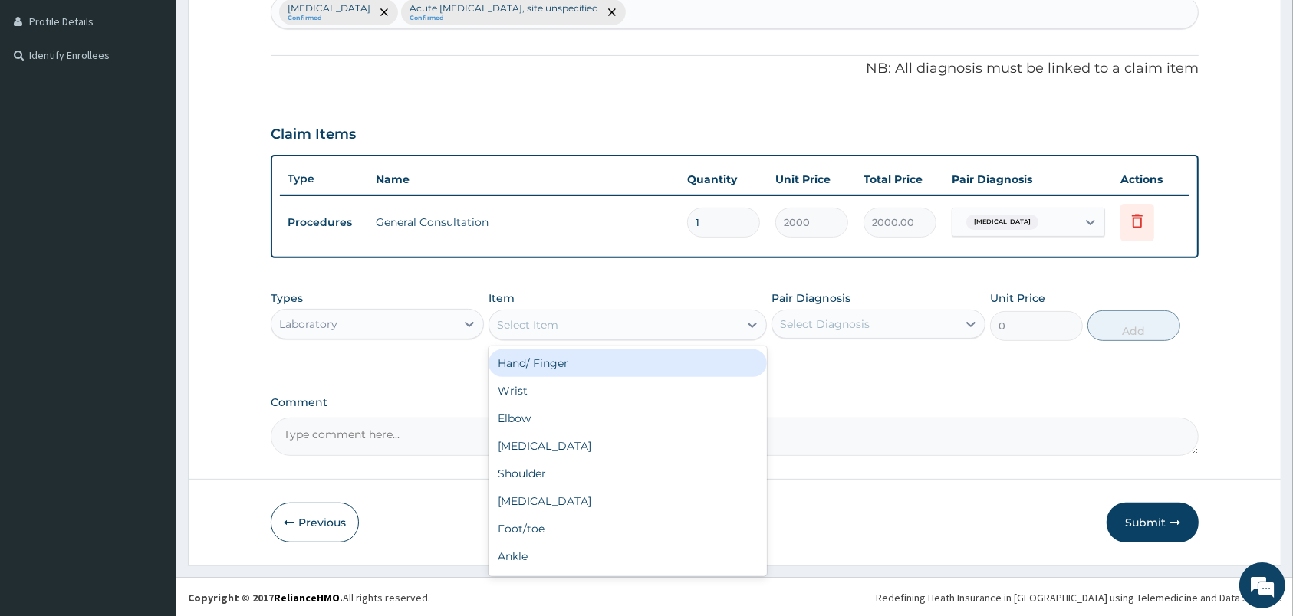
click at [679, 330] on div "Select Item" at bounding box center [613, 325] width 249 height 25
type input "MALA"
click at [620, 363] on div "Malaria Parasites in blood smear" at bounding box center [627, 364] width 278 height 28
type input "1000"
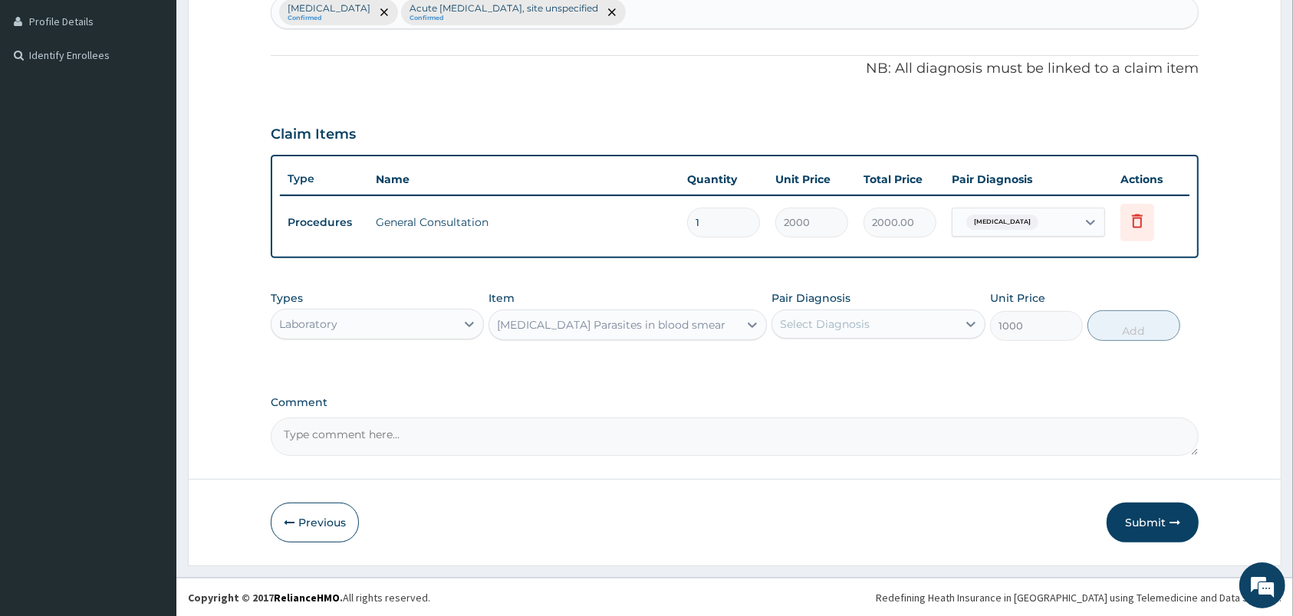
click at [900, 317] on div "Select Diagnosis" at bounding box center [864, 324] width 184 height 25
click at [846, 351] on div "Malaria, unspecified" at bounding box center [877, 363] width 213 height 31
checkbox input "true"
click at [1145, 319] on button "Add" at bounding box center [1133, 326] width 93 height 31
type input "0"
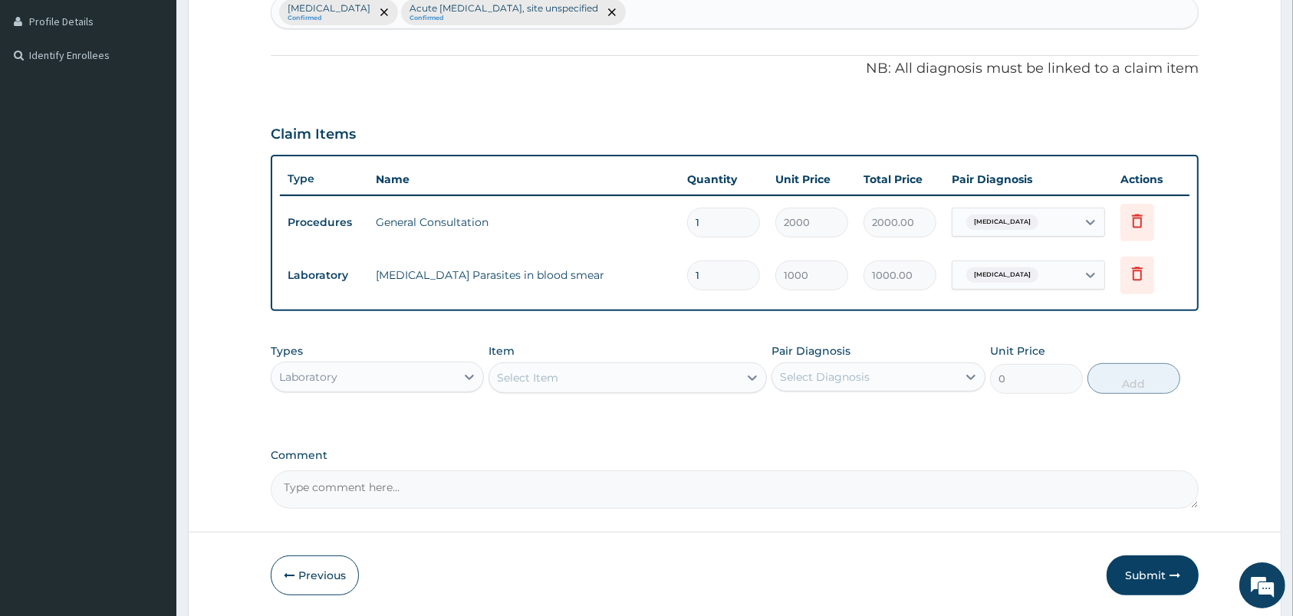
click at [645, 376] on div "Select Item" at bounding box center [613, 378] width 249 height 25
type input "FULL"
click at [544, 420] on div "Full Blood Count" at bounding box center [627, 417] width 278 height 28
type input "2000"
click at [824, 380] on div "Select Diagnosis" at bounding box center [825, 377] width 90 height 15
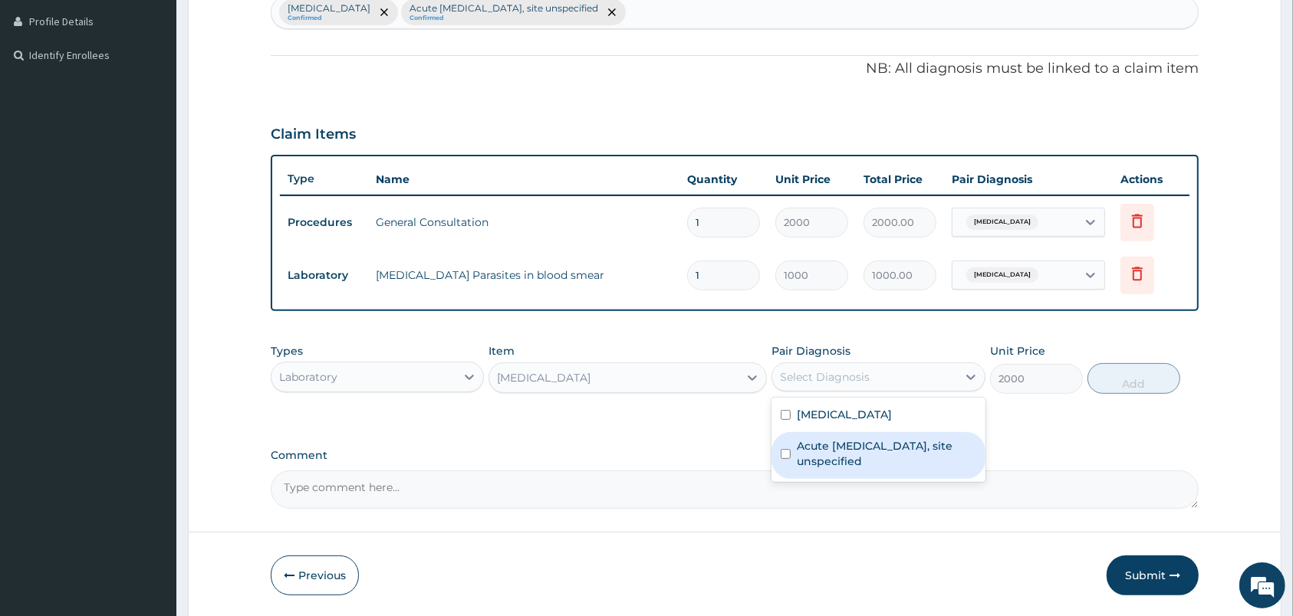
click at [820, 457] on label "Acute upper respiratory infection, site unspecified" at bounding box center [886, 454] width 179 height 31
checkbox input "true"
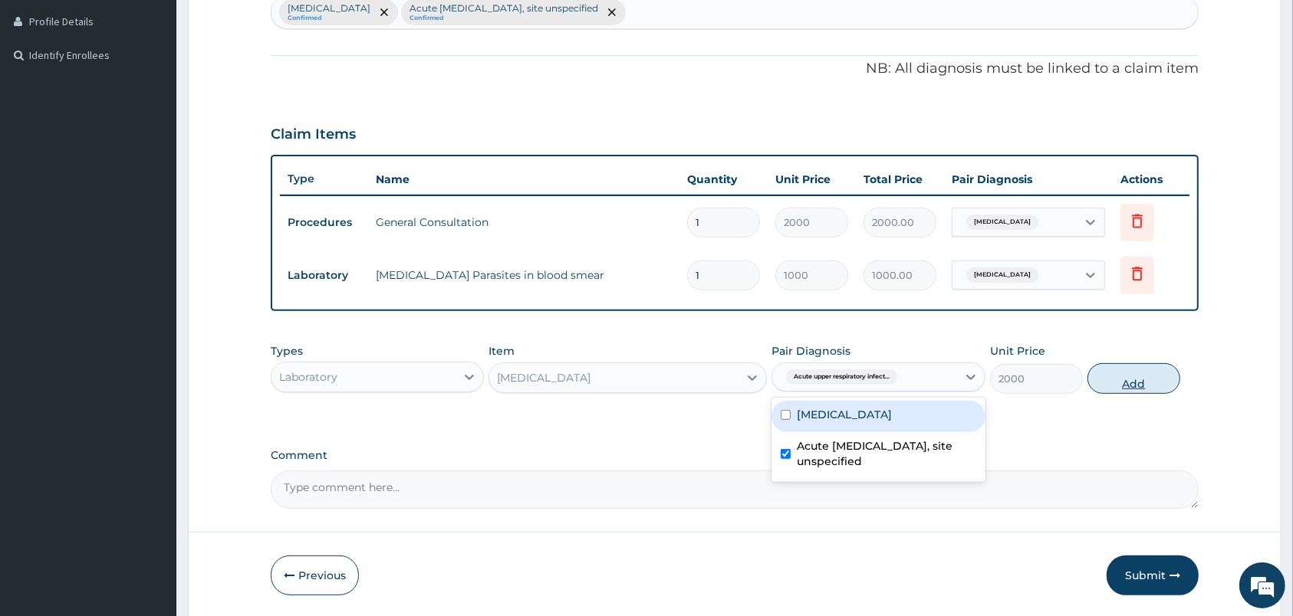
click at [1131, 382] on button "Add" at bounding box center [1133, 378] width 93 height 31
type input "0"
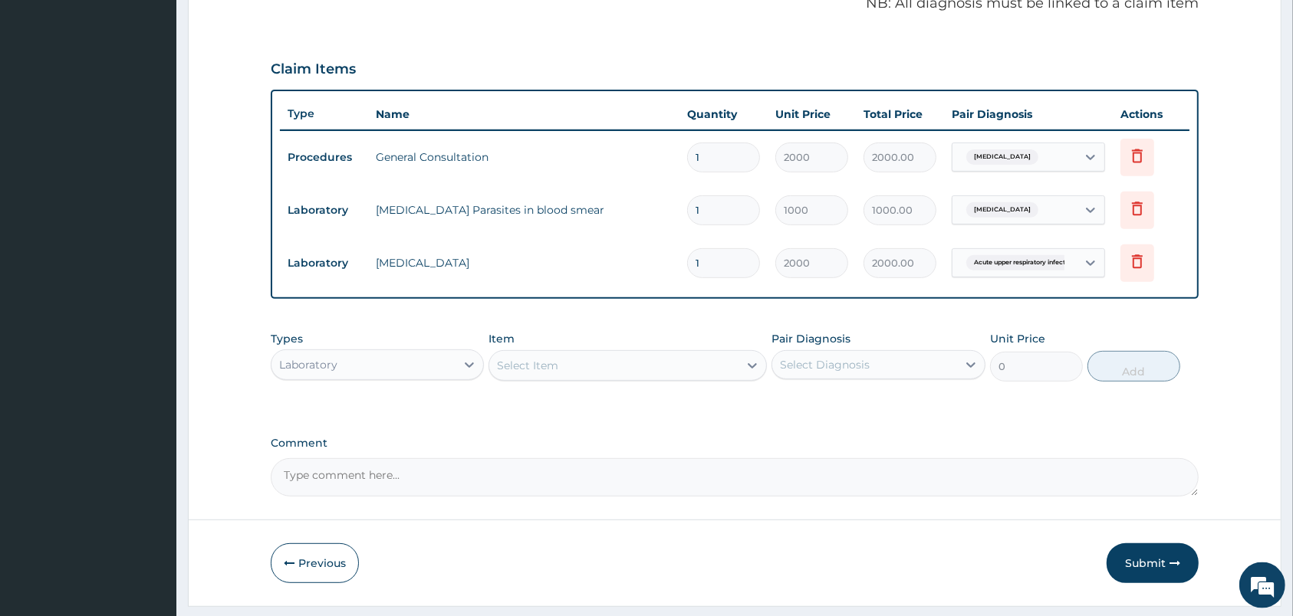
scroll to position [522, 0]
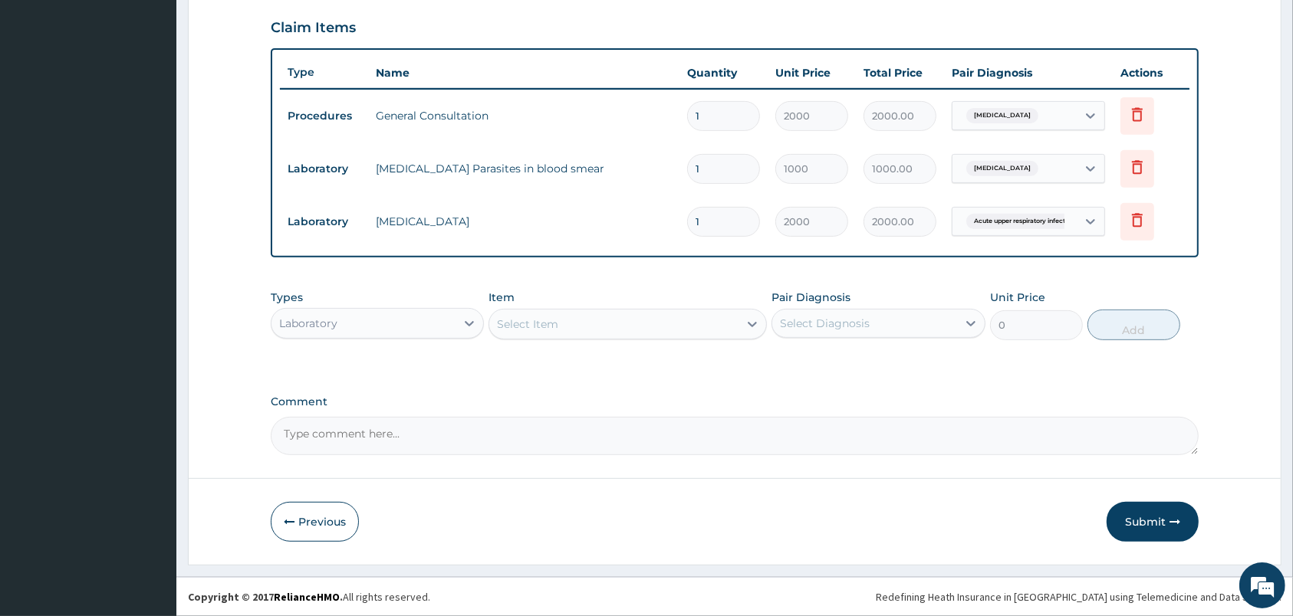
click at [402, 327] on div "Laboratory" at bounding box center [363, 323] width 184 height 25
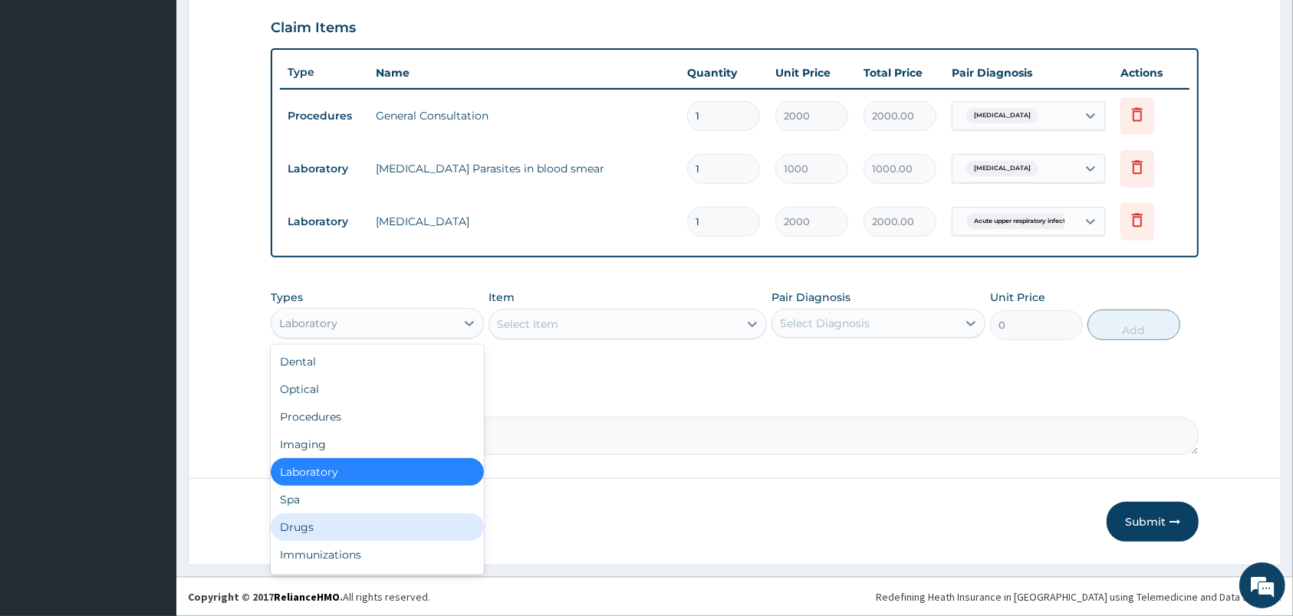
click at [299, 526] on div "Drugs" at bounding box center [377, 528] width 213 height 28
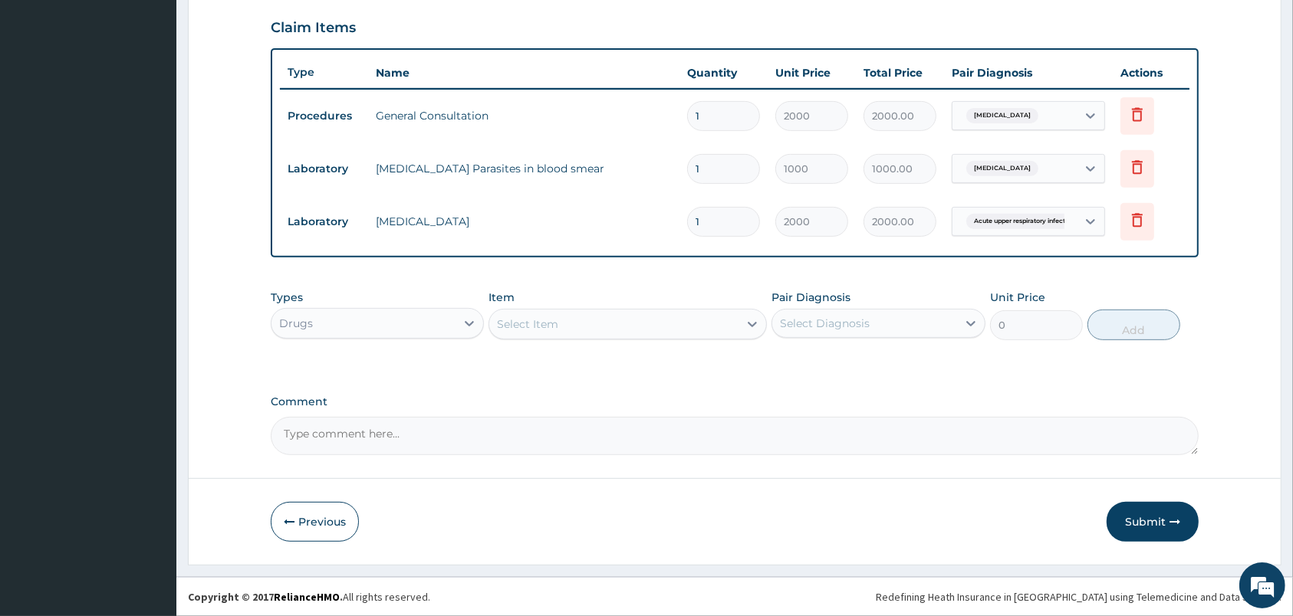
click at [666, 330] on div "Select Item" at bounding box center [613, 324] width 249 height 25
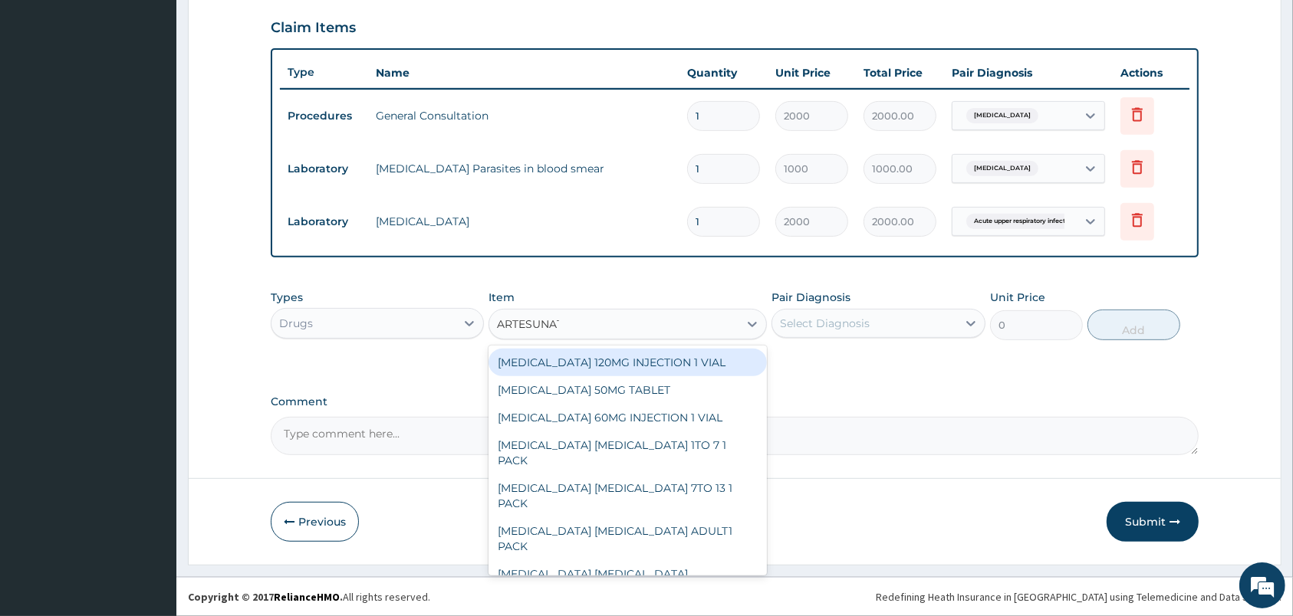
type input "ARTESUNATE"
click at [628, 359] on div "ARTESUNATE 120MG INJECTION 1 VIAL" at bounding box center [627, 363] width 278 height 28
type input "595"
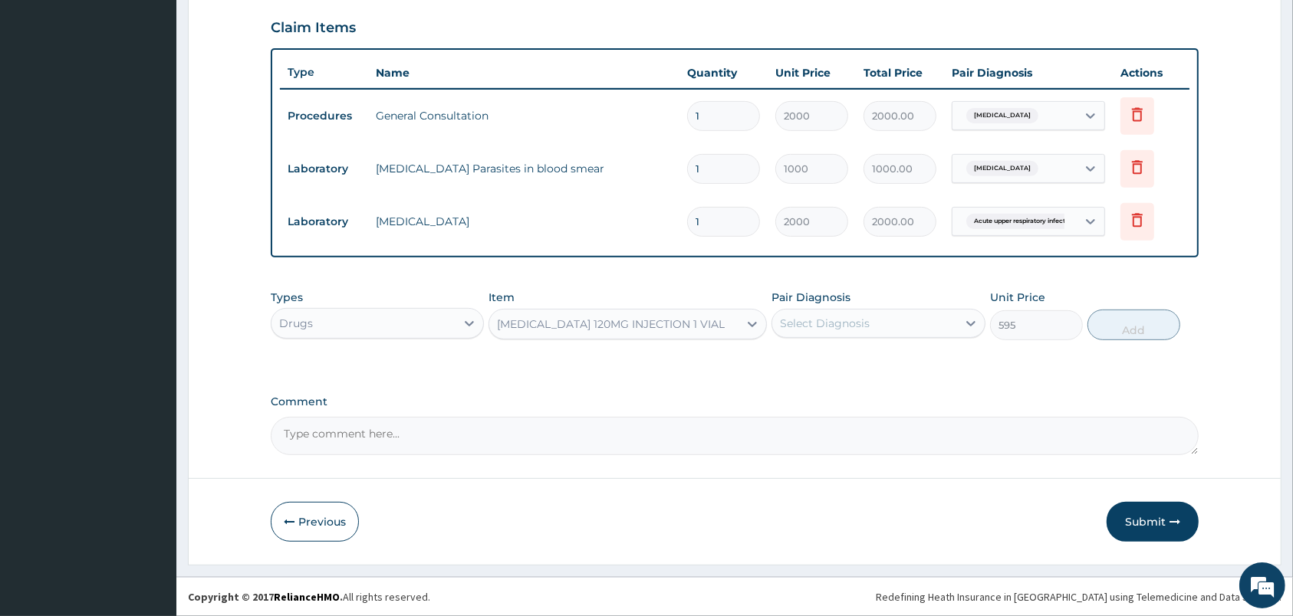
click at [809, 328] on div "Select Diagnosis" at bounding box center [825, 323] width 90 height 15
click at [848, 363] on label "Malaria, unspecified" at bounding box center [844, 360] width 95 height 15
checkbox input "true"
click at [1107, 320] on button "Add" at bounding box center [1133, 325] width 93 height 31
type input "0"
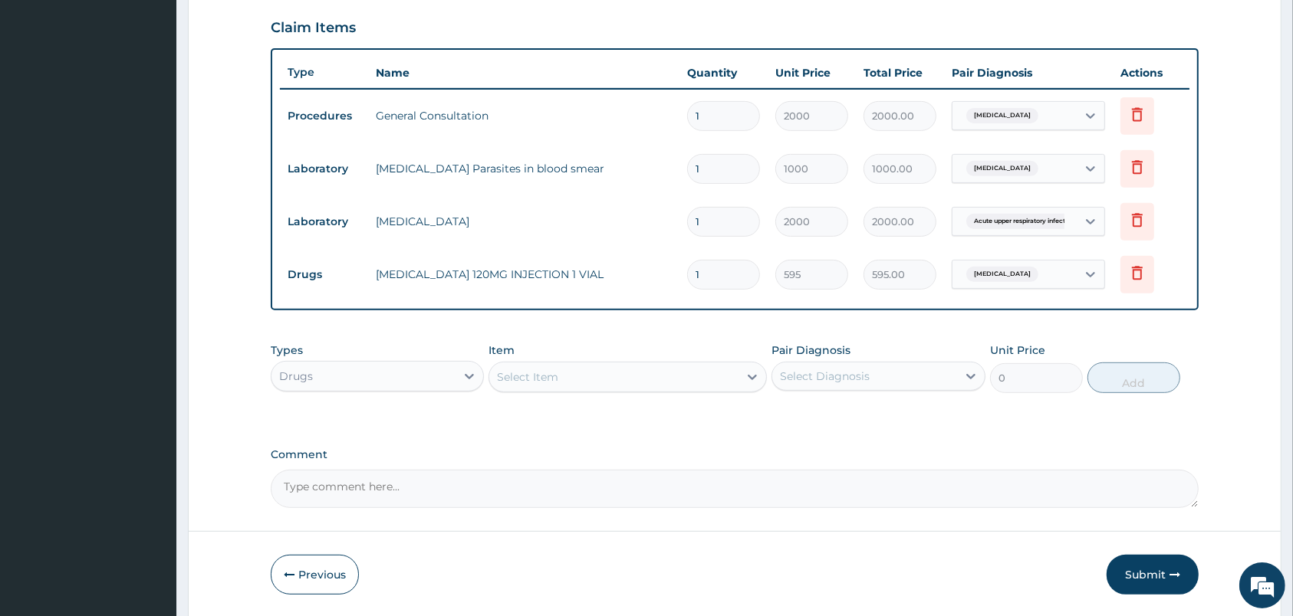
type input "0.00"
type input "6"
type input "3570.00"
type input "6"
click at [629, 379] on div "Select Item" at bounding box center [613, 377] width 249 height 25
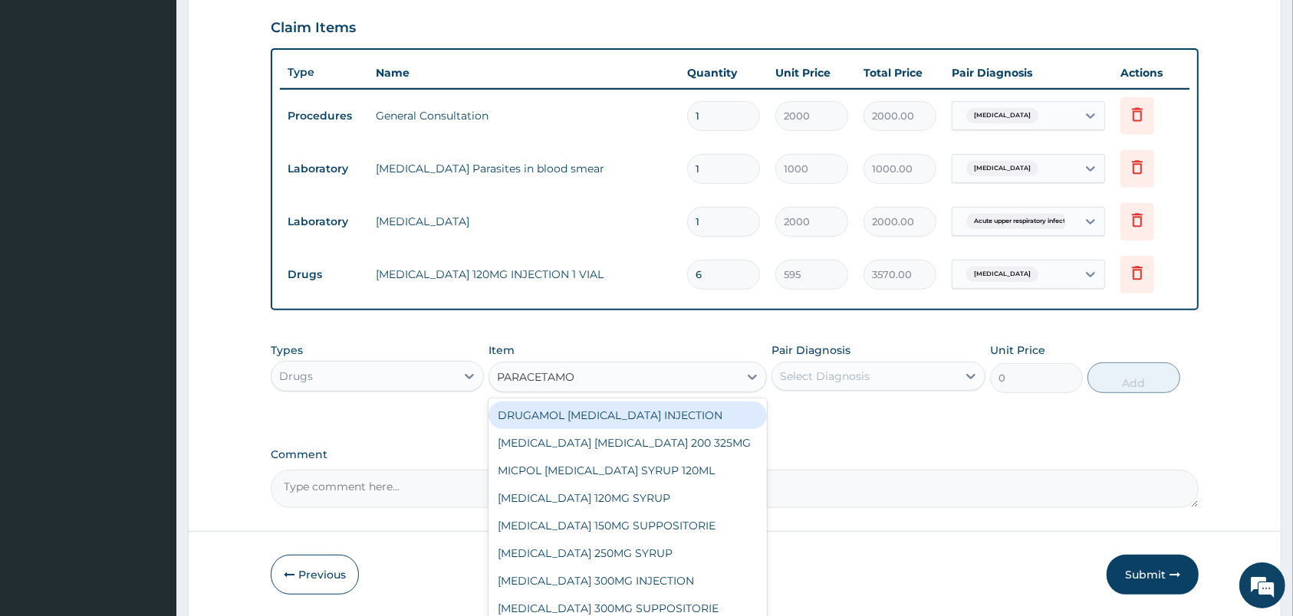
type input "PARACETAMOL"
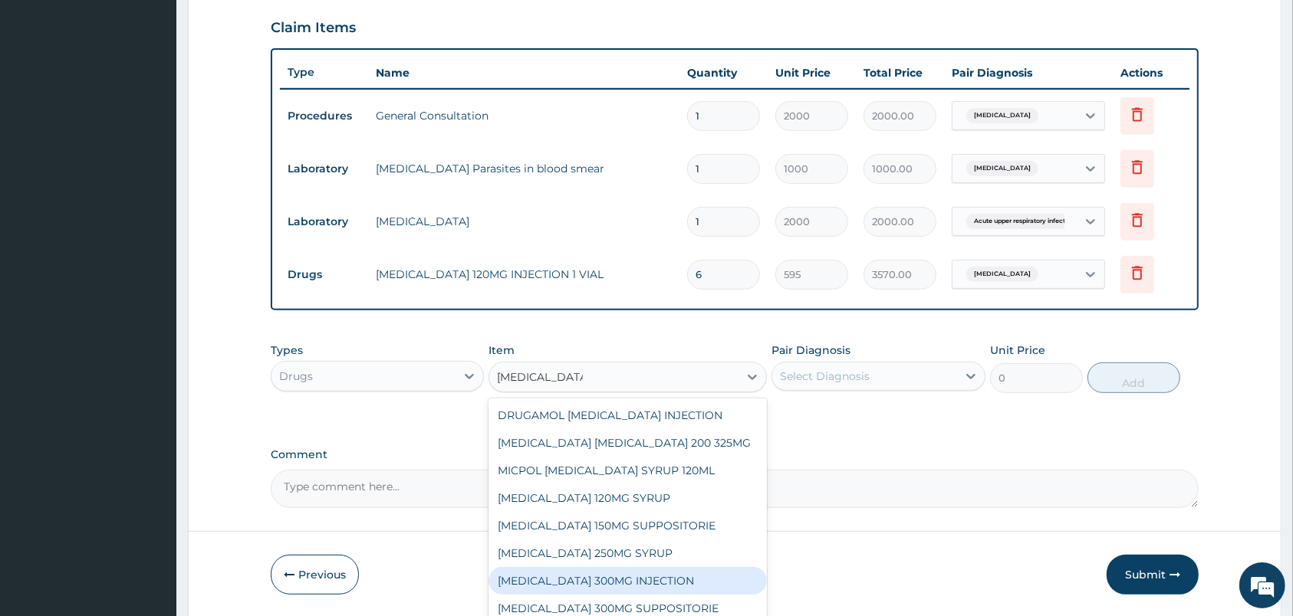
click at [622, 581] on div "PARACETAMOL 300MG INJECTION" at bounding box center [627, 581] width 278 height 28
type input "105"
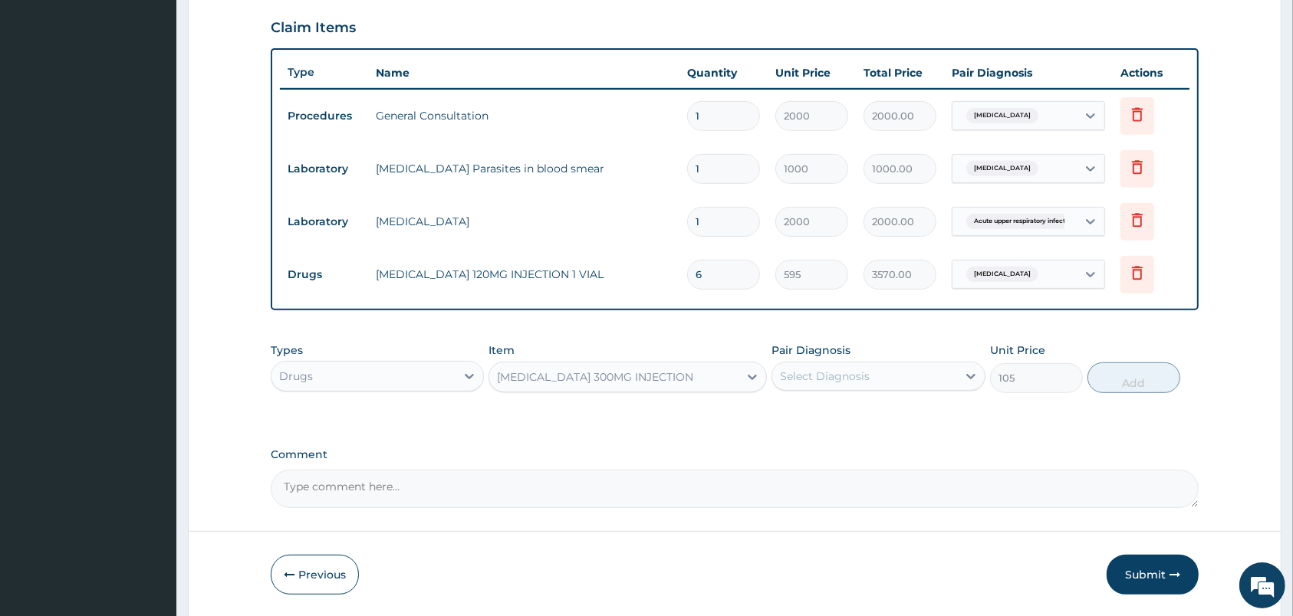
click at [877, 378] on div "Select Diagnosis" at bounding box center [864, 376] width 184 height 25
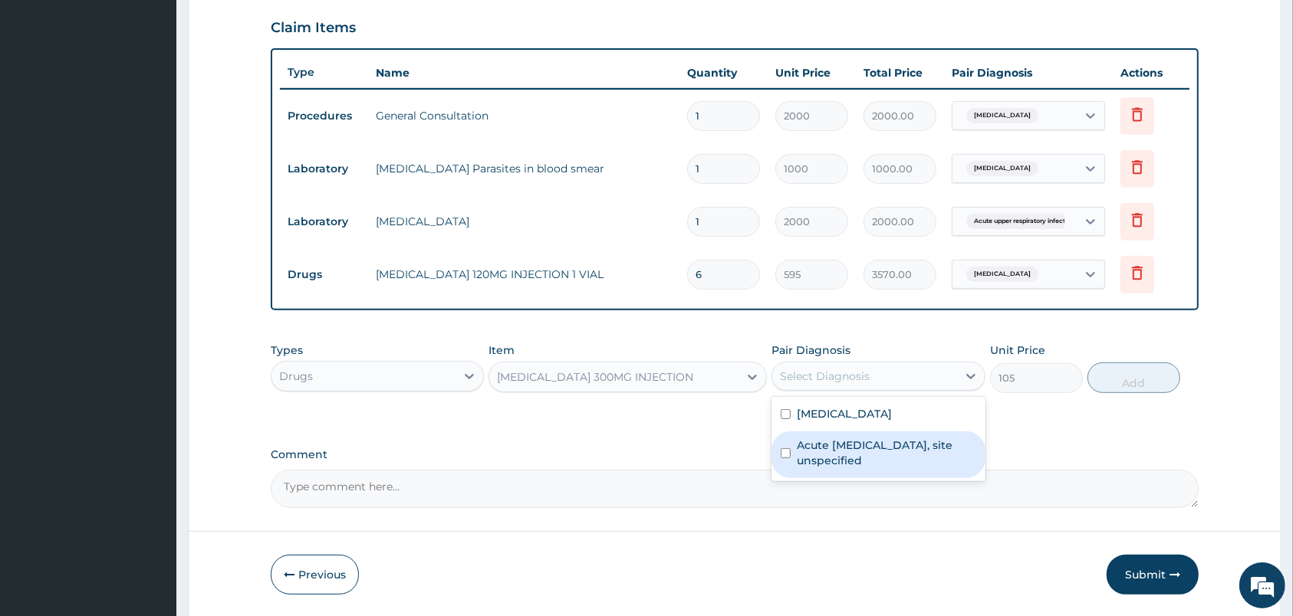
click at [866, 452] on label "Acute upper respiratory infection, site unspecified" at bounding box center [886, 453] width 179 height 31
checkbox input "true"
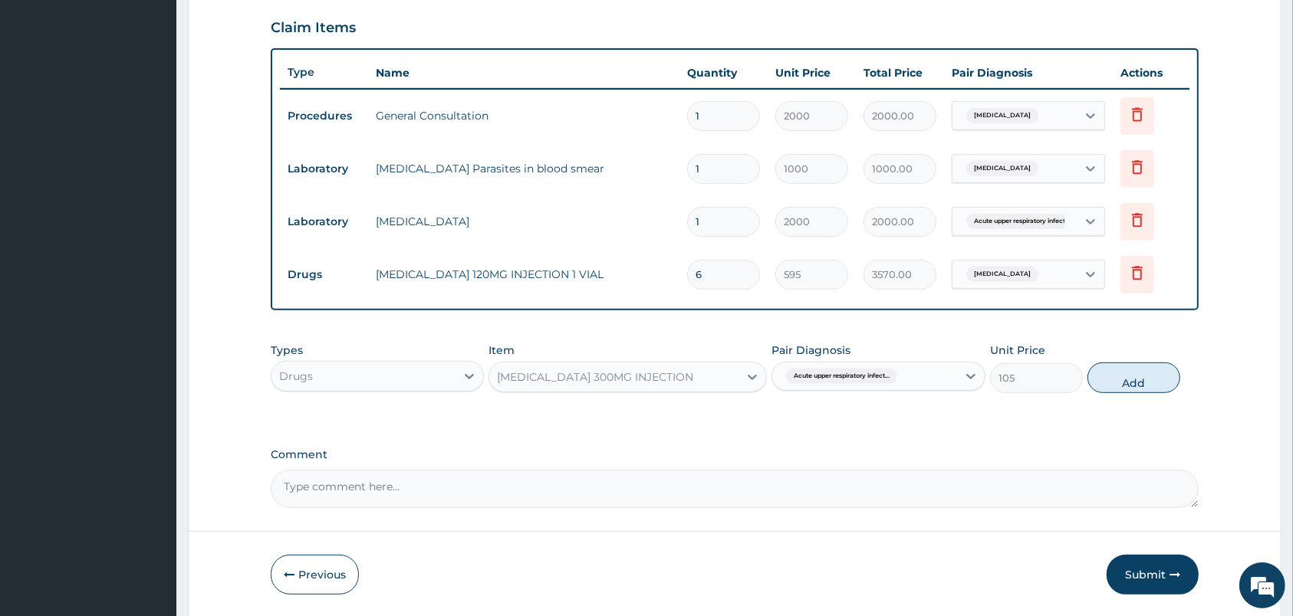
click at [896, 364] on div "Acute upper respiratory infect..." at bounding box center [864, 376] width 184 height 26
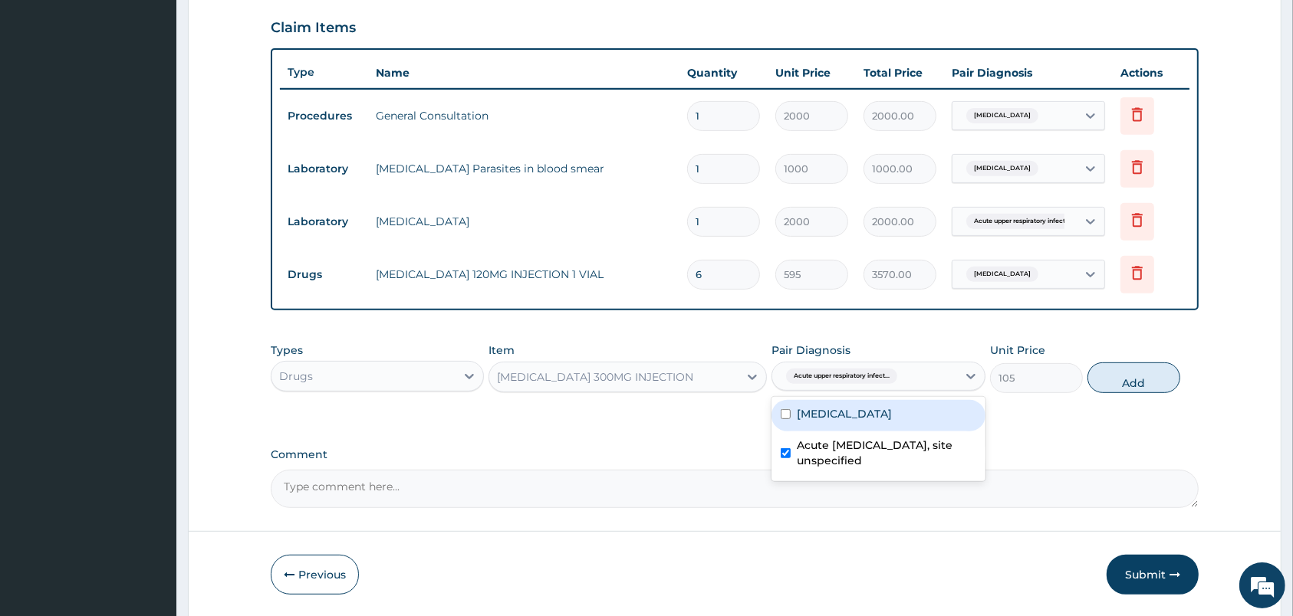
click at [896, 373] on span "Acute upper respiratory infect..." at bounding box center [841, 376] width 111 height 15
click at [847, 409] on label "Malaria, unspecified" at bounding box center [844, 413] width 95 height 15
checkbox input "true"
click at [835, 453] on label "Acute upper respiratory infection, site unspecified" at bounding box center [886, 453] width 179 height 31
checkbox input "false"
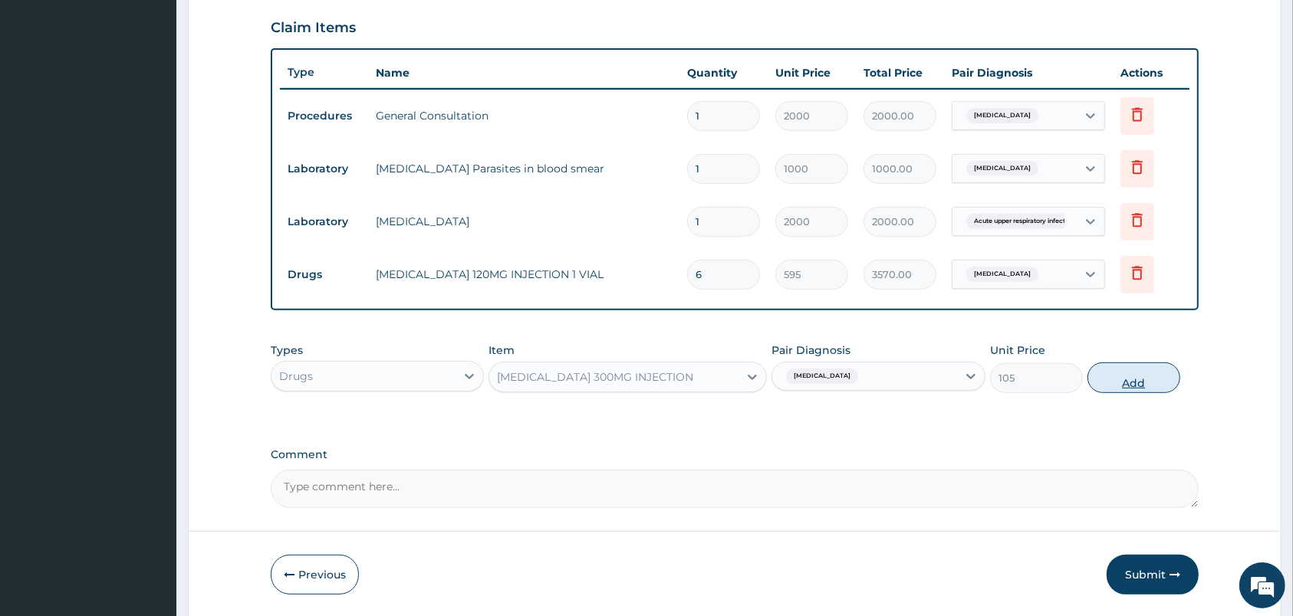
click at [1110, 382] on button "Add" at bounding box center [1133, 378] width 93 height 31
type input "0"
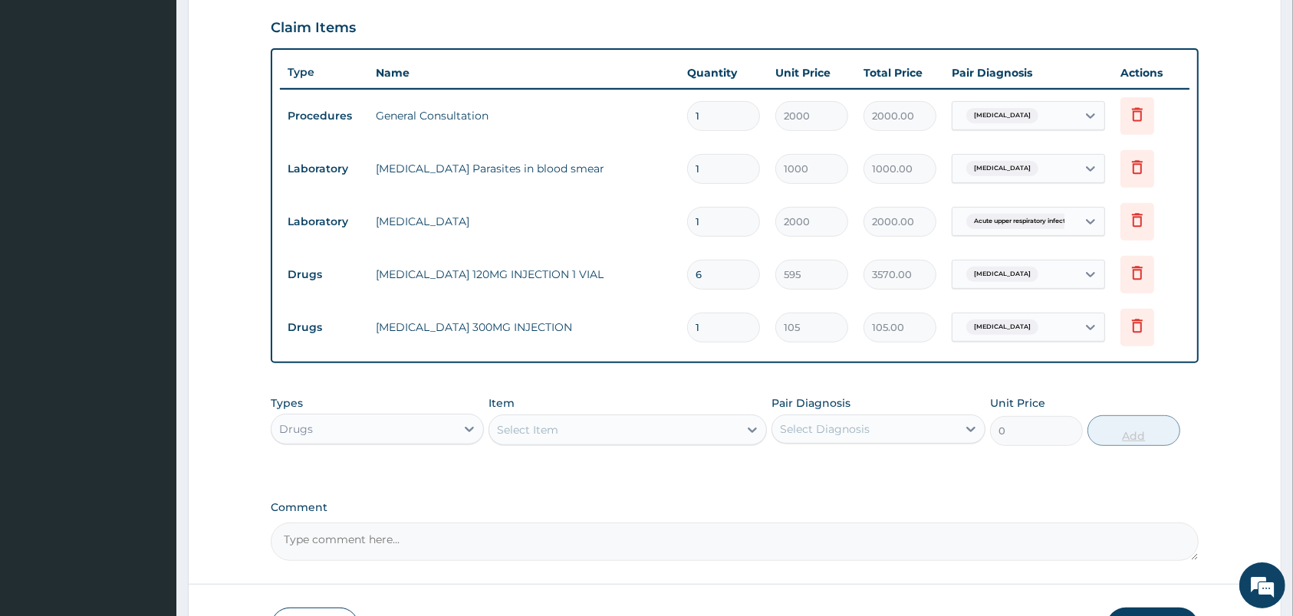
type input "0.00"
type input "4"
type input "420.00"
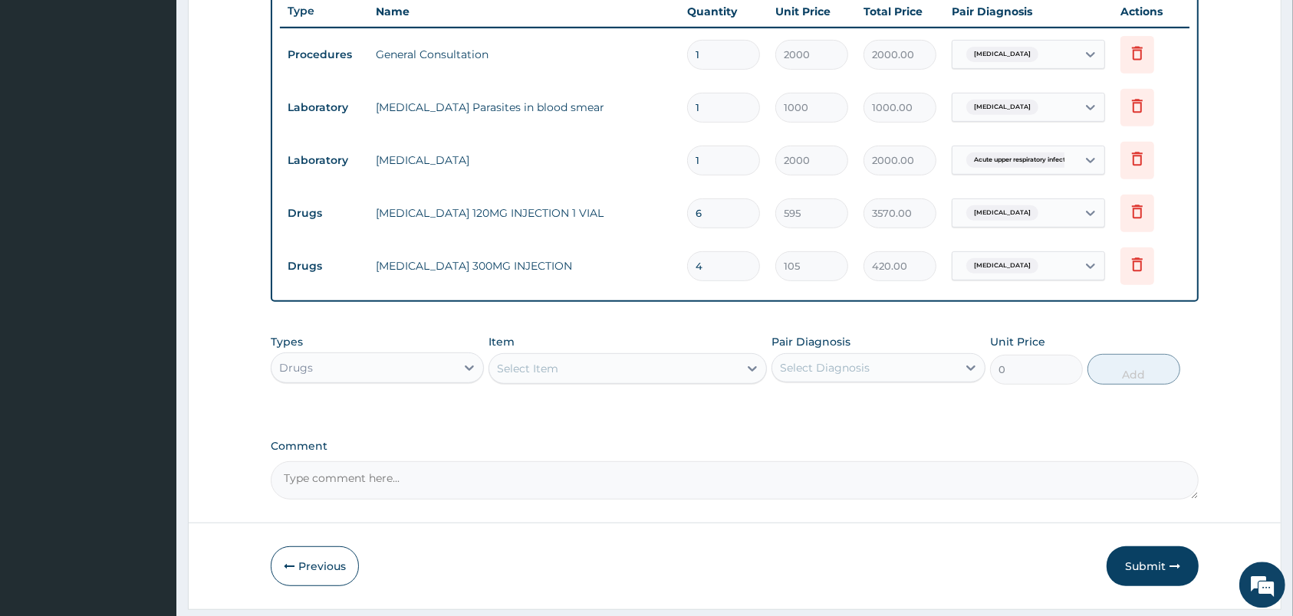
scroll to position [627, 0]
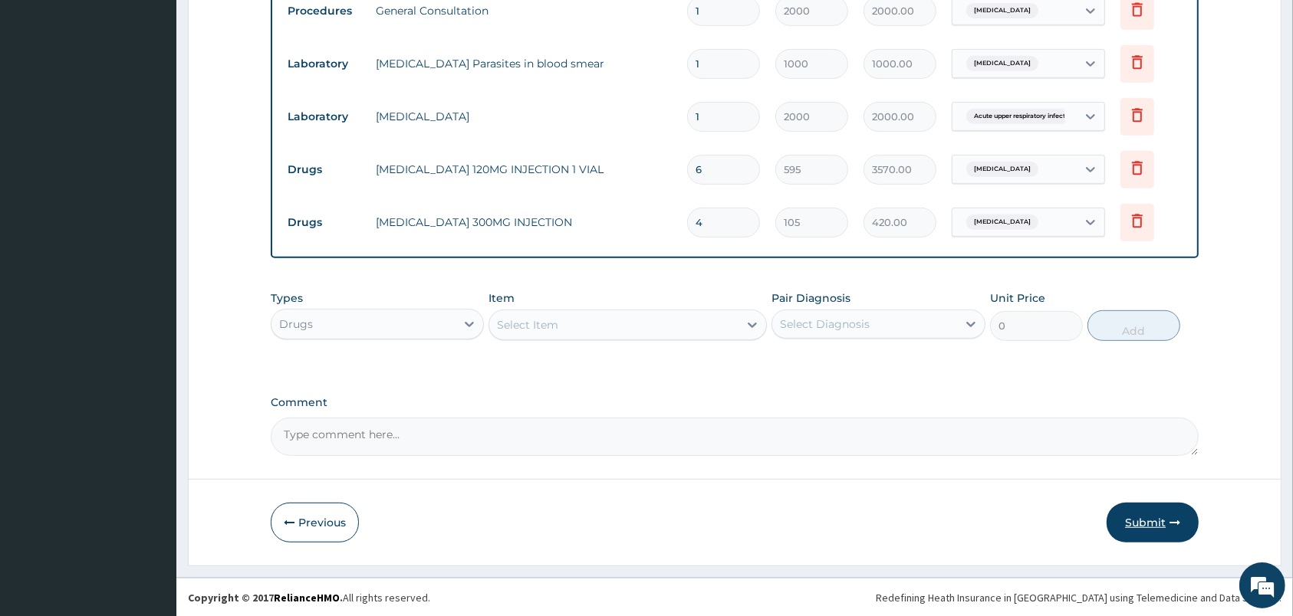
type input "4"
click at [1150, 520] on button "Submit" at bounding box center [1152, 523] width 92 height 40
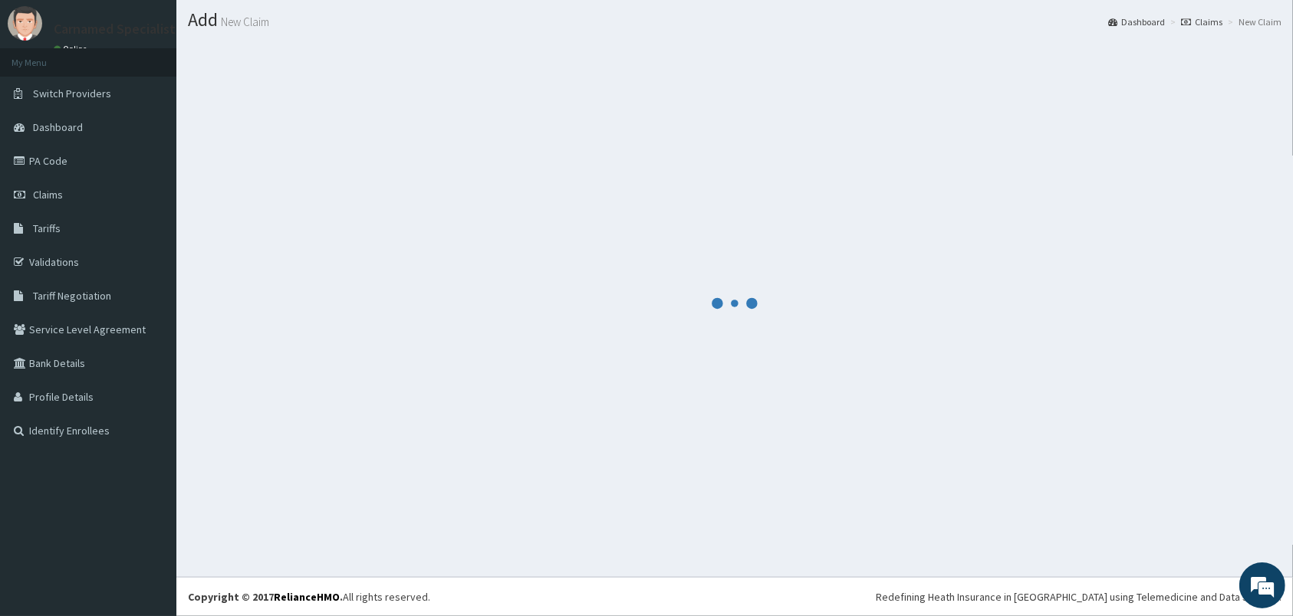
scroll to position [0, 0]
